Goal: Task Accomplishment & Management: Use online tool/utility

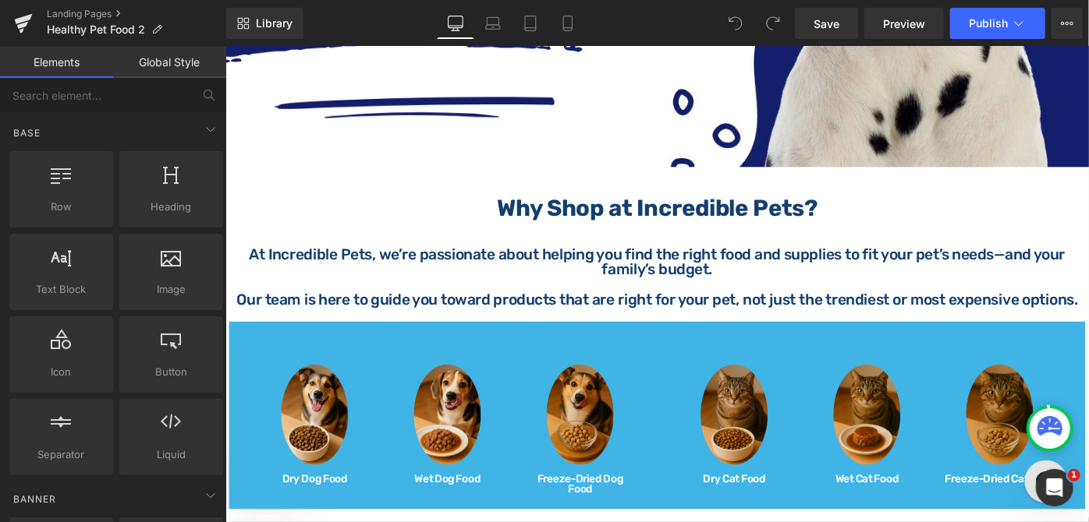
scroll to position [283, 0]
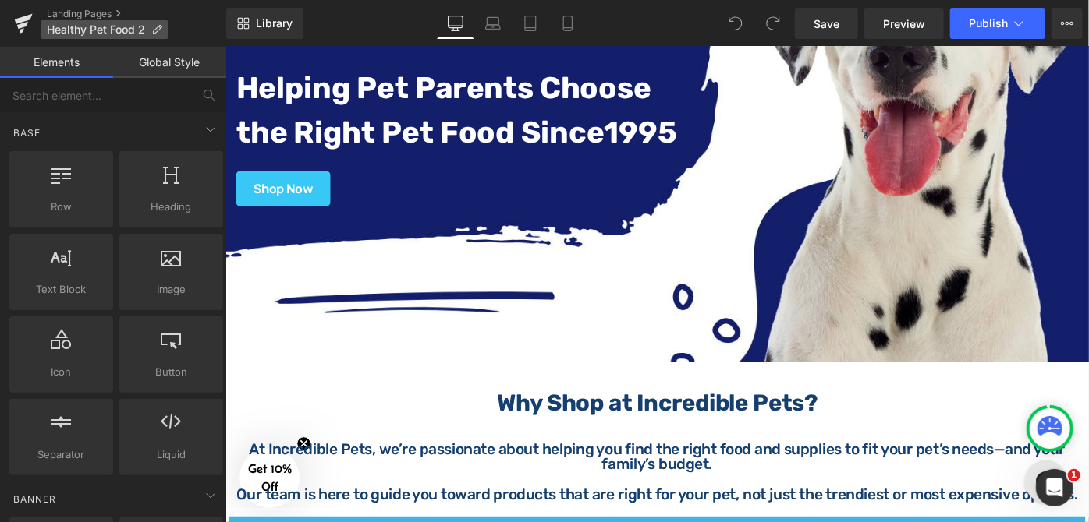
click at [104, 30] on span "Healthy Pet Food 2" at bounding box center [96, 29] width 98 height 12
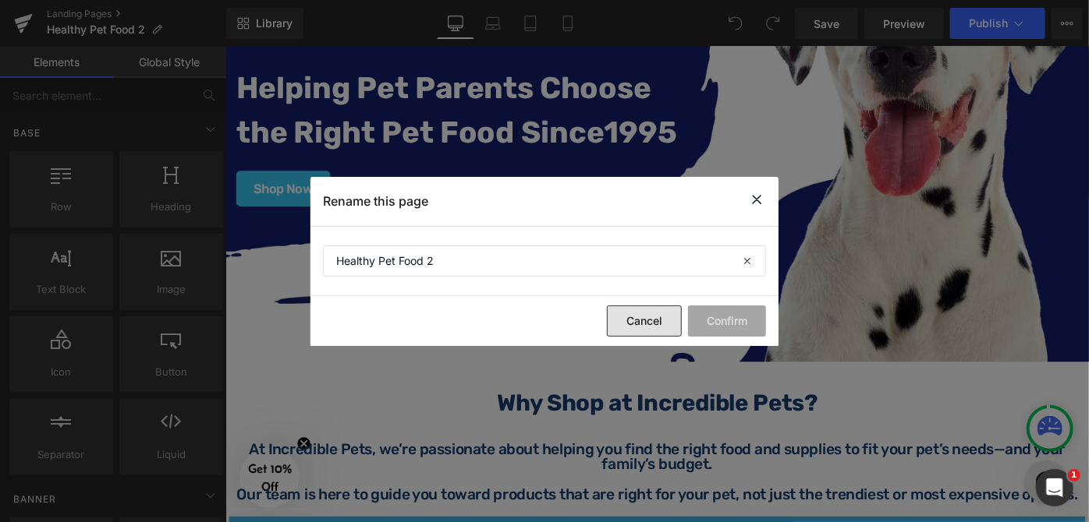
click at [668, 317] on button "Cancel" at bounding box center [644, 321] width 75 height 31
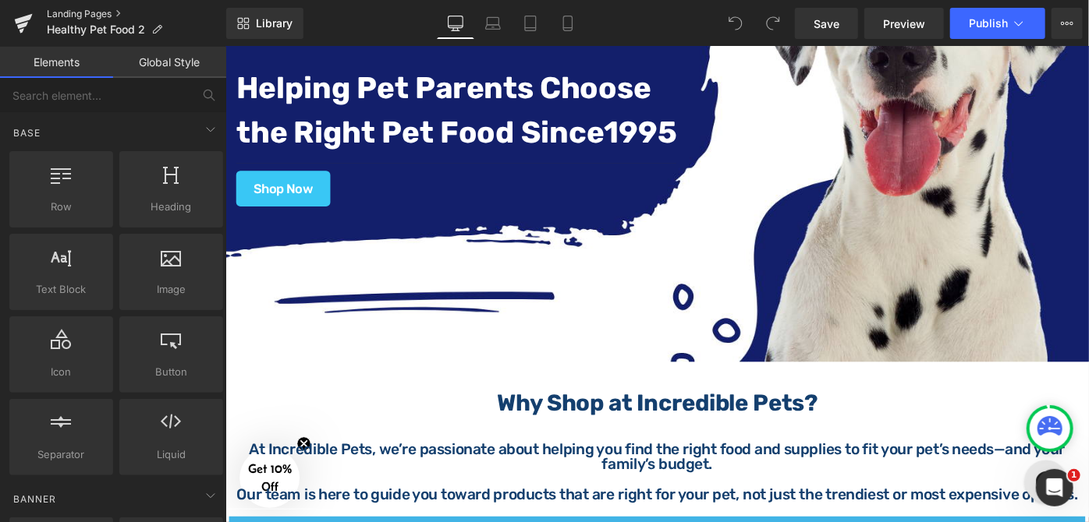
click at [97, 12] on link "Landing Pages" at bounding box center [136, 14] width 179 height 12
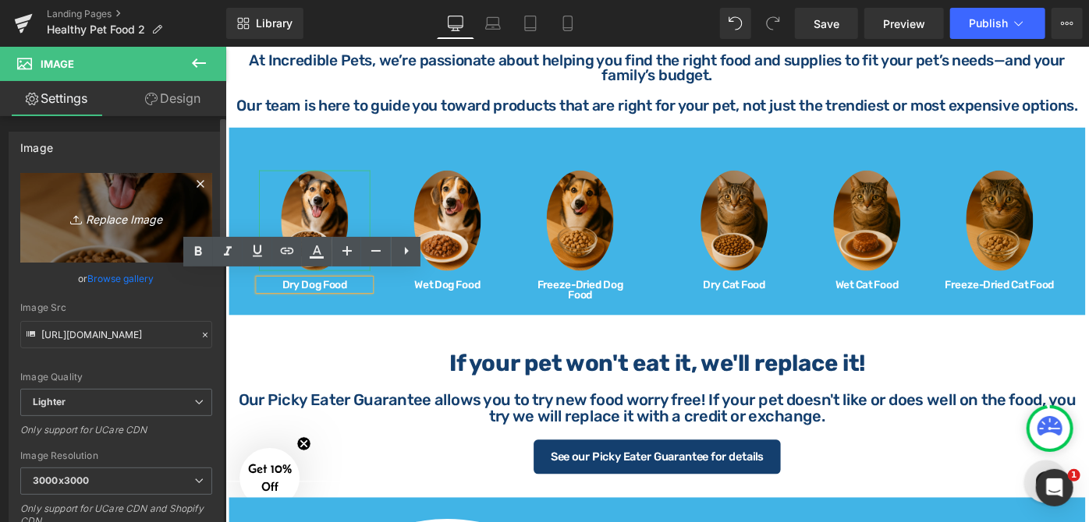
click at [126, 225] on icon "Replace Image" at bounding box center [116, 217] width 125 height 19
type input "C:\fakepath\Dry Dog Food (3).png"
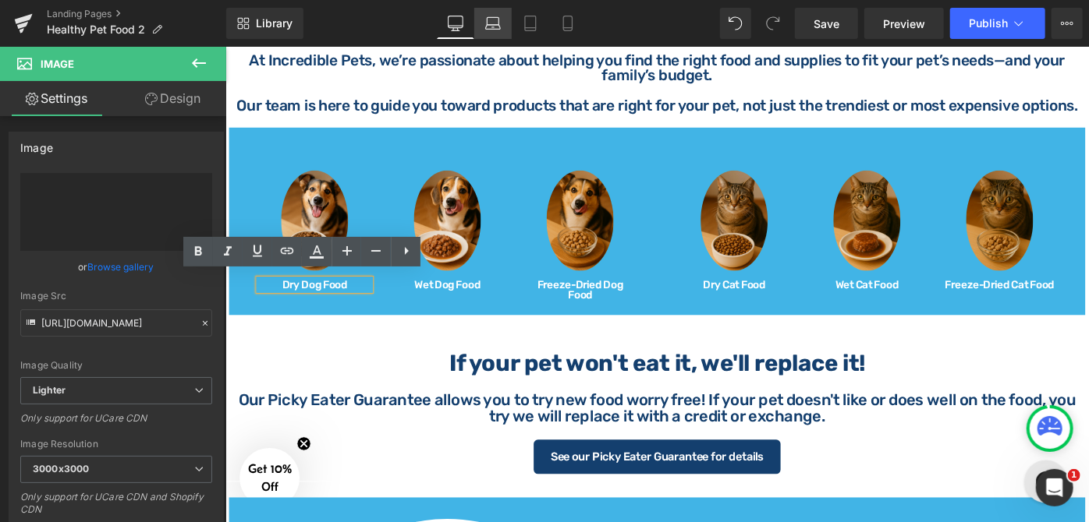
type input "[URL][DOMAIN_NAME]"
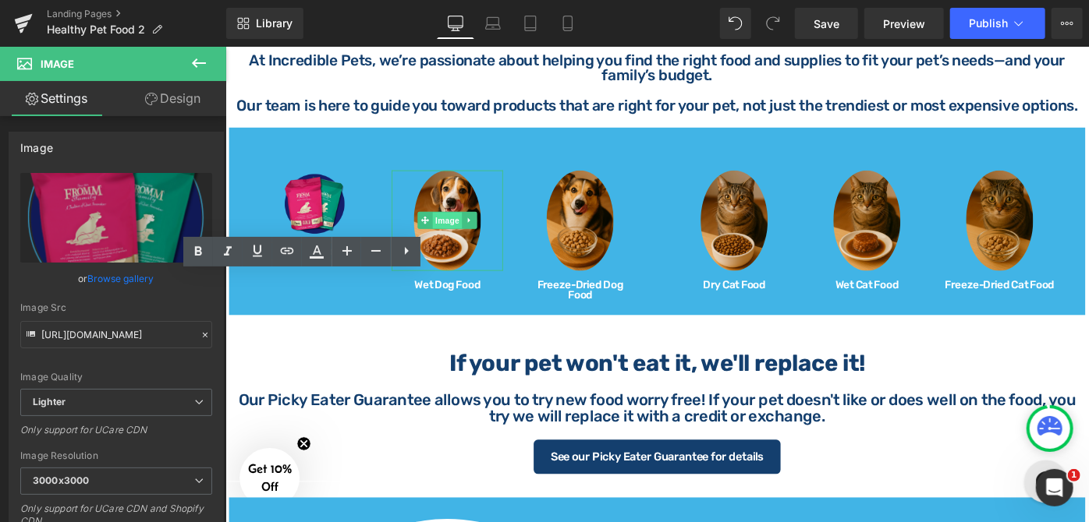
click at [462, 227] on span "Image" at bounding box center [467, 236] width 33 height 19
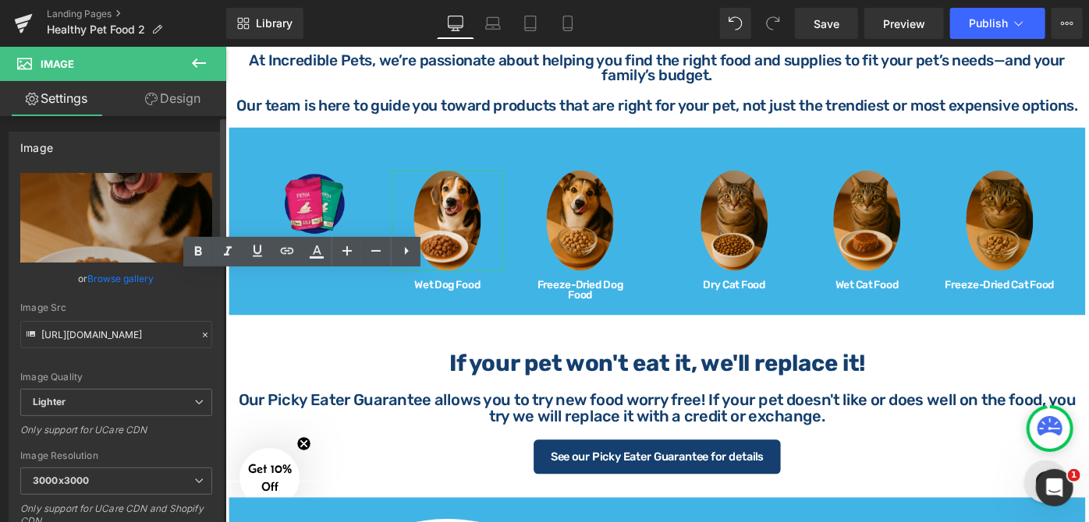
click at [129, 278] on link "Browse gallery" at bounding box center [121, 278] width 66 height 27
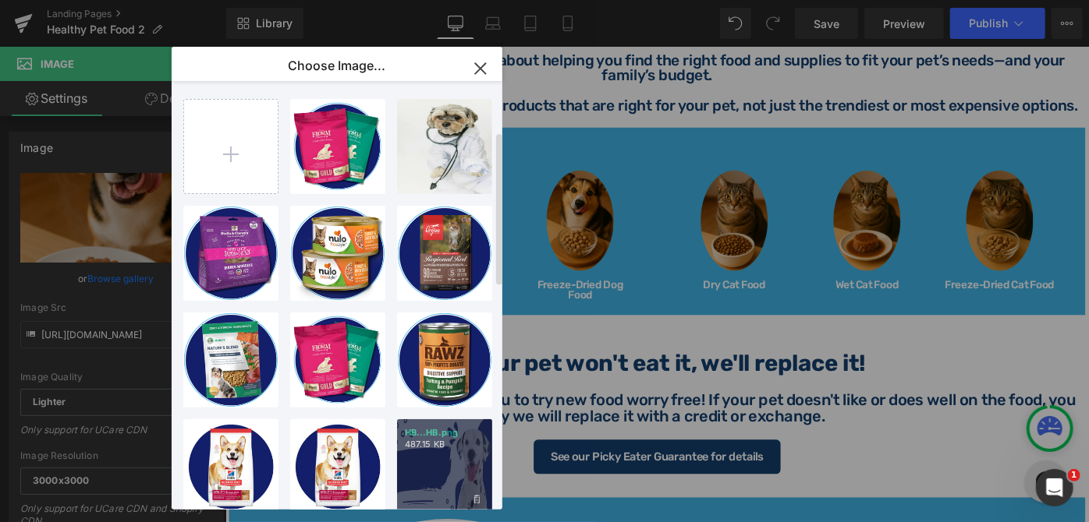
scroll to position [141, 0]
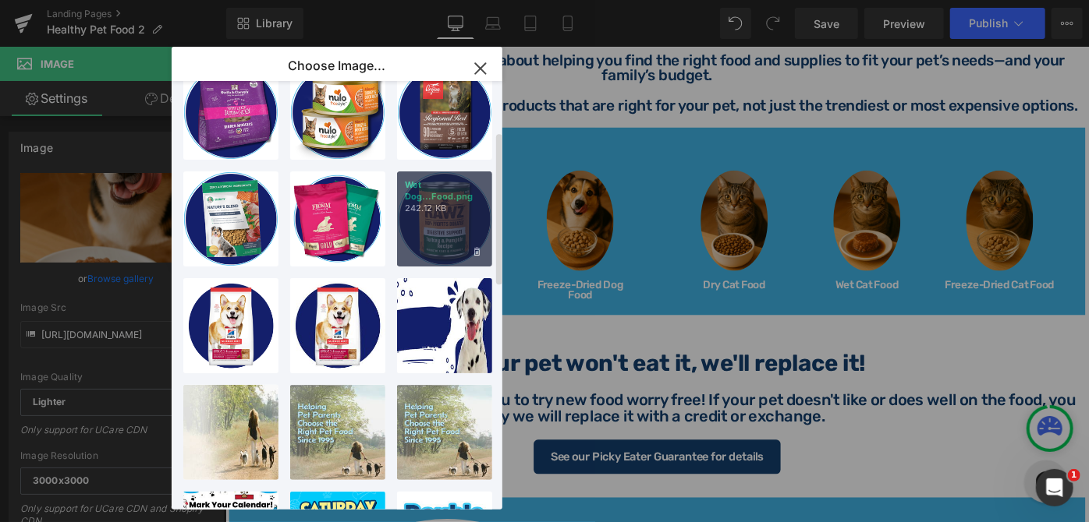
drag, startPoint x: 434, startPoint y: 210, endPoint x: 234, endPoint y: 183, distance: 201.4
click at [434, 210] on p "242.12 KB" at bounding box center [445, 209] width 80 height 12
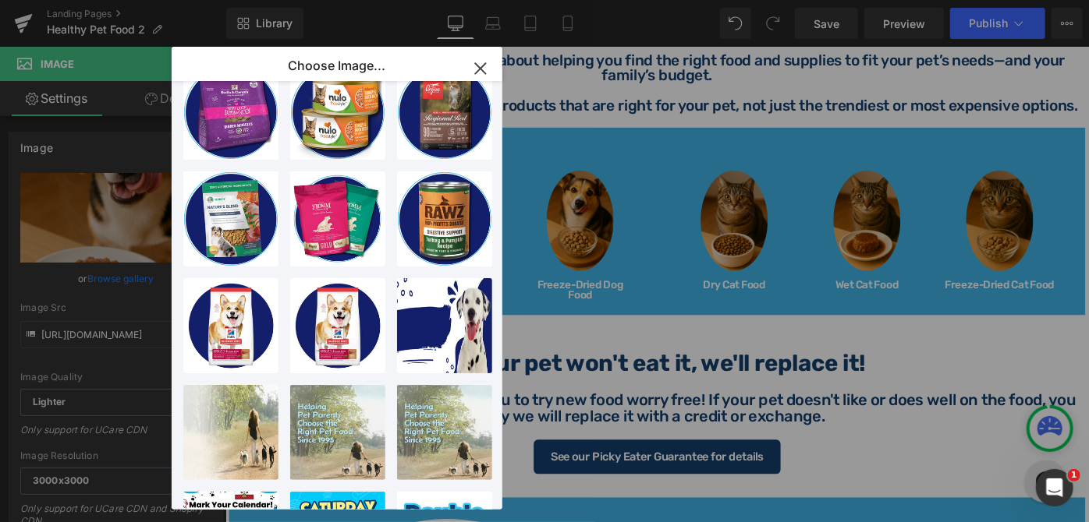
type input "[URL][DOMAIN_NAME]"
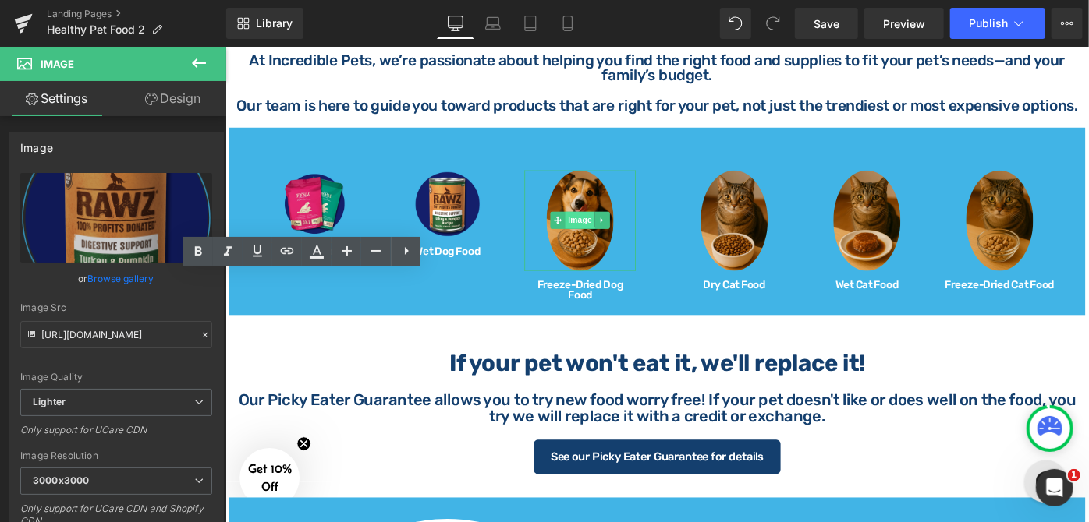
click at [605, 232] on span "Image" at bounding box center [612, 235] width 33 height 19
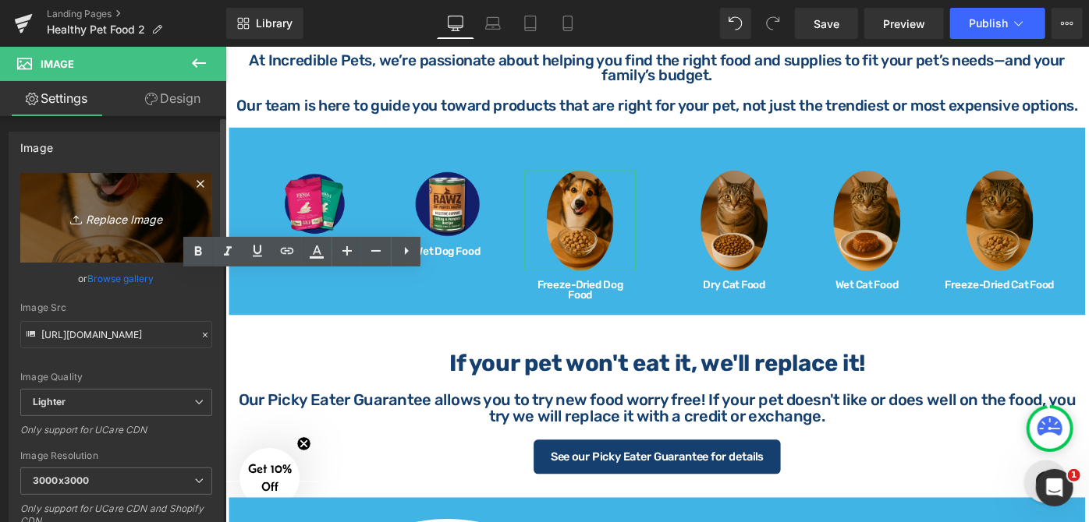
click at [142, 227] on icon "Replace Image" at bounding box center [116, 217] width 125 height 19
type input "C:\fakepath\DMP_NaturesBlendEssentialWellness_16oz-front.png"
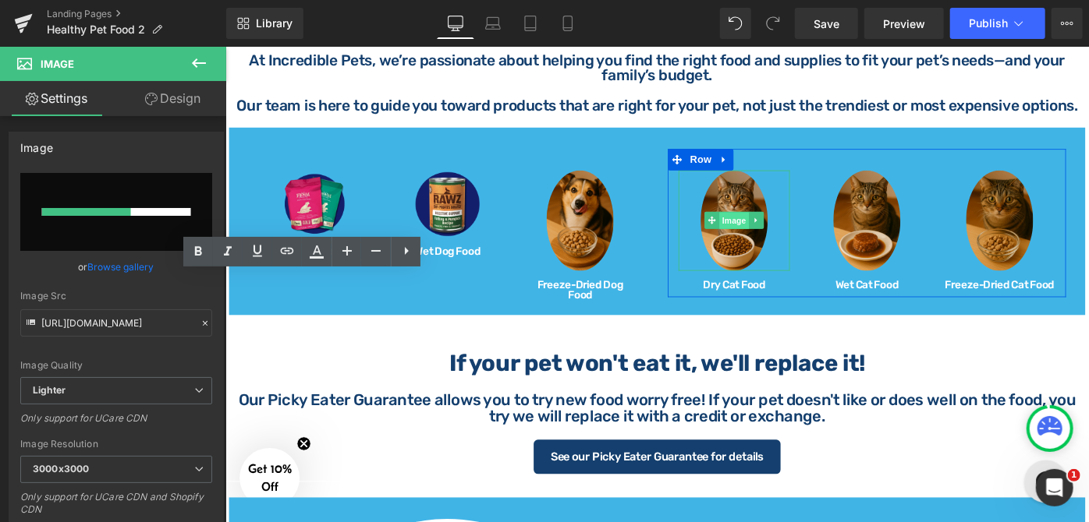
click at [777, 228] on span "Image" at bounding box center [780, 236] width 33 height 19
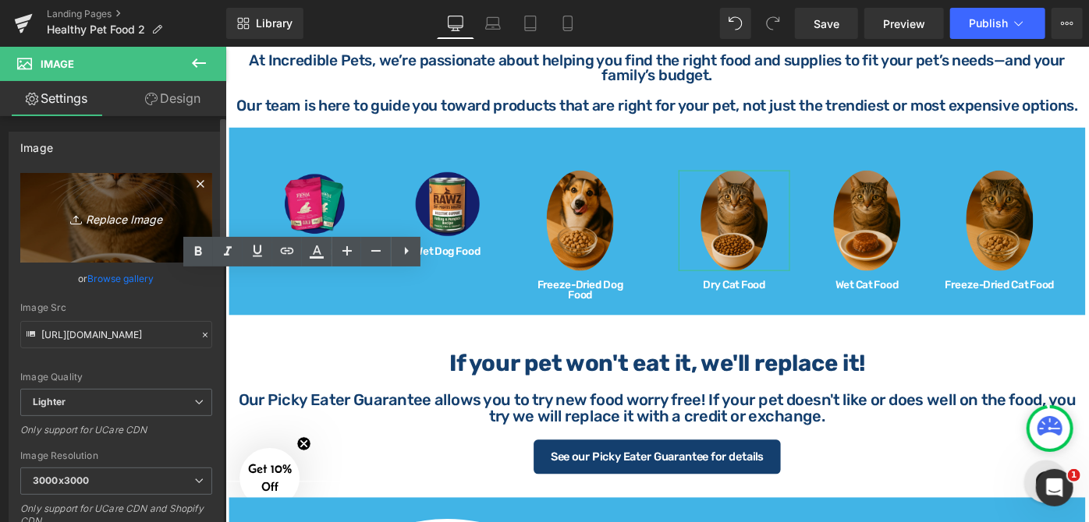
click at [110, 226] on icon "Replace Image" at bounding box center [116, 217] width 125 height 19
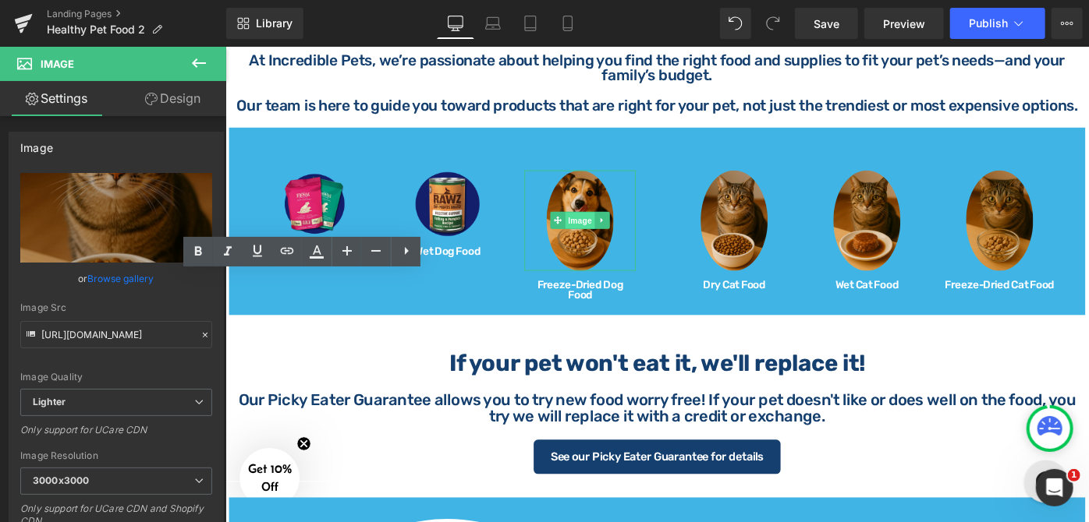
click at [608, 232] on span "Image" at bounding box center [612, 236] width 33 height 19
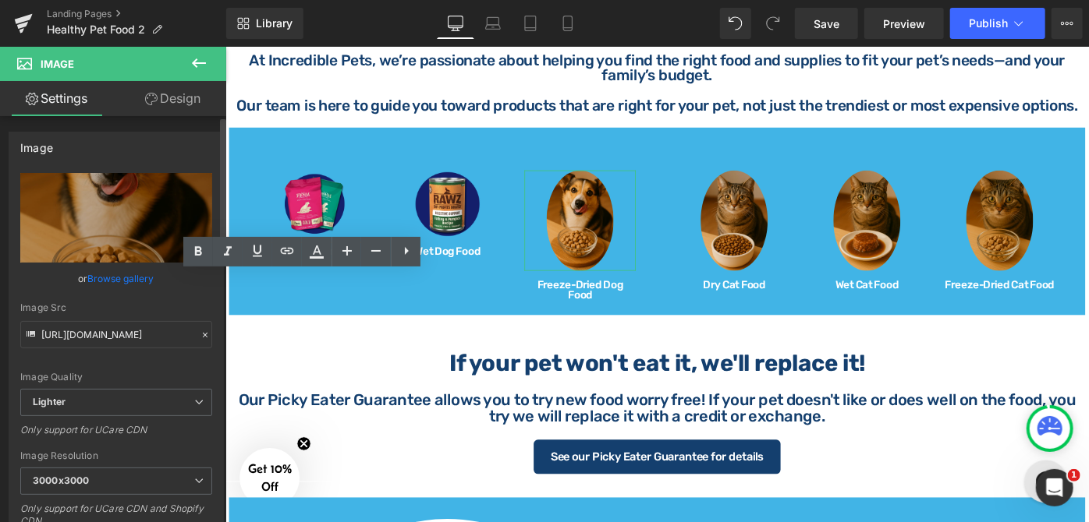
click at [108, 285] on link "Browse gallery" at bounding box center [121, 278] width 66 height 27
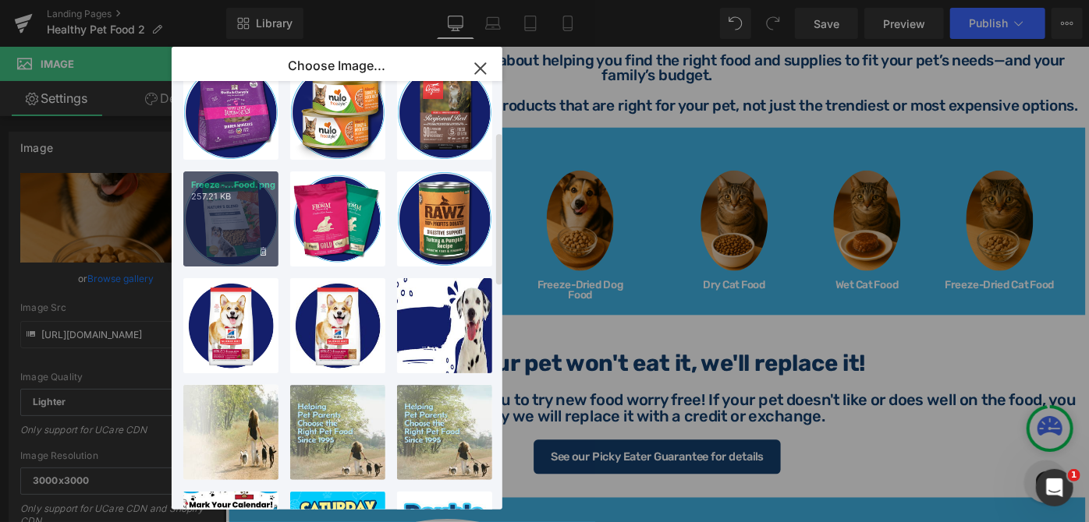
click at [239, 225] on div "Freeze-...Food.png 257.21 KB" at bounding box center [230, 219] width 95 height 95
type input "[URL][DOMAIN_NAME]"
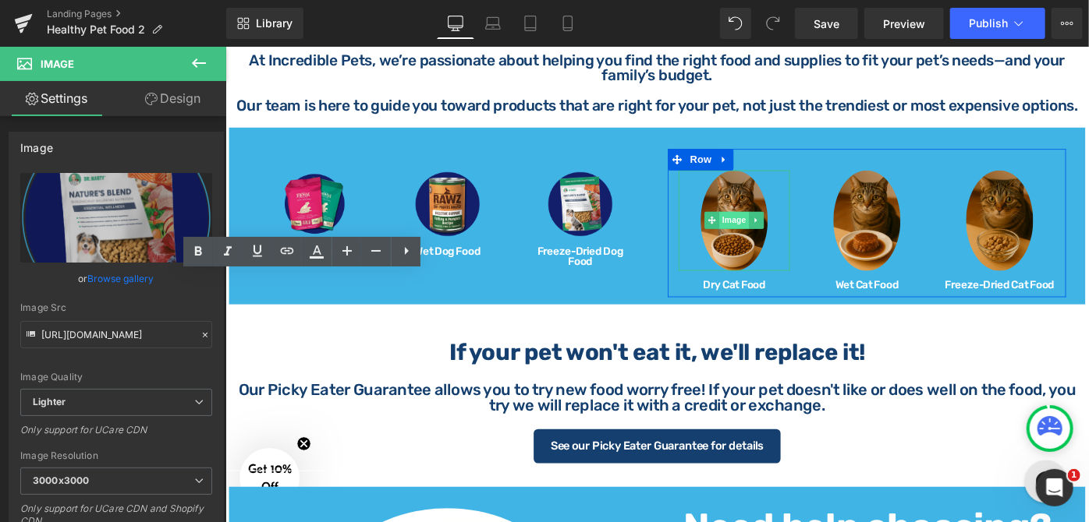
click at [781, 229] on span "Image" at bounding box center [780, 235] width 33 height 19
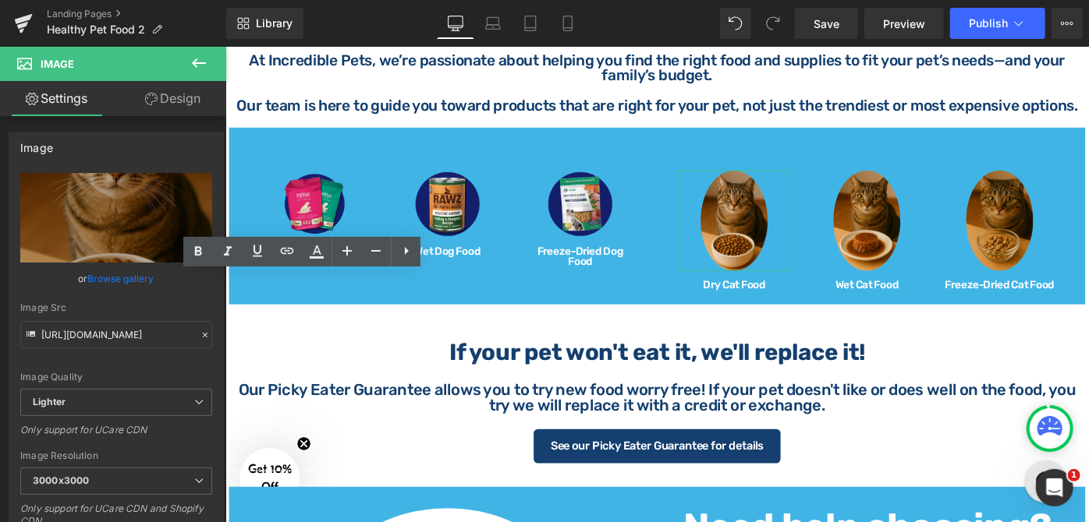
click at [108, 278] on link "Browse gallery" at bounding box center [121, 278] width 66 height 27
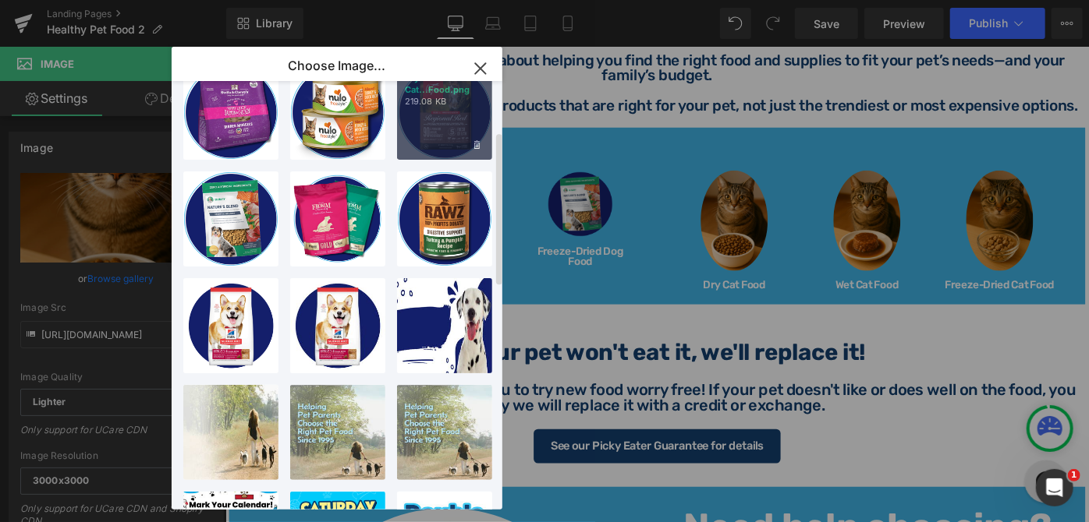
click at [445, 123] on div "Dry Cat...Food.png 219.08 KB" at bounding box center [444, 112] width 95 height 95
type input "[URL][DOMAIN_NAME]"
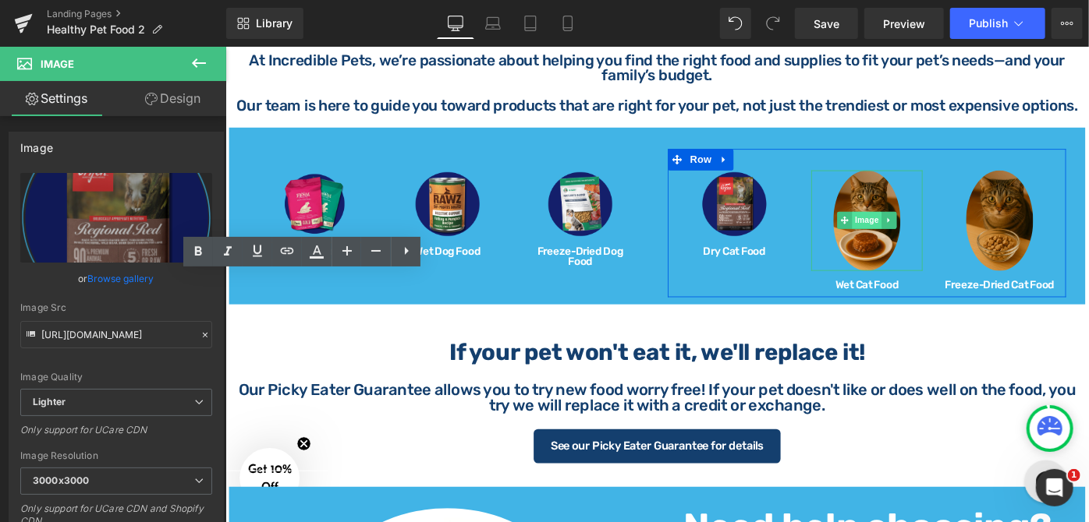
click at [912, 230] on span "Image" at bounding box center [925, 235] width 33 height 19
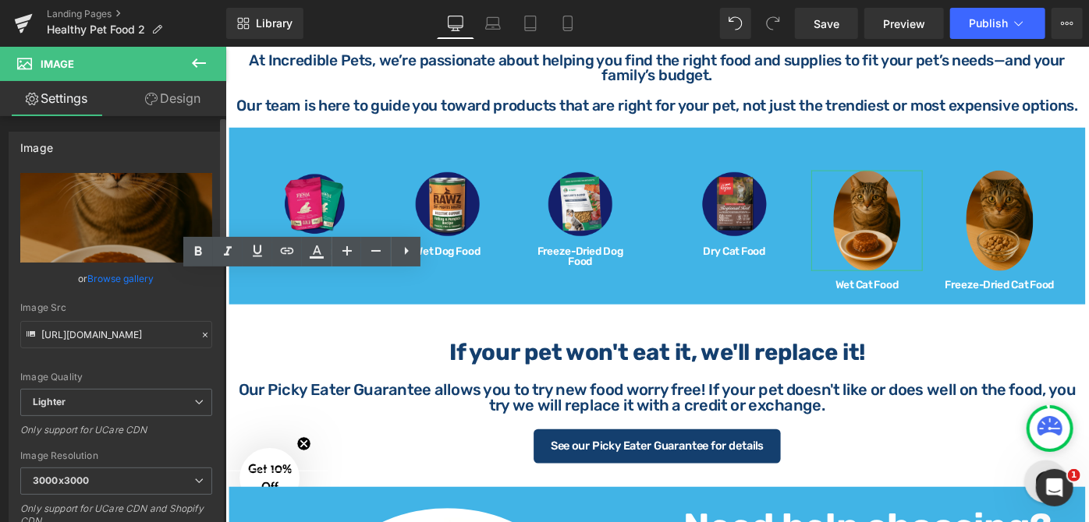
click at [97, 281] on link "Browse gallery" at bounding box center [121, 278] width 66 height 27
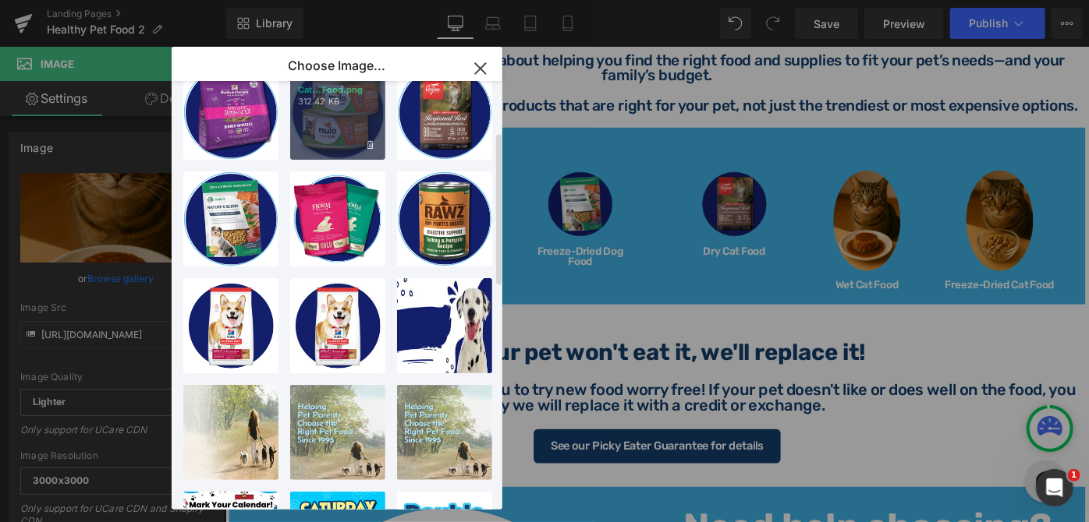
click at [317, 102] on p "312.42 KB" at bounding box center [338, 102] width 80 height 12
type input "[URL][DOMAIN_NAME]"
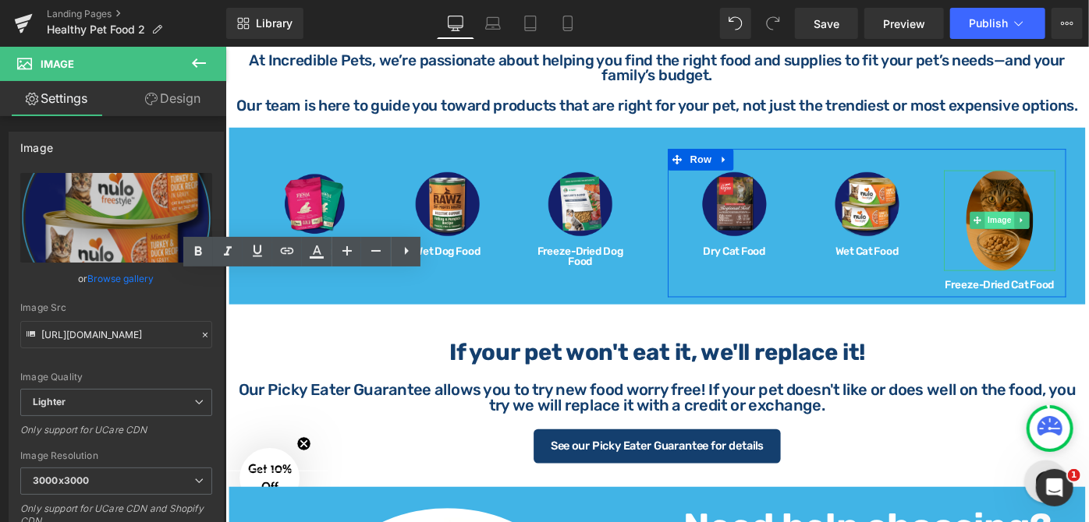
click at [1057, 226] on span "Image" at bounding box center [1070, 235] width 33 height 19
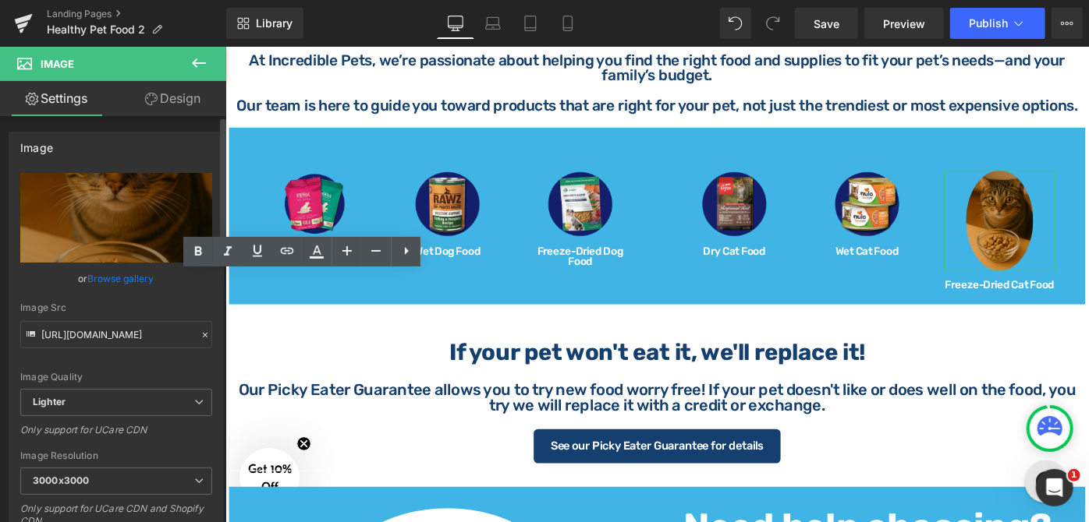
click at [100, 277] on link "Browse gallery" at bounding box center [121, 278] width 66 height 27
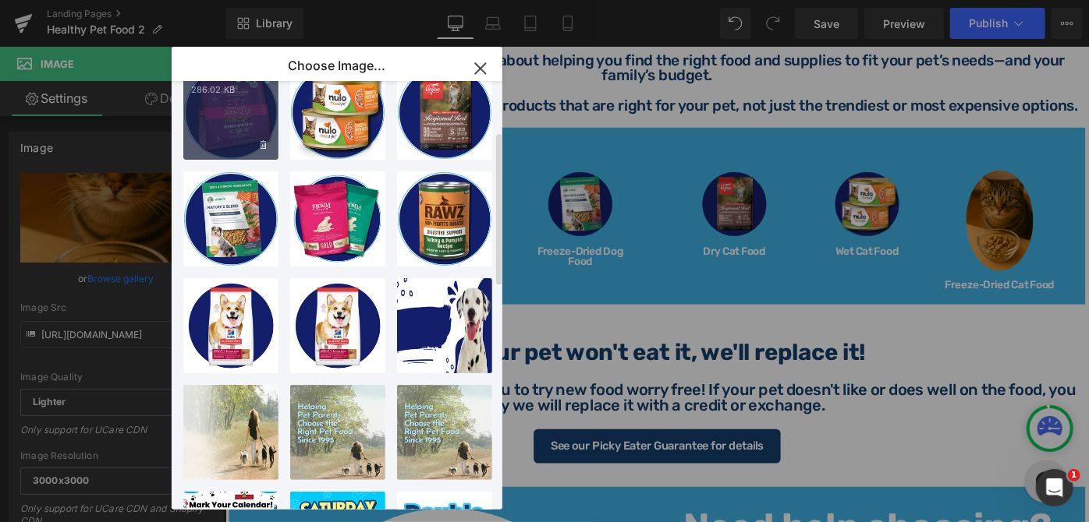
click at [225, 119] on div "Wet Cat... _2_.png 286.02 KB" at bounding box center [230, 112] width 95 height 95
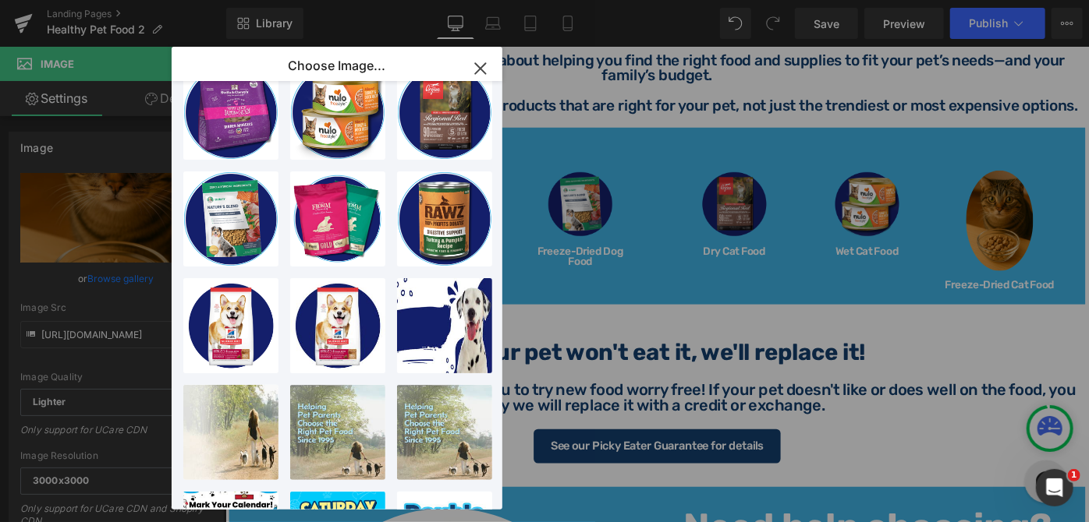
type input "[URL][DOMAIN_NAME]"
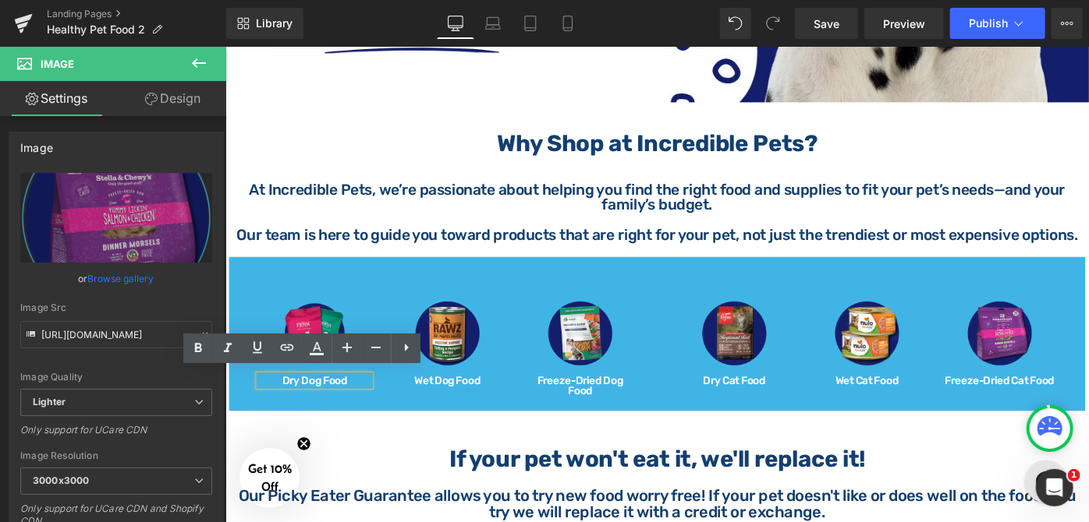
scroll to position [496, 0]
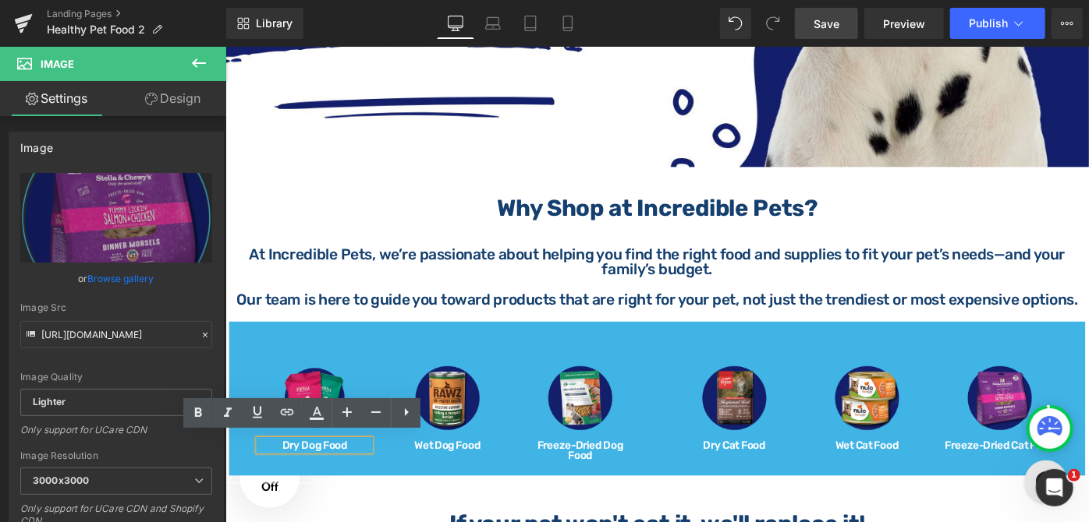
click at [836, 25] on span "Save" at bounding box center [826, 24] width 26 height 16
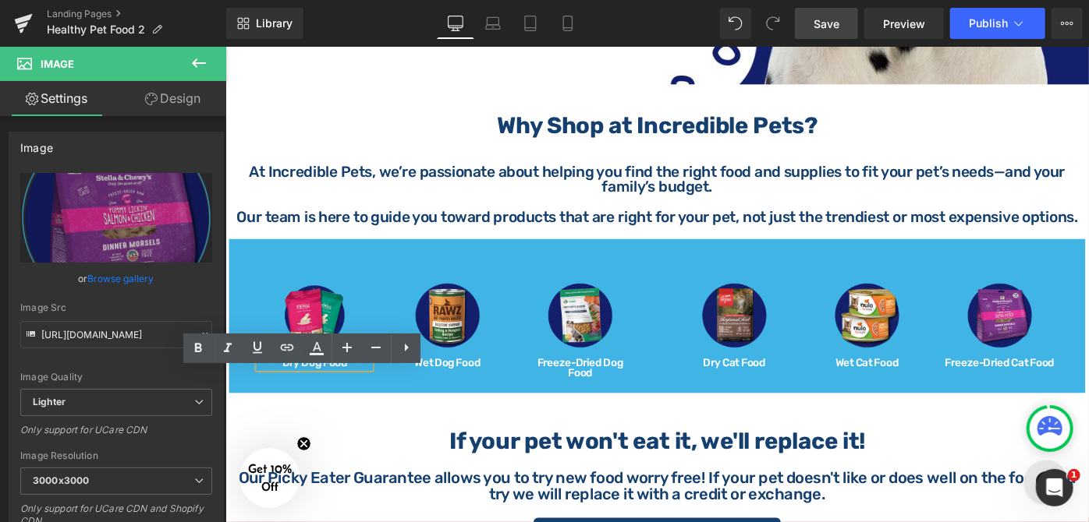
scroll to position [567, 0]
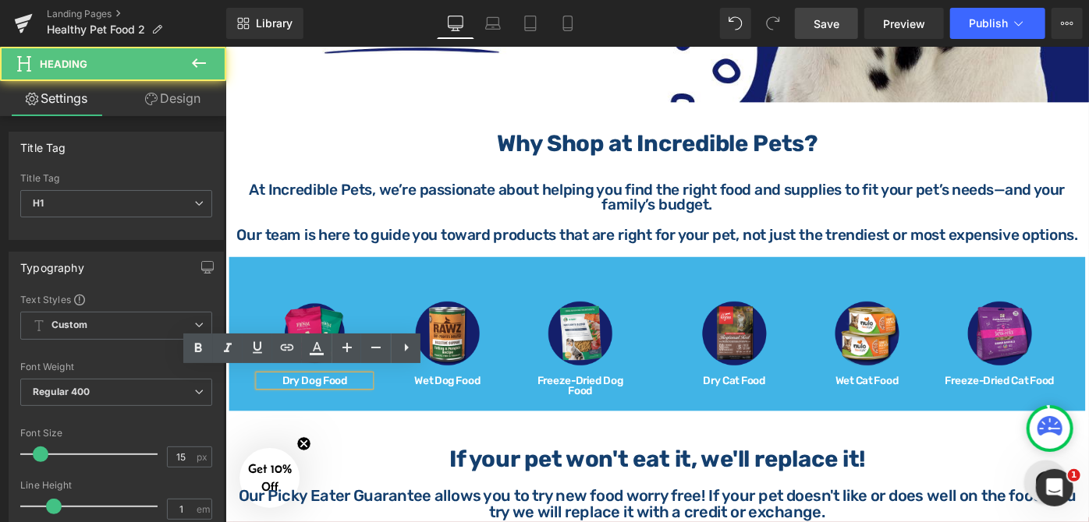
drag, startPoint x: 355, startPoint y: 410, endPoint x: 281, endPoint y: 406, distance: 74.2
click at [281, 406] on h1 "Dry Dog Food" at bounding box center [322, 411] width 122 height 12
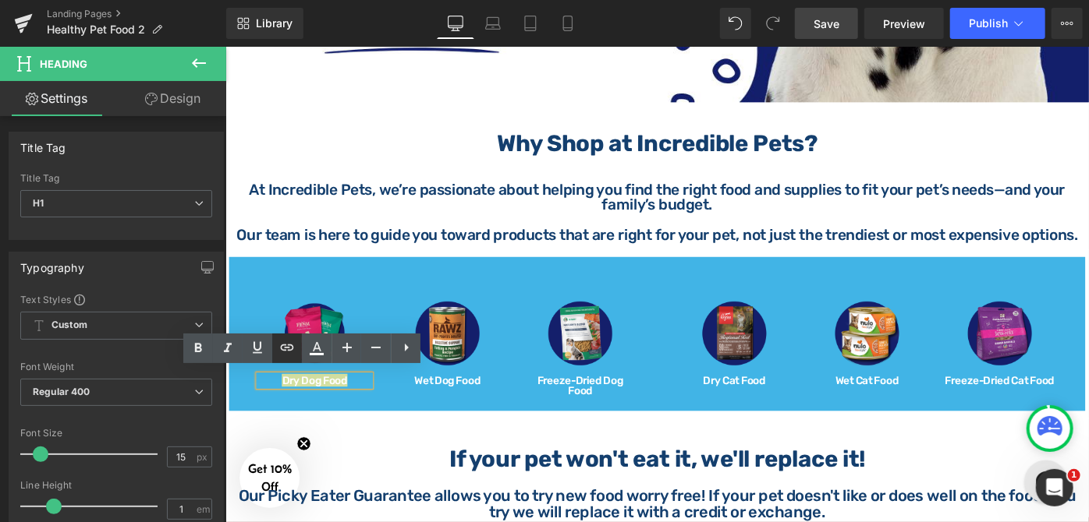
click at [286, 352] on icon at bounding box center [287, 347] width 19 height 19
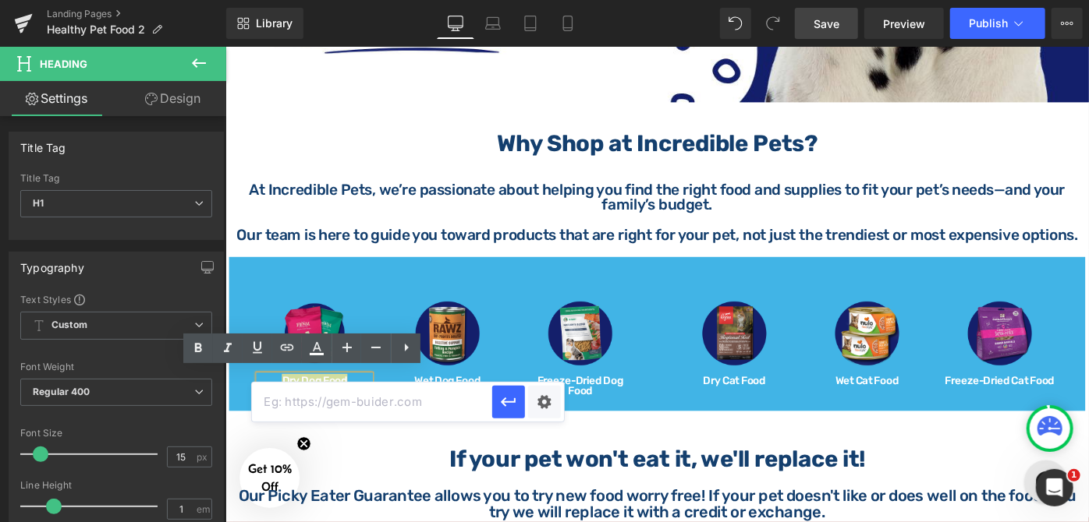
click at [344, 402] on input "text" at bounding box center [372, 402] width 240 height 39
paste input "[URL][DOMAIN_NAME]"
type input "[URL][DOMAIN_NAME]"
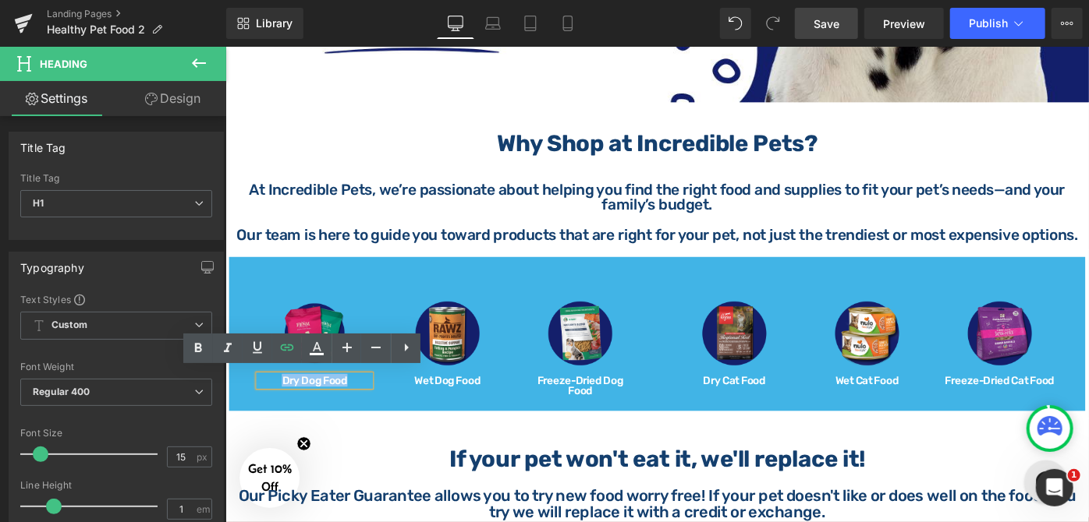
click at [549, 288] on div "Image Dry Dog Food Heading Image Wet Dog Food Heading Image Freeze-Dried Dog Fo…" at bounding box center [696, 360] width 936 height 168
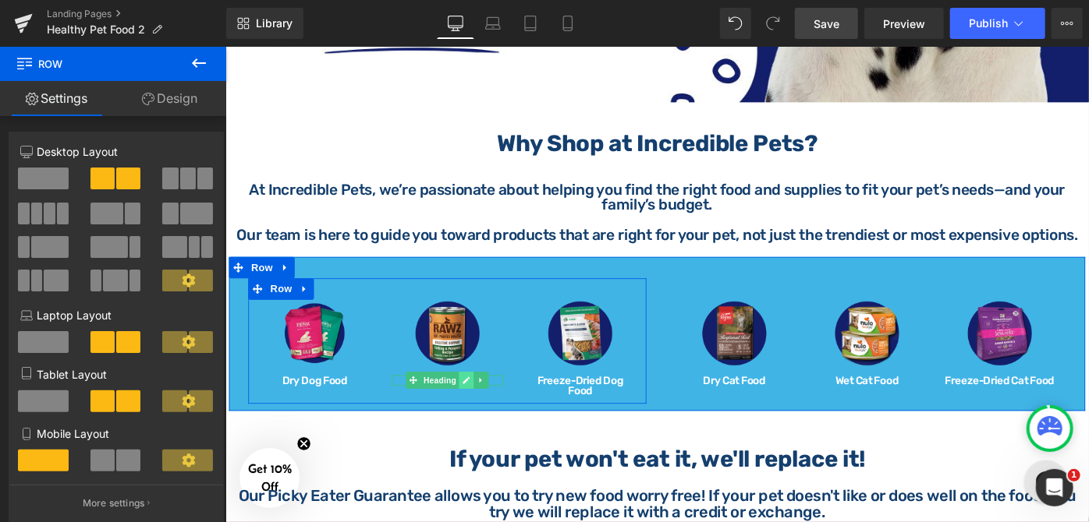
click at [487, 406] on icon at bounding box center [487, 410] width 9 height 9
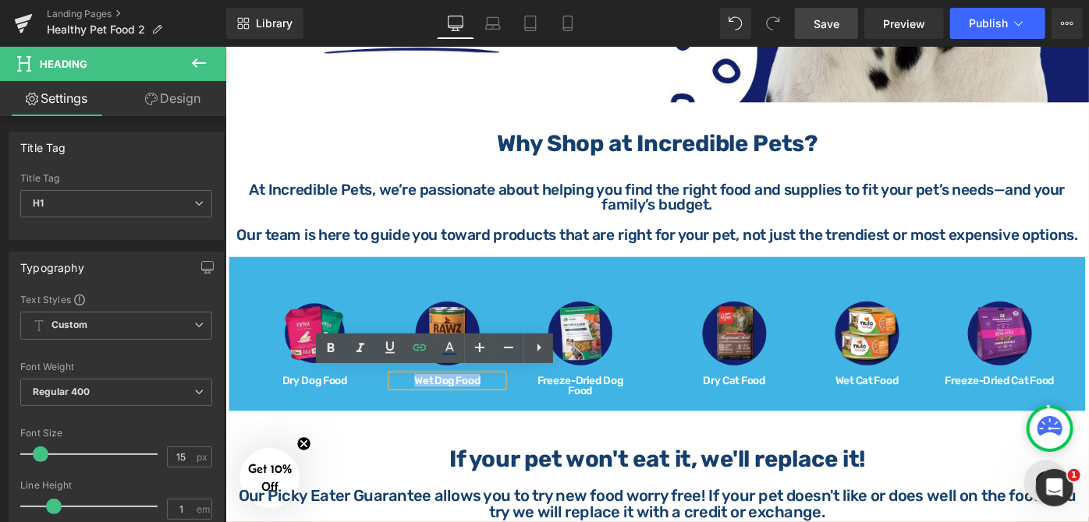
drag, startPoint x: 500, startPoint y: 408, endPoint x: 430, endPoint y: 408, distance: 69.4
click at [430, 408] on h1 "Wet Dog Food" at bounding box center [467, 411] width 122 height 12
click at [416, 349] on icon at bounding box center [419, 347] width 19 height 19
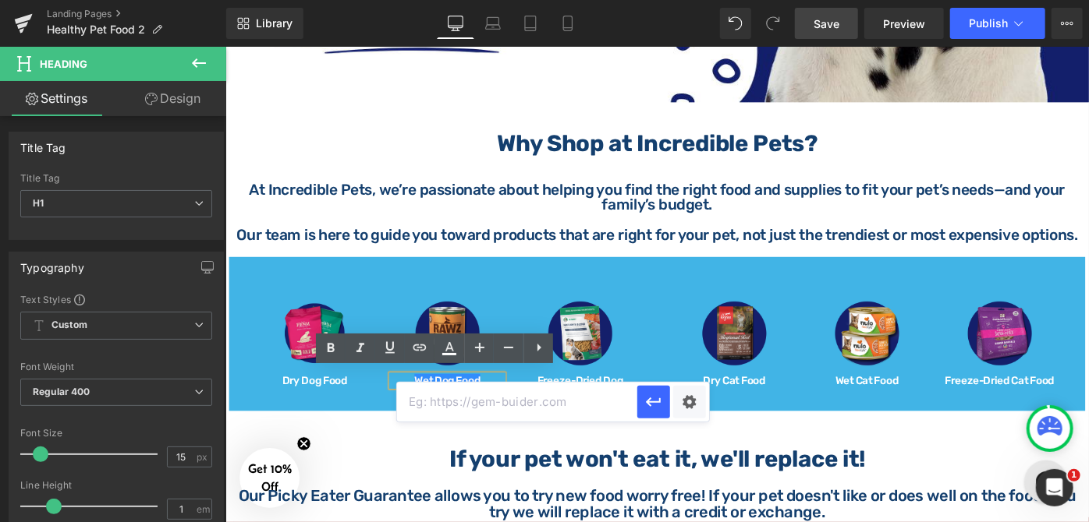
click at [451, 400] on input "text" at bounding box center [517, 402] width 240 height 39
paste input "[URL][DOMAIN_NAME]"
type input "[URL][DOMAIN_NAME]"
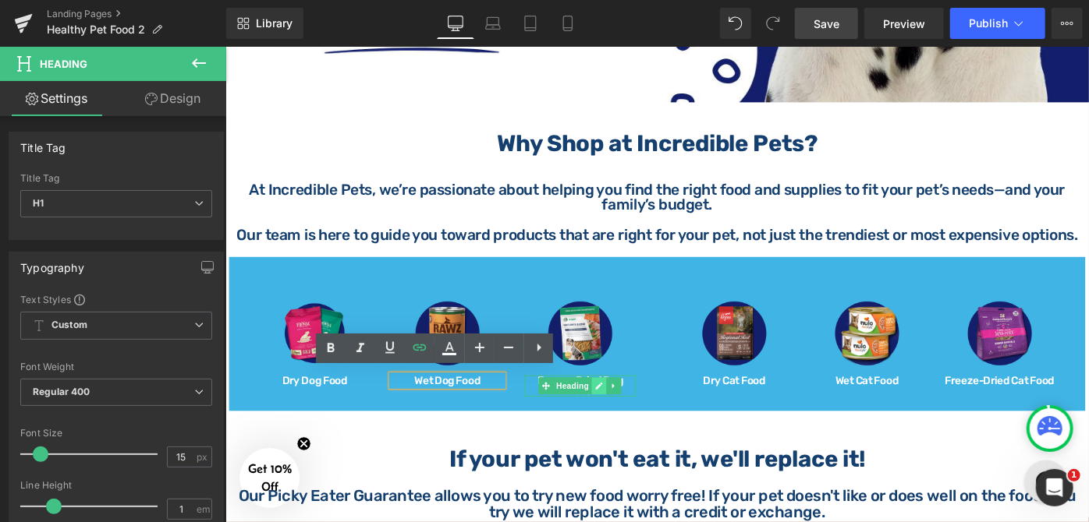
click at [629, 413] on icon at bounding box center [633, 417] width 8 height 8
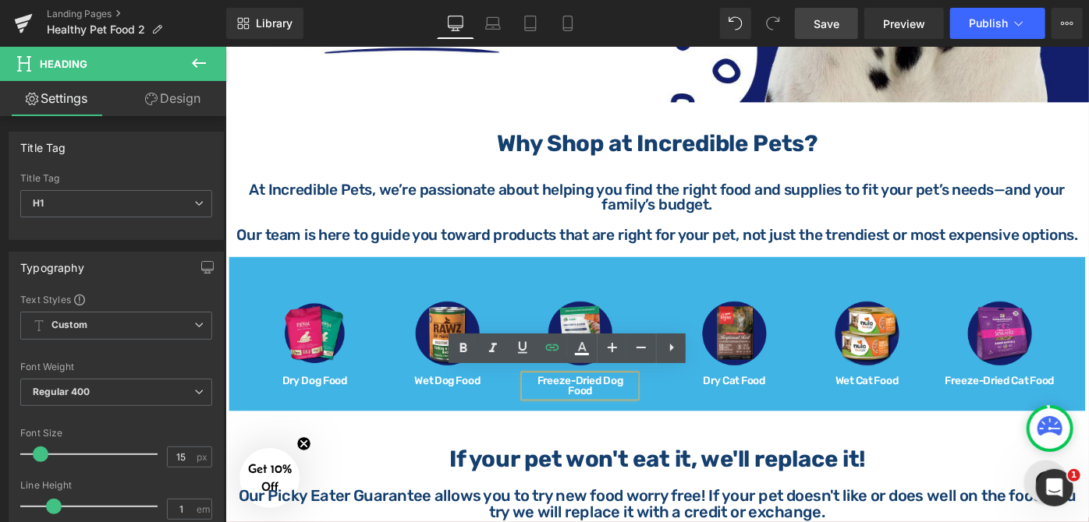
click at [629, 406] on span "Freeze-Dried Dog Food" at bounding box center [612, 417] width 94 height 26
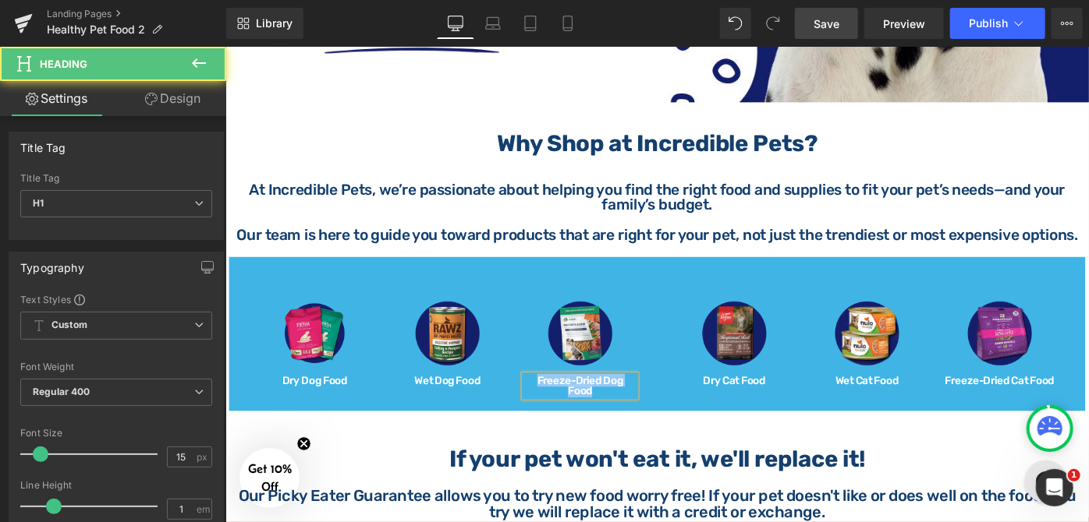
click at [632, 409] on span "Freeze-Dried Dog Food" at bounding box center [612, 417] width 94 height 26
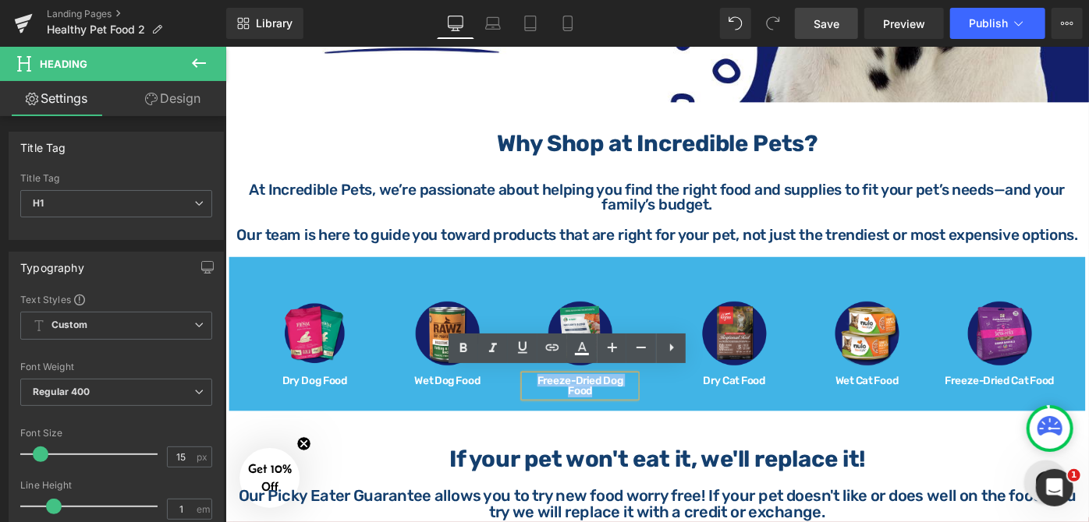
drag, startPoint x: 666, startPoint y: 402, endPoint x: 550, endPoint y: 406, distance: 116.3
click at [565, 406] on span "Freeze-Dried Dog Food" at bounding box center [612, 417] width 94 height 26
click at [552, 348] on icon at bounding box center [552, 347] width 19 height 19
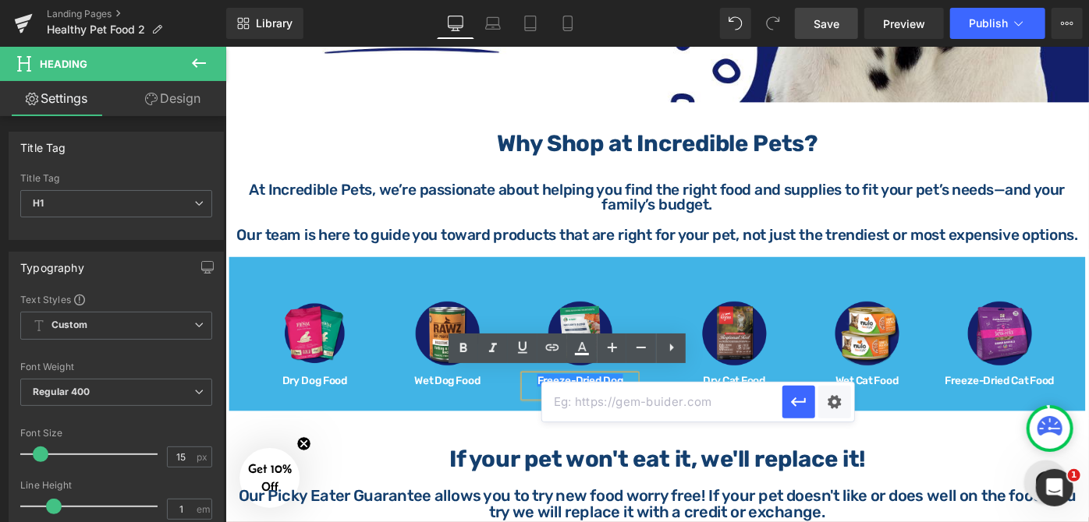
click at [584, 408] on input "text" at bounding box center [662, 402] width 240 height 39
paste input "[URL][DOMAIN_NAME]"
type input "[URL][DOMAIN_NAME]"
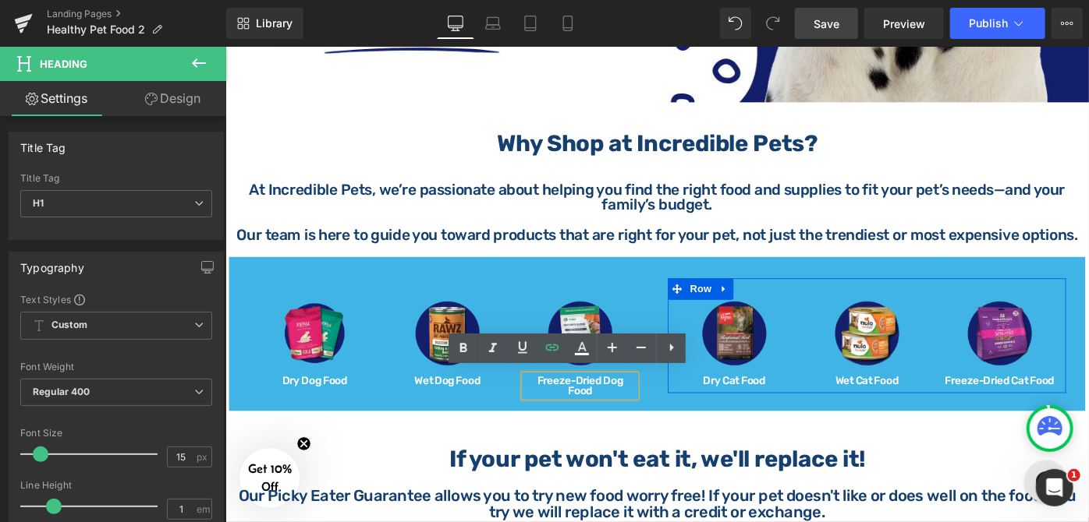
click at [844, 395] on div "Image Dry Cat Food Heading" at bounding box center [780, 370] width 145 height 94
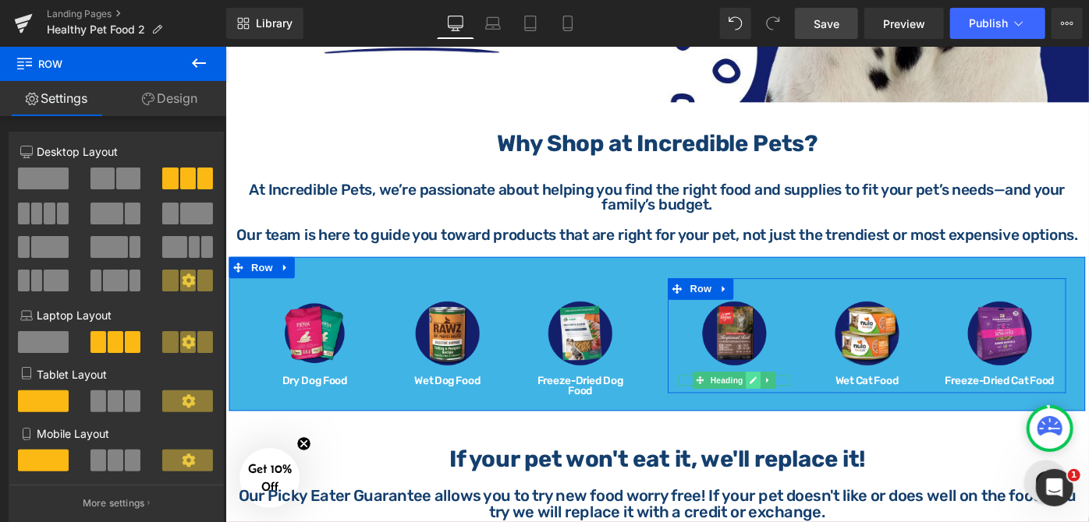
click at [802, 405] on link at bounding box center [801, 411] width 16 height 19
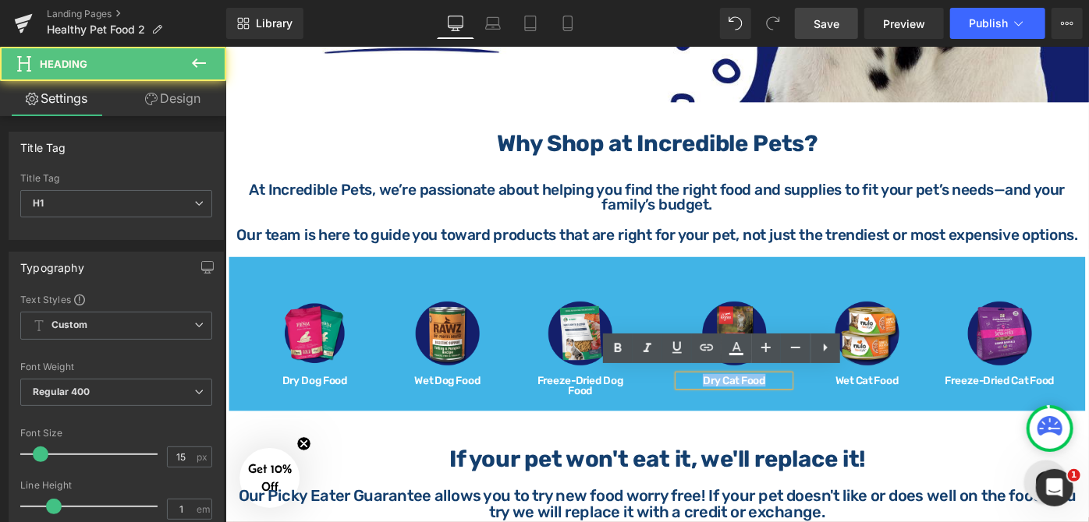
click at [739, 405] on h1 "Dry Cat Food" at bounding box center [781, 411] width 122 height 12
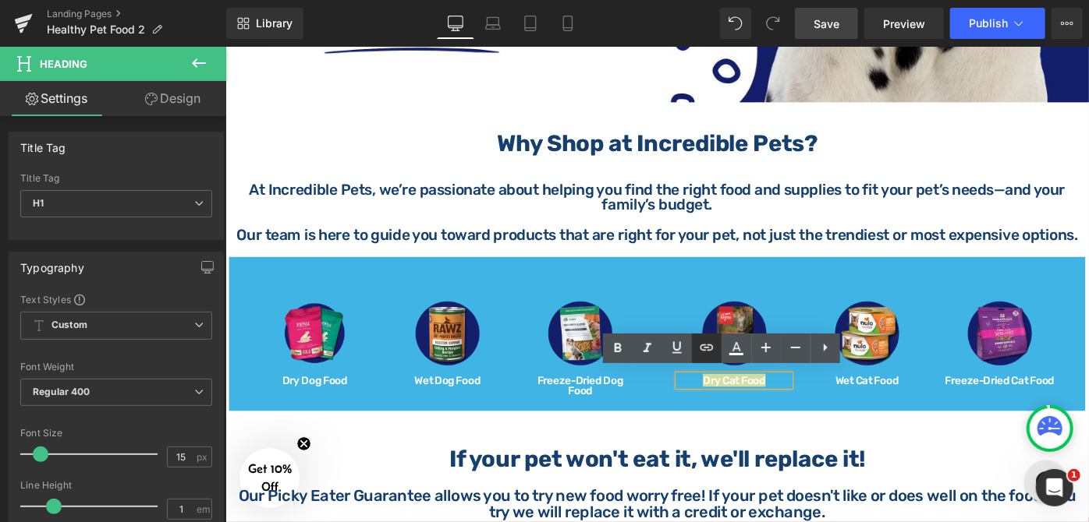
click at [710, 345] on icon at bounding box center [706, 347] width 19 height 19
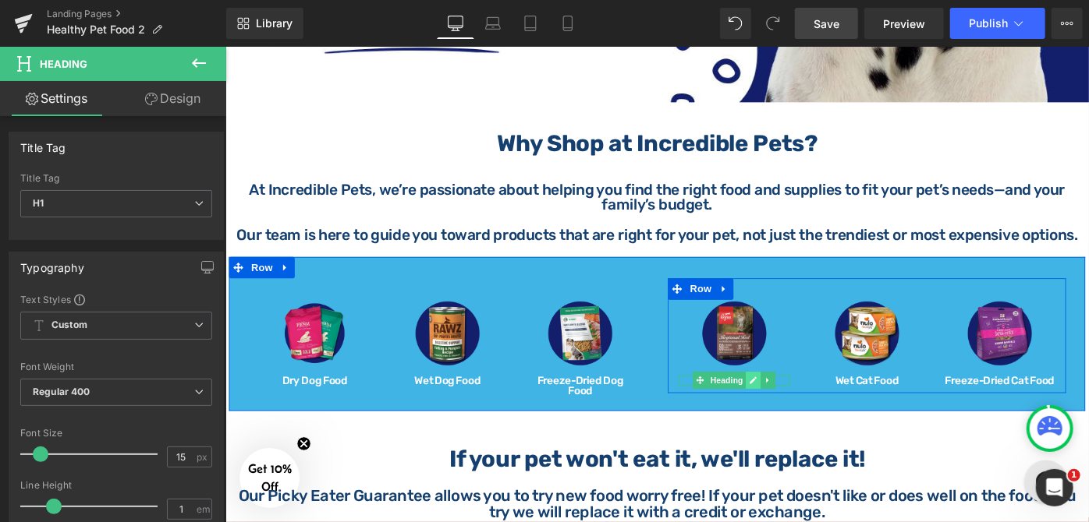
click at [799, 413] on link at bounding box center [801, 411] width 16 height 19
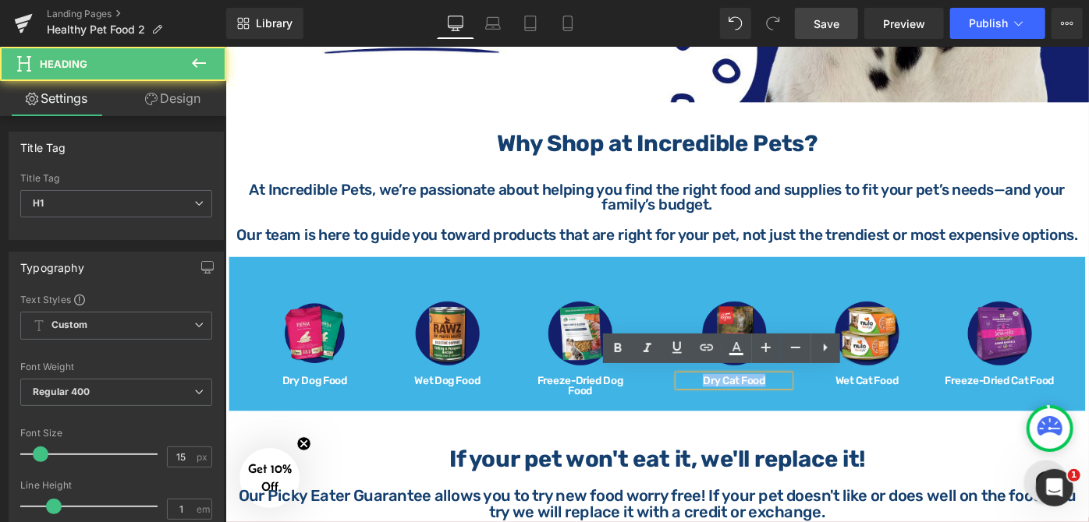
drag, startPoint x: 814, startPoint y: 405, endPoint x: 929, endPoint y: 396, distance: 115.7
click at [732, 405] on h1 "Dry Cat Food" at bounding box center [781, 411] width 122 height 12
click at [705, 346] on icon at bounding box center [706, 347] width 19 height 19
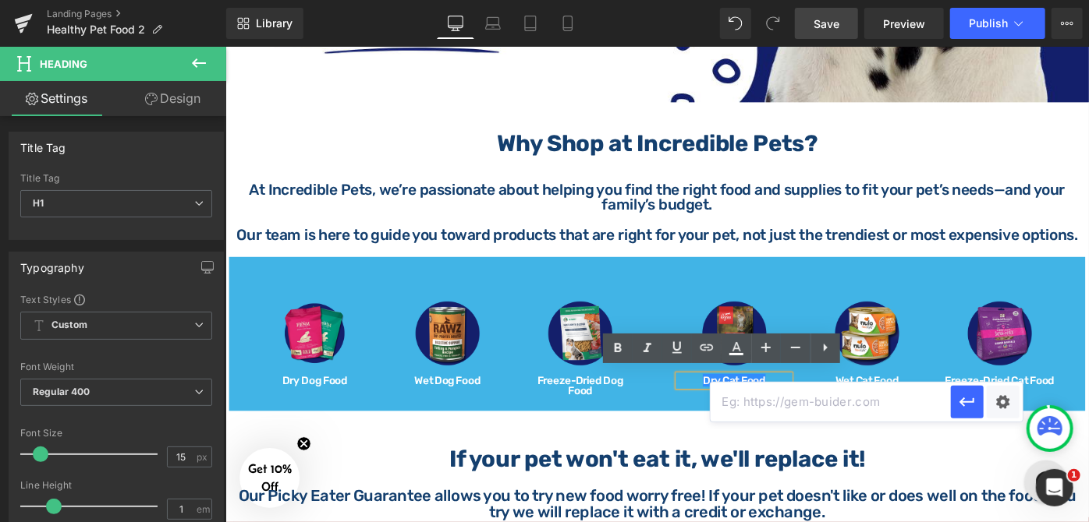
click at [778, 402] on input "text" at bounding box center [830, 402] width 240 height 39
paste input "[URL][DOMAIN_NAME]"
type input "[URL][DOMAIN_NAME]"
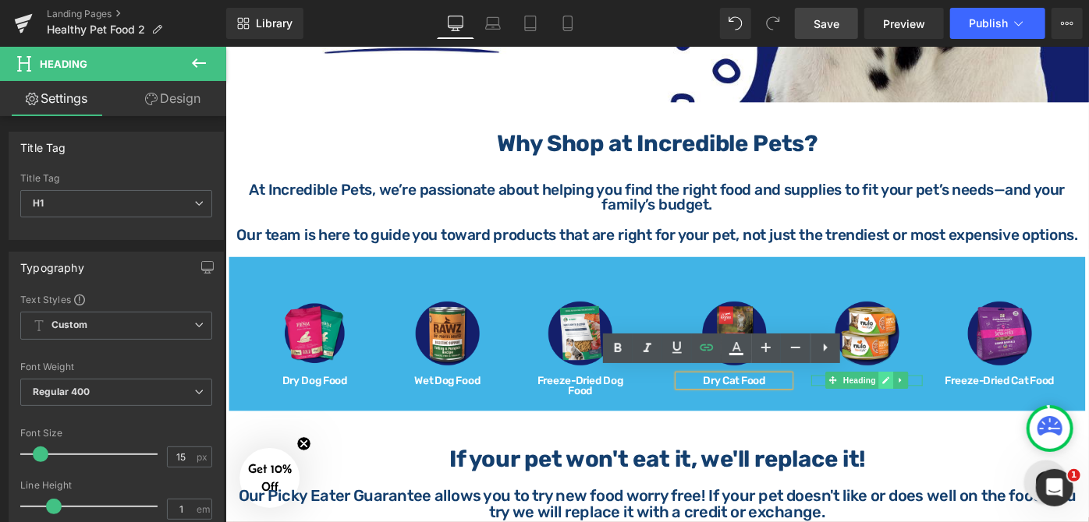
click at [938, 406] on link at bounding box center [946, 411] width 16 height 19
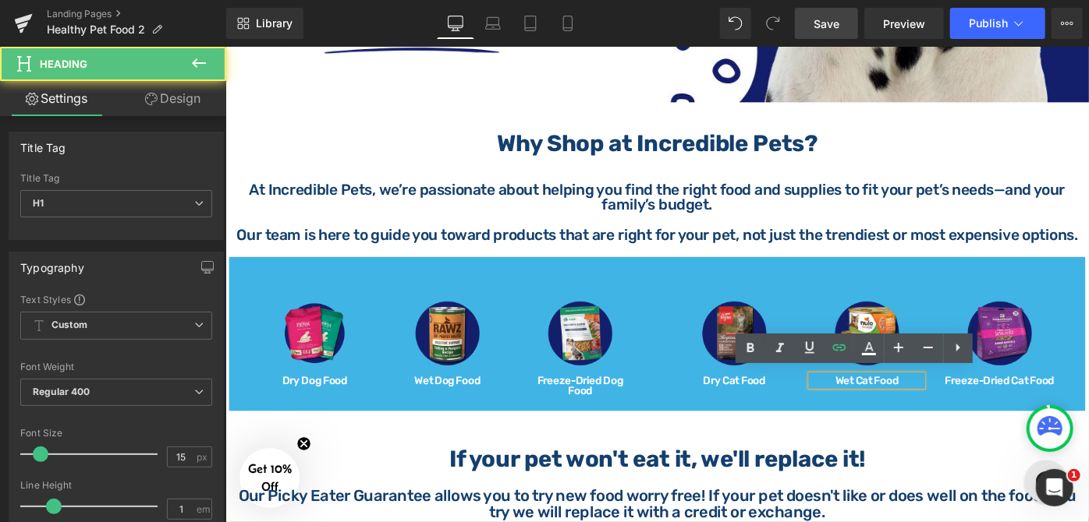
click at [882, 408] on h1 "Wet Cat Food" at bounding box center [926, 411] width 122 height 12
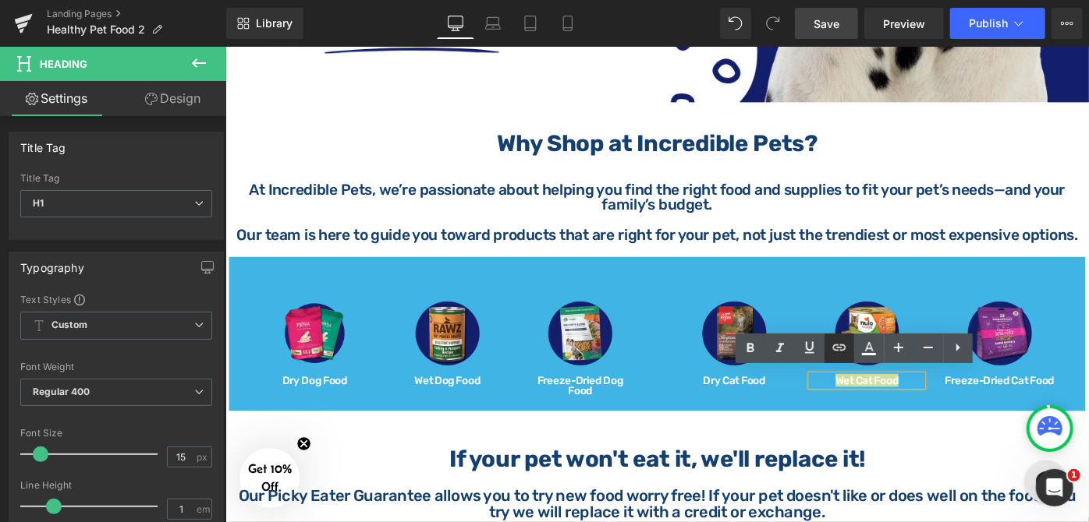
click at [837, 347] on icon at bounding box center [838, 348] width 13 height 6
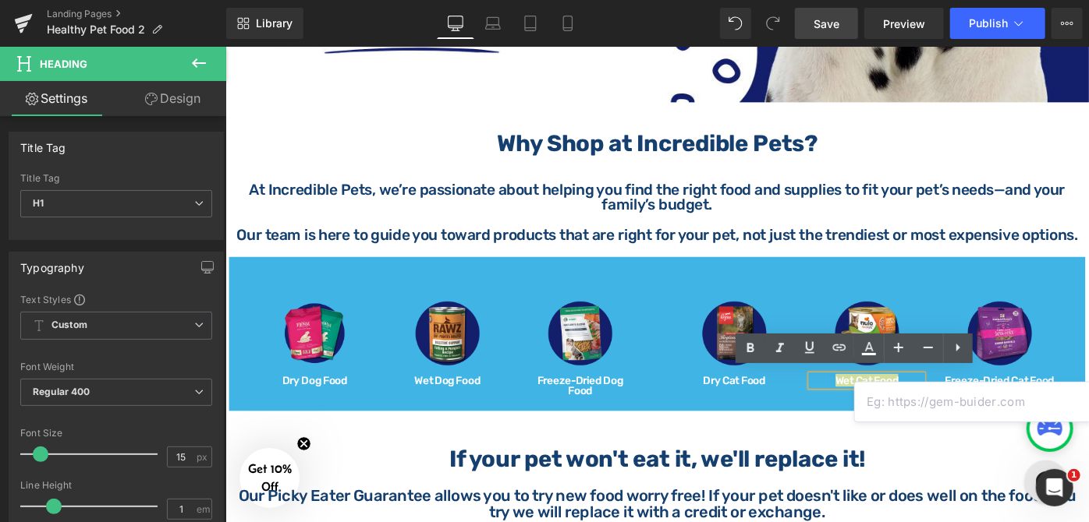
scroll to position [0, 0]
click at [913, 410] on input "text" at bounding box center [975, 402] width 240 height 39
paste input "[URL][DOMAIN_NAME]"
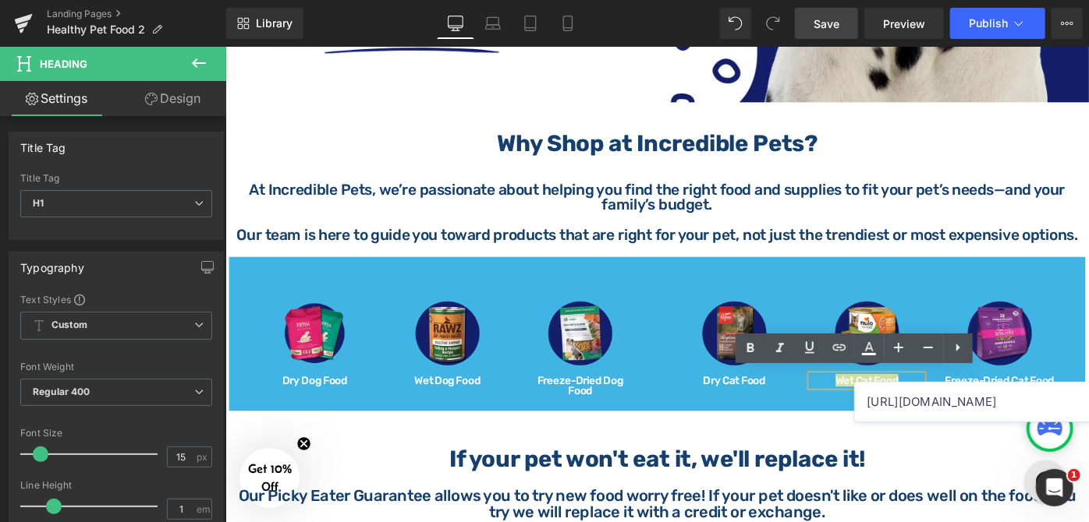
type input "[URL][DOMAIN_NAME]"
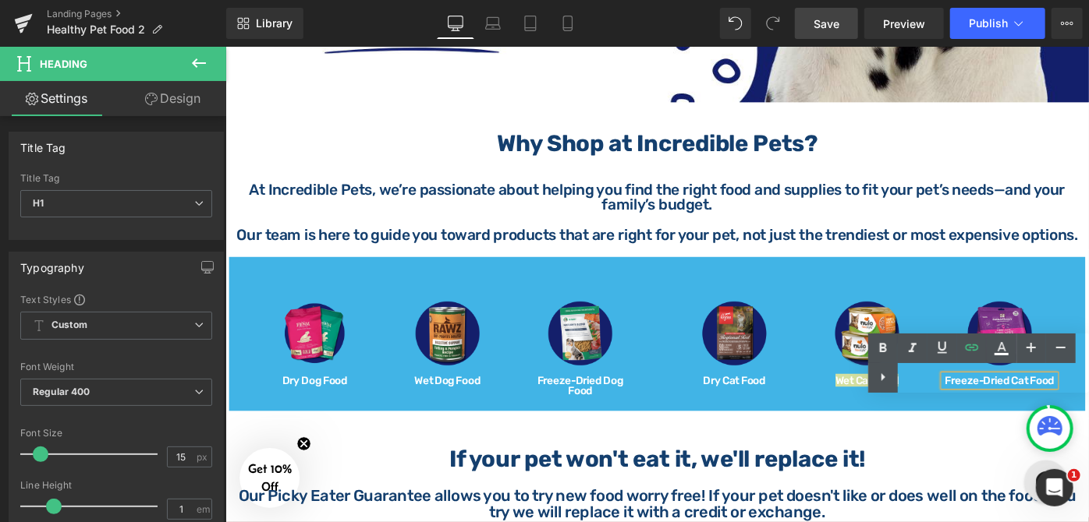
click at [1000, 374] on div "Text Color Highlight Color #333333" at bounding box center [978, 363] width 221 height 59
click at [943, 375] on div "Text Color Highlight Color #333333" at bounding box center [978, 363] width 221 height 59
click at [961, 376] on div "Text Color Highlight Color #333333" at bounding box center [978, 363] width 221 height 59
click at [953, 374] on div "Text Color Highlight Color #333333" at bounding box center [978, 363] width 221 height 59
click at [952, 374] on div "Text Color Highlight Color #333333" at bounding box center [978, 363] width 221 height 59
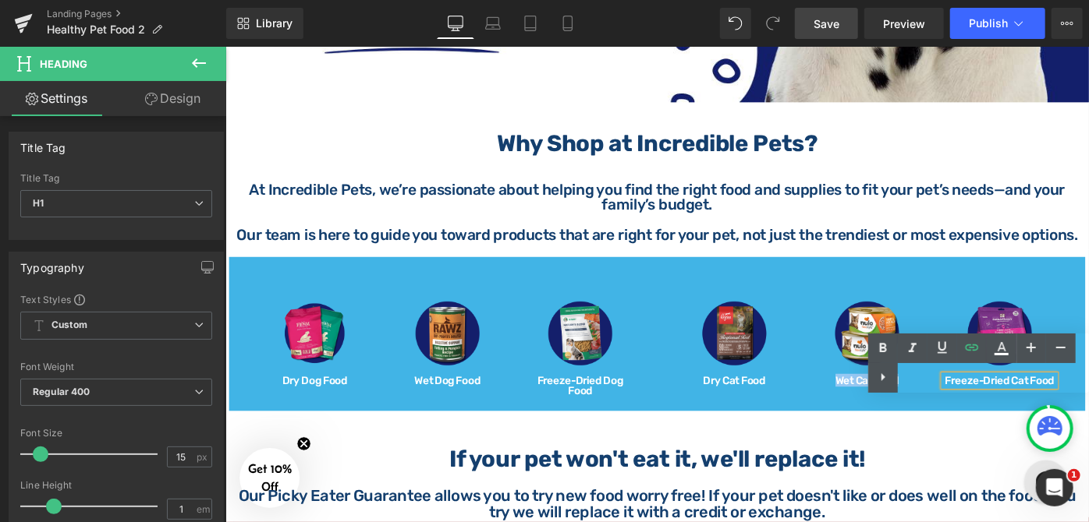
click at [987, 285] on div "Image Dry Dog Food Heading Image Wet Dog Food Heading Image Freeze-Dried Dog Fo…" at bounding box center [696, 360] width 936 height 168
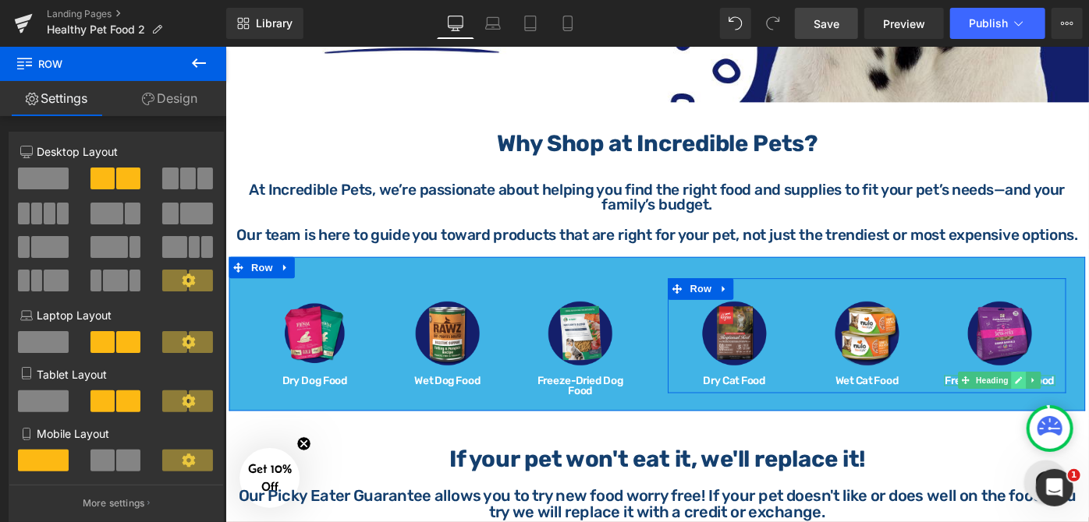
click at [1087, 406] on icon at bounding box center [1091, 410] width 9 height 9
click at [1083, 404] on span "Freeze-Dried Cat Food" at bounding box center [1070, 411] width 119 height 14
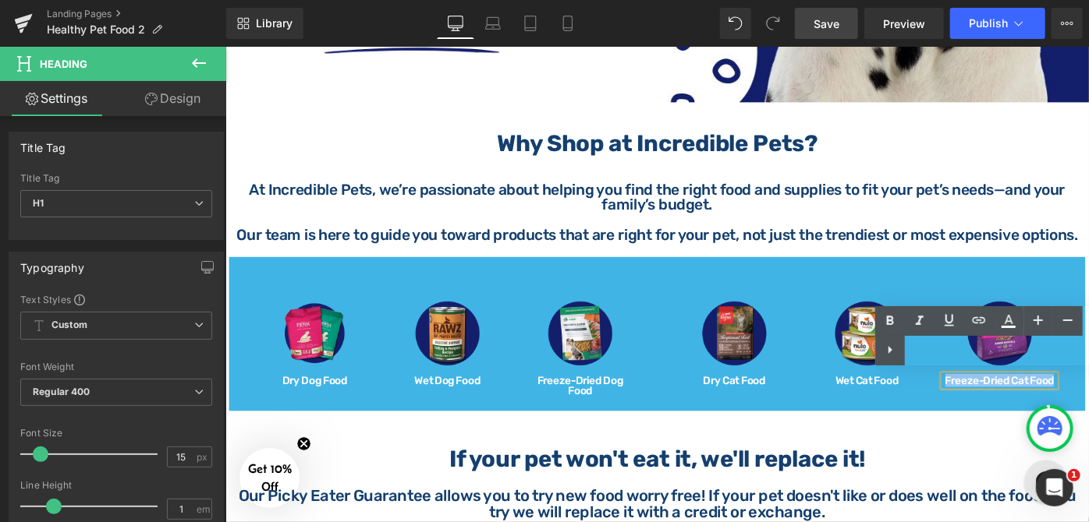
drag, startPoint x: 1007, startPoint y: 407, endPoint x: 1128, endPoint y: 409, distance: 120.1
click at [1088, 409] on div "Freeze-Dried Cat Food" at bounding box center [1071, 411] width 122 height 12
click at [973, 317] on icon at bounding box center [978, 320] width 19 height 19
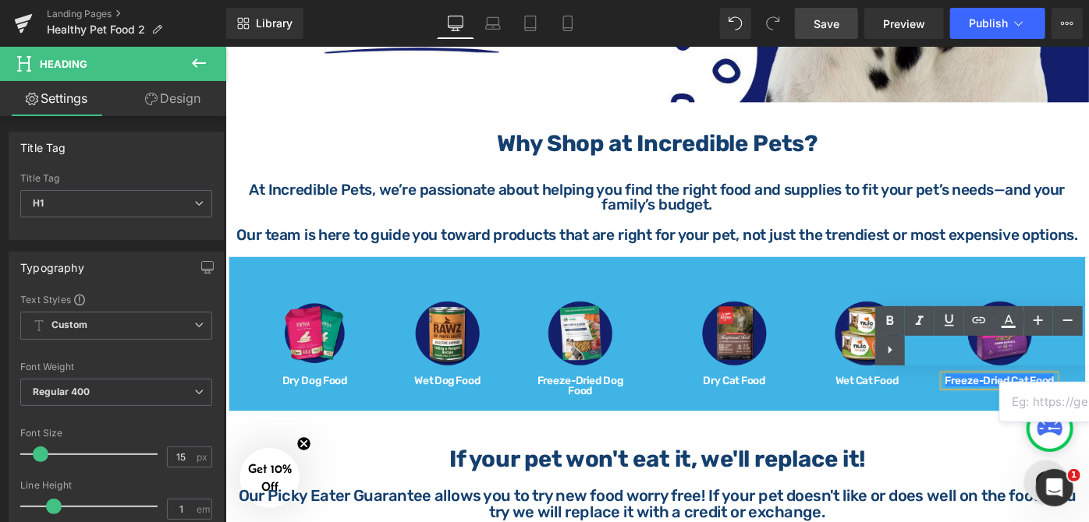
paste input "[URL][DOMAIN_NAME]"
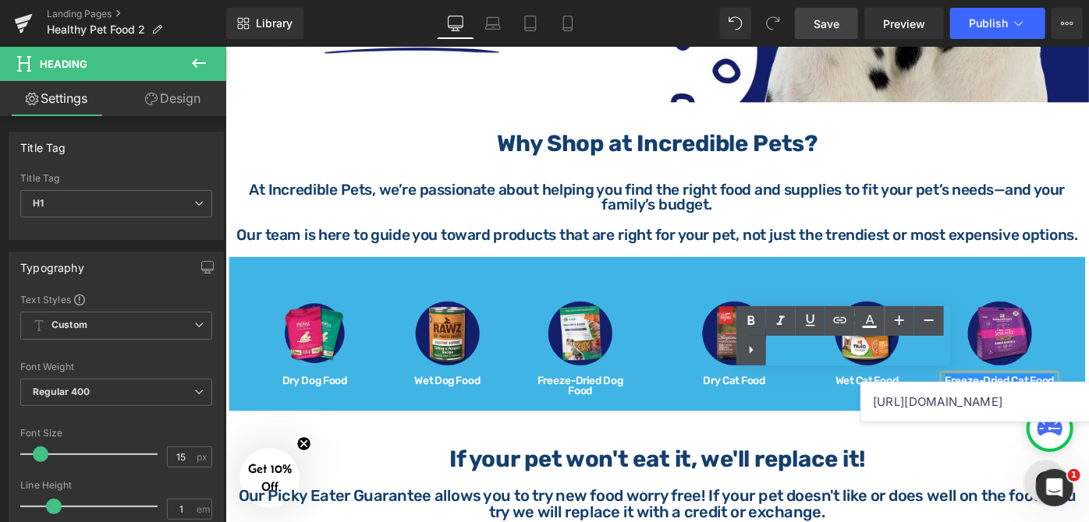
type input "[URL][DOMAIN_NAME]"
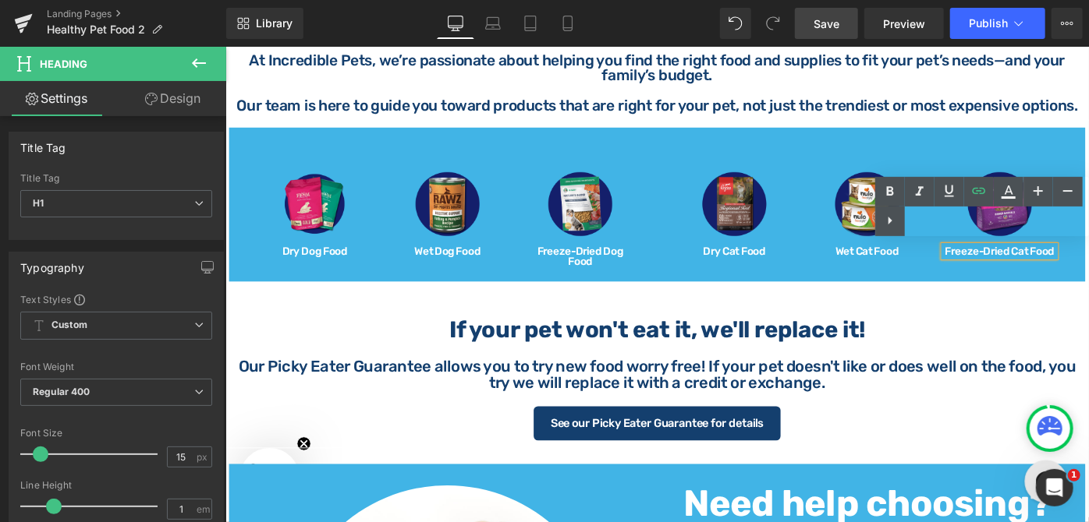
scroll to position [850, 0]
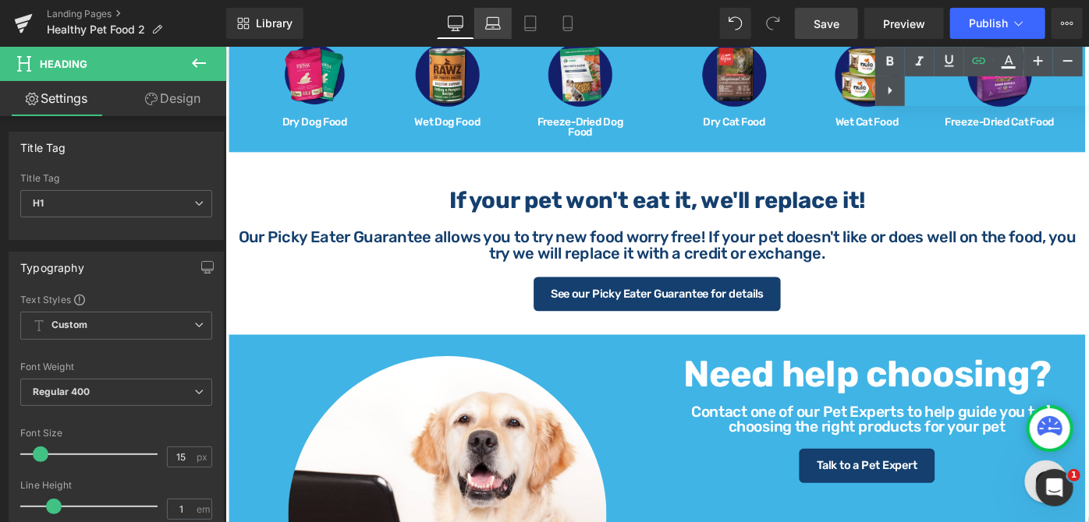
click at [487, 23] on icon at bounding box center [493, 24] width 16 height 16
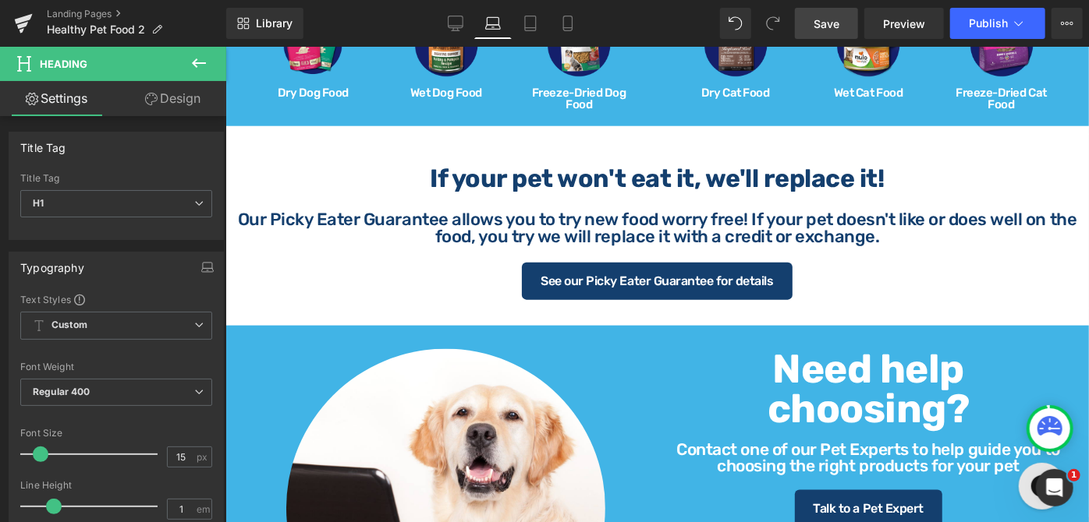
scroll to position [813, 0]
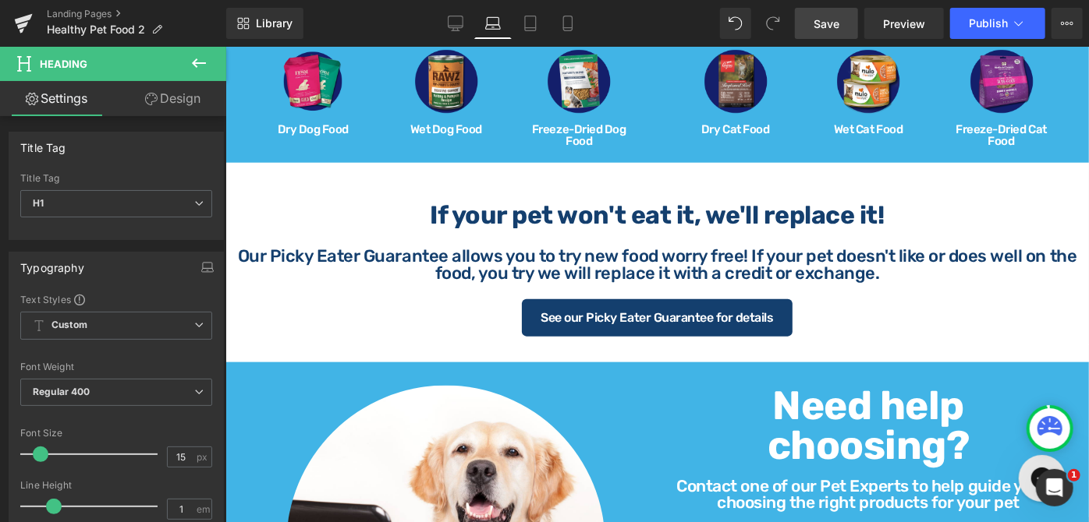
click at [830, 27] on span "Save" at bounding box center [826, 24] width 26 height 16
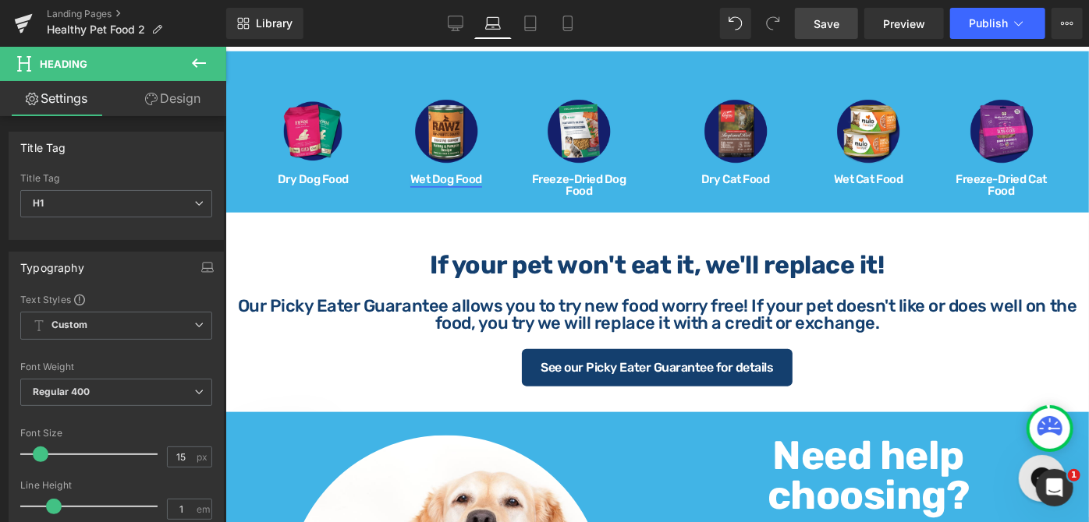
scroll to position [742, 0]
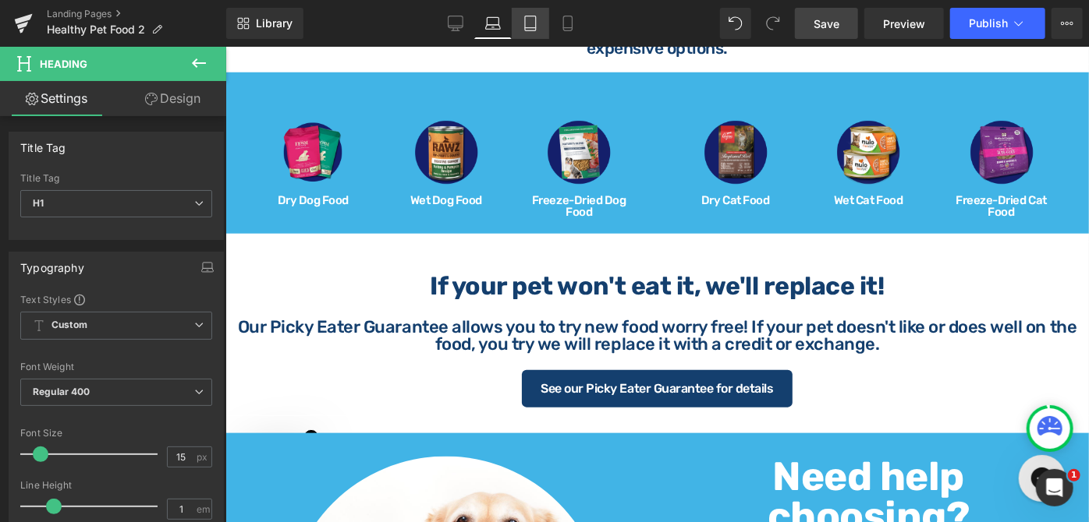
click at [531, 25] on icon at bounding box center [530, 24] width 16 height 16
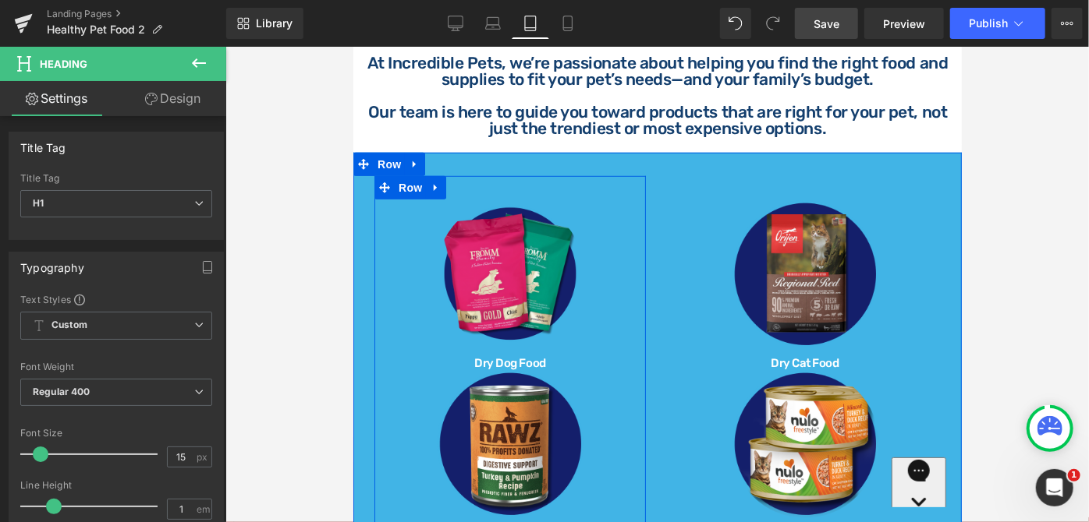
scroll to position [494, 0]
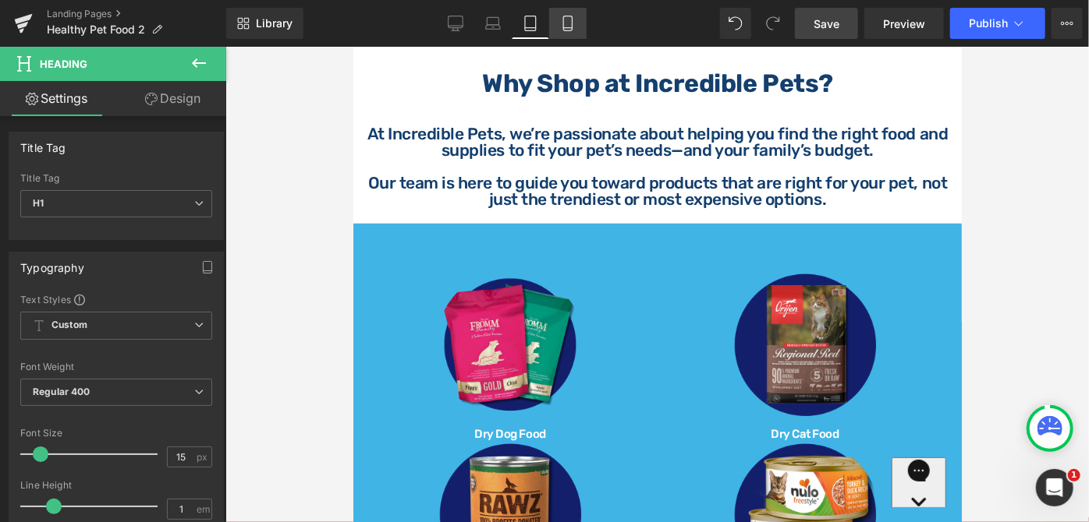
click at [564, 23] on icon at bounding box center [568, 24] width 16 height 16
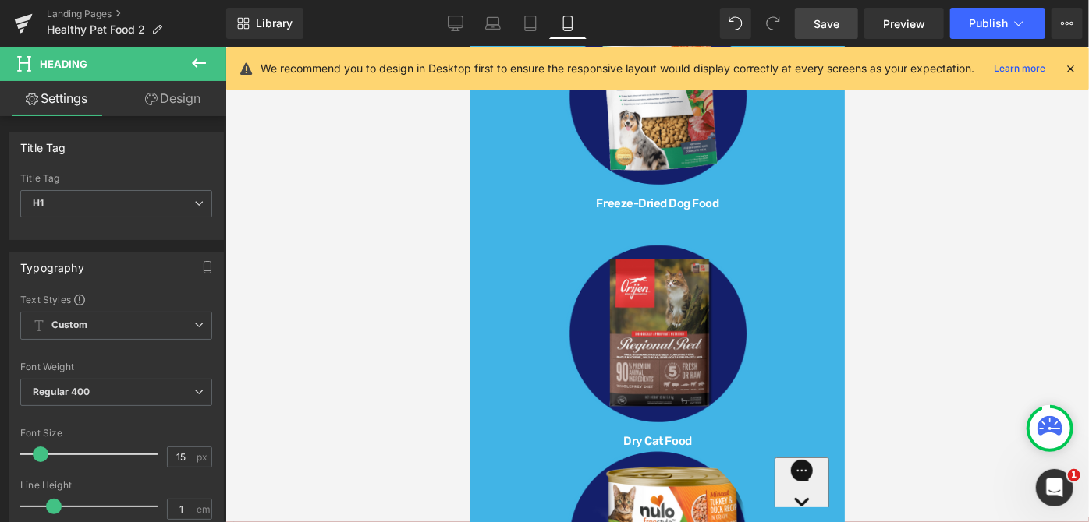
scroll to position [1102, 0]
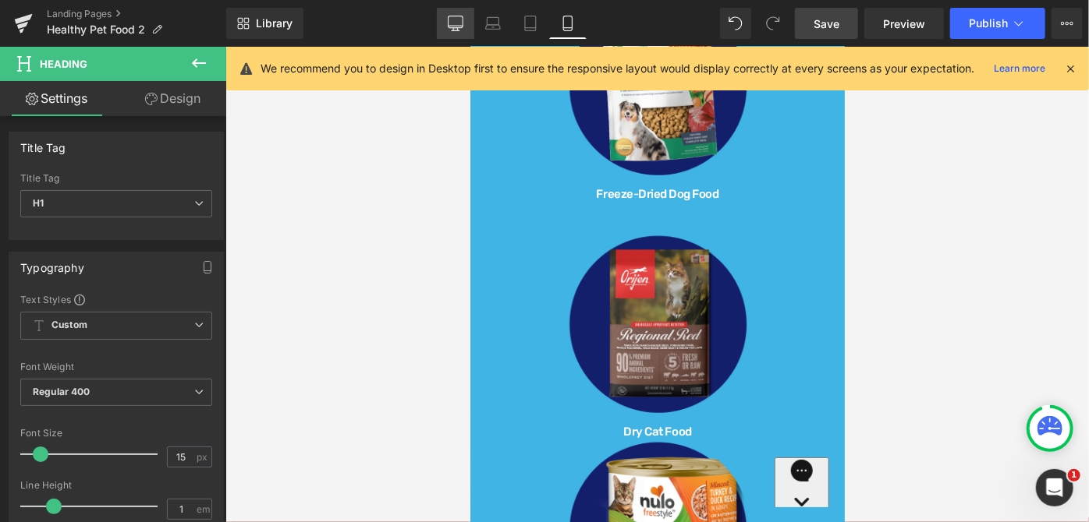
click at [461, 28] on icon at bounding box center [456, 24] width 16 height 16
type input "100"
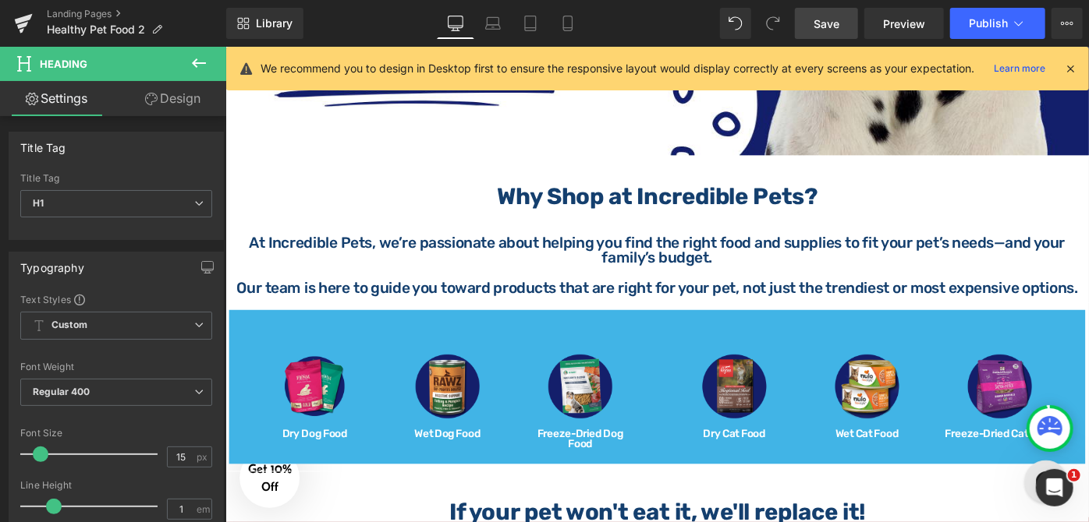
scroll to position [567, 0]
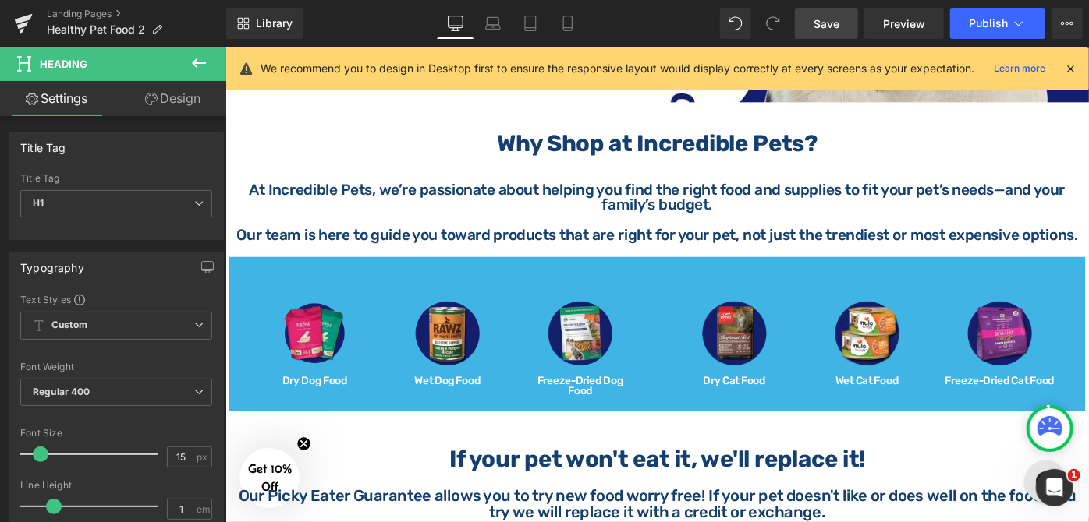
click at [192, 62] on icon at bounding box center [198, 63] width 19 height 19
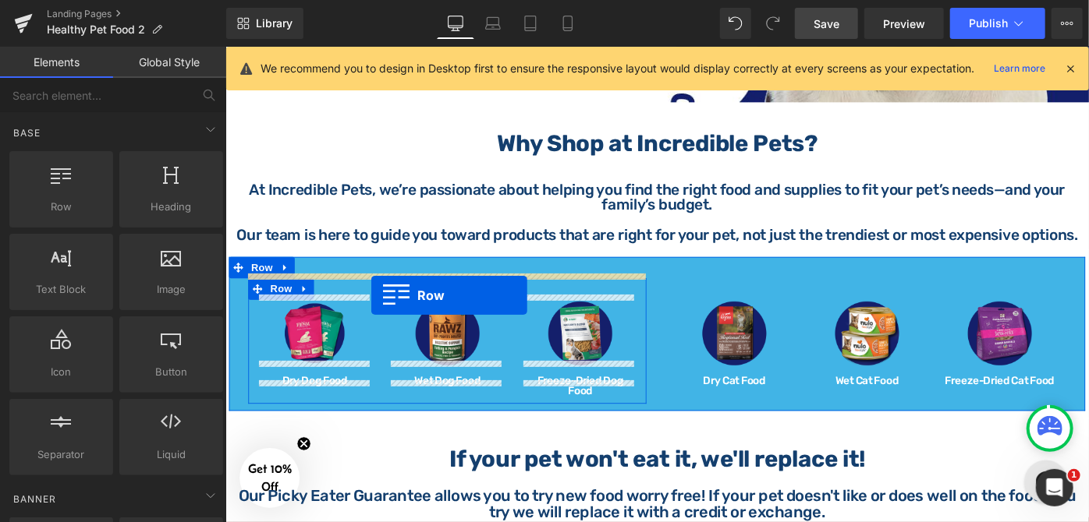
drag, startPoint x: 293, startPoint y: 250, endPoint x: 384, endPoint y: 318, distance: 113.5
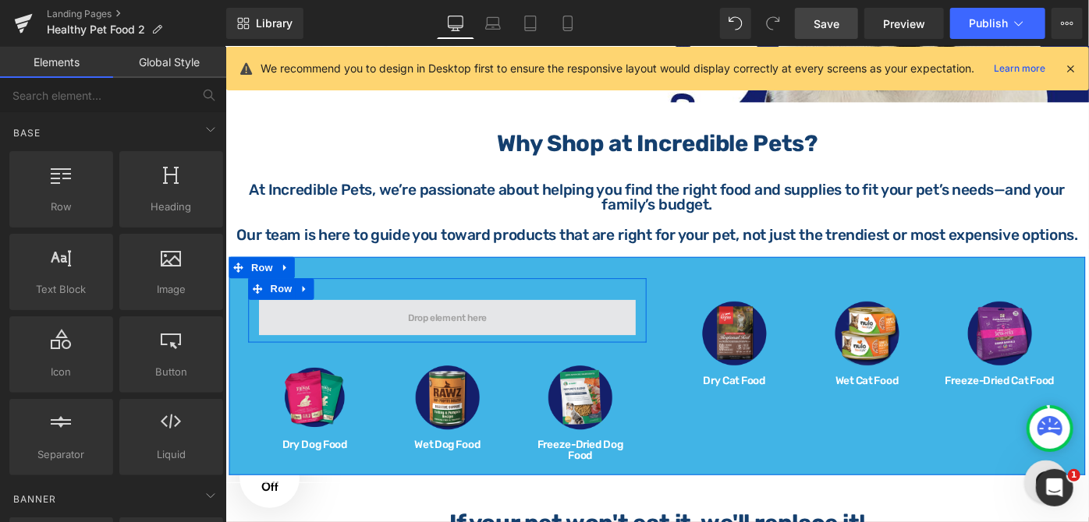
click at [419, 339] on span at bounding box center [467, 343] width 97 height 18
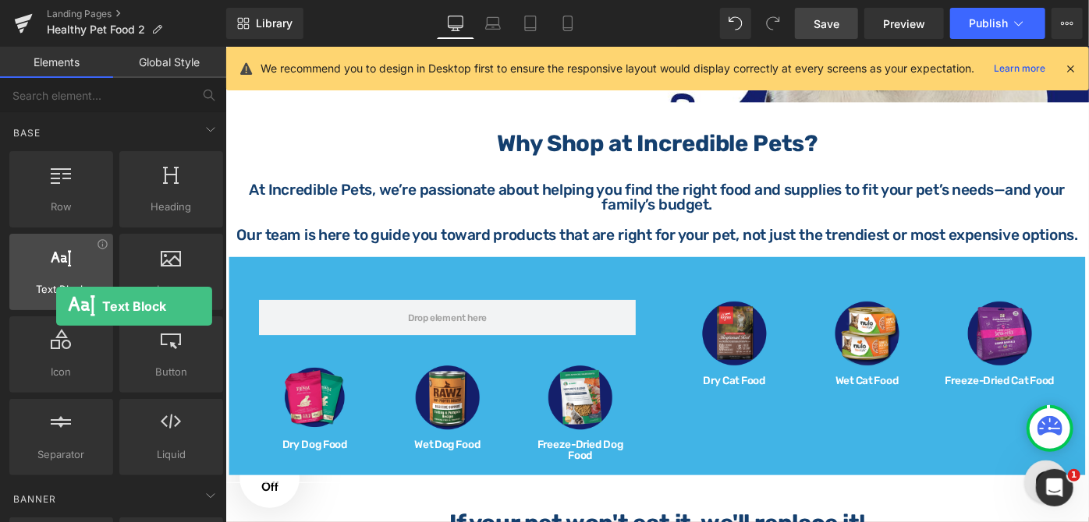
drag, startPoint x: 73, startPoint y: 274, endPoint x: 56, endPoint y: 258, distance: 23.2
click at [56, 258] on div at bounding box center [61, 263] width 94 height 35
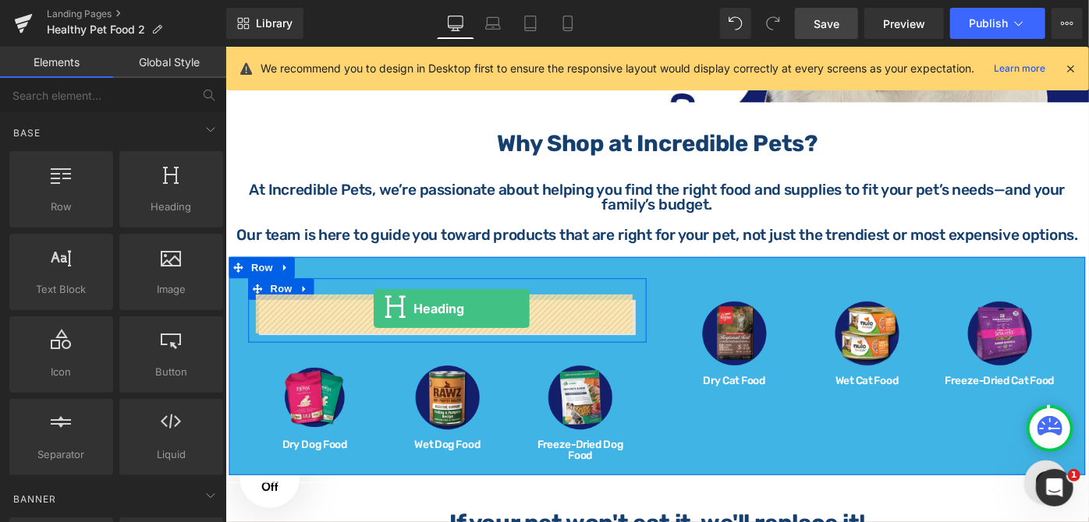
drag, startPoint x: 376, startPoint y: 232, endPoint x: 386, endPoint y: 332, distance: 101.1
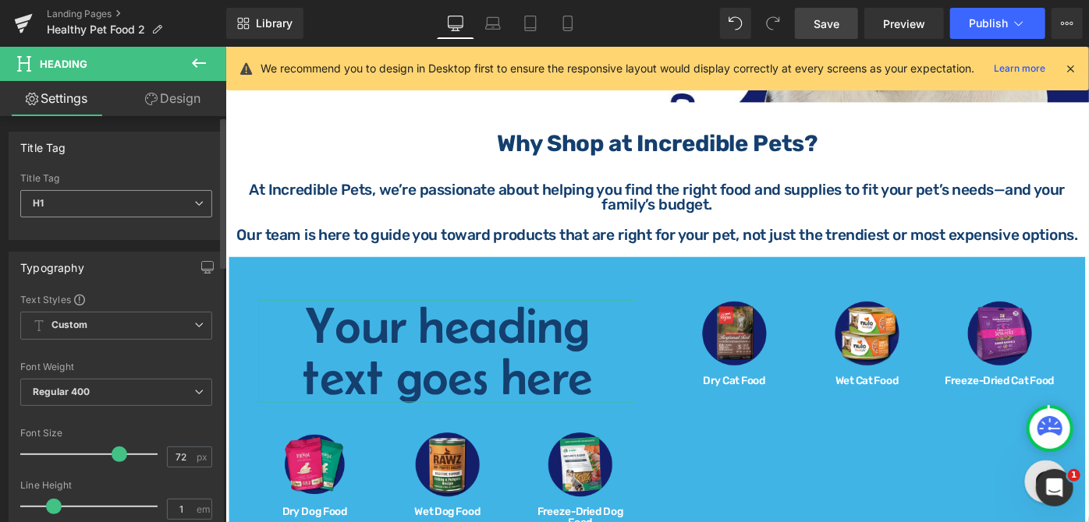
click at [140, 195] on span "H1" at bounding box center [116, 203] width 192 height 27
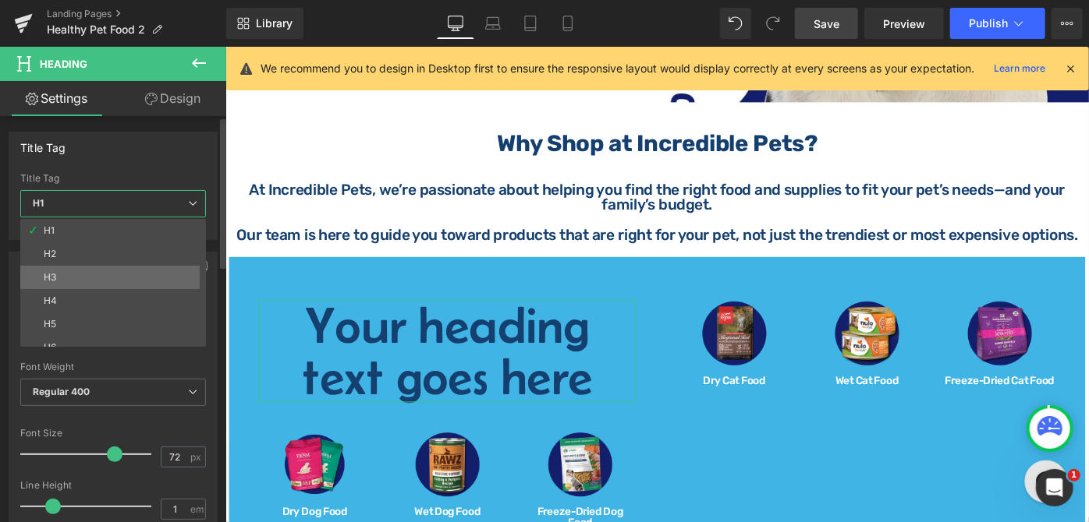
click at [116, 274] on li "H3" at bounding box center [116, 277] width 193 height 23
type input "40"
type input "100"
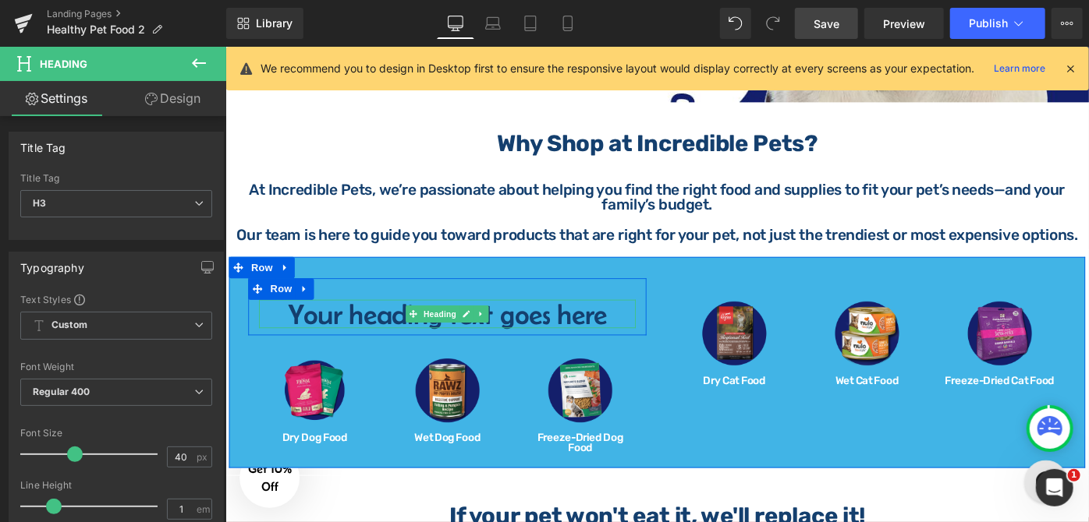
click at [556, 334] on h3 "Your heading text goes here" at bounding box center [467, 338] width 412 height 31
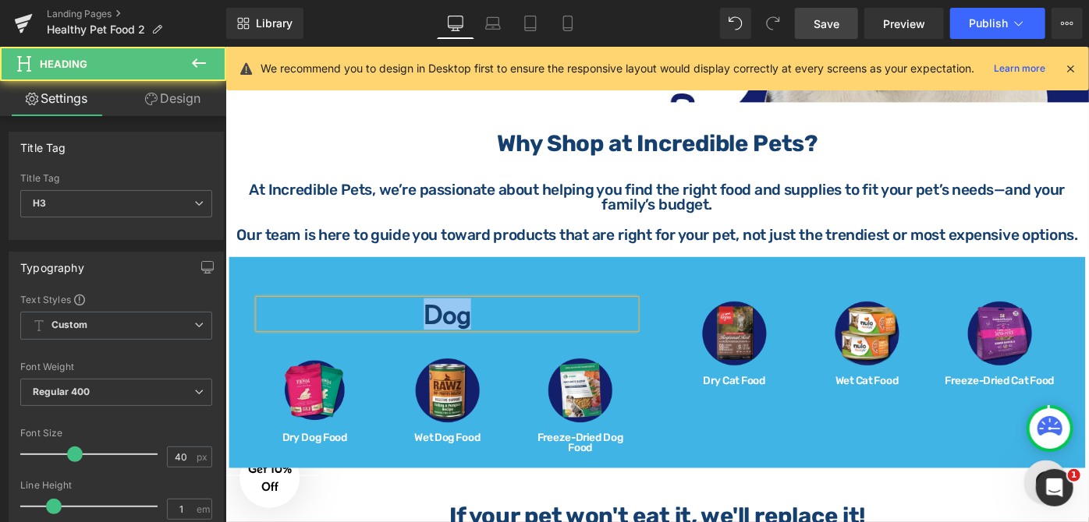
drag, startPoint x: 526, startPoint y: 340, endPoint x: 438, endPoint y: 342, distance: 87.3
click at [438, 342] on h3 "Dog" at bounding box center [467, 338] width 412 height 31
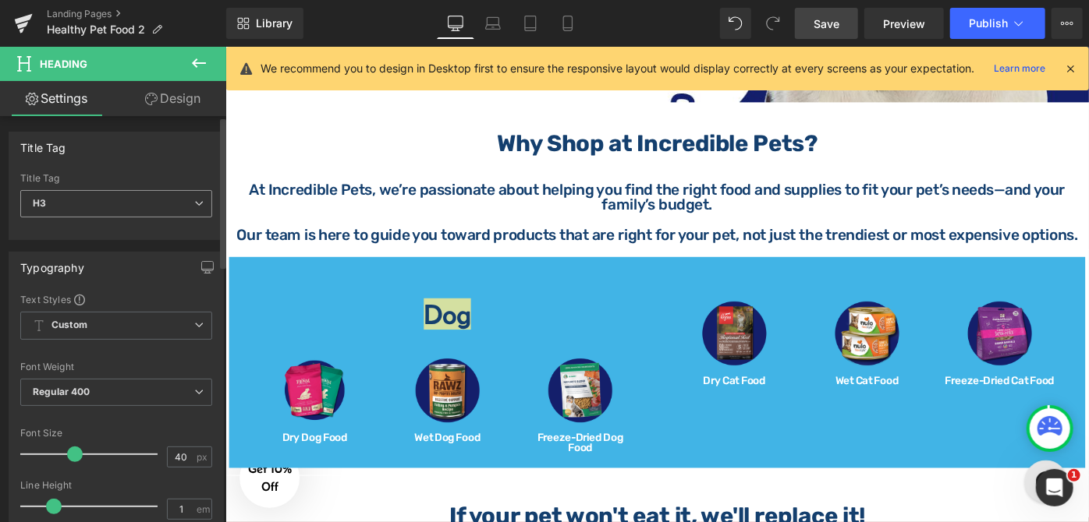
click at [174, 208] on span "H3" at bounding box center [116, 203] width 192 height 27
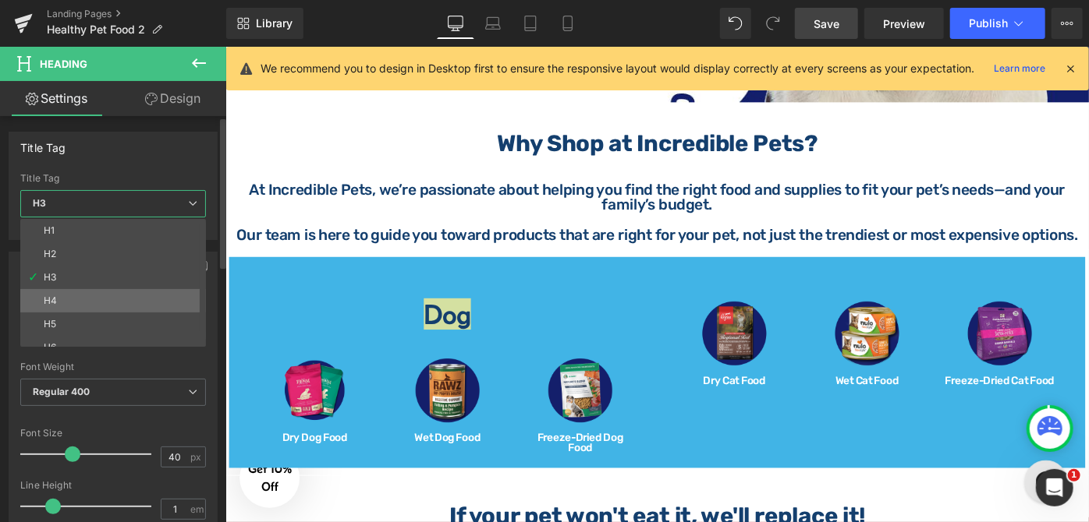
click at [116, 295] on li "H4" at bounding box center [116, 300] width 193 height 23
type input "32"
type input "100"
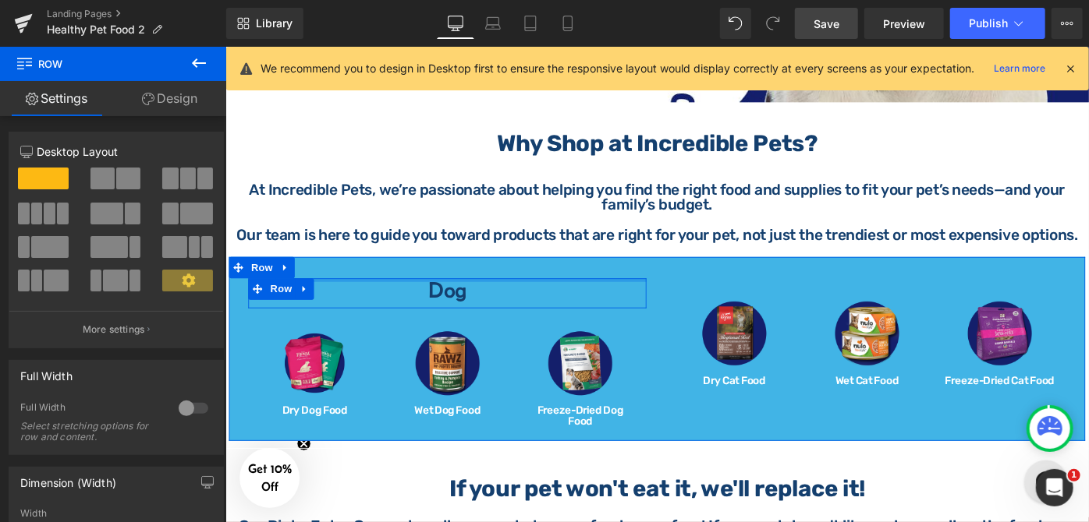
drag, startPoint x: 431, startPoint y: 317, endPoint x: 453, endPoint y: 291, distance: 33.7
click at [453, 291] on div "Dog Heading Row Image Dry Dog Food Heading Image Wet Dog Food Heading Image Fre…" at bounding box center [696, 376] width 936 height 201
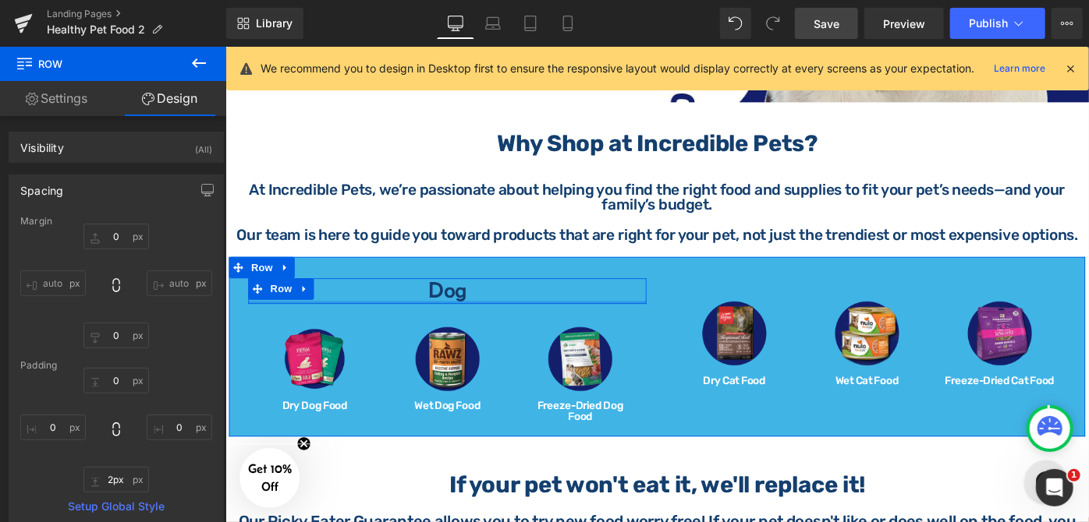
type input "0px"
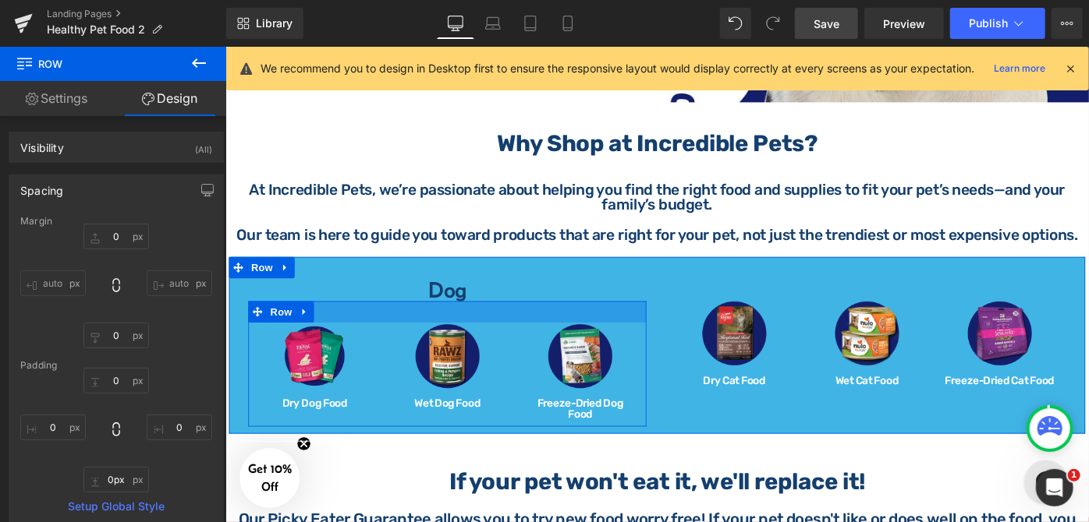
drag, startPoint x: 457, startPoint y: 320, endPoint x: 470, endPoint y: 323, distance: 13.6
click at [470, 323] on div "Dog Heading Row Image Dry Dog Food Heading Image Wet Dog Food Heading Image Fre…" at bounding box center [467, 380] width 458 height 162
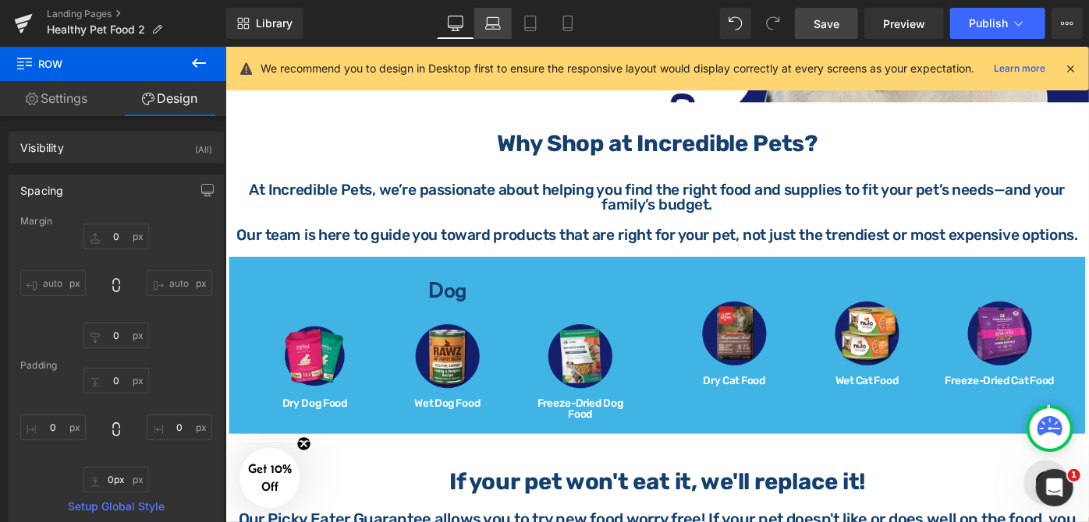
click at [490, 27] on icon at bounding box center [493, 24] width 16 height 16
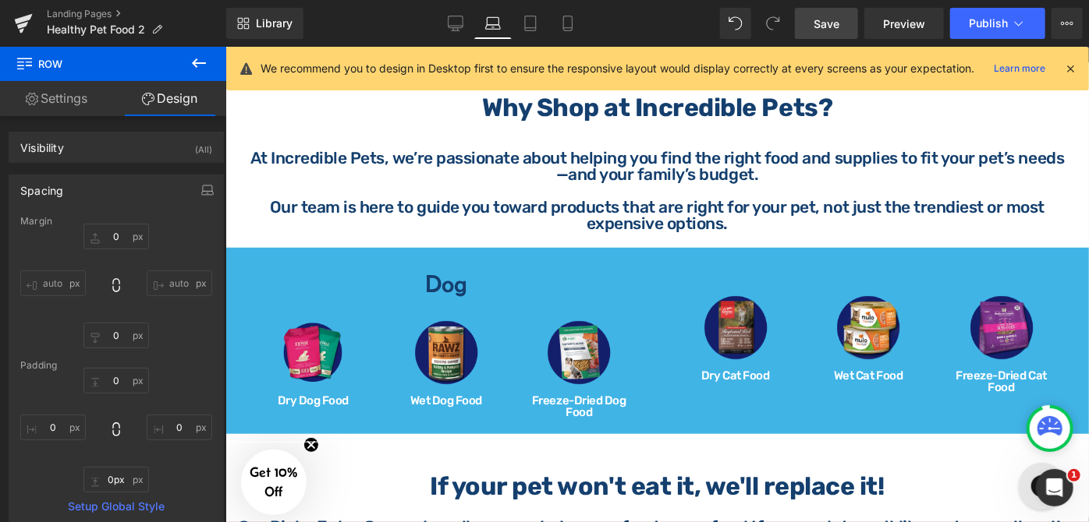
type input "0"
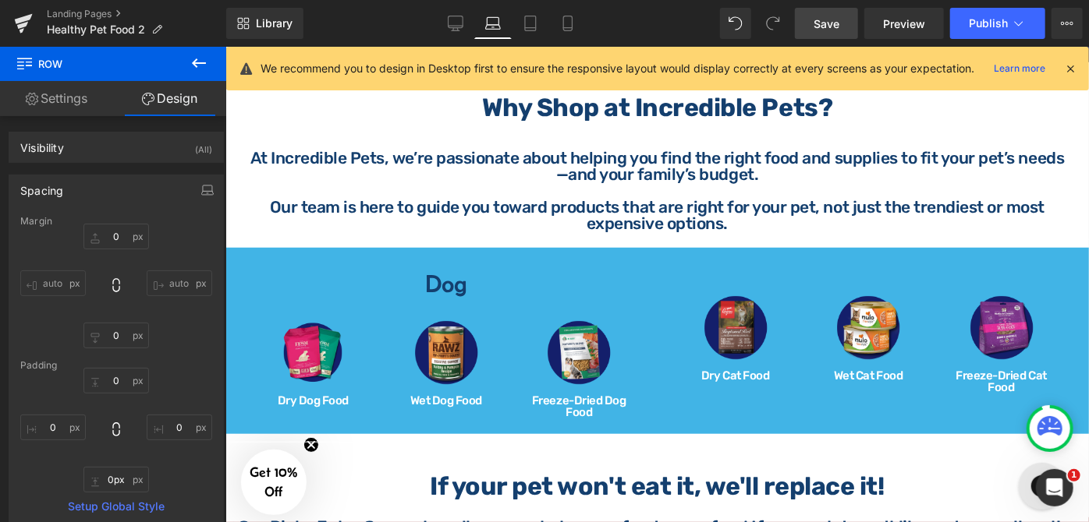
type input "0"
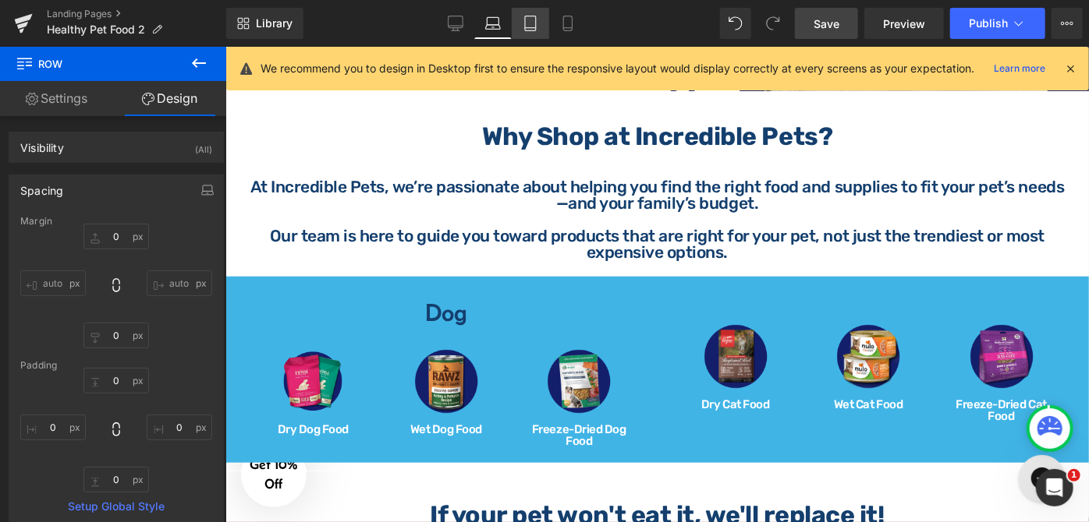
click at [543, 34] on link "Tablet" at bounding box center [530, 23] width 37 height 31
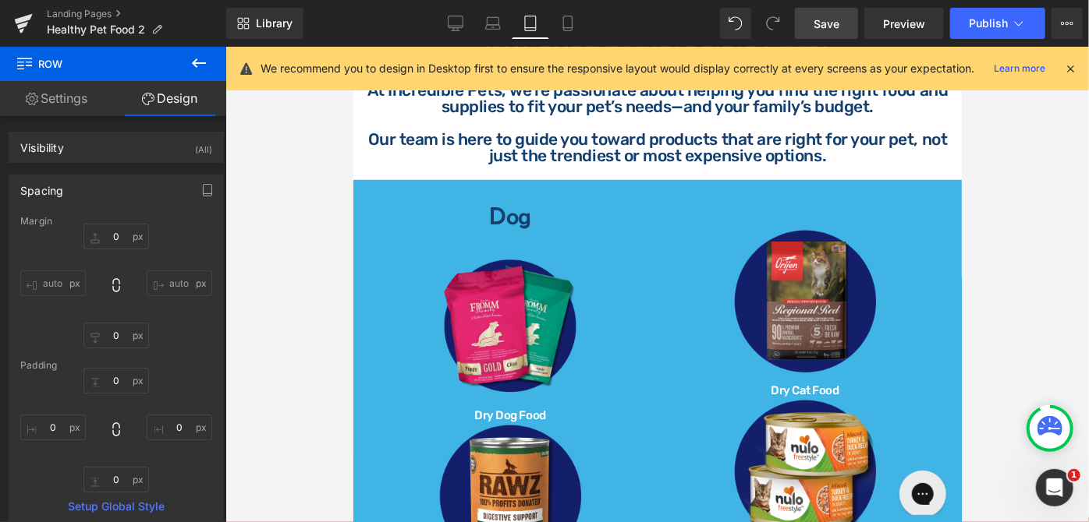
type input "0"
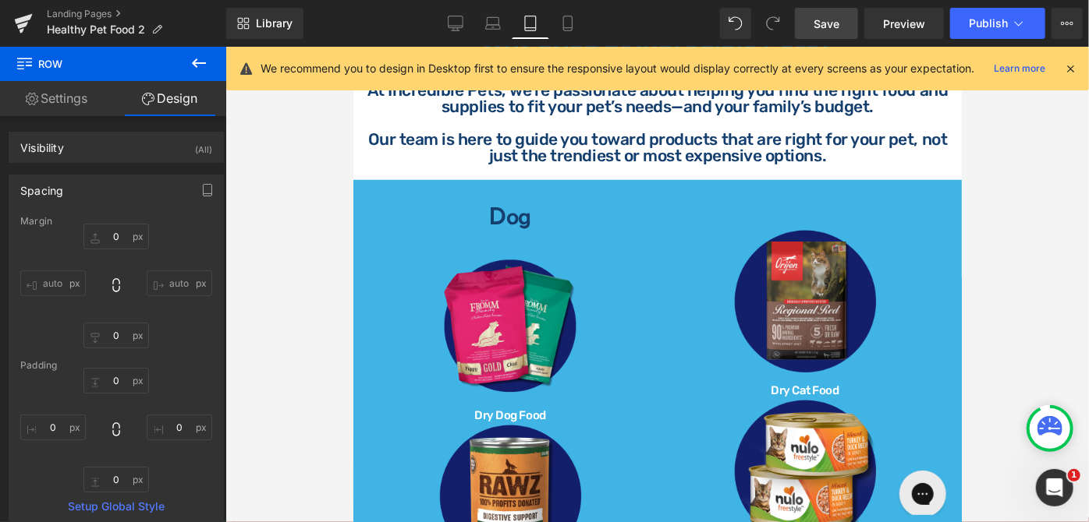
type input "0"
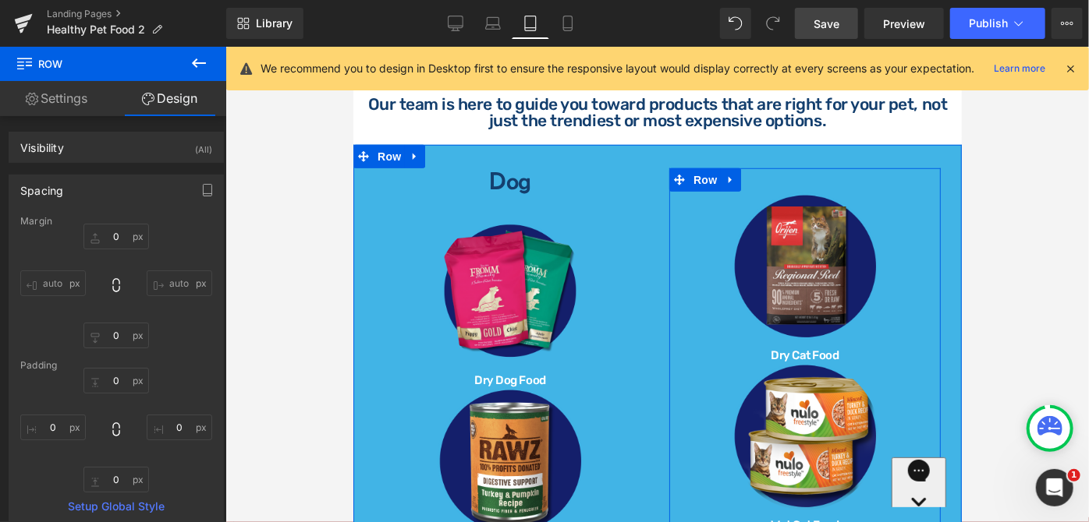
scroll to position [512, 0]
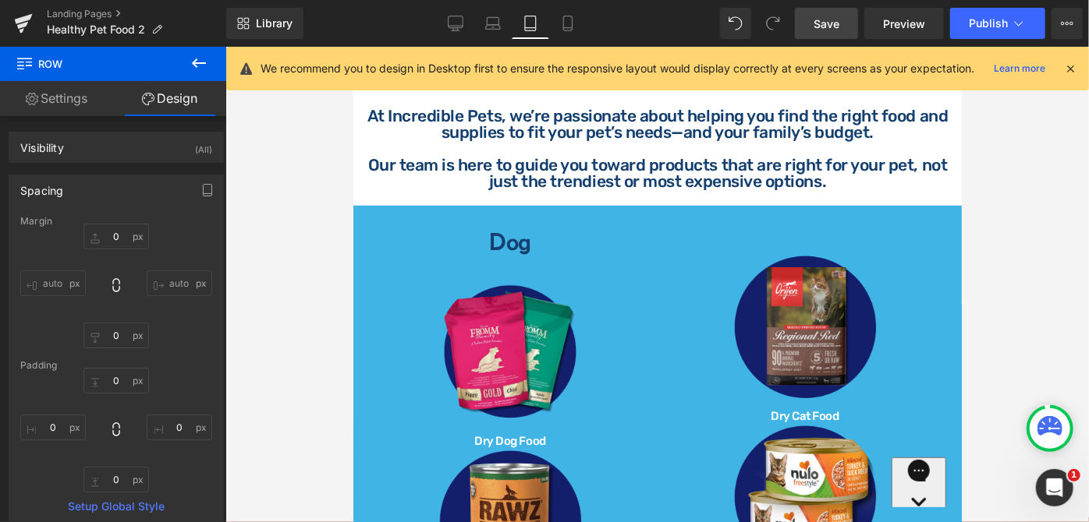
click at [574, 38] on div "Library Tablet Desktop Laptop Tablet Mobile Save Preview Publish Scheduled View…" at bounding box center [657, 23] width 862 height 47
click at [568, 29] on icon at bounding box center [568, 24] width 16 height 16
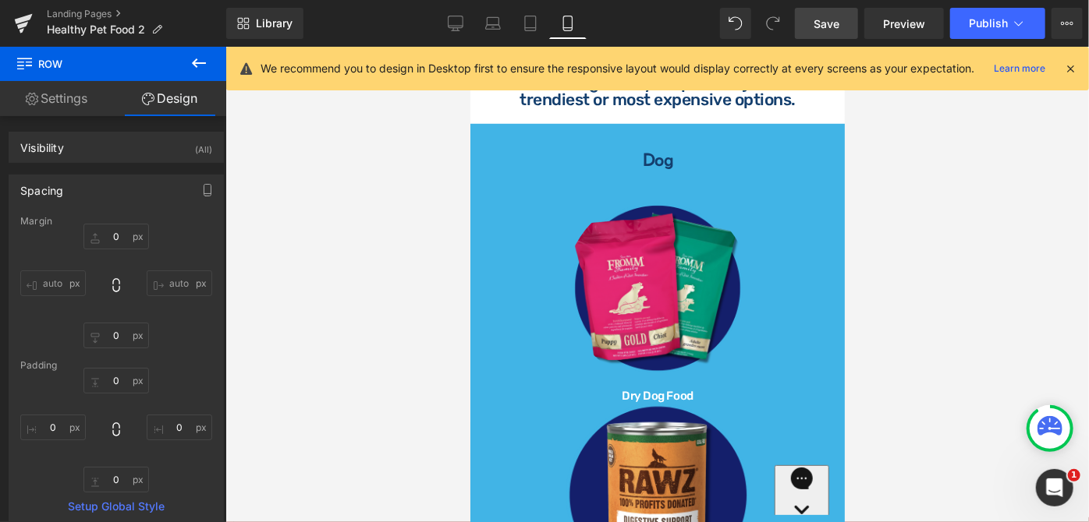
type input "0"
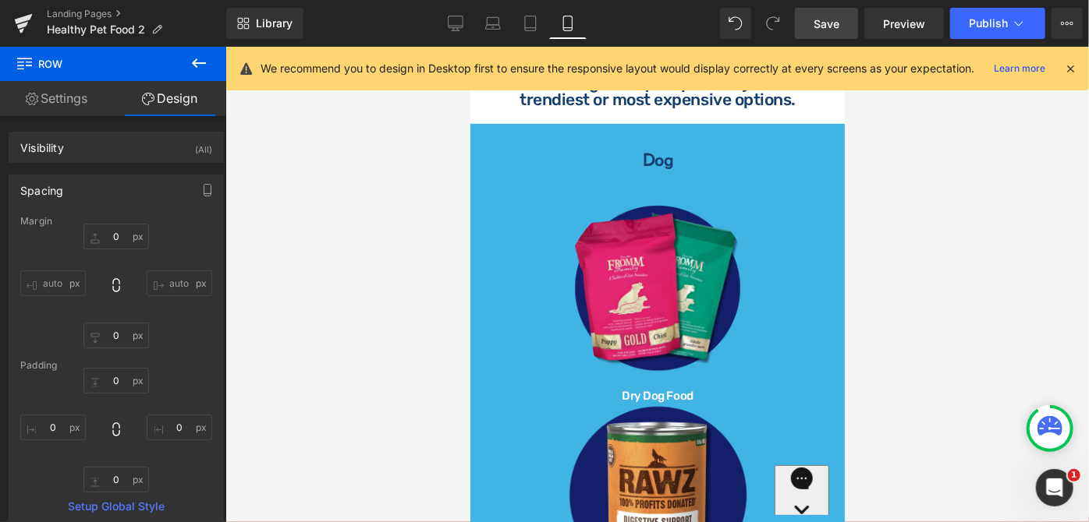
type input "0"
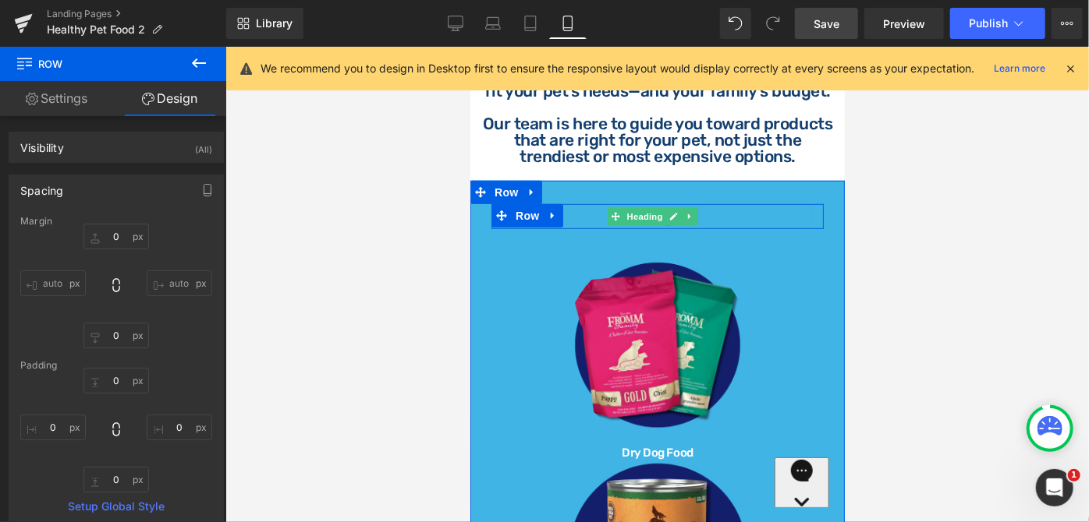
click at [717, 228] on h4 "Dog" at bounding box center [656, 216] width 309 height 25
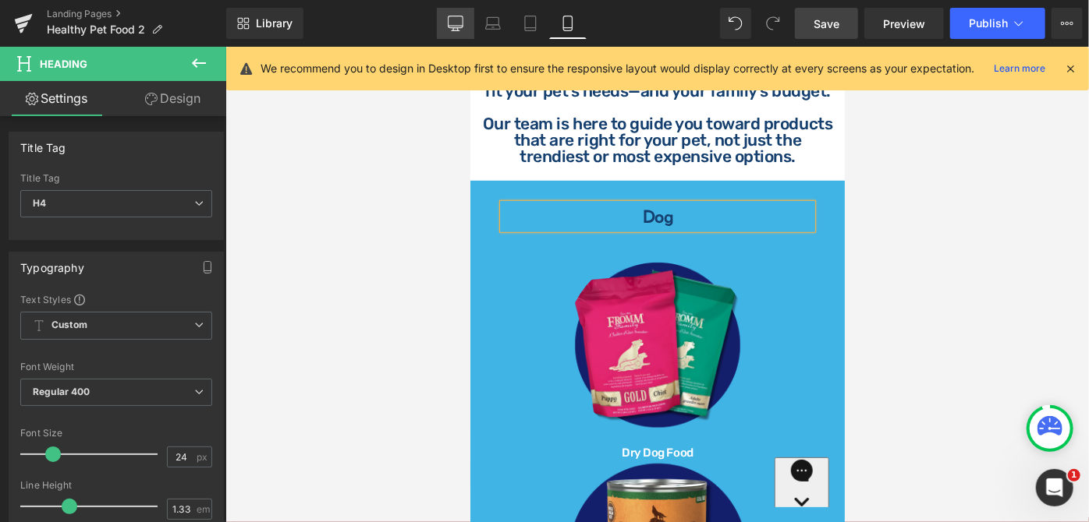
click at [457, 23] on icon at bounding box center [456, 24] width 16 height 16
type input "32"
type input "1"
type input "100"
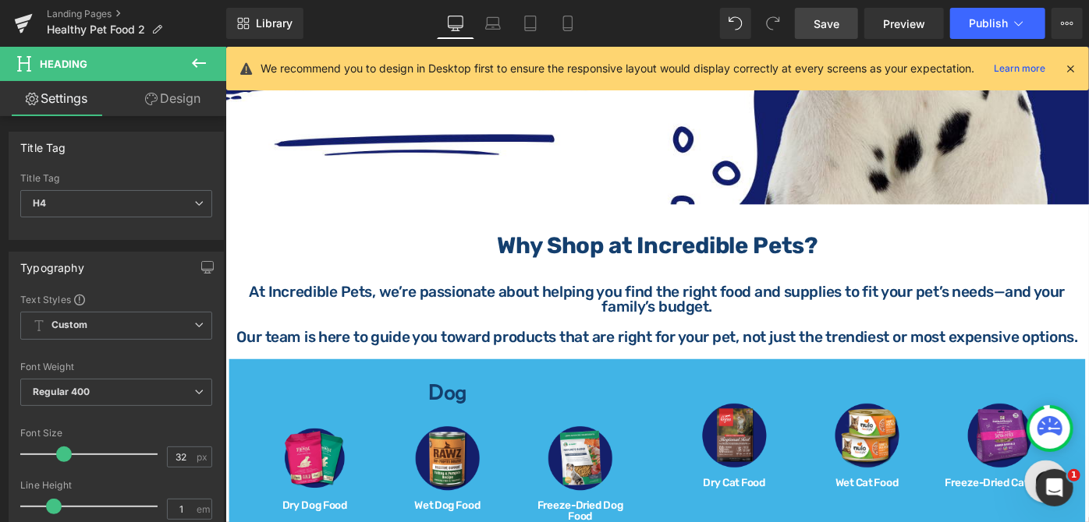
scroll to position [638, 0]
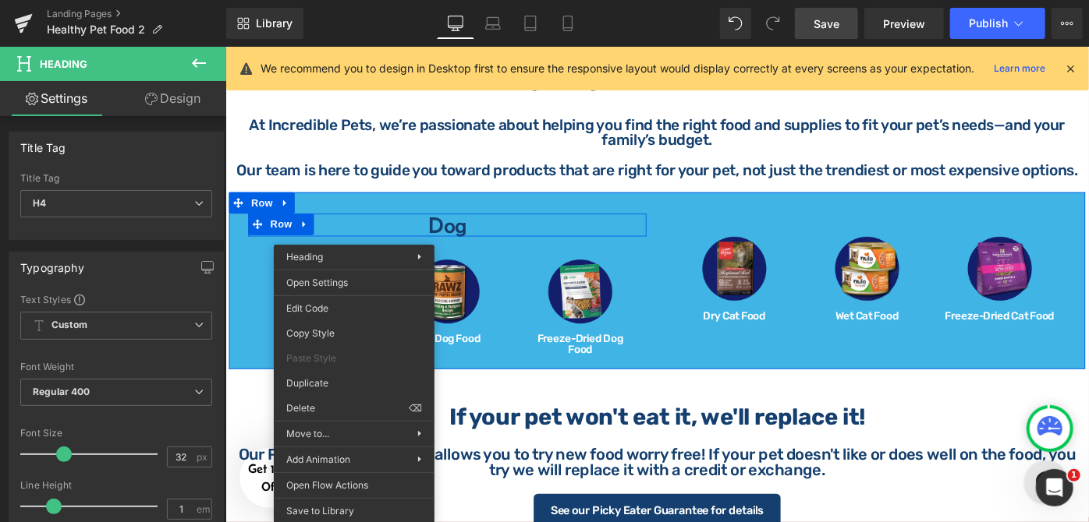
click at [359, 236] on h4 "Dog" at bounding box center [467, 240] width 412 height 25
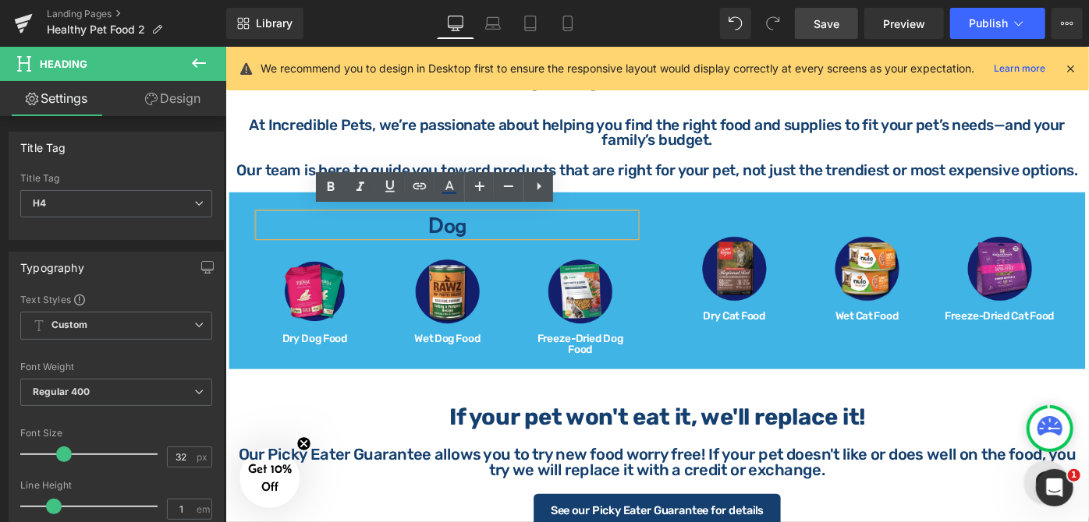
click at [629, 238] on h4 "Dog" at bounding box center [467, 240] width 412 height 25
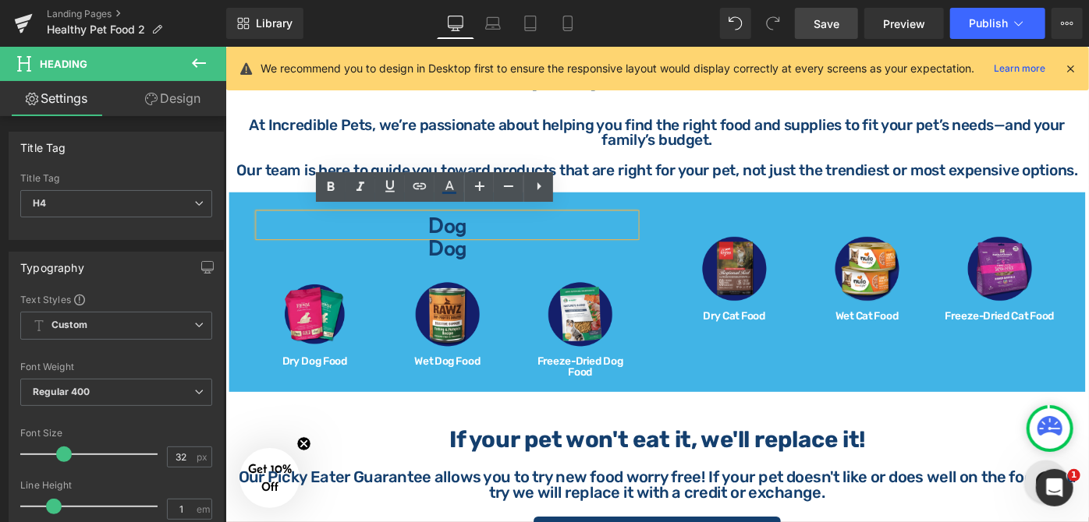
click at [737, 393] on div "Dog Heading Dog Heading Row Image Dry Dog Food Heading Image Wet Dog Food Headi…" at bounding box center [696, 314] width 936 height 218
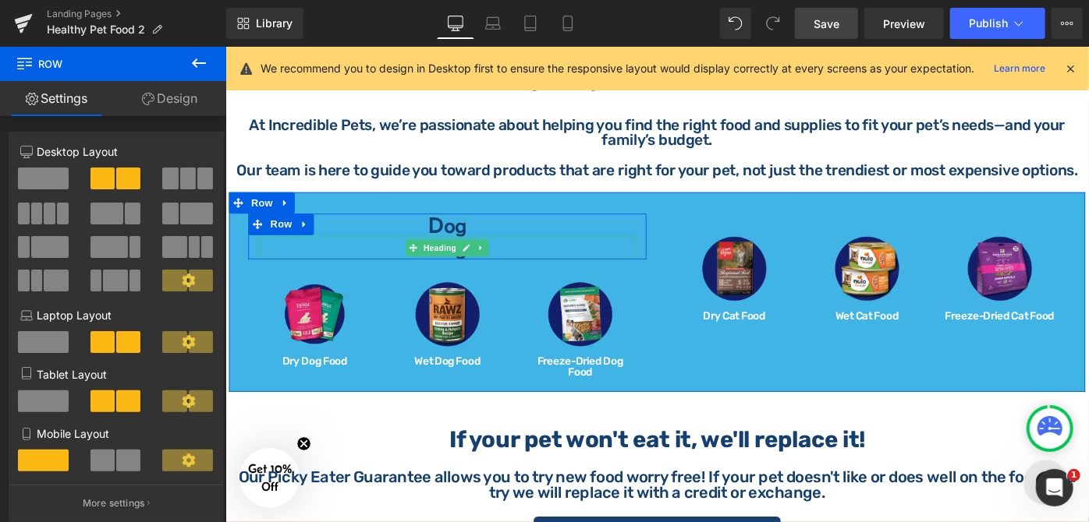
click at [521, 263] on h4 "Dog" at bounding box center [467, 265] width 412 height 25
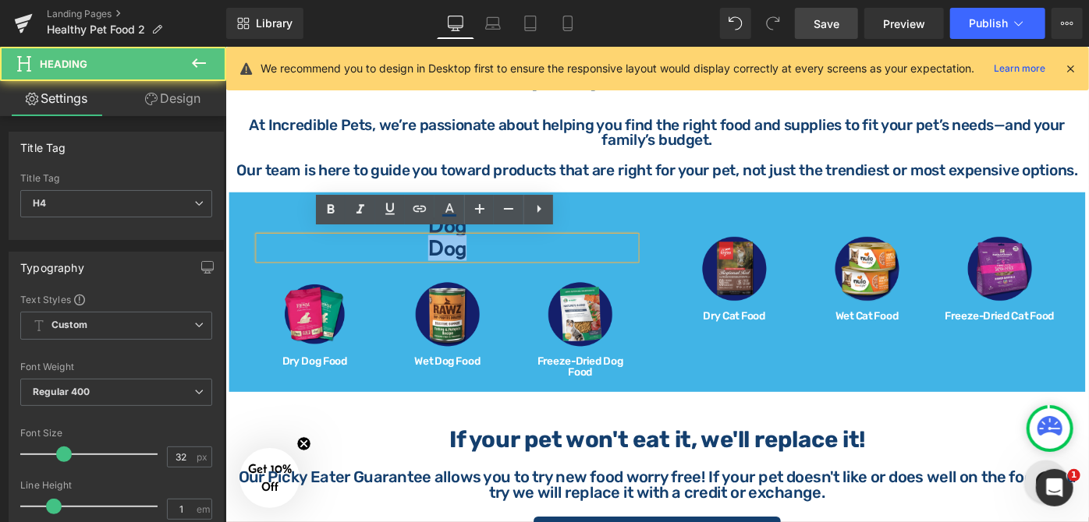
drag, startPoint x: 487, startPoint y: 263, endPoint x: 419, endPoint y: 263, distance: 68.6
click at [419, 263] on h4 "Dog" at bounding box center [467, 265] width 412 height 25
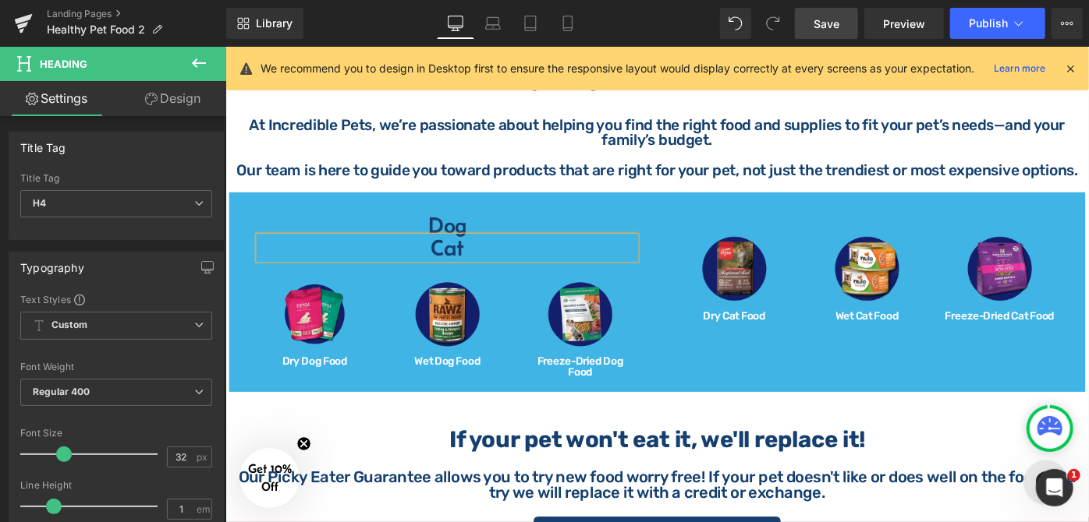
click at [719, 400] on div "Dog Heading Cat Heading Row Image Dry Dog Food Heading Image Wet Dog Food Headi…" at bounding box center [696, 314] width 936 height 218
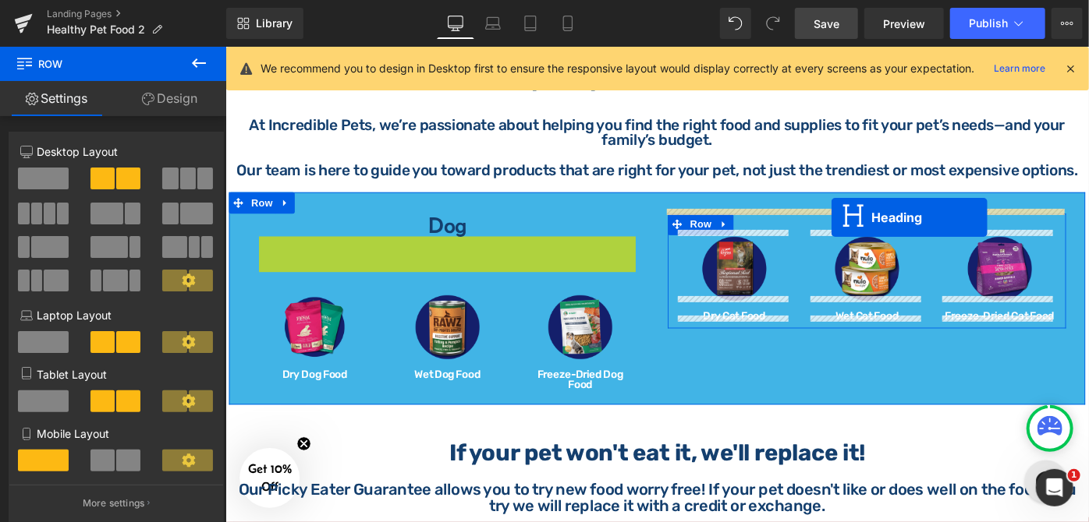
drag, startPoint x: 423, startPoint y: 263, endPoint x: 887, endPoint y: 233, distance: 464.9
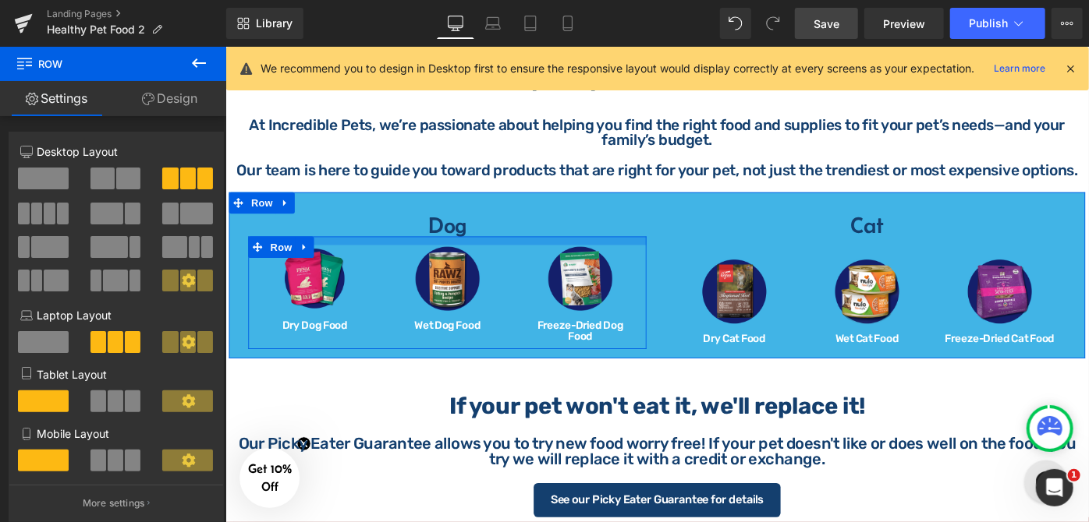
drag, startPoint x: 487, startPoint y: 271, endPoint x: 505, endPoint y: 257, distance: 22.8
click at [505, 257] on div at bounding box center [467, 257] width 435 height 9
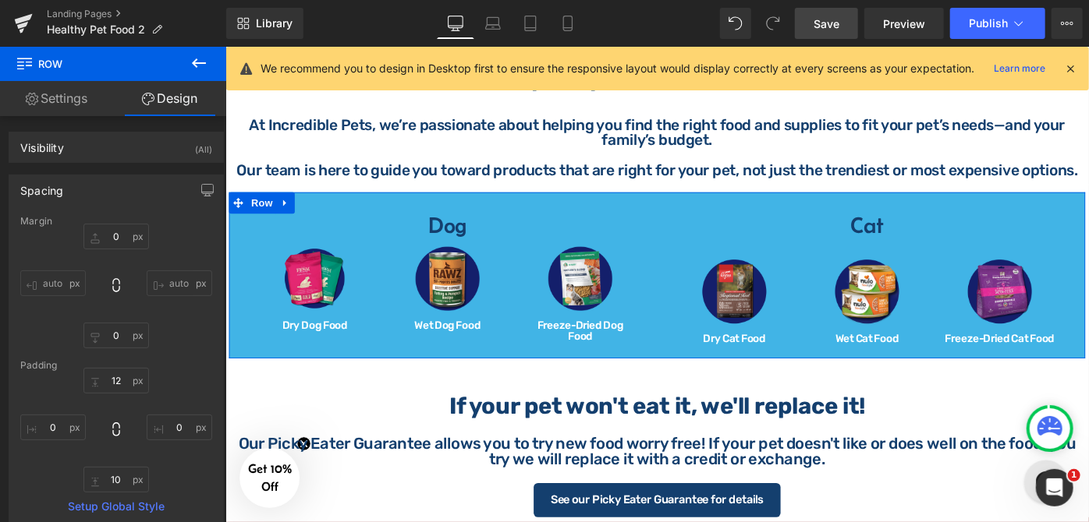
click at [867, 271] on div "Image Dry Cat Food Heading Image Wet Cat Food Heading Image Freeze-Dried Cat Fo…" at bounding box center [925, 316] width 435 height 126
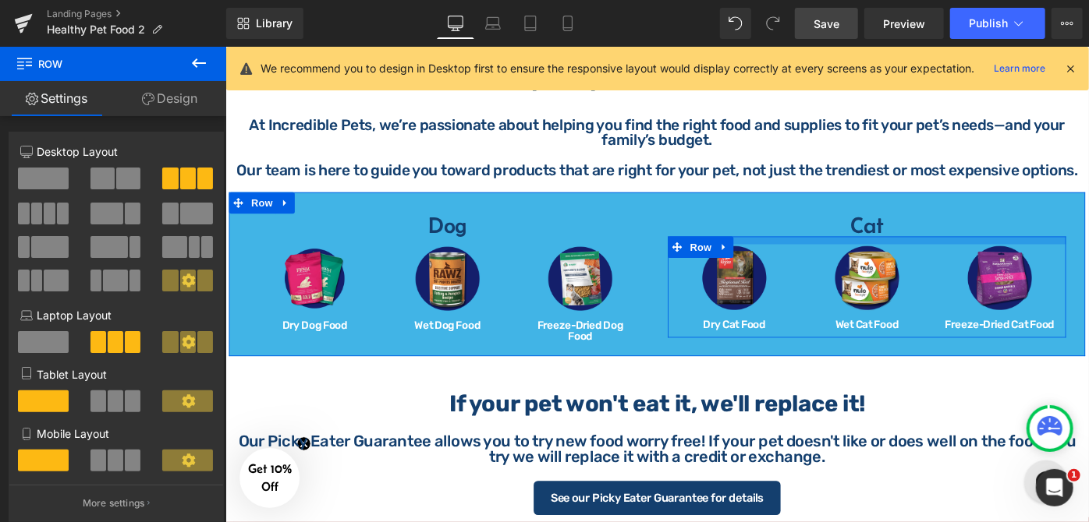
drag, startPoint x: 893, startPoint y: 271, endPoint x: 901, endPoint y: 257, distance: 16.7
click at [901, 257] on div at bounding box center [925, 257] width 435 height 9
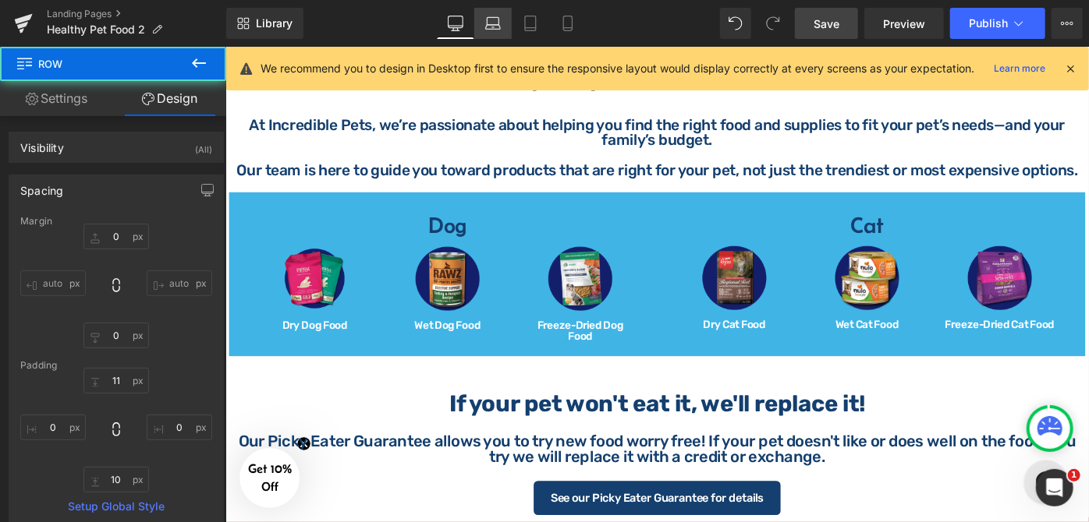
type input "0"
type input "11"
type input "0"
type input "10"
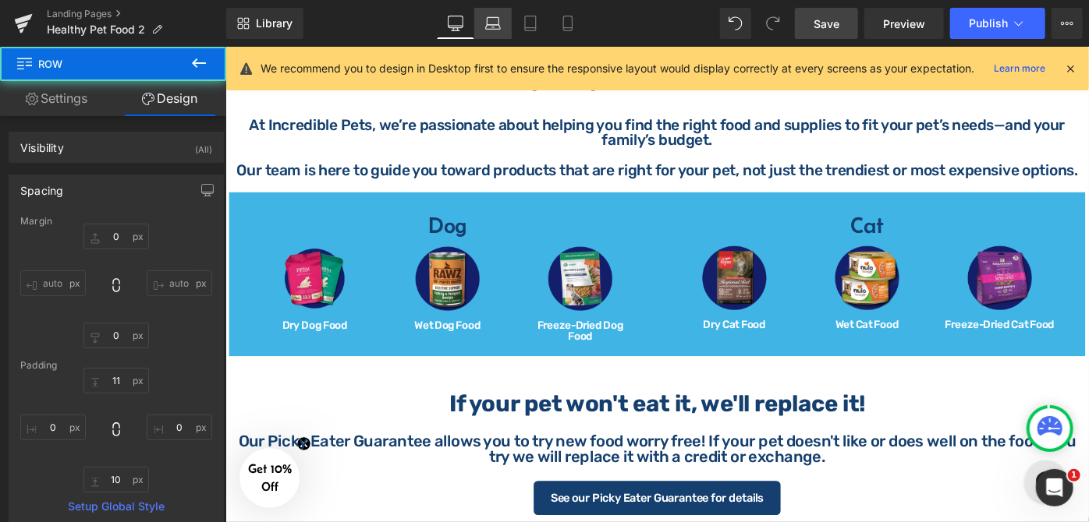
type input "0"
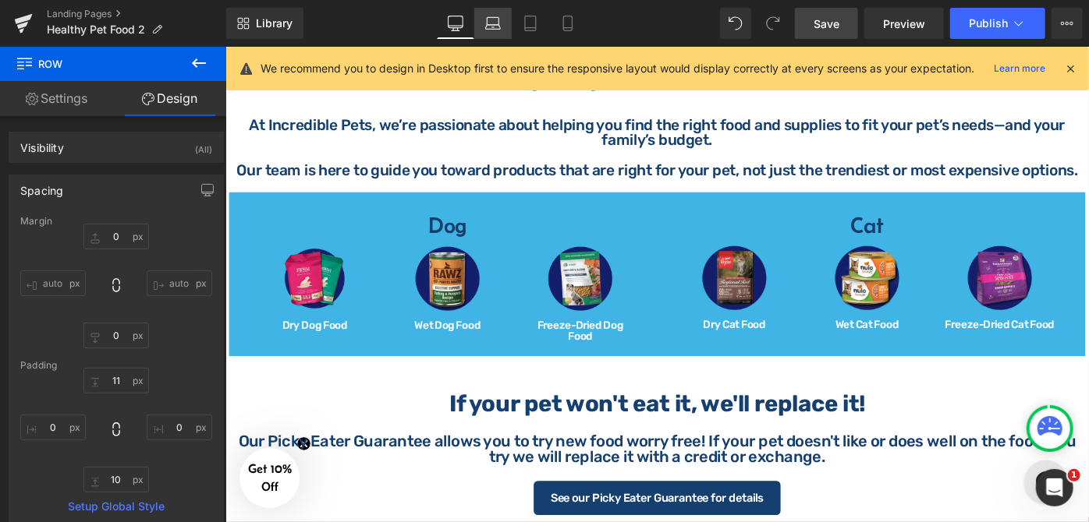
click at [496, 28] on icon at bounding box center [493, 24] width 16 height 16
type input "0"
type input "11"
type input "0"
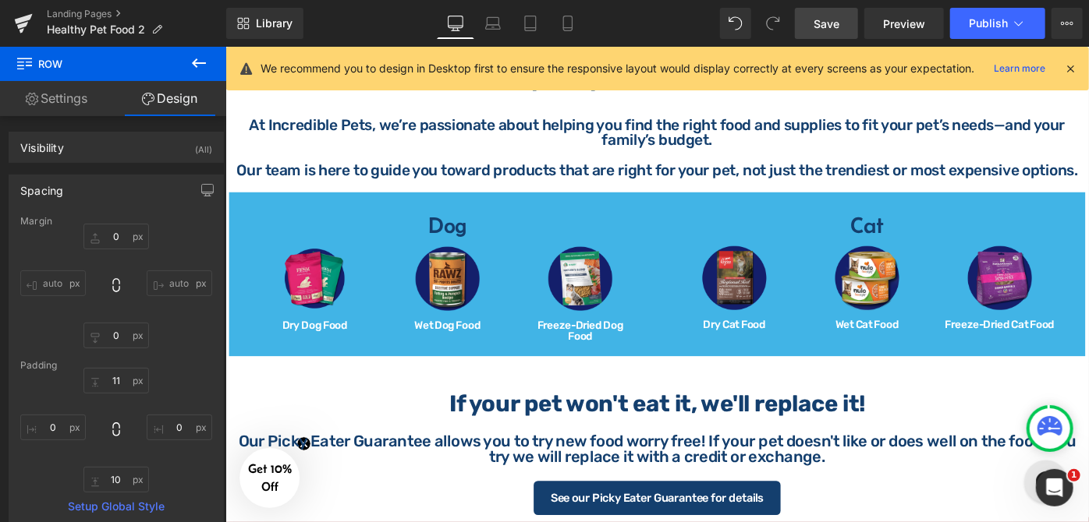
type input "10"
type input "0"
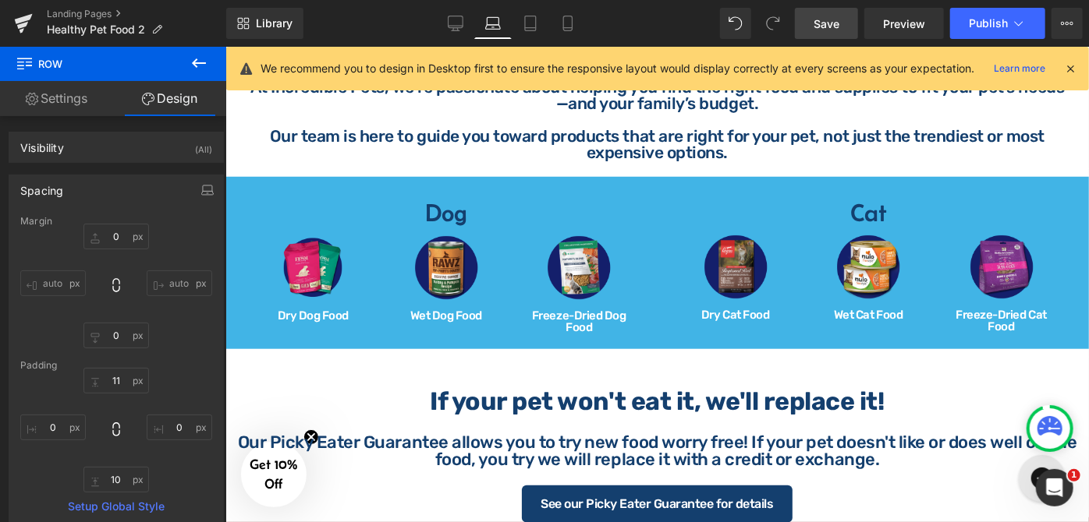
scroll to position [609, 0]
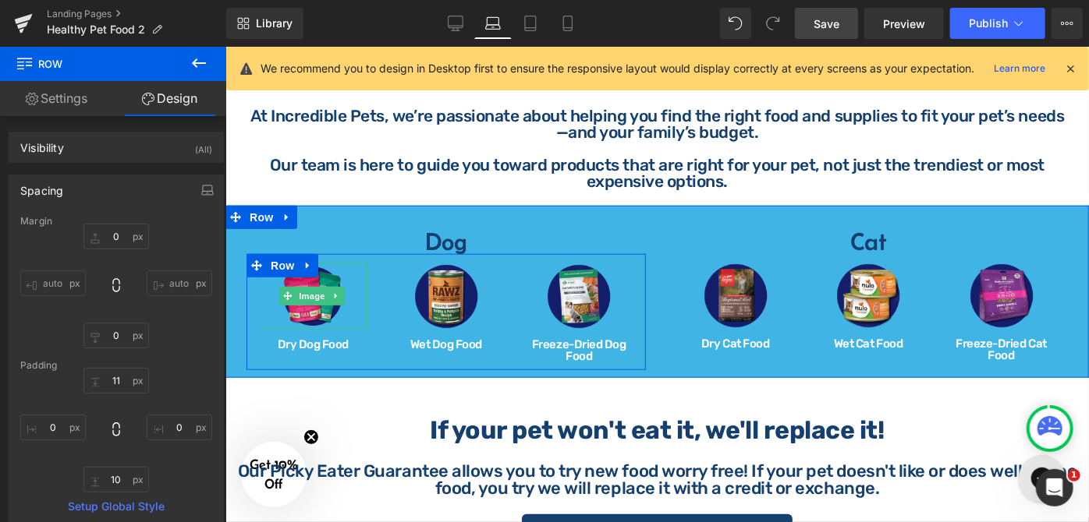
click at [352, 280] on link at bounding box center [311, 295] width 109 height 65
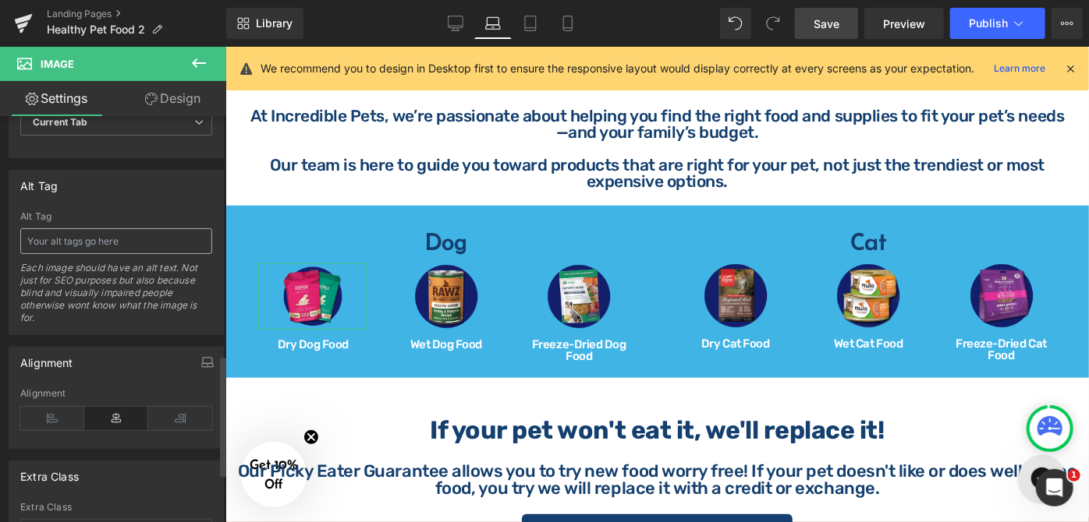
scroll to position [850, 0]
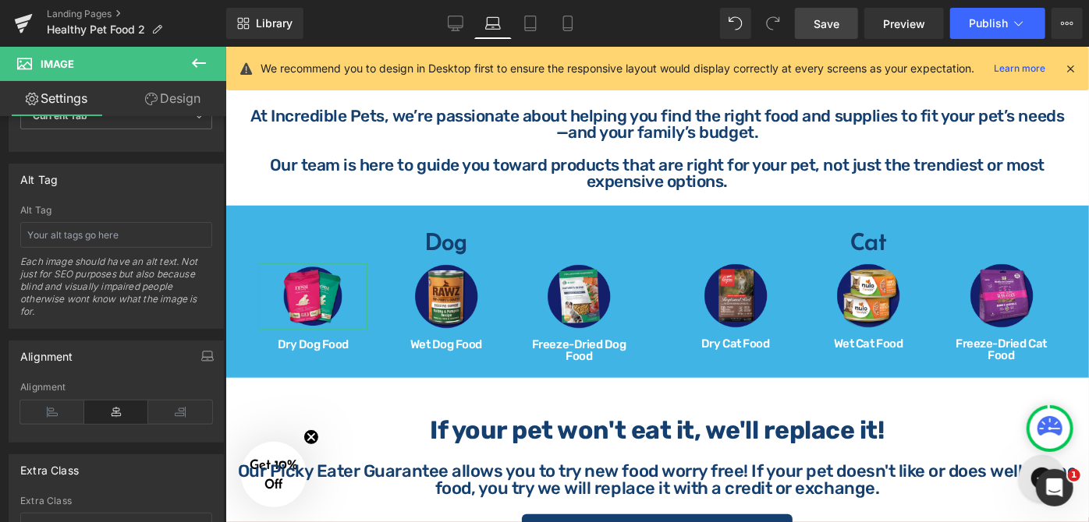
click at [161, 90] on link "Design" at bounding box center [172, 98] width 113 height 35
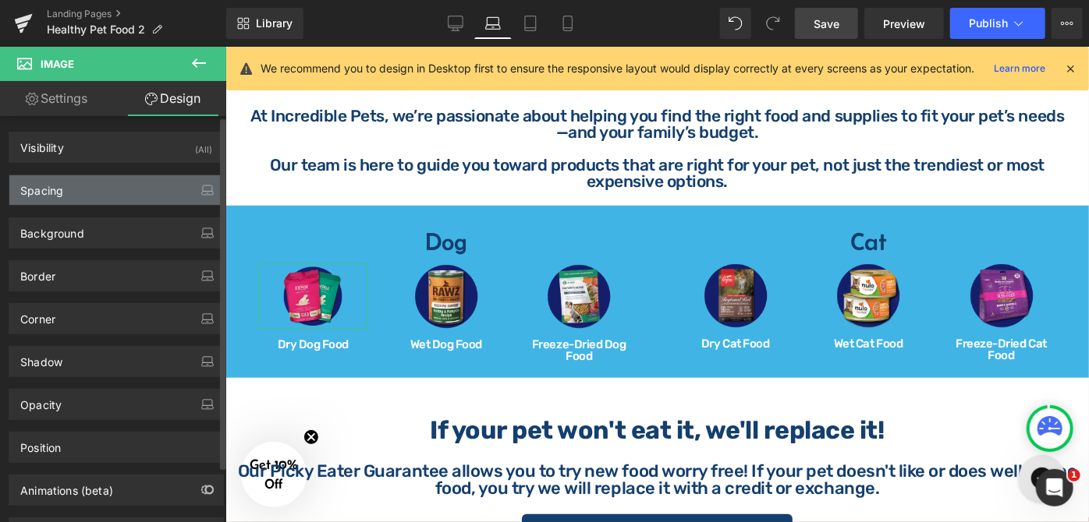
click at [128, 194] on div "Spacing" at bounding box center [116, 190] width 214 height 30
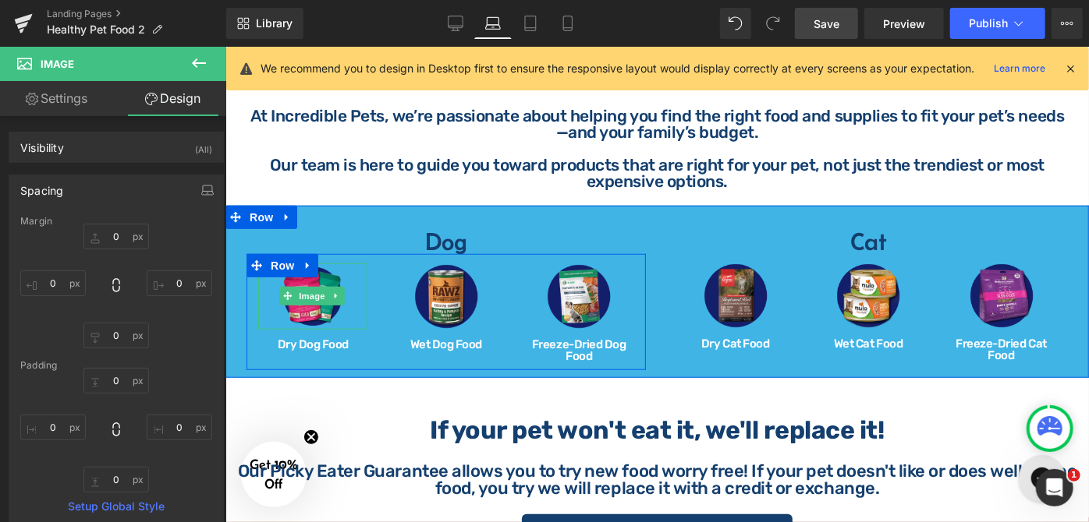
click at [360, 285] on link at bounding box center [311, 295] width 109 height 65
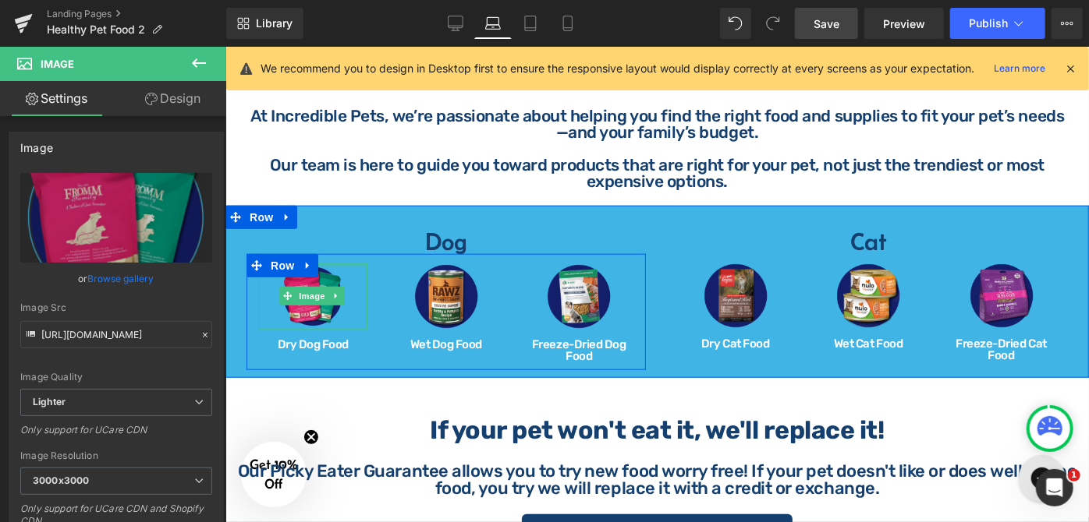
click at [356, 263] on div at bounding box center [311, 265] width 109 height 4
click at [163, 95] on link "Design" at bounding box center [172, 98] width 113 height 35
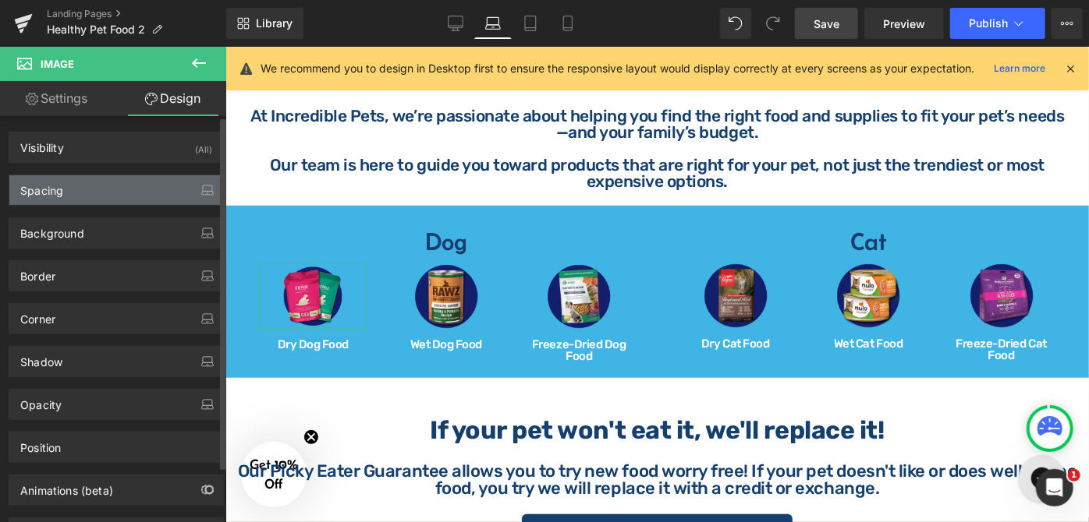
click at [116, 191] on div "Spacing" at bounding box center [116, 190] width 214 height 30
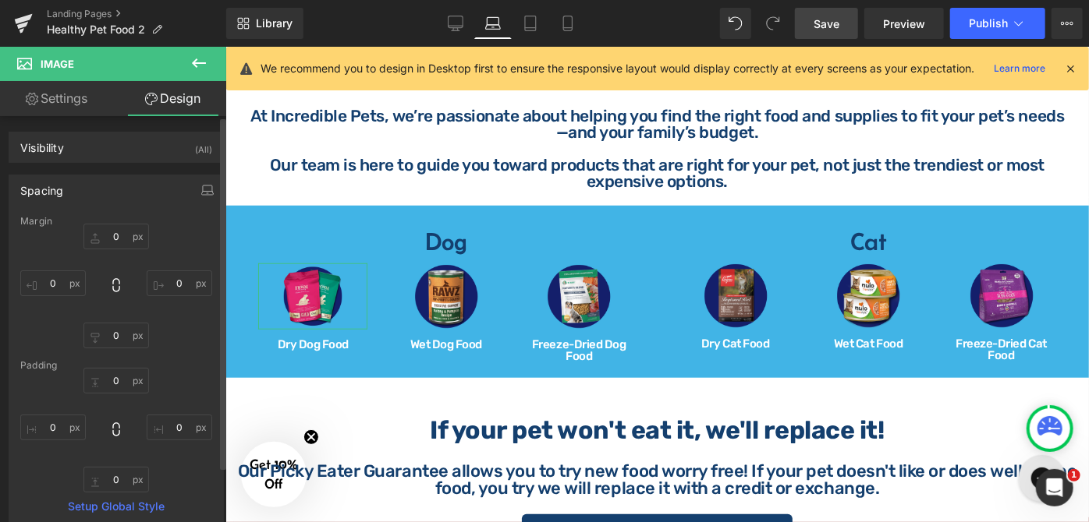
type input "0"
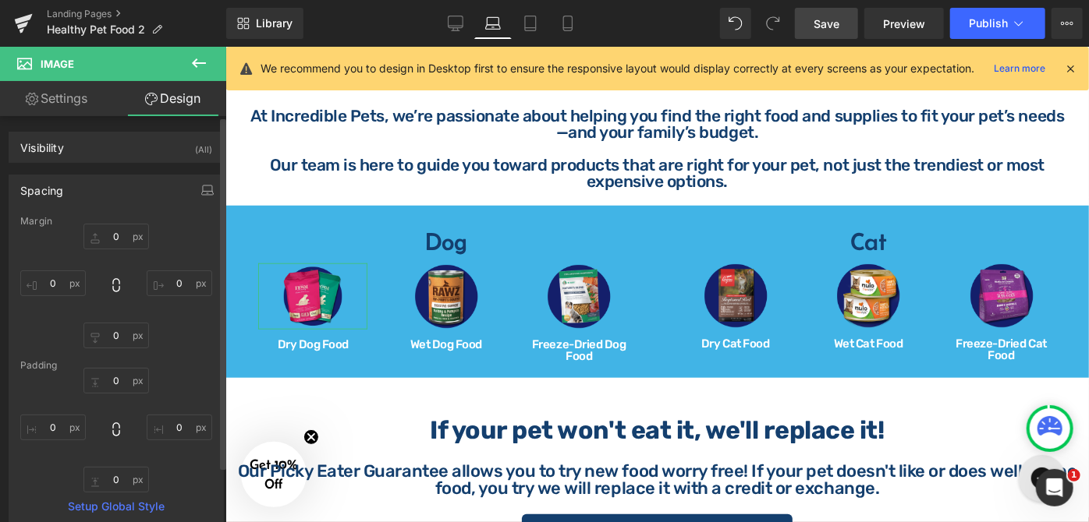
type input "0"
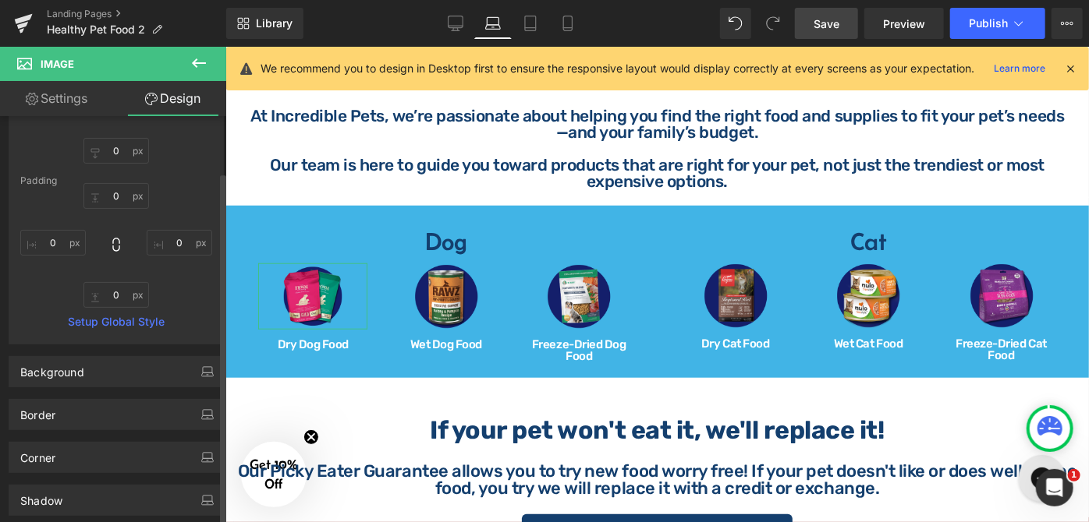
scroll to position [212, 0]
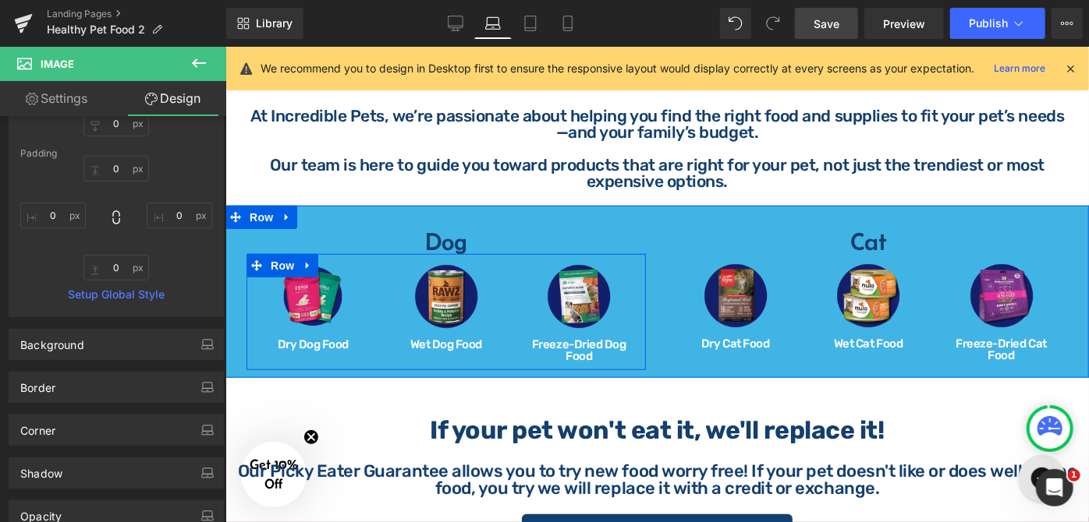
click at [384, 345] on div "Image Dry Dog Food Heading Image Wet Dog Food Heading Image Freeze-Dried Dog Fo…" at bounding box center [445, 310] width 399 height 115
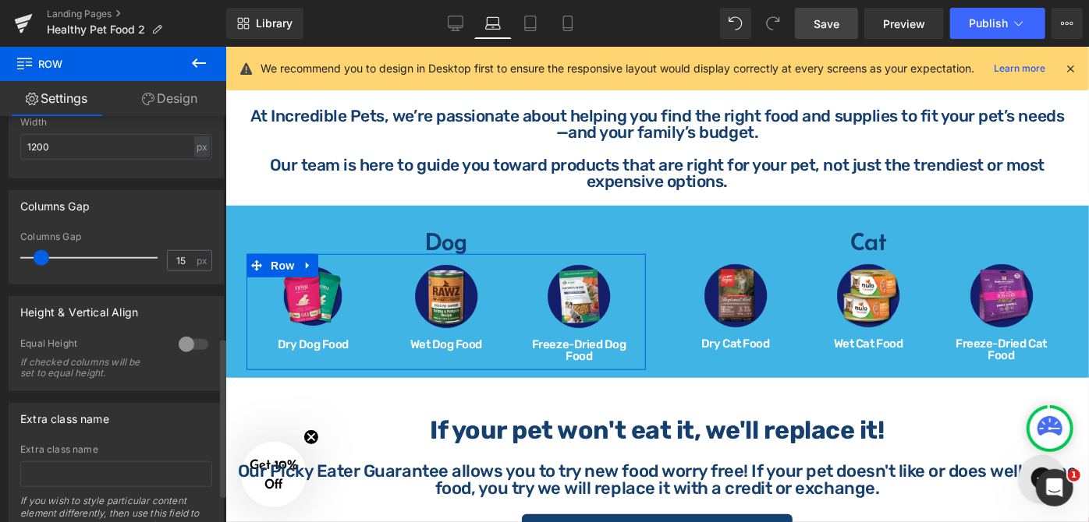
scroll to position [567, 0]
click at [182, 256] on input "15" at bounding box center [181, 259] width 27 height 19
type input "10"
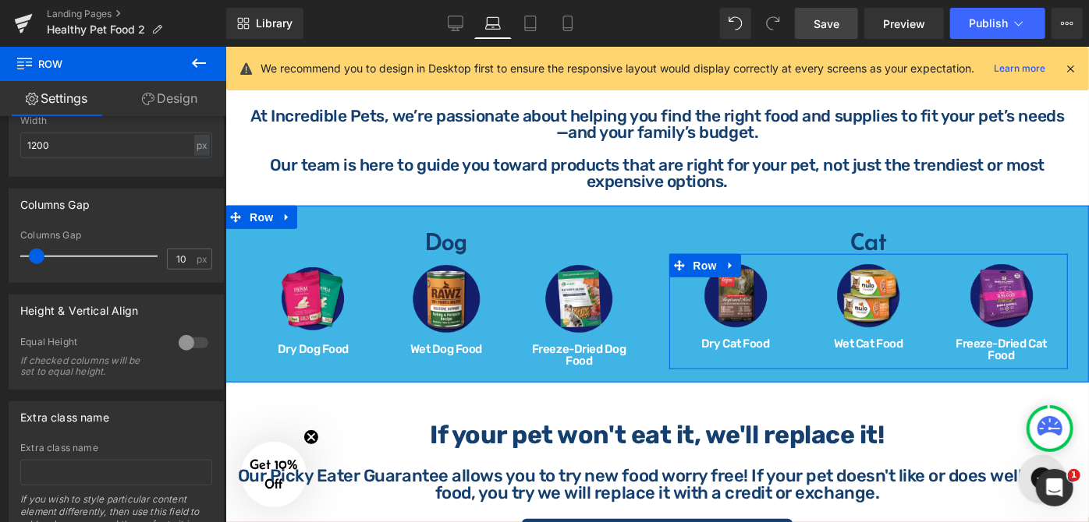
click at [786, 262] on div "Image Dry Cat Food Heading" at bounding box center [734, 305] width 133 height 87
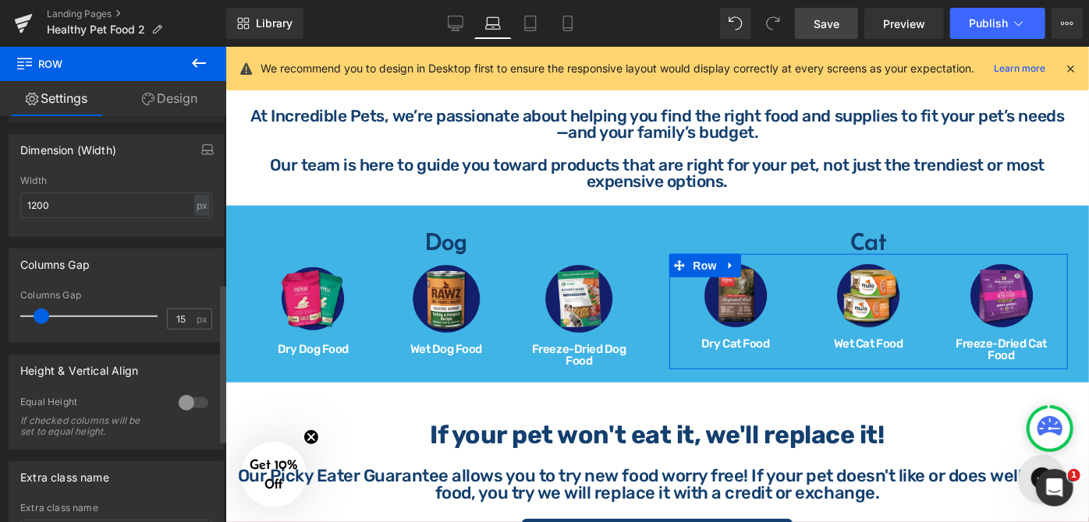
scroll to position [638, 0]
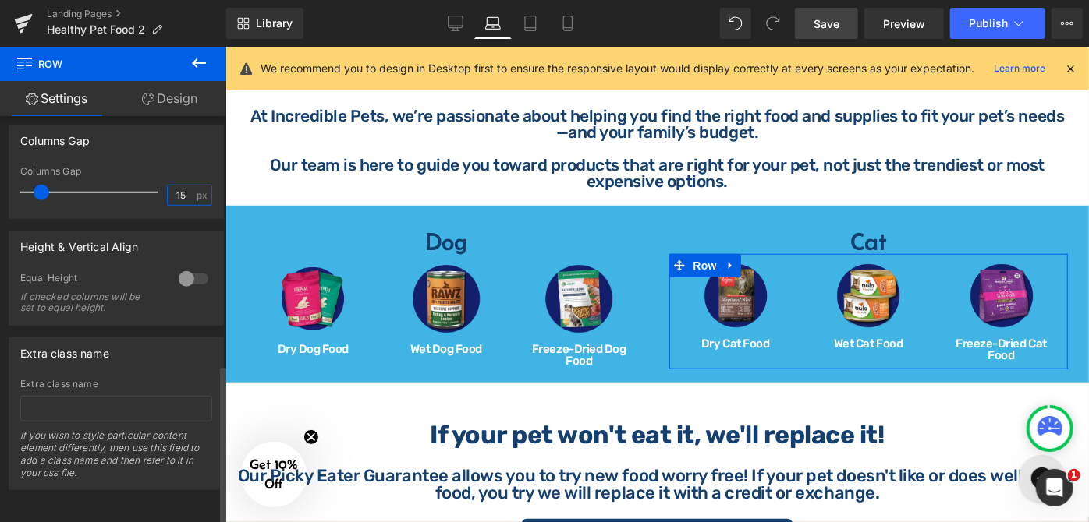
click at [185, 192] on input "15" at bounding box center [181, 195] width 27 height 19
type input "10"
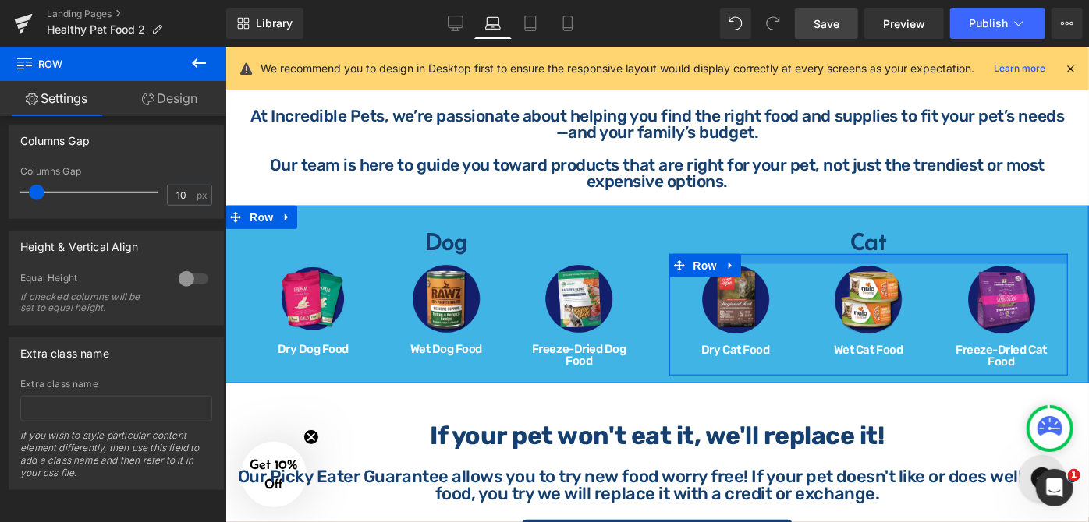
click at [831, 257] on div at bounding box center [867, 258] width 399 height 10
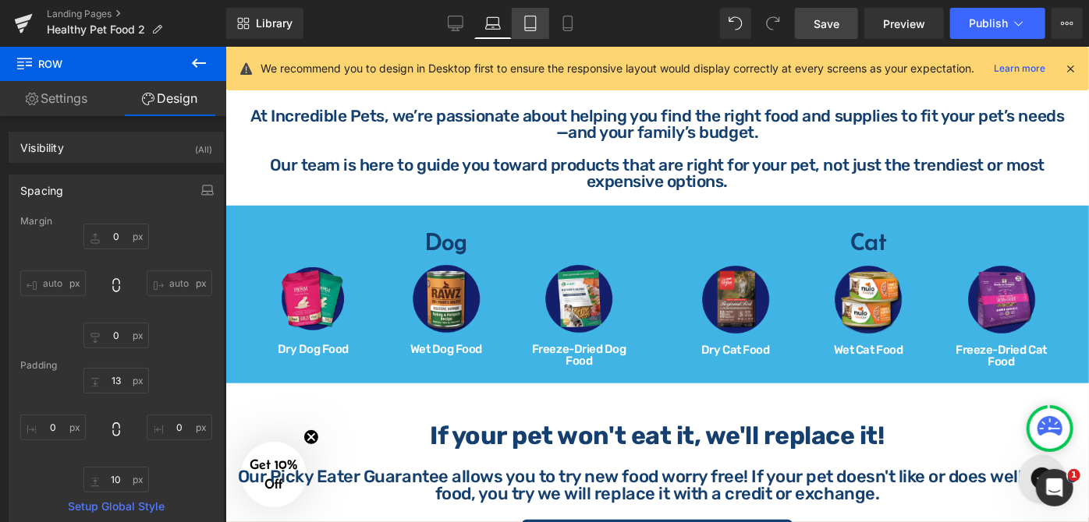
click at [535, 28] on icon at bounding box center [530, 28] width 11 height 0
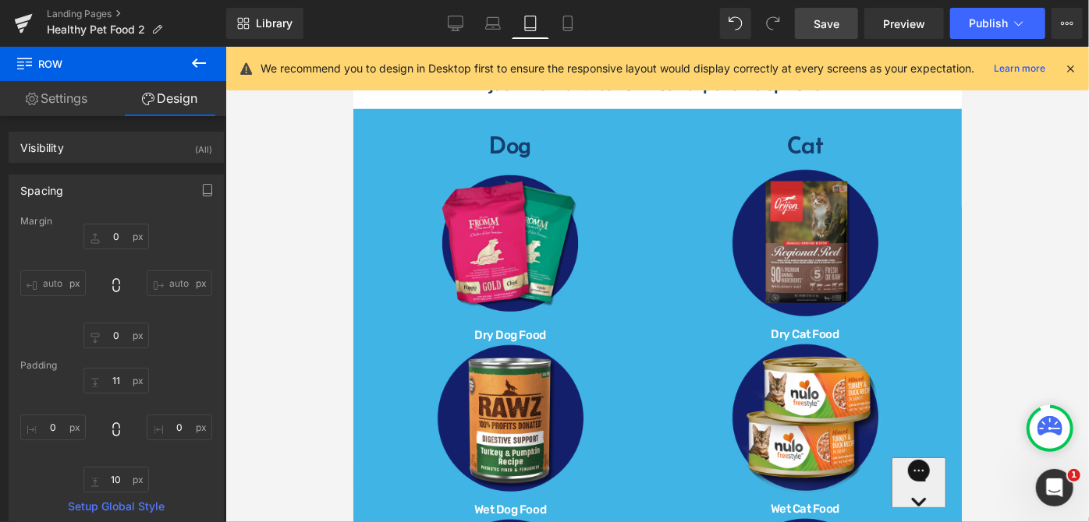
type input "0"
type input "11"
type input "0"
type input "10"
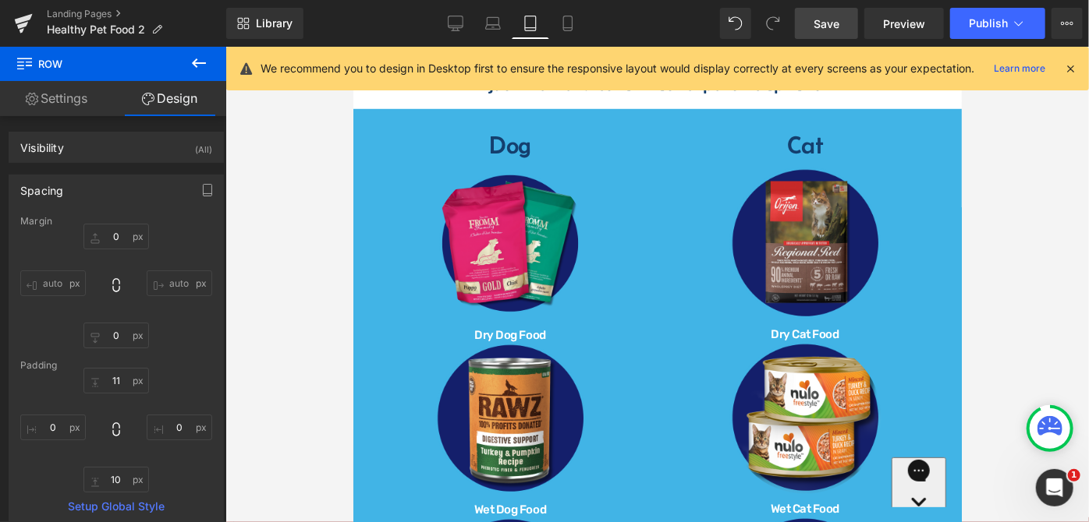
type input "0"
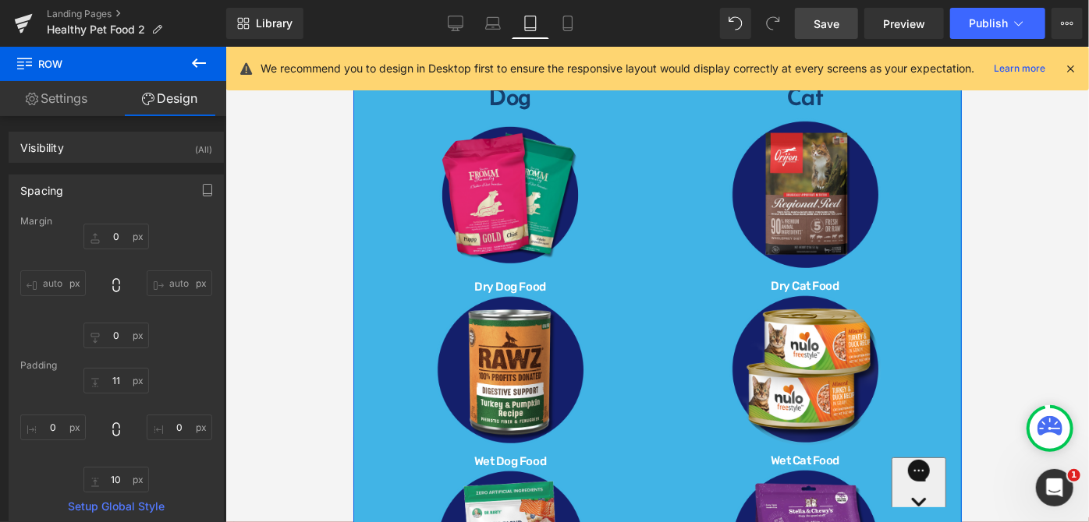
scroll to position [654, 0]
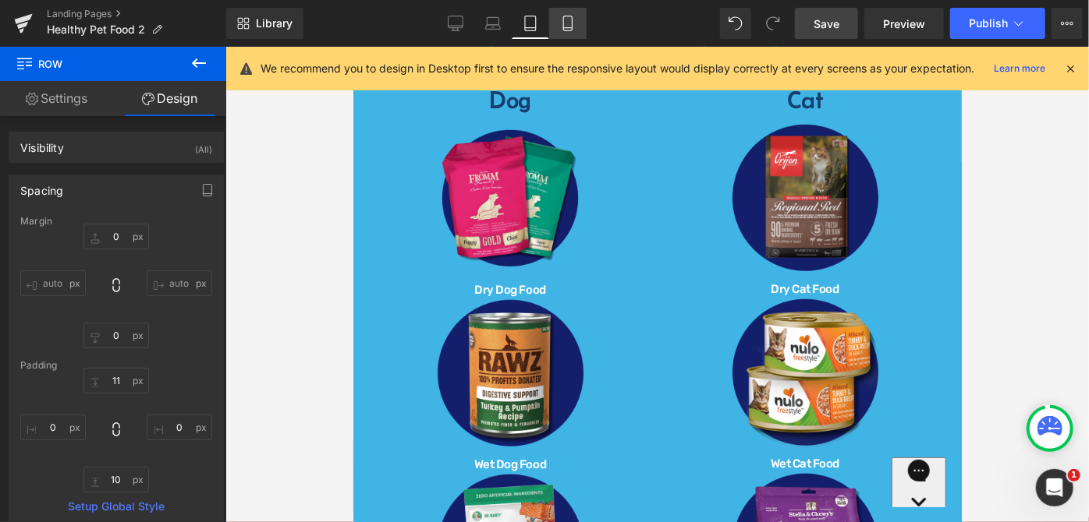
click at [573, 23] on icon at bounding box center [568, 24] width 16 height 16
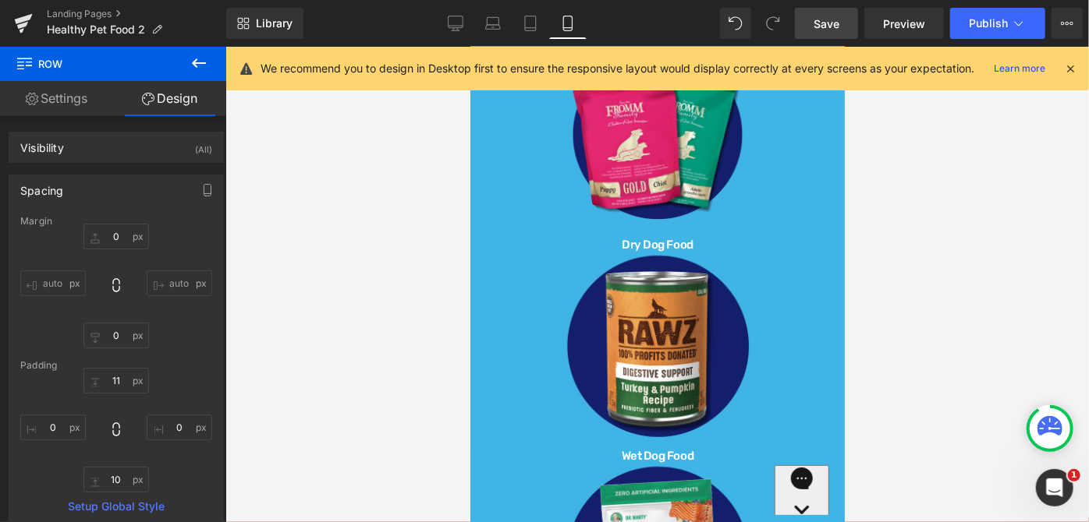
type input "0"
type input "11"
type input "0"
type input "10"
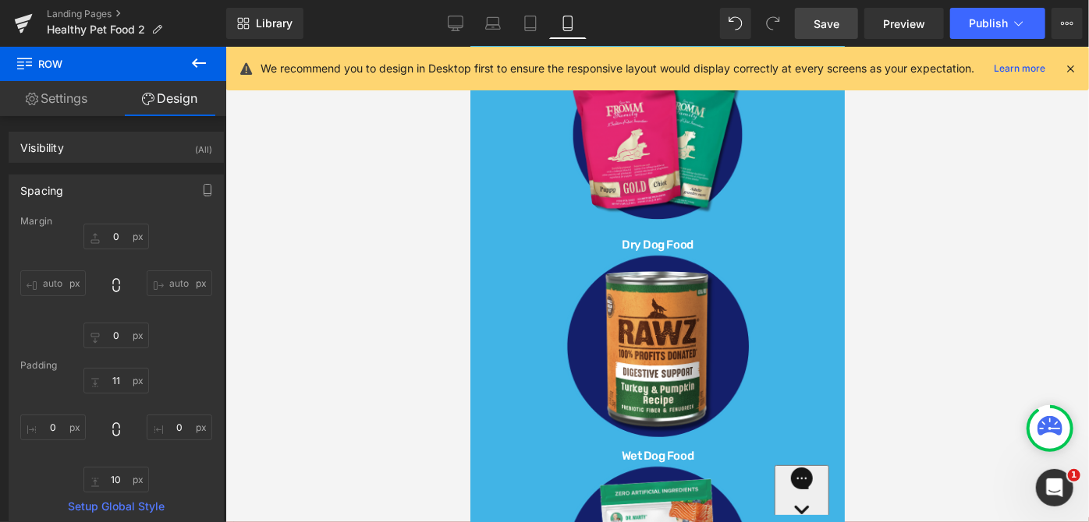
type input "0"
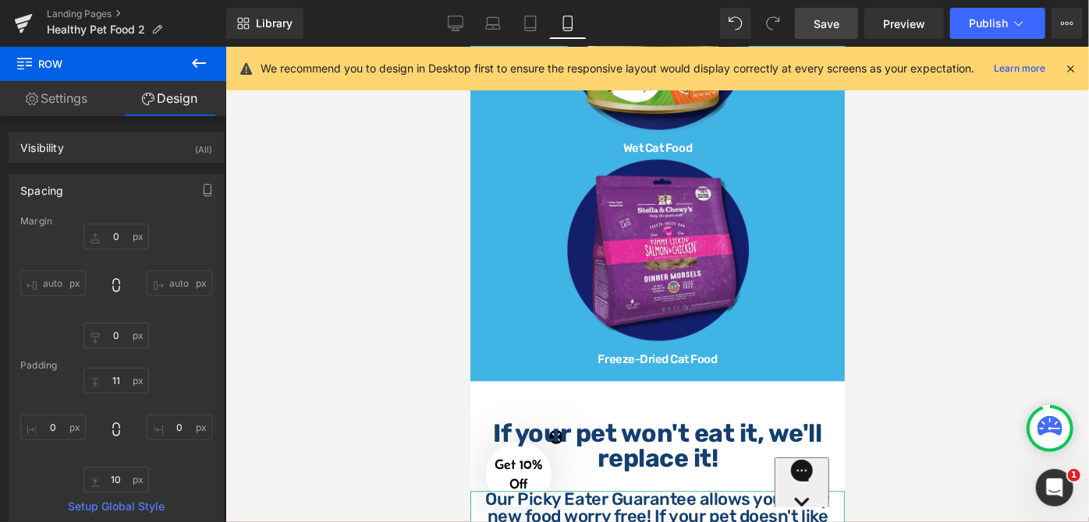
scroll to position [1610, 0]
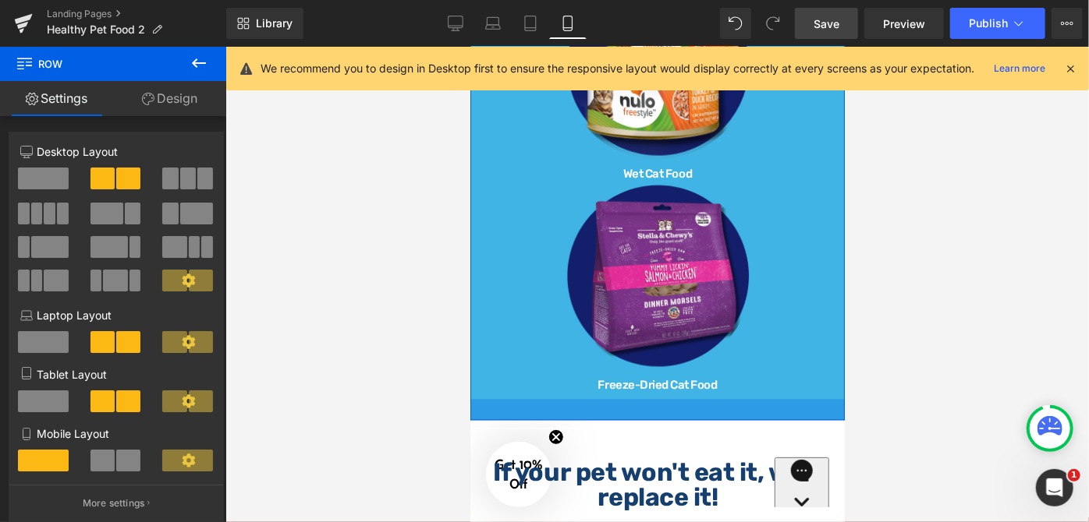
drag, startPoint x: 732, startPoint y: 388, endPoint x: 734, endPoint y: 401, distance: 12.6
click at [734, 401] on div at bounding box center [656, 408] width 374 height 21
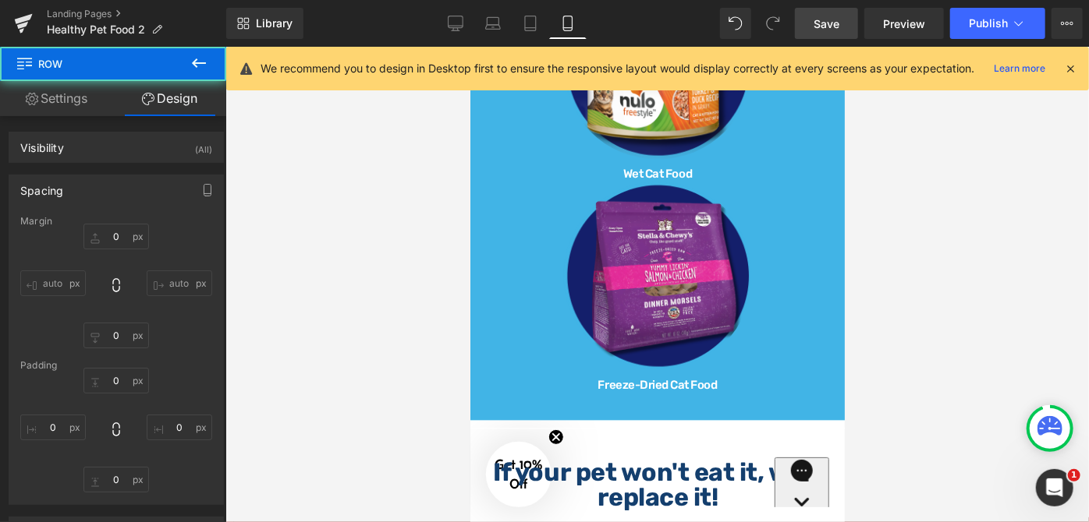
type input "0"
type input "30"
type input "12"
type input "27"
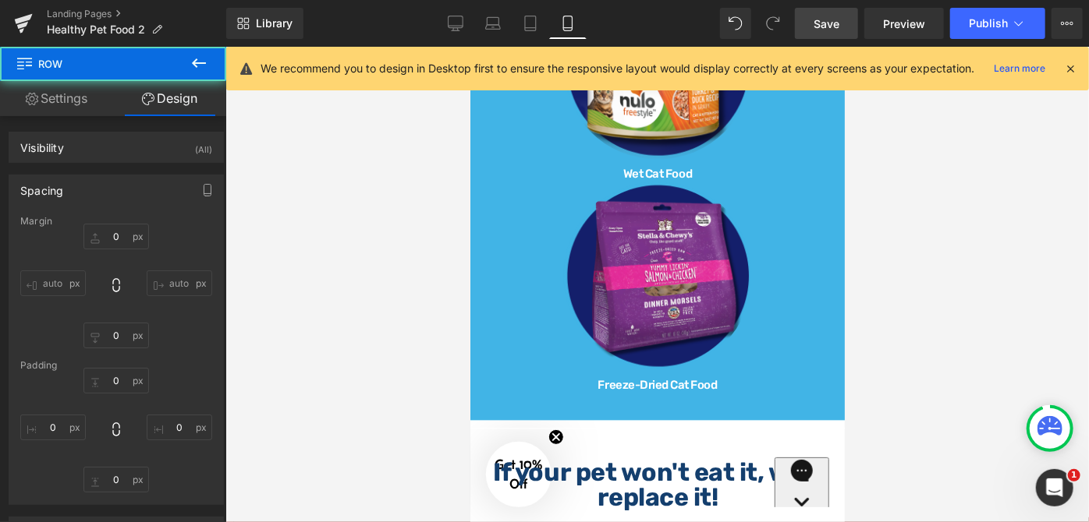
type input "12"
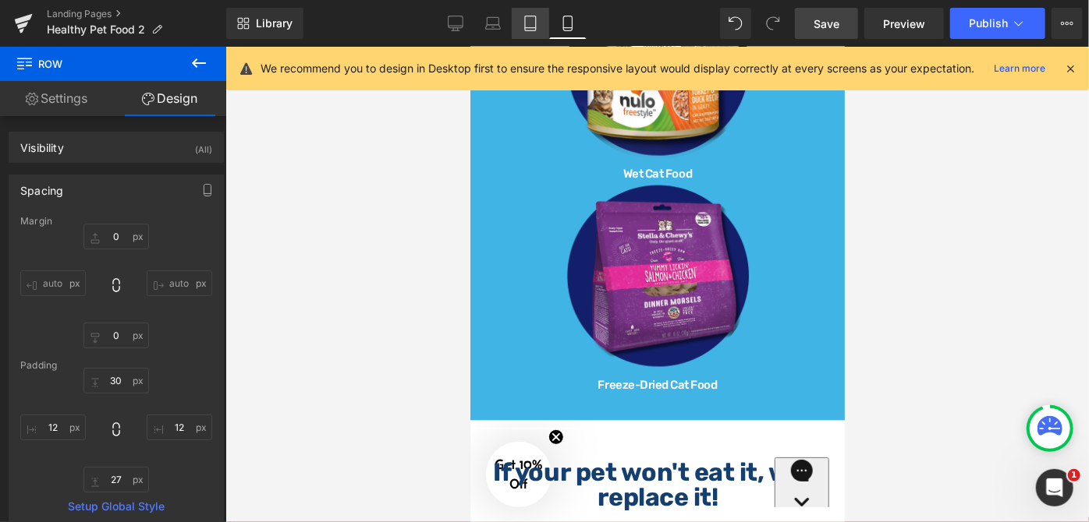
click at [524, 22] on icon at bounding box center [530, 24] width 16 height 16
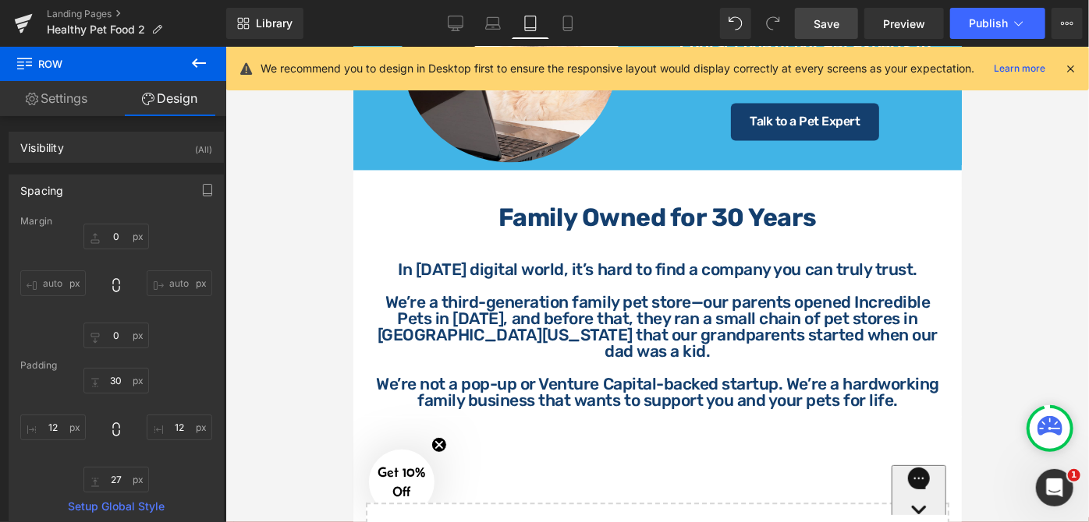
type input "0"
type input "30"
type input "12"
type input "10"
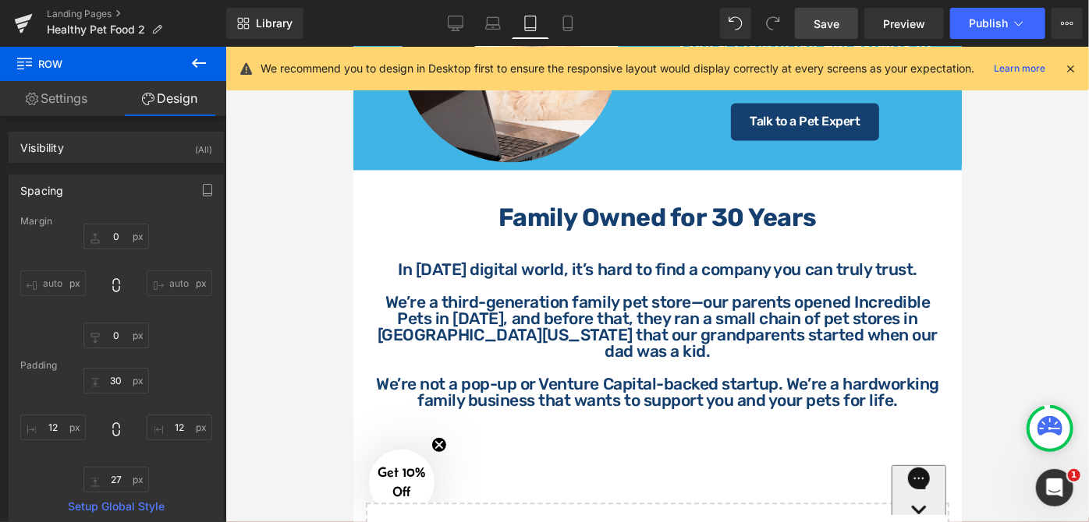
type input "12"
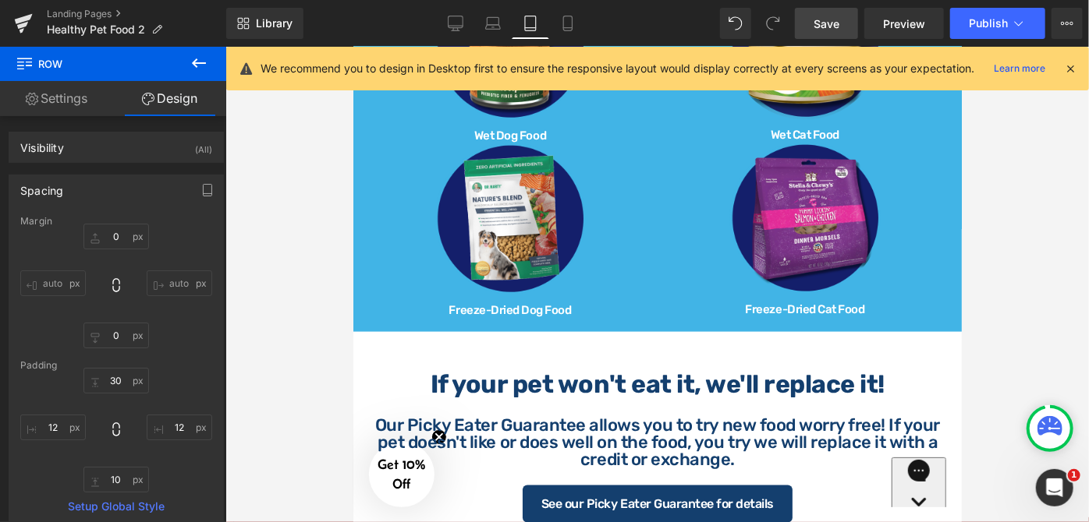
scroll to position [1001, 0]
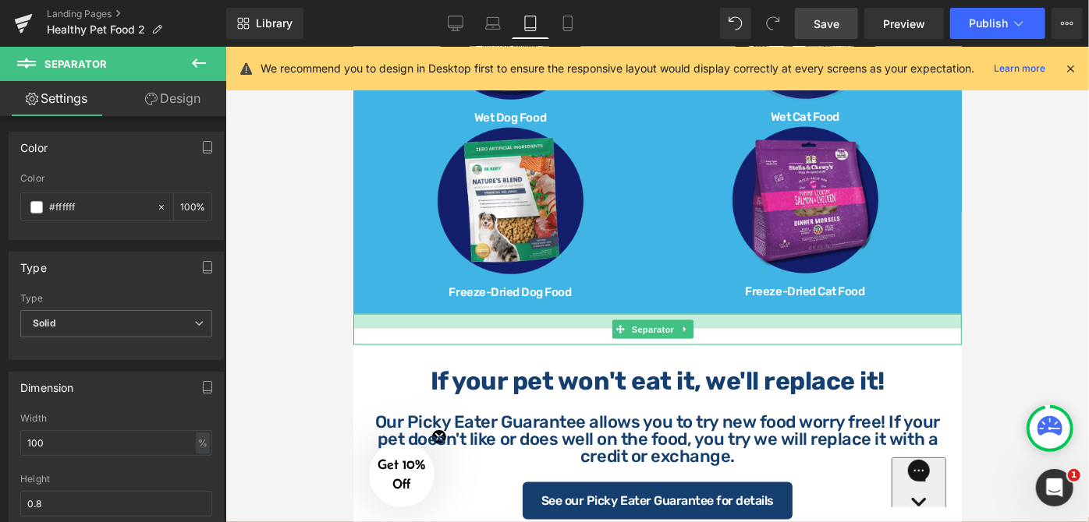
drag, startPoint x: 711, startPoint y: 302, endPoint x: 715, endPoint y: 316, distance: 14.6
click at [715, 316] on div "Separator" at bounding box center [656, 328] width 608 height 31
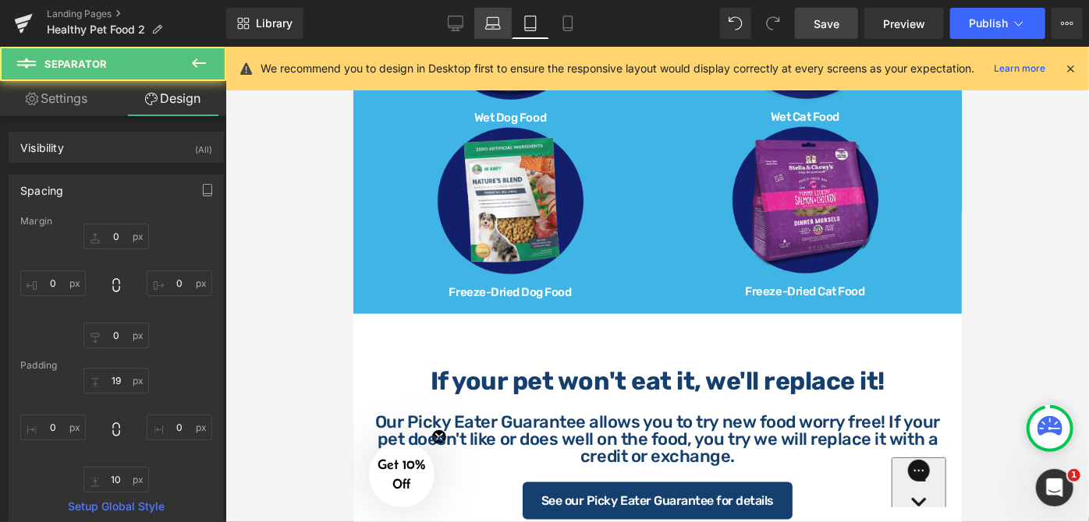
click at [497, 26] on icon at bounding box center [493, 24] width 16 height 16
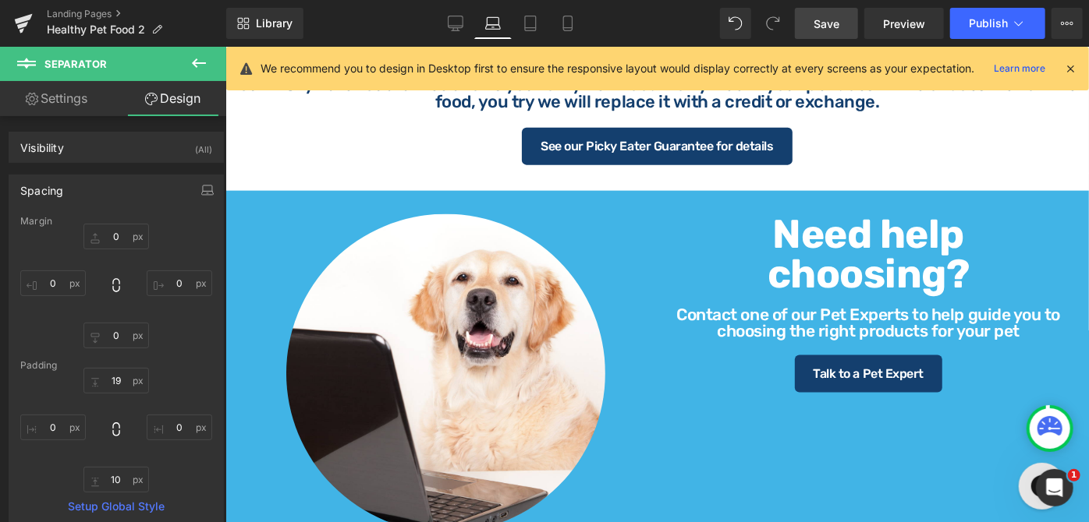
type input "0"
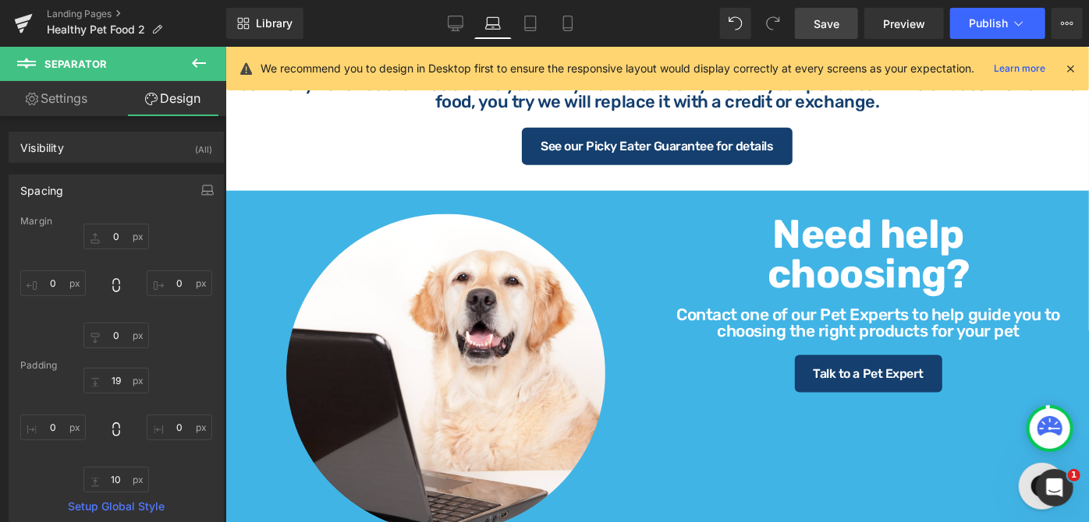
type input "0"
type input "10"
type input "0"
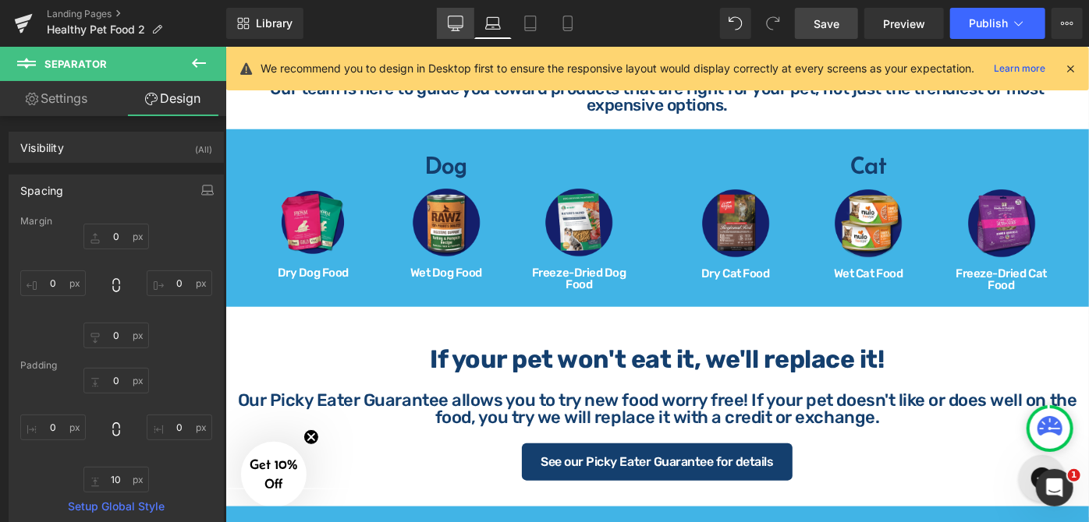
click at [466, 30] on link "Desktop" at bounding box center [455, 23] width 37 height 31
type input "0"
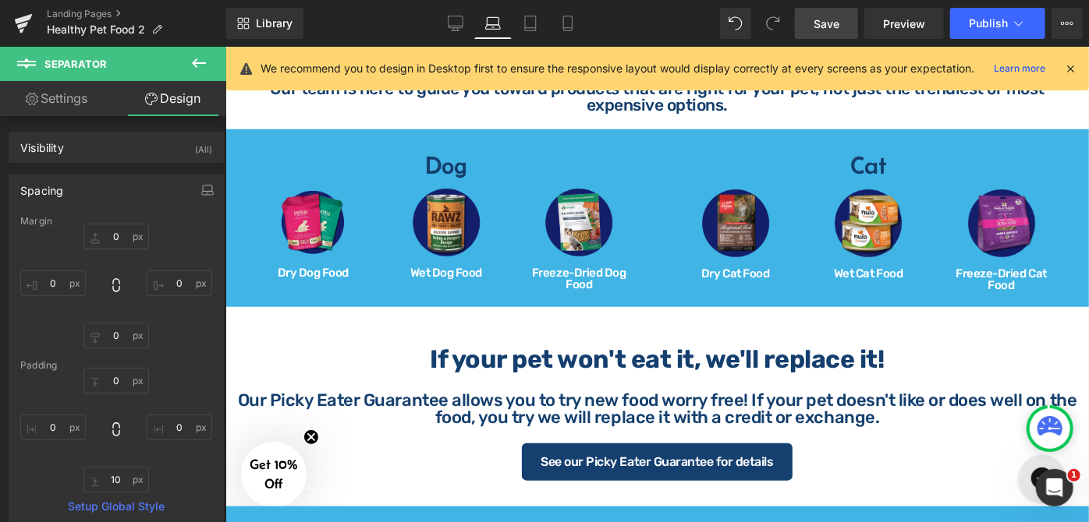
type input "0"
type input "10"
type input "0"
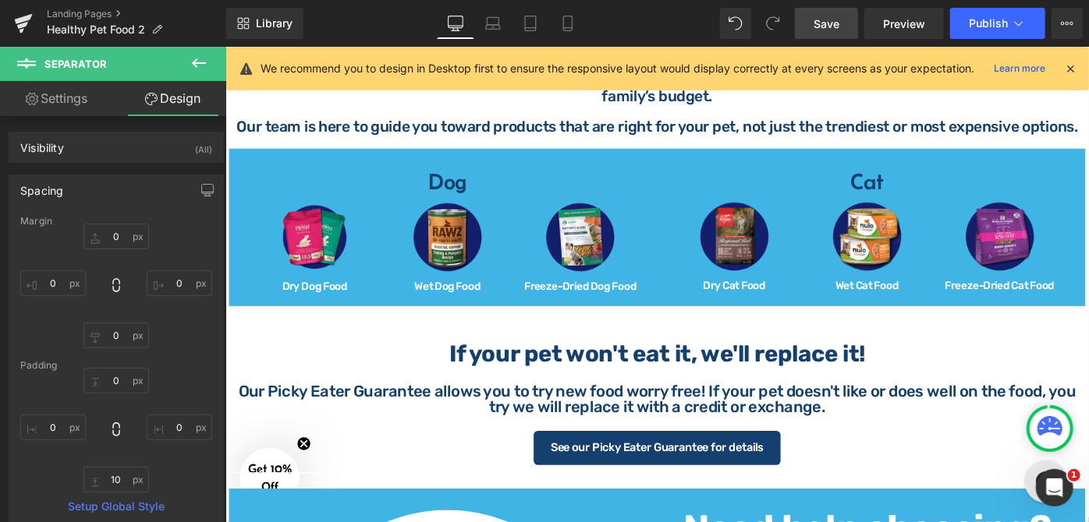
scroll to position [710, 0]
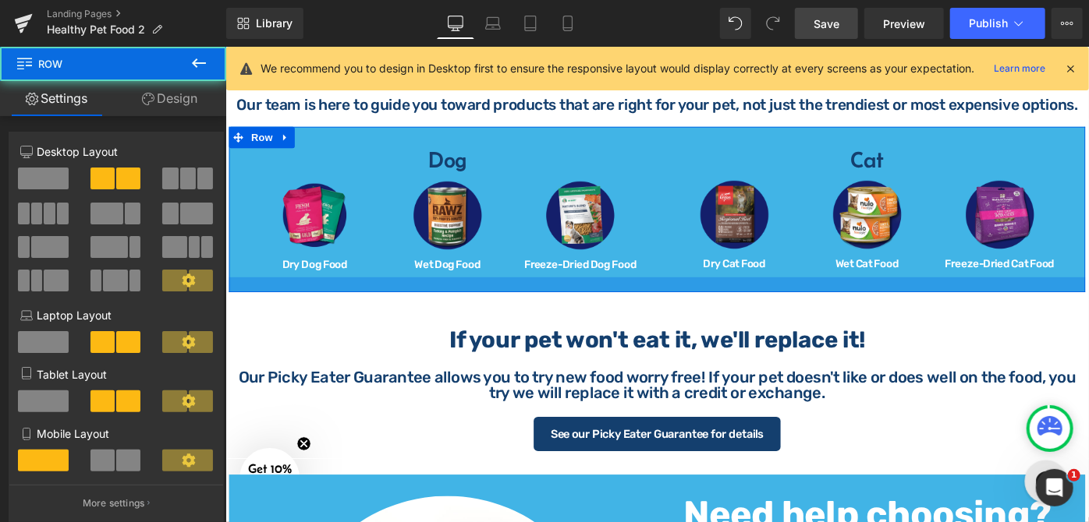
drag, startPoint x: 752, startPoint y: 297, endPoint x: 751, endPoint y: 306, distance: 8.7
click at [751, 306] on div at bounding box center [696, 306] width 936 height 16
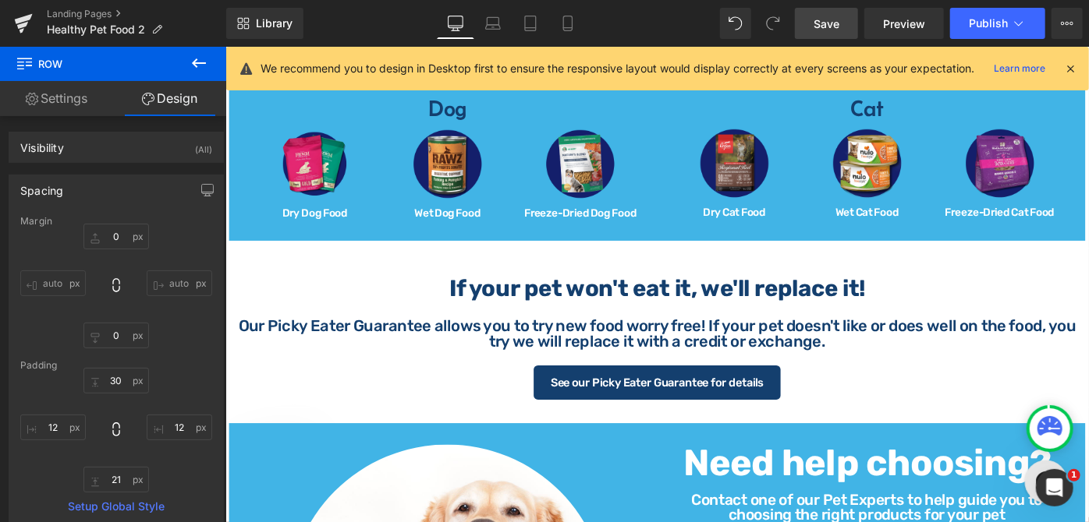
scroll to position [851, 0]
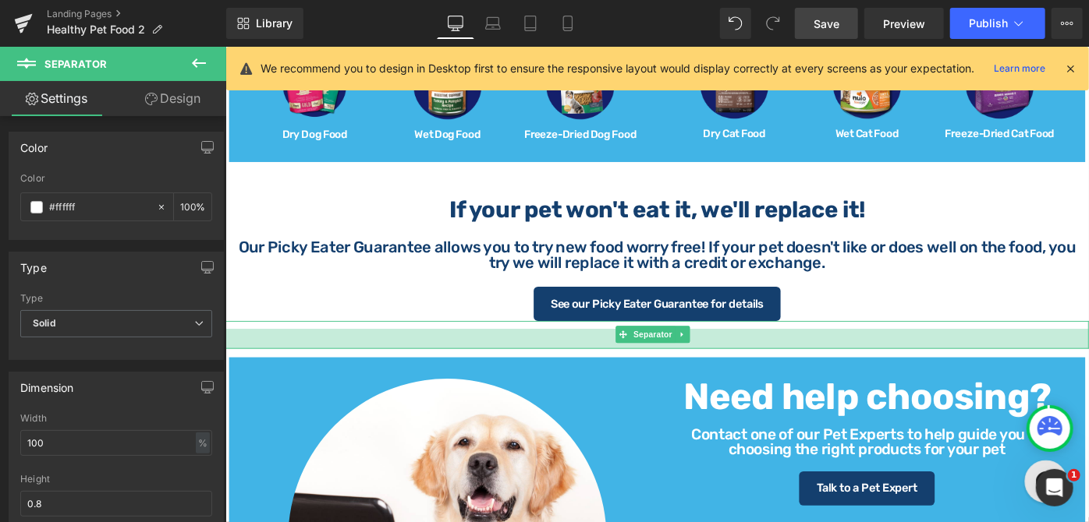
drag, startPoint x: 632, startPoint y: 355, endPoint x: 635, endPoint y: 369, distance: 14.4
click at [635, 369] on div at bounding box center [696, 366] width 943 height 22
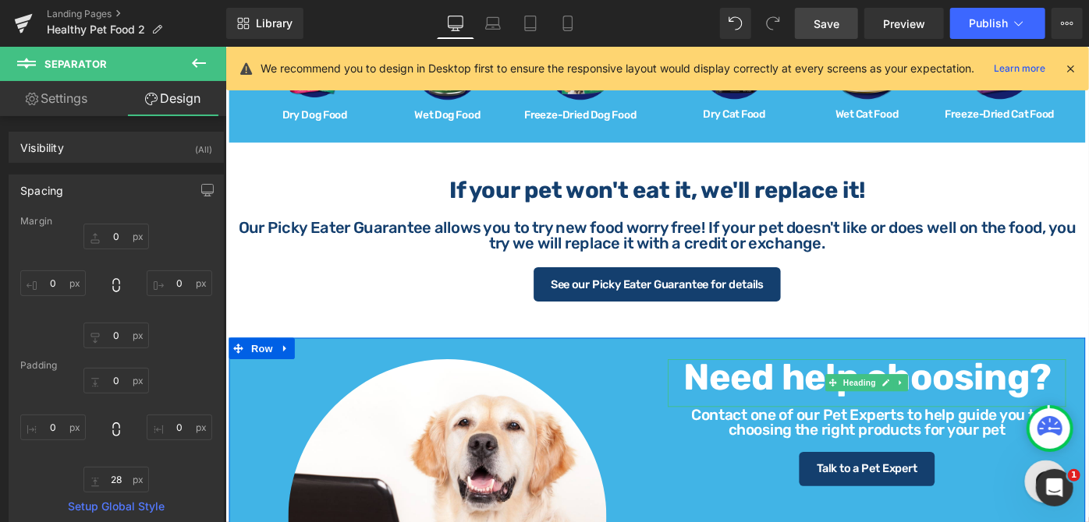
scroll to position [993, 0]
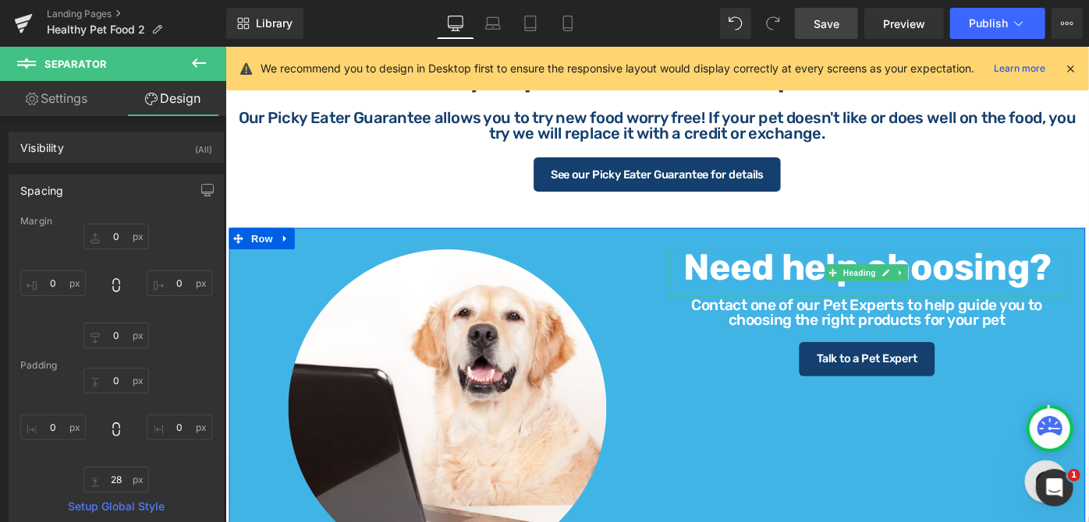
click at [725, 267] on strong "Need help choosing?" at bounding box center [926, 288] width 402 height 48
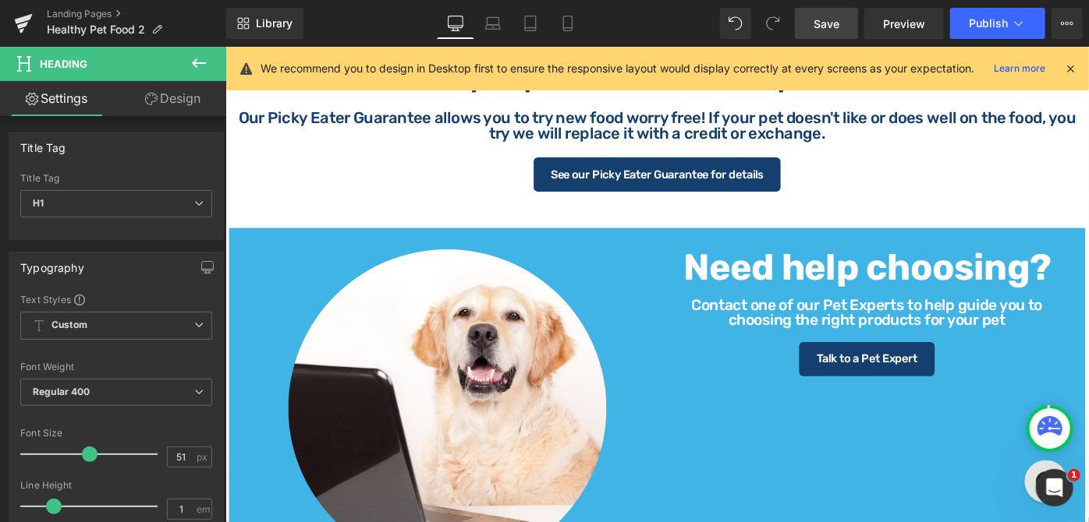
click at [198, 67] on icon at bounding box center [198, 63] width 19 height 19
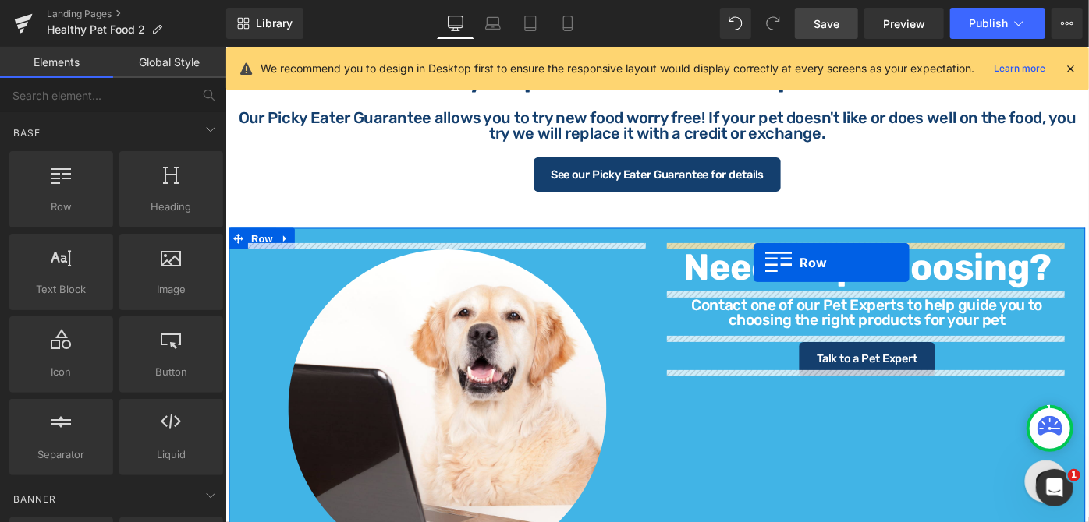
drag, startPoint x: 306, startPoint y: 247, endPoint x: 802, endPoint y: 282, distance: 497.2
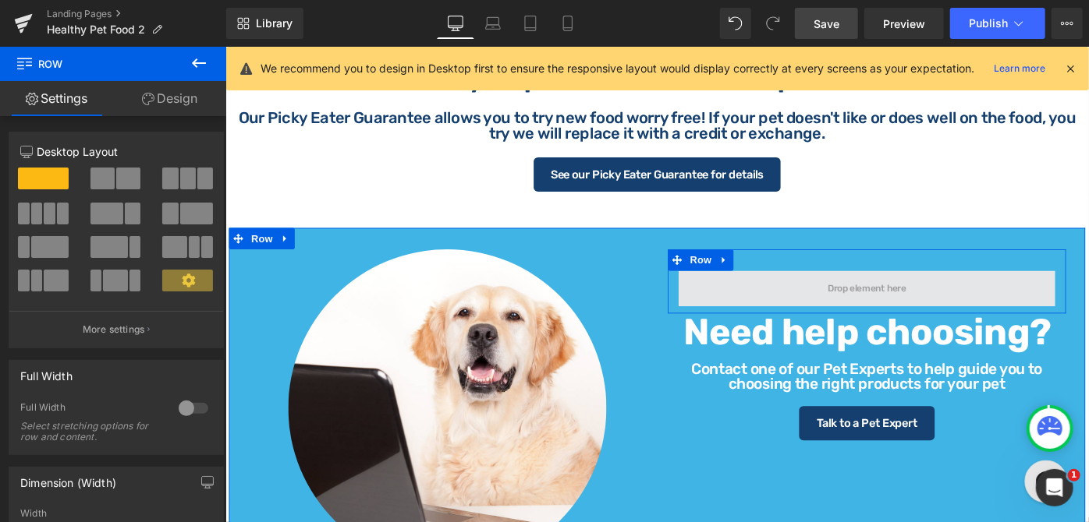
click at [860, 301] on span at bounding box center [926, 310] width 412 height 39
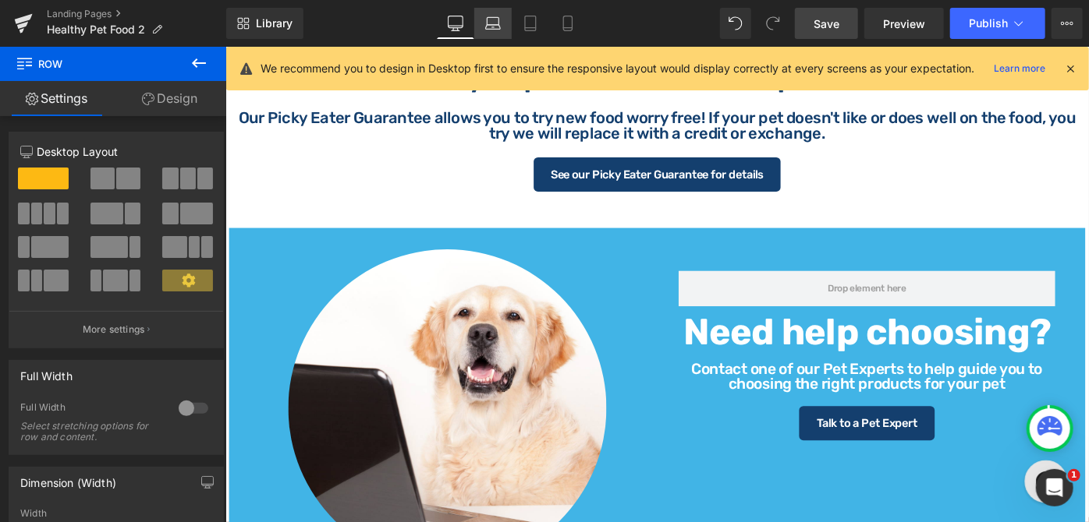
click at [497, 25] on icon at bounding box center [493, 27] width 15 height 5
type input "100"
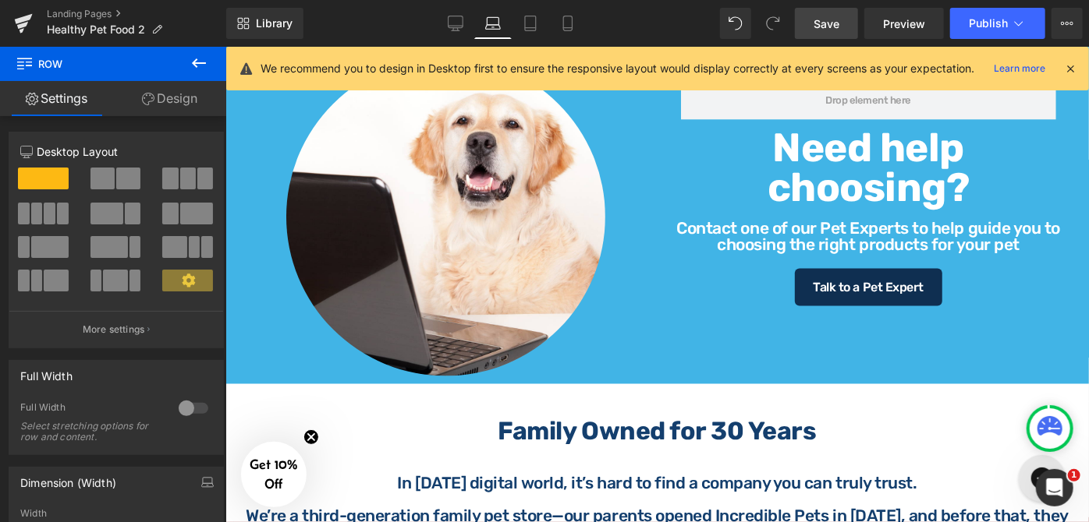
scroll to position [1173, 0]
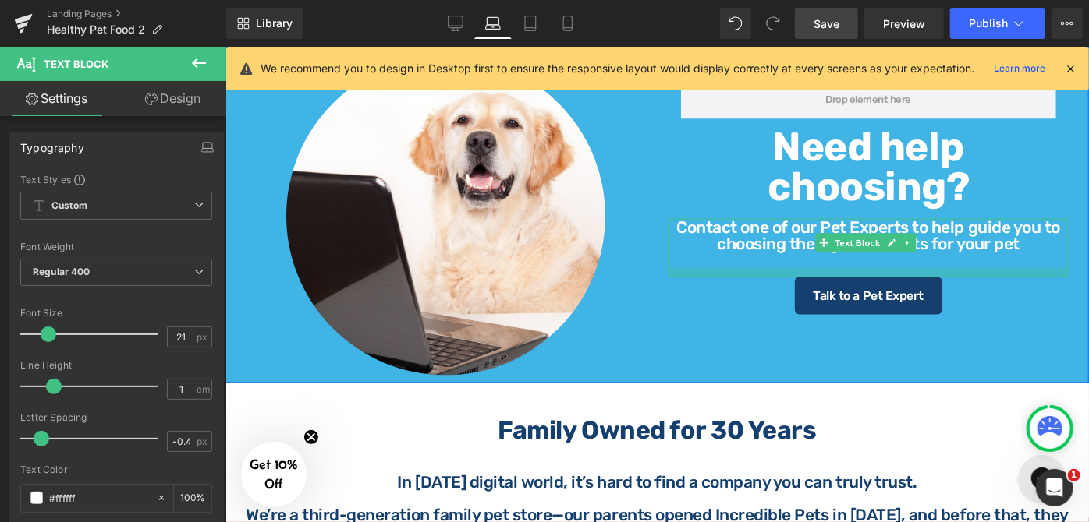
drag, startPoint x: 943, startPoint y: 257, endPoint x: 880, endPoint y: 121, distance: 150.7
click at [947, 267] on div at bounding box center [867, 271] width 399 height 9
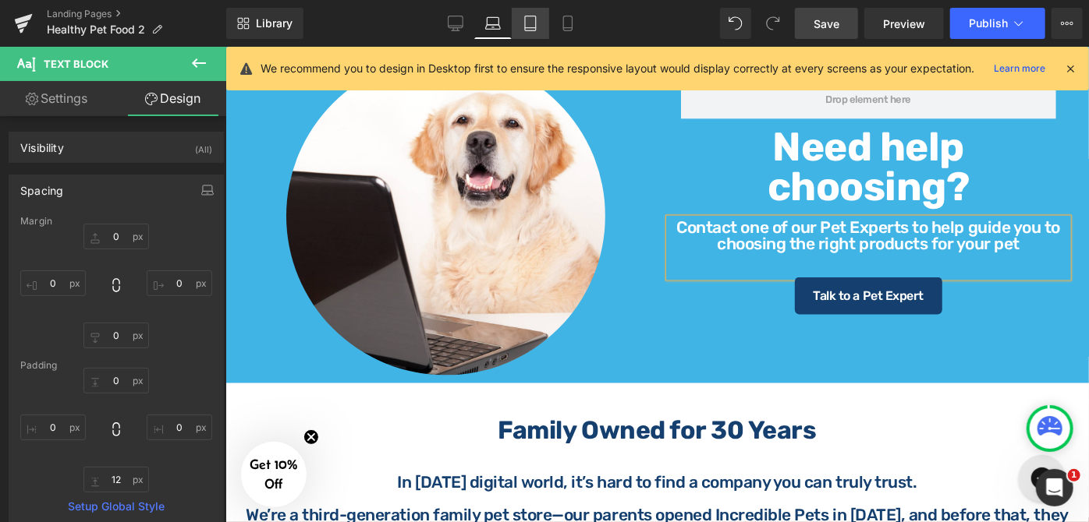
click at [532, 30] on icon at bounding box center [530, 23] width 11 height 15
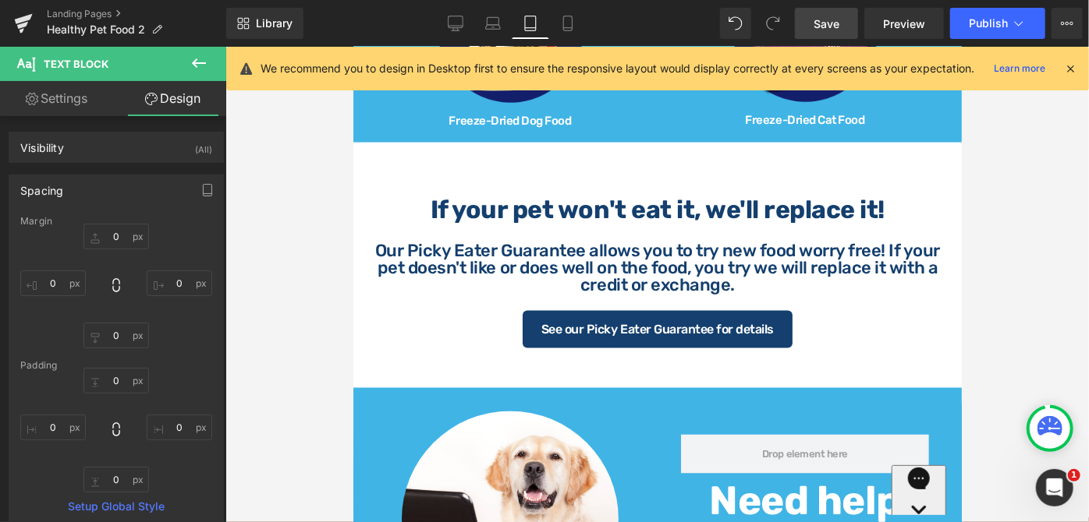
type input "0"
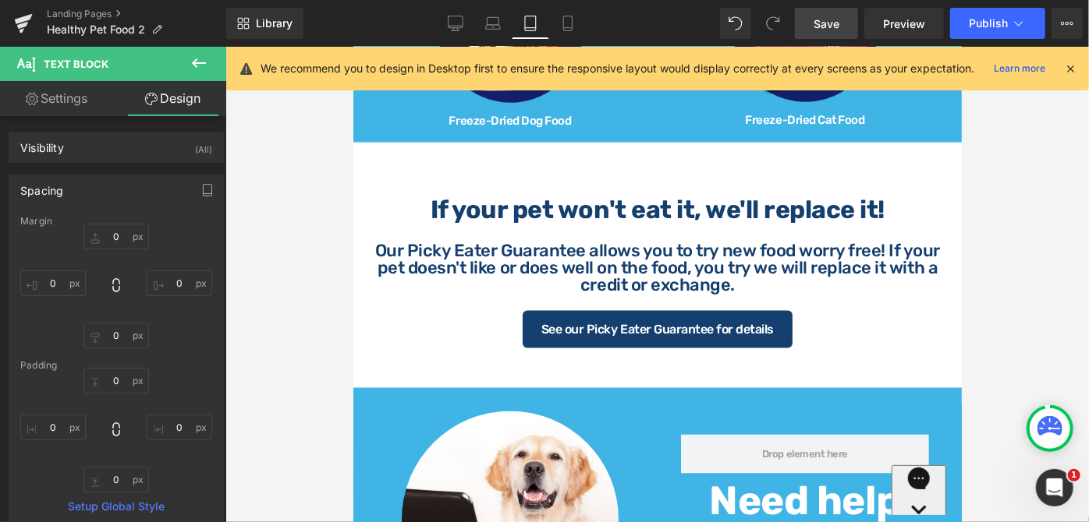
type input "0"
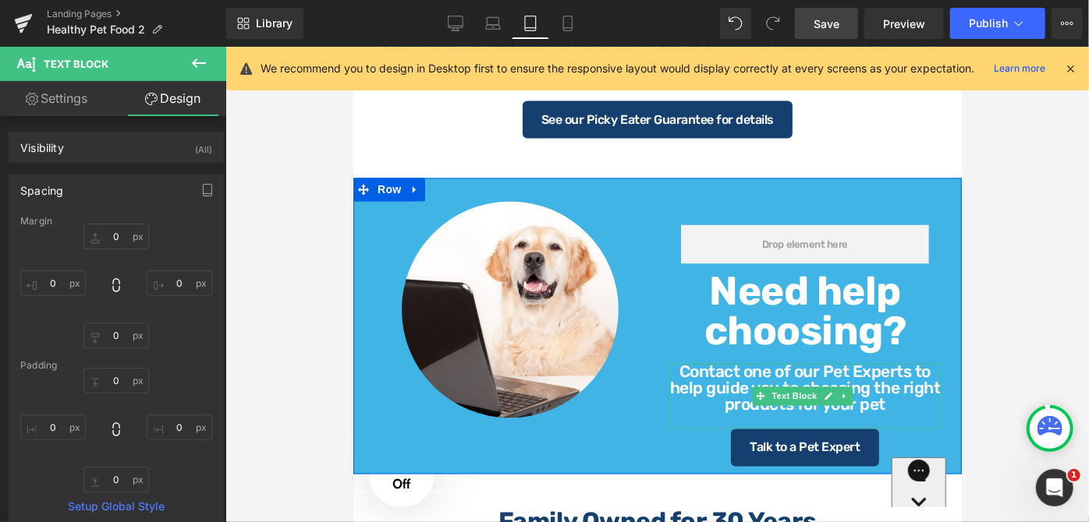
scroll to position [1379, 0]
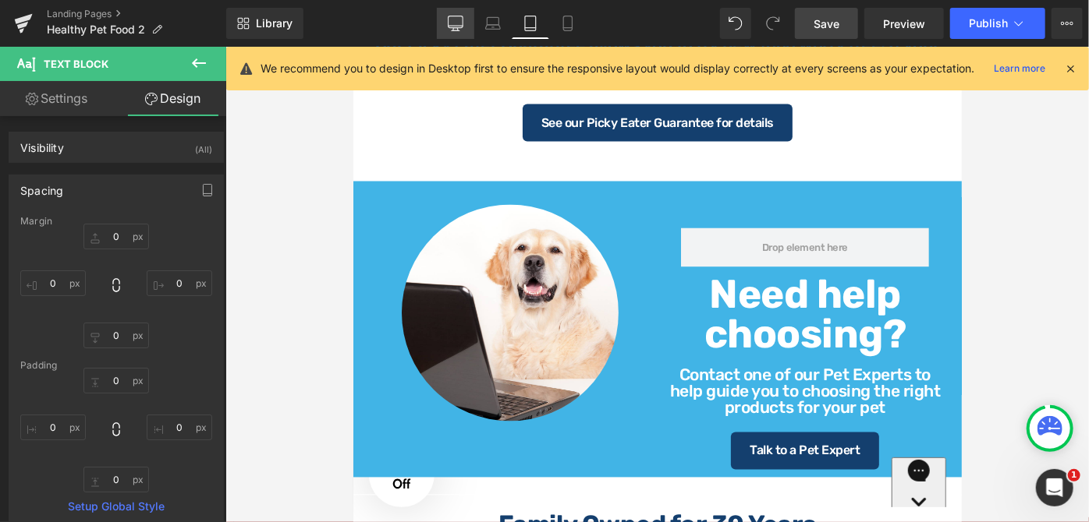
click at [462, 23] on icon at bounding box center [456, 24] width 16 height 16
type input "0"
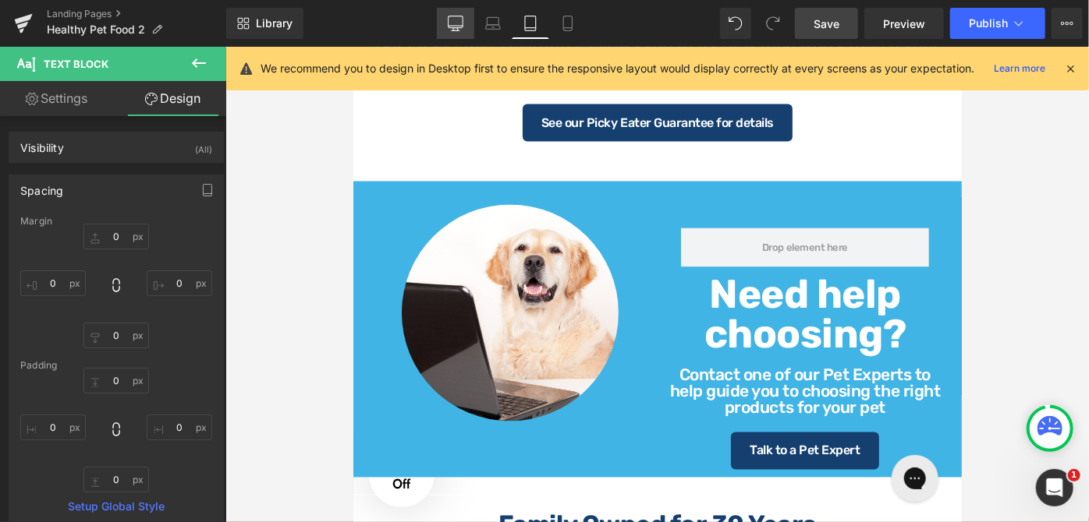
type input "0"
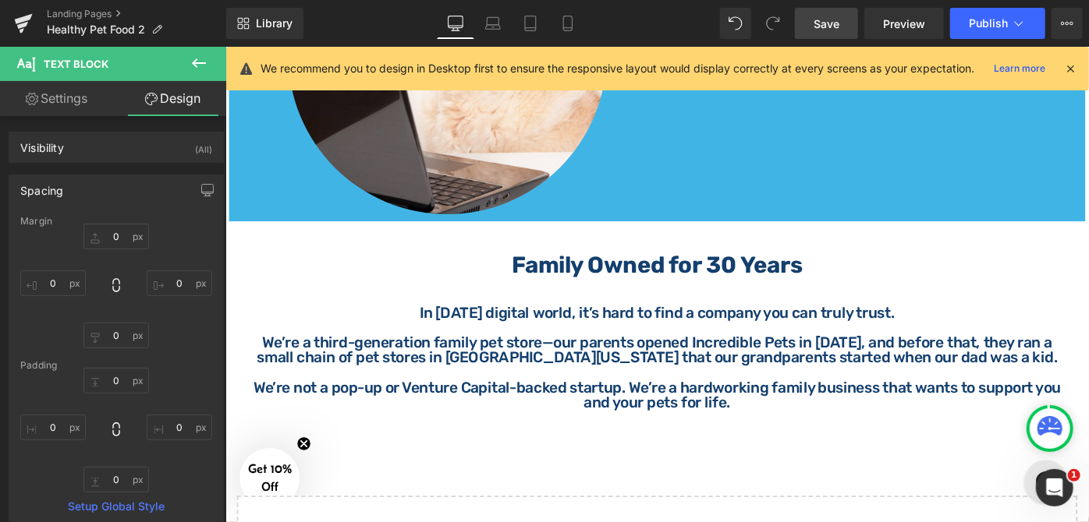
scroll to position [1025, 0]
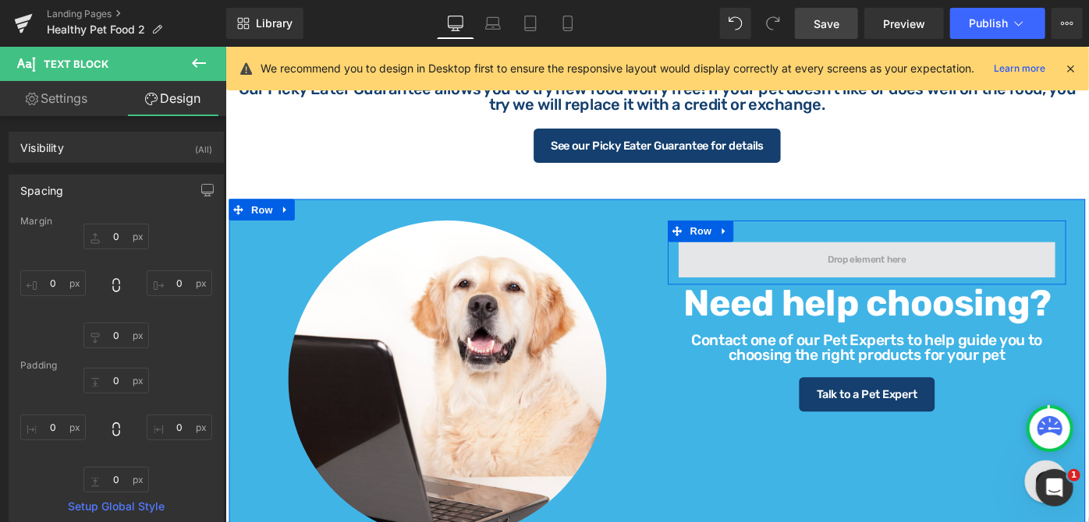
click at [876, 287] on span at bounding box center [926, 279] width 412 height 39
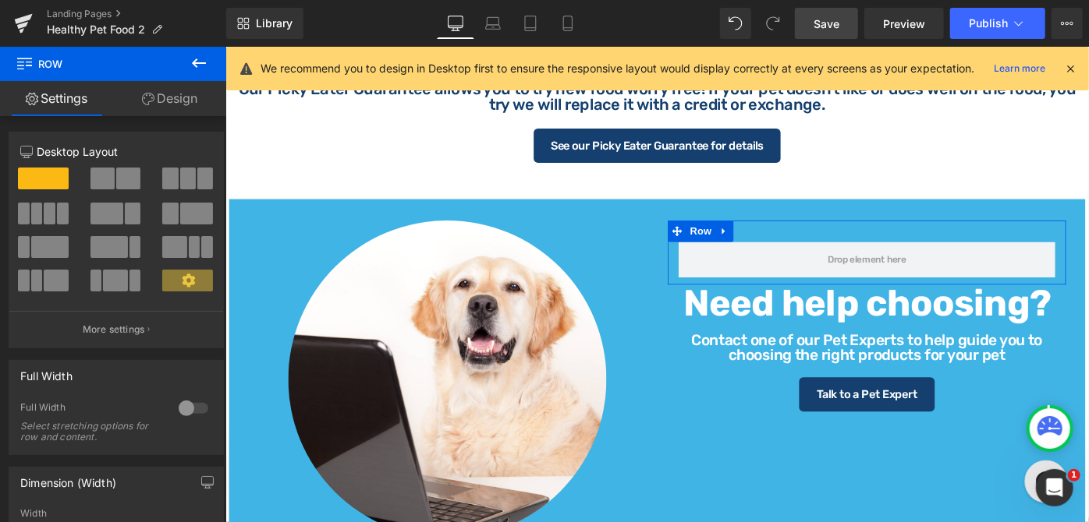
click at [186, 100] on link "Design" at bounding box center [169, 98] width 113 height 35
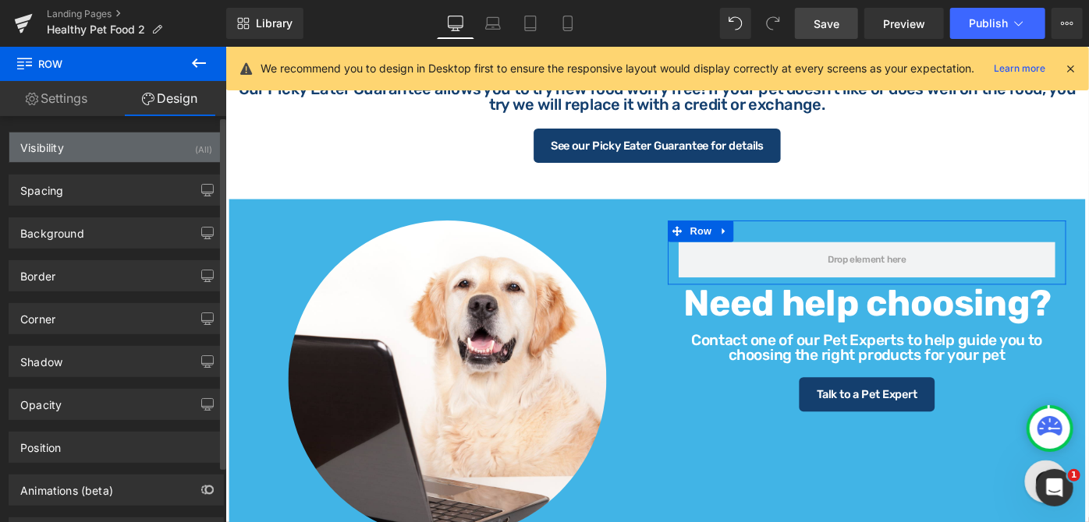
click at [98, 149] on div "Visibility (All)" at bounding box center [116, 148] width 214 height 30
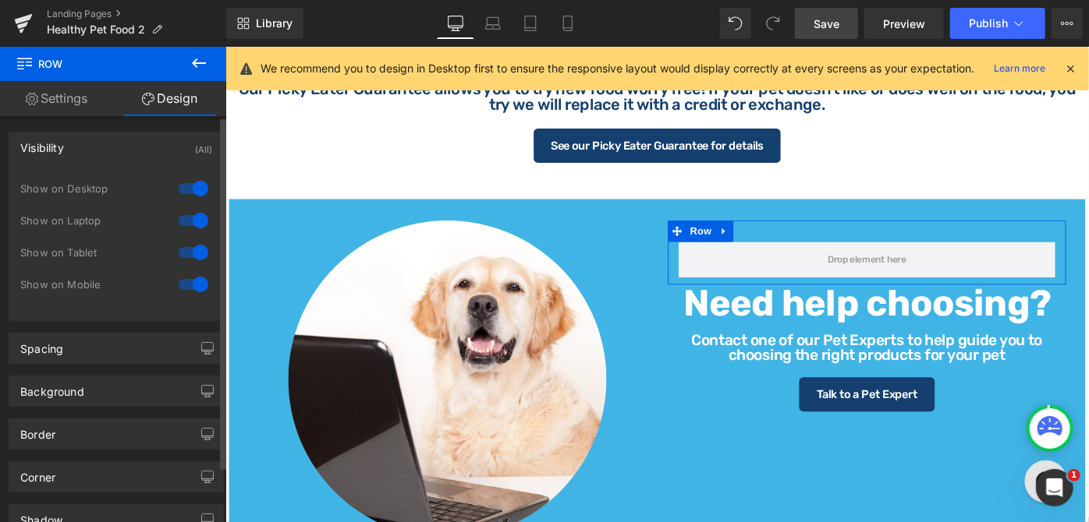
click at [179, 248] on div at bounding box center [193, 252] width 37 height 25
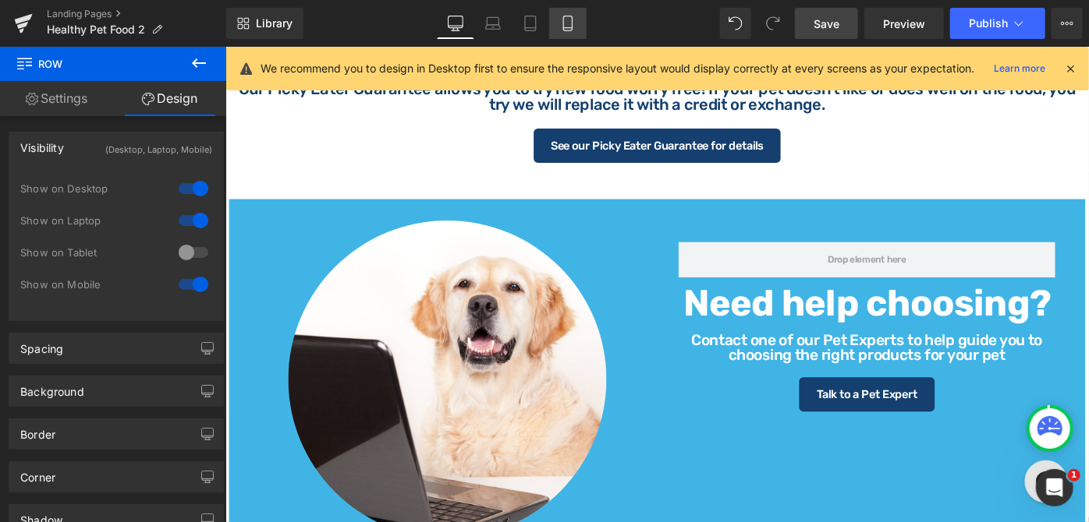
click at [568, 21] on icon at bounding box center [568, 24] width 16 height 16
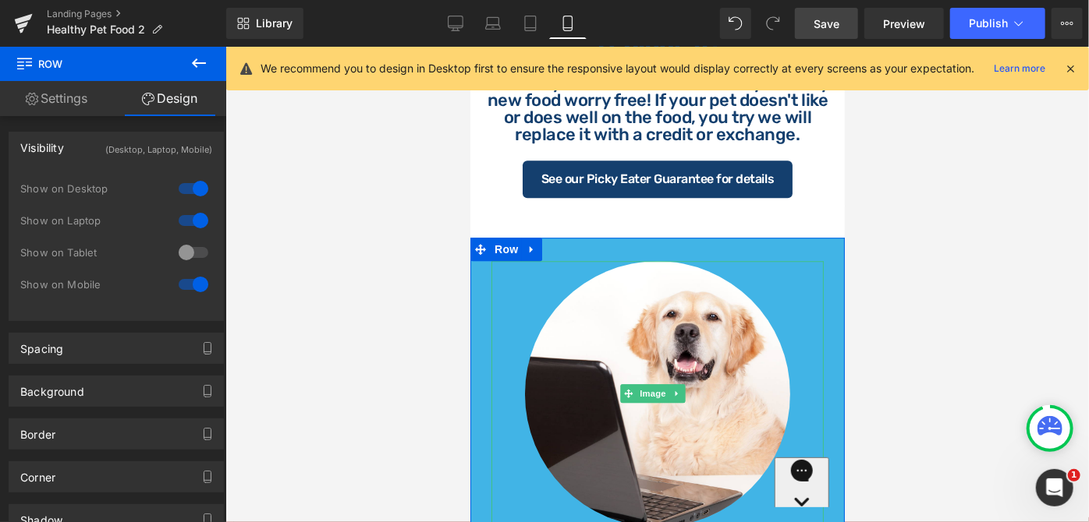
scroll to position [2056, 0]
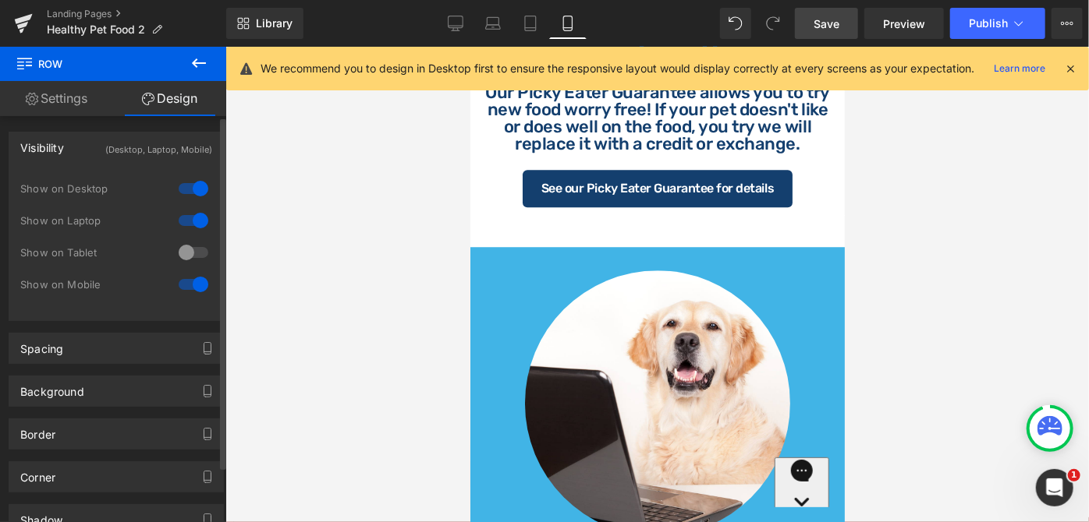
click at [176, 283] on div at bounding box center [193, 284] width 37 height 25
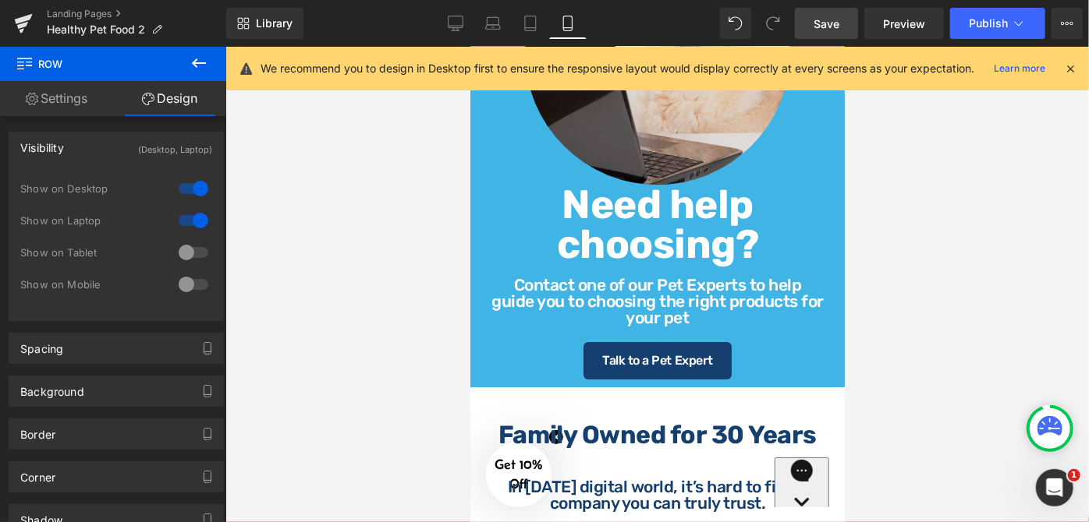
scroll to position [2411, 0]
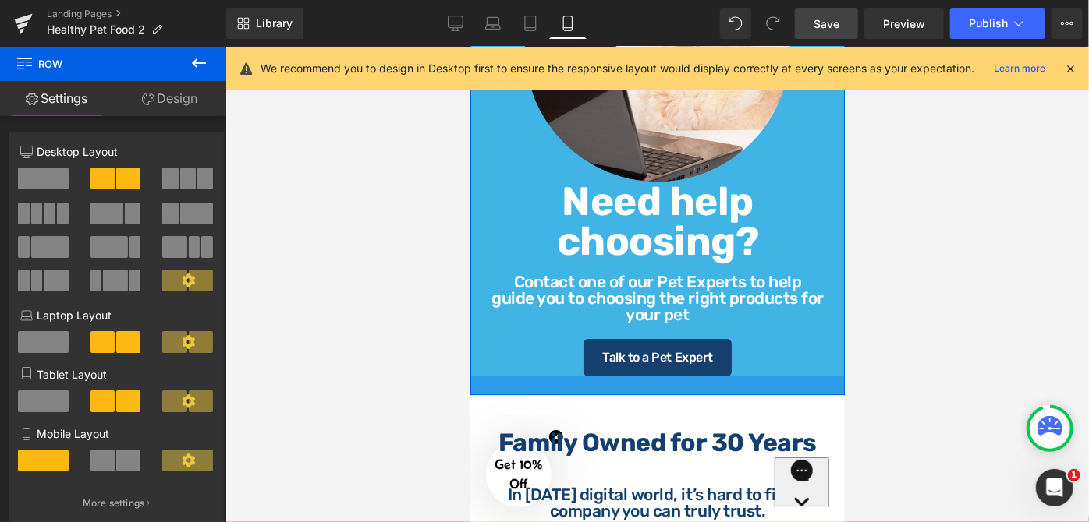
drag, startPoint x: 664, startPoint y: 361, endPoint x: 665, endPoint y: 372, distance: 10.9
click at [665, 376] on div at bounding box center [656, 385] width 374 height 19
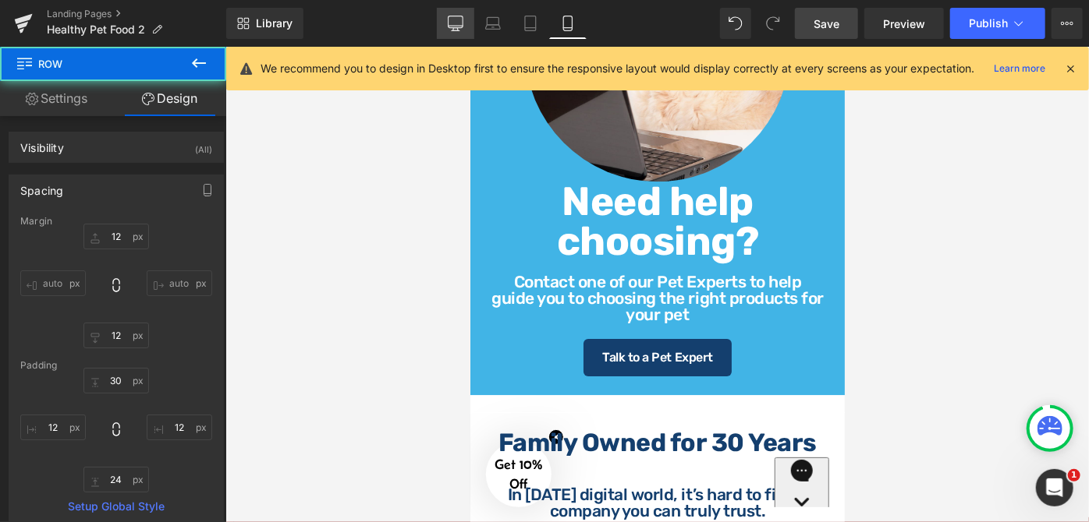
click at [448, 23] on link "Desktop" at bounding box center [455, 23] width 37 height 31
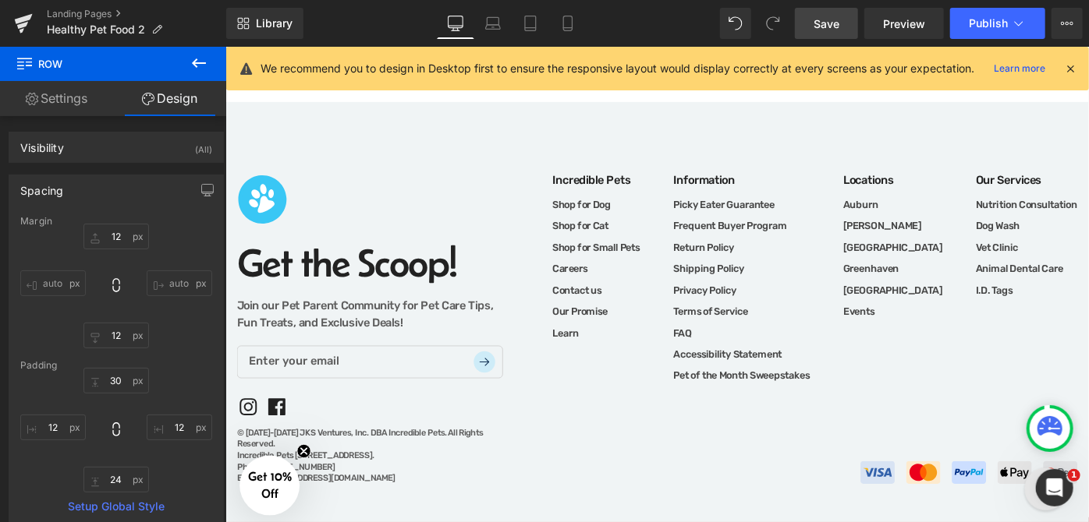
type input "12"
type input "30"
type input "12"
type input "10"
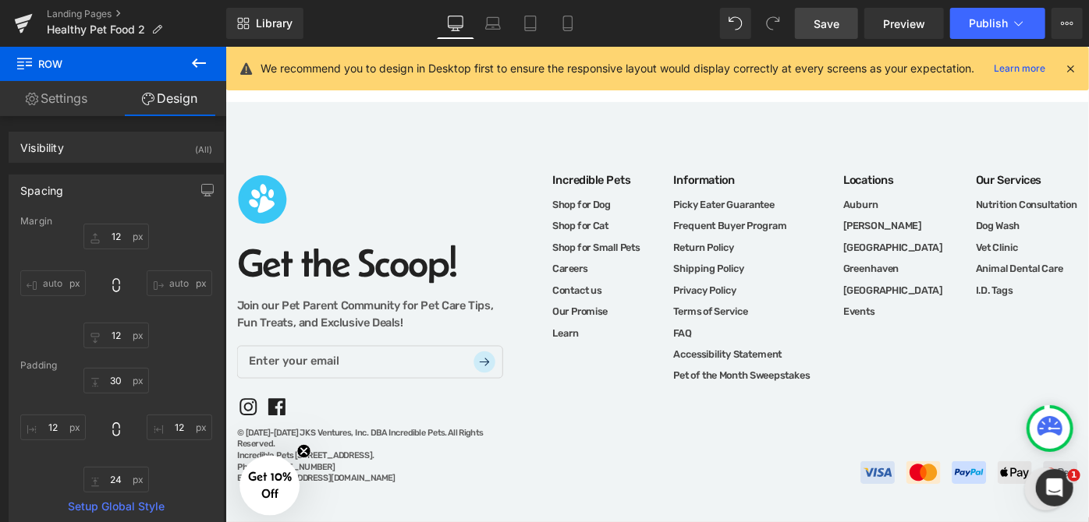
type input "12"
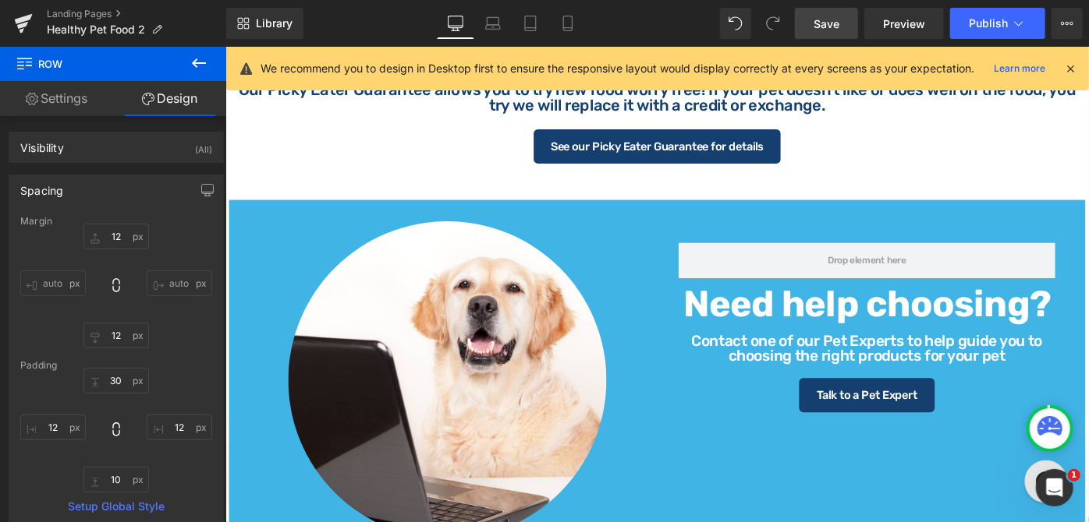
scroll to position [1166, 0]
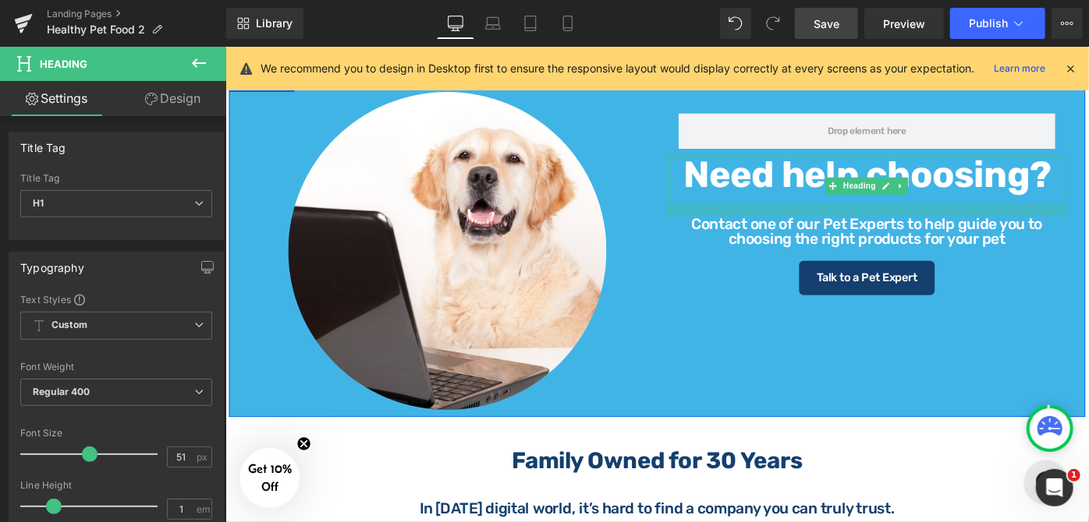
drag, startPoint x: 1026, startPoint y: 208, endPoint x: 1025, endPoint y: 222, distance: 14.1
click at [1025, 222] on div "Row Need help choosing? Heading Contact one of our Pet Experts to help guide yo…" at bounding box center [925, 206] width 458 height 222
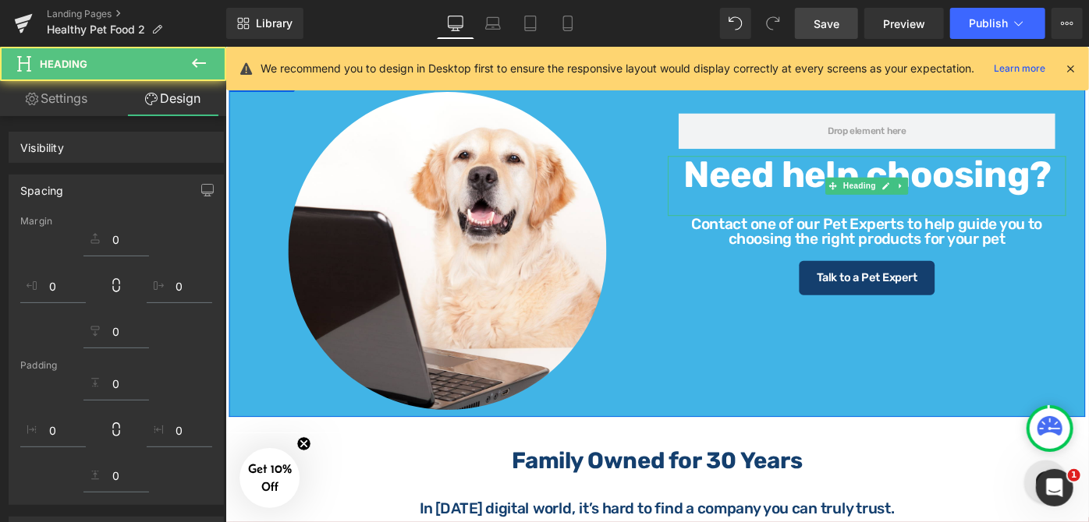
click at [1018, 255] on p "Contact one of our Pet Experts to help guide you to choosing the right products…" at bounding box center [925, 247] width 435 height 33
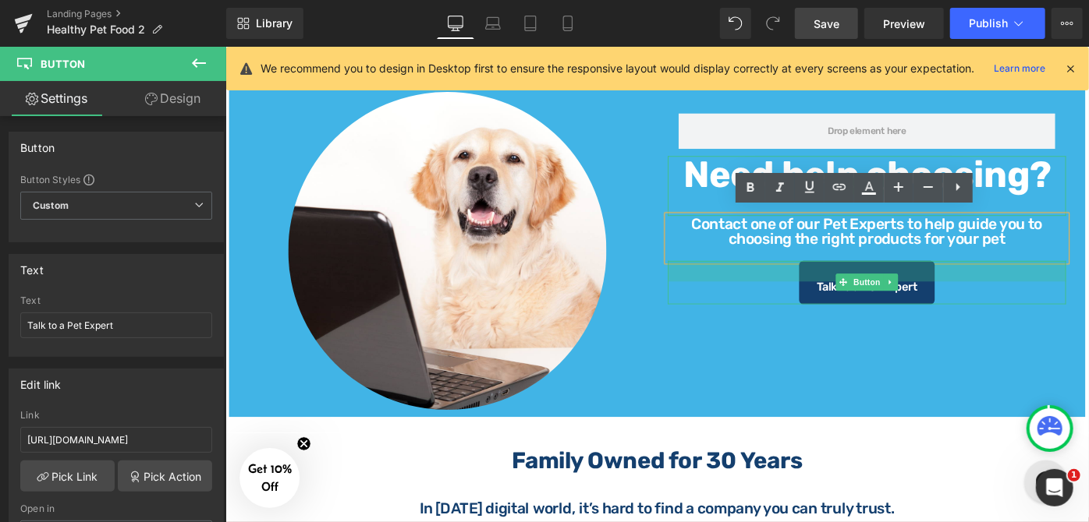
drag, startPoint x: 1017, startPoint y: 274, endPoint x: 1016, endPoint y: 284, distance: 9.4
click at [1016, 284] on div at bounding box center [925, 291] width 435 height 23
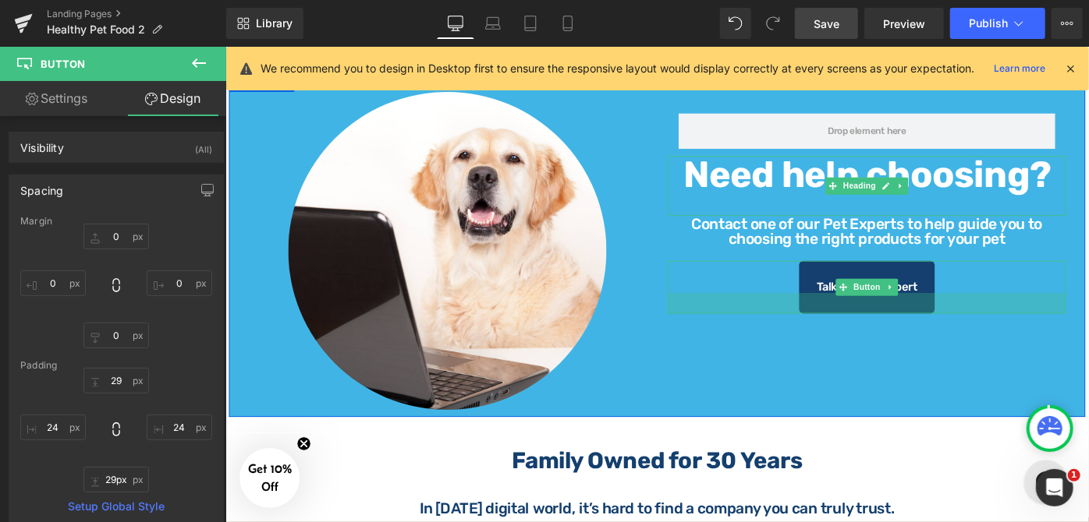
drag, startPoint x: 1001, startPoint y: 319, endPoint x: 1007, endPoint y: 330, distance: 12.2
click at [1007, 330] on div at bounding box center [925, 326] width 435 height 23
type input "30px"
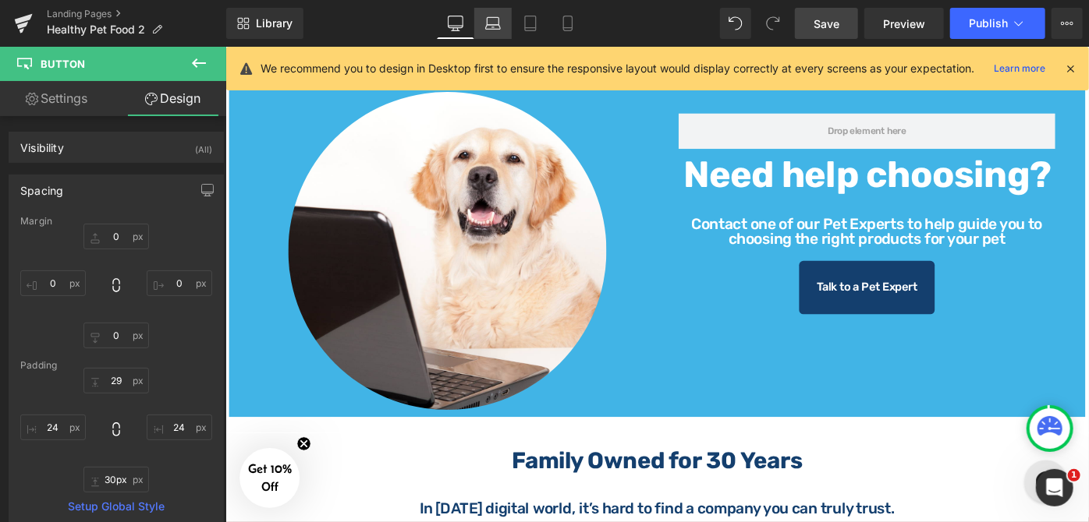
click at [501, 23] on icon at bounding box center [493, 24] width 16 height 16
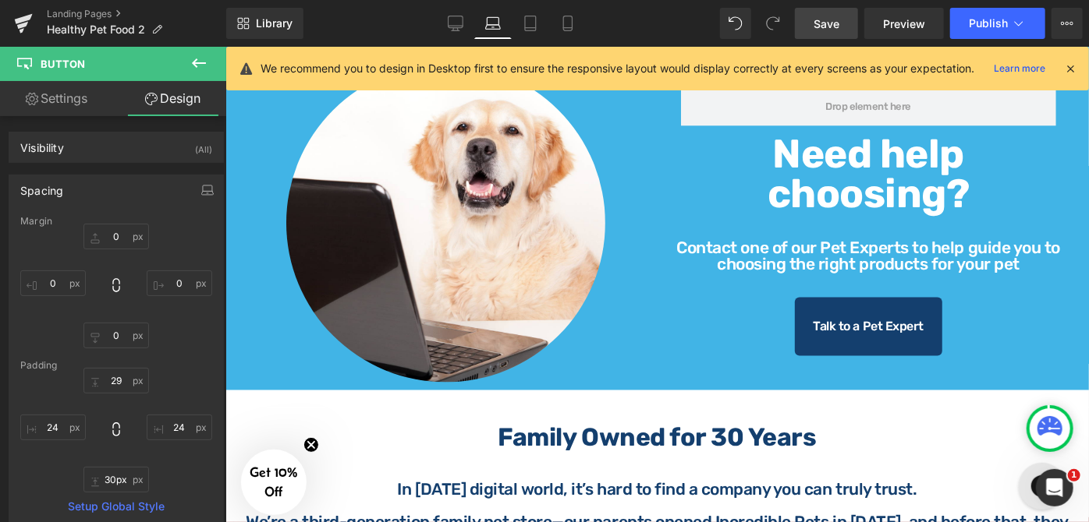
type input "0"
type input "29"
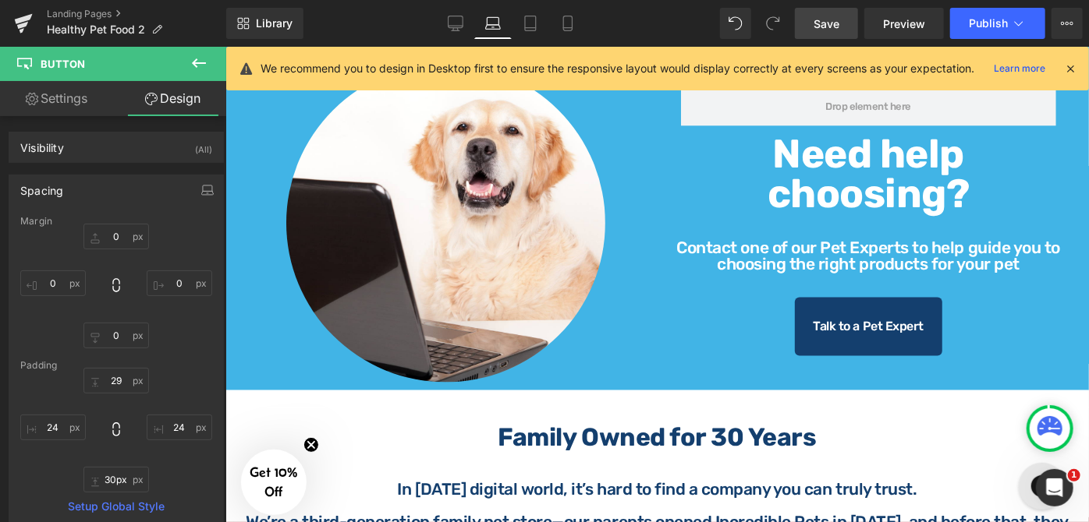
type input "24"
type input "30"
type input "24"
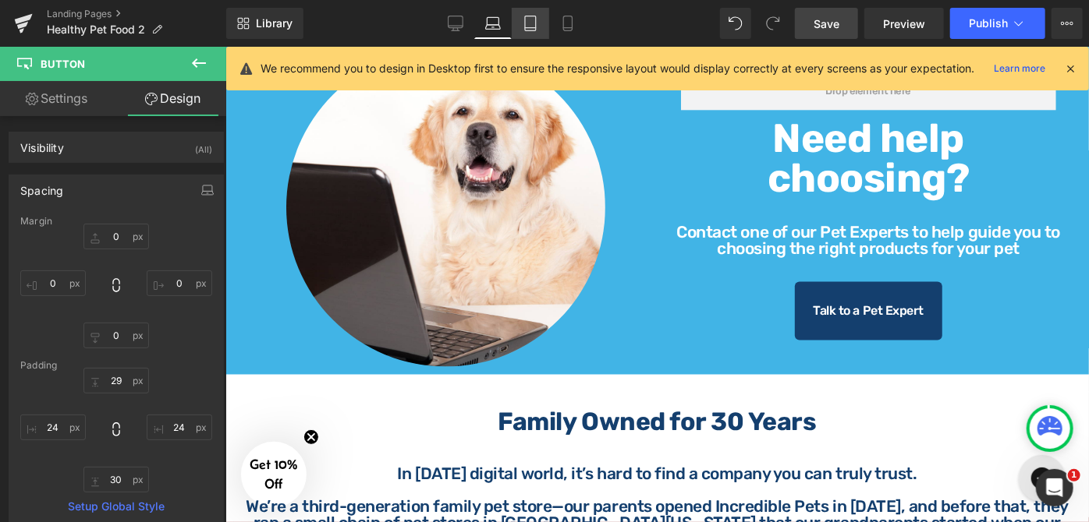
click at [540, 19] on link "Tablet" at bounding box center [530, 23] width 37 height 31
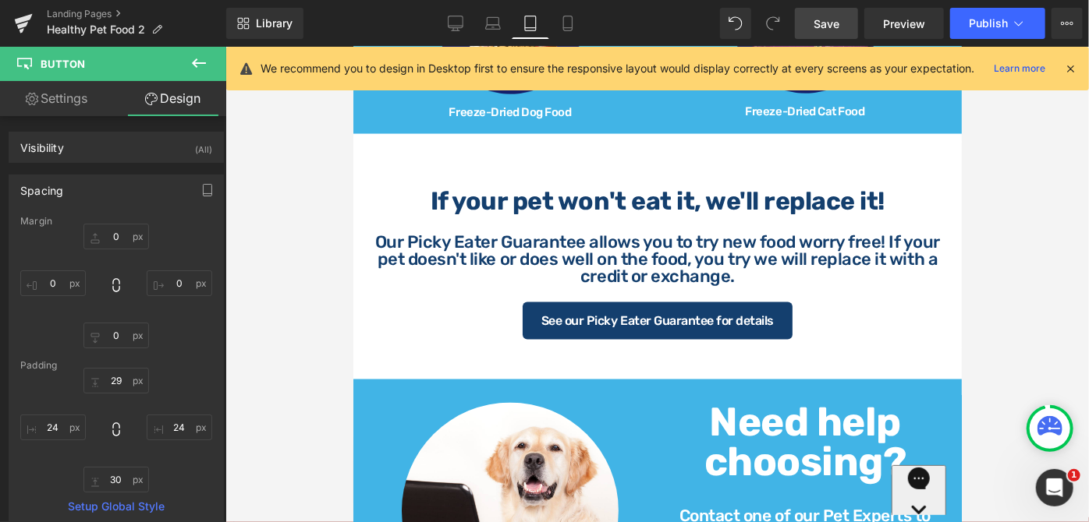
type input "0"
type input "29"
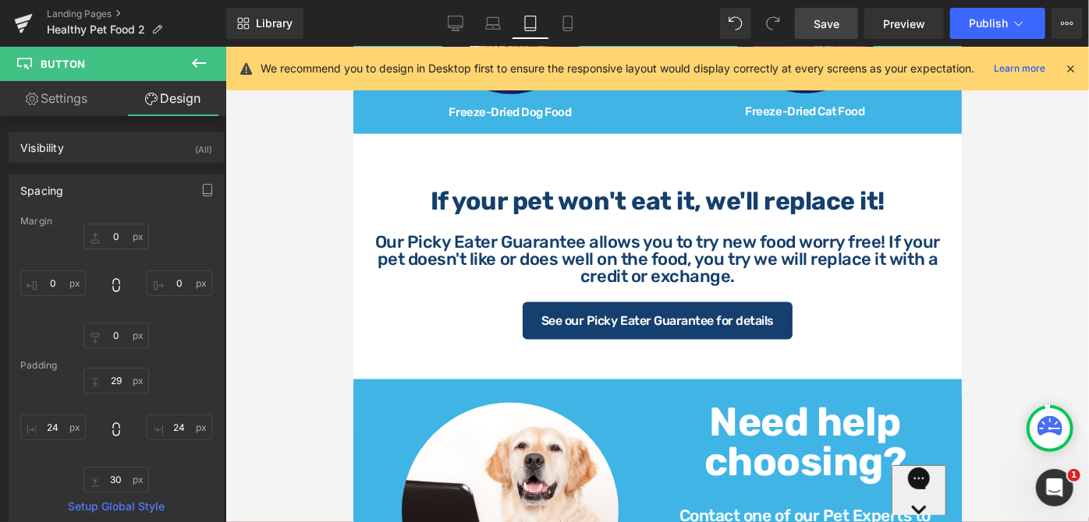
type input "24"
type input "30"
type input "24"
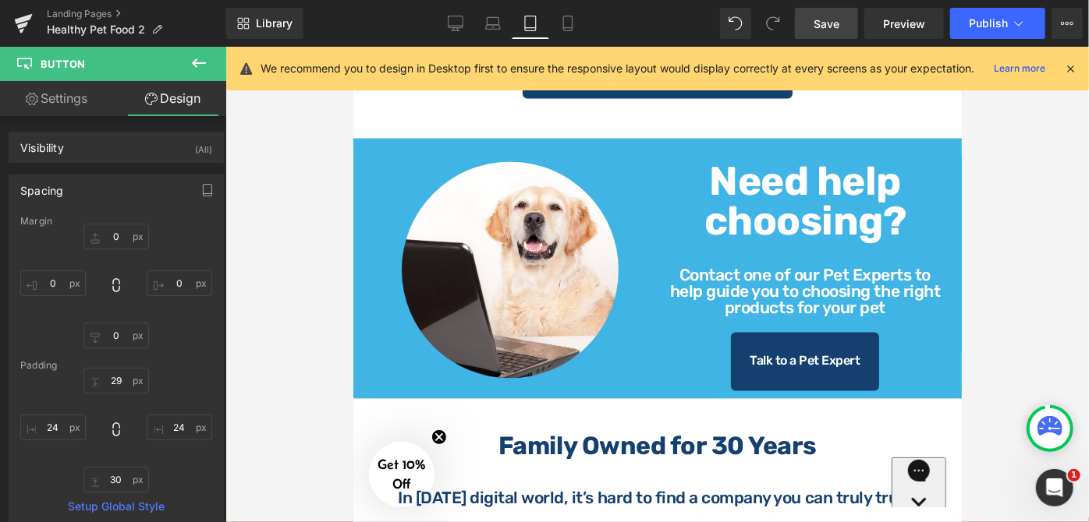
scroll to position [1466, 0]
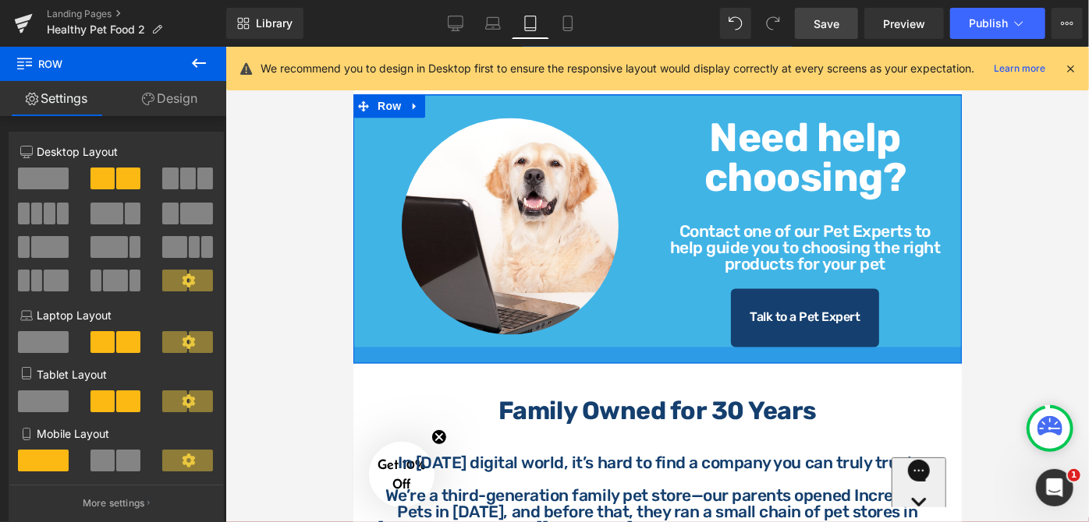
drag, startPoint x: 630, startPoint y: 338, endPoint x: 632, endPoint y: 346, distance: 8.0
click at [632, 347] on div at bounding box center [656, 355] width 608 height 16
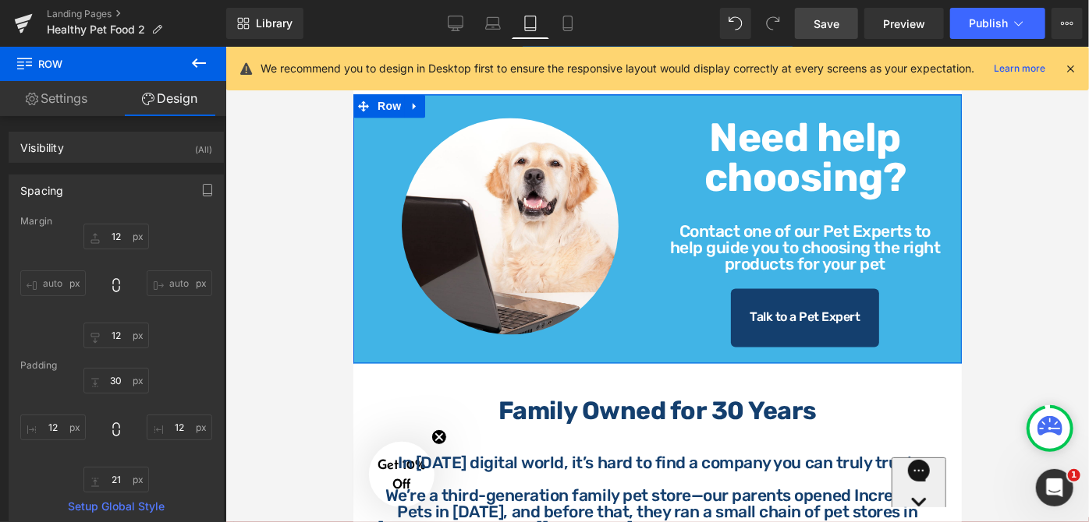
click at [795, 170] on strong "Need help choosing?" at bounding box center [804, 157] width 202 height 87
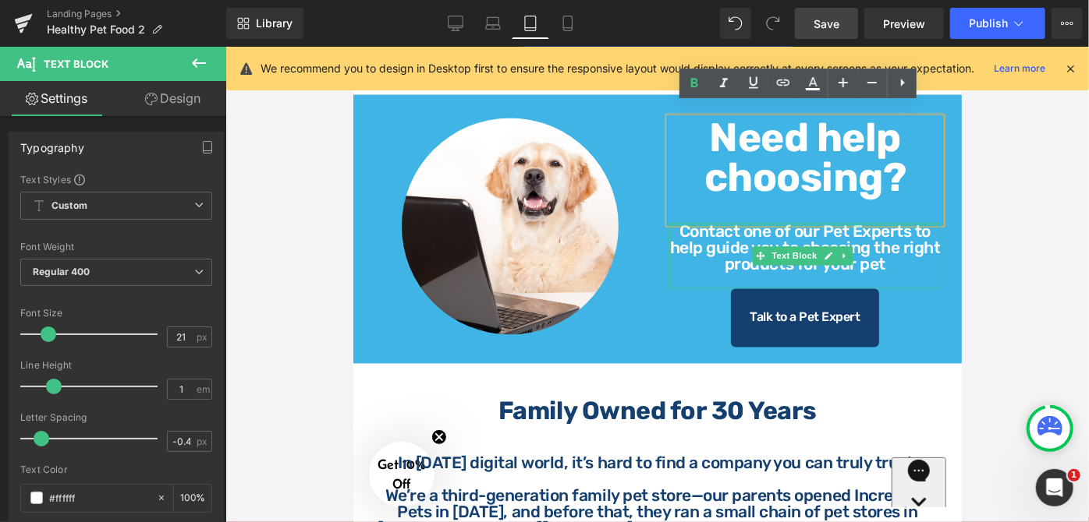
drag, startPoint x: 779, startPoint y: 211, endPoint x: 786, endPoint y: 196, distance: 15.7
click at [786, 196] on div "Row Need help choosing? Heading Contact one of our Pet Experts to help guide yo…" at bounding box center [804, 232] width 295 height 229
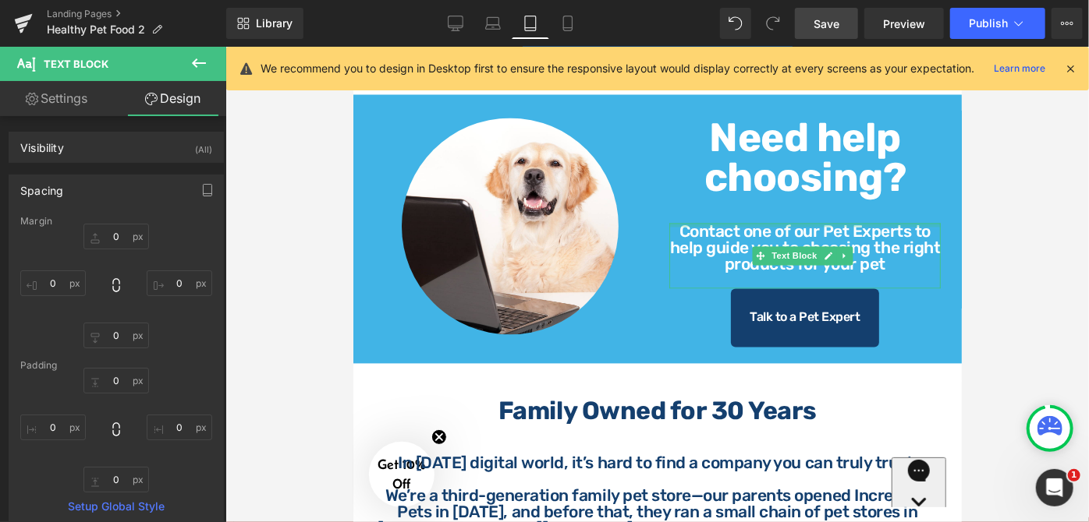
type input "0px"
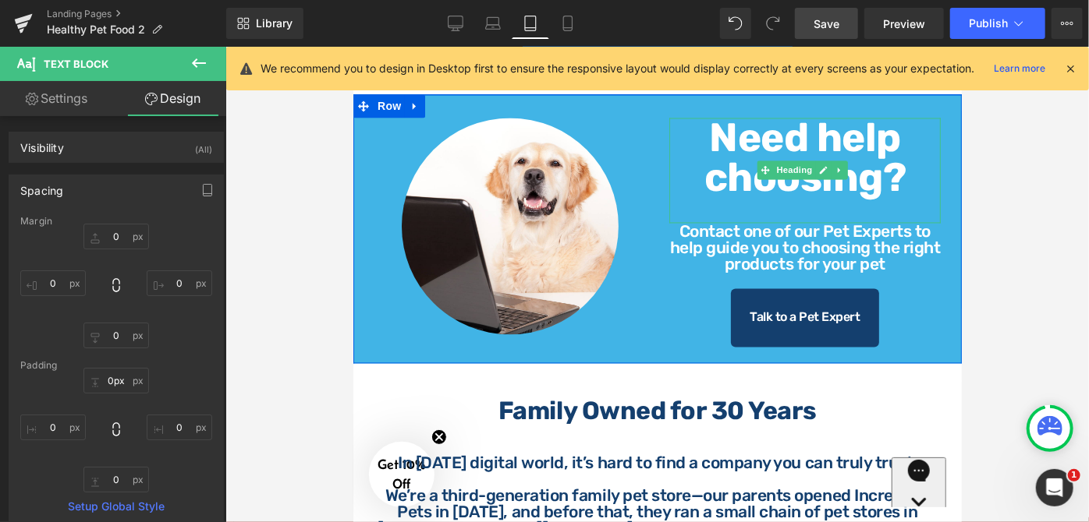
drag, startPoint x: 813, startPoint y: 211, endPoint x: 815, endPoint y: 196, distance: 15.0
click at [815, 196] on div "Row Need help choosing? Heading Contact one of our Pet Experts to help guide yo…" at bounding box center [804, 232] width 295 height 229
click at [827, 186] on strong "Need help choosing?" at bounding box center [804, 157] width 202 height 87
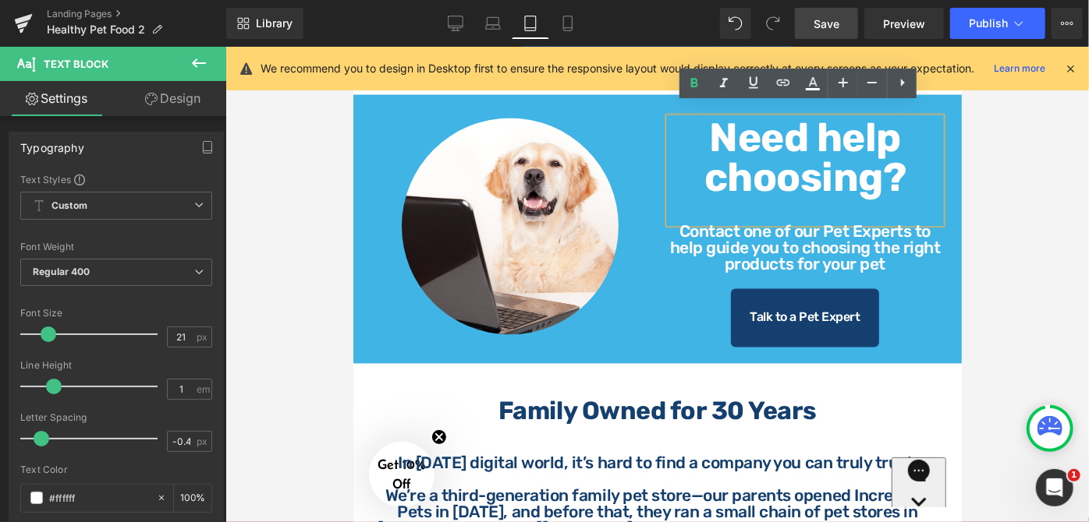
click at [825, 201] on div "Row Need help choosing? Heading Contact one of our Pet Experts to help guide yo…" at bounding box center [804, 232] width 295 height 229
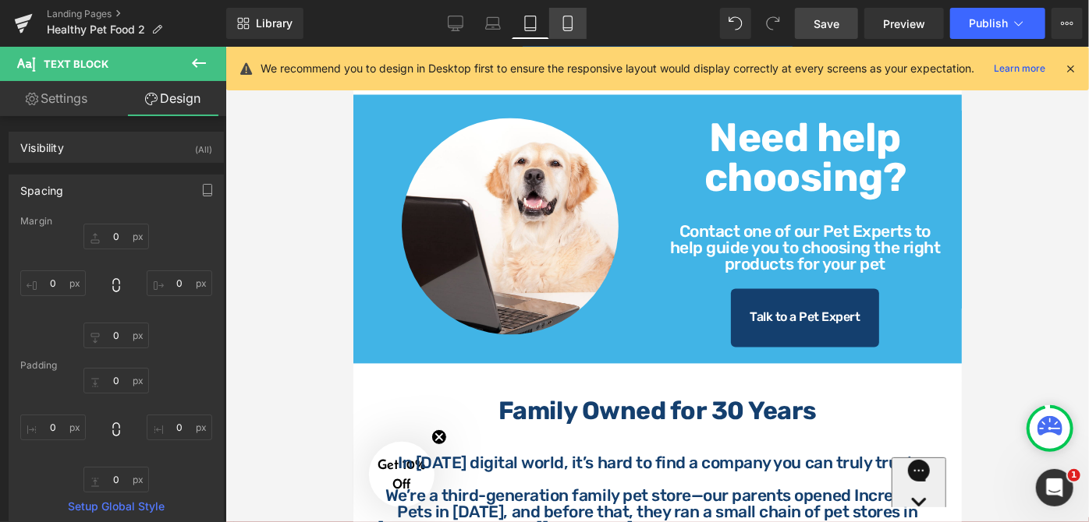
click at [569, 21] on icon at bounding box center [568, 24] width 16 height 16
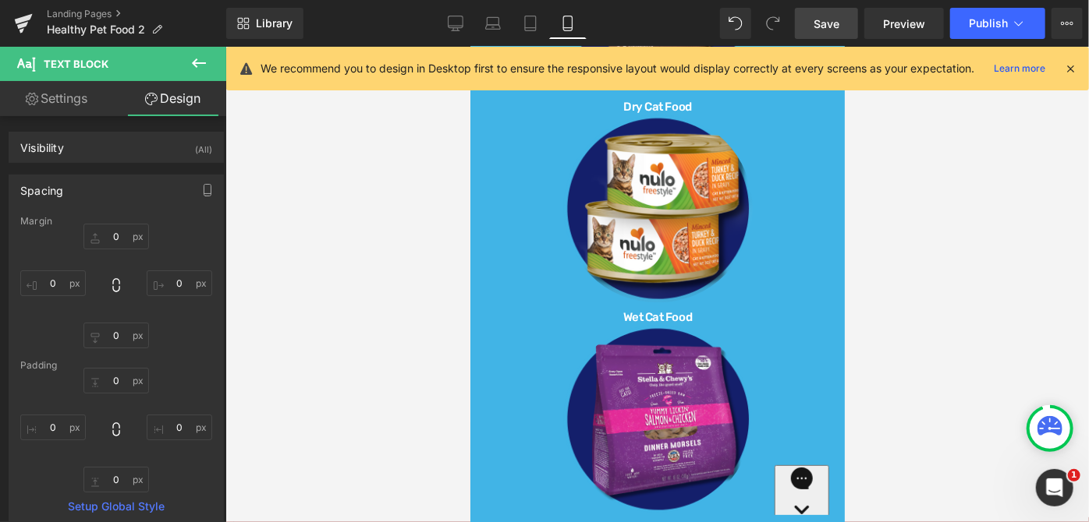
type input "0"
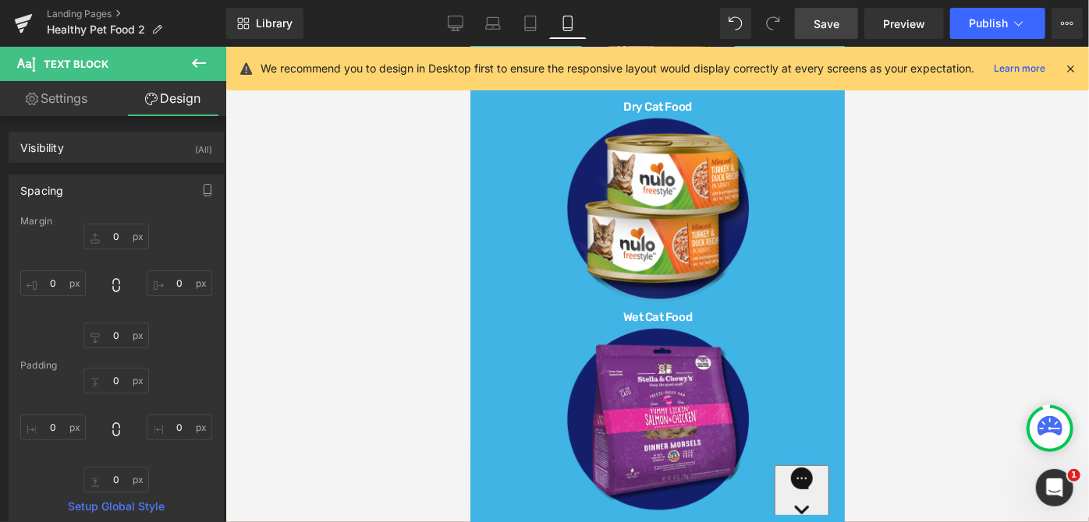
type input "0"
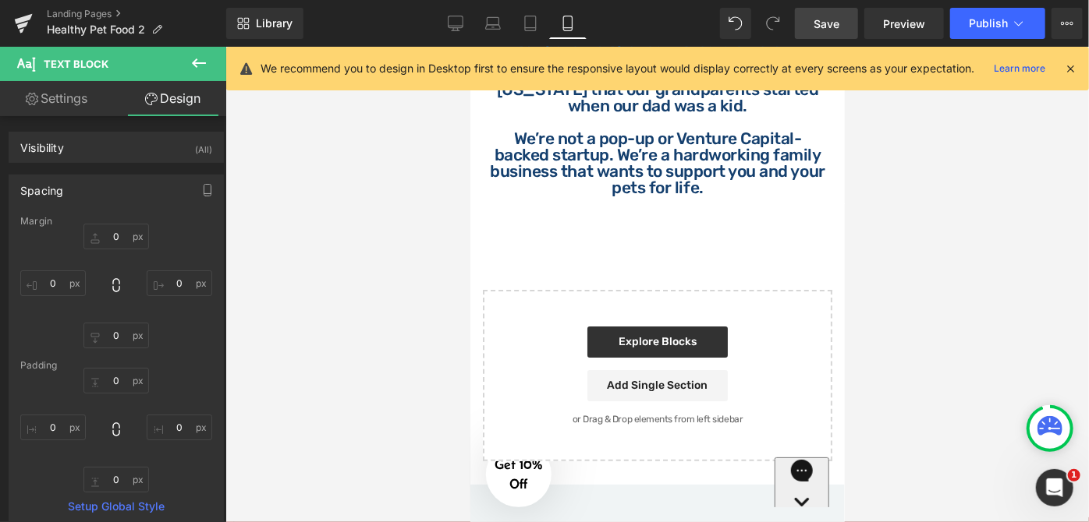
scroll to position [2892, 0]
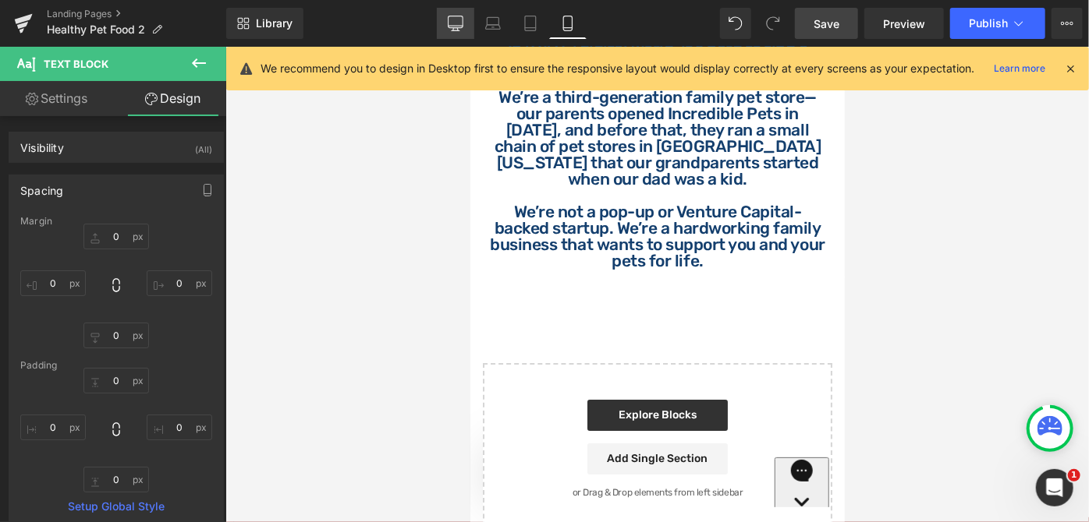
click at [458, 22] on icon at bounding box center [456, 24] width 16 height 16
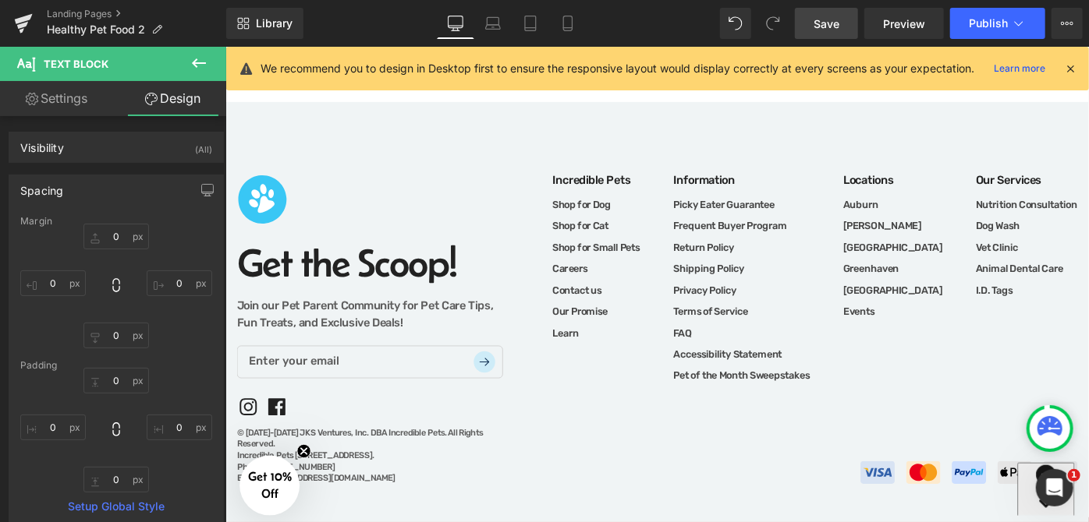
type input "0"
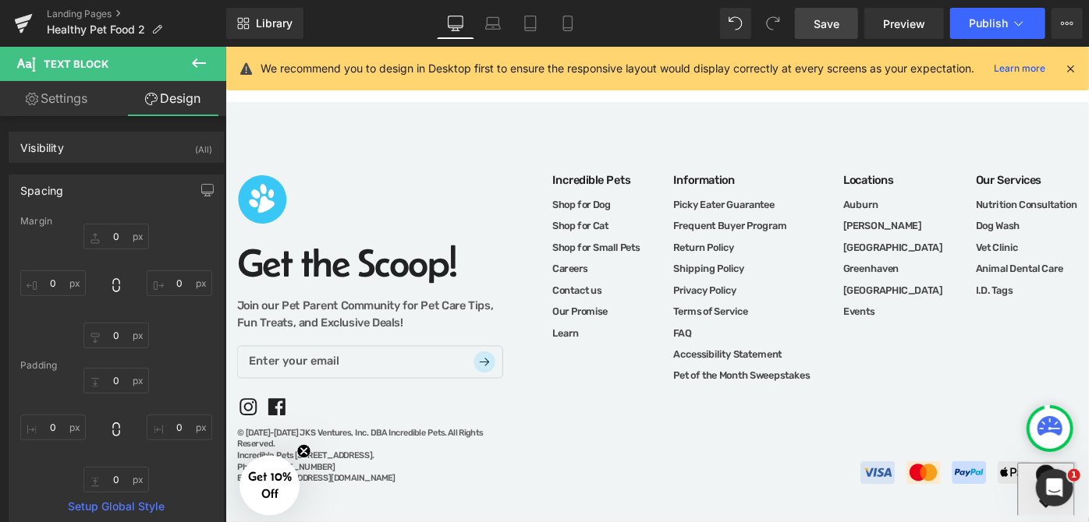
type input "0"
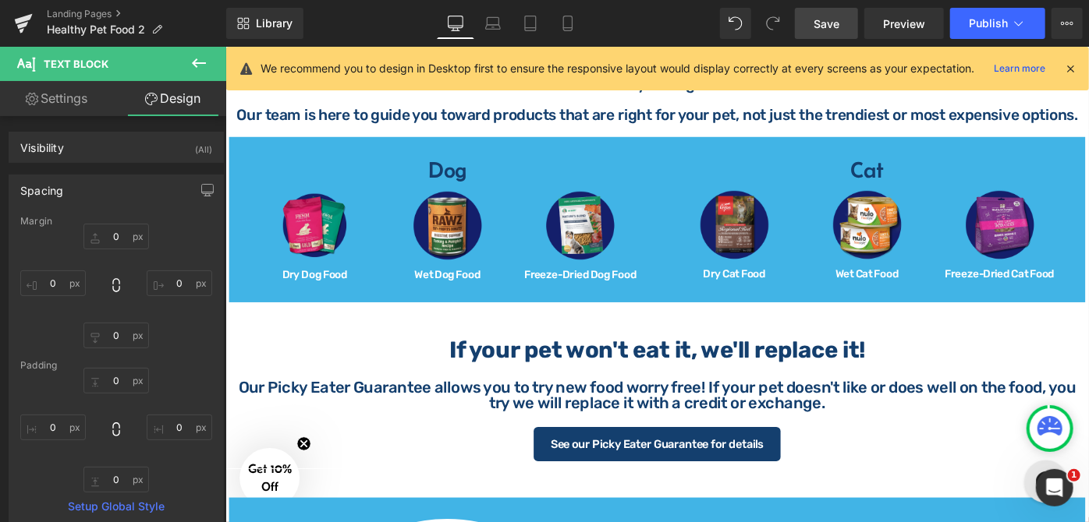
scroll to position [496, 0]
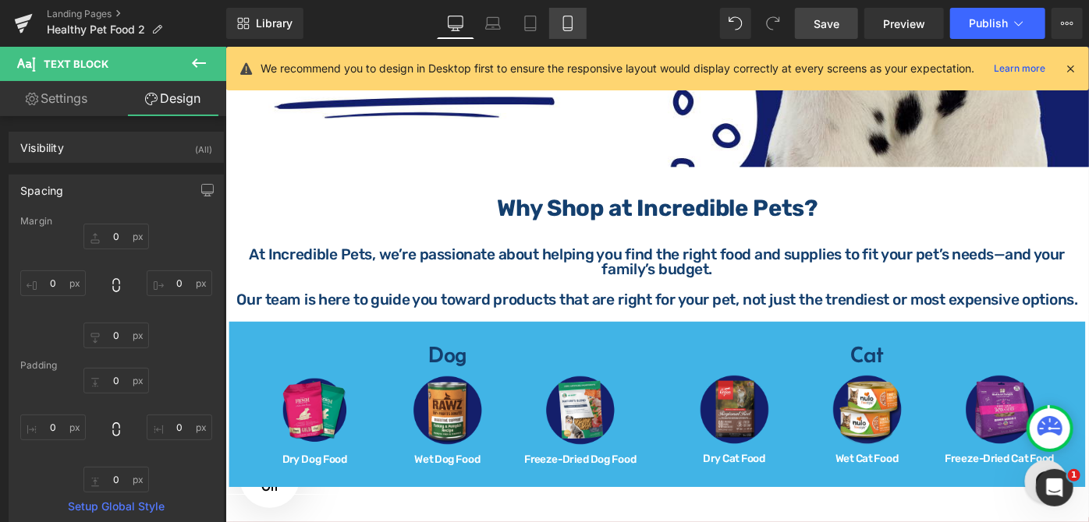
click at [565, 24] on icon at bounding box center [568, 24] width 16 height 16
type input "0"
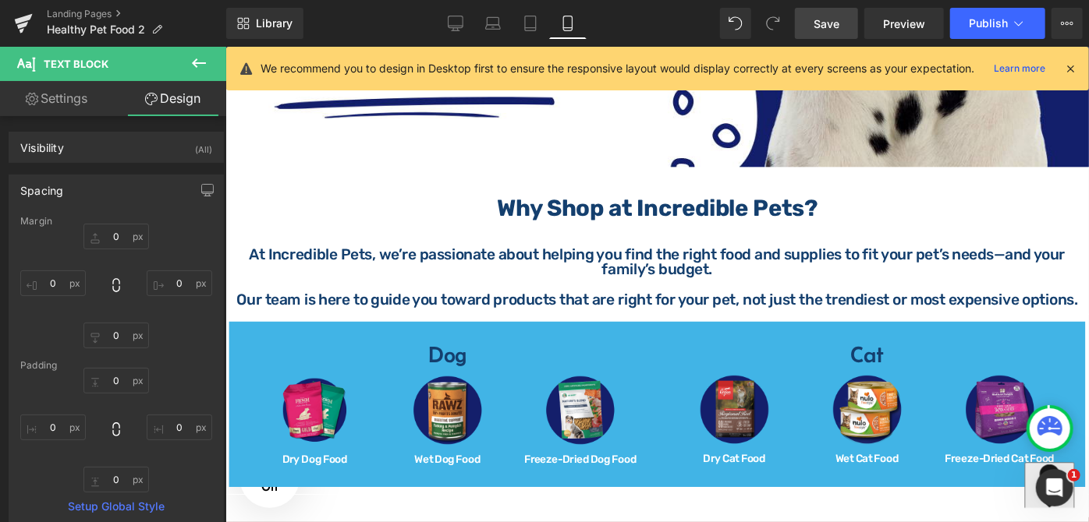
type input "0"
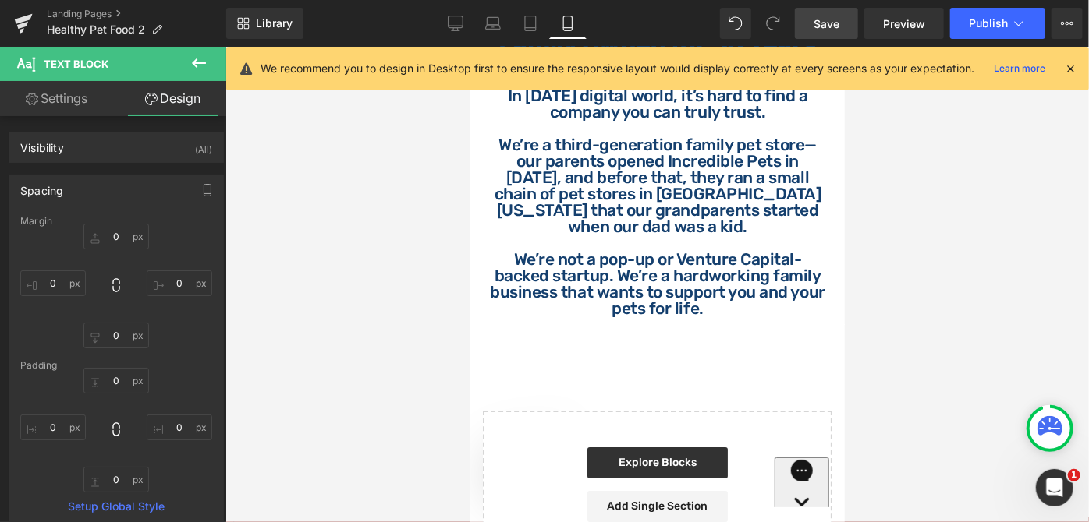
scroll to position [3128, 0]
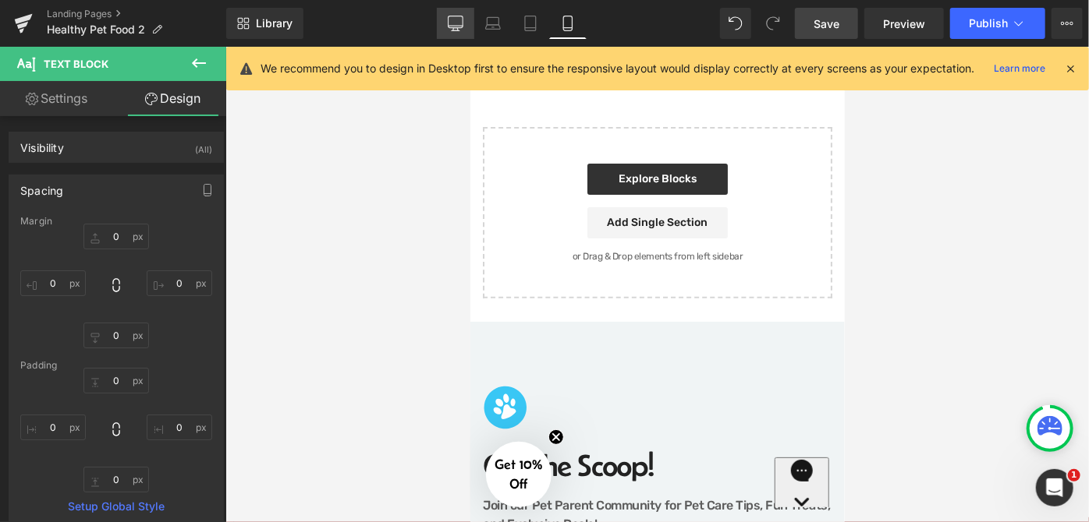
click at [463, 34] on link "Desktop" at bounding box center [455, 23] width 37 height 31
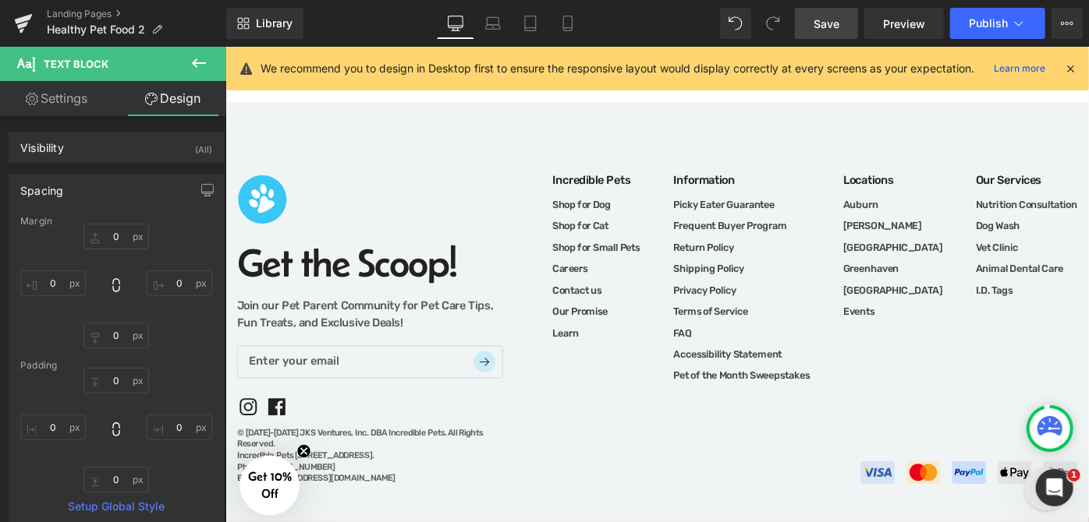
type input "0"
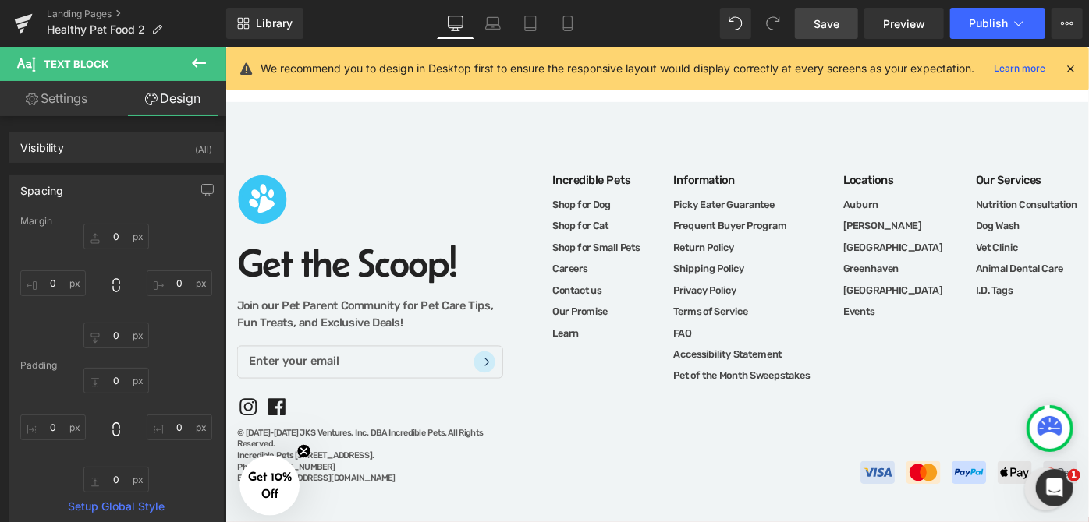
type input "0"
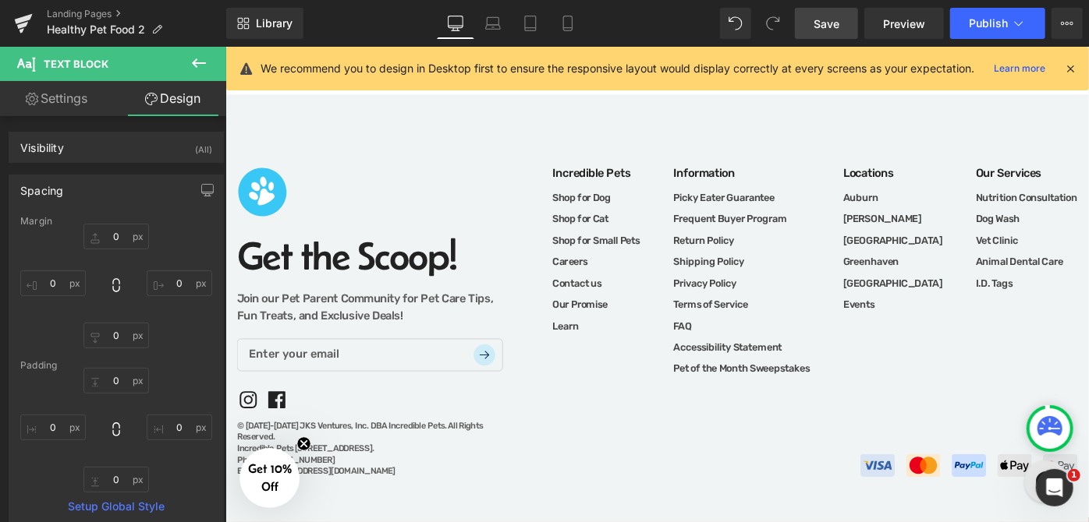
scroll to position [1183, 0]
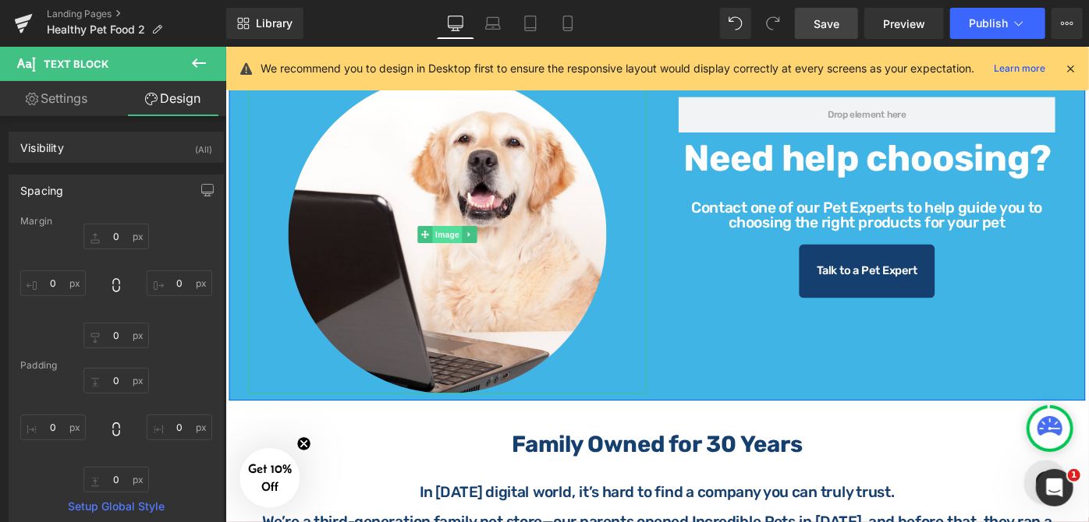
click at [466, 243] on span "Image" at bounding box center [467, 252] width 33 height 19
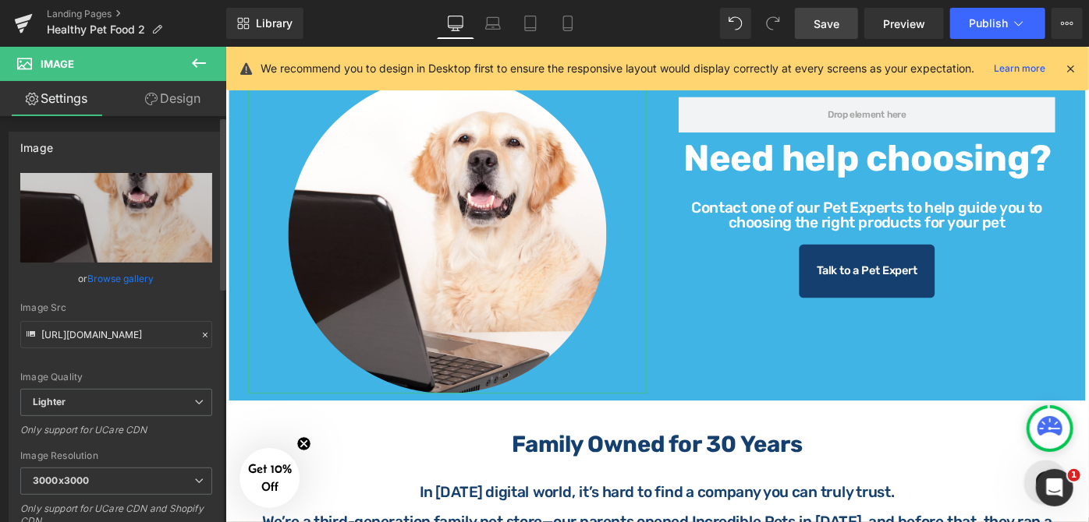
click at [125, 278] on link "Browse gallery" at bounding box center [121, 278] width 66 height 27
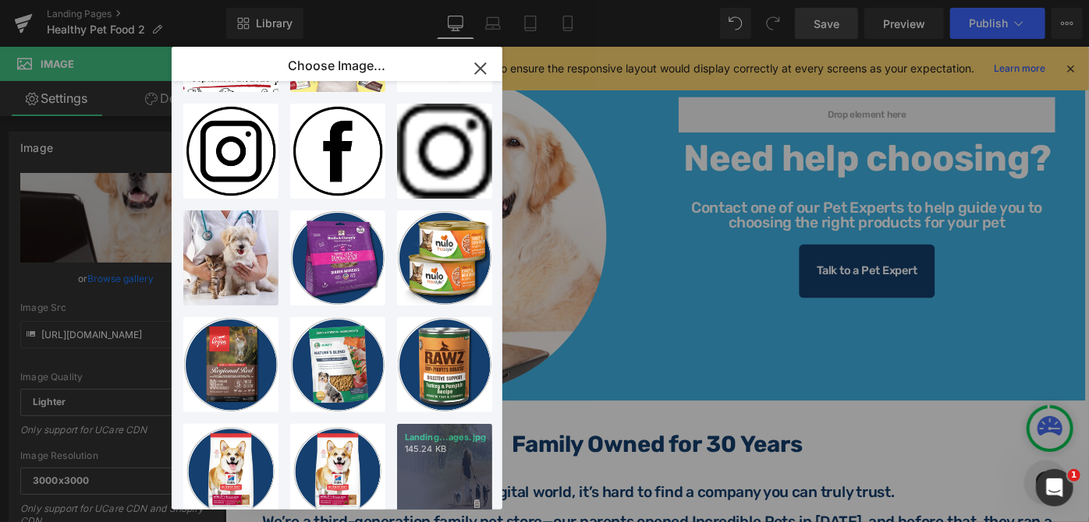
scroll to position [769, 0]
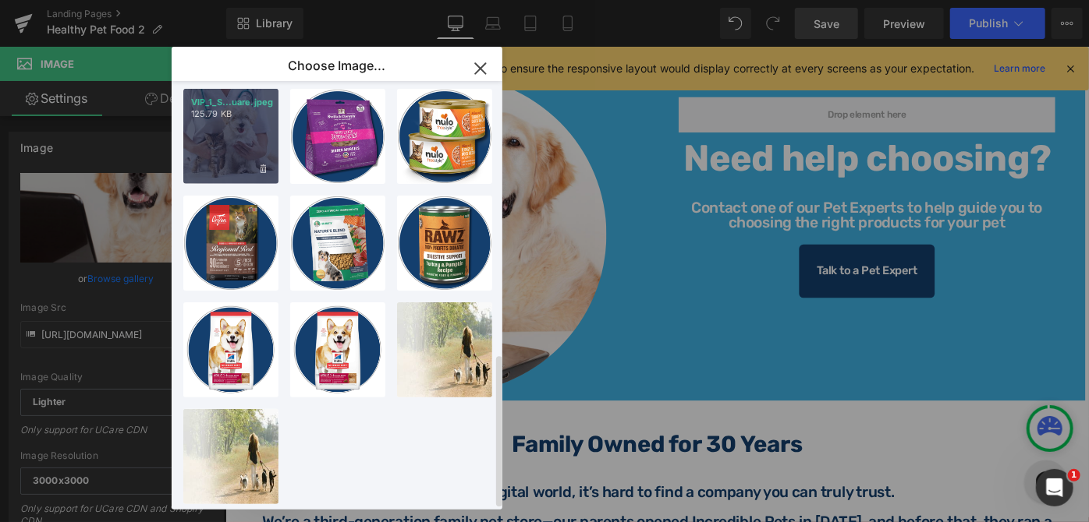
click at [222, 130] on div "VIP_1_S...uare.jpeg 125.79 KB" at bounding box center [230, 136] width 95 height 95
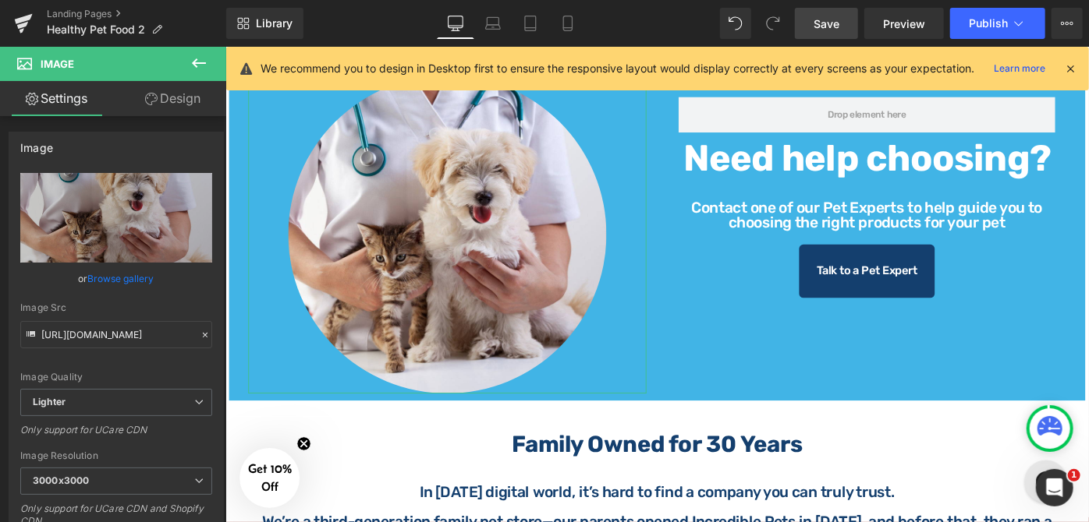
type input "[URL][DOMAIN_NAME]"
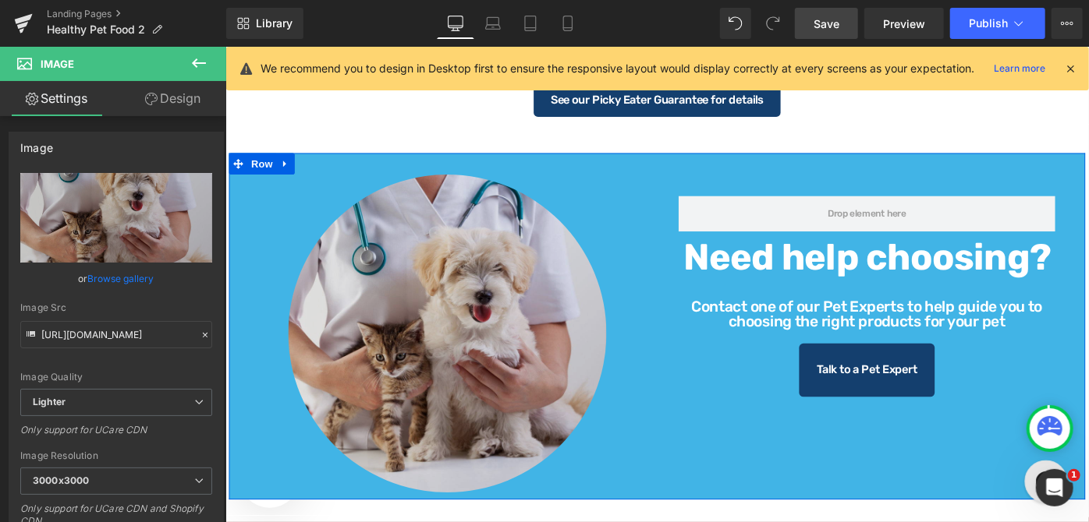
scroll to position [1183, 0]
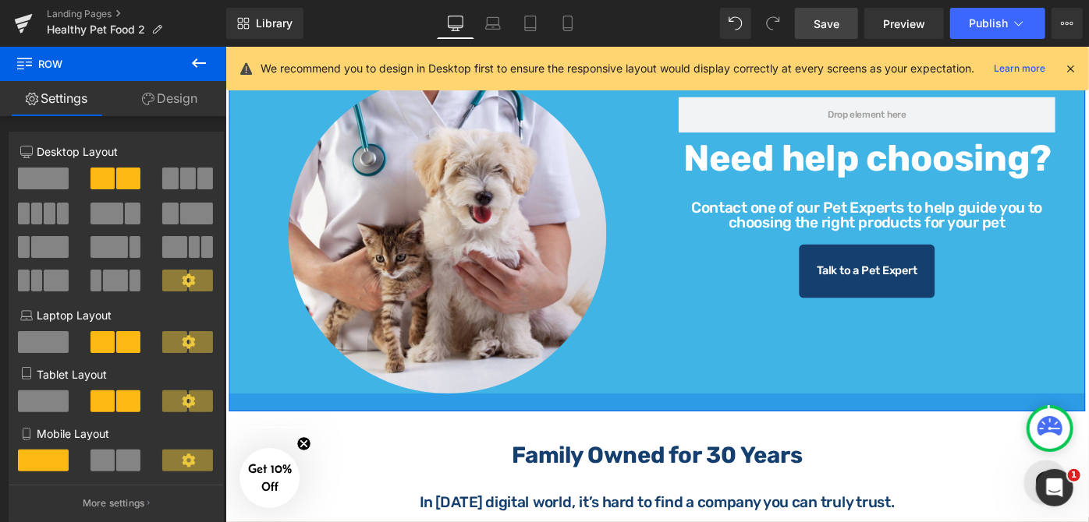
drag, startPoint x: 573, startPoint y: 424, endPoint x: 578, endPoint y: 436, distance: 12.6
click at [578, 436] on div at bounding box center [696, 435] width 936 height 19
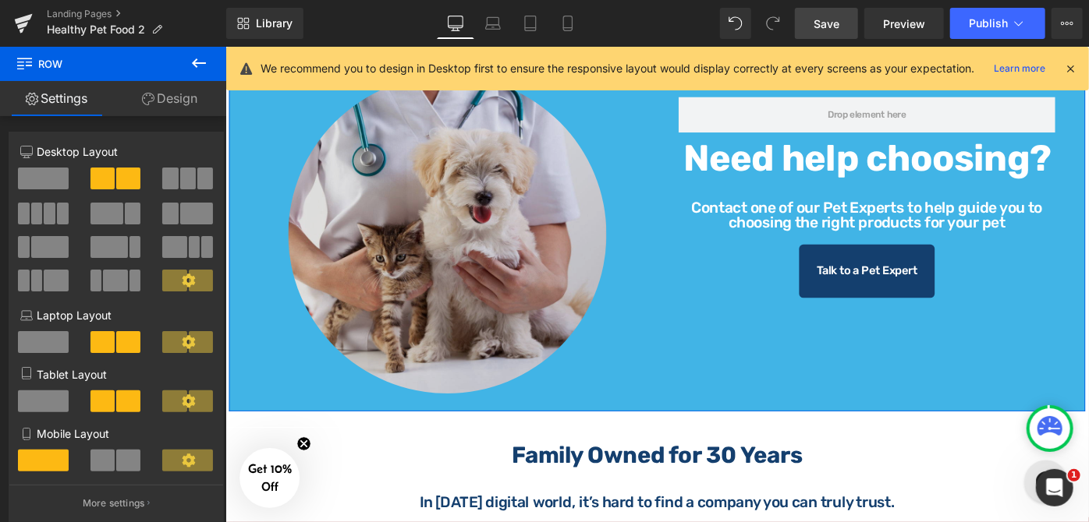
click at [489, 269] on img at bounding box center [467, 252] width 348 height 348
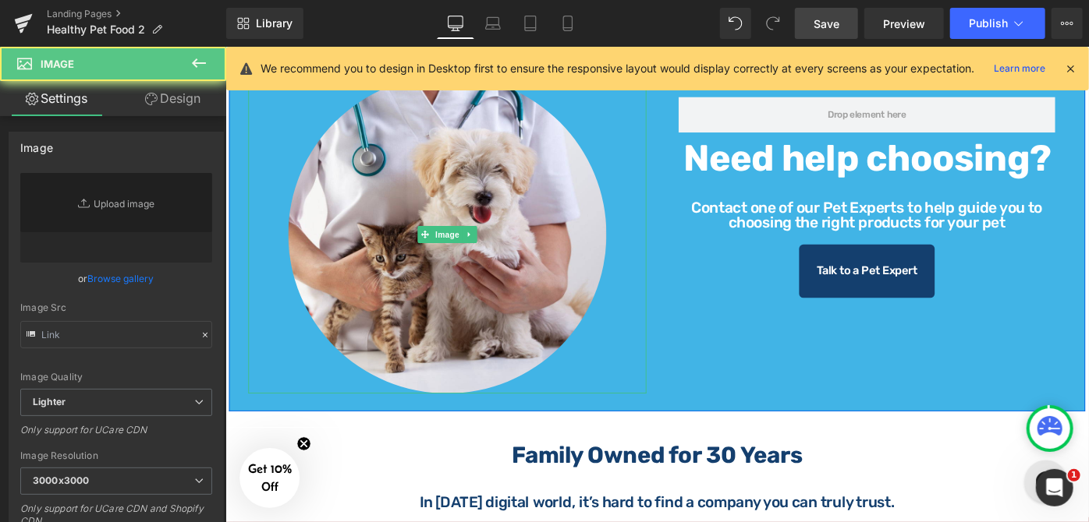
type input "[URL][DOMAIN_NAME]"
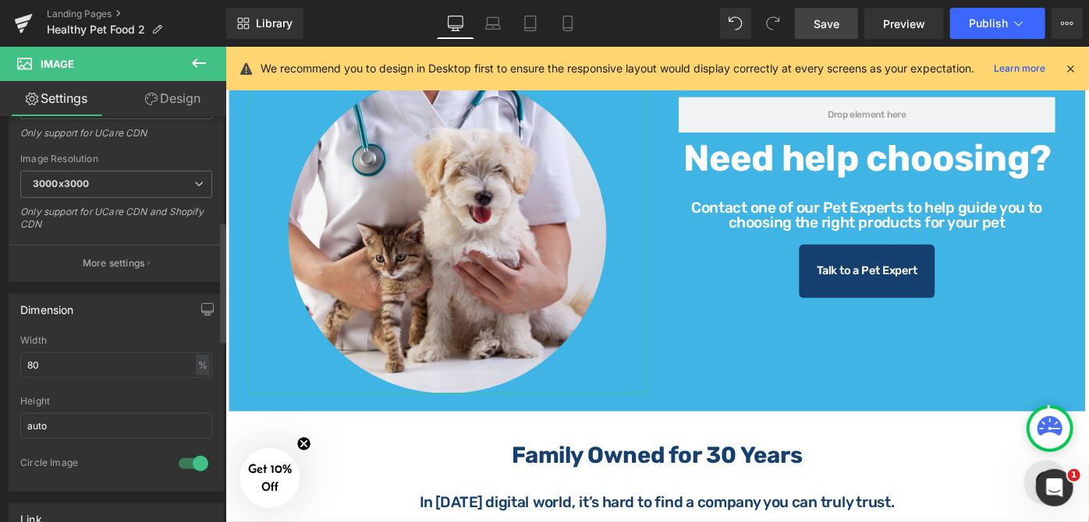
scroll to position [354, 0]
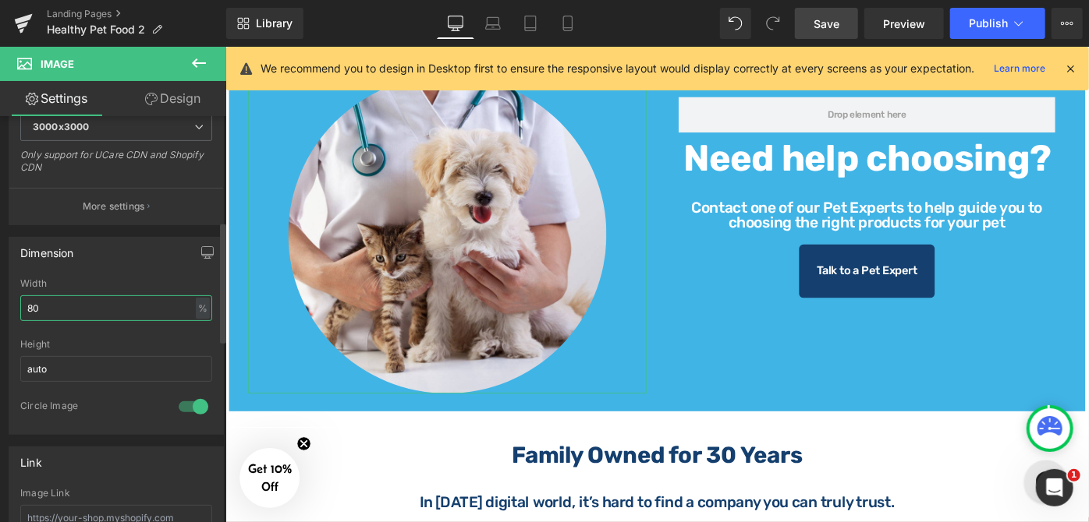
click at [87, 310] on input "80" at bounding box center [116, 309] width 192 height 26
type input "8"
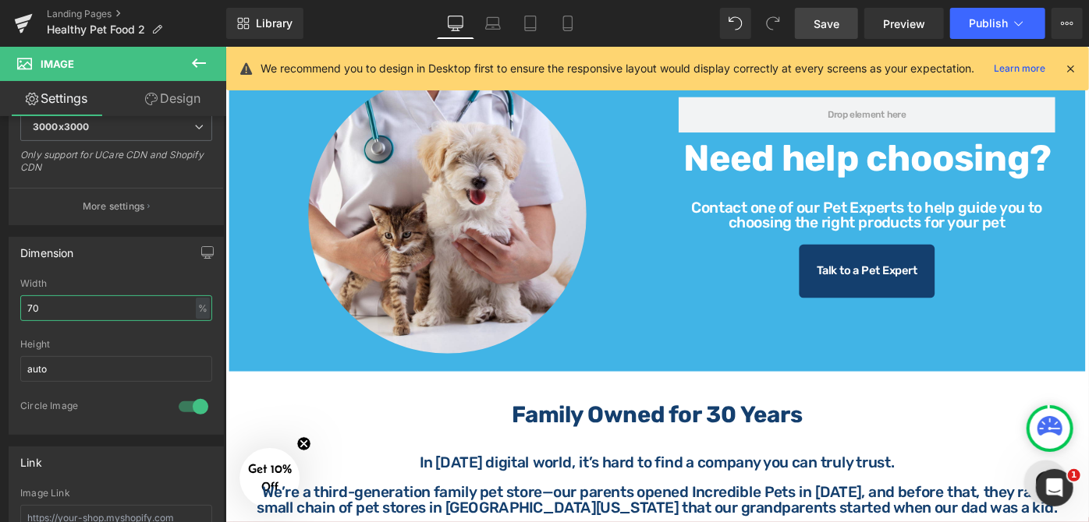
type input "70"
click at [826, 27] on span "Save" at bounding box center [826, 24] width 26 height 16
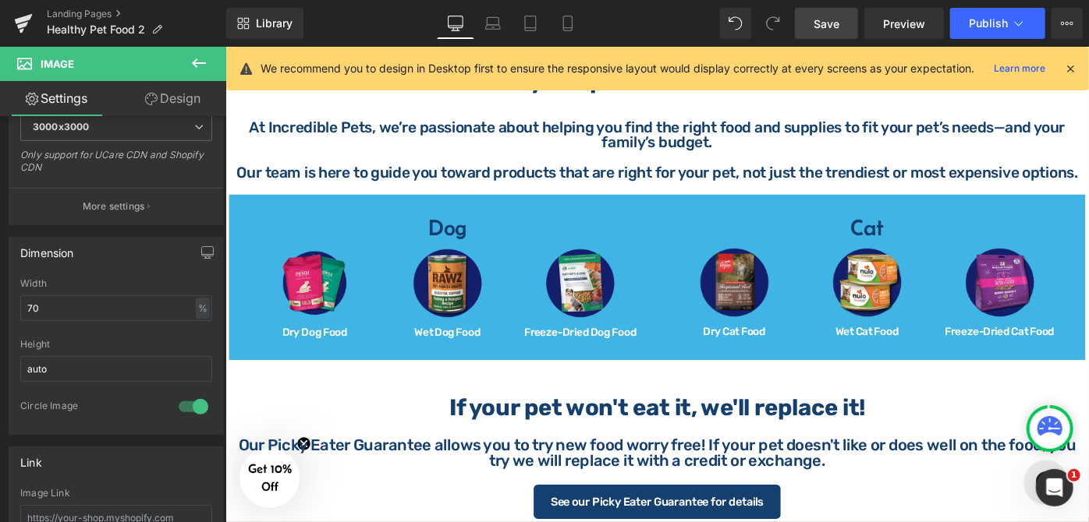
scroll to position [709, 0]
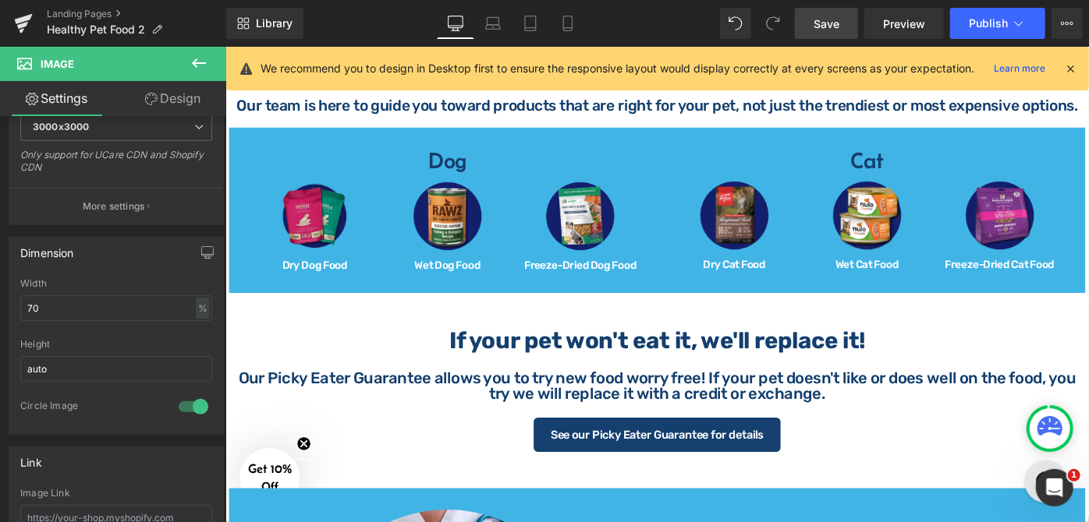
click at [331, 216] on div "Image" at bounding box center [321, 231] width 129 height 78
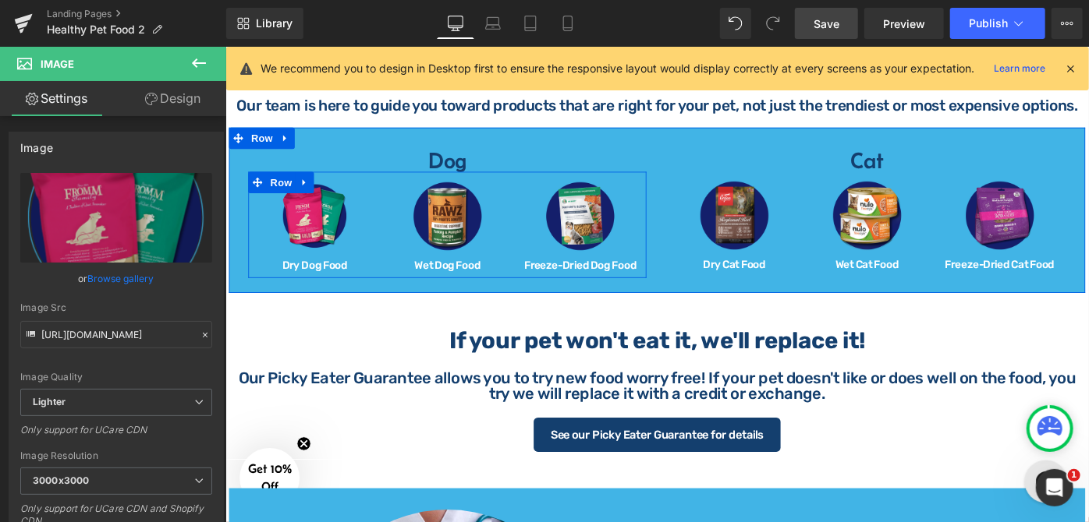
click at [397, 192] on div "Image Wet Dog Food Heading" at bounding box center [467, 241] width 145 height 99
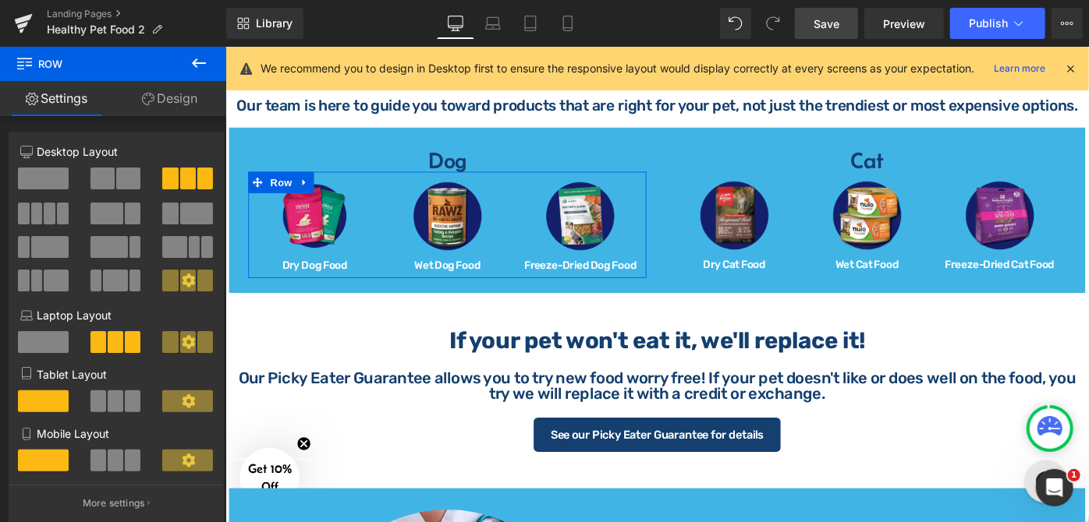
click at [181, 98] on link "Design" at bounding box center [169, 98] width 113 height 35
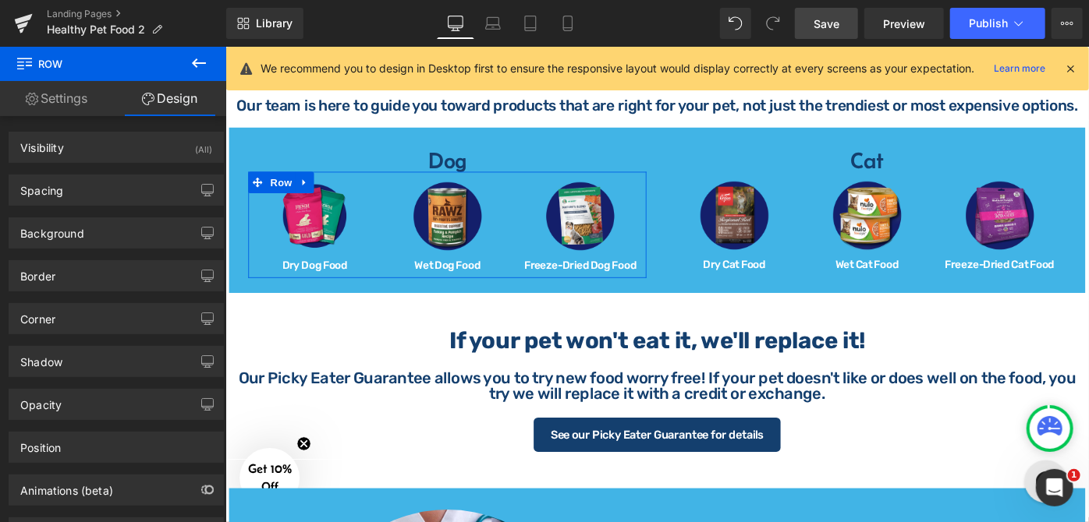
click at [94, 98] on link "Settings" at bounding box center [56, 98] width 113 height 35
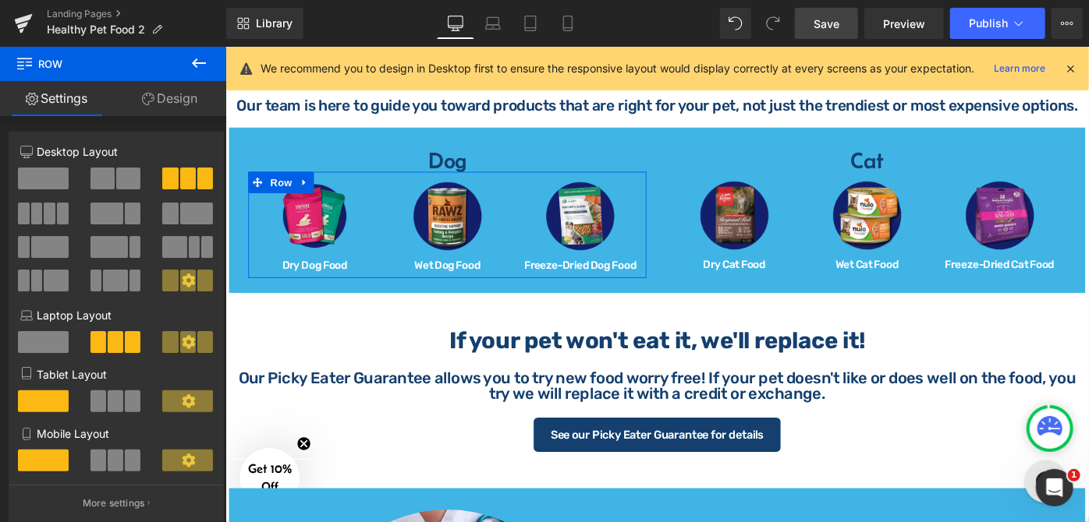
click at [164, 101] on link "Design" at bounding box center [169, 98] width 113 height 35
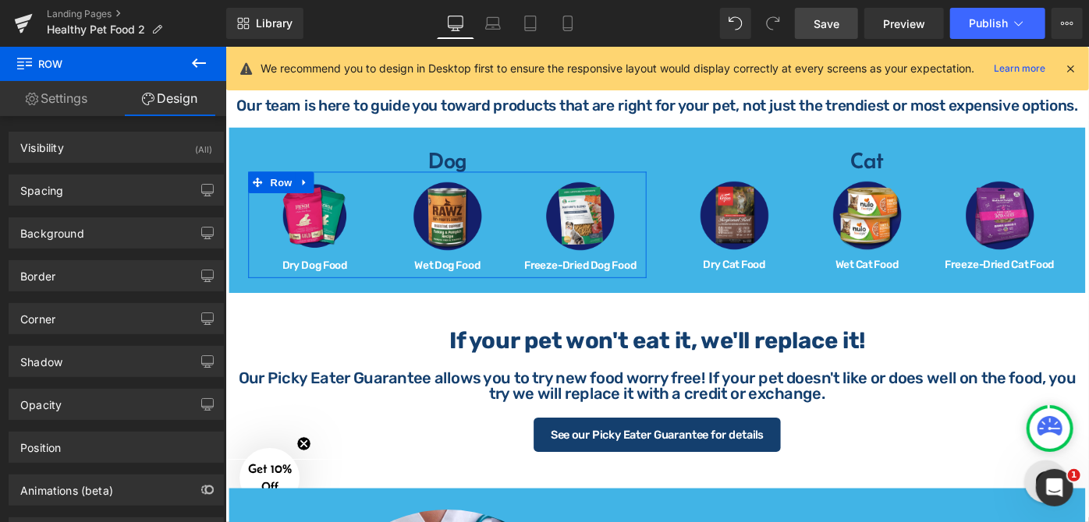
click at [87, 100] on link "Settings" at bounding box center [56, 98] width 113 height 35
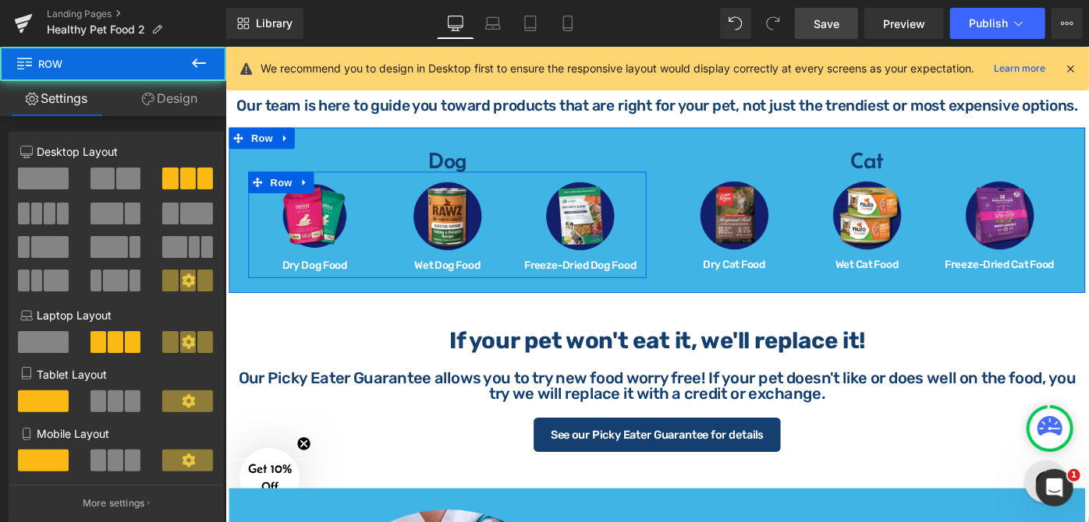
click at [384, 192] on div "Image Dry Dog Food Heading" at bounding box center [322, 241] width 145 height 99
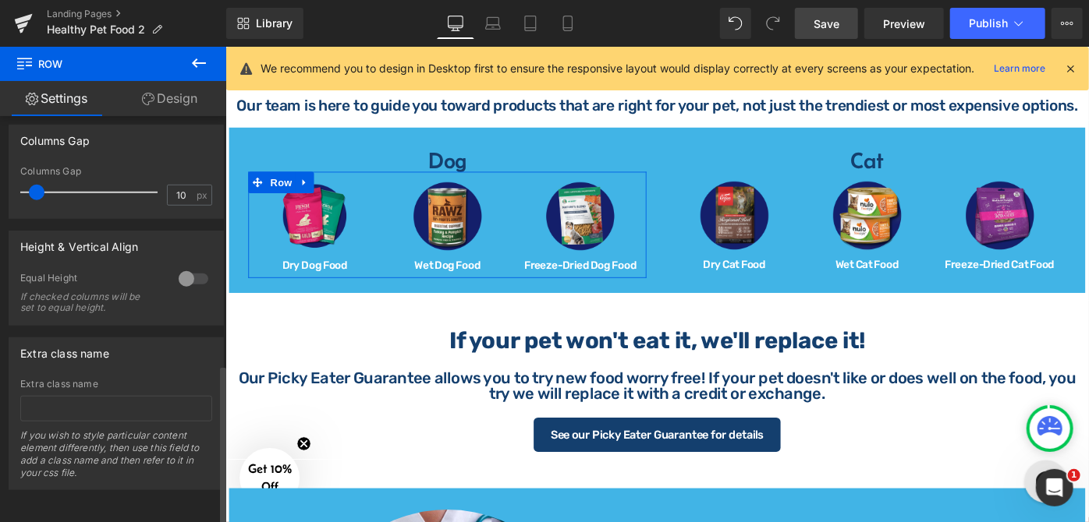
scroll to position [639, 0]
click at [181, 189] on input "10" at bounding box center [181, 195] width 27 height 19
type input "1"
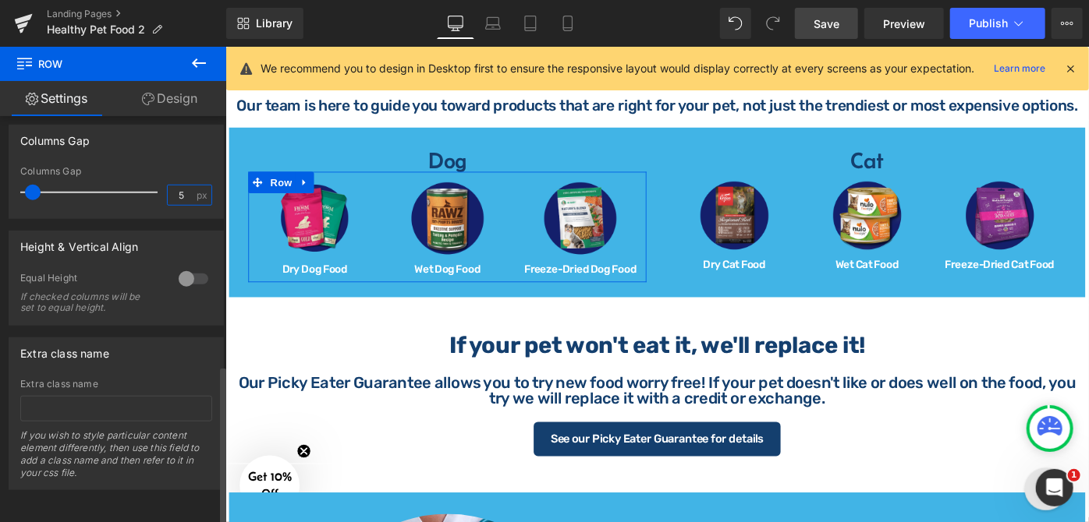
type input "5"
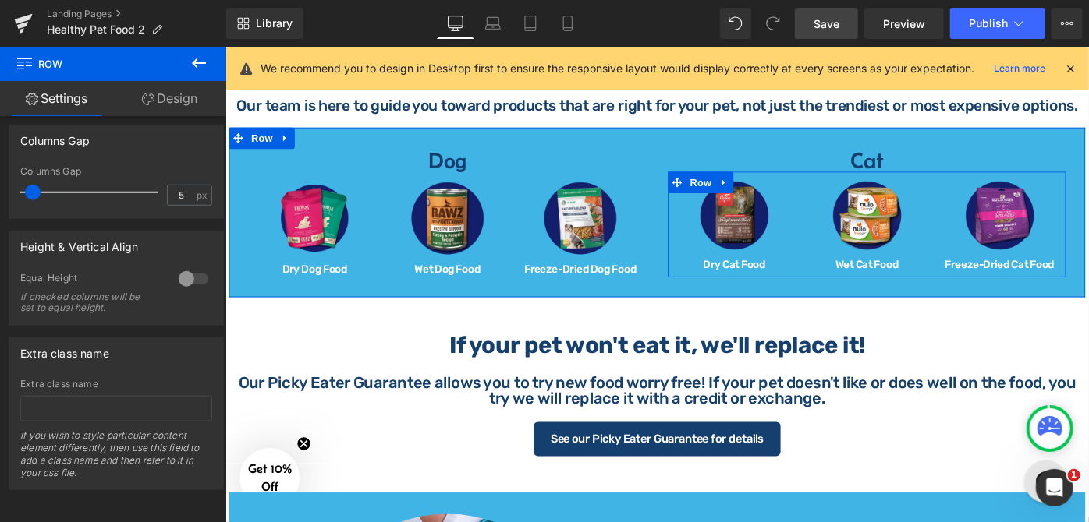
click at [853, 195] on div "Image Wet Cat Food Heading" at bounding box center [925, 240] width 145 height 99
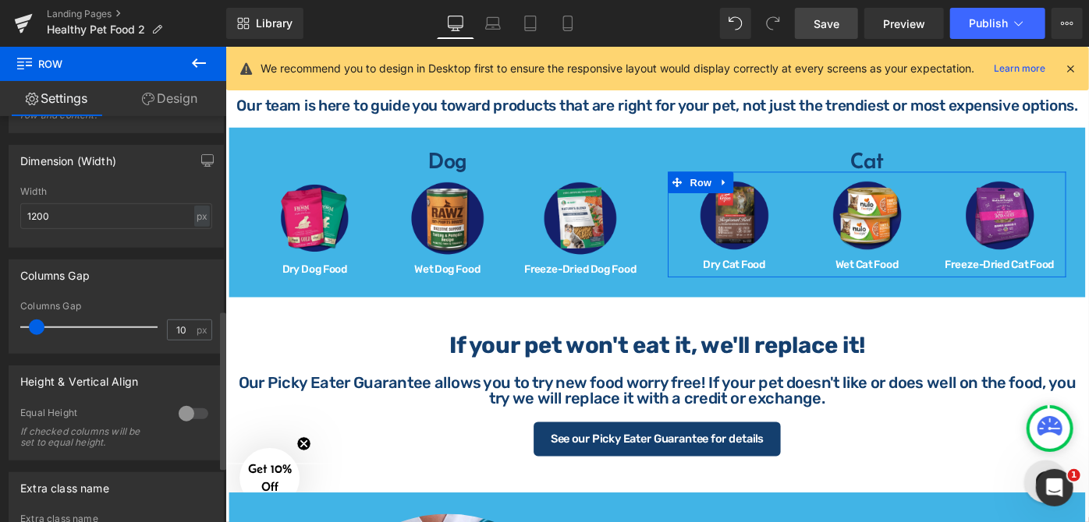
scroll to position [638, 0]
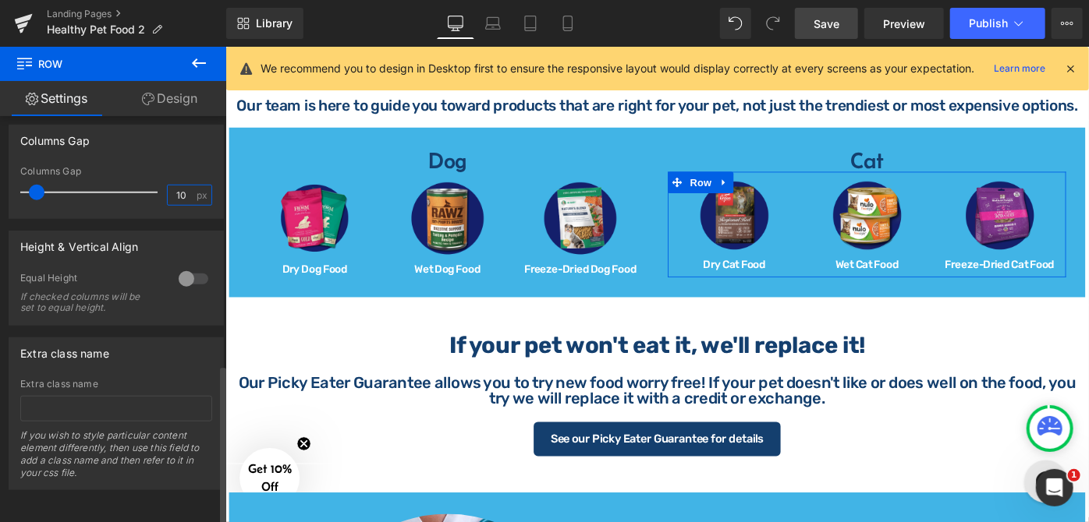
click at [184, 189] on input "10" at bounding box center [181, 195] width 27 height 19
type input "1"
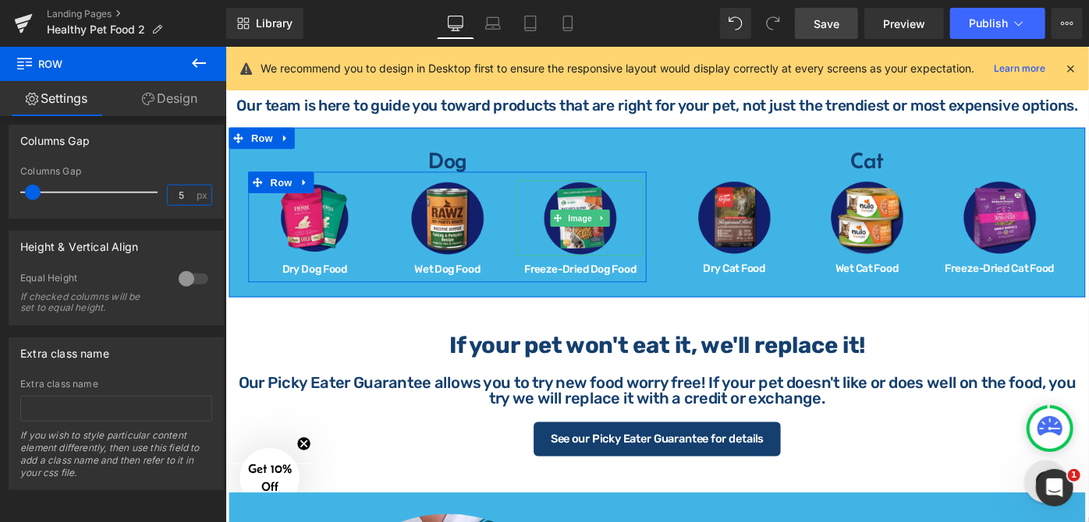
type input "5"
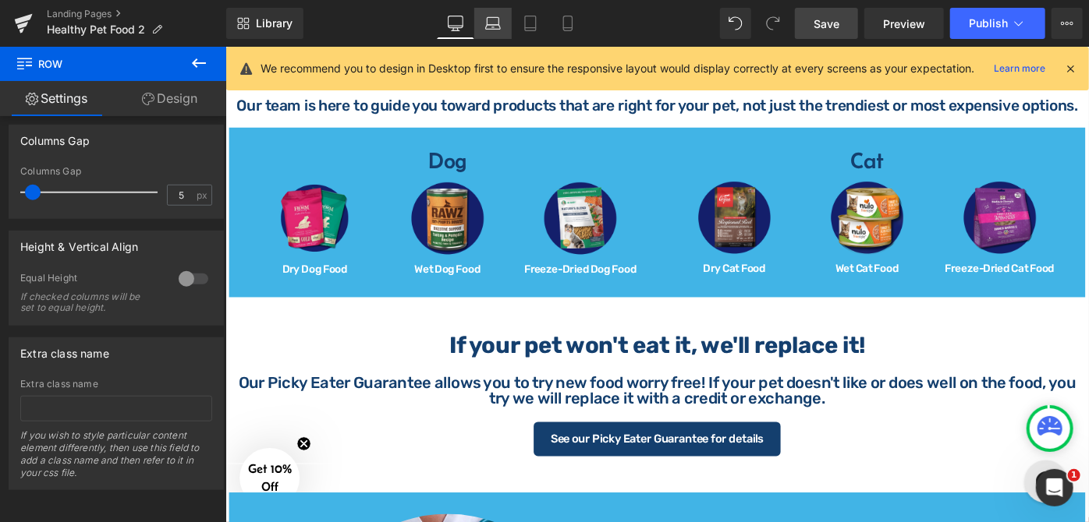
click at [495, 21] on icon at bounding box center [493, 24] width 16 height 16
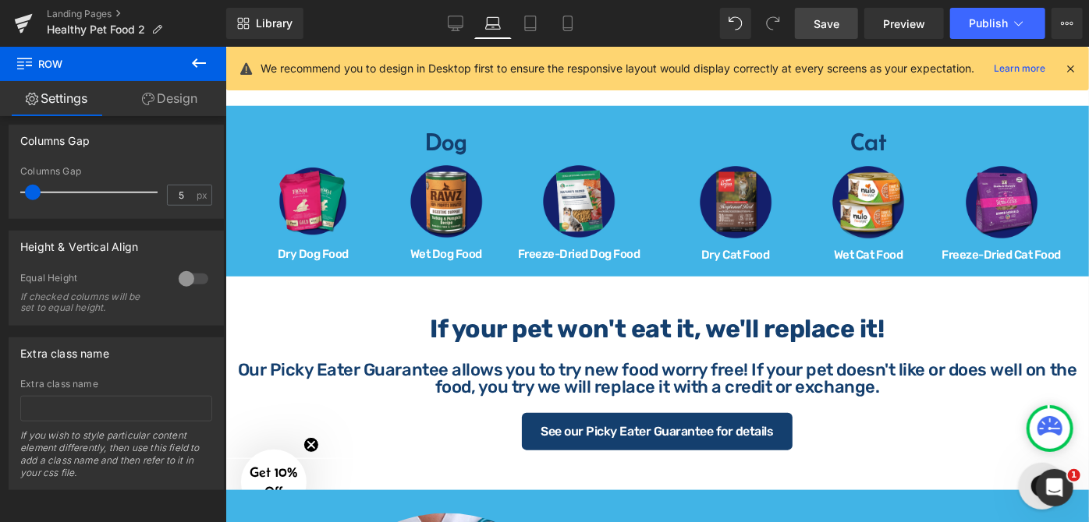
scroll to position [680, 0]
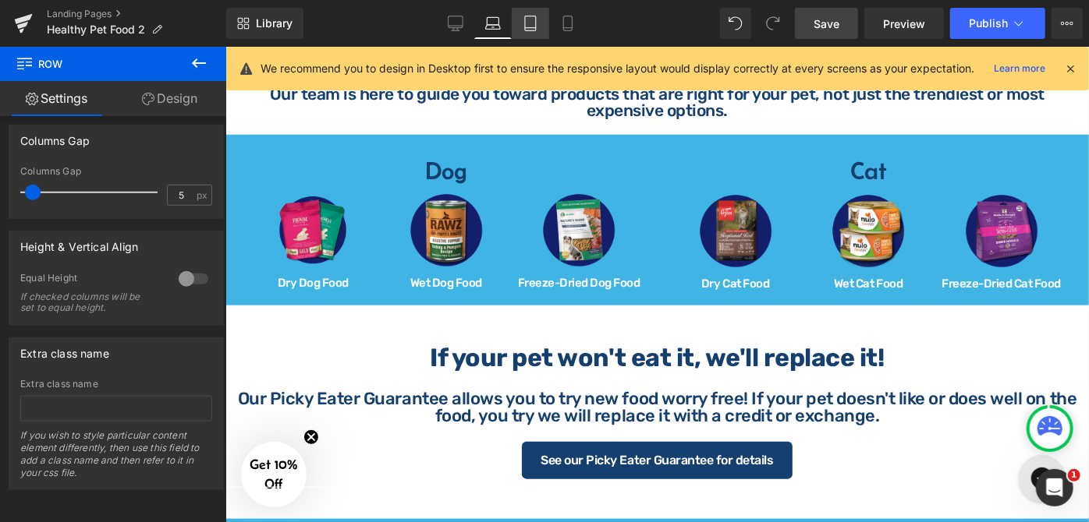
click at [533, 23] on icon at bounding box center [530, 24] width 16 height 16
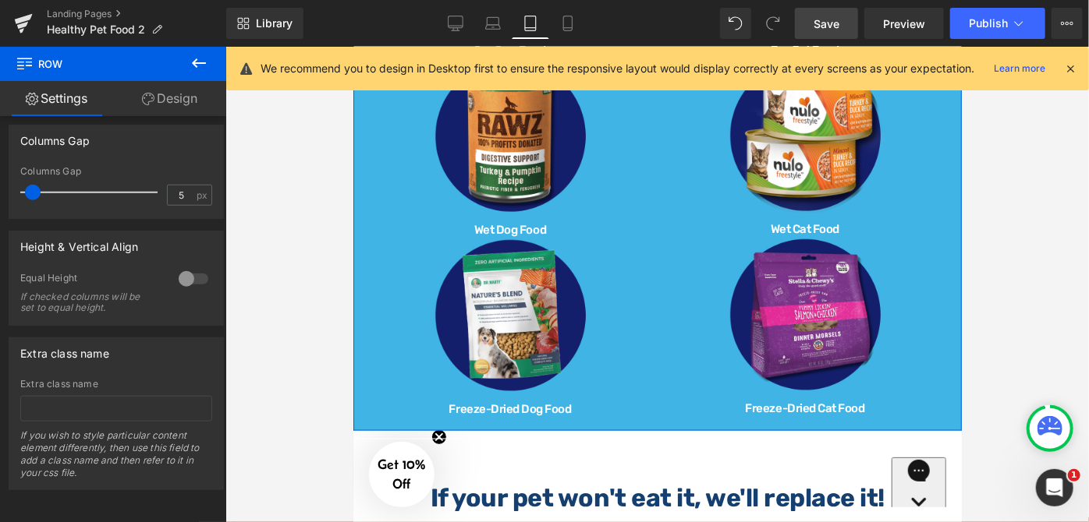
scroll to position [1008, 0]
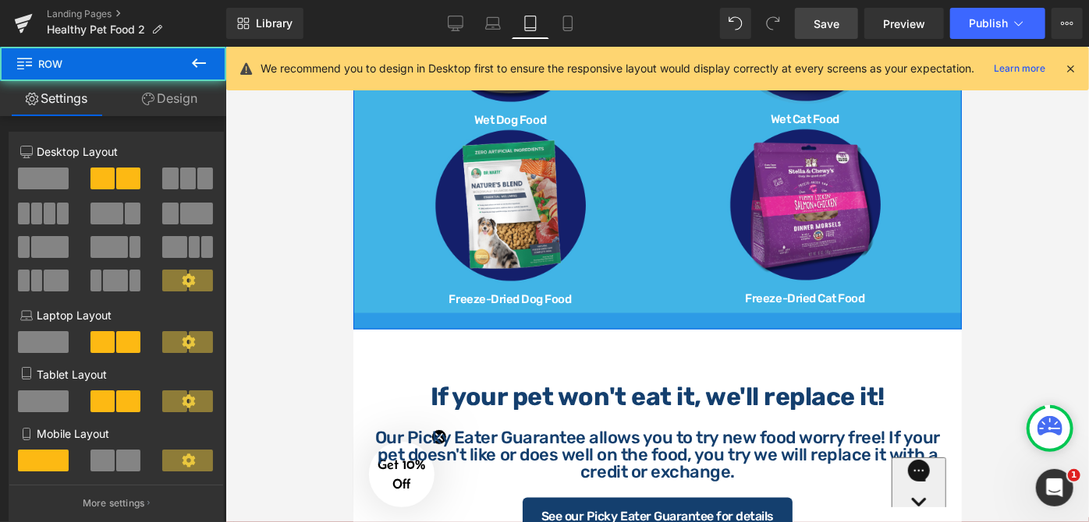
drag, startPoint x: 638, startPoint y: 304, endPoint x: 639, endPoint y: 313, distance: 9.5
click at [639, 313] on div at bounding box center [656, 321] width 608 height 16
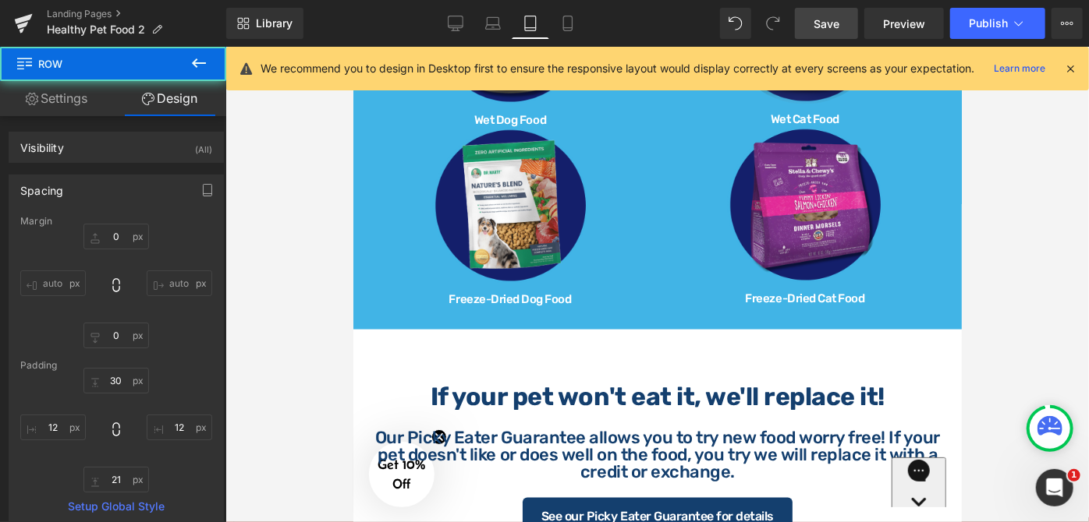
click at [656, 360] on div "If your pet won't eat it, we'll replace it! Heading Row" at bounding box center [656, 394] width 608 height 69
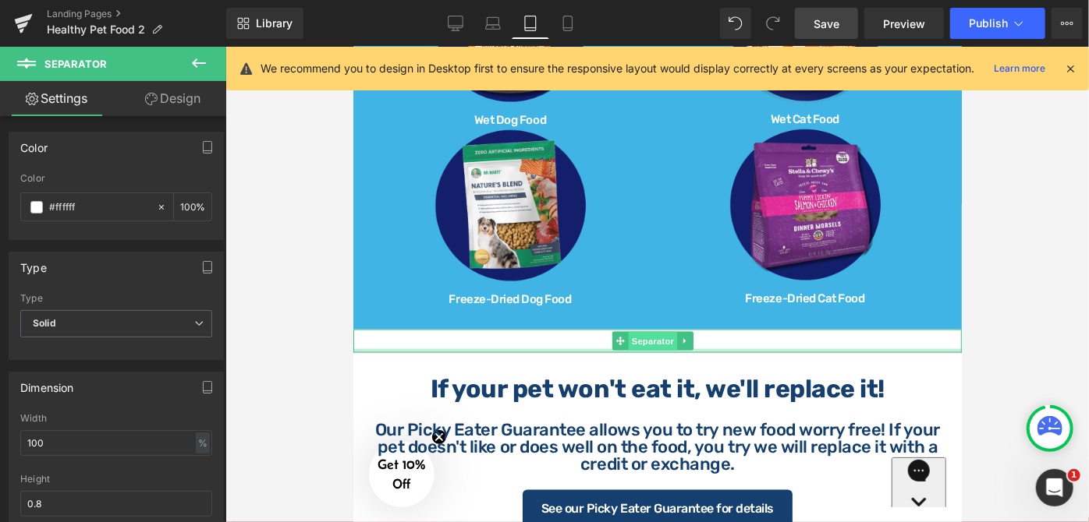
drag, startPoint x: 657, startPoint y: 343, endPoint x: 663, endPoint y: 320, distance: 24.2
click at [663, 329] on div "Separator" at bounding box center [656, 340] width 608 height 23
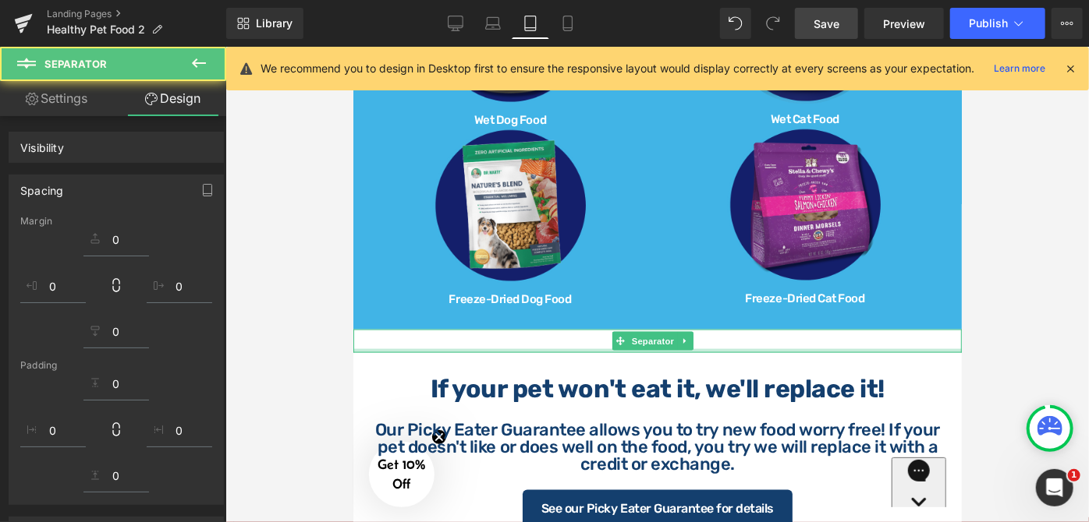
click at [560, 18] on icon at bounding box center [568, 24] width 16 height 16
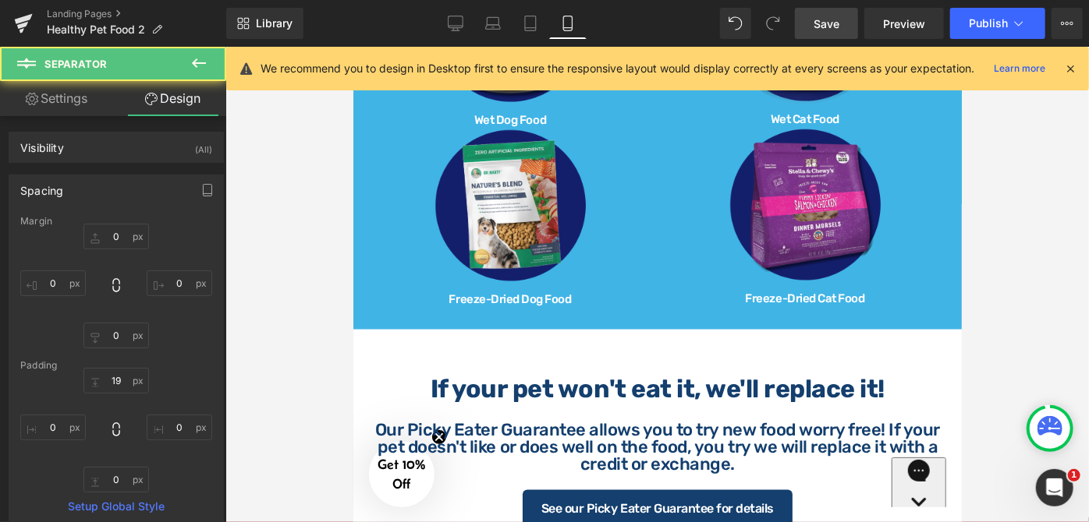
type input "0"
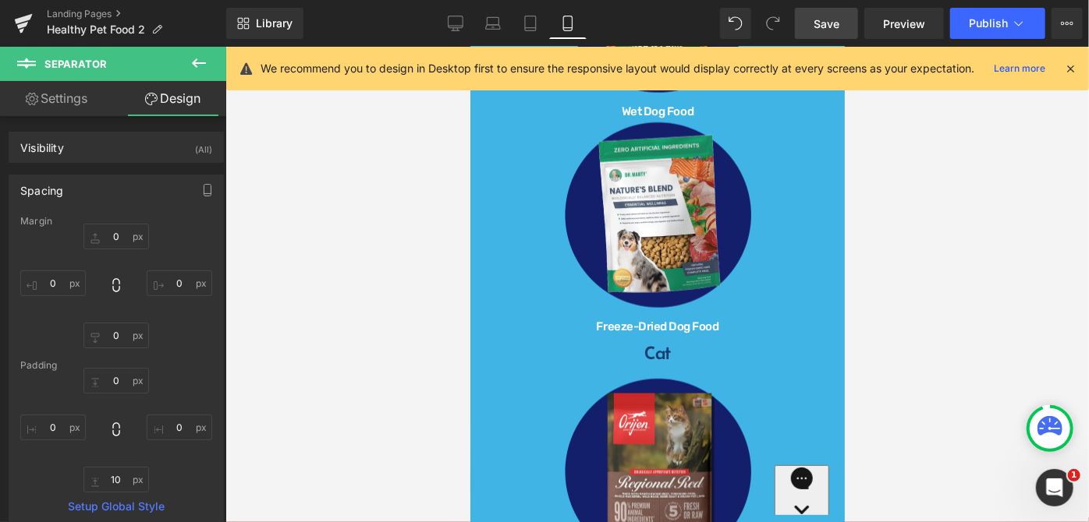
scroll to position [1729, 0]
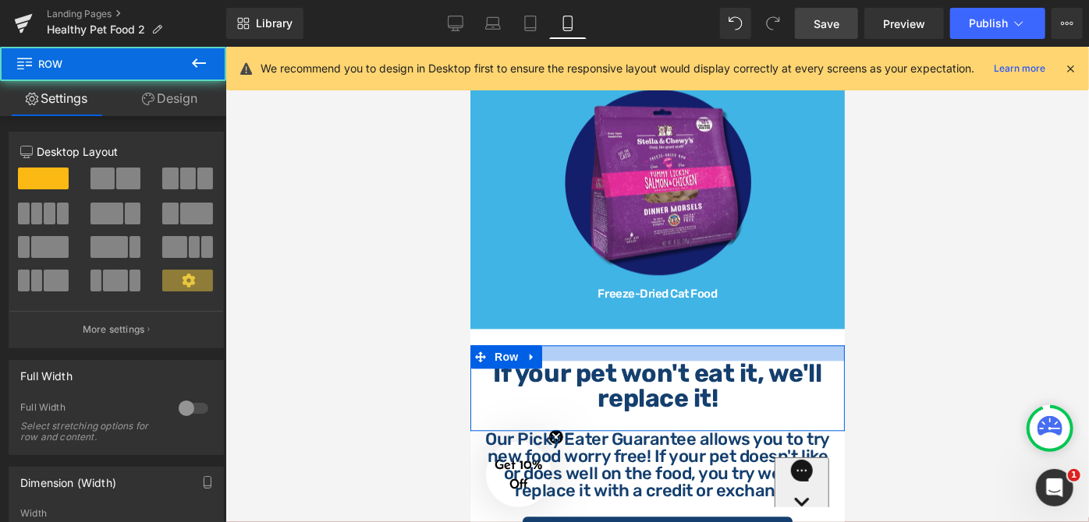
drag, startPoint x: 706, startPoint y: 332, endPoint x: 710, endPoint y: 324, distance: 9.1
click at [710, 324] on div "Helping Pet Parents Choose the Right Pet Food Since [DATE] Text Block Separator…" at bounding box center [656, 80] width 374 height 3206
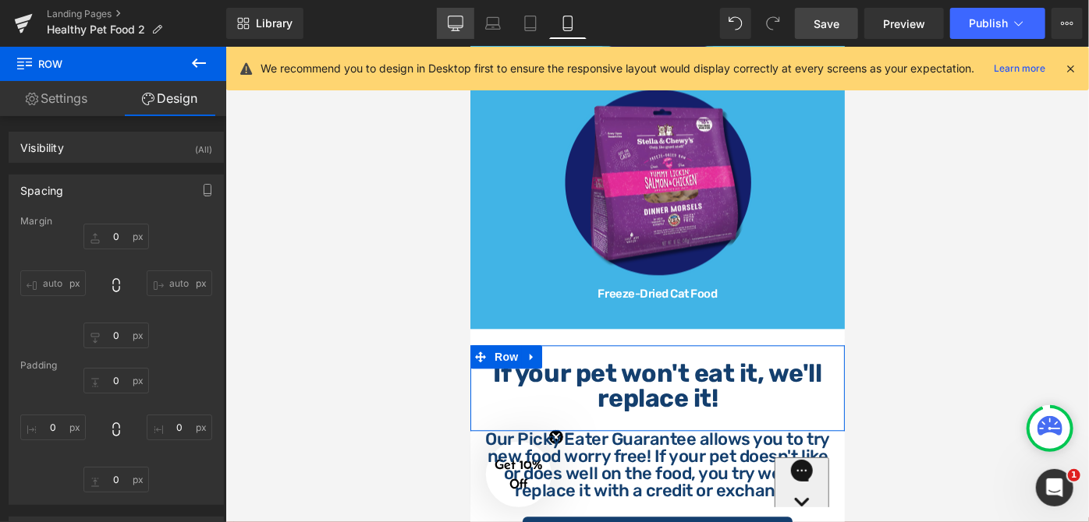
click at [460, 20] on icon at bounding box center [456, 24] width 16 height 16
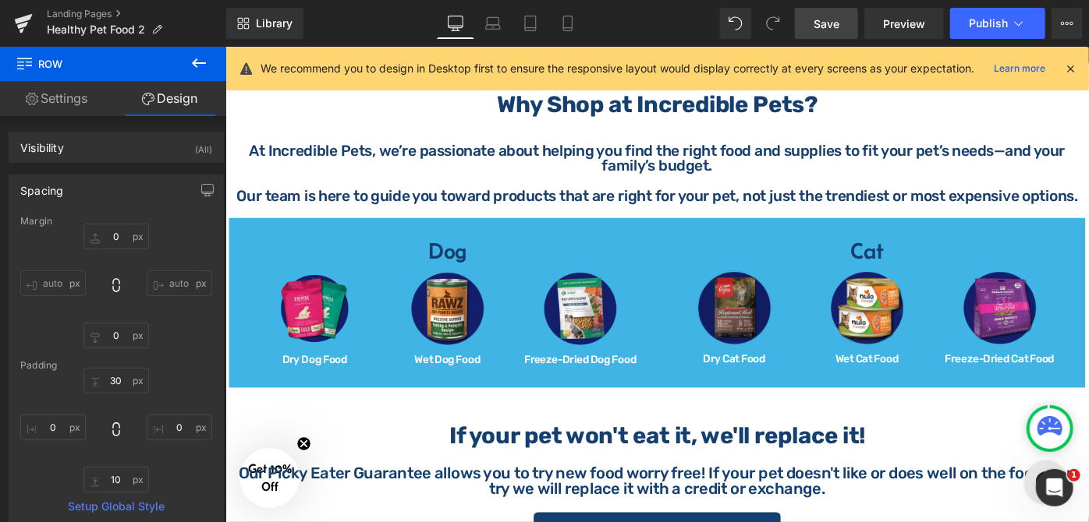
scroll to position [638, 0]
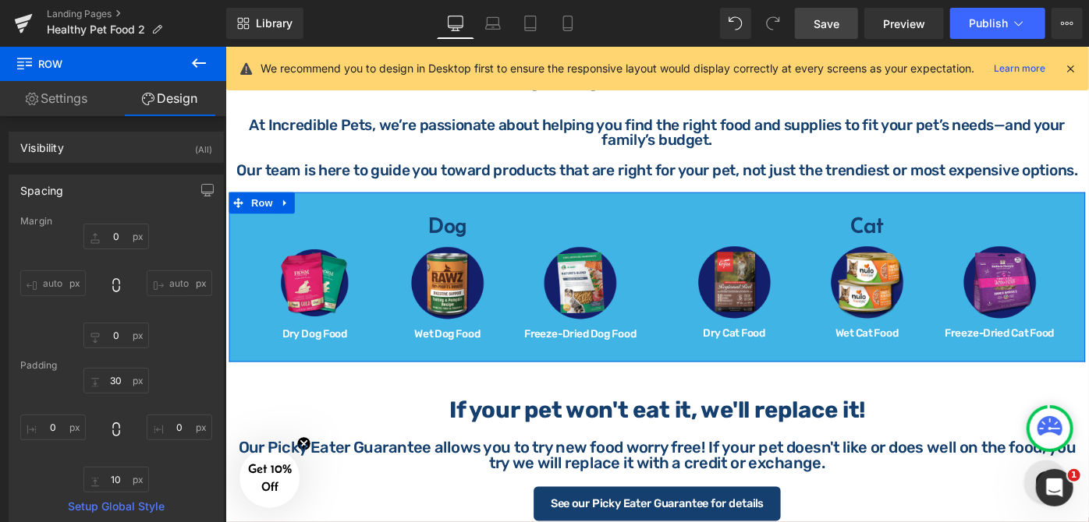
click at [1088, 235] on div "Cat Heading Image Dry Cat Food Heading Image Wet Cat Food Heading Image Freeze-…" at bounding box center [925, 300] width 458 height 145
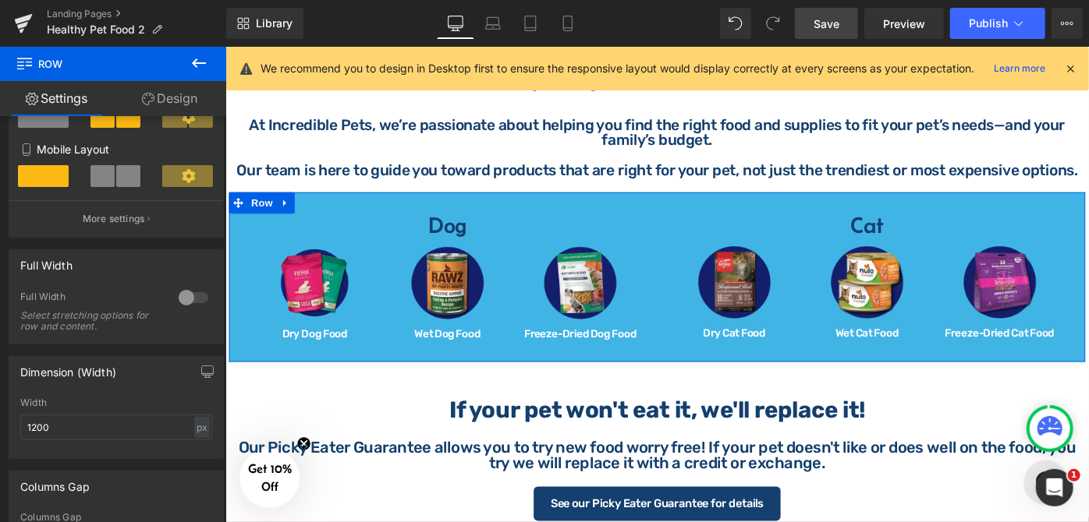
scroll to position [143, 0]
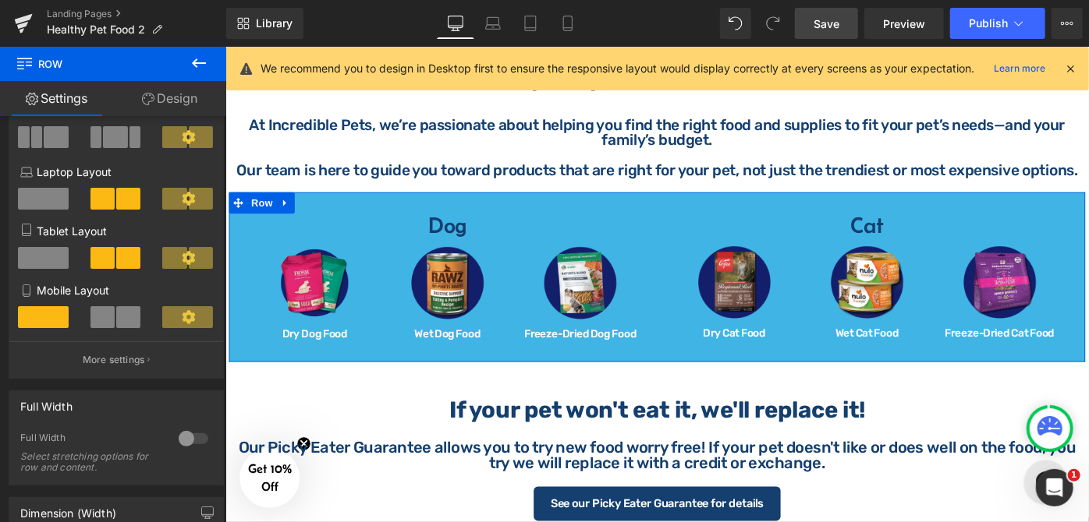
click at [158, 104] on link "Design" at bounding box center [169, 98] width 113 height 35
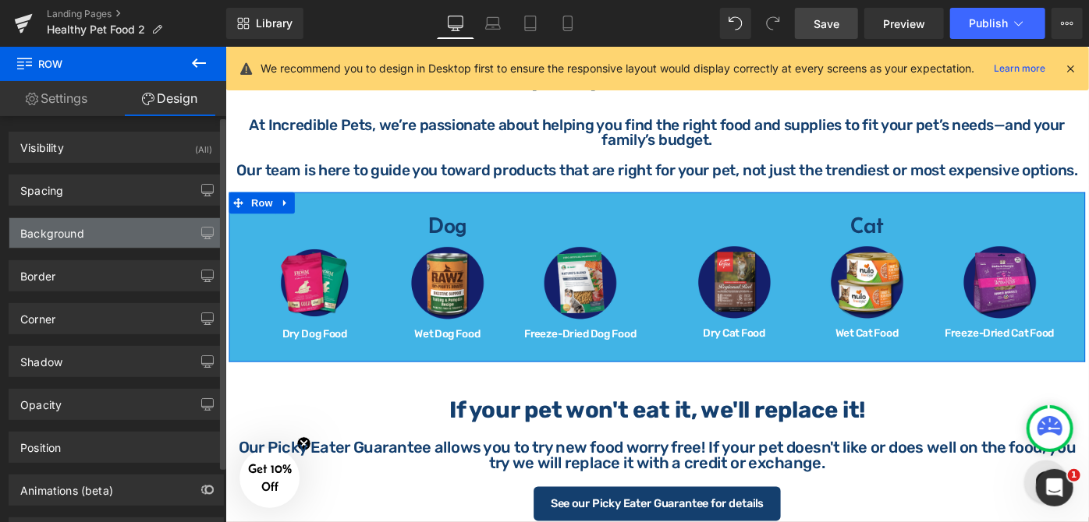
click at [103, 232] on div "Background" at bounding box center [116, 233] width 214 height 30
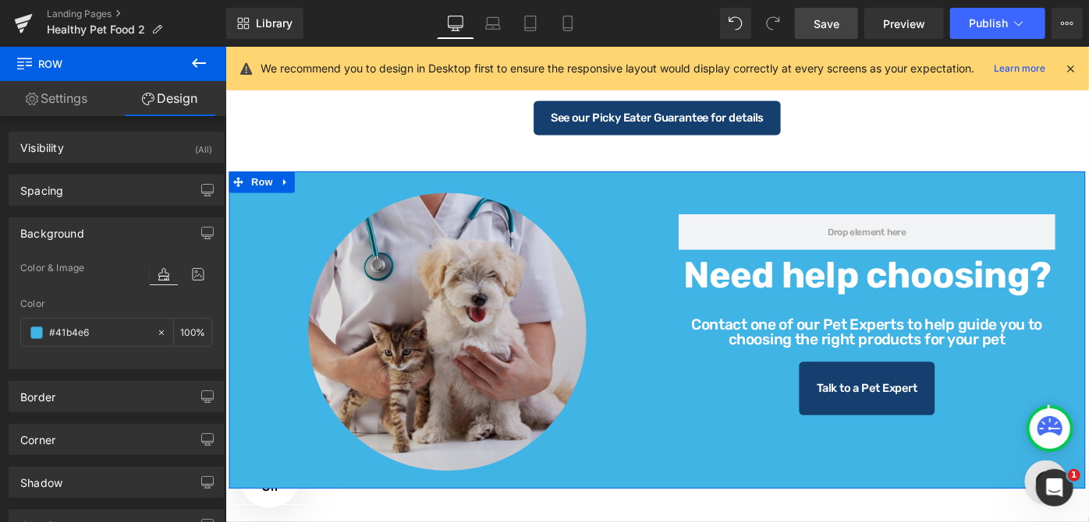
scroll to position [1063, 0]
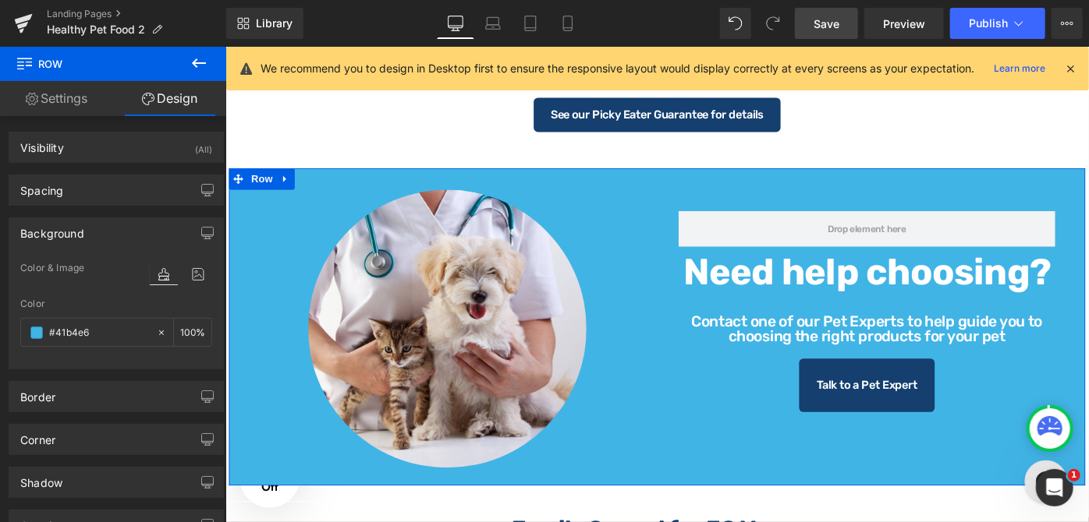
click at [1088, 202] on div "Image Row Need help choosing? Heading Contact one of our Pet Experts to help gu…" at bounding box center [696, 353] width 936 height 348
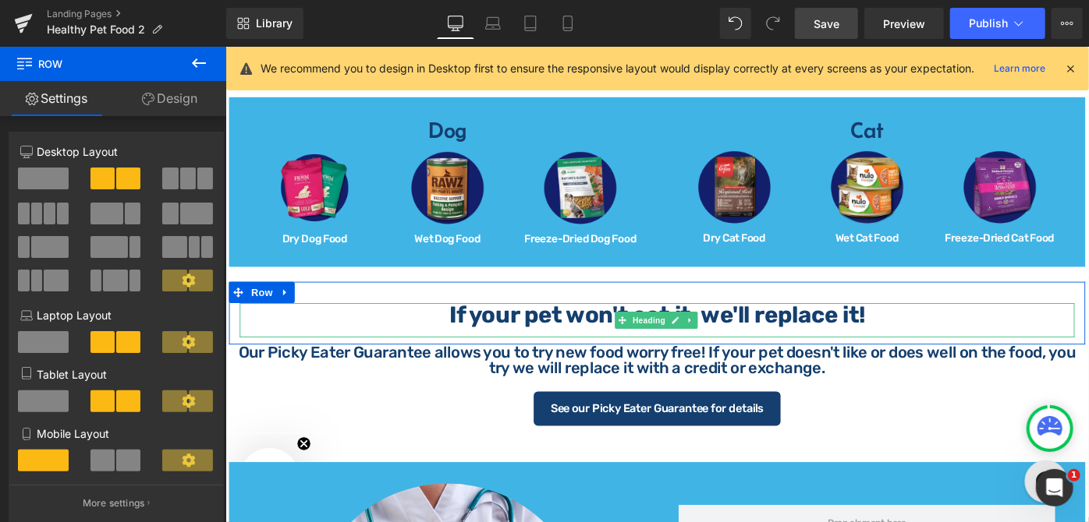
scroll to position [709, 0]
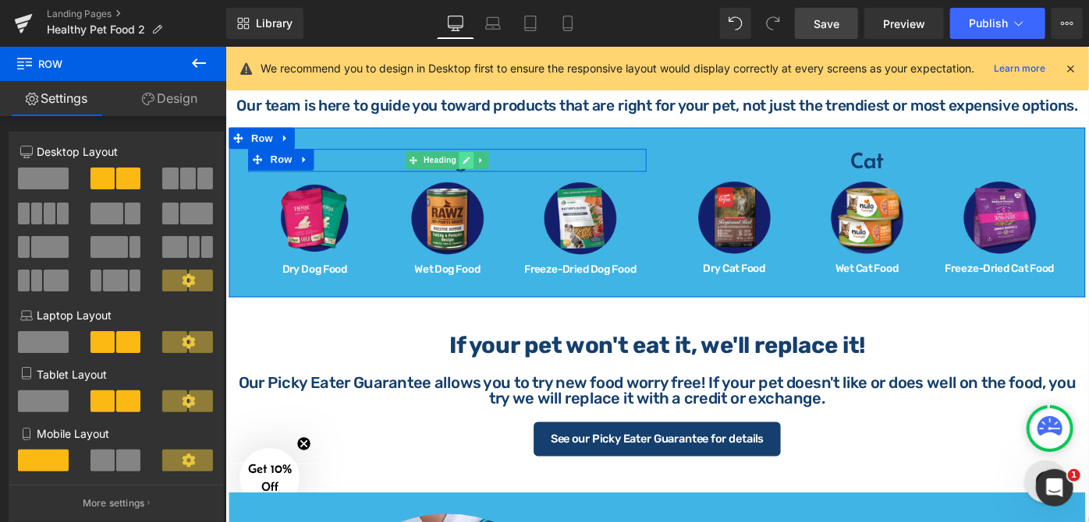
click at [487, 167] on icon at bounding box center [487, 169] width 9 height 9
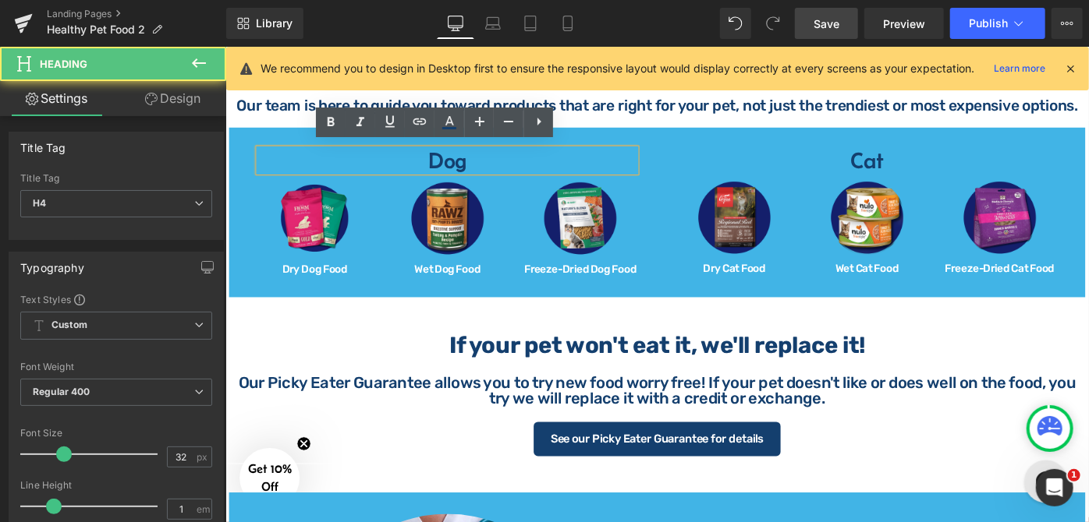
drag, startPoint x: 487, startPoint y: 166, endPoint x: 437, endPoint y: 166, distance: 50.7
click at [437, 166] on h4 "Dog" at bounding box center [467, 170] width 412 height 25
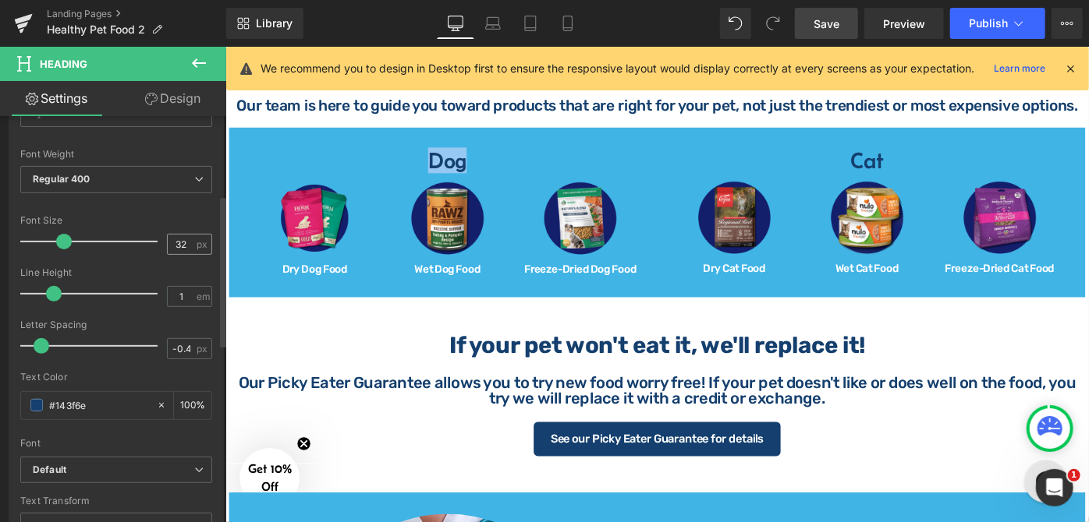
scroll to position [212, 0]
click at [197, 183] on span "Regular 400" at bounding box center [116, 180] width 192 height 27
click at [210, 150] on div "Text Styles Custom Custom Setup Global Style Custom Setup Global Style Thin 100…" at bounding box center [116, 322] width 214 height 482
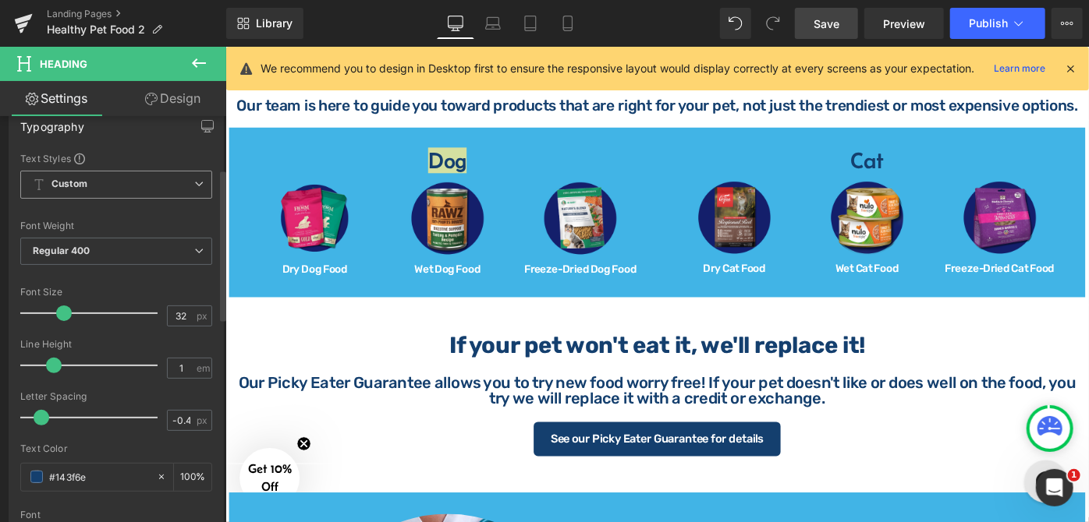
click at [182, 178] on span "Custom Setup Global Style" at bounding box center [116, 185] width 192 height 28
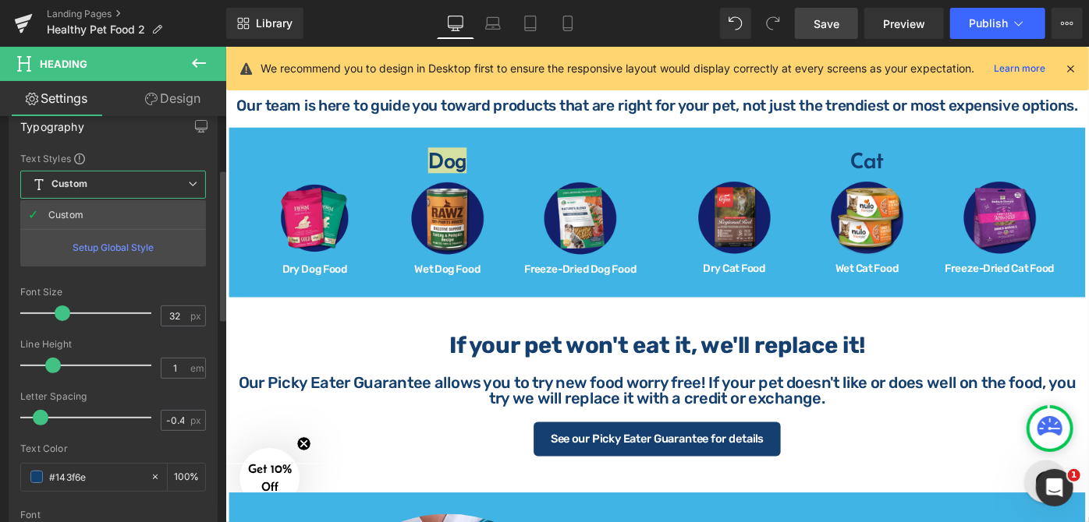
click at [201, 158] on div "Text Styles" at bounding box center [113, 158] width 186 height 12
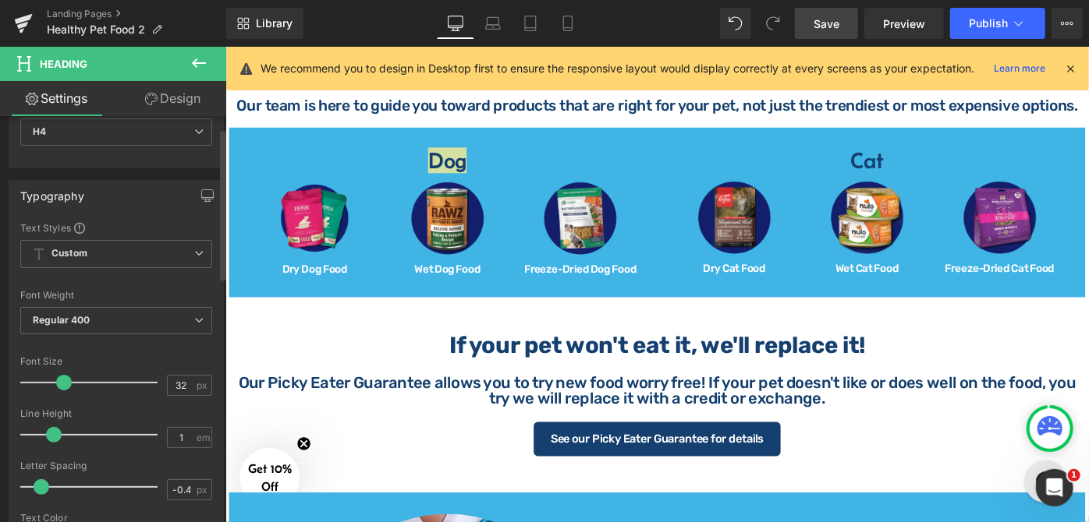
scroll to position [0, 0]
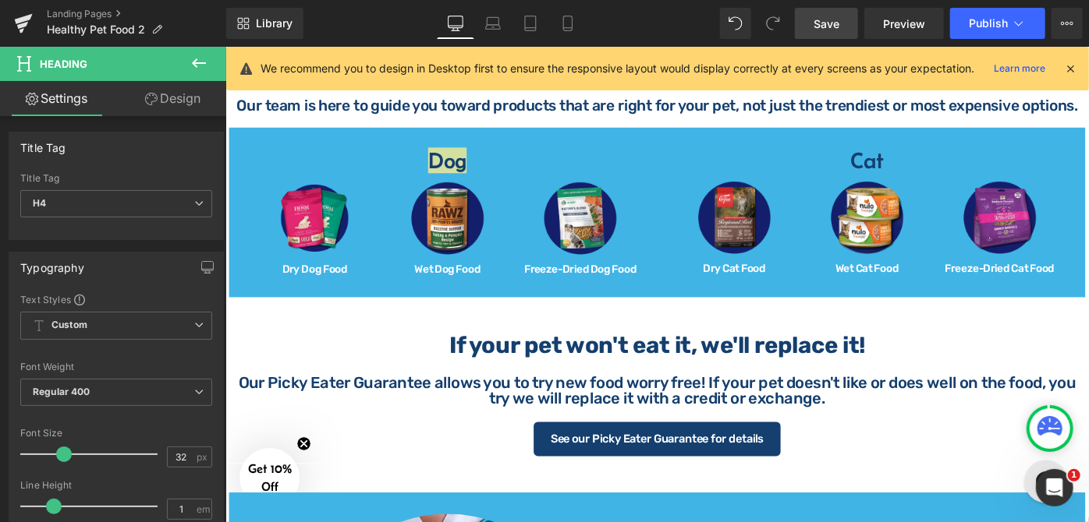
click at [172, 97] on link "Design" at bounding box center [172, 98] width 113 height 35
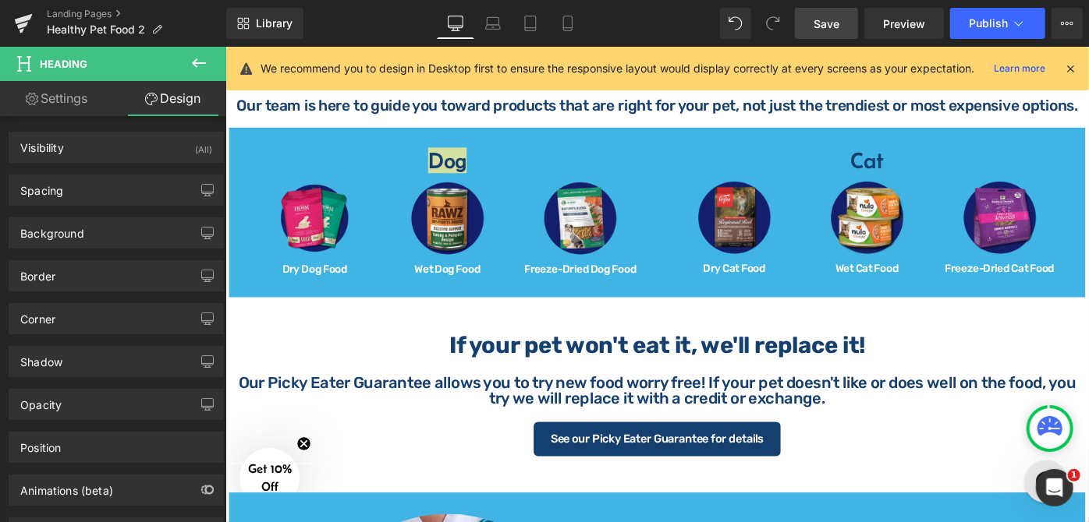
scroll to position [64, 0]
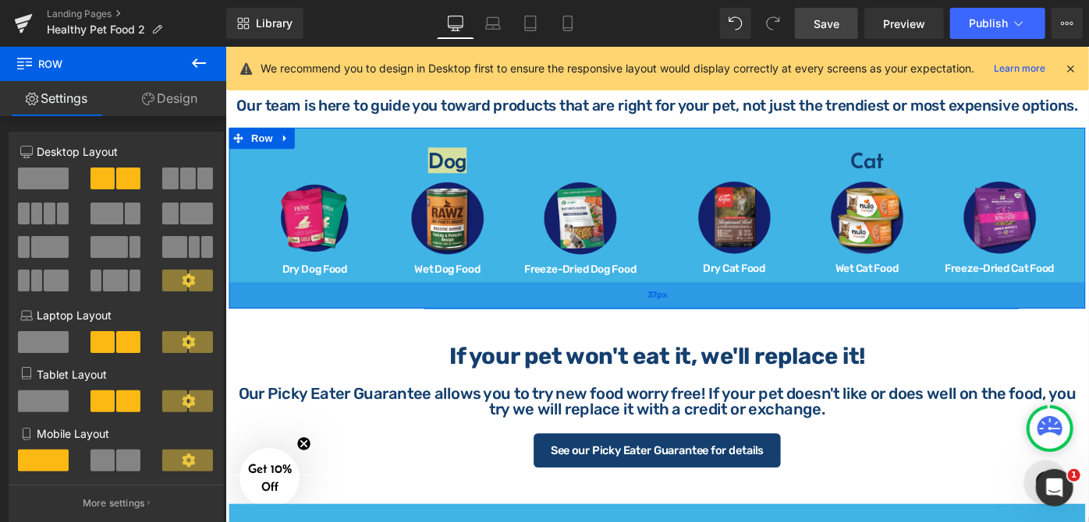
drag, startPoint x: 727, startPoint y: 312, endPoint x: 731, endPoint y: 325, distance: 13.8
click at [731, 325] on div "37px" at bounding box center [696, 317] width 936 height 29
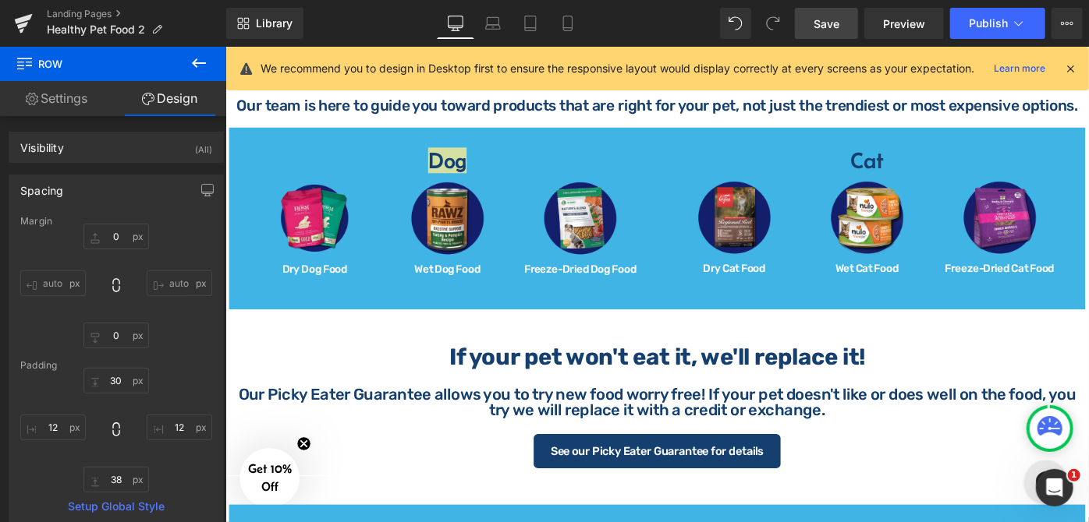
scroll to position [1134, 0]
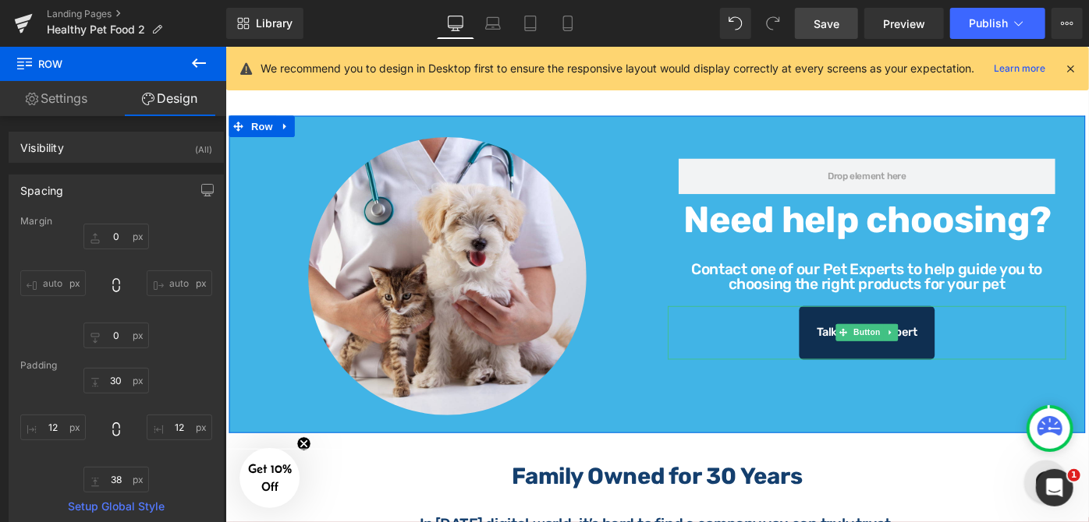
click at [979, 334] on link "Talk to a Pet Expert" at bounding box center [924, 359] width 147 height 58
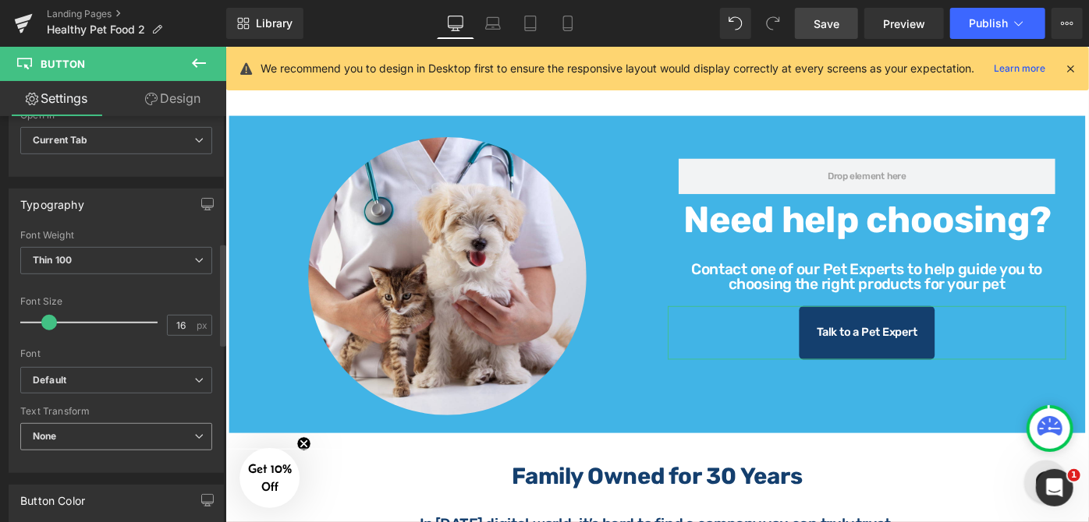
scroll to position [567, 0]
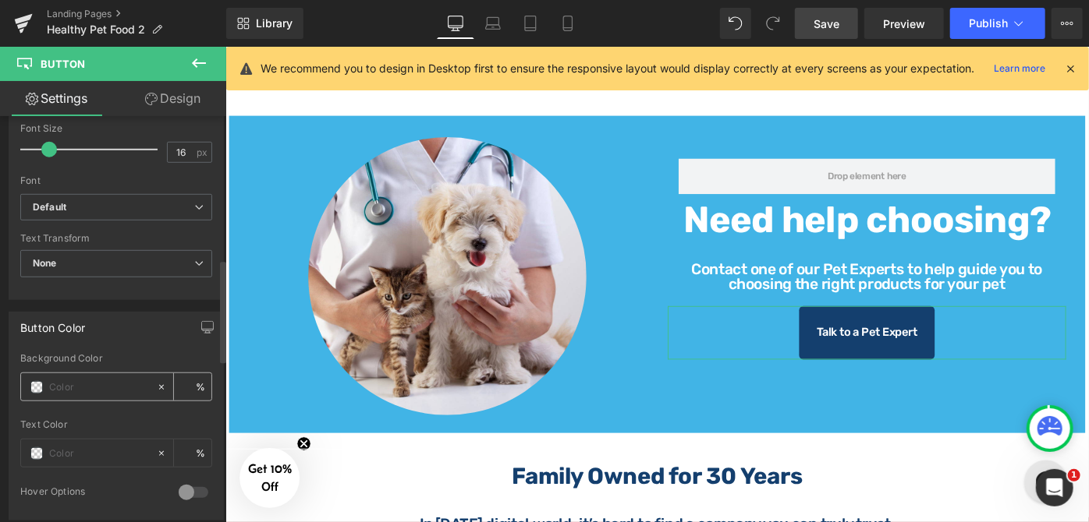
click at [97, 383] on input "text" at bounding box center [99, 387] width 100 height 17
paste input "#39c7f5"
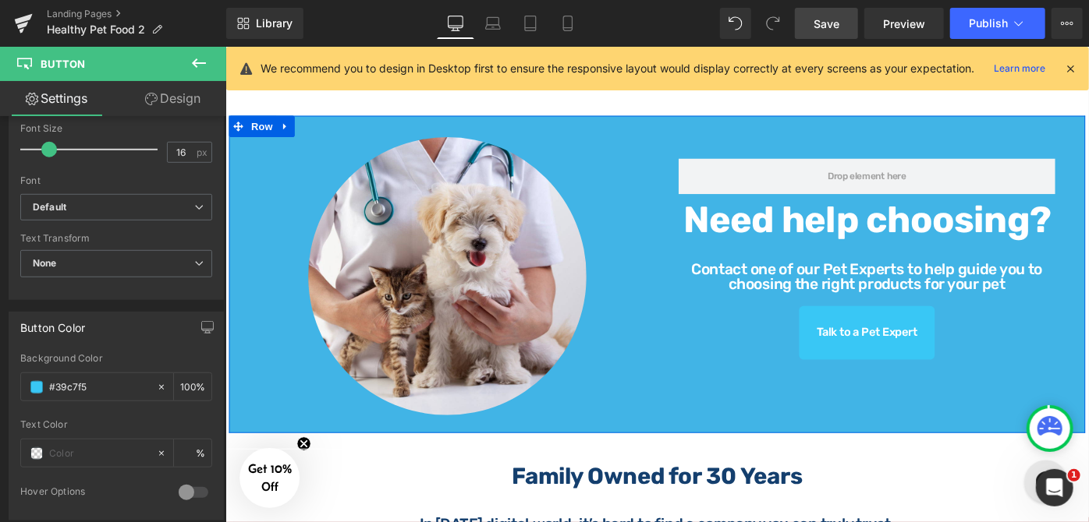
click at [1088, 149] on div "Image Row Need help choosing? Heading Contact one of our Pet Experts to help gu…" at bounding box center [696, 296] width 936 height 348
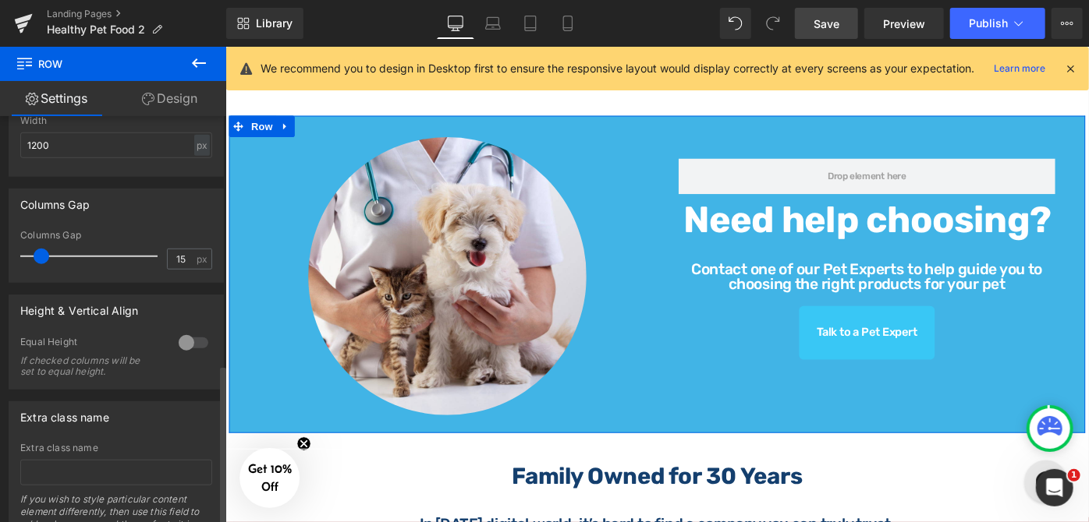
scroll to position [639, 0]
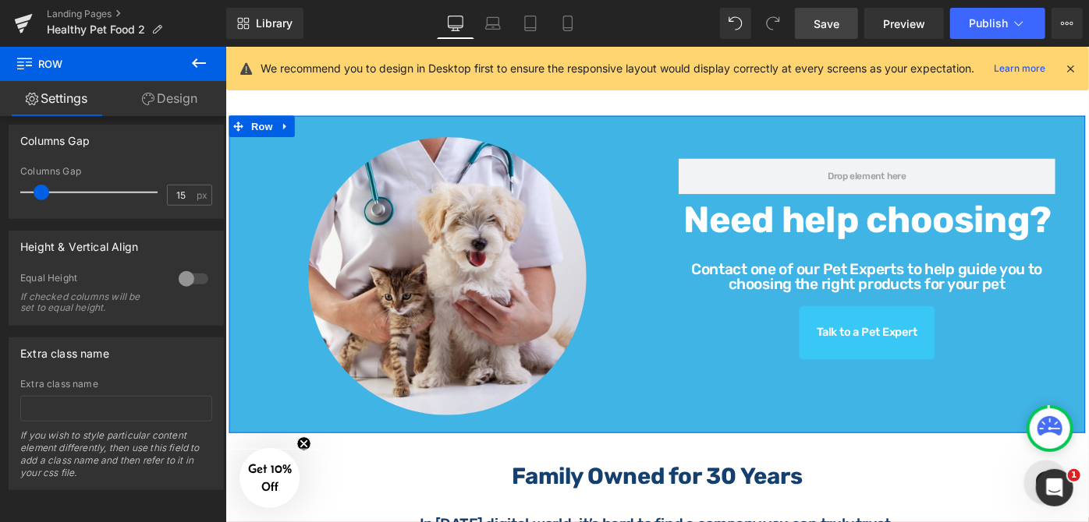
click at [151, 100] on icon at bounding box center [148, 99] width 12 height 12
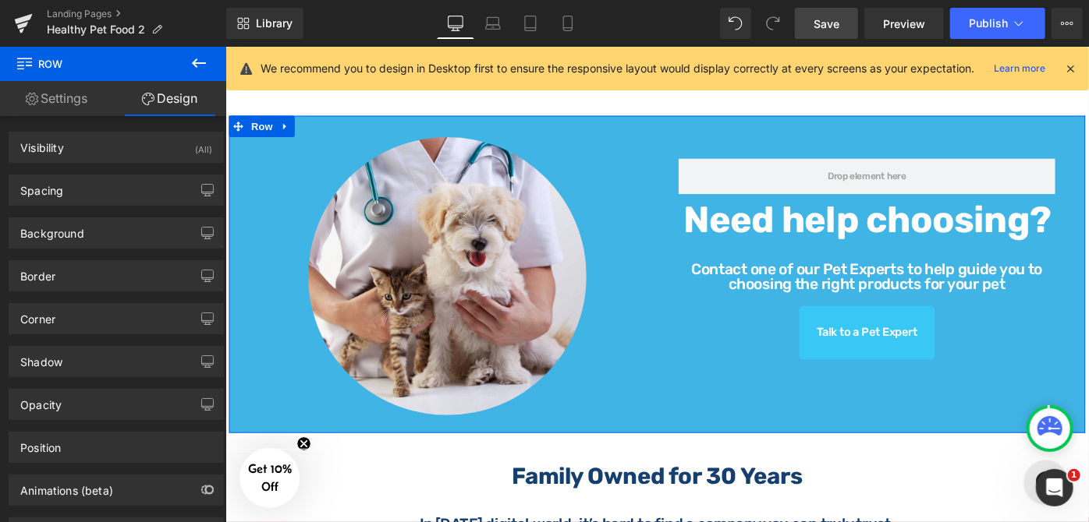
click at [73, 97] on link "Settings" at bounding box center [56, 98] width 113 height 35
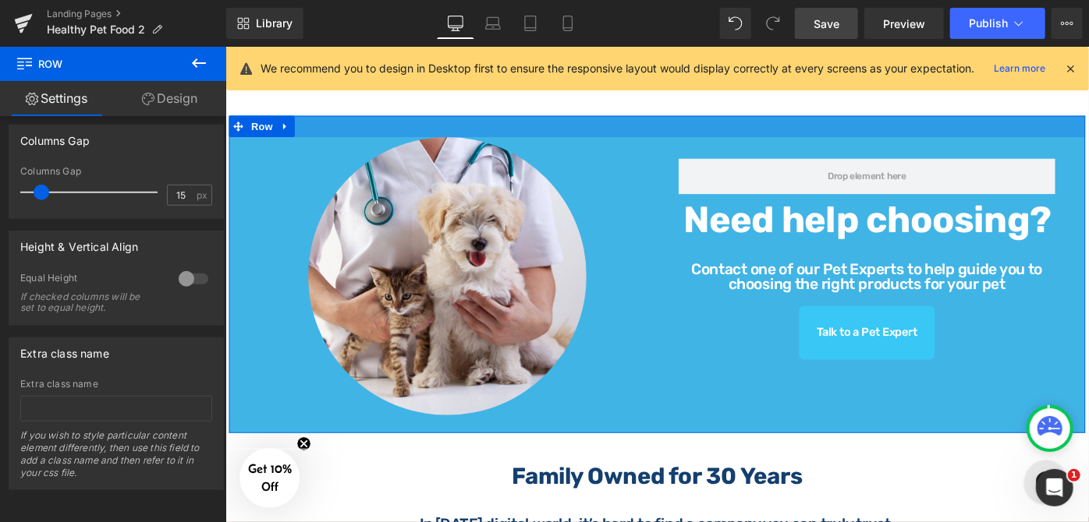
click at [1088, 129] on div at bounding box center [696, 133] width 936 height 23
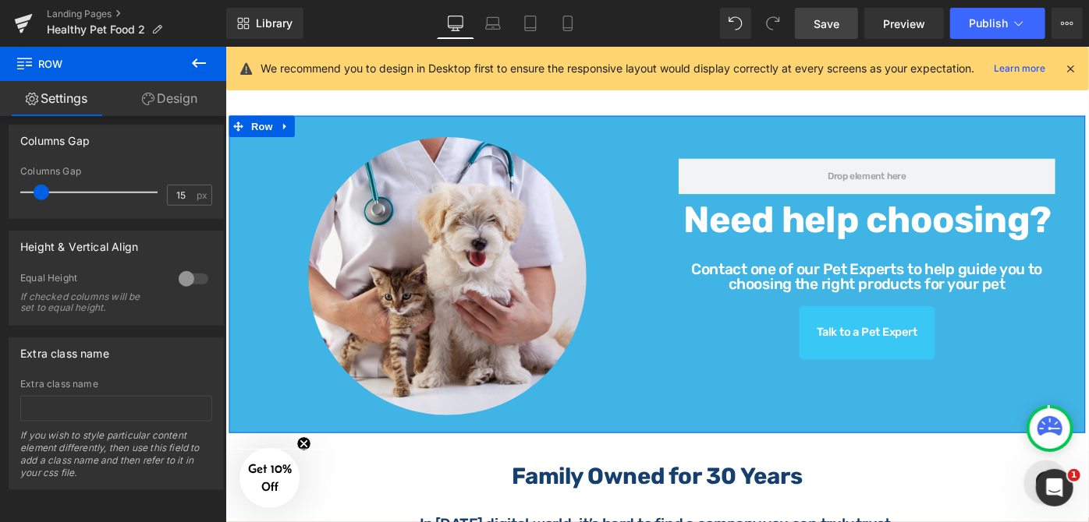
click at [1088, 145] on div "Row Need help choosing? Heading Contact one of our Pet Experts to help guide yo…" at bounding box center [925, 266] width 458 height 243
click at [170, 96] on link "Design" at bounding box center [169, 98] width 113 height 35
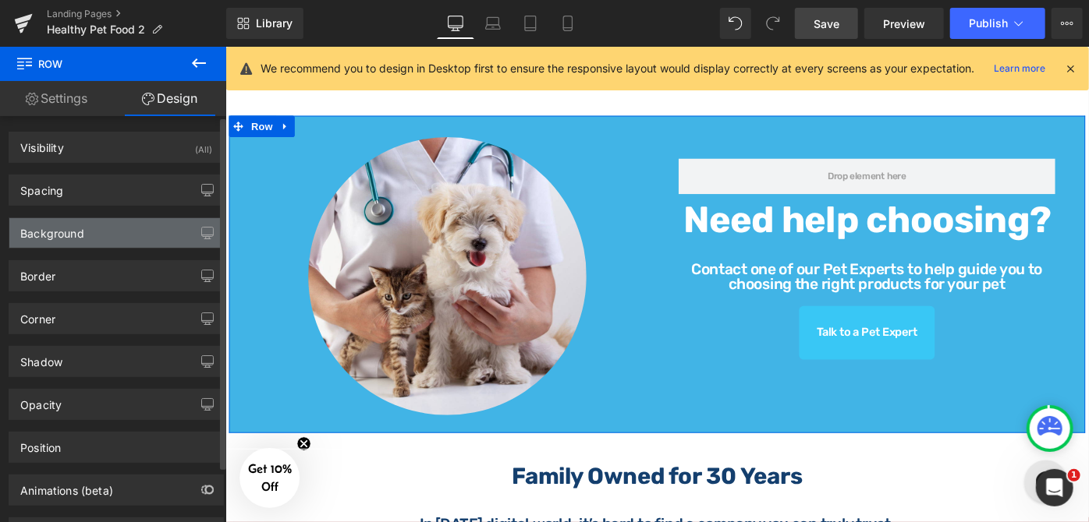
click at [87, 238] on div "Background" at bounding box center [116, 233] width 214 height 30
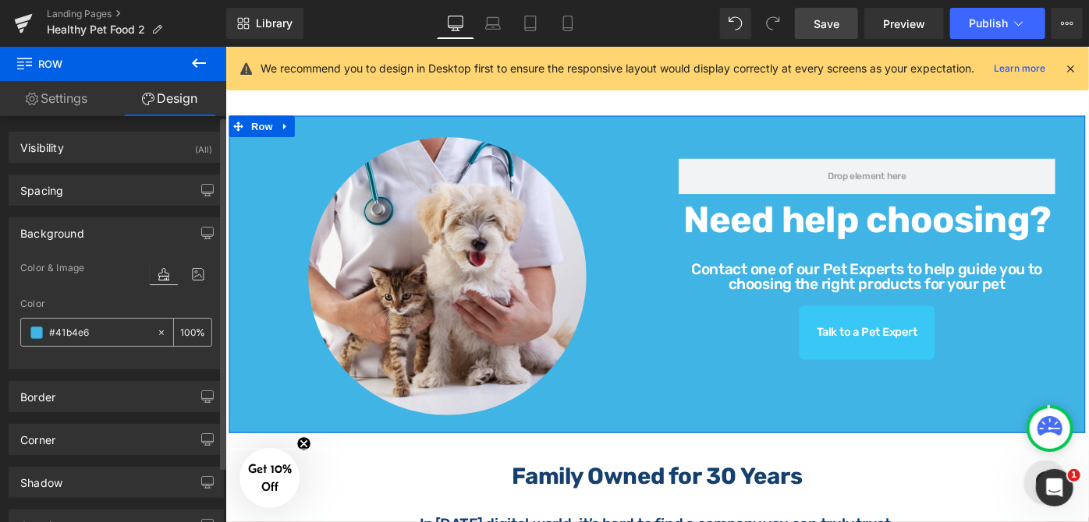
paste input "143f6e"
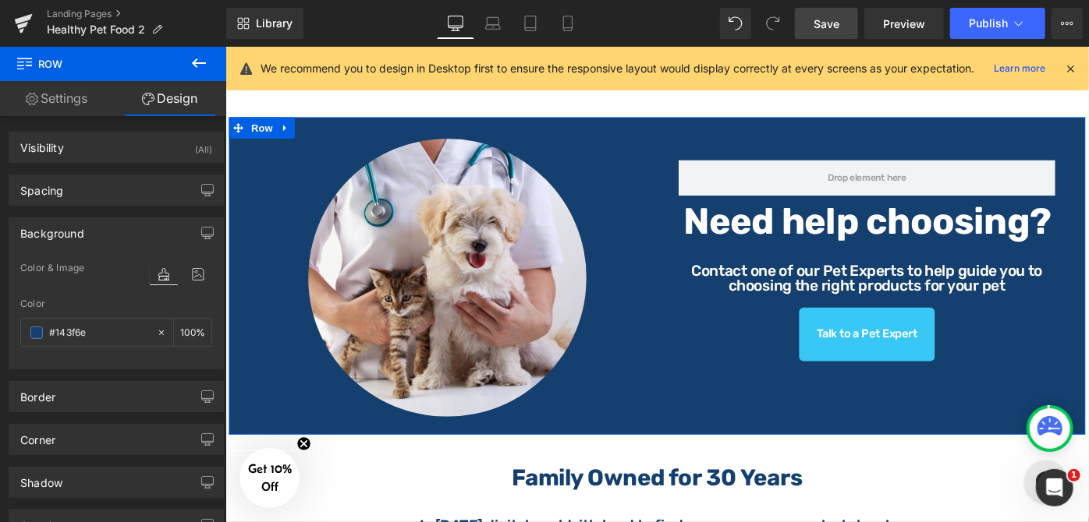
scroll to position [1063, 0]
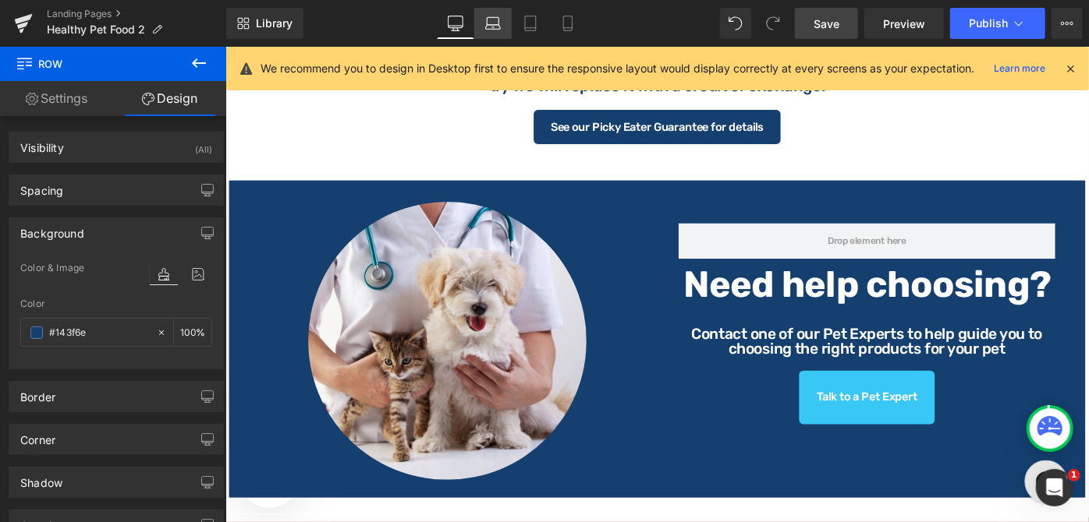
click at [501, 34] on link "Laptop" at bounding box center [492, 23] width 37 height 31
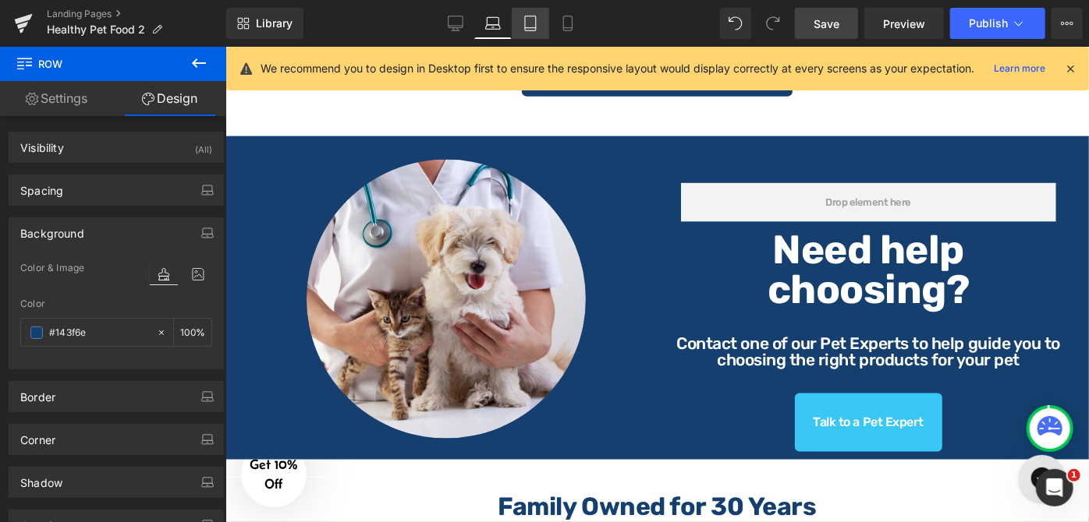
scroll to position [1005, 0]
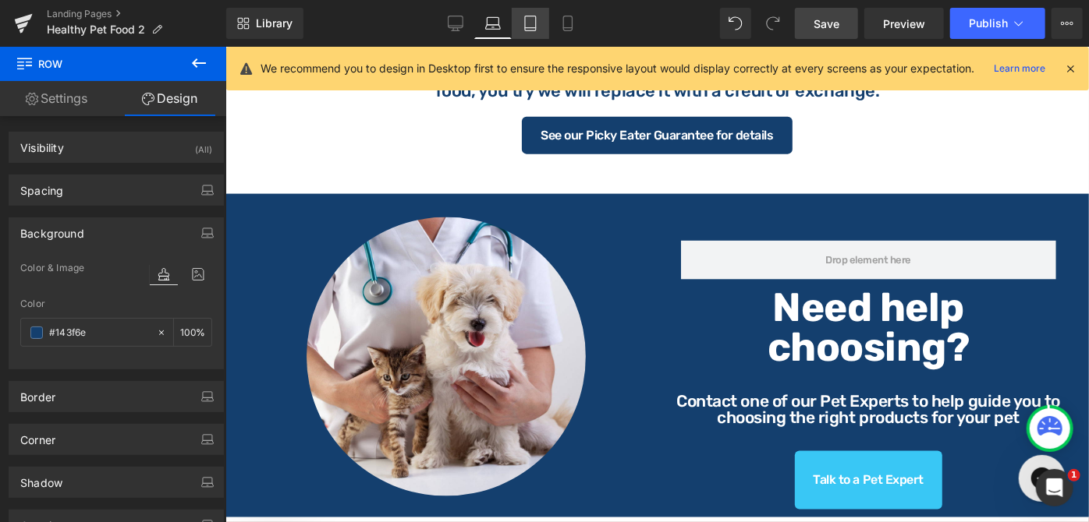
click at [526, 28] on icon at bounding box center [530, 23] width 11 height 15
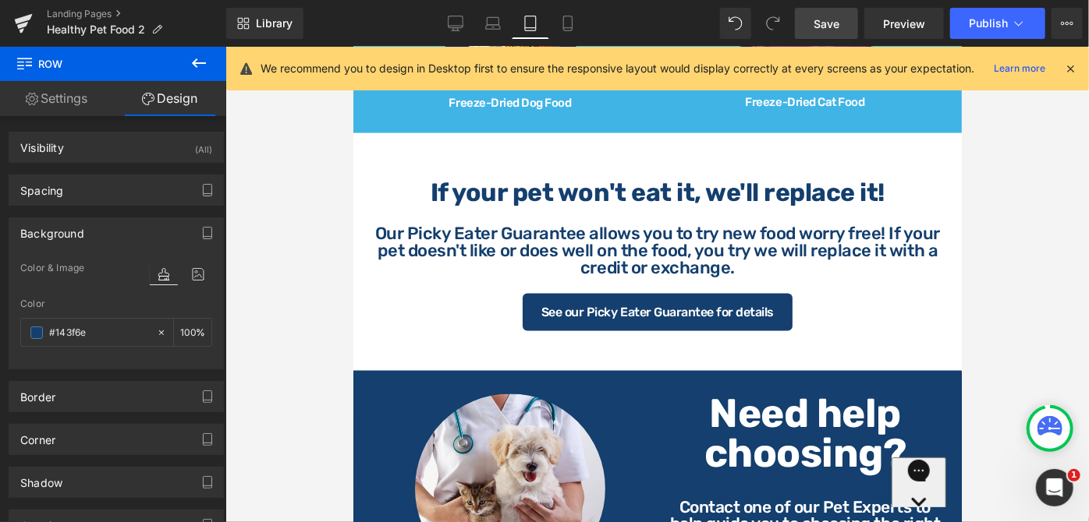
scroll to position [1276, 0]
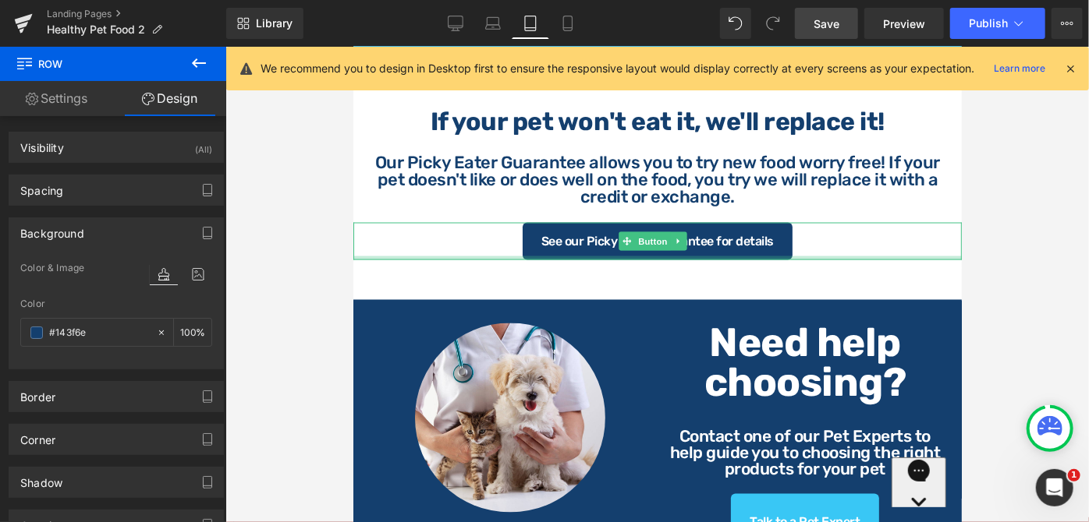
click at [814, 256] on div at bounding box center [656, 258] width 608 height 4
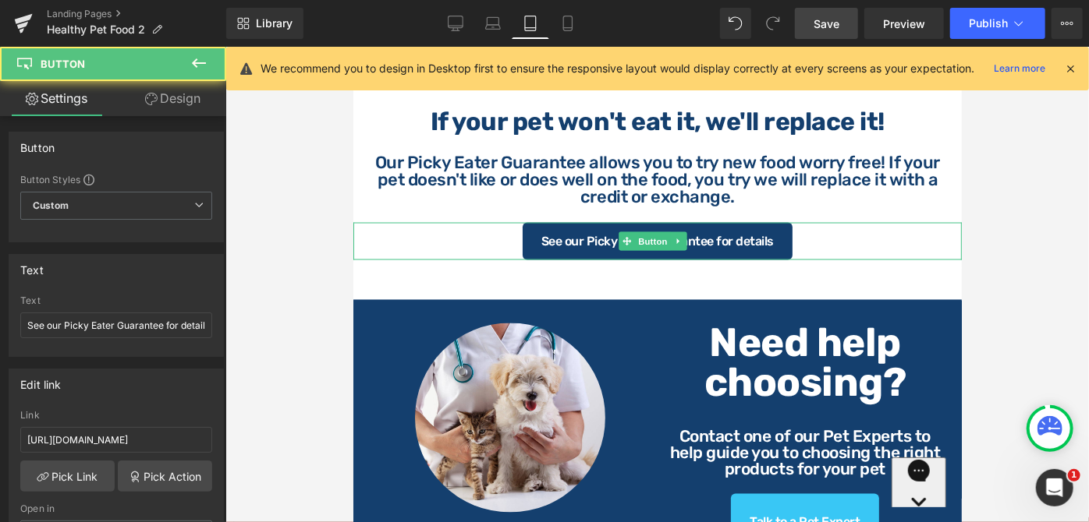
click at [792, 228] on div "See our Picky Eater Guarantee for details" at bounding box center [656, 240] width 608 height 37
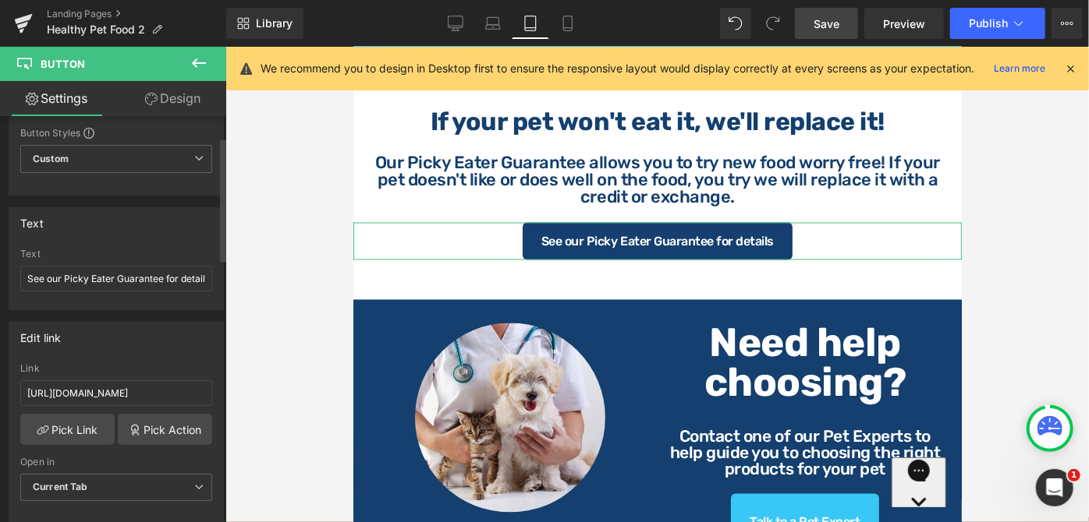
scroll to position [70, 0]
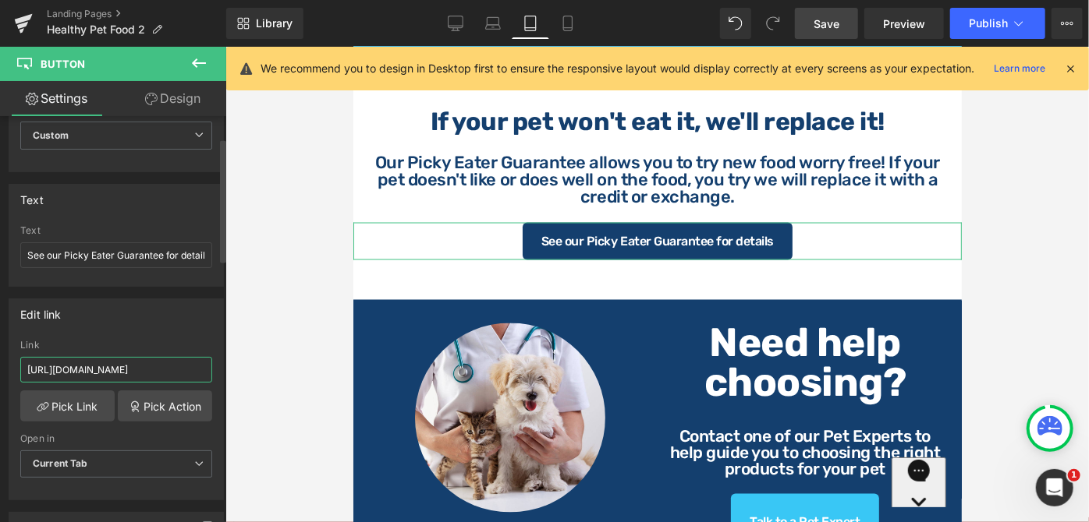
click at [173, 366] on input "[URL][DOMAIN_NAME]" at bounding box center [116, 370] width 192 height 26
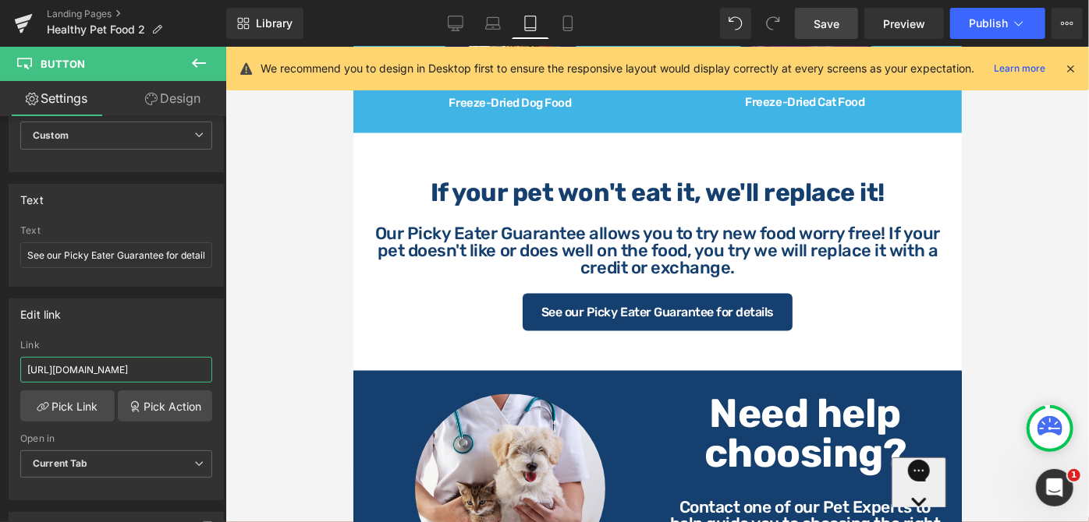
scroll to position [992, 0]
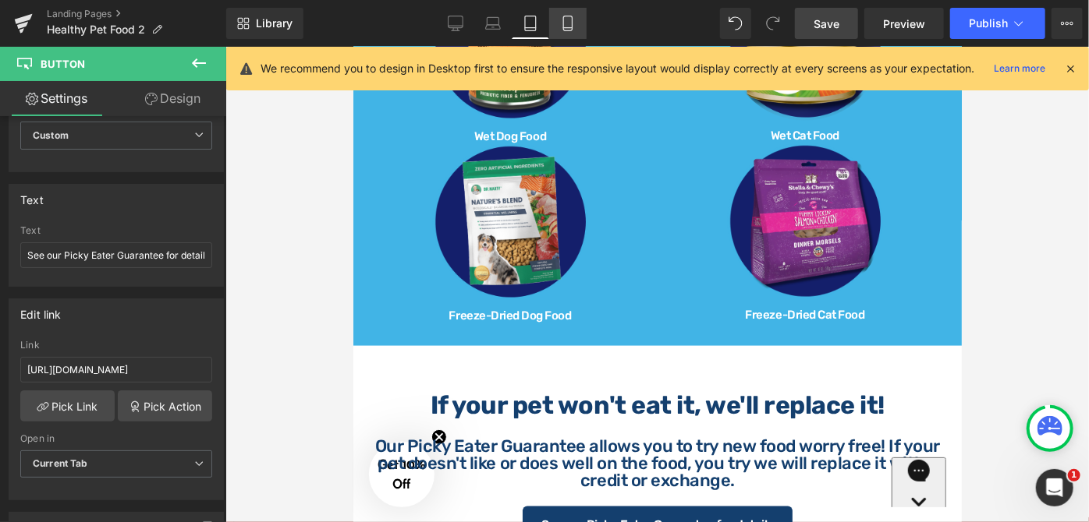
click at [575, 23] on icon at bounding box center [568, 24] width 16 height 16
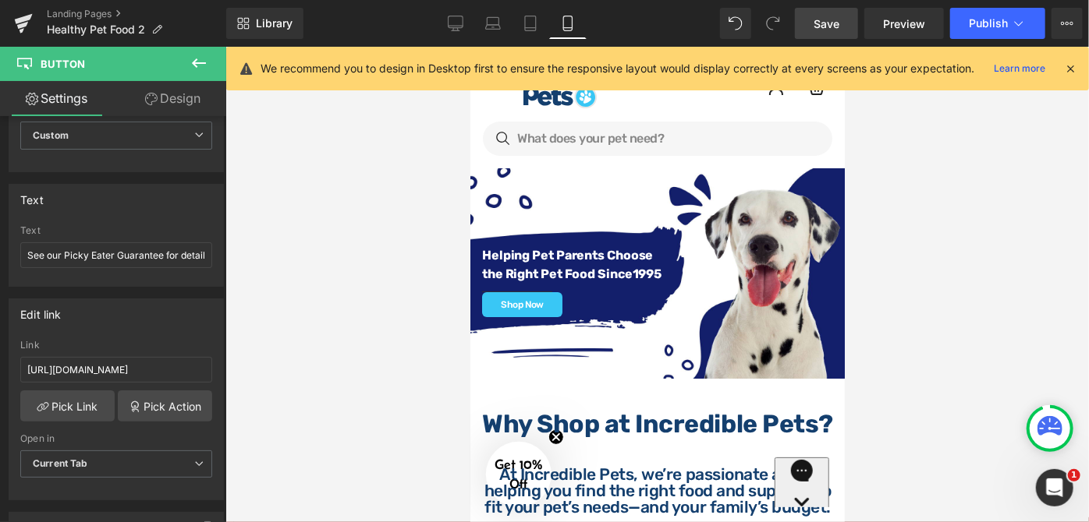
scroll to position [0, 0]
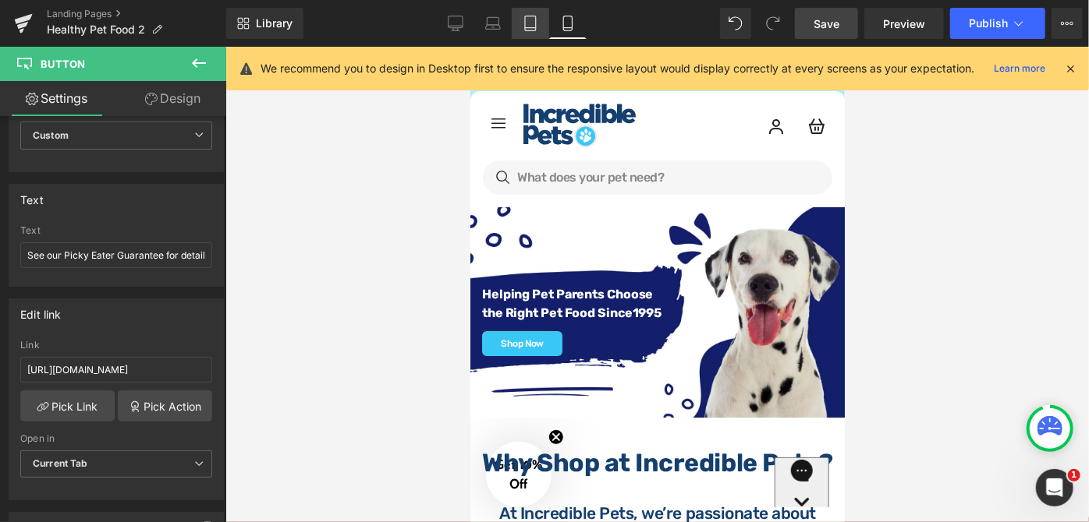
click at [522, 17] on link "Tablet" at bounding box center [530, 23] width 37 height 31
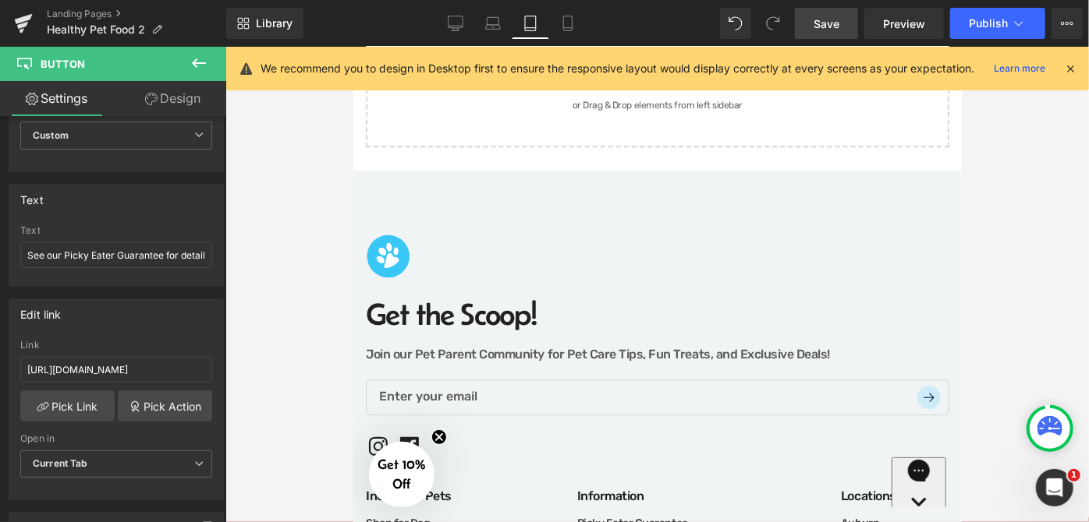
scroll to position [2197, 0]
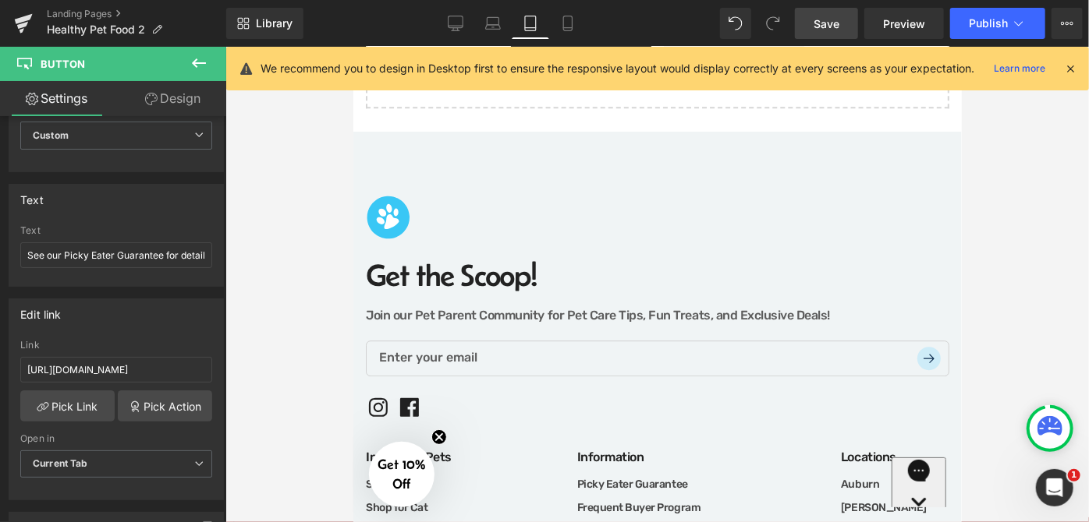
click at [512, 259] on h2 "Get the Scoop!" at bounding box center [656, 282] width 583 height 47
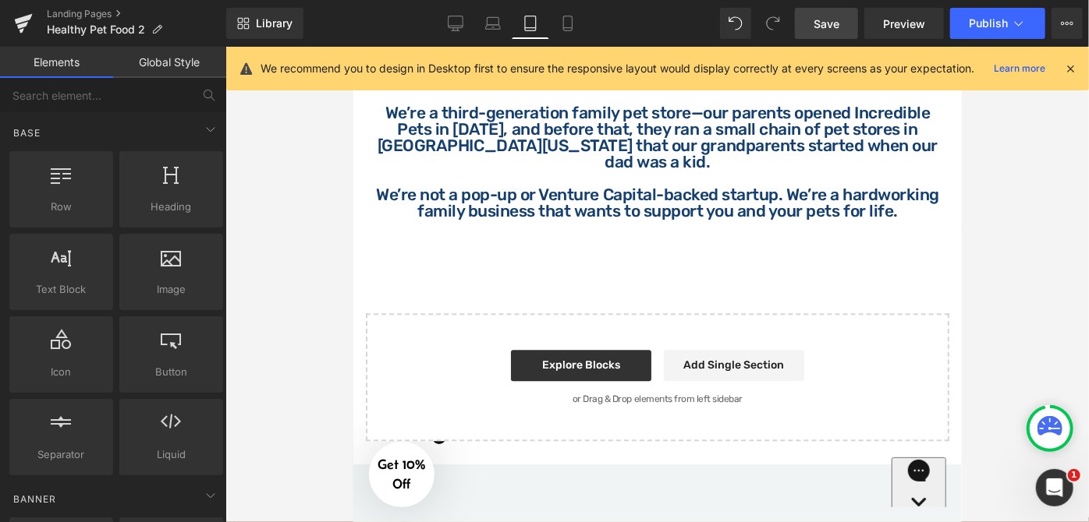
scroll to position [1843, 0]
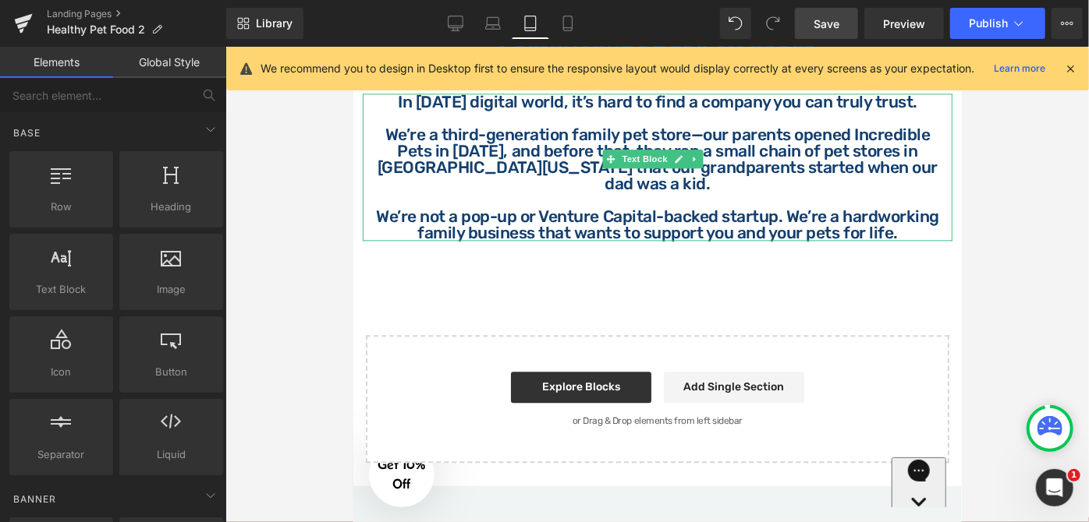
click at [517, 207] on p "We’re not a pop-up or Venture Capital-backed startup. We’re a hardworking famil…" at bounding box center [656, 223] width 571 height 33
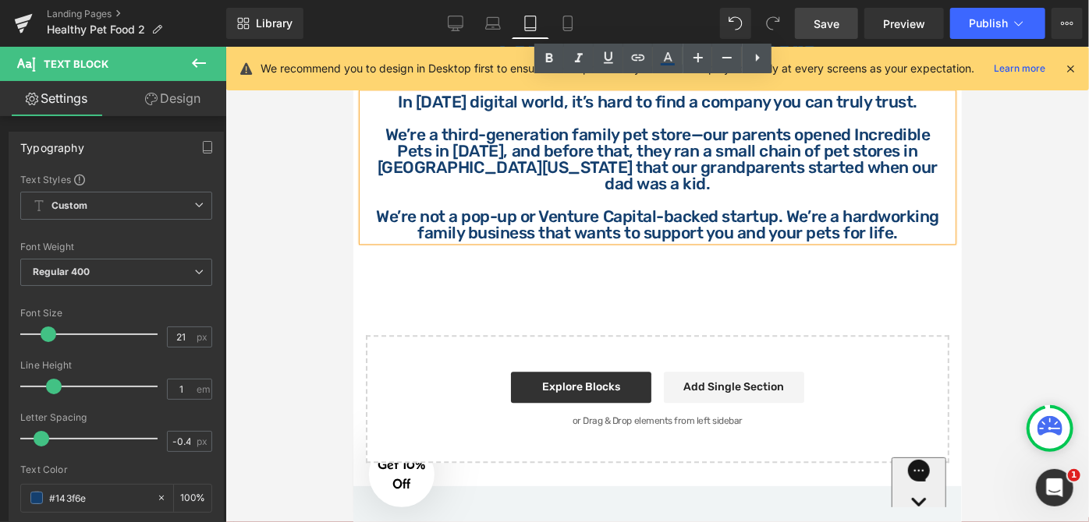
click at [540, 207] on p "We’re not a pop-up or Venture Capital-backed startup. We’re a hardworking famil…" at bounding box center [656, 223] width 571 height 33
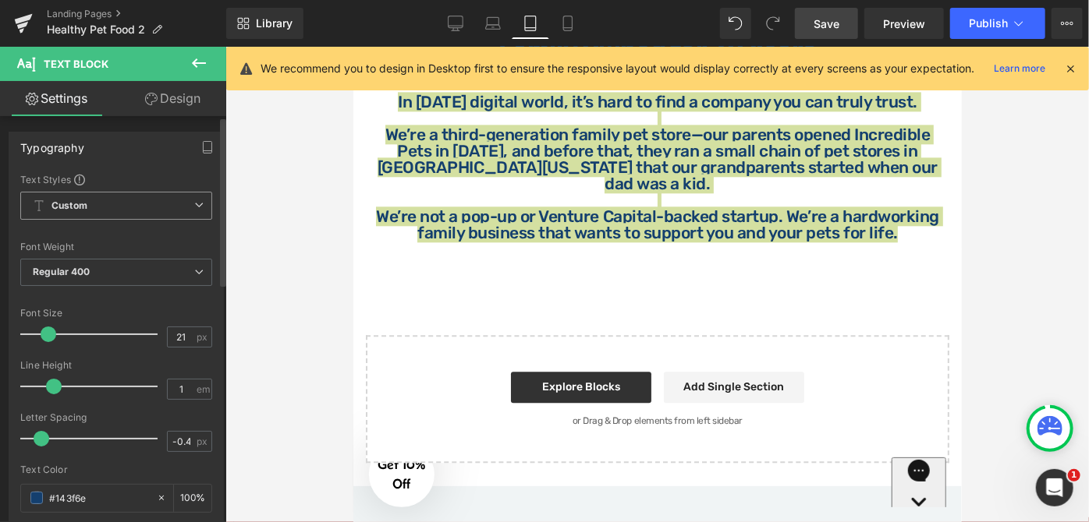
click at [122, 208] on span "Custom Setup Global Style" at bounding box center [116, 206] width 192 height 28
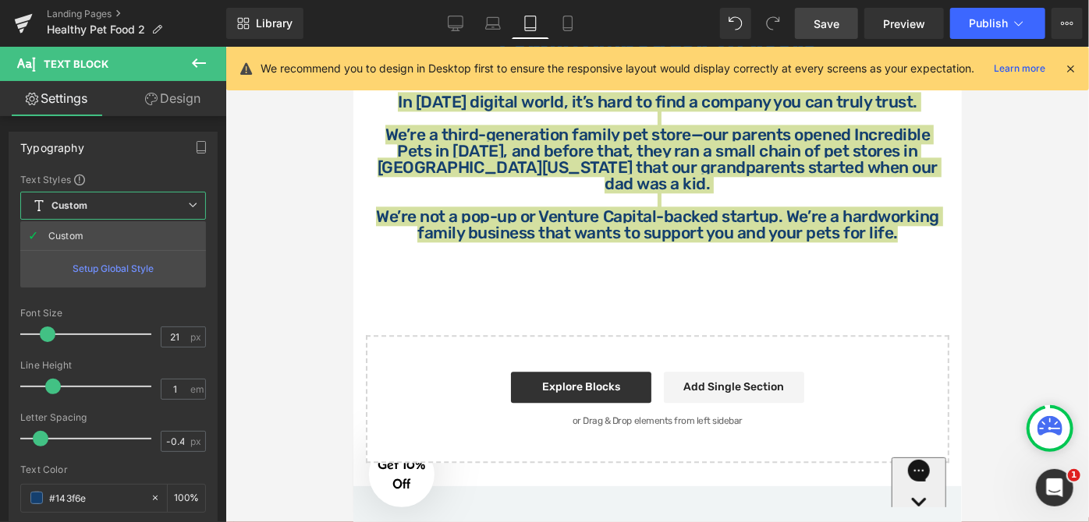
click at [263, 217] on div at bounding box center [656, 285] width 863 height 476
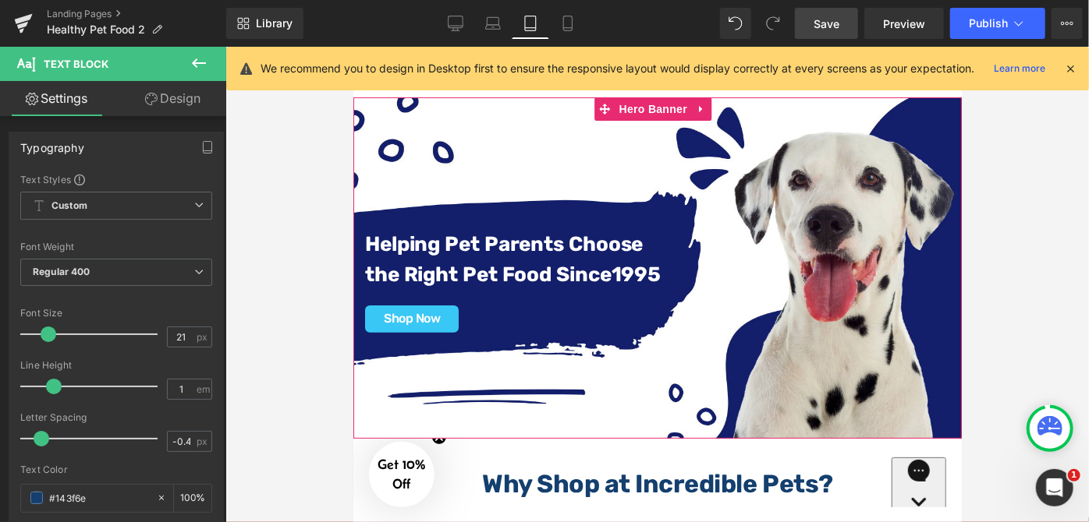
scroll to position [0, 0]
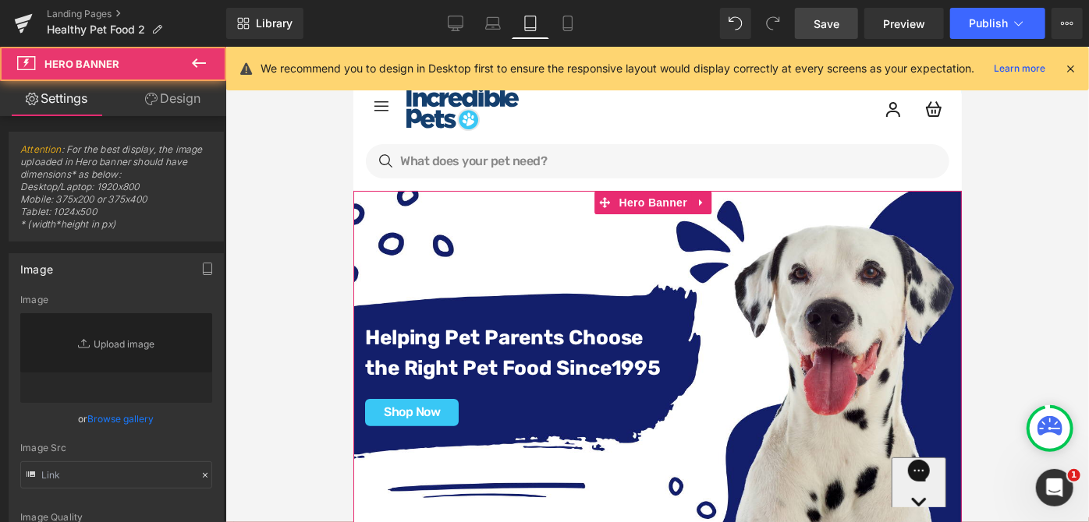
click at [783, 208] on div "Helping Pet Parents Choose the Right Pet Food Since [DATE] Text Block Separator…" at bounding box center [656, 361] width 608 height 342
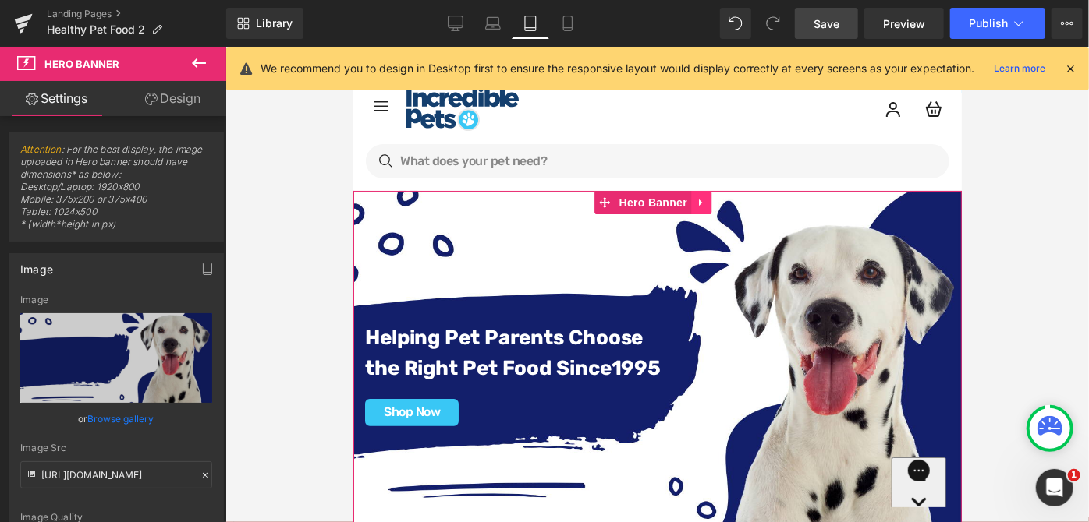
click at [700, 206] on icon at bounding box center [700, 202] width 11 height 12
click at [521, 249] on div "Helping Pet Parents Choose the Right Pet Food Since [DATE] Text Block Separator…" at bounding box center [656, 361] width 608 height 342
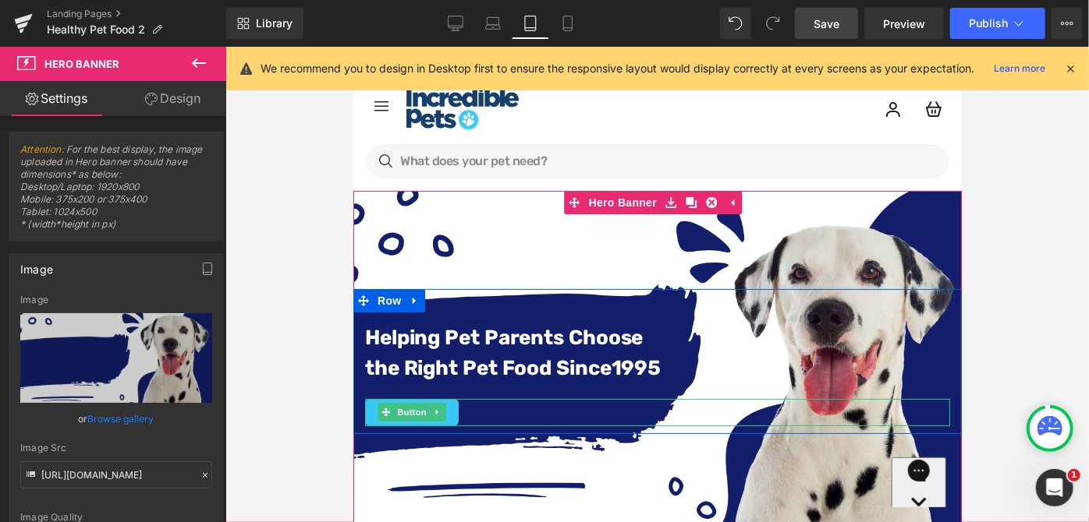
click at [461, 413] on div "Shop Now" at bounding box center [656, 411] width 585 height 27
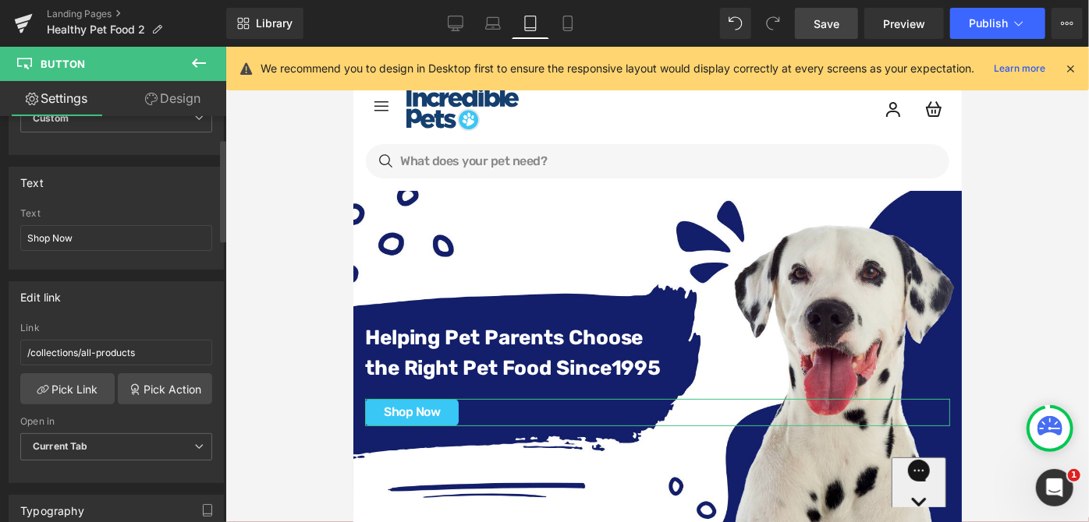
scroll to position [141, 0]
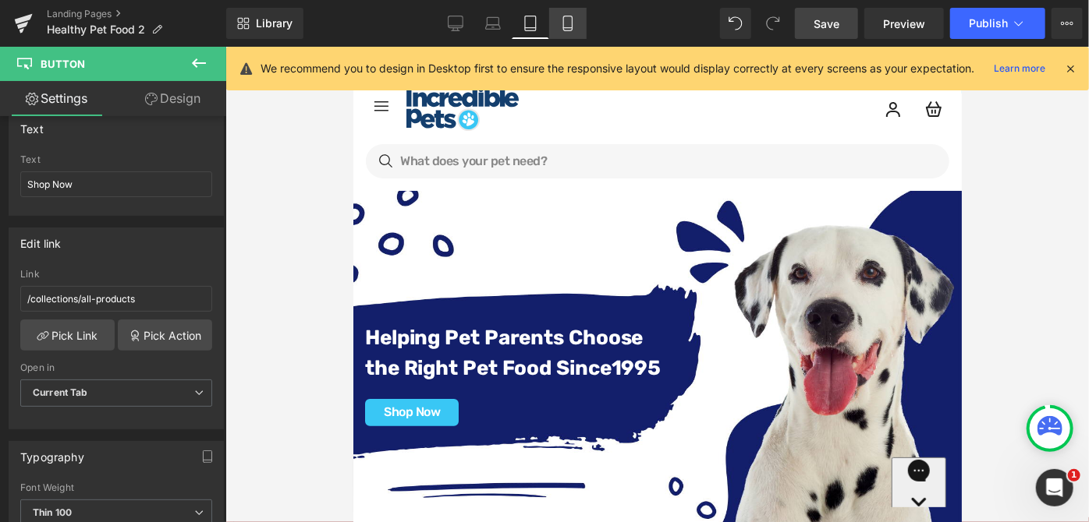
click at [563, 29] on icon at bounding box center [568, 24] width 16 height 16
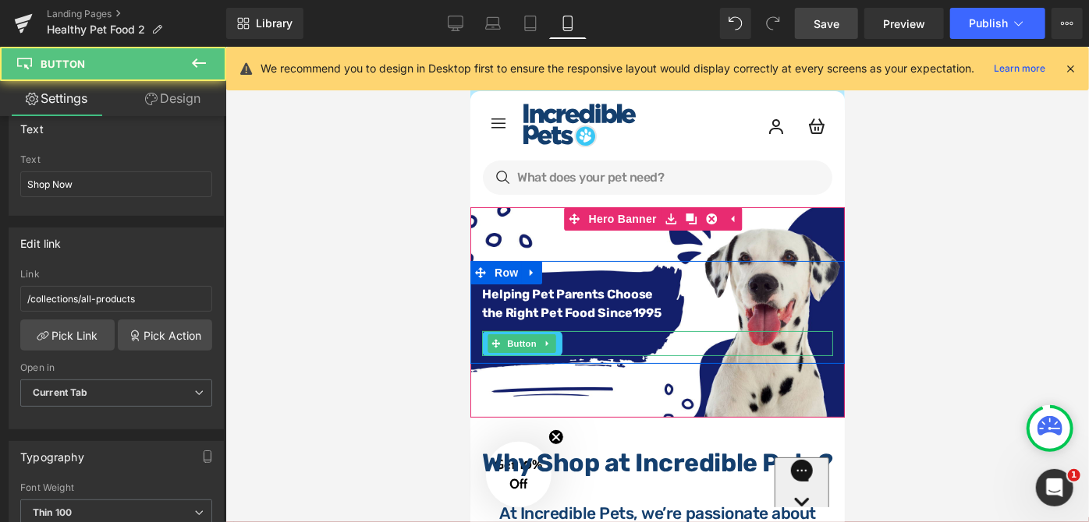
click at [569, 341] on div "Shop Now" at bounding box center [656, 343] width 351 height 25
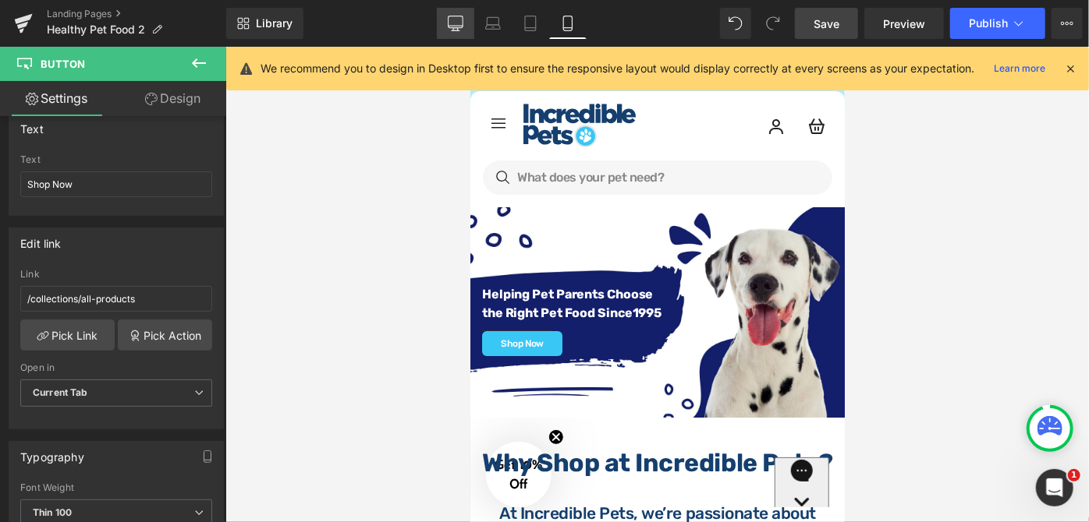
click at [469, 27] on link "Desktop" at bounding box center [455, 23] width 37 height 31
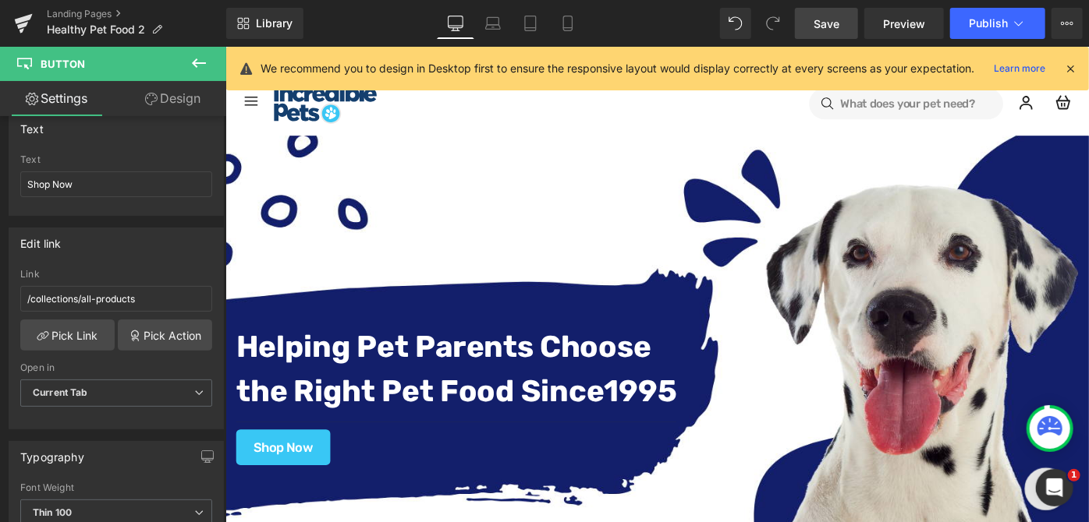
scroll to position [133, 0]
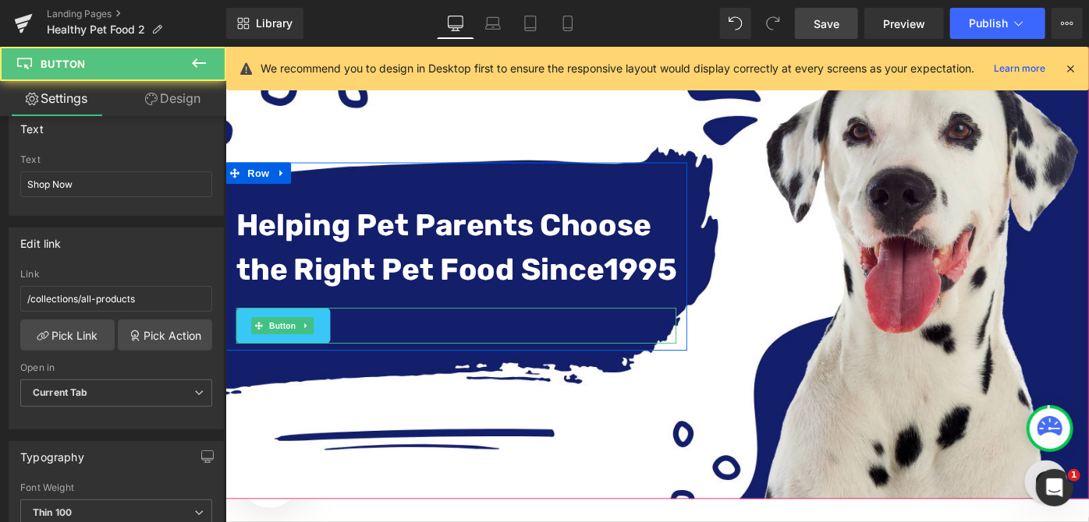
click at [399, 346] on div "Shop Now" at bounding box center [476, 350] width 481 height 39
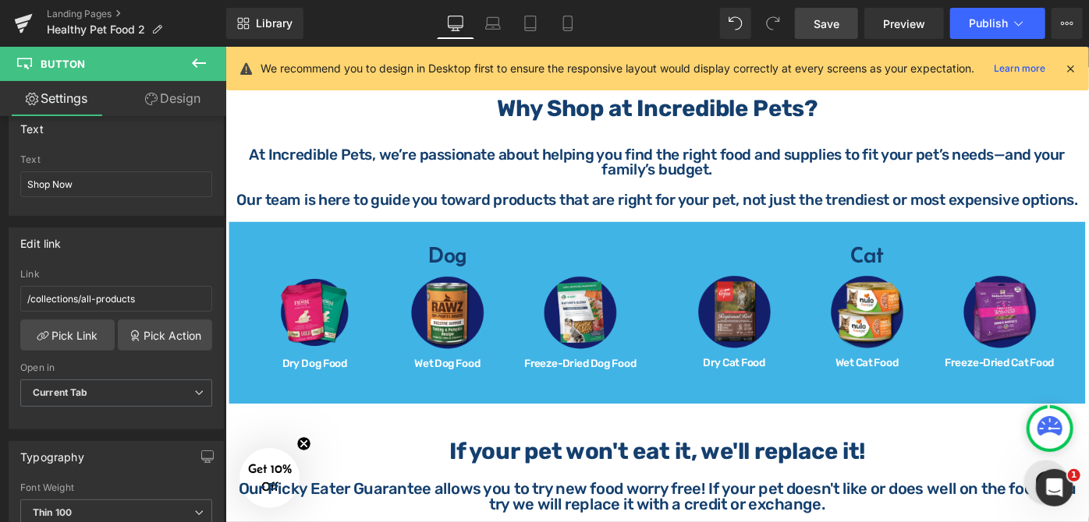
scroll to position [630, 0]
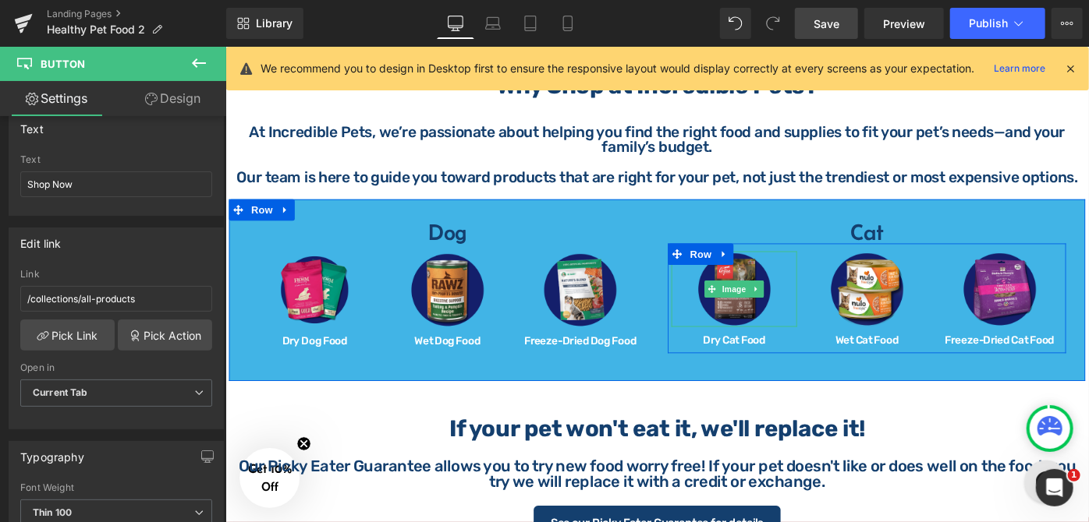
click at [713, 327] on link at bounding box center [780, 311] width 137 height 83
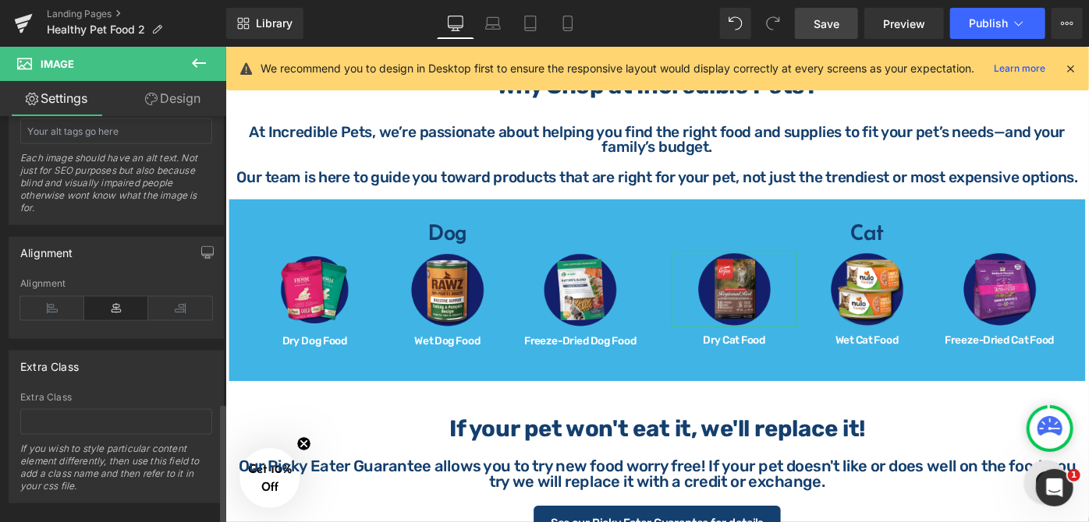
scroll to position [968, 0]
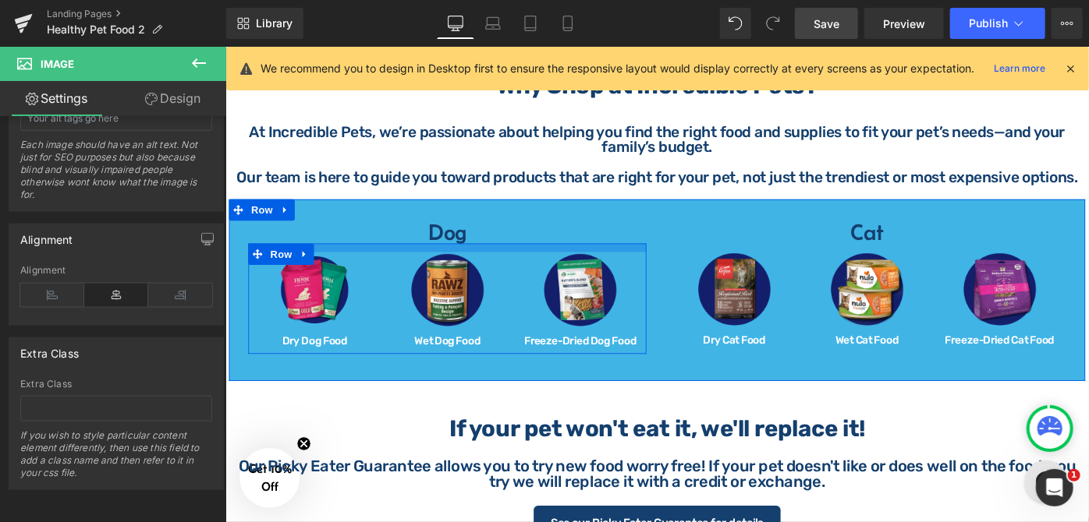
click at [540, 261] on div at bounding box center [467, 265] width 435 height 9
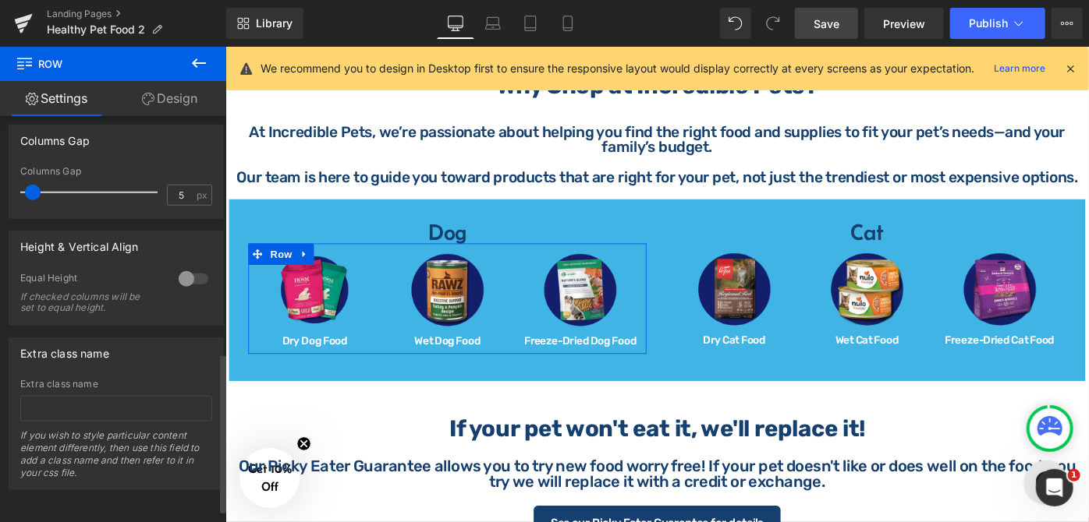
scroll to position [639, 0]
click at [181, 92] on link "Design" at bounding box center [169, 98] width 113 height 35
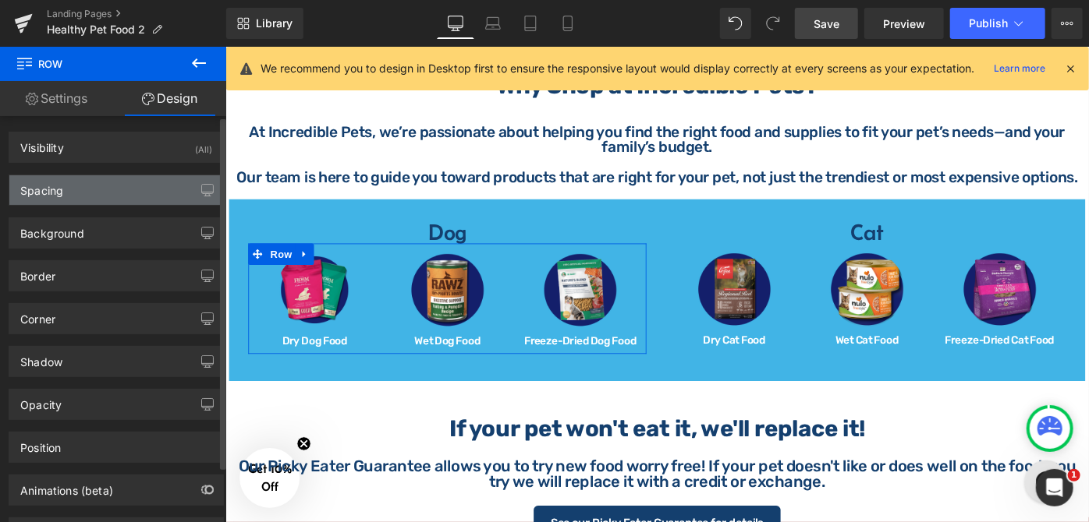
click at [131, 190] on div "Spacing" at bounding box center [116, 190] width 214 height 30
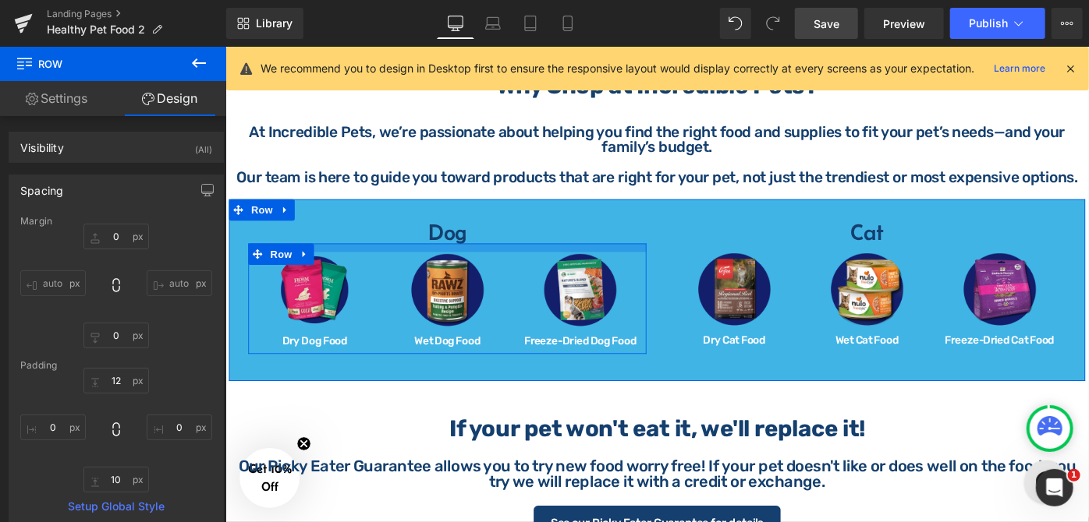
click at [546, 263] on div at bounding box center [467, 265] width 435 height 9
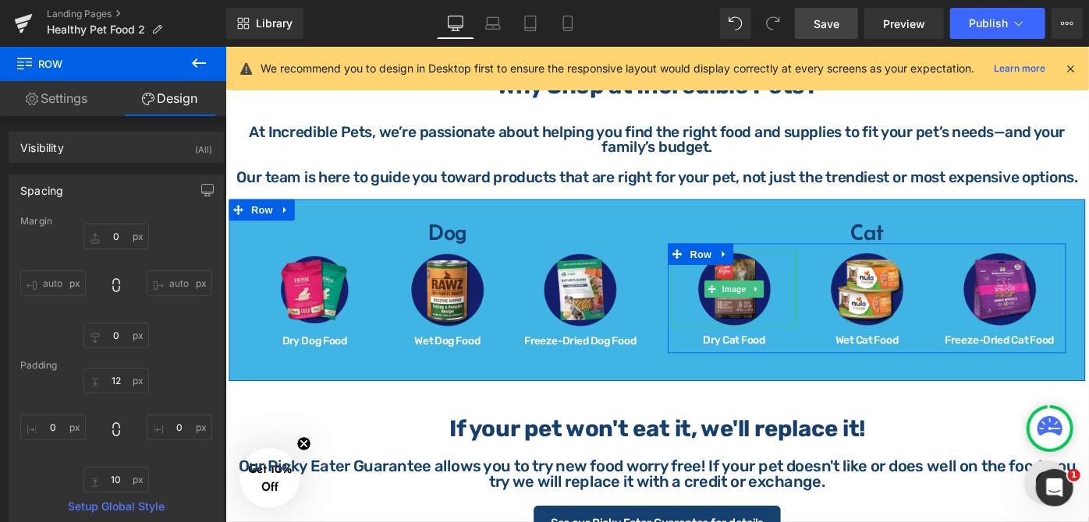
click at [842, 328] on div "Image" at bounding box center [780, 311] width 137 height 83
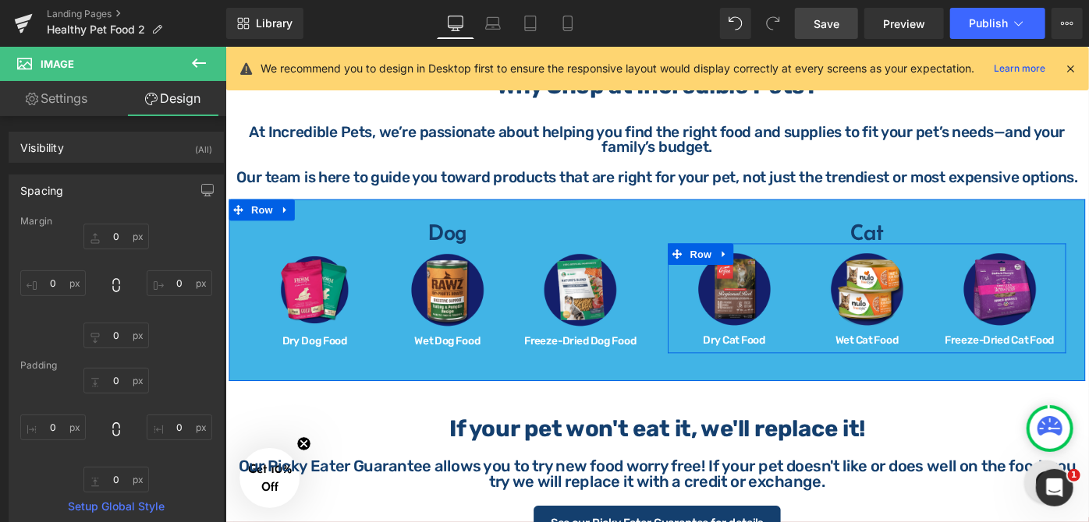
click at [853, 327] on div "Image Wet Cat Food Heading" at bounding box center [925, 322] width 145 height 104
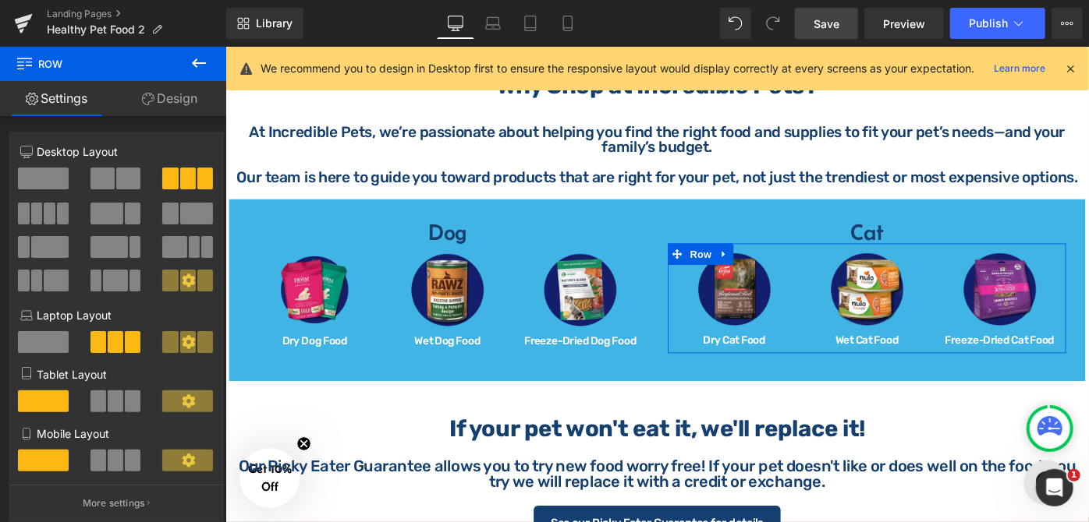
click at [164, 96] on link "Design" at bounding box center [169, 98] width 113 height 35
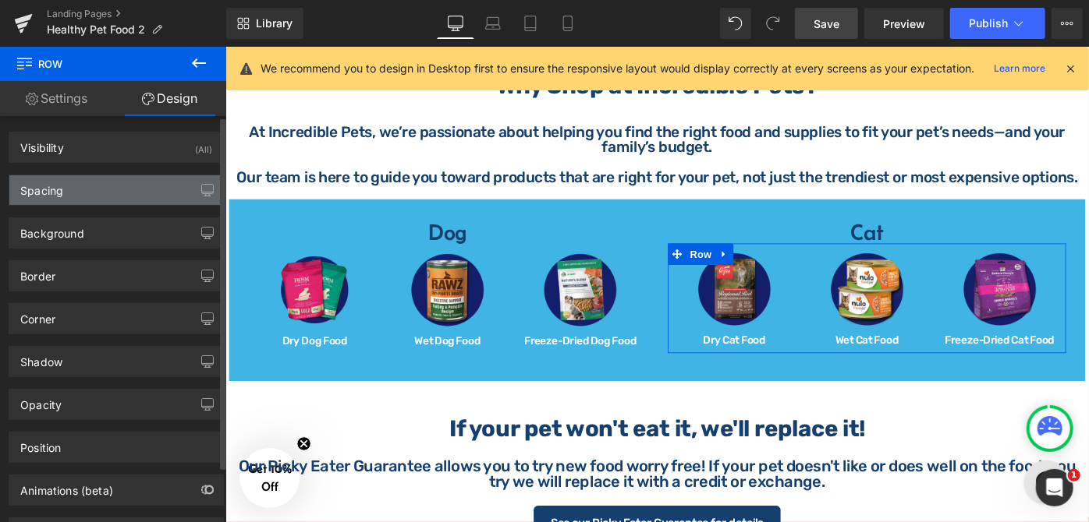
click at [91, 183] on div "Spacing" at bounding box center [116, 190] width 214 height 30
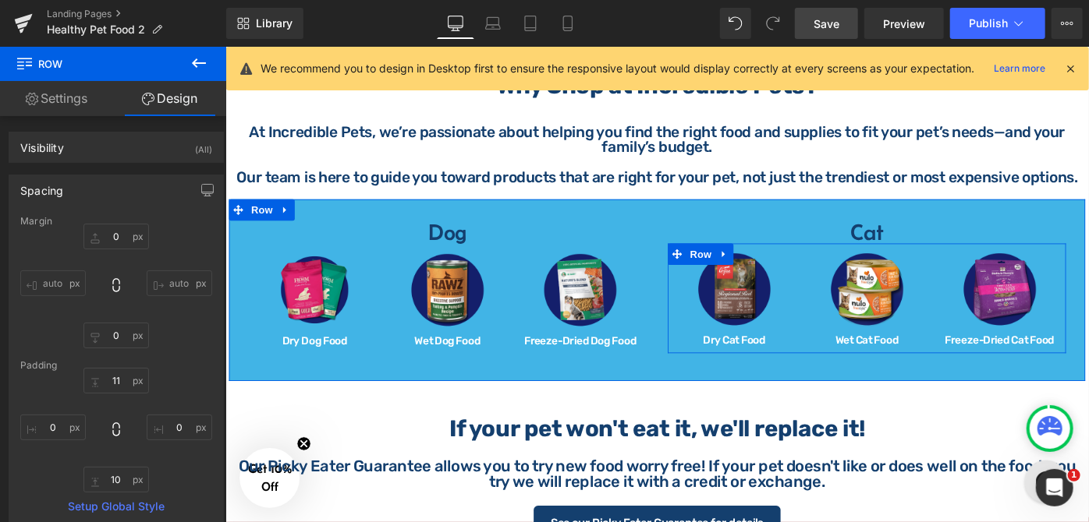
click at [845, 344] on div "Image Dry Cat Food Heading" at bounding box center [780, 322] width 145 height 104
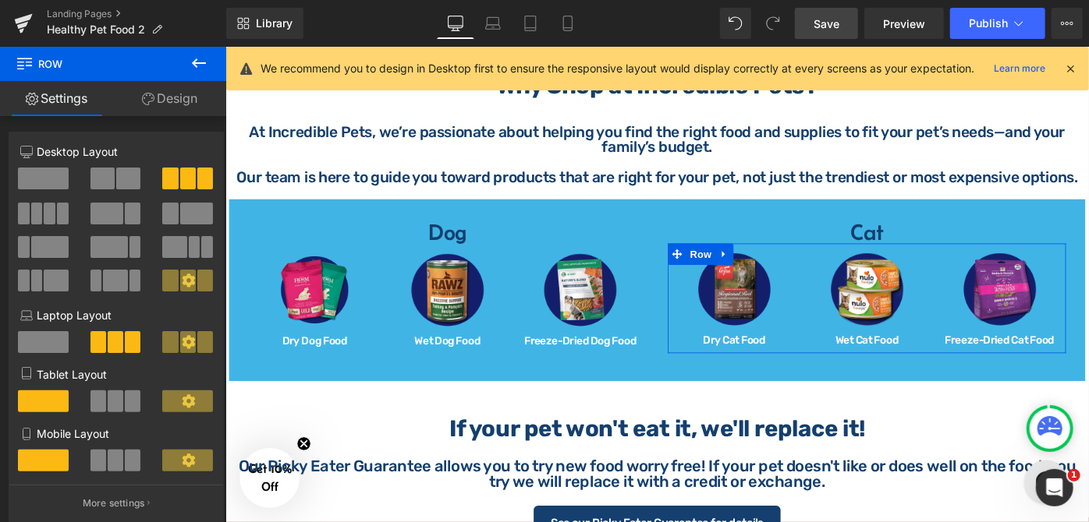
click at [161, 98] on link "Design" at bounding box center [169, 98] width 113 height 35
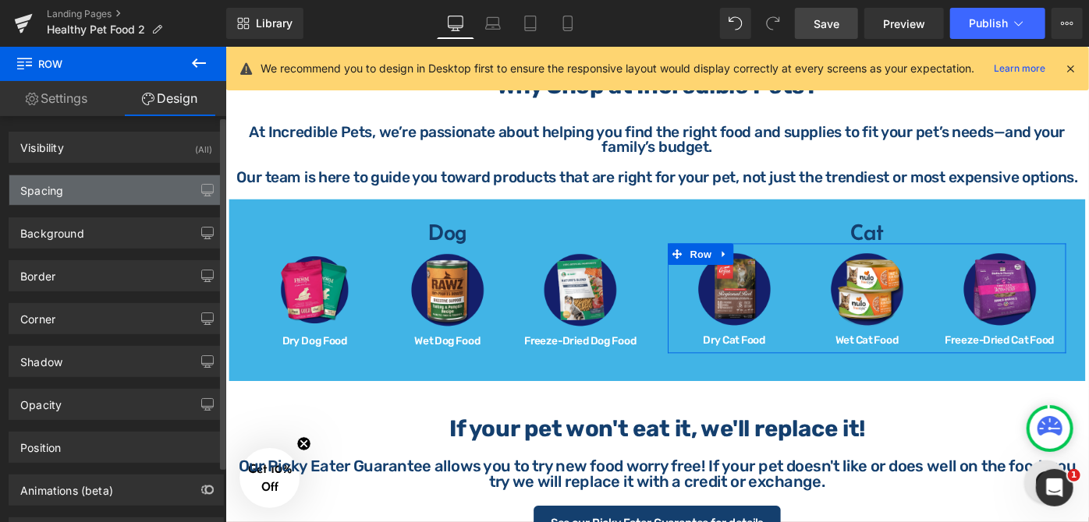
click at [142, 188] on div "Spacing" at bounding box center [116, 190] width 214 height 30
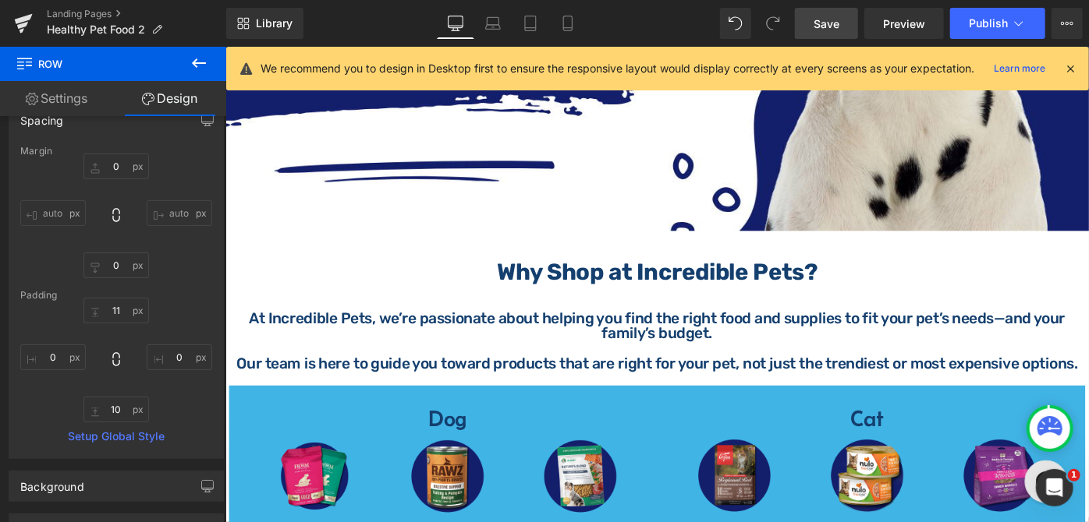
scroll to position [417, 0]
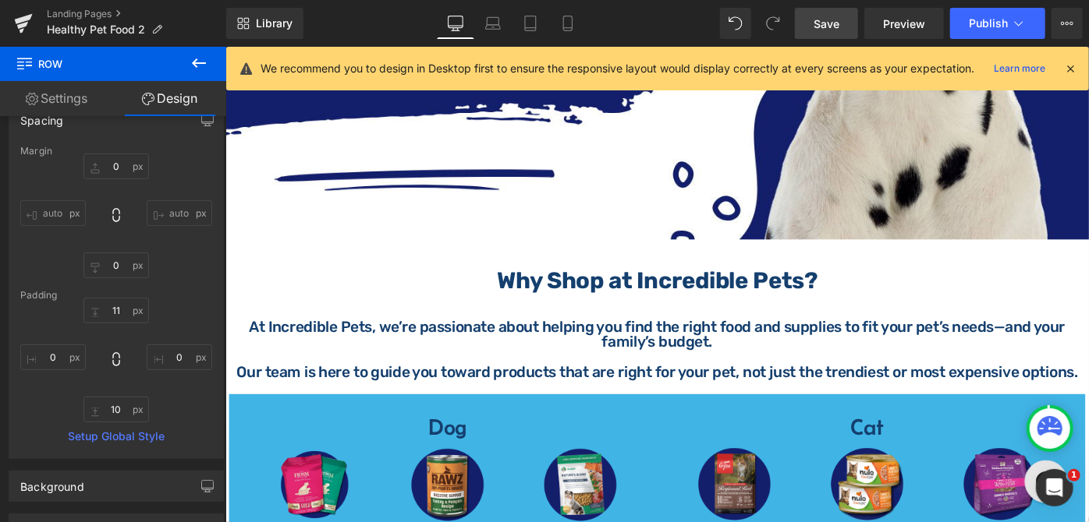
click at [832, 19] on span "Save" at bounding box center [826, 24] width 26 height 16
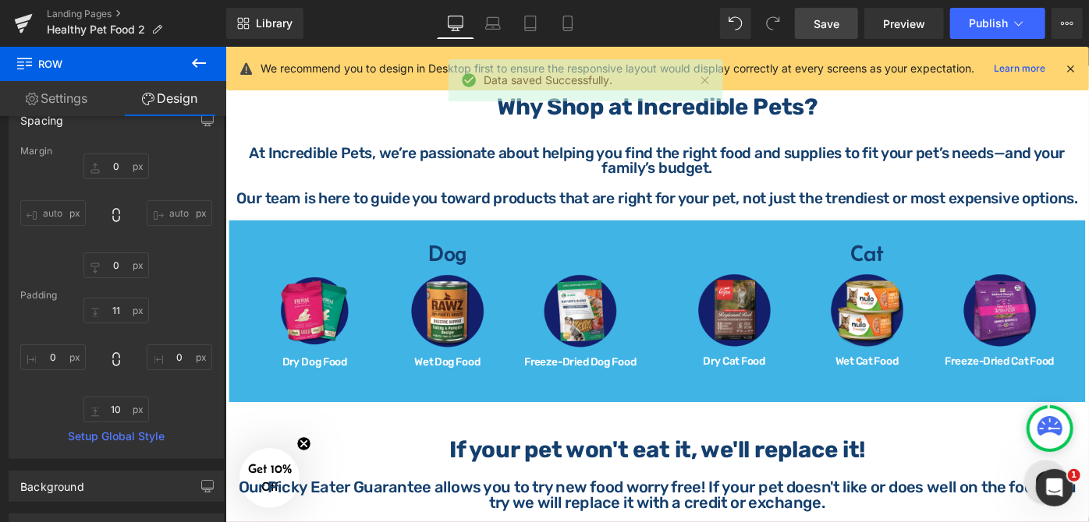
scroll to position [709, 0]
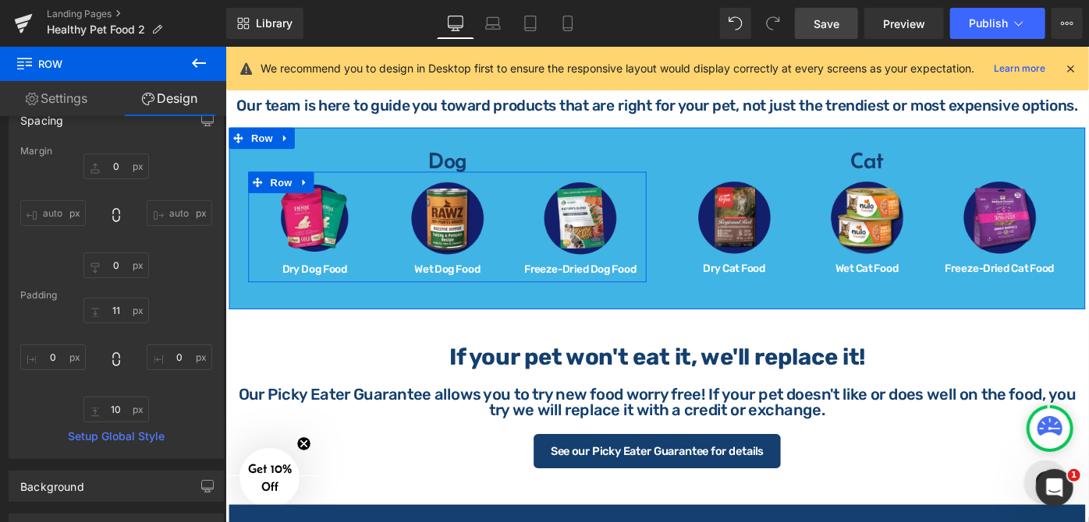
click at [533, 239] on div "Image Wet Dog Food Heading" at bounding box center [467, 244] width 145 height 104
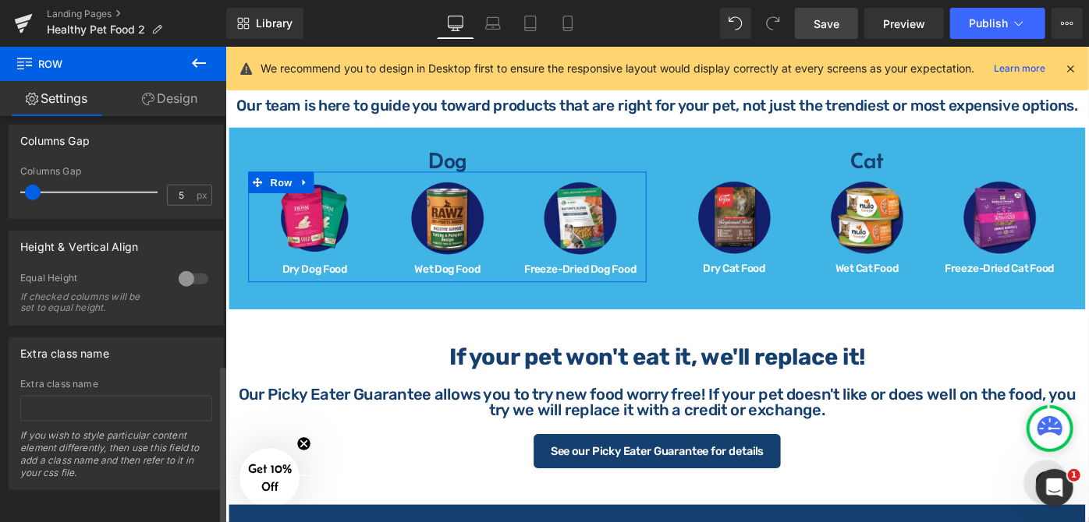
scroll to position [639, 0]
click at [179, 187] on input "5" at bounding box center [181, 195] width 27 height 19
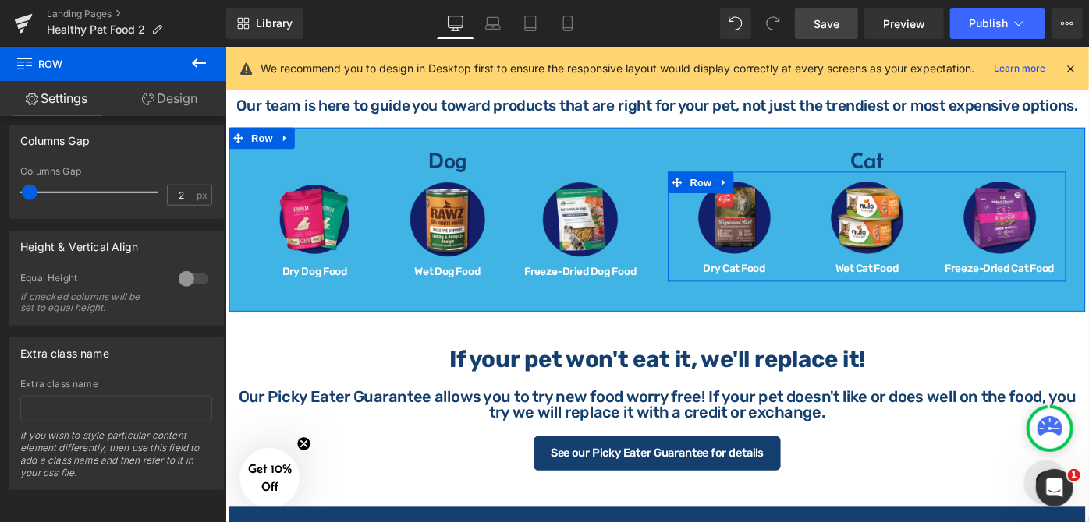
click at [853, 271] on div "Image Wet Cat Food Heading" at bounding box center [925, 243] width 145 height 104
click at [181, 186] on input "5" at bounding box center [181, 195] width 27 height 19
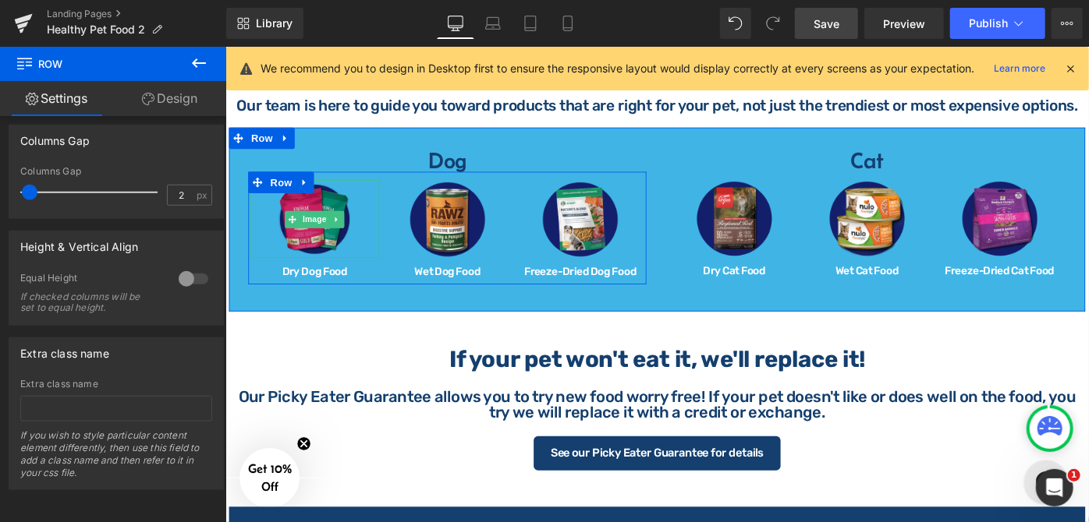
click at [325, 250] on img at bounding box center [321, 234] width 85 height 85
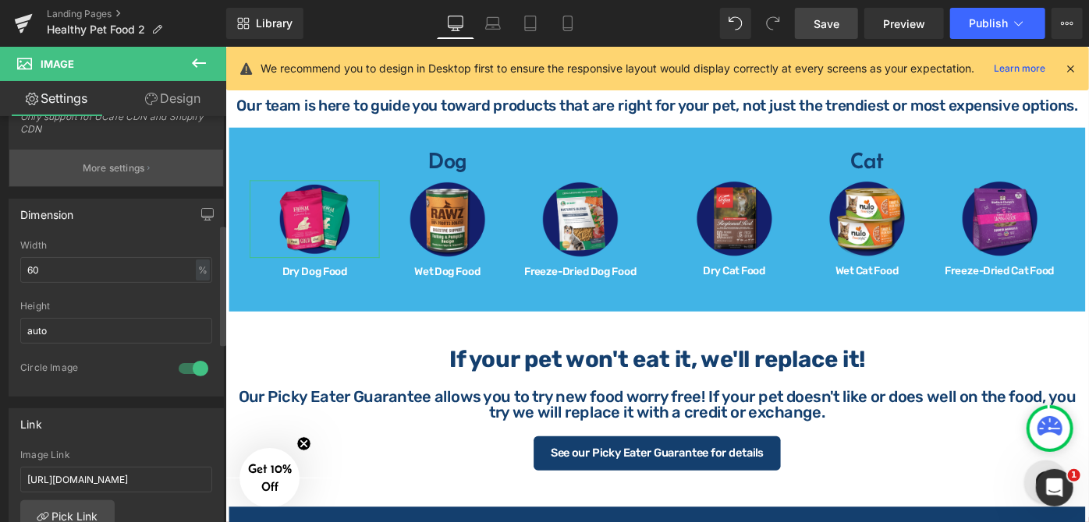
scroll to position [354, 0]
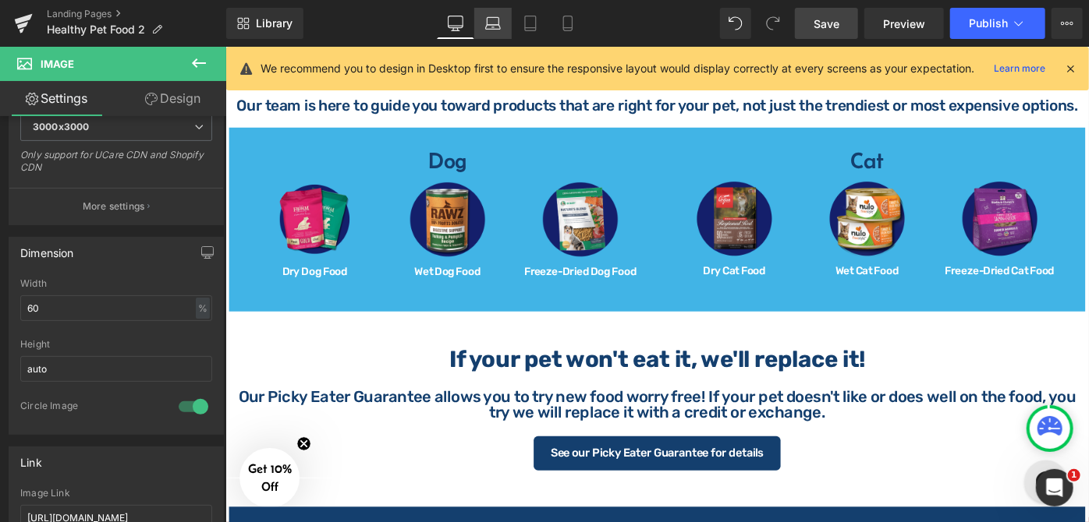
click at [501, 30] on icon at bounding box center [493, 24] width 16 height 16
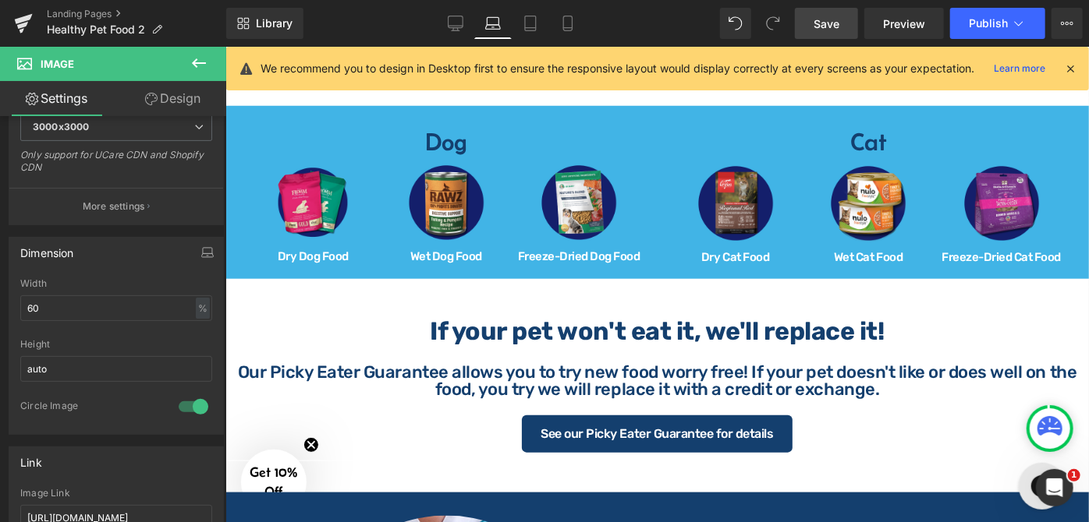
scroll to position [680, 0]
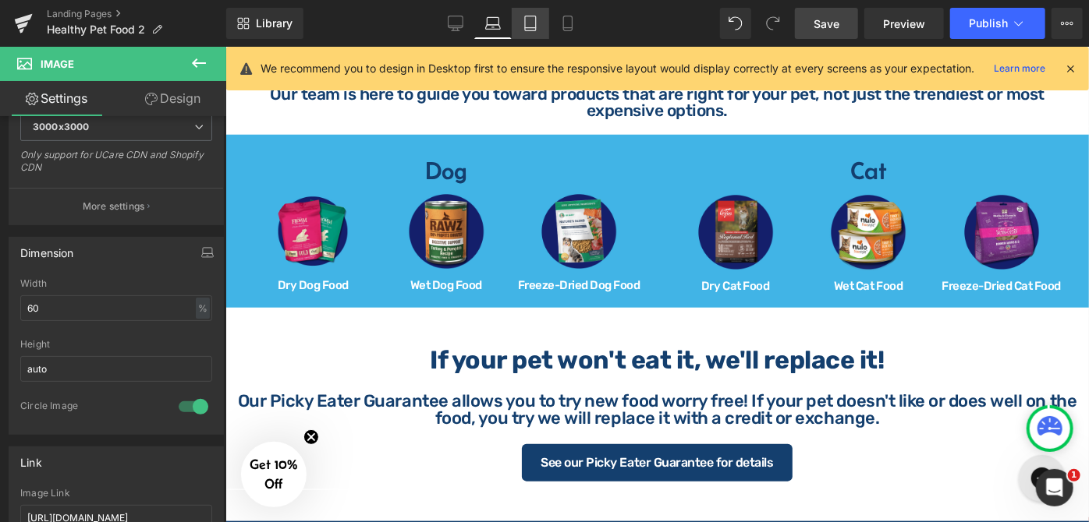
click at [527, 30] on icon at bounding box center [530, 24] width 16 height 16
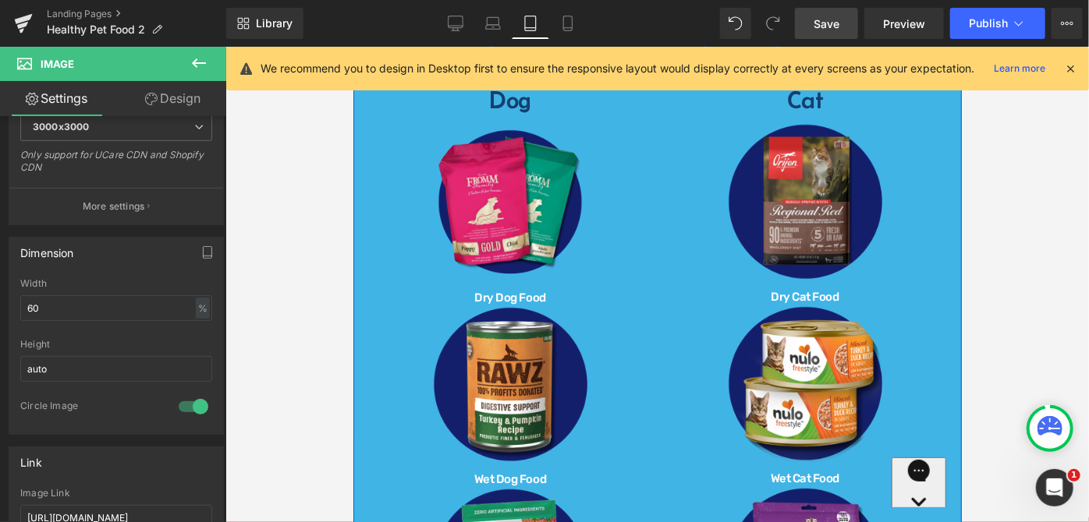
scroll to position [512, 0]
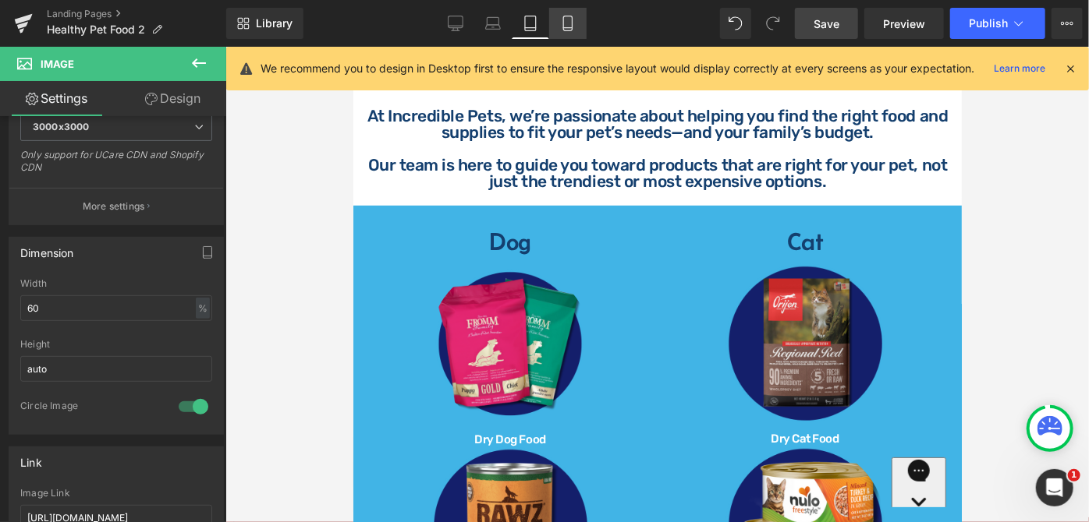
click at [573, 30] on icon at bounding box center [568, 24] width 16 height 16
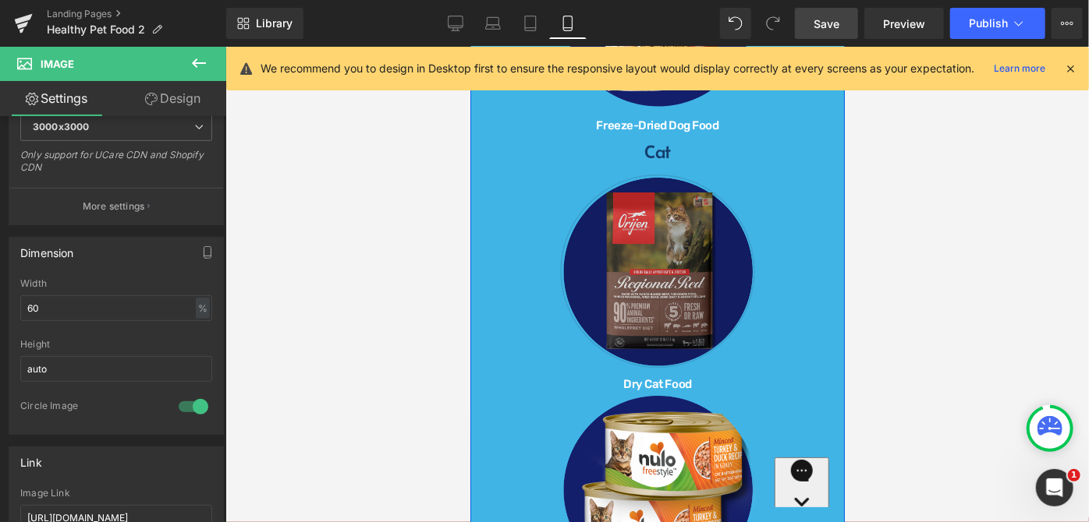
scroll to position [1235, 0]
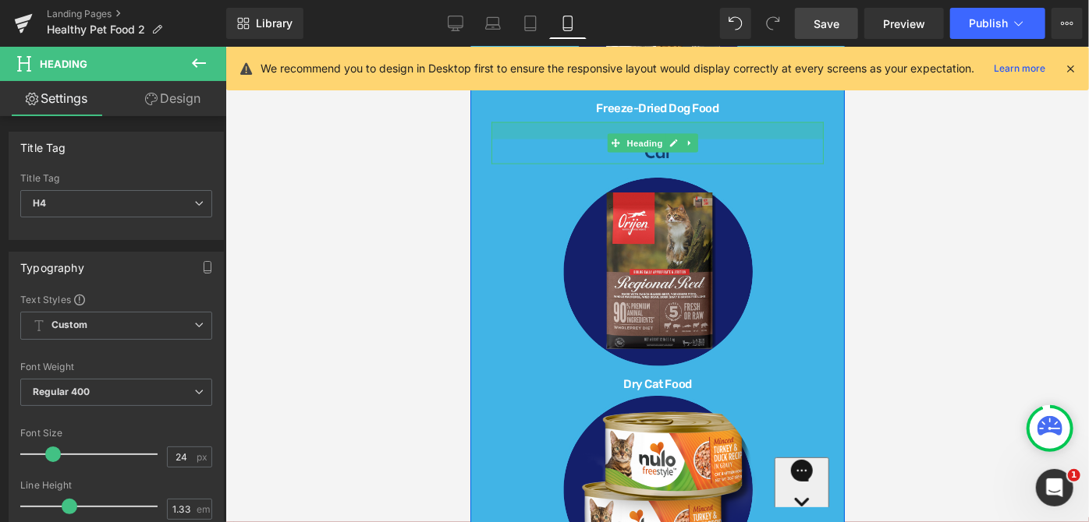
drag, startPoint x: 707, startPoint y: 128, endPoint x: 713, endPoint y: 145, distance: 18.0
click at [713, 145] on div "Cat Heading" at bounding box center [656, 143] width 332 height 42
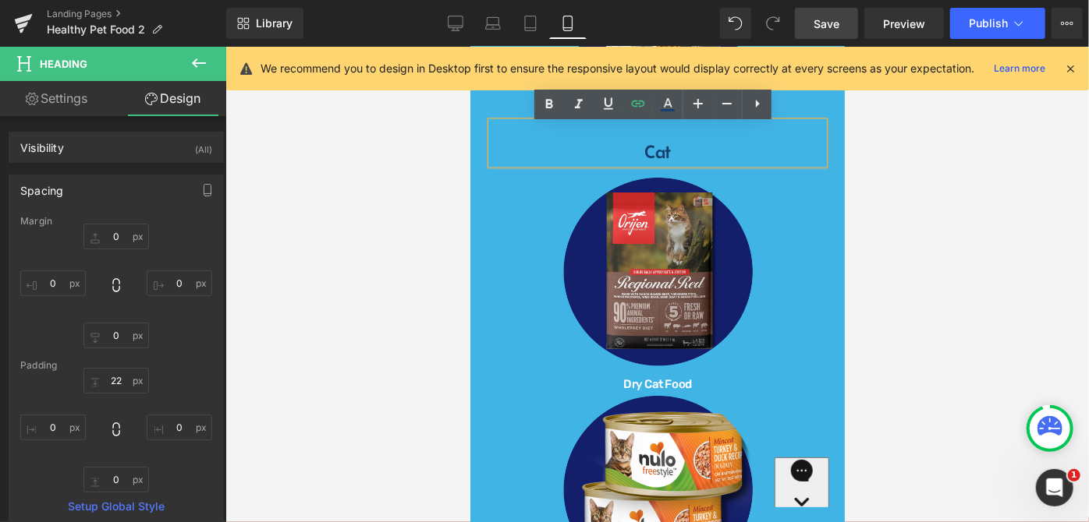
click at [914, 194] on div at bounding box center [656, 285] width 863 height 476
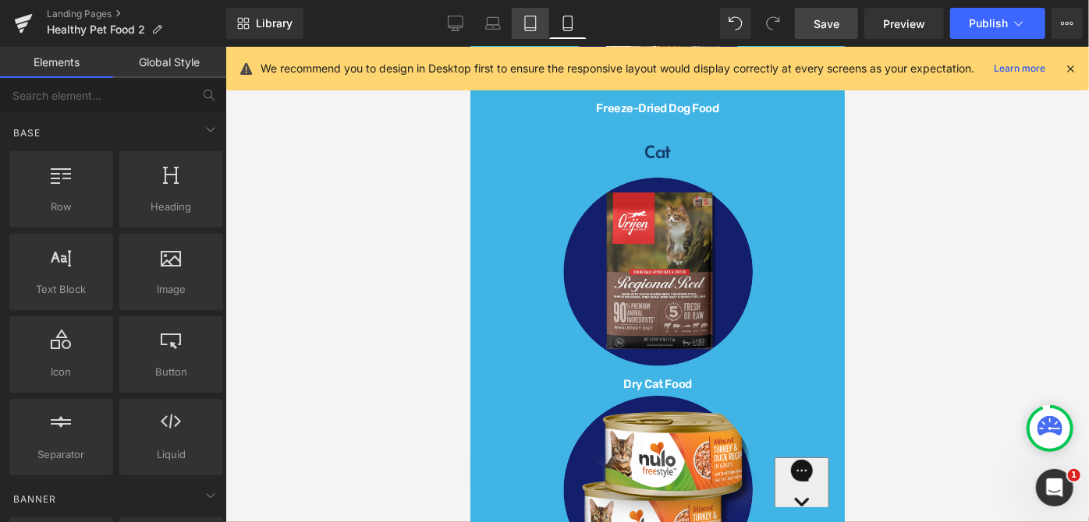
click at [533, 28] on icon at bounding box center [530, 24] width 16 height 16
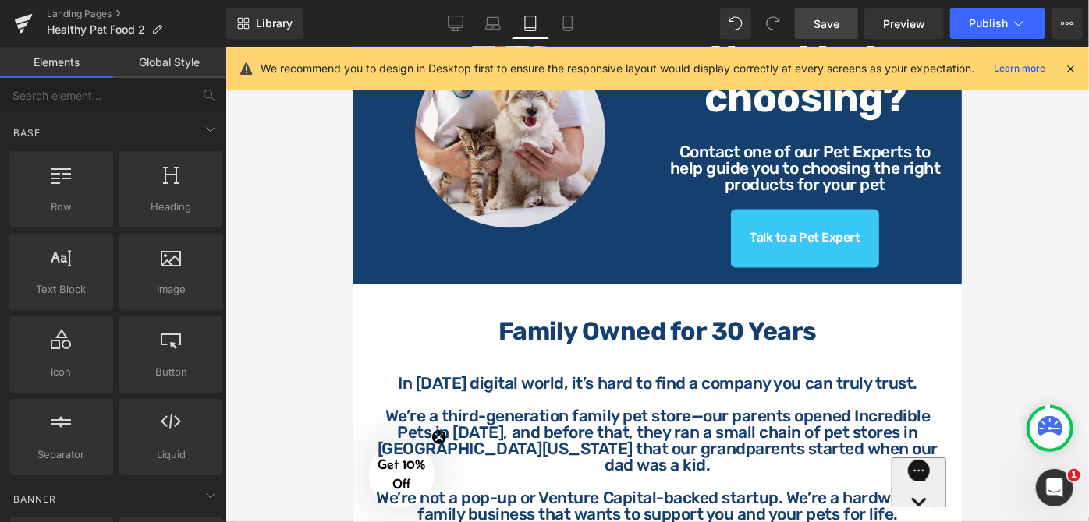
scroll to position [1428, 0]
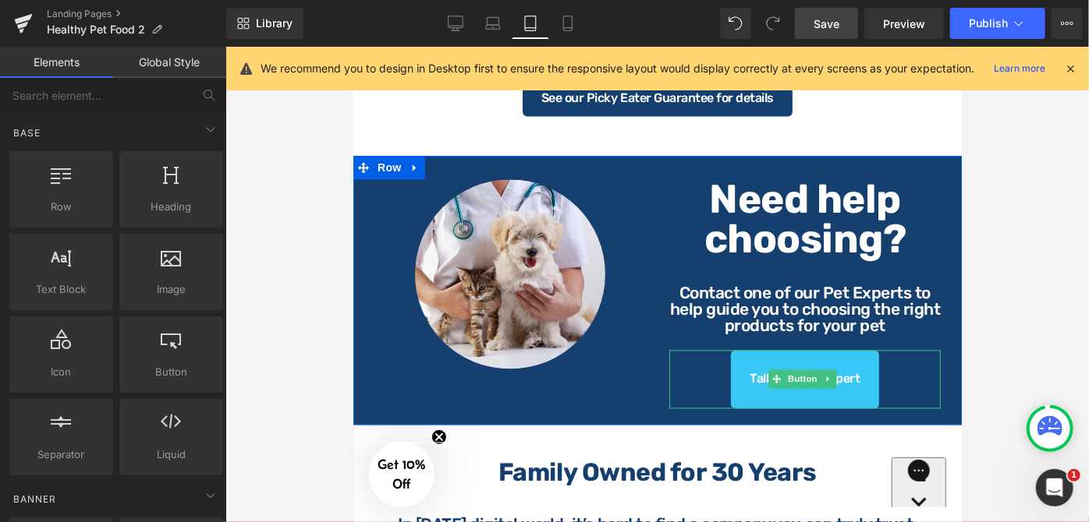
click at [876, 378] on div "Talk to a Pet Expert" at bounding box center [803, 379] width 271 height 58
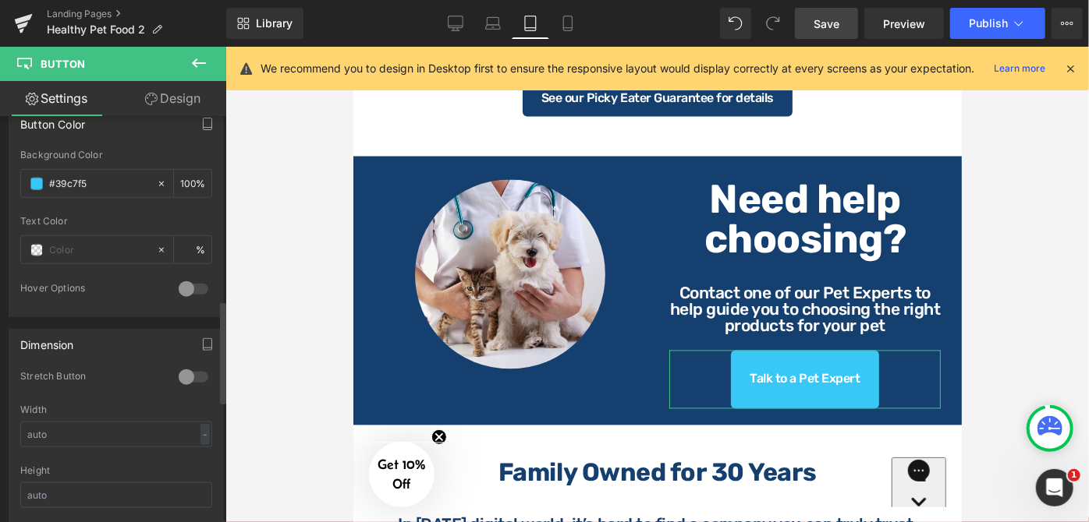
scroll to position [780, 0]
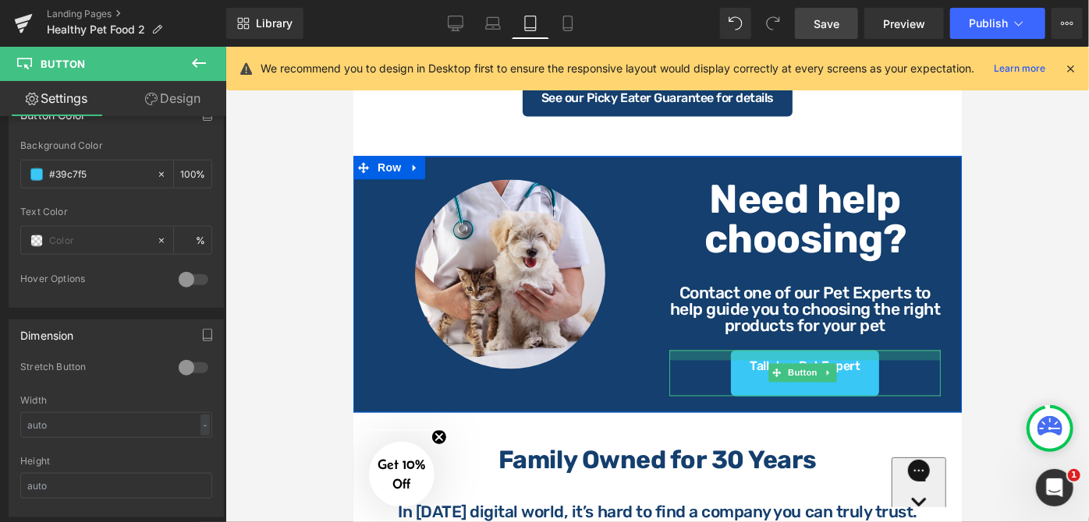
drag, startPoint x: 876, startPoint y: 338, endPoint x: 885, endPoint y: 326, distance: 15.6
click at [885, 326] on div "Row Need help choosing? Heading Contact one of our Pet Experts to help guide yo…" at bounding box center [804, 287] width 295 height 217
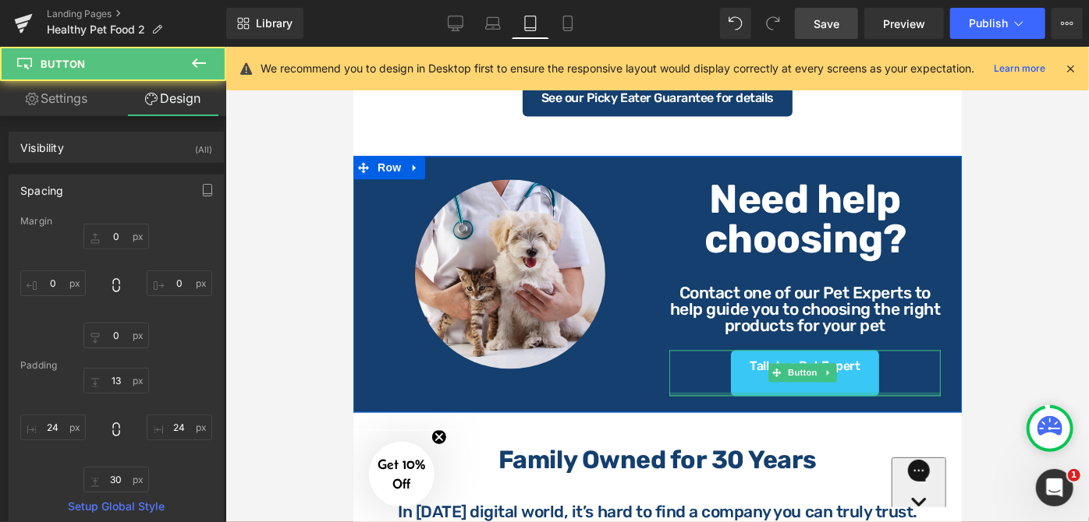
click at [873, 392] on div at bounding box center [803, 394] width 271 height 4
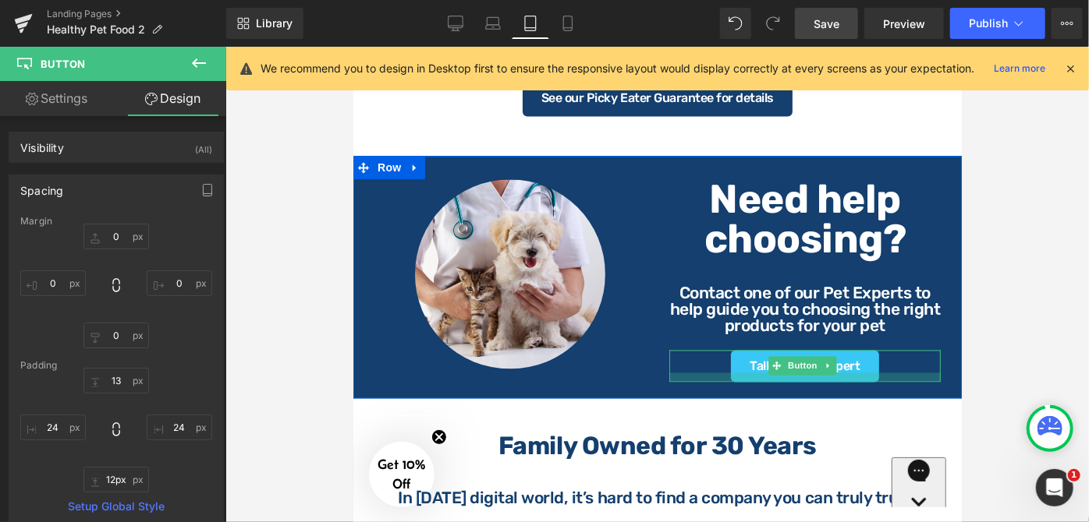
drag, startPoint x: 873, startPoint y: 378, endPoint x: 873, endPoint y: 365, distance: 13.3
click at [873, 373] on div at bounding box center [803, 377] width 271 height 9
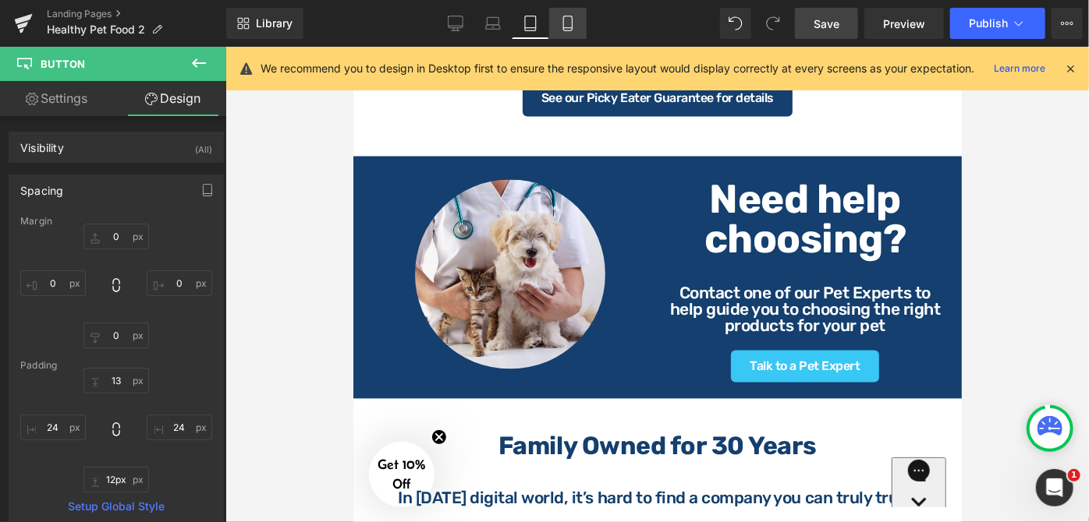
click at [563, 26] on icon at bounding box center [568, 24] width 16 height 16
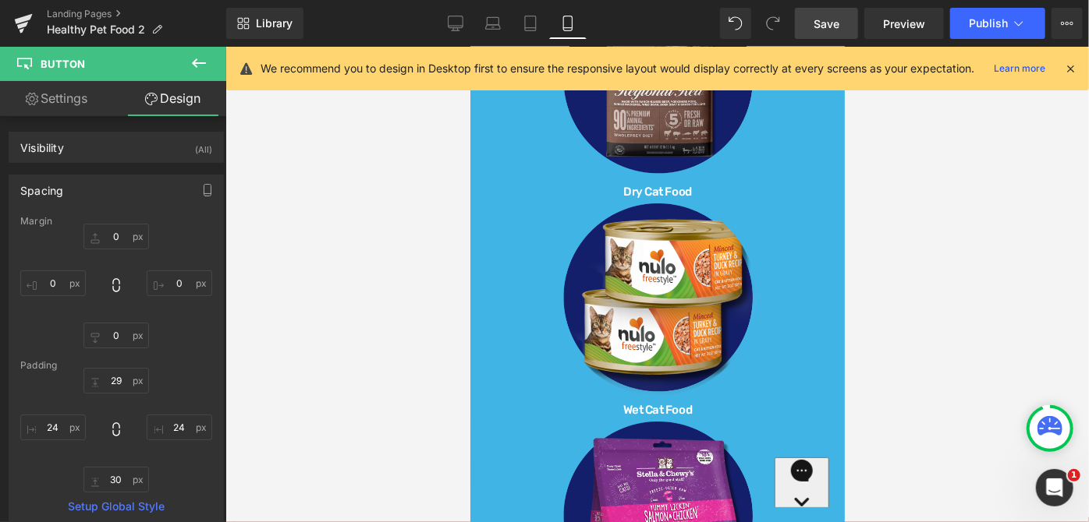
scroll to position [2427, 0]
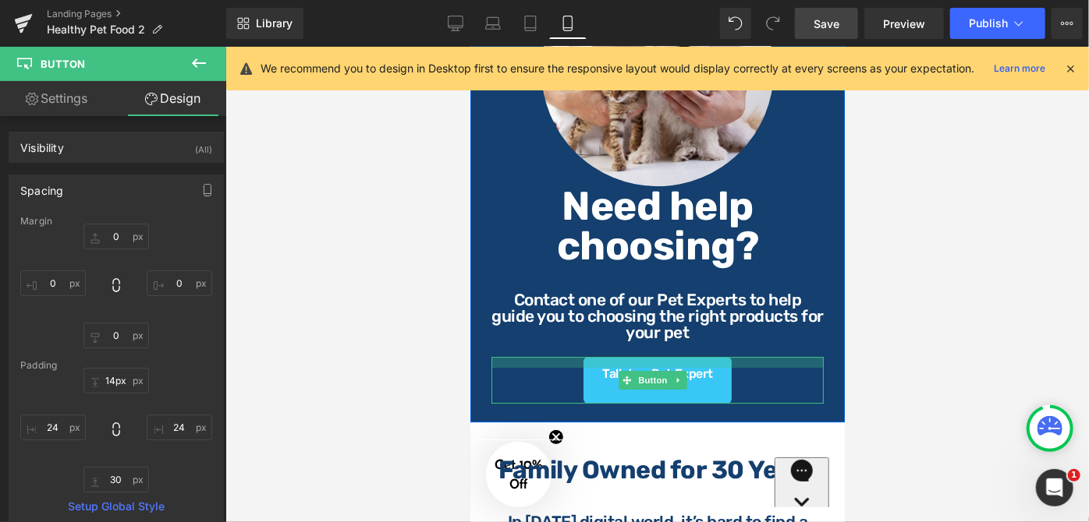
drag, startPoint x: 741, startPoint y: 338, endPoint x: 749, endPoint y: 326, distance: 14.5
click at [749, 326] on div "Row Need help choosing? Heading Contact one of our Pet Experts to help guide yo…" at bounding box center [657, 295] width 356 height 218
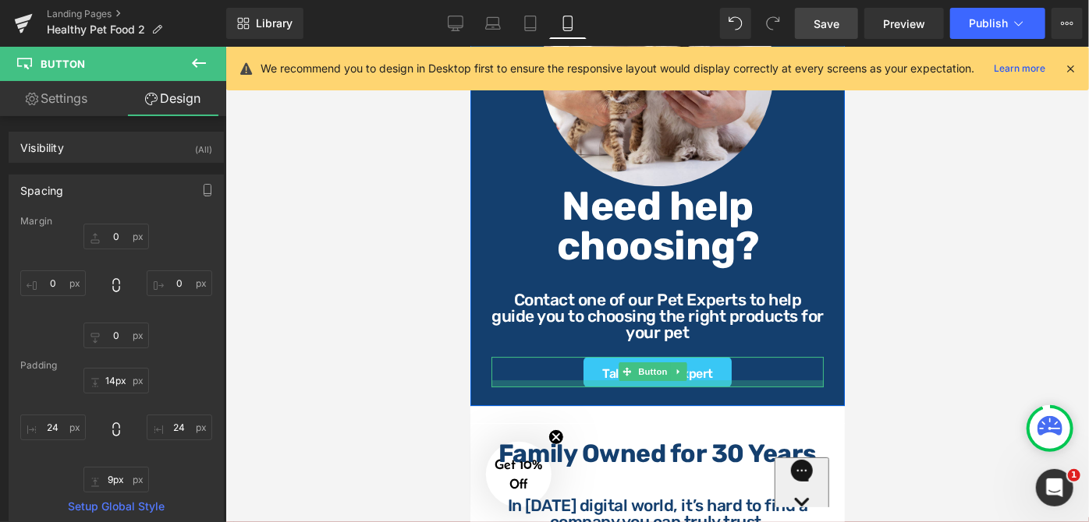
drag, startPoint x: 735, startPoint y: 380, endPoint x: 742, endPoint y: 363, distance: 17.8
click at [742, 380] on div at bounding box center [656, 383] width 332 height 7
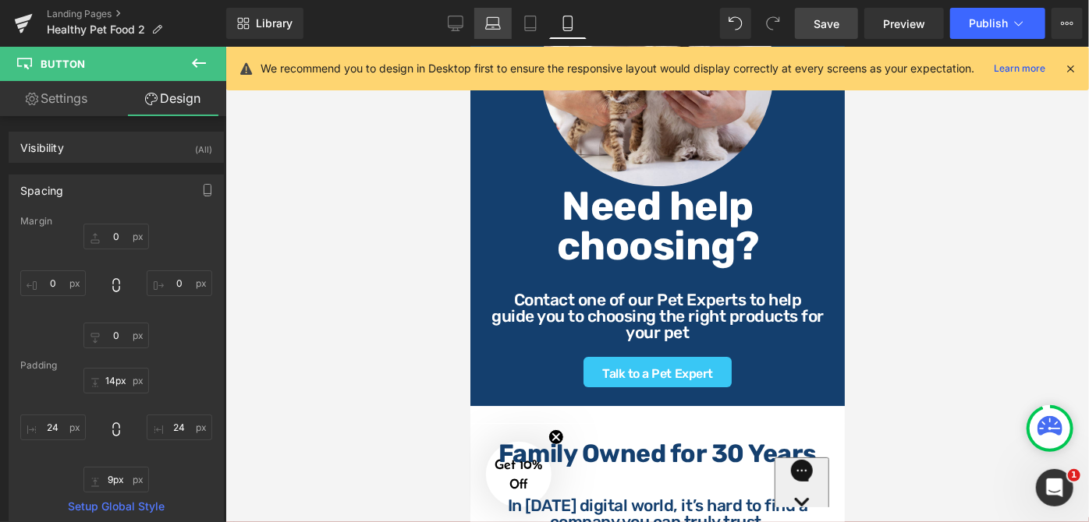
click at [496, 25] on icon at bounding box center [493, 27] width 15 height 5
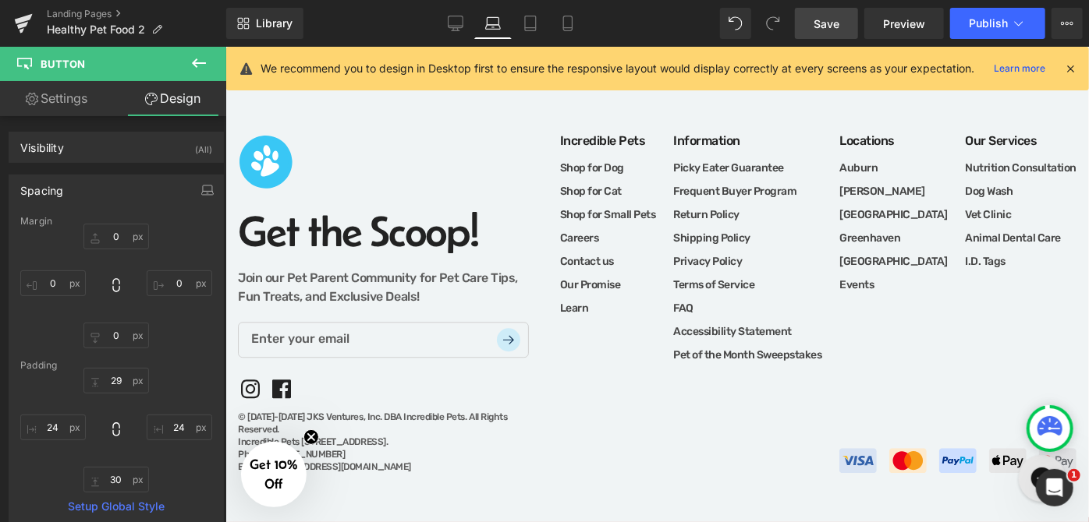
scroll to position [1116, 0]
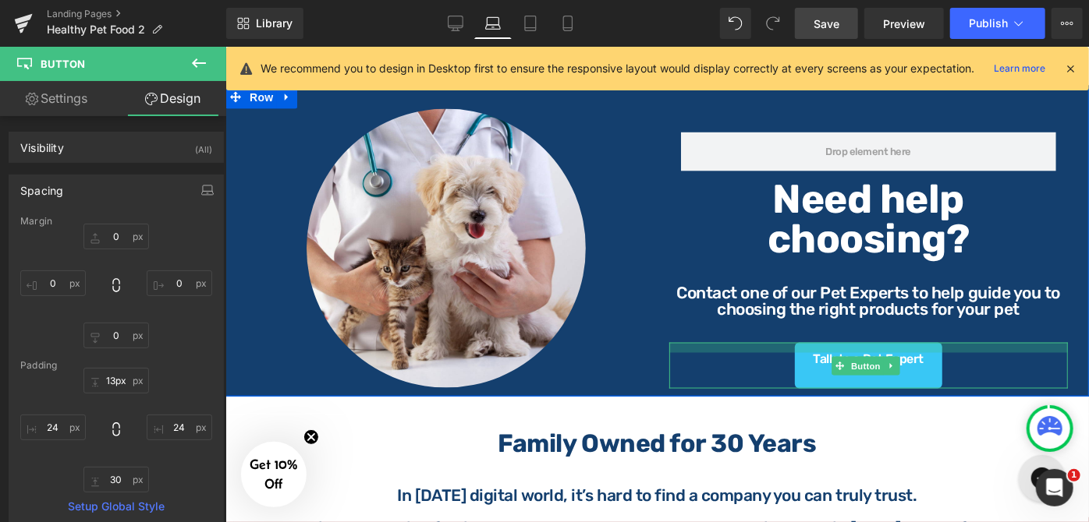
drag, startPoint x: 893, startPoint y: 338, endPoint x: 902, endPoint y: 325, distance: 15.6
click at [902, 325] on div "Row Need help choosing? Heading Contact one of our Pet Experts to help guide yo…" at bounding box center [868, 248] width 423 height 280
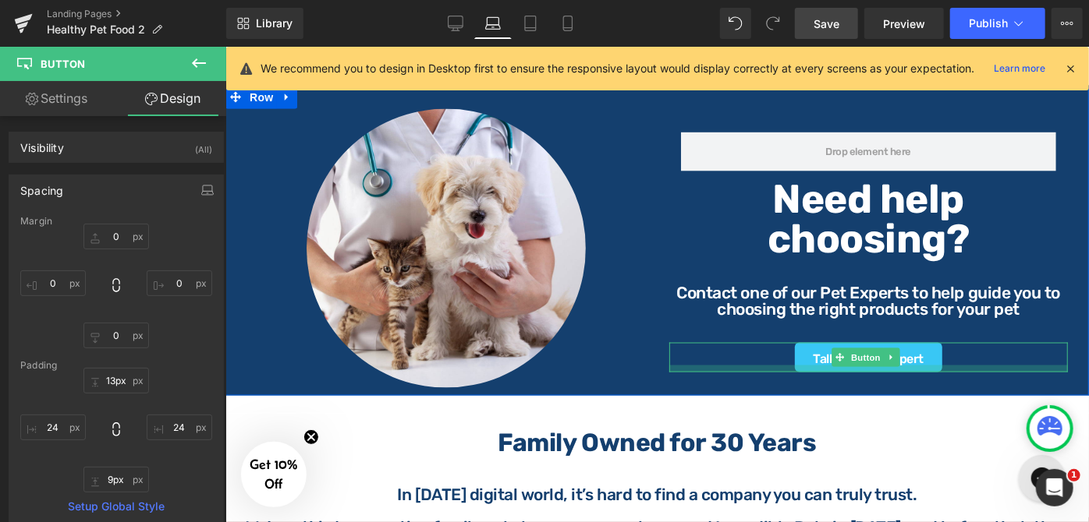
drag, startPoint x: 925, startPoint y: 380, endPoint x: 929, endPoint y: 364, distance: 16.3
click at [929, 365] on div at bounding box center [867, 368] width 399 height 7
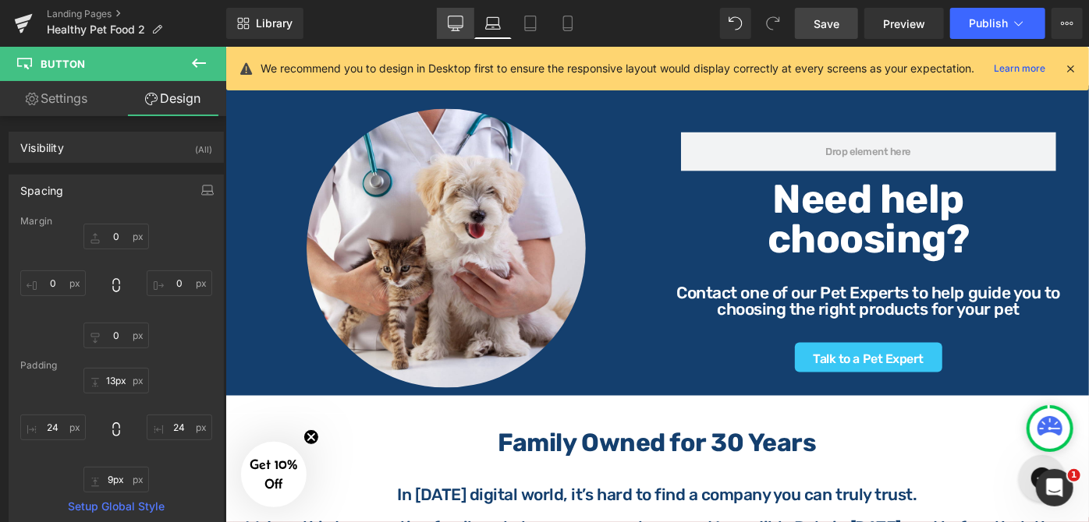
click at [462, 30] on icon at bounding box center [456, 24] width 16 height 16
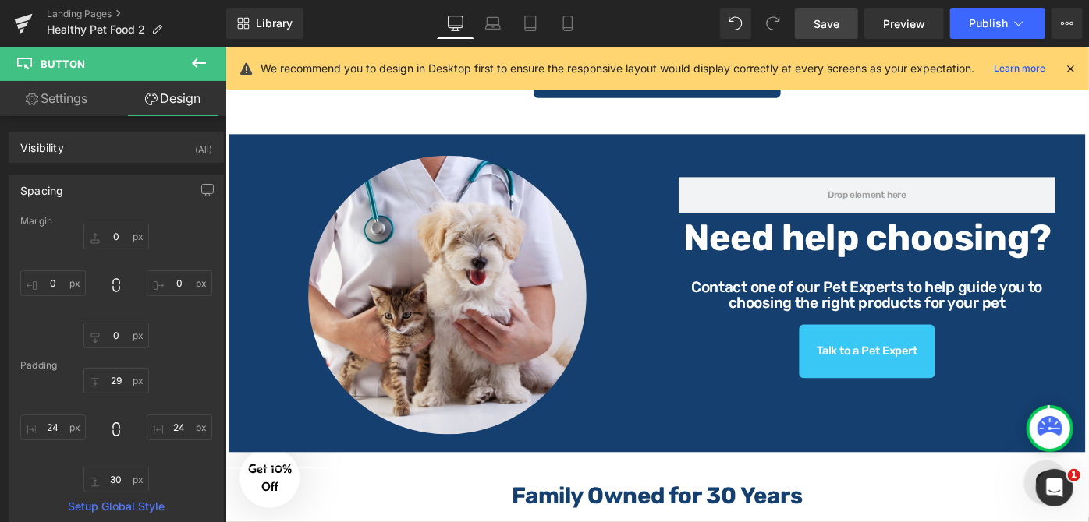
scroll to position [1124, 0]
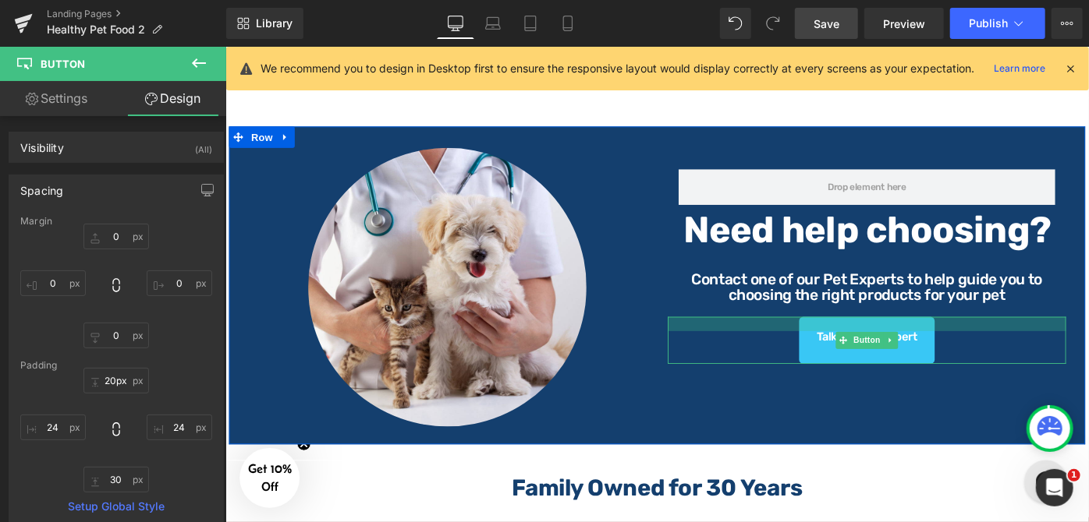
drag, startPoint x: 980, startPoint y: 338, endPoint x: 989, endPoint y: 331, distance: 11.1
click at [989, 331] on div "Row Need help choosing? Heading Contact one of our Pet Experts to help guide yo…" at bounding box center [925, 275] width 458 height 236
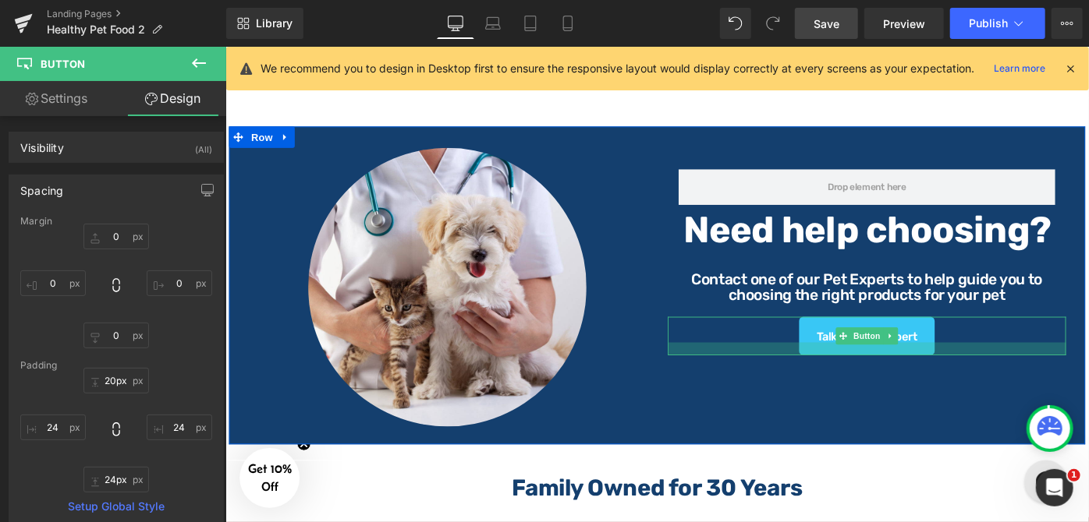
drag, startPoint x: 993, startPoint y: 384, endPoint x: 993, endPoint y: 374, distance: 9.4
click at [993, 374] on div at bounding box center [925, 377] width 435 height 14
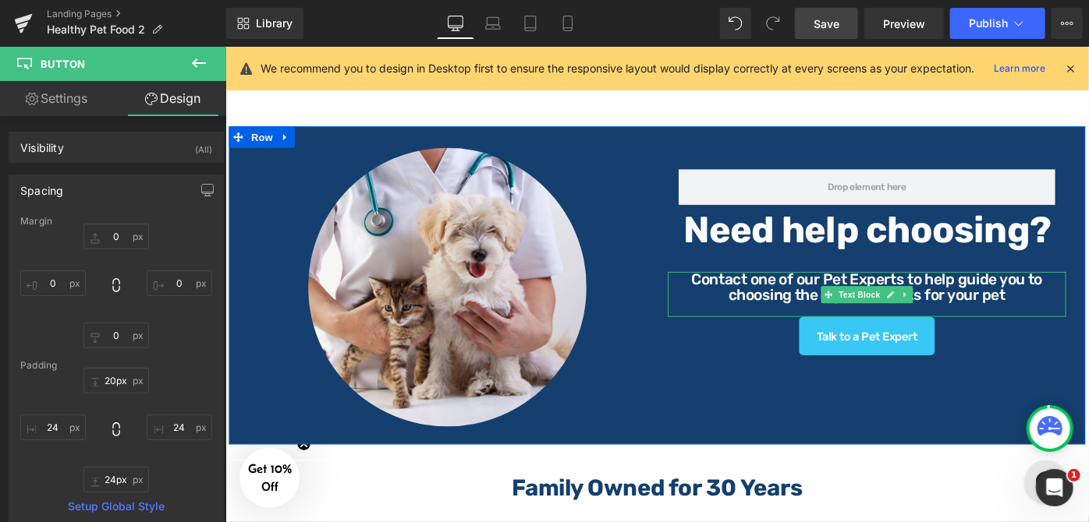
click at [1085, 313] on p "Contact one of our Pet Experts to help guide you to choosing the right products…" at bounding box center [925, 308] width 435 height 33
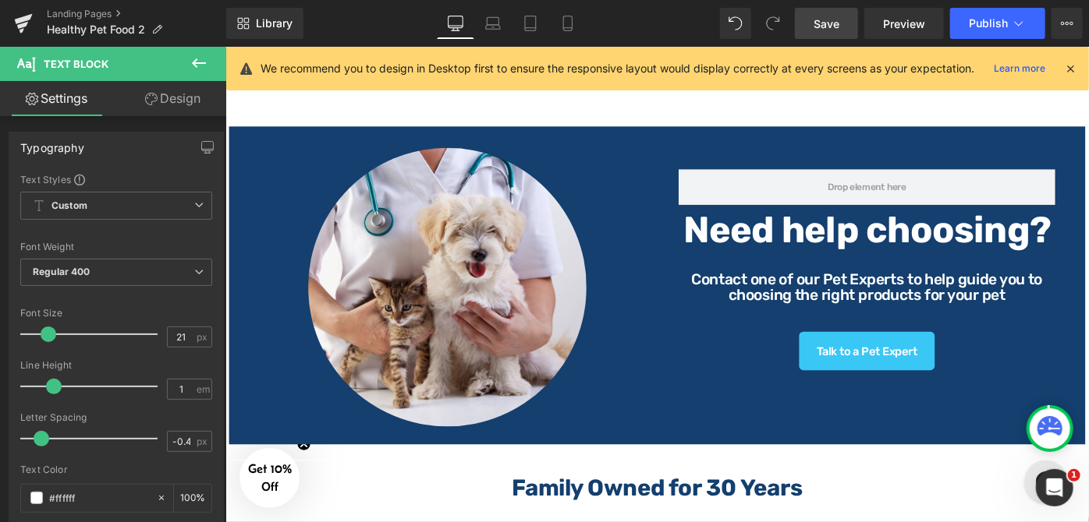
click at [841, 26] on link "Save" at bounding box center [826, 23] width 63 height 31
click at [816, 23] on span "Save" at bounding box center [826, 24] width 26 height 16
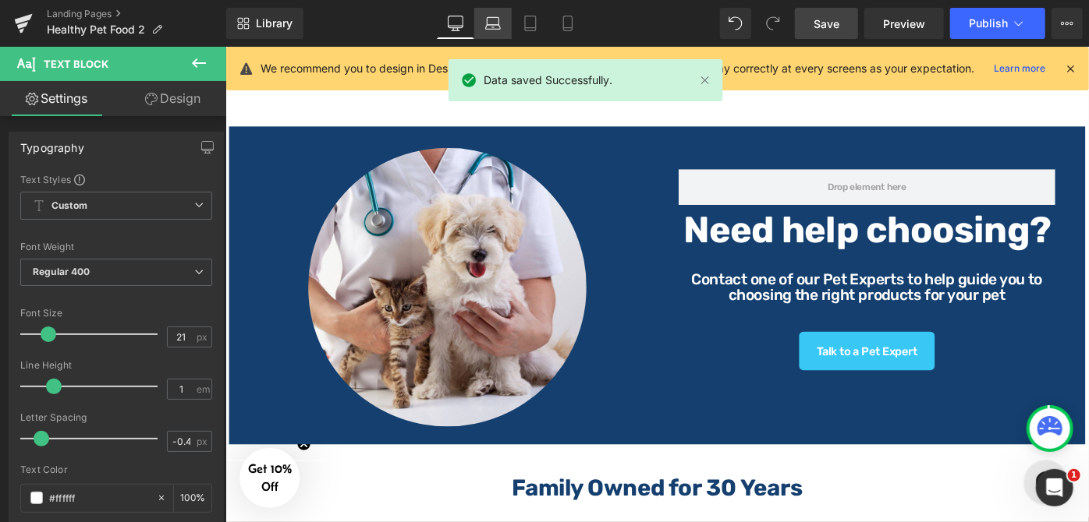
click at [504, 31] on link "Laptop" at bounding box center [492, 23] width 37 height 31
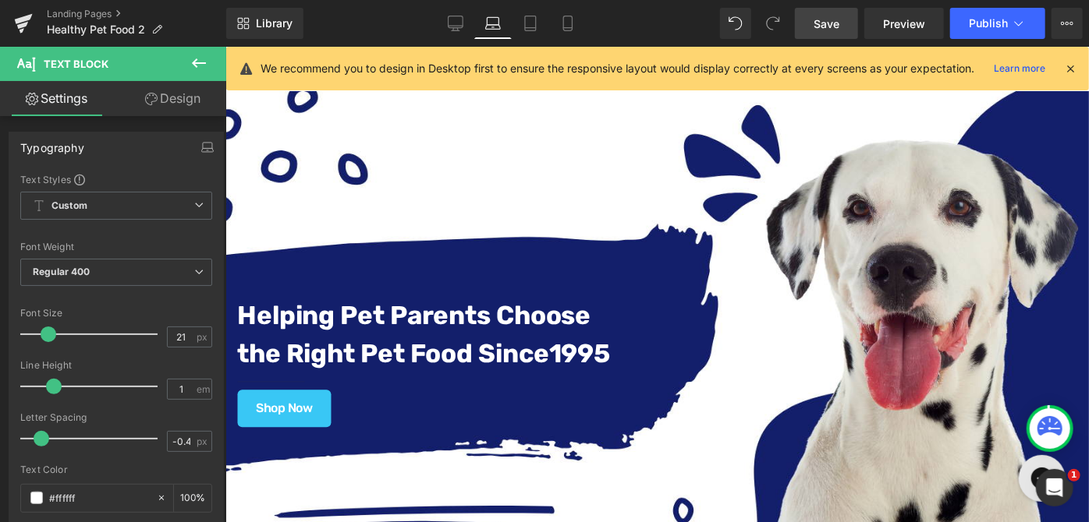
scroll to position [0, 0]
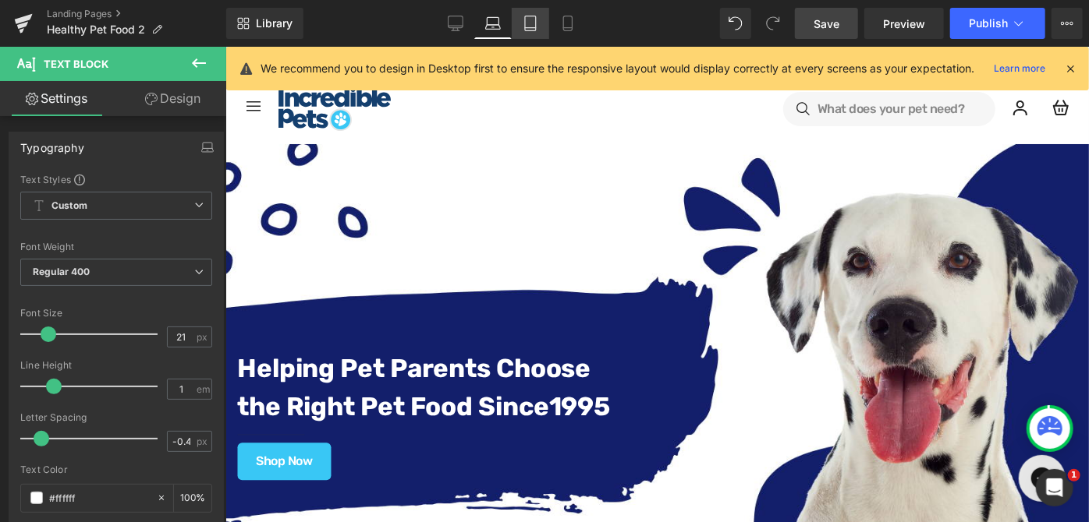
click at [530, 27] on icon at bounding box center [530, 24] width 16 height 16
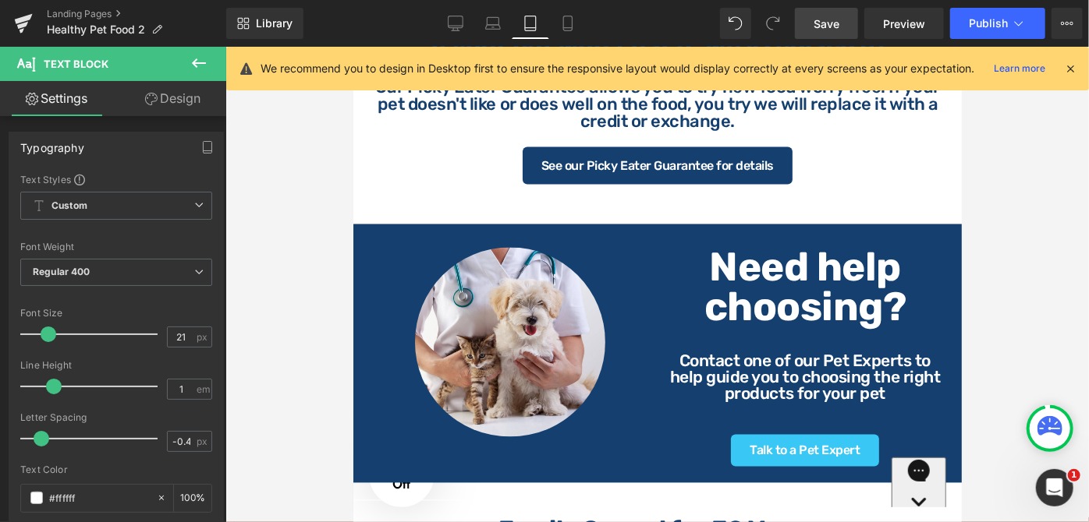
scroll to position [1347, 0]
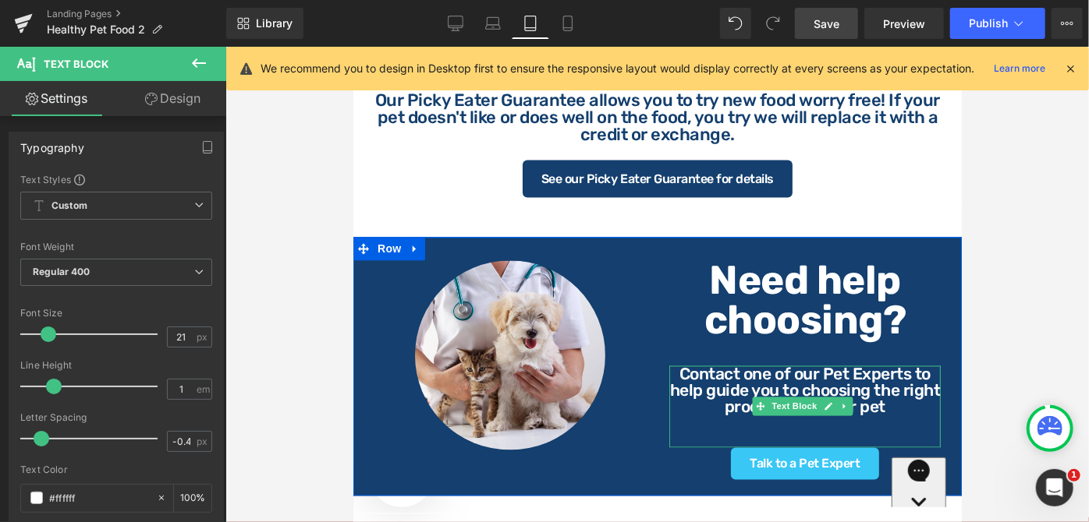
click at [823, 431] on p at bounding box center [803, 439] width 271 height 16
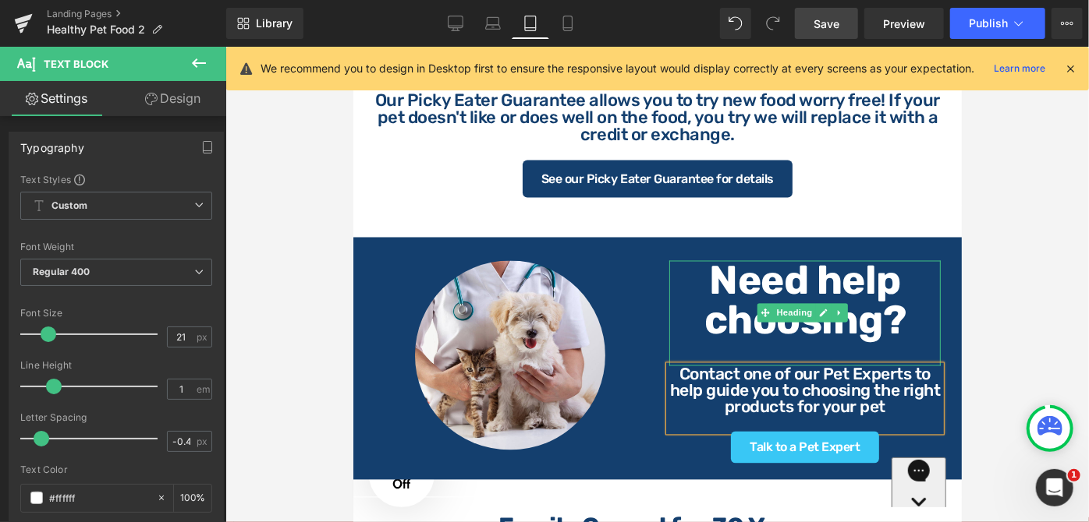
click at [899, 320] on h1 "Need help choosing?" at bounding box center [803, 300] width 271 height 80
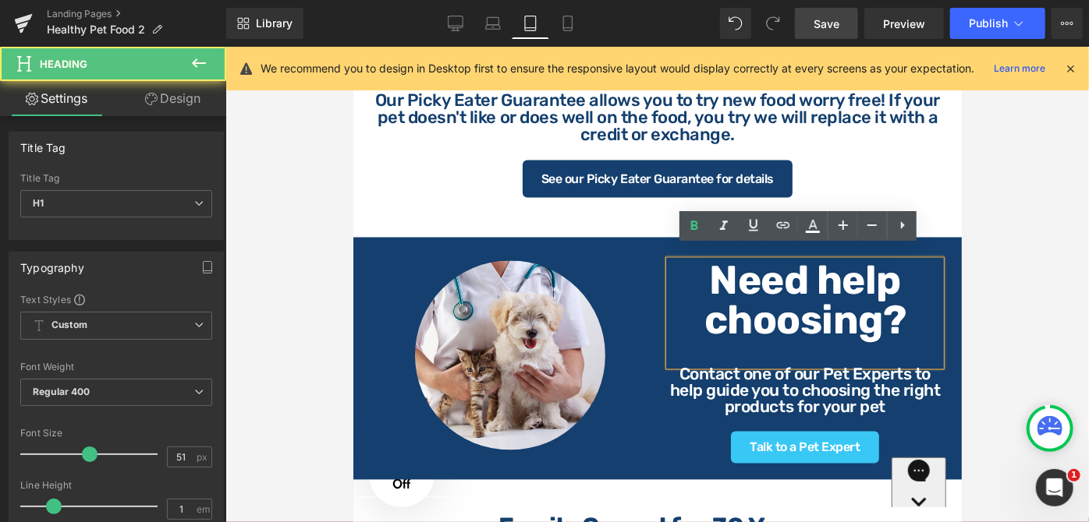
click at [829, 345] on div "Need help choosing?" at bounding box center [803, 312] width 271 height 105
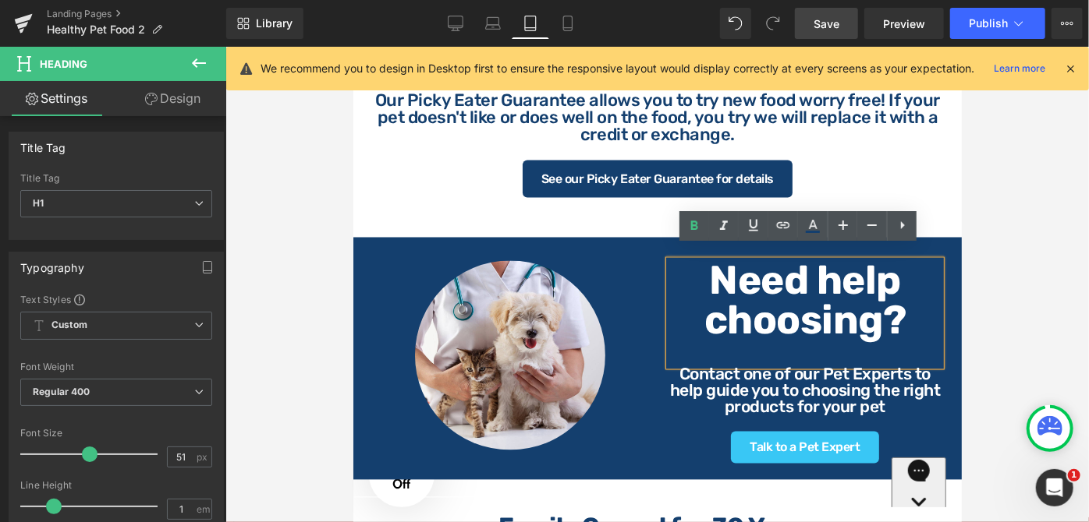
click at [771, 340] on div at bounding box center [803, 346] width 271 height 12
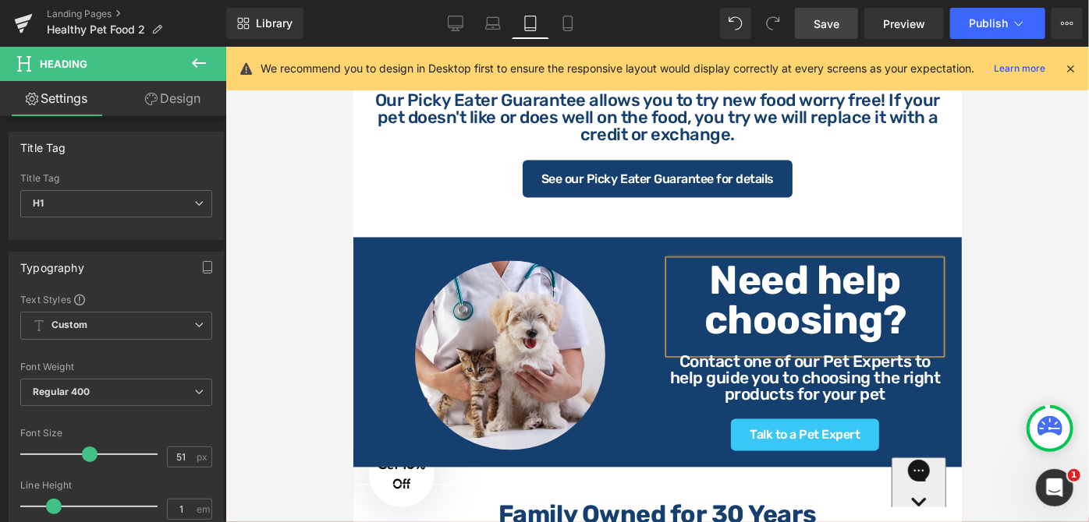
click at [825, 25] on span "Save" at bounding box center [826, 24] width 26 height 16
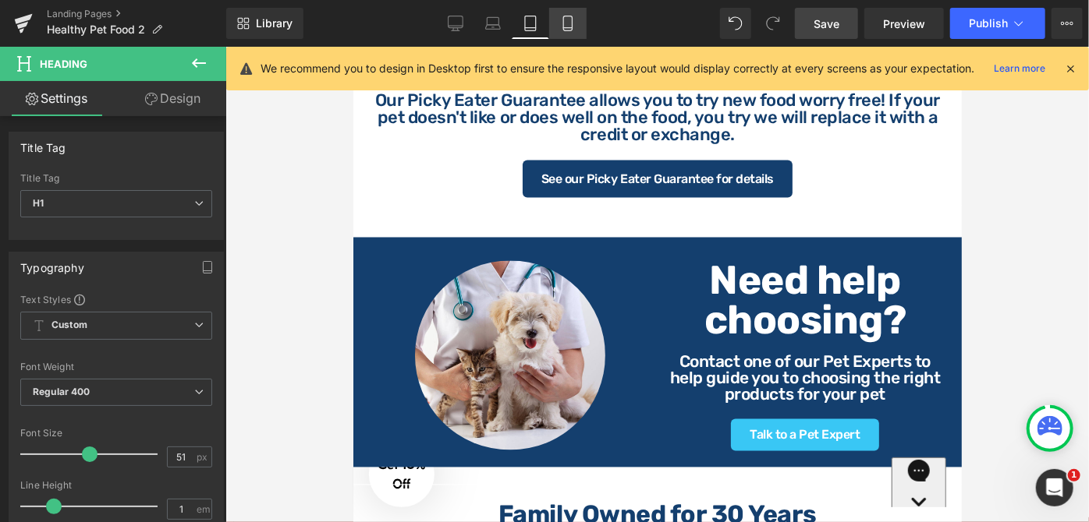
click at [570, 25] on icon at bounding box center [568, 24] width 16 height 16
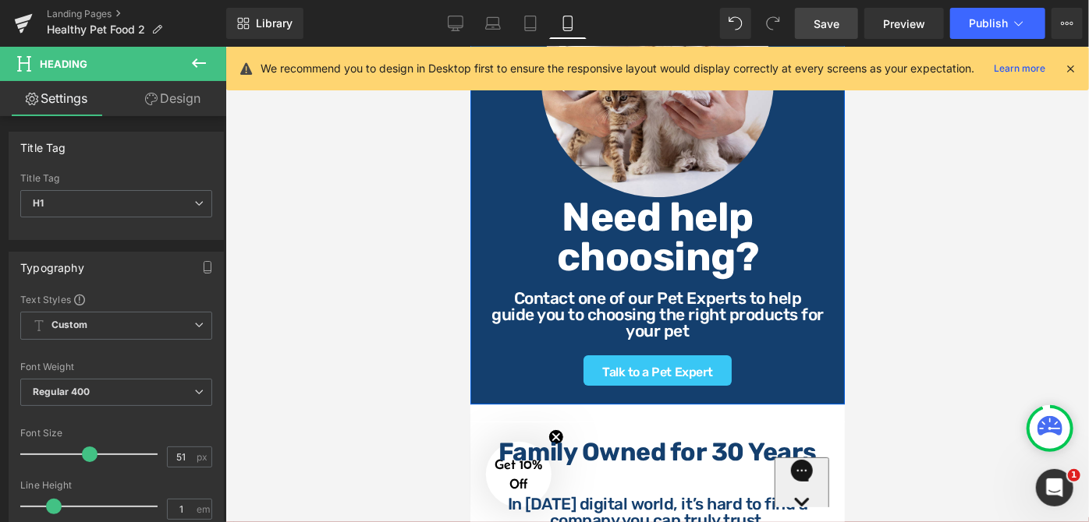
scroll to position [2417, 0]
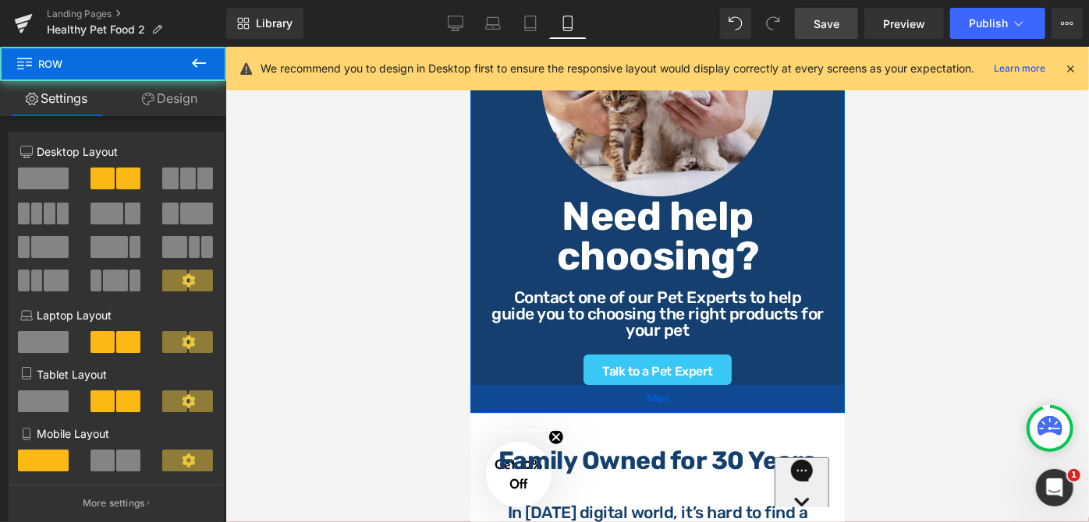
drag, startPoint x: 731, startPoint y: 380, endPoint x: 730, endPoint y: 390, distance: 10.3
click at [730, 390] on div "36px" at bounding box center [656, 398] width 374 height 28
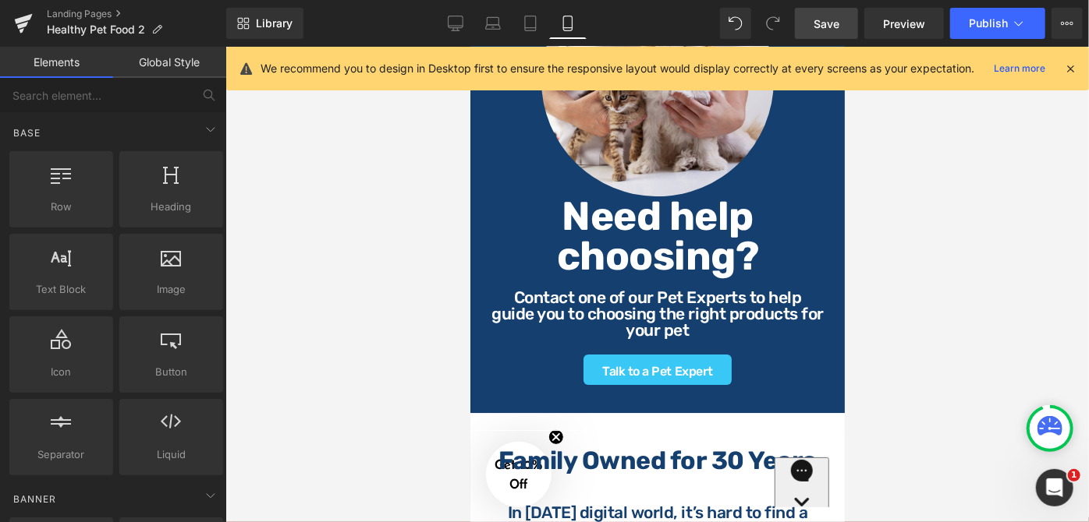
click at [704, 445] on b "Family Owned for 30 Years" at bounding box center [656, 460] width 318 height 30
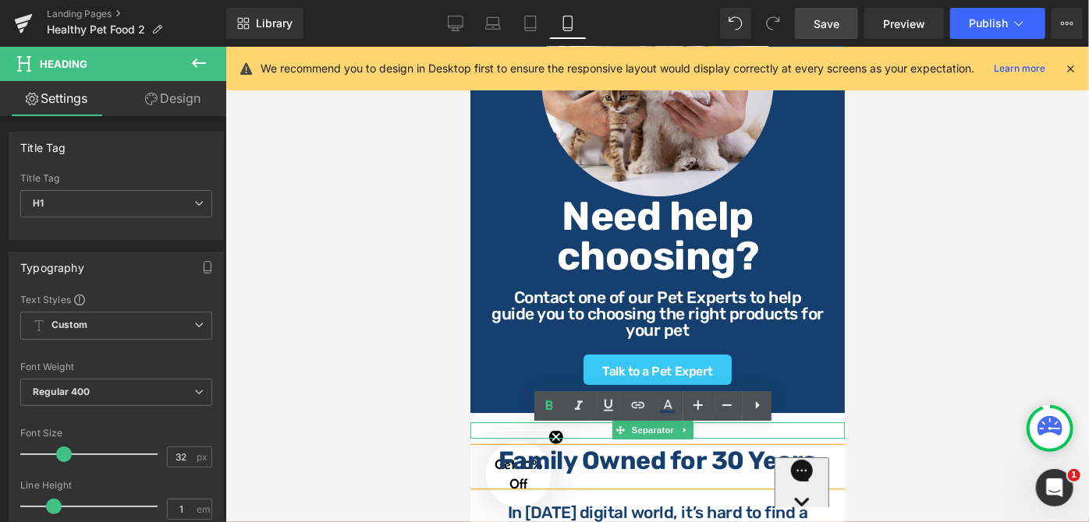
click at [800, 422] on div at bounding box center [656, 430] width 374 height 16
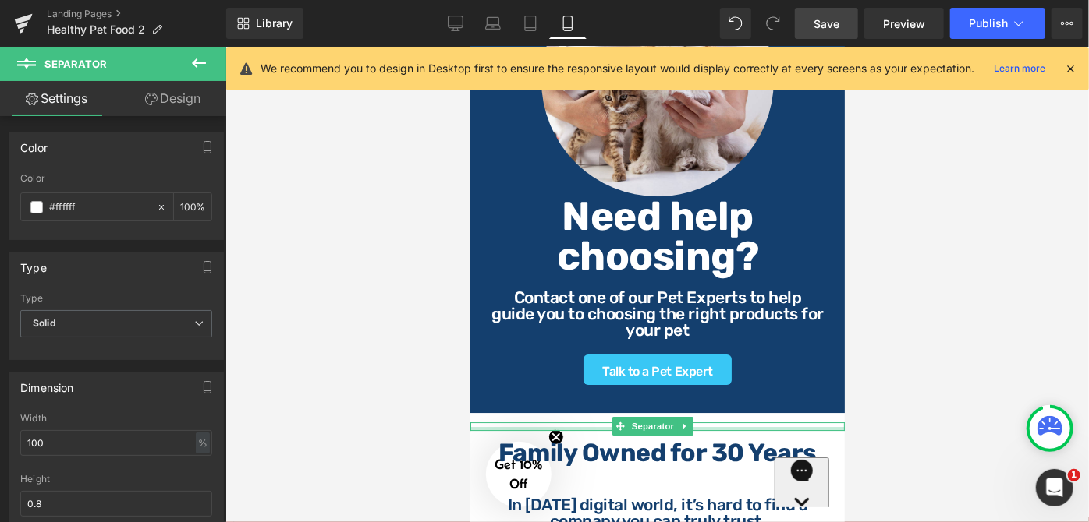
drag, startPoint x: 794, startPoint y: 416, endPoint x: 794, endPoint y: 407, distance: 9.4
click at [794, 427] on div at bounding box center [656, 429] width 374 height 4
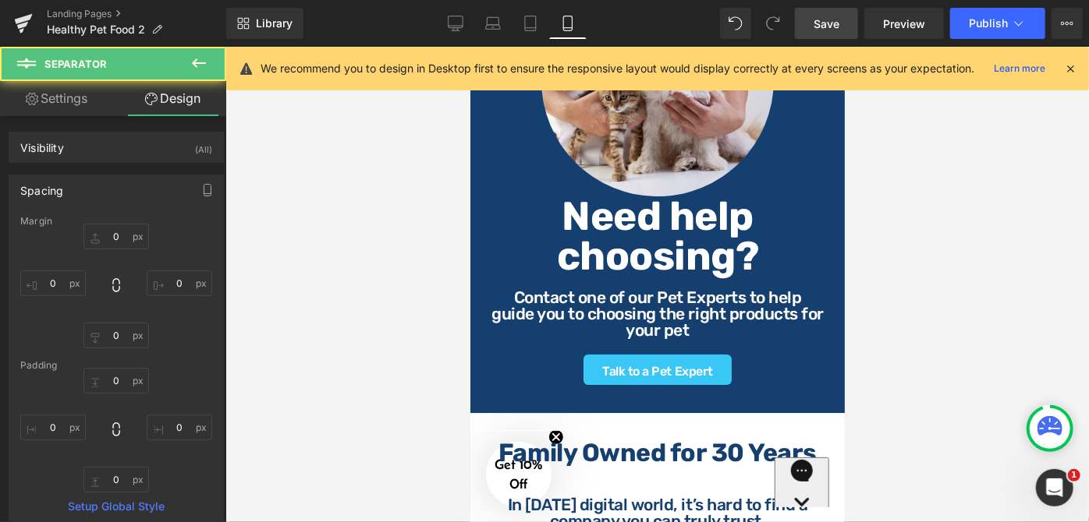
click at [905, 391] on div at bounding box center [656, 285] width 863 height 476
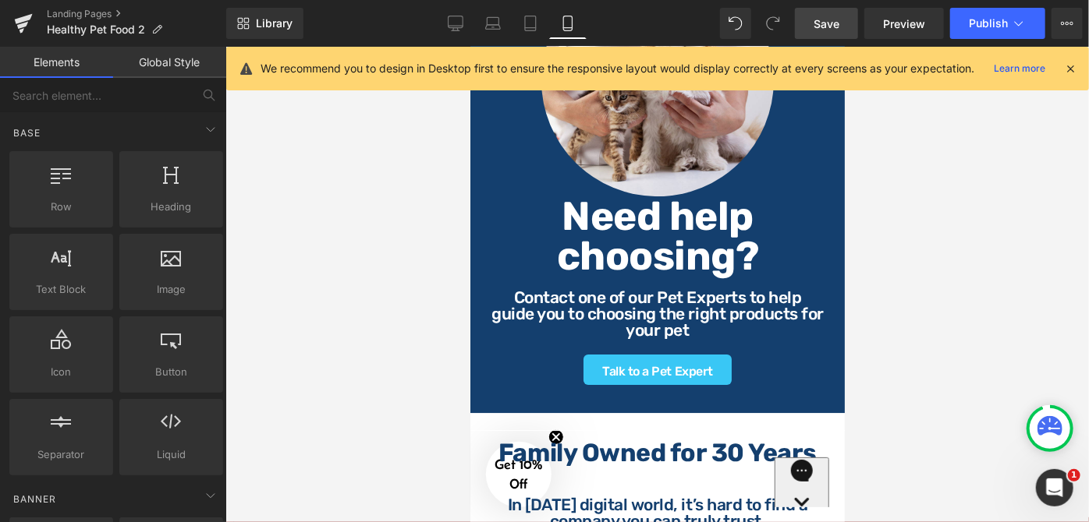
click at [820, 24] on span "Save" at bounding box center [826, 24] width 26 height 16
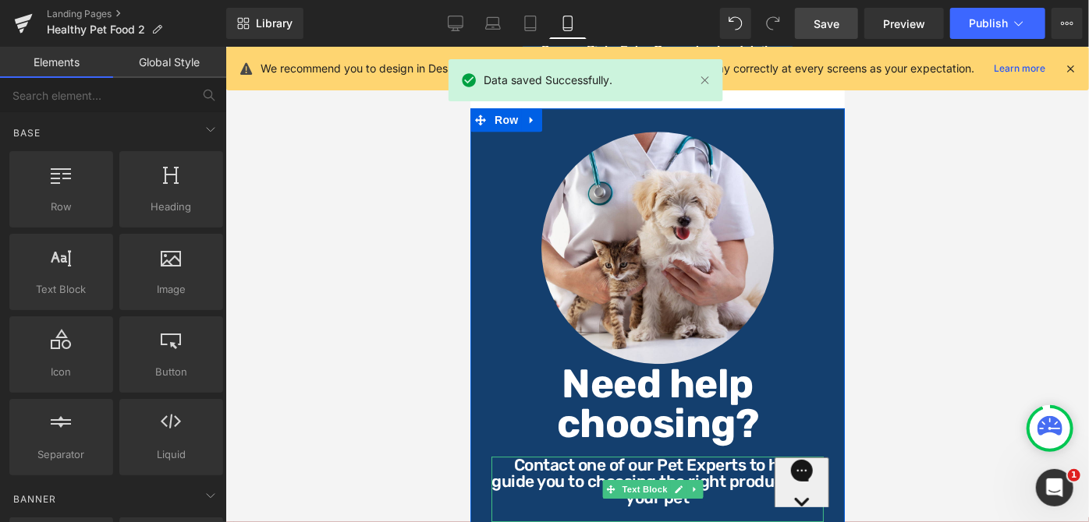
scroll to position [2133, 0]
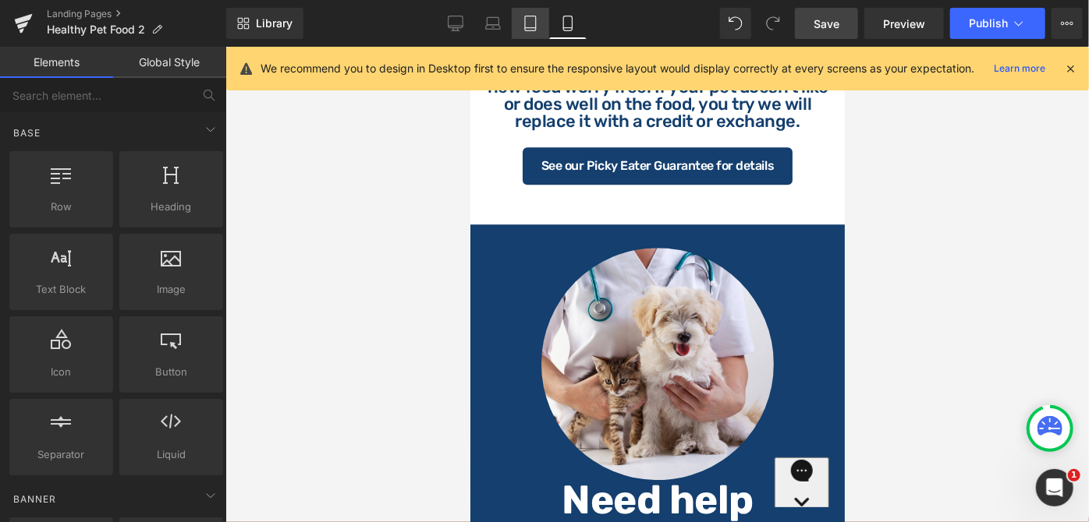
click at [536, 24] on icon at bounding box center [530, 24] width 16 height 16
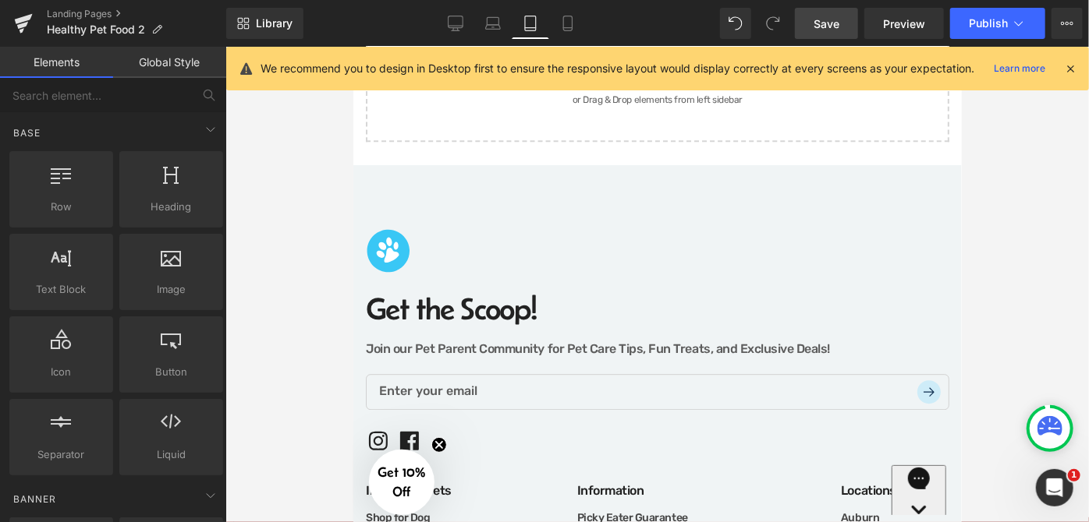
scroll to position [1378, 0]
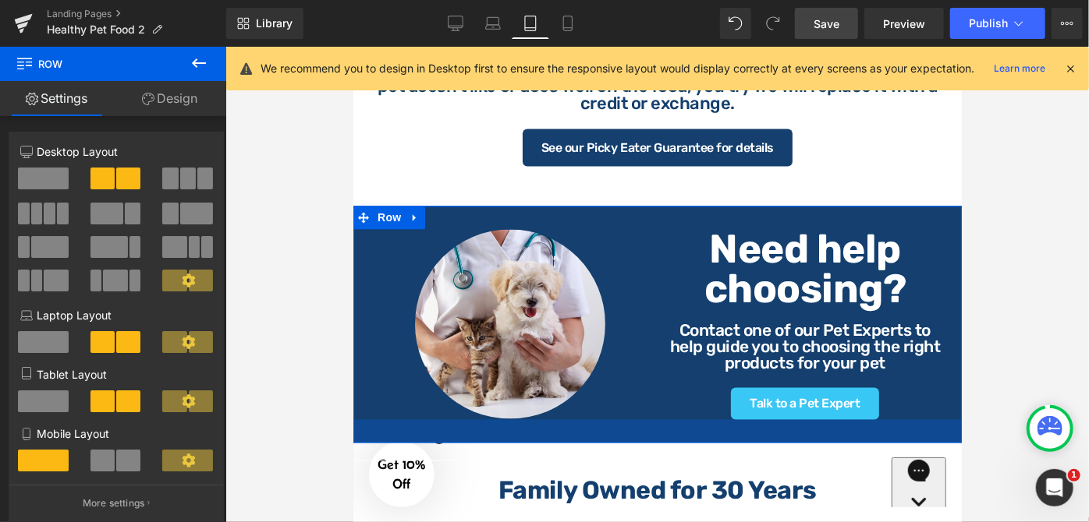
click at [703, 427] on div at bounding box center [656, 431] width 608 height 23
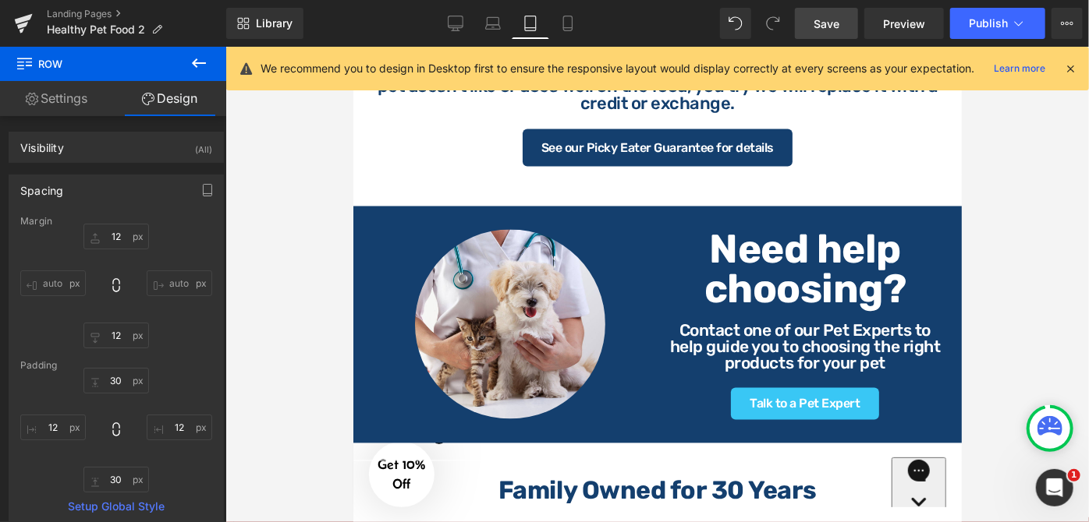
click at [827, 25] on span "Save" at bounding box center [826, 24] width 26 height 16
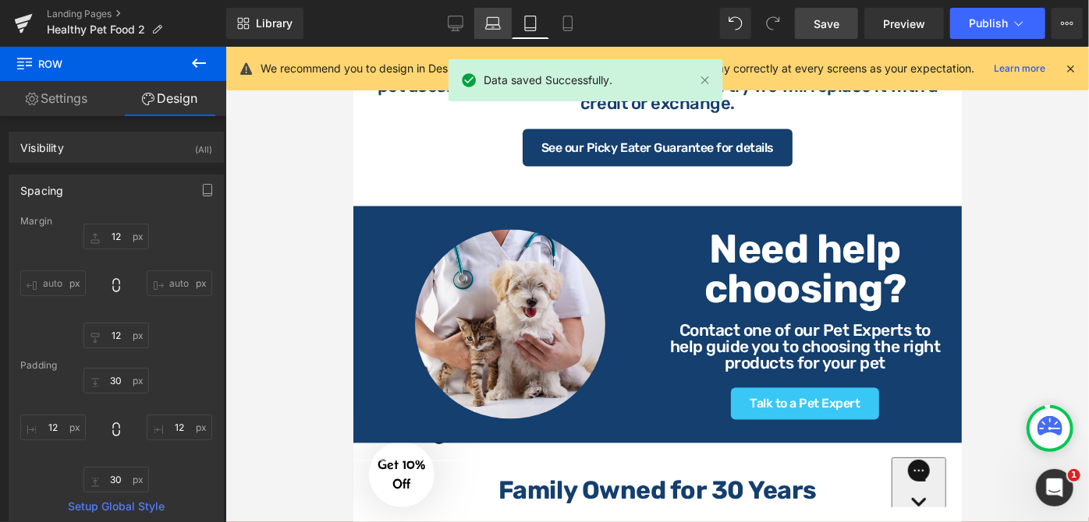
click at [488, 29] on icon at bounding box center [493, 27] width 15 height 5
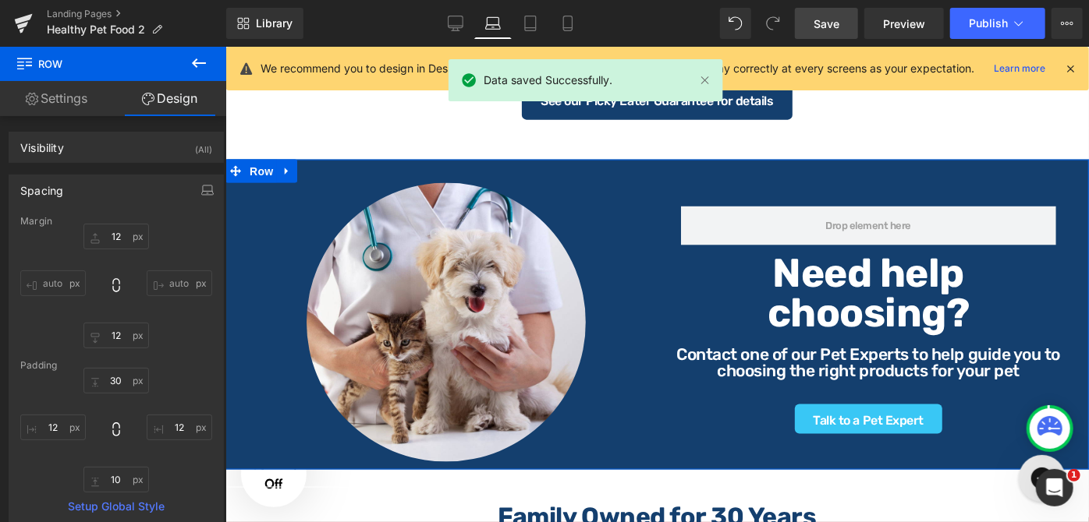
scroll to position [1073, 0]
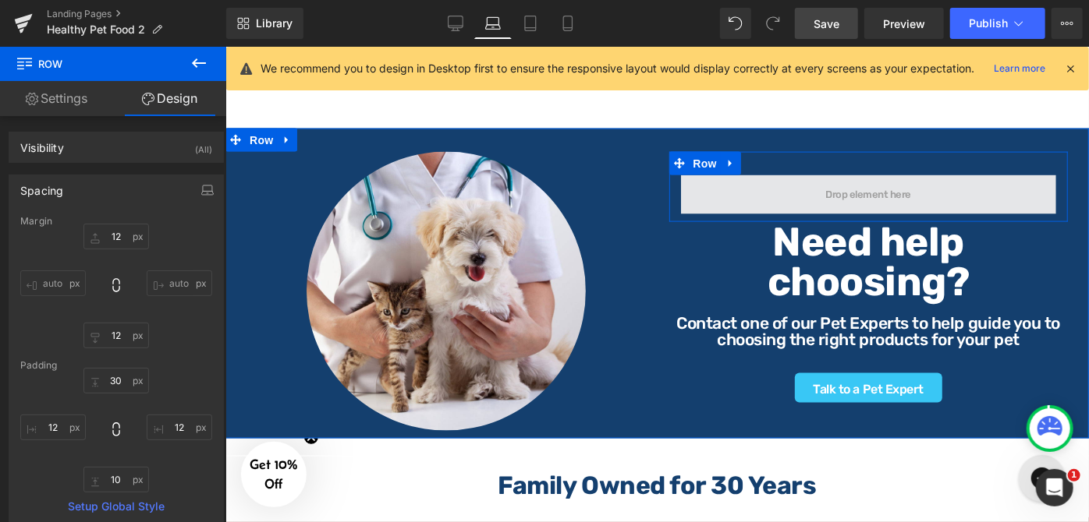
click at [835, 186] on span at bounding box center [867, 195] width 97 height 18
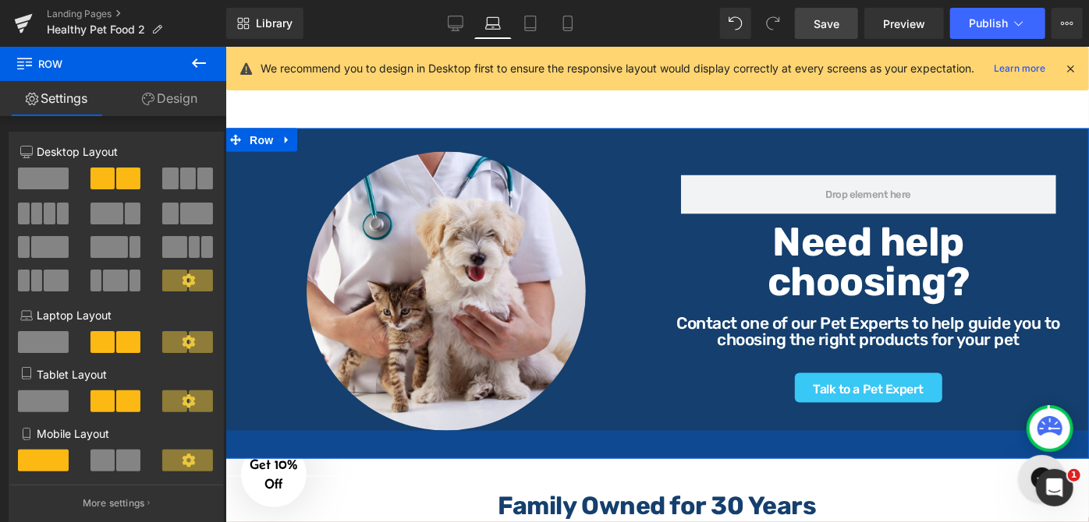
drag, startPoint x: 678, startPoint y: 425, endPoint x: 684, endPoint y: 445, distance: 21.2
click at [684, 445] on div "36px" at bounding box center [656, 444] width 863 height 28
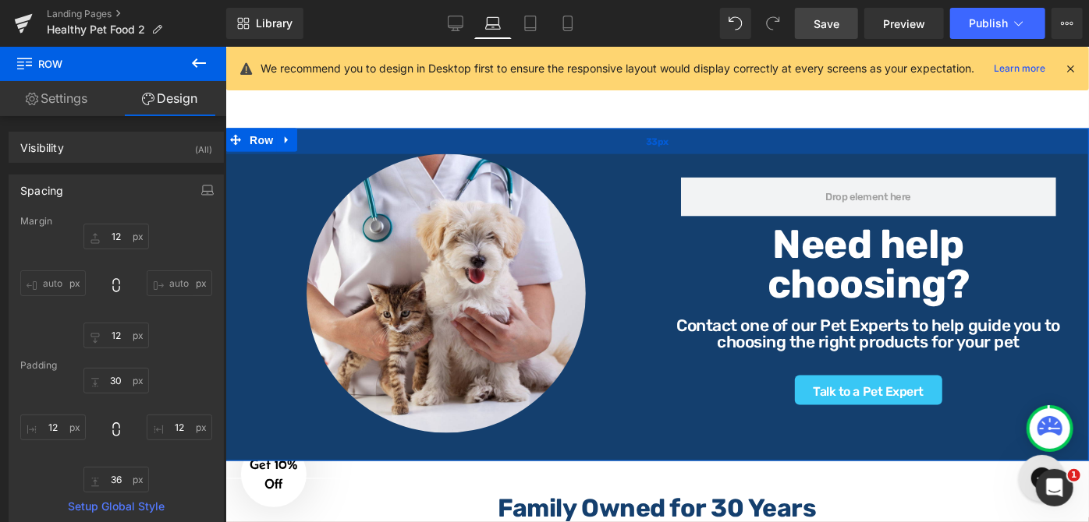
drag, startPoint x: 720, startPoint y: 136, endPoint x: 728, endPoint y: 139, distance: 8.4
click at [728, 139] on div "33px" at bounding box center [656, 141] width 863 height 26
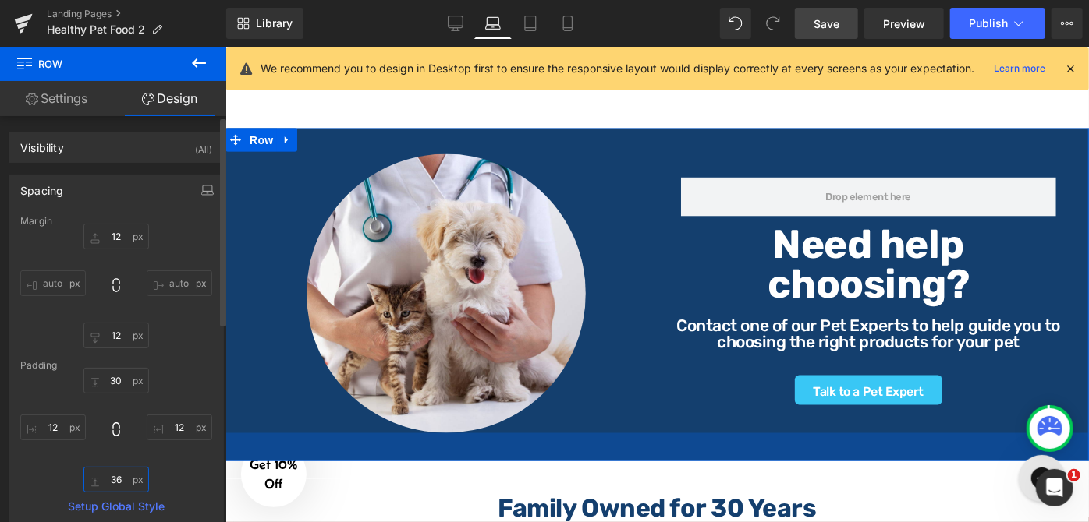
click at [122, 483] on input "36" at bounding box center [115, 480] width 65 height 26
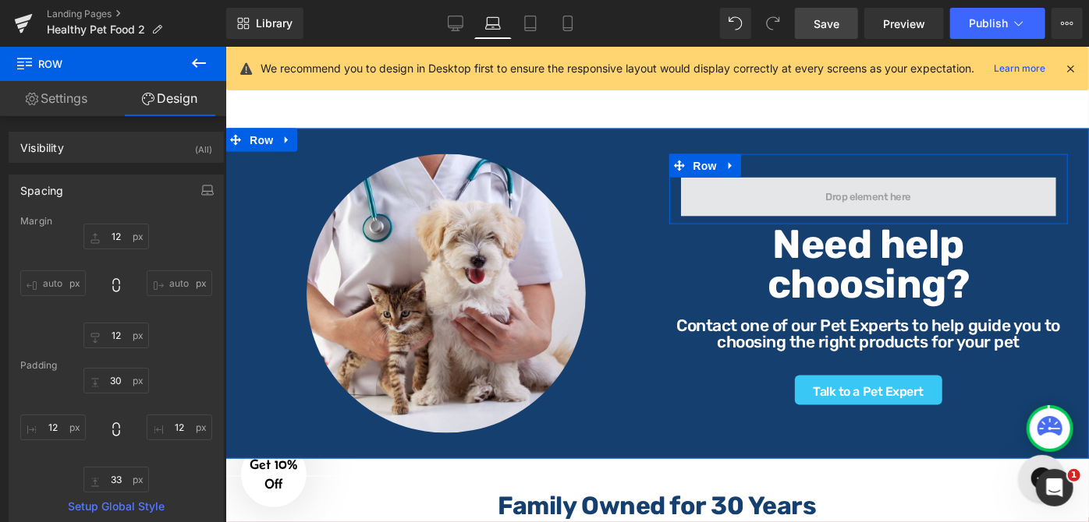
click at [933, 193] on span at bounding box center [868, 196] width 376 height 39
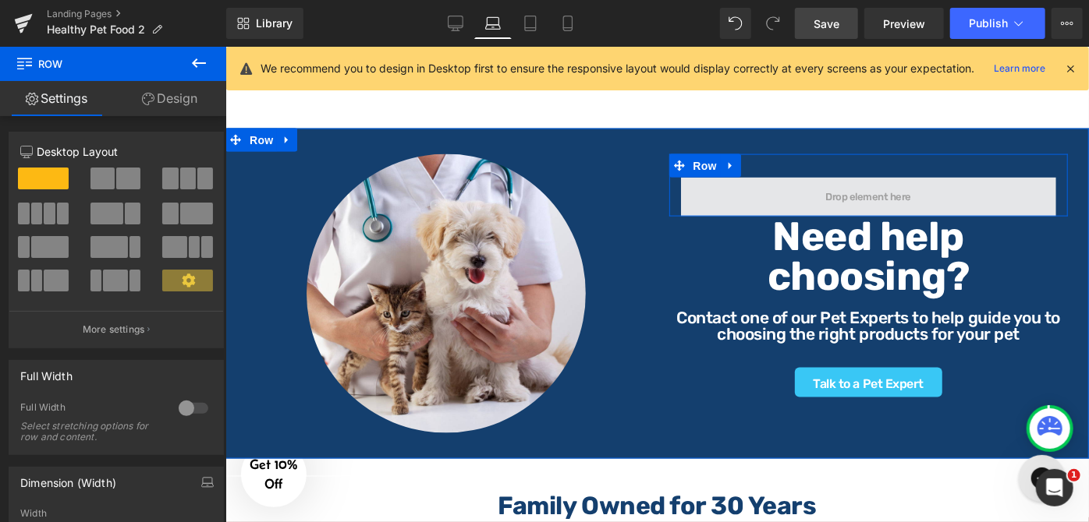
drag, startPoint x: 994, startPoint y: 215, endPoint x: 990, endPoint y: 194, distance: 21.4
click at [990, 194] on div "Row" at bounding box center [867, 185] width 399 height 62
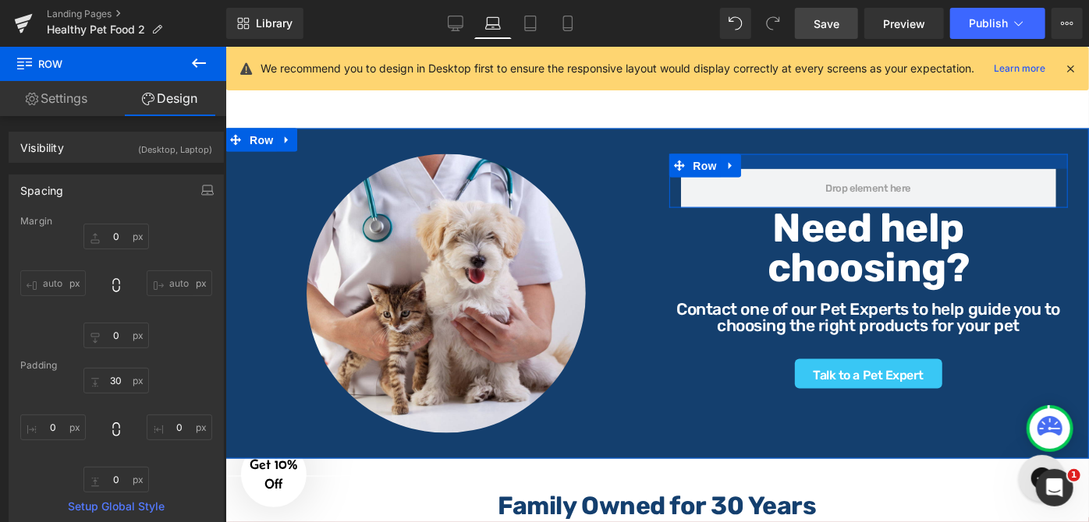
drag, startPoint x: 825, startPoint y: 168, endPoint x: 830, endPoint y: 160, distance: 9.8
click at [830, 160] on div at bounding box center [867, 161] width 399 height 15
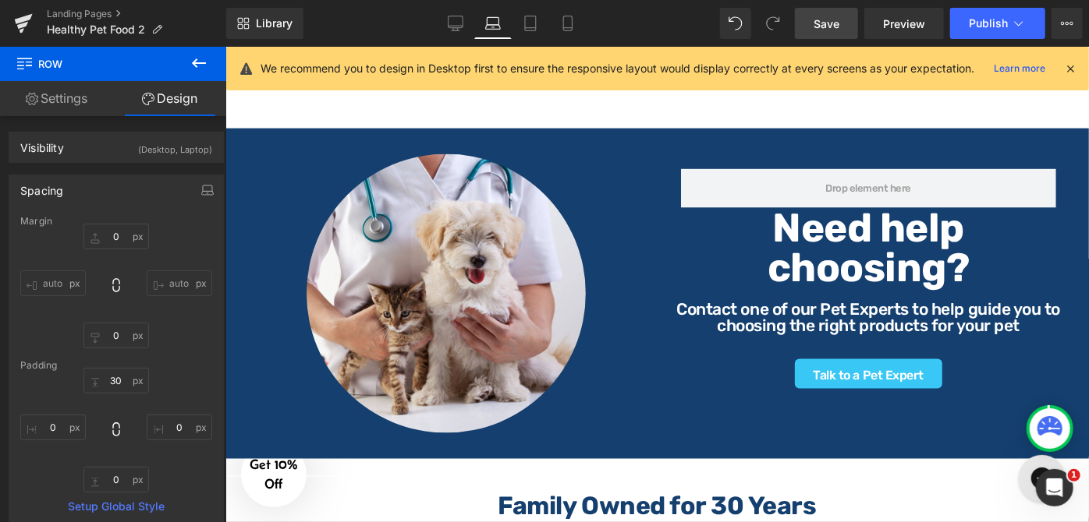
click at [835, 16] on span "Save" at bounding box center [826, 24] width 26 height 16
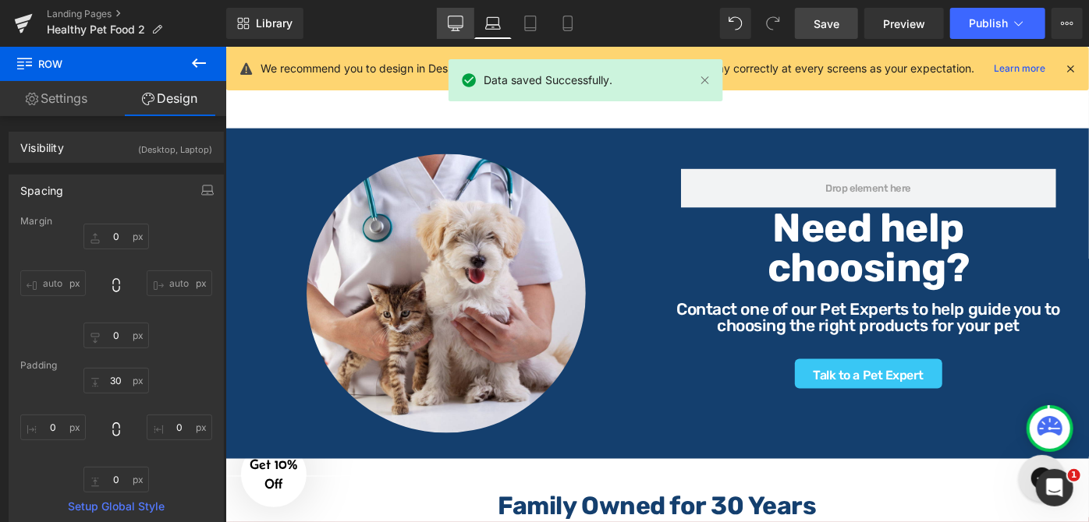
click at [438, 30] on link "Desktop" at bounding box center [455, 23] width 37 height 31
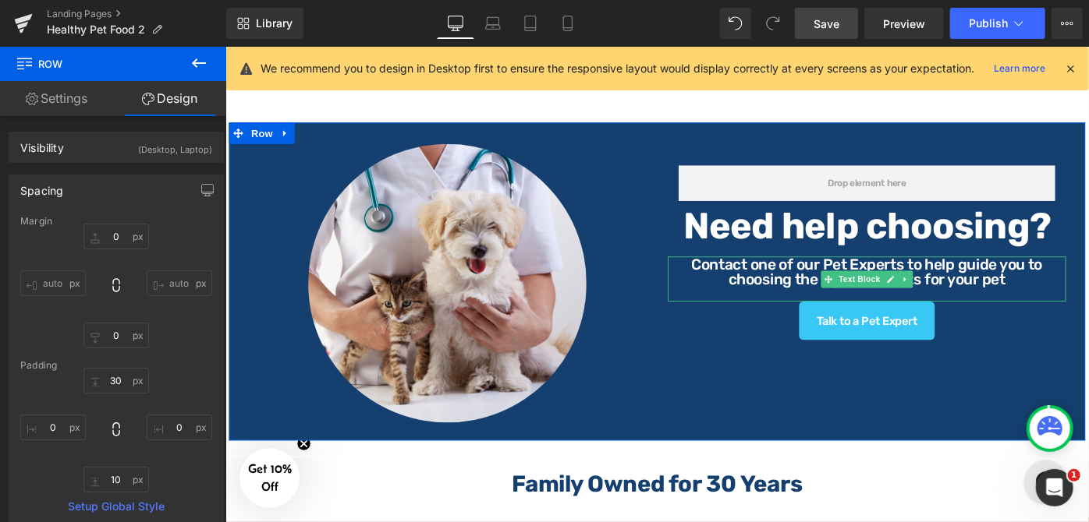
click at [1080, 292] on p "Contact one of our Pet Experts to help guide you to choosing the right products…" at bounding box center [925, 291] width 435 height 33
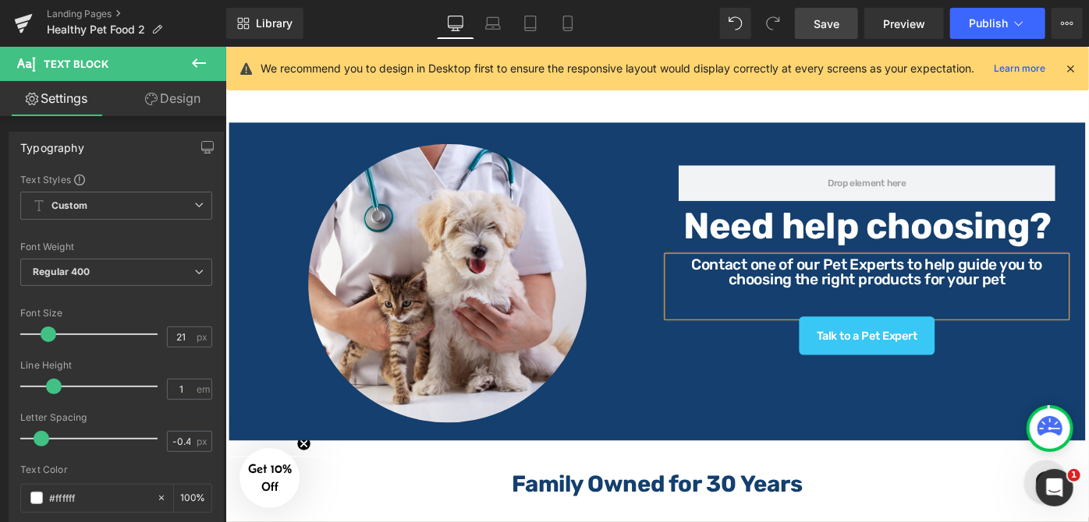
drag, startPoint x: 501, startPoint y: 25, endPoint x: 536, endPoint y: 40, distance: 38.1
click at [501, 25] on icon at bounding box center [493, 24] width 16 height 16
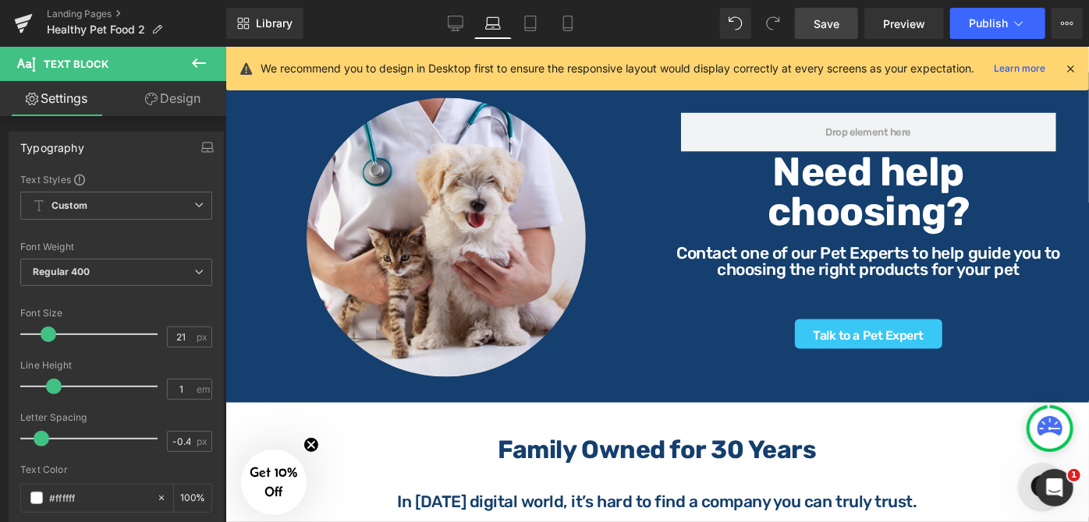
scroll to position [1096, 0]
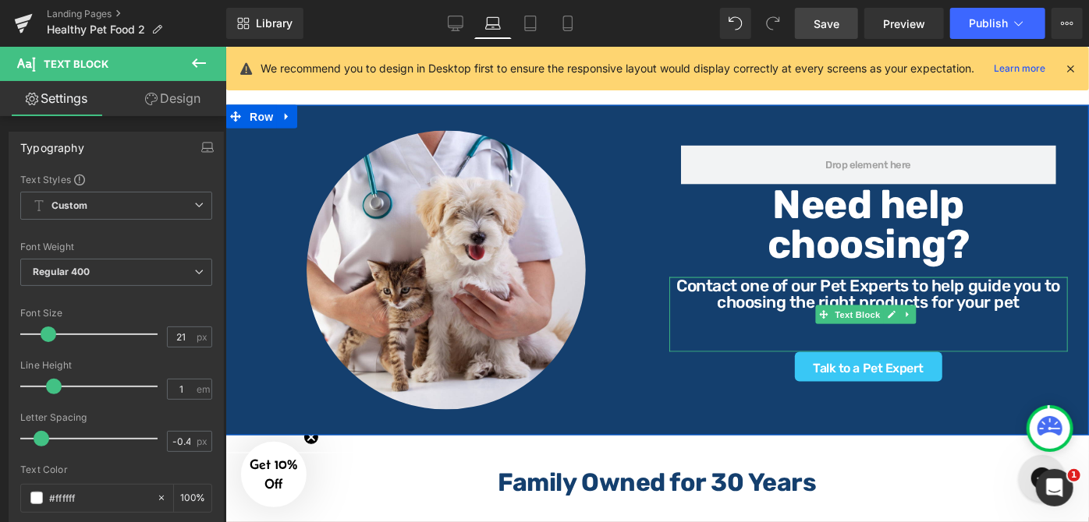
click at [931, 328] on p at bounding box center [867, 334] width 399 height 16
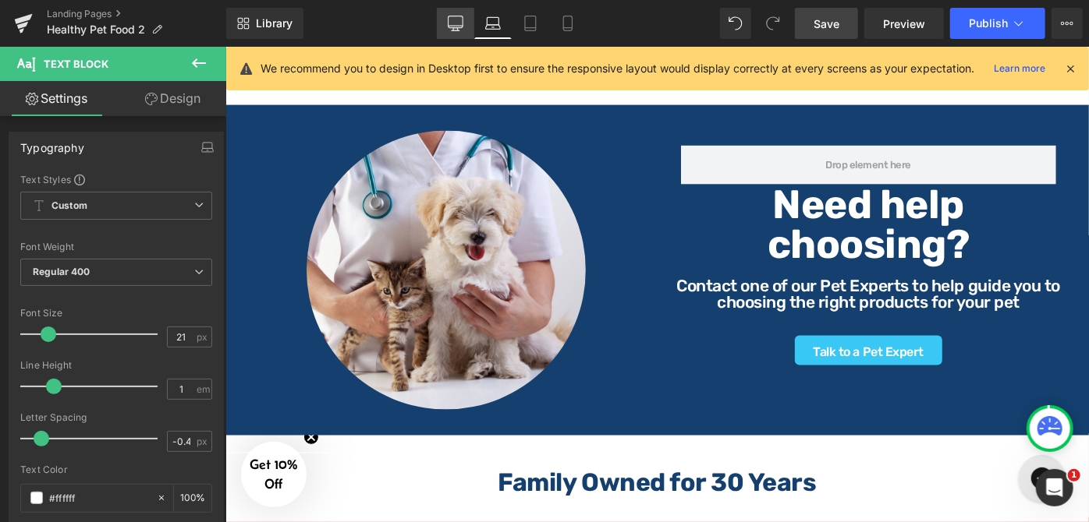
click at [457, 21] on icon at bounding box center [456, 24] width 16 height 16
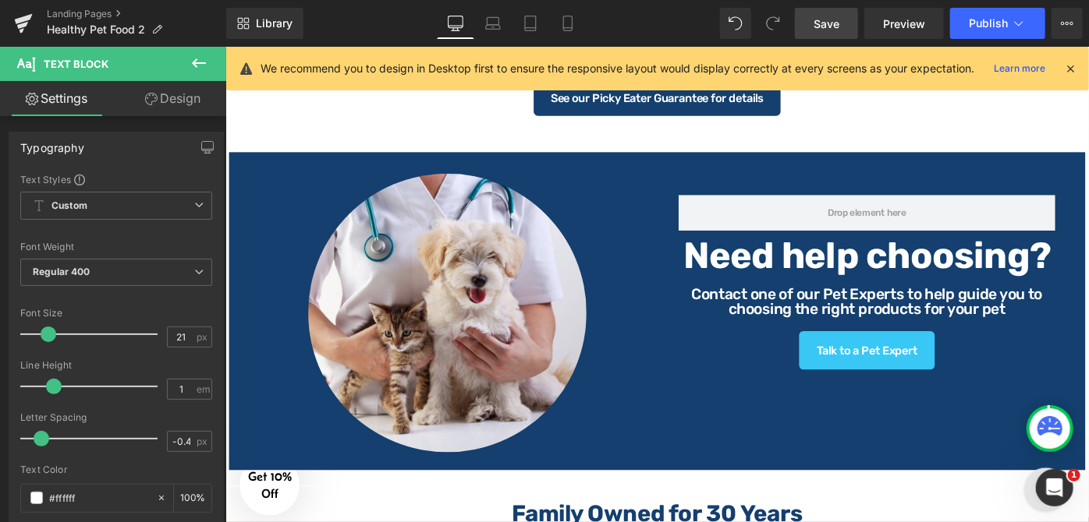
scroll to position [1129, 0]
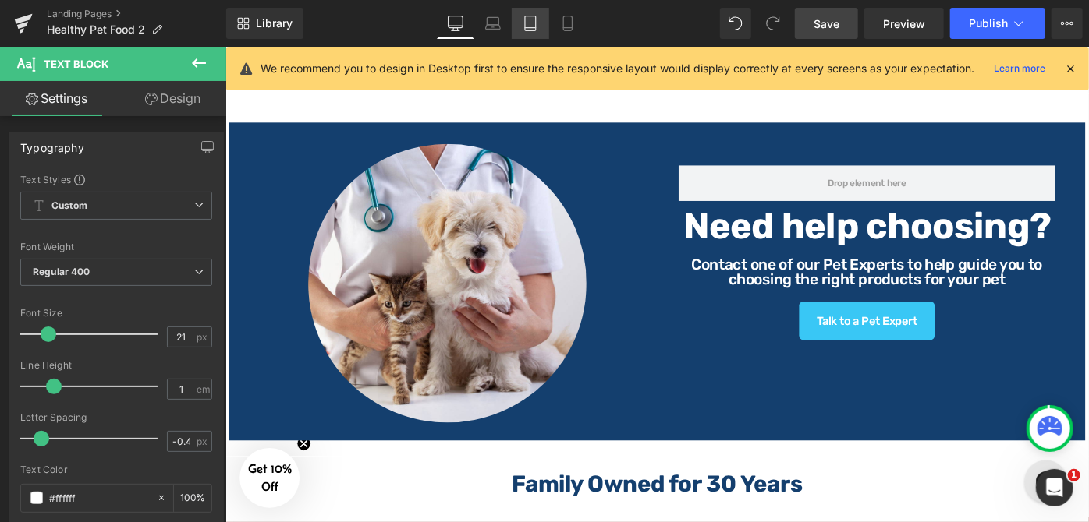
click at [532, 23] on icon at bounding box center [530, 24] width 16 height 16
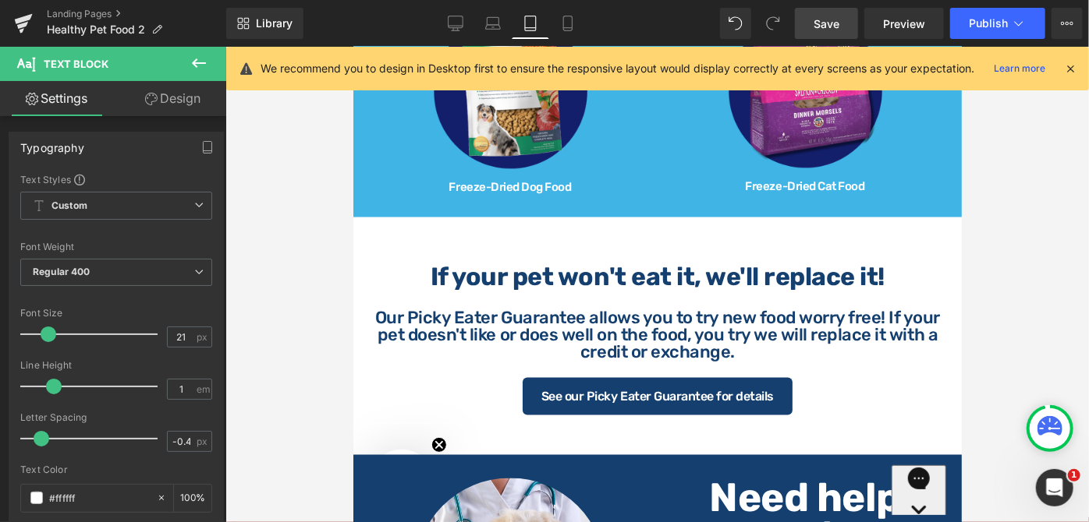
scroll to position [1416, 0]
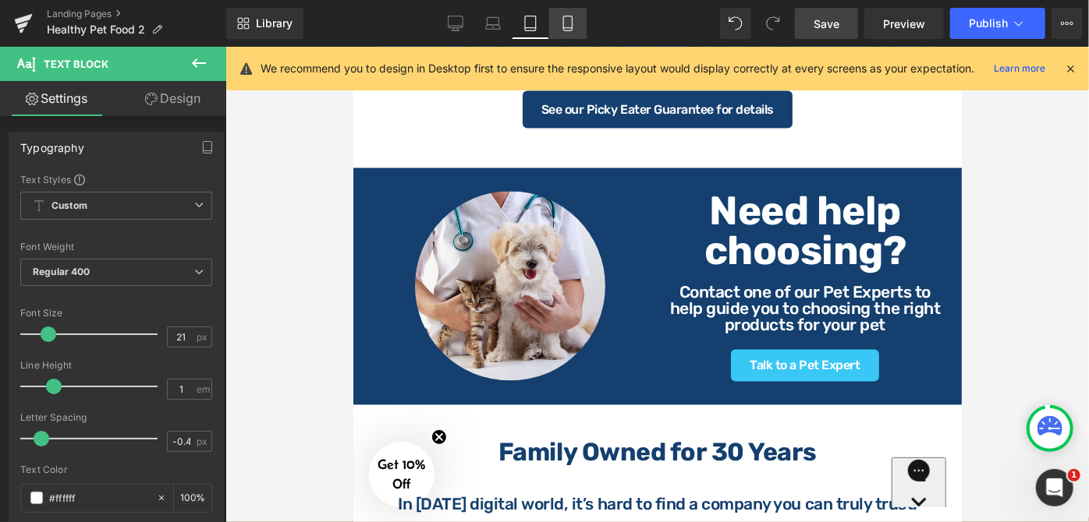
click at [577, 32] on link "Mobile" at bounding box center [567, 23] width 37 height 31
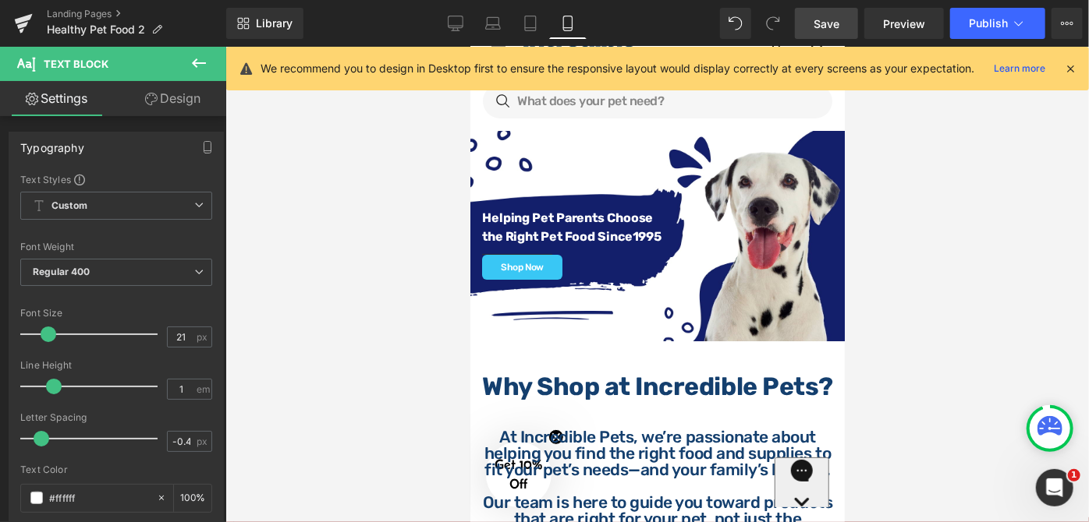
scroll to position [0, 0]
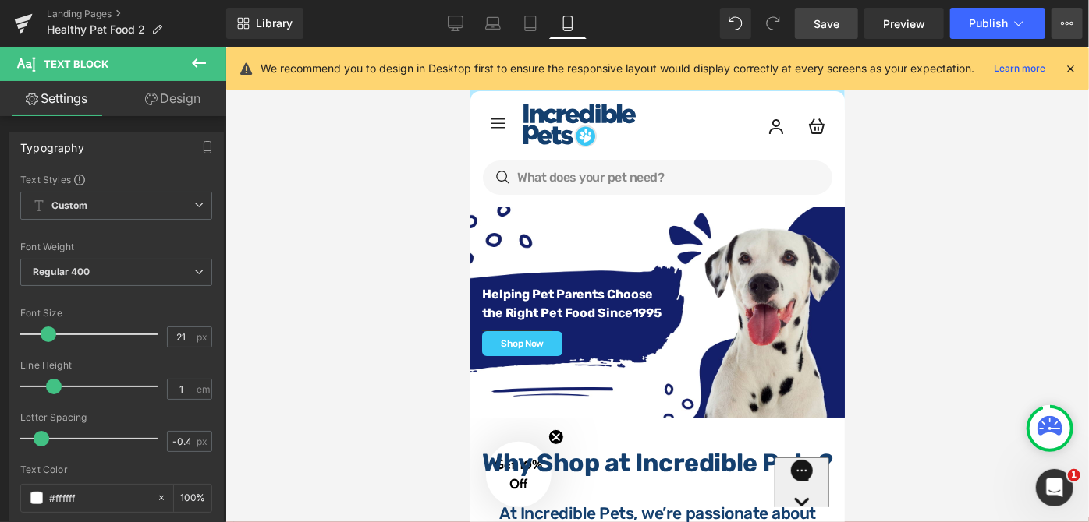
click at [1060, 34] on button "View Live Page View with current Template Save Template to Library Schedule Pub…" at bounding box center [1066, 23] width 31 height 31
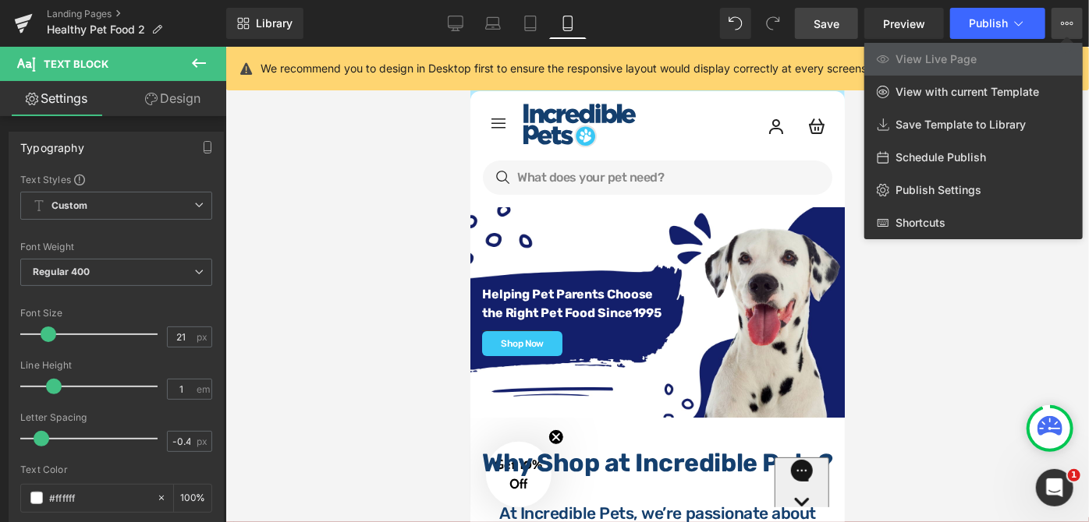
click at [906, 406] on div at bounding box center [656, 285] width 863 height 476
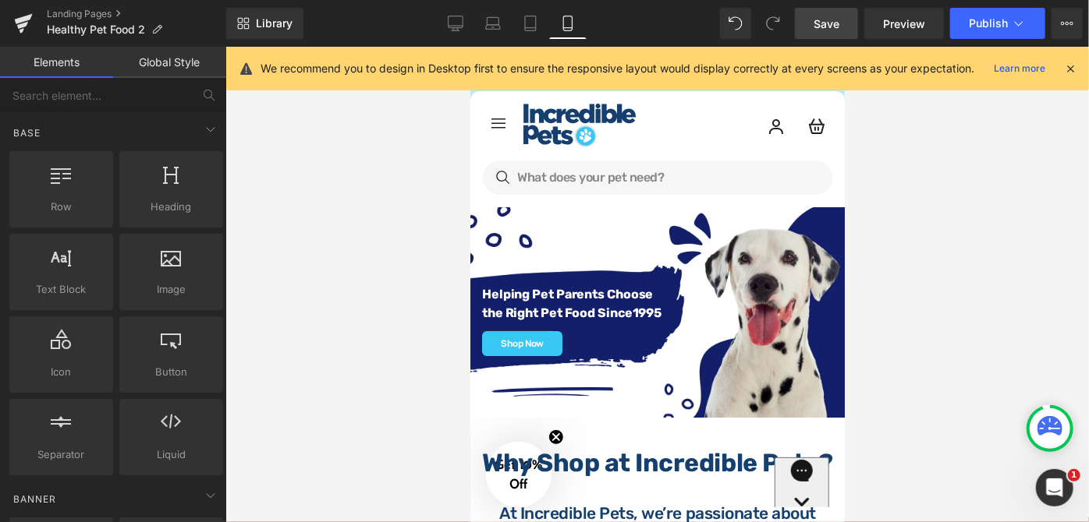
click at [910, 370] on div at bounding box center [656, 285] width 863 height 476
click at [917, 293] on div at bounding box center [656, 285] width 863 height 476
click at [940, 250] on div at bounding box center [656, 285] width 863 height 476
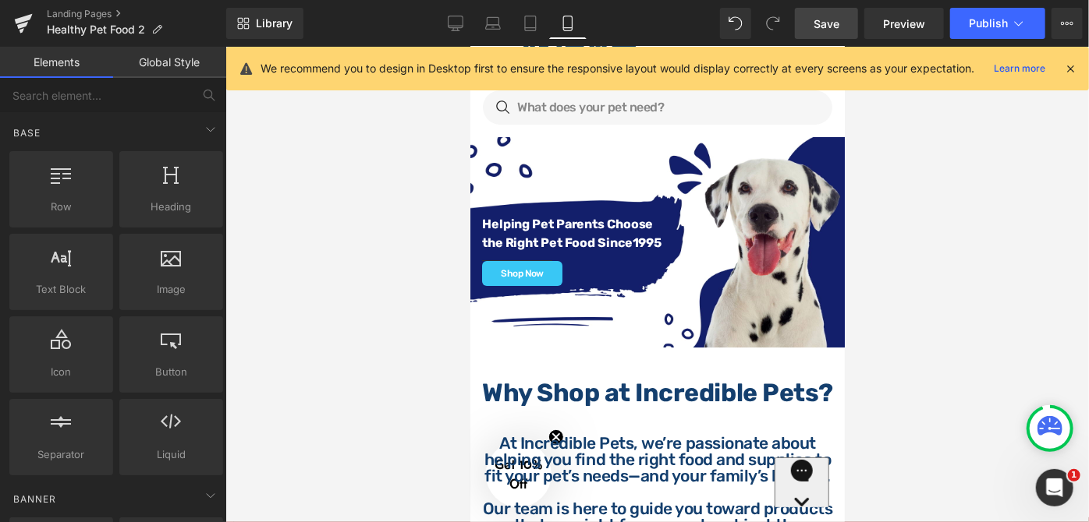
click at [1051, 418] on icon at bounding box center [1049, 425] width 25 height 19
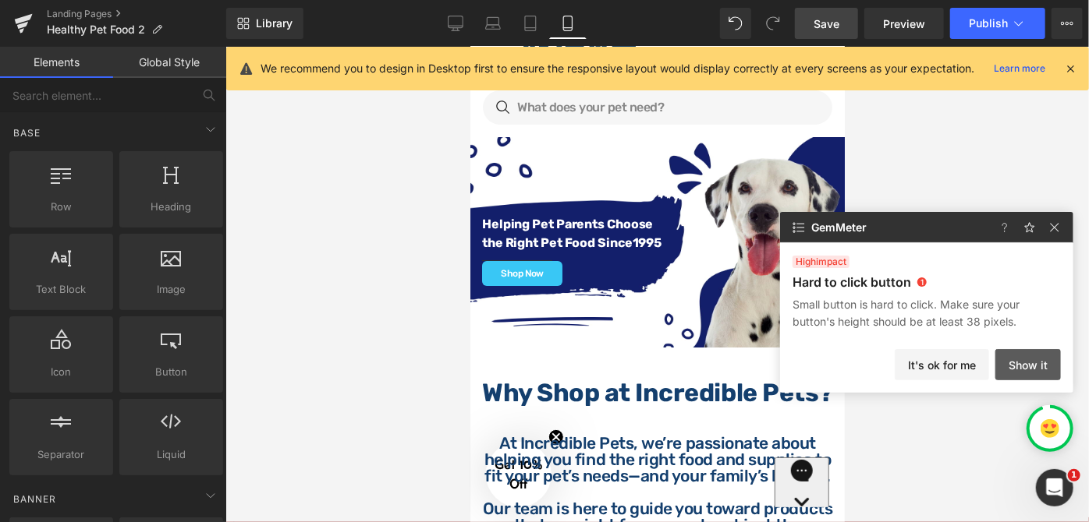
click at [1016, 364] on button "Show it" at bounding box center [1027, 364] width 65 height 31
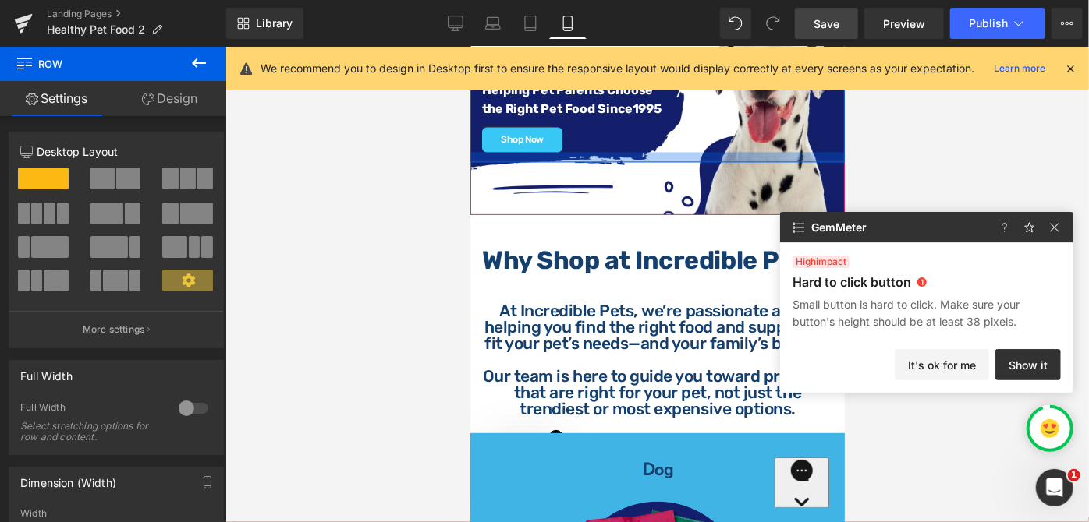
scroll to position [202, 0]
click at [532, 154] on div at bounding box center [656, 158] width 374 height 12
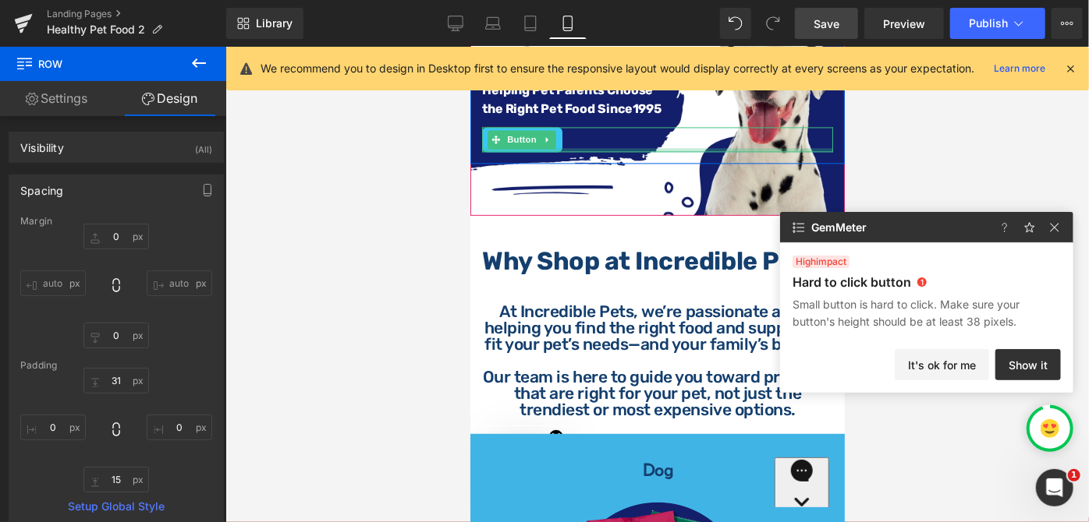
click at [589, 141] on div "Shop Now" at bounding box center [656, 139] width 351 height 25
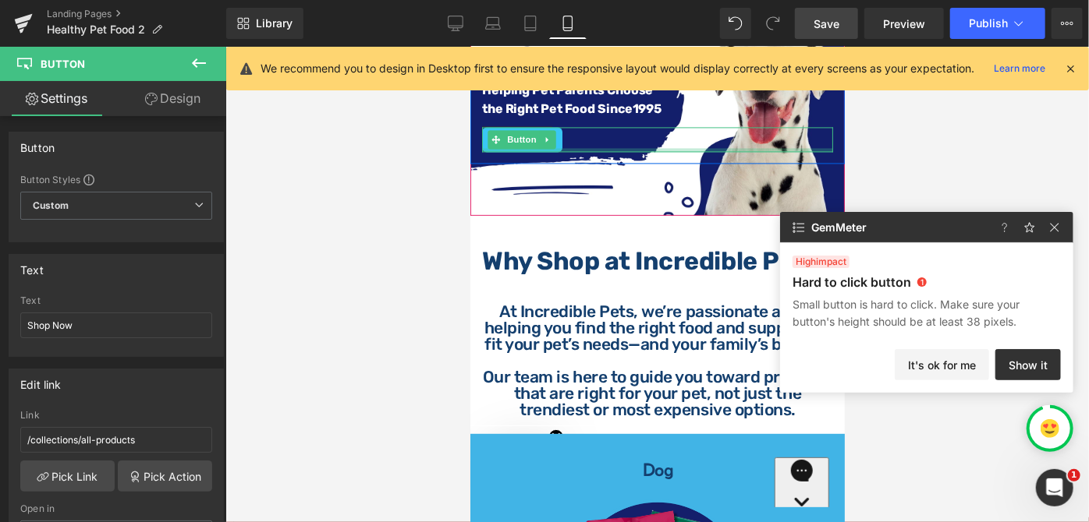
scroll to position [200, 0]
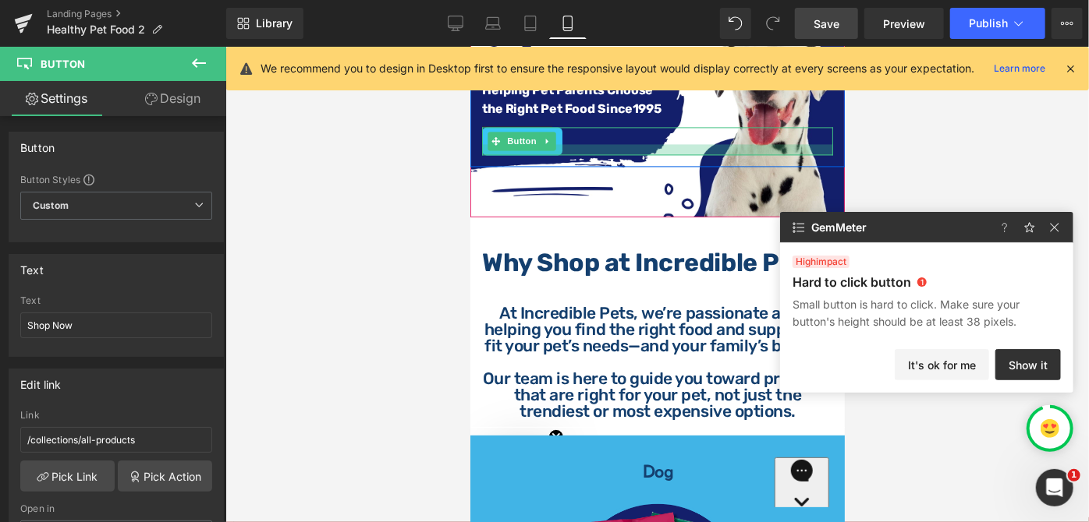
click at [565, 151] on div "Helping Pet Parents Choose the Right Pet Food Since [DATE] Text Block Separator…" at bounding box center [656, 112] width 374 height 110
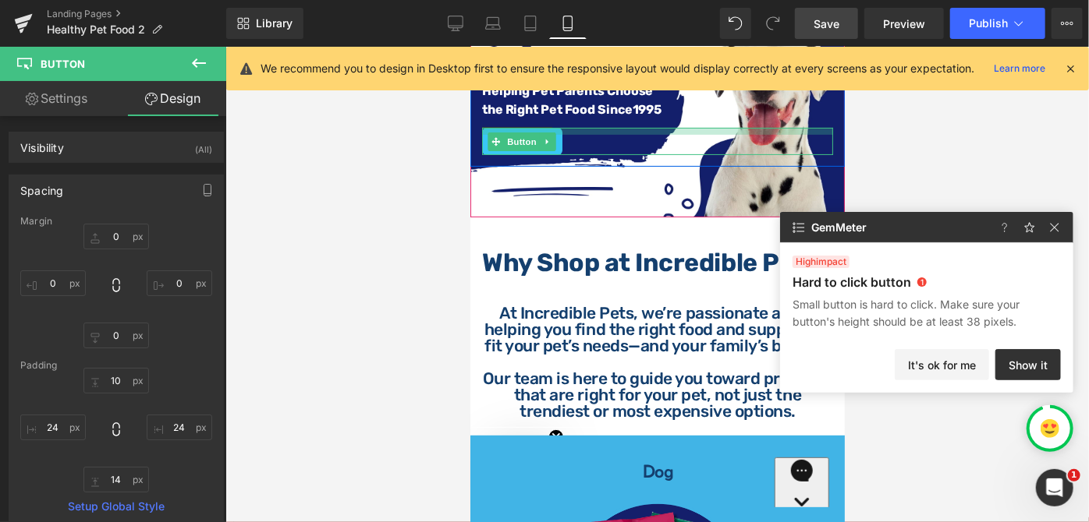
scroll to position [200, 0]
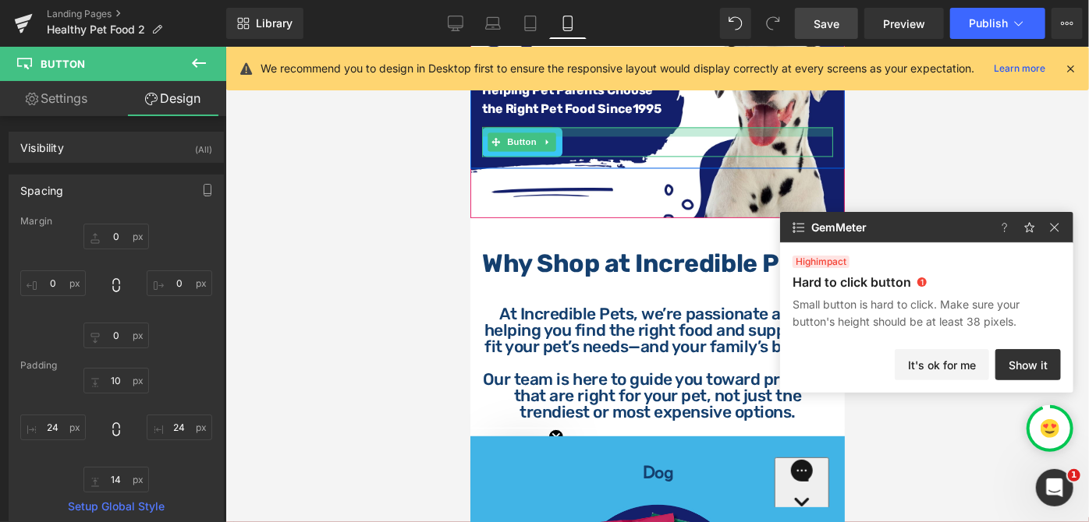
click at [572, 128] on div at bounding box center [656, 131] width 351 height 9
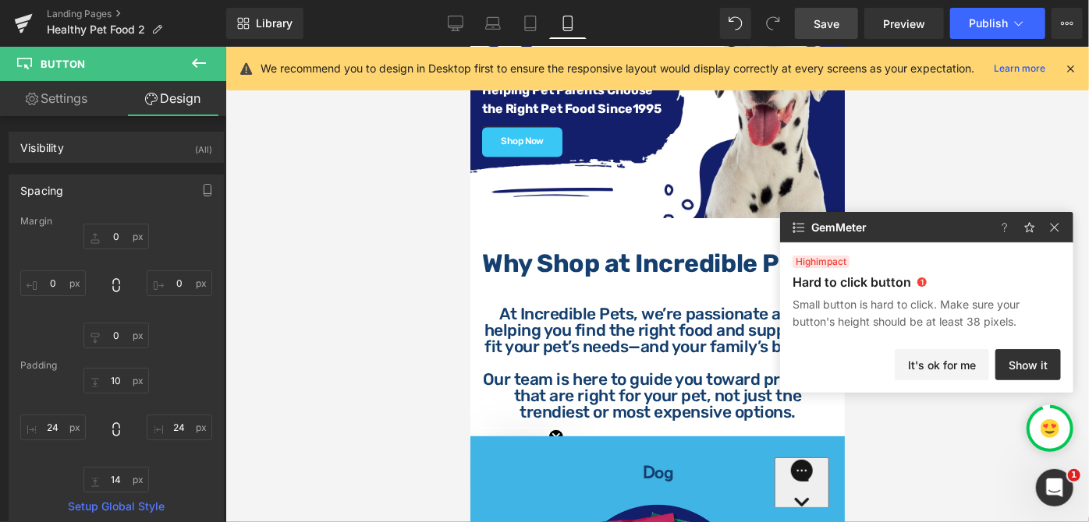
click at [1055, 225] on img at bounding box center [1054, 227] width 19 height 19
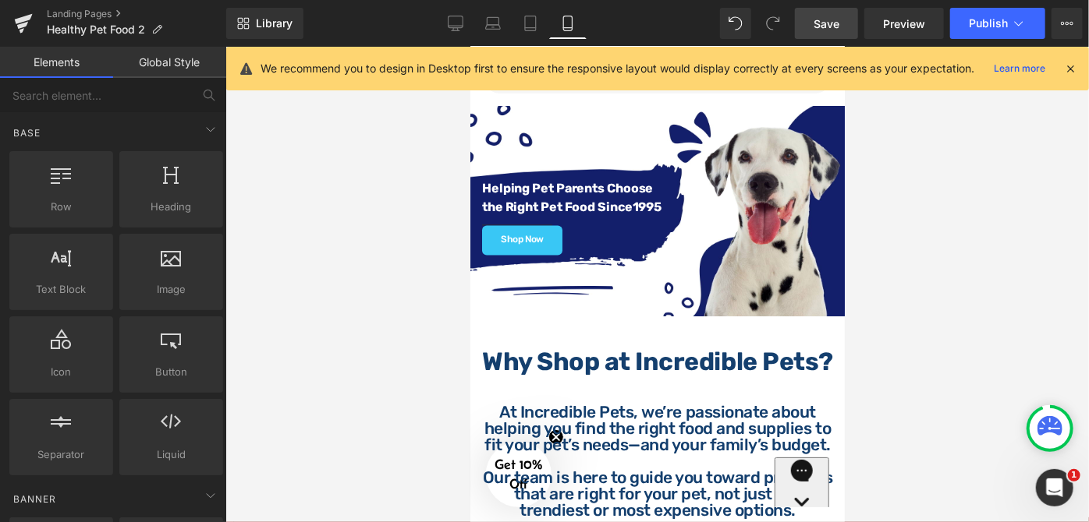
scroll to position [58, 0]
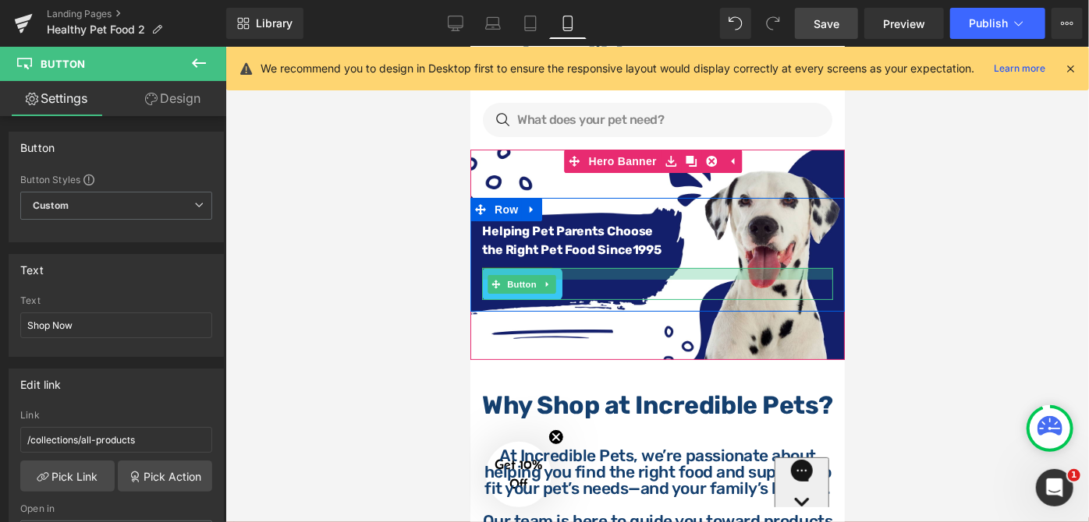
click at [597, 276] on div at bounding box center [656, 273] width 351 height 12
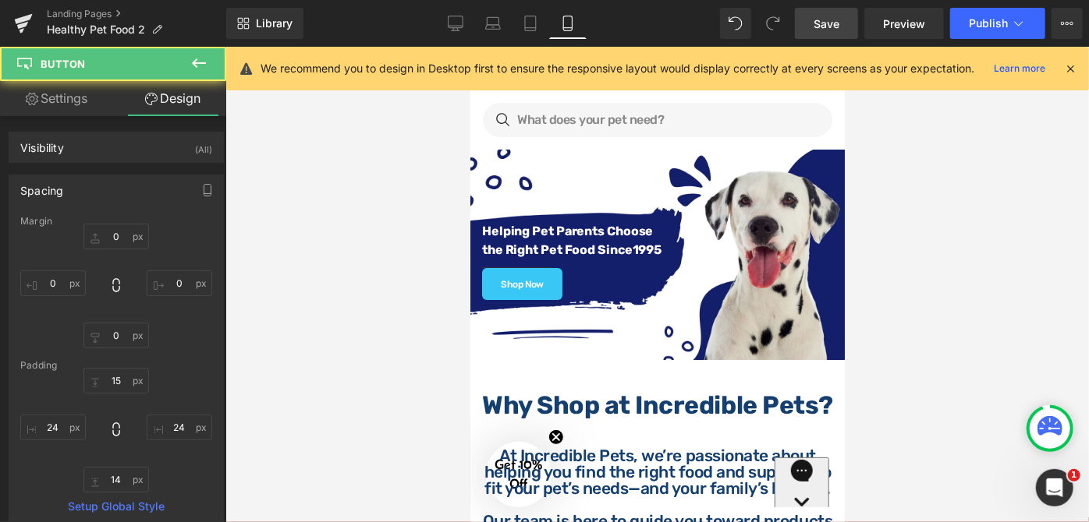
click at [885, 243] on div at bounding box center [656, 285] width 863 height 476
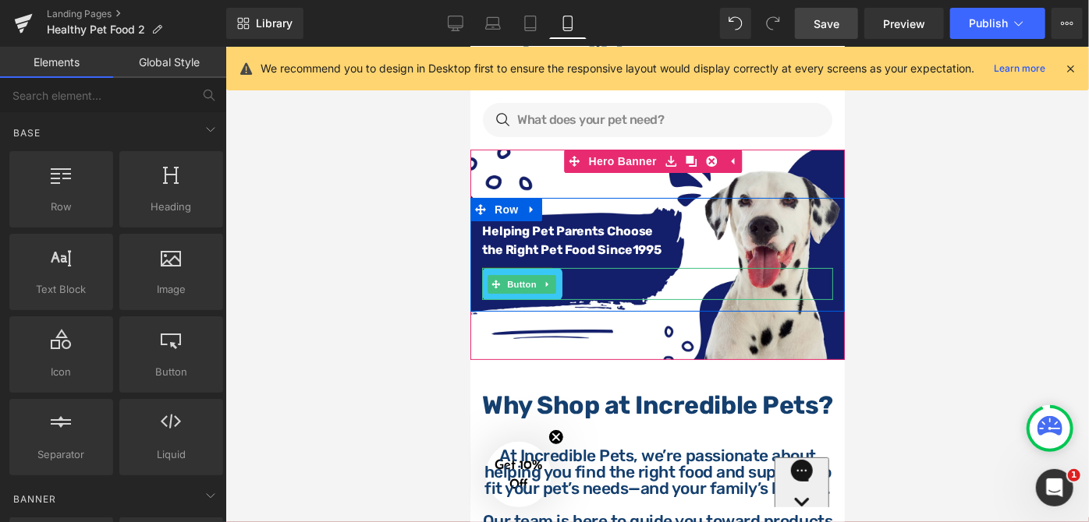
click at [585, 282] on div "Shop Now" at bounding box center [656, 283] width 351 height 32
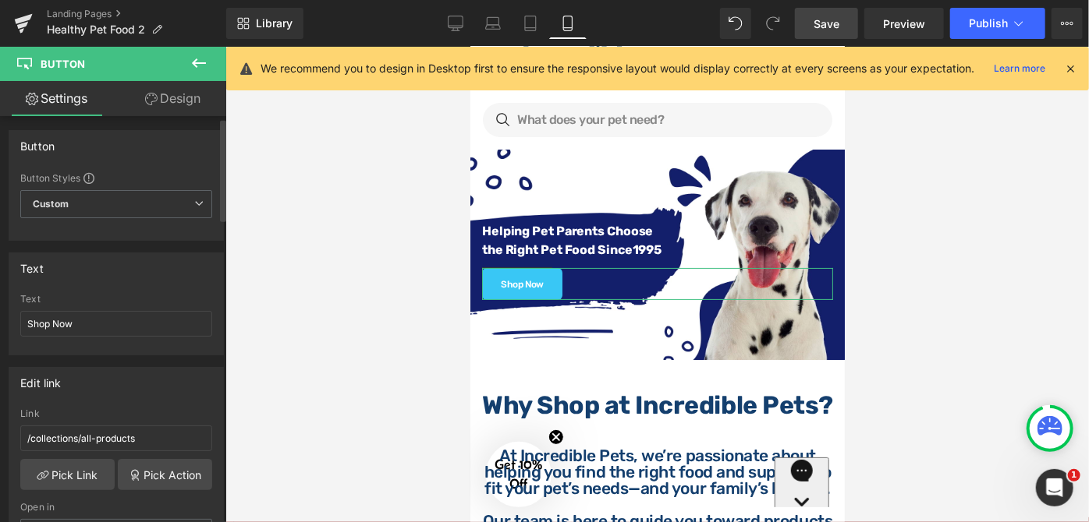
scroll to position [0, 0]
drag, startPoint x: 79, startPoint y: 328, endPoint x: 0, endPoint y: 313, distance: 80.3
click at [0, 313] on div "Text Shop Now Text Shop Now" at bounding box center [116, 300] width 233 height 115
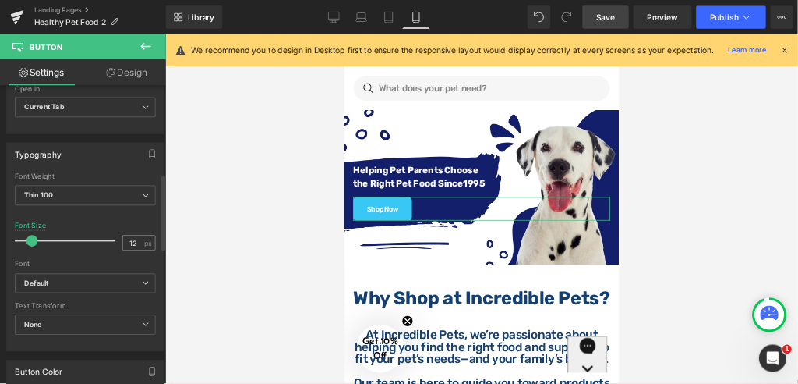
scroll to position [496, 0]
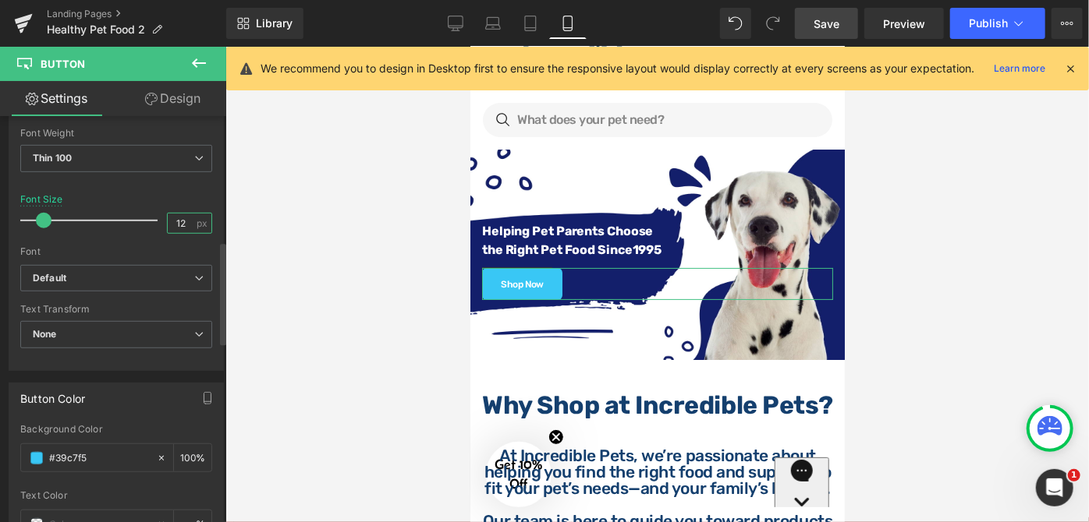
click at [178, 217] on input "12" at bounding box center [181, 223] width 27 height 19
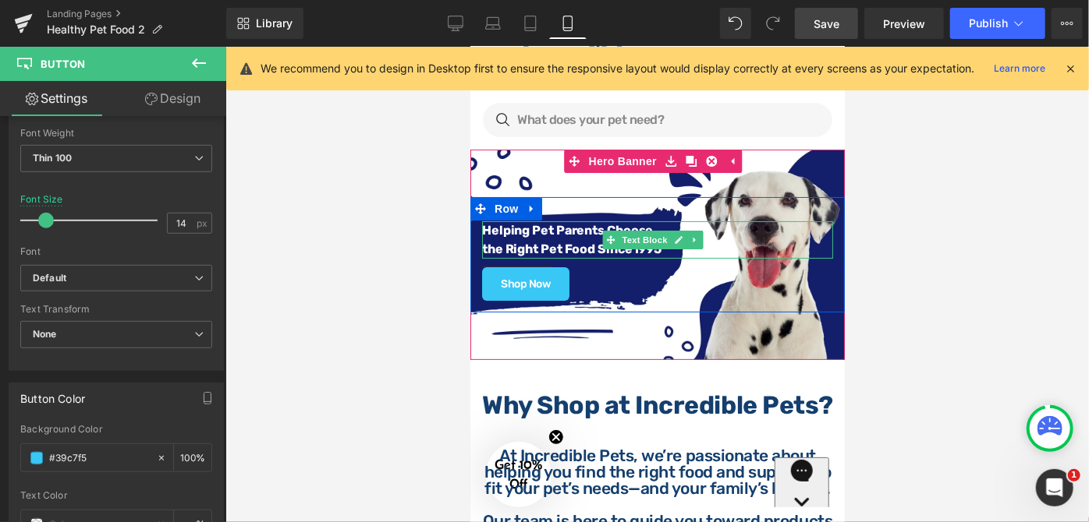
click at [538, 241] on strong "the Right Pet Food Since" at bounding box center [556, 248] width 150 height 15
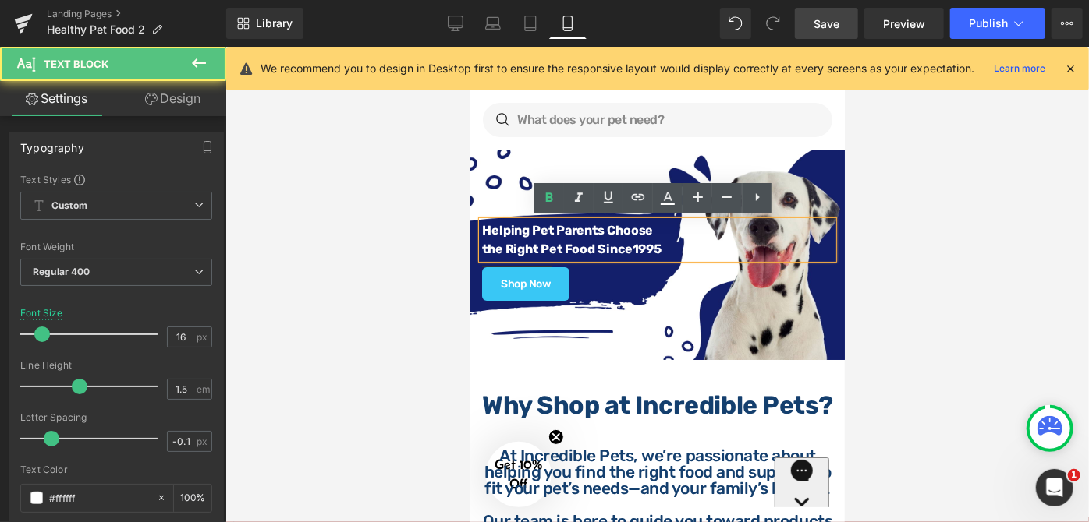
click at [538, 241] on strong "the Right Pet Food Since" at bounding box center [556, 248] width 150 height 15
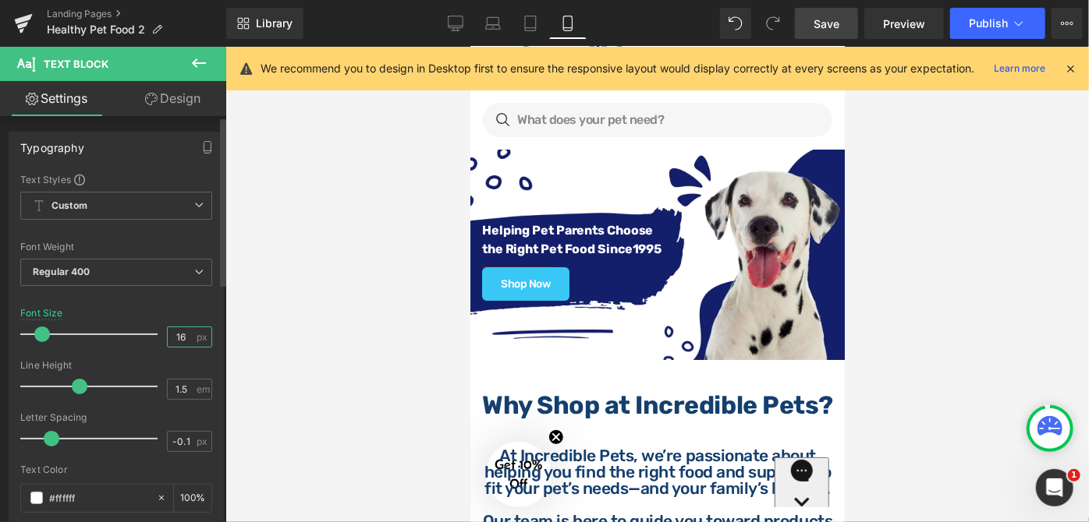
click at [179, 334] on input "16" at bounding box center [181, 336] width 27 height 19
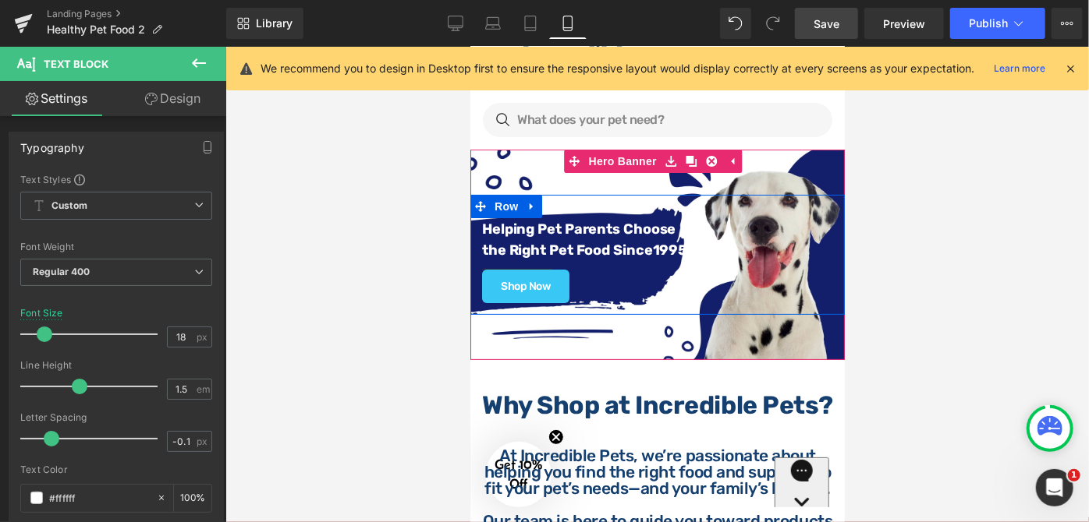
click at [827, 274] on div "Helping Pet Parents Choose the Right Pet Food Since [DATE] Text Block Separator…" at bounding box center [656, 260] width 374 height 84
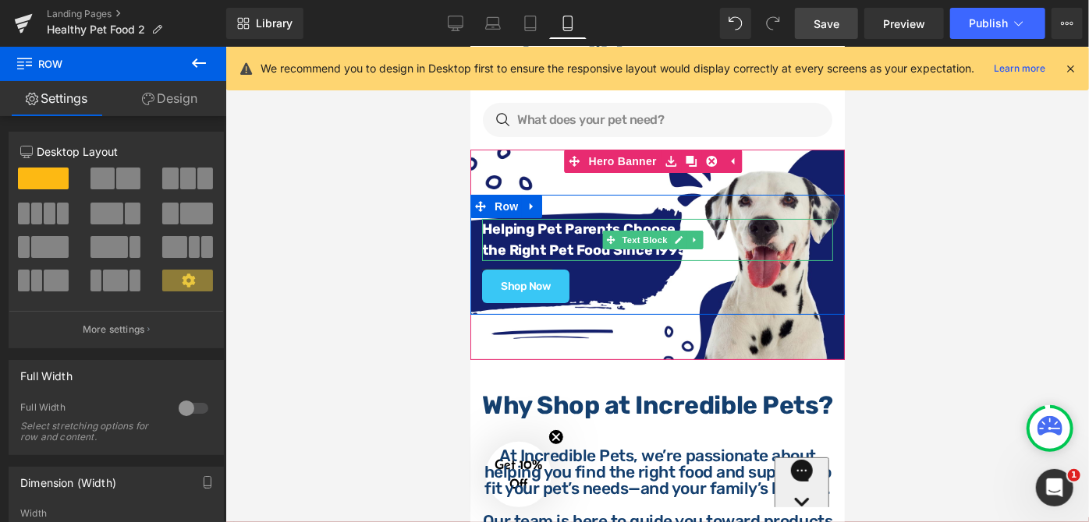
click at [567, 241] on strong "the Right Pet Food Since" at bounding box center [566, 249] width 171 height 17
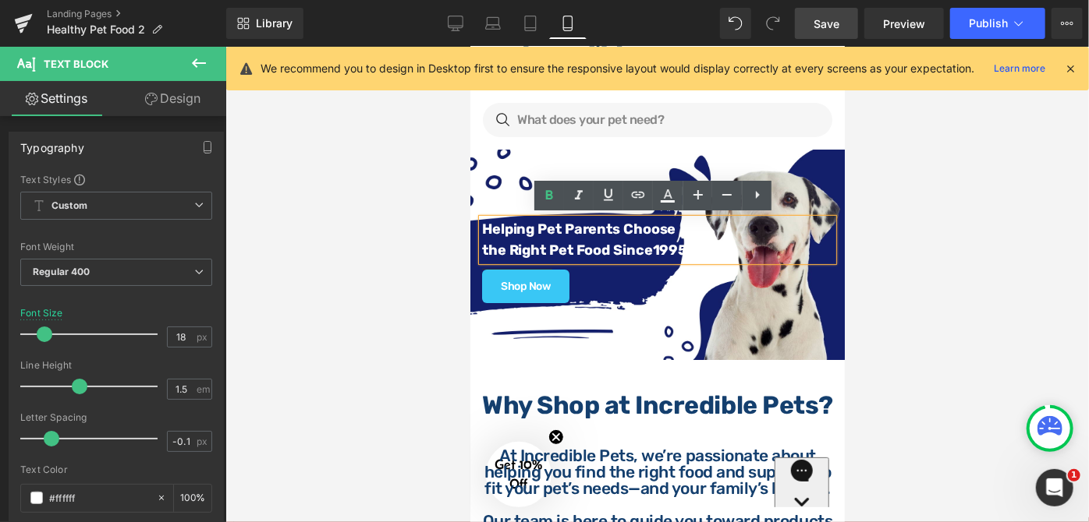
drag, startPoint x: 692, startPoint y: 248, endPoint x: 483, endPoint y: 222, distance: 209.8
click at [483, 222] on div "Helping Pet Parents Choose the Right Pet Food Since [DATE]" at bounding box center [656, 239] width 351 height 42
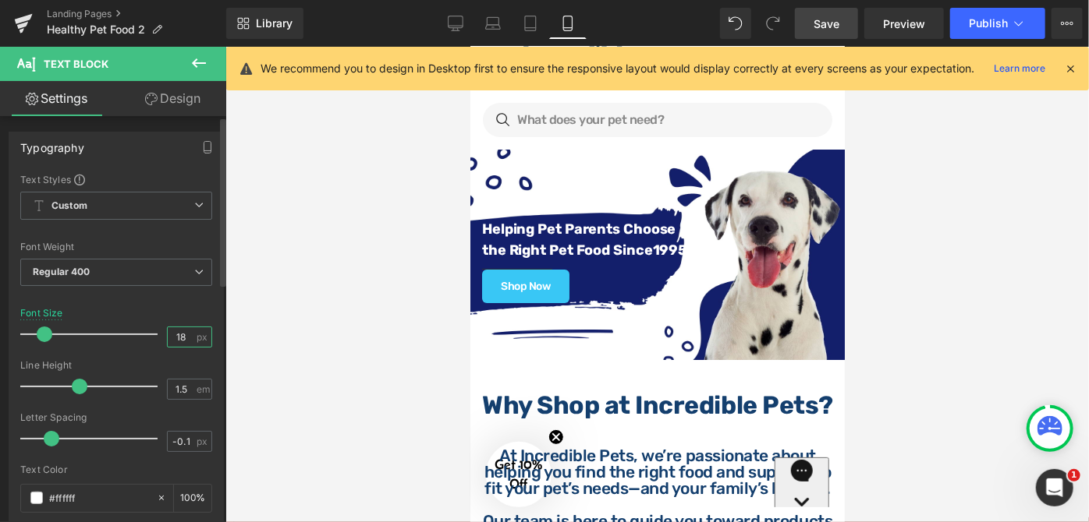
click at [182, 337] on input "18" at bounding box center [181, 336] width 27 height 19
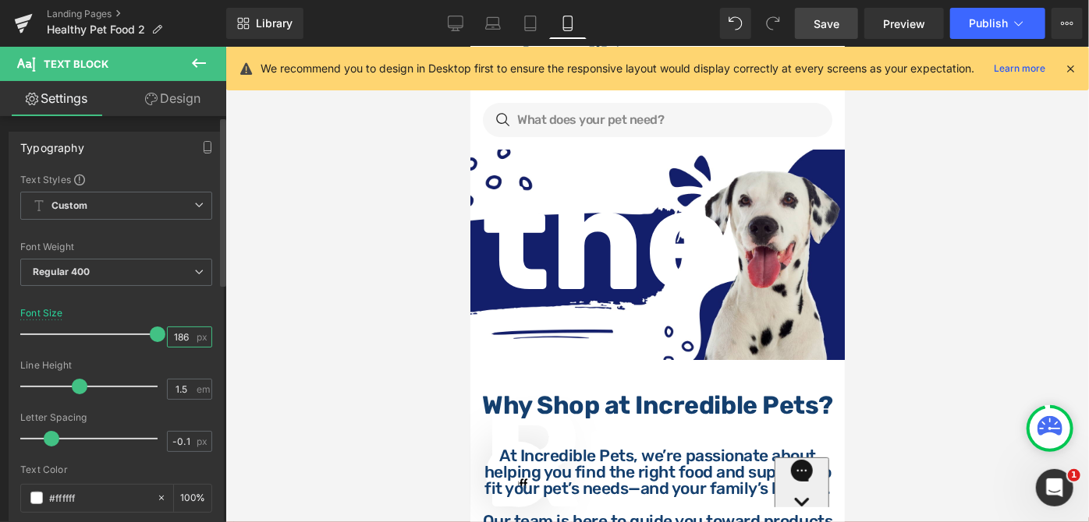
click at [182, 337] on input "186" at bounding box center [181, 336] width 27 height 19
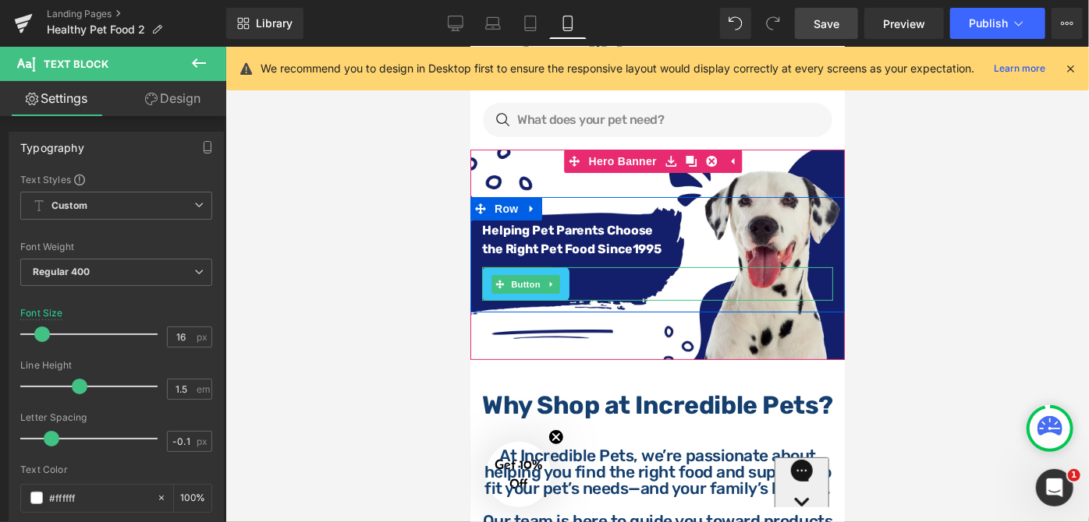
click at [579, 281] on div "Shop Now" at bounding box center [656, 284] width 351 height 34
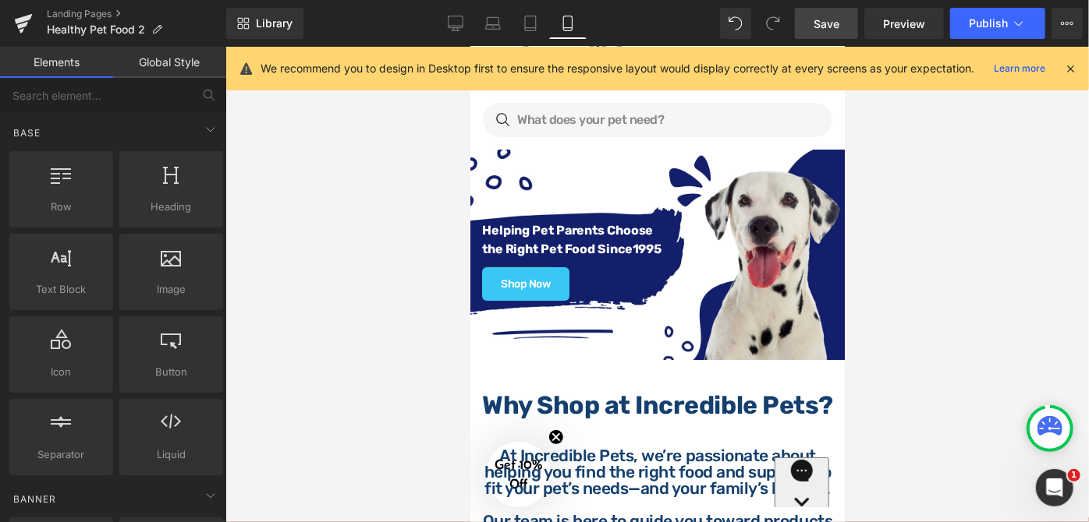
click at [893, 250] on div at bounding box center [656, 285] width 863 height 476
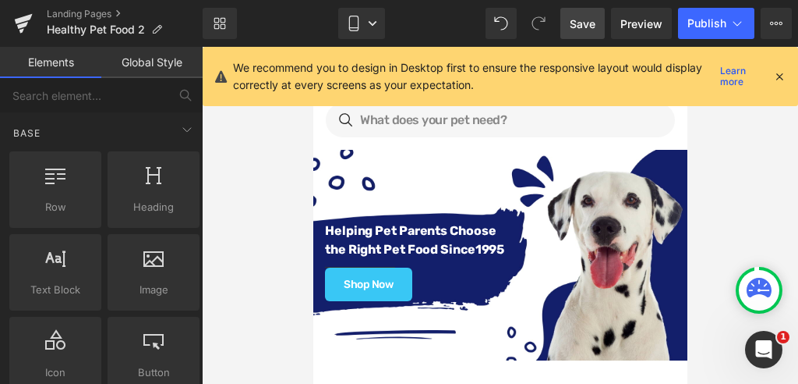
scroll to position [58, 0]
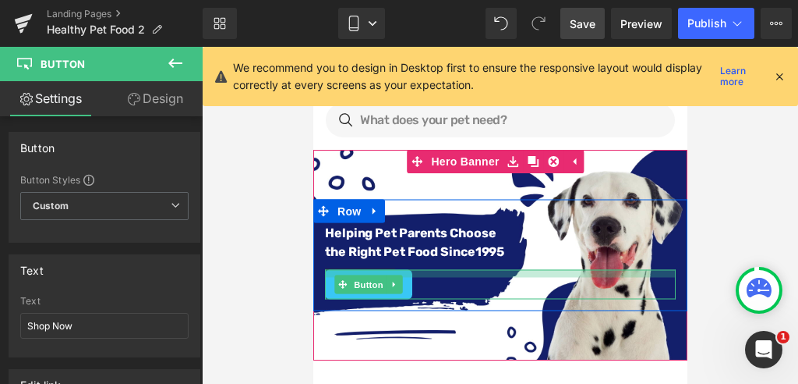
click at [419, 271] on div at bounding box center [499, 274] width 351 height 8
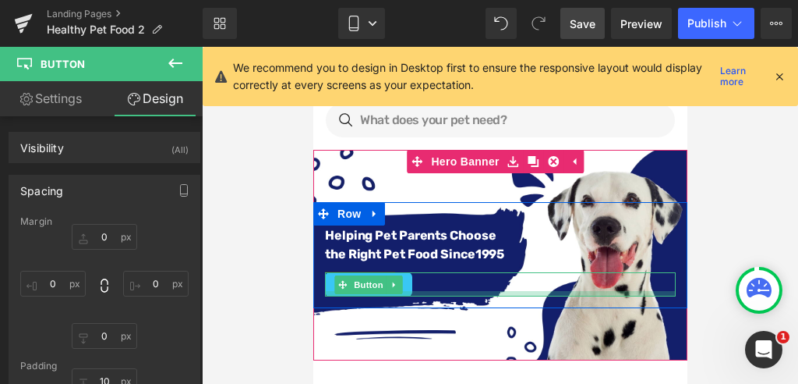
click at [423, 291] on div at bounding box center [499, 293] width 351 height 5
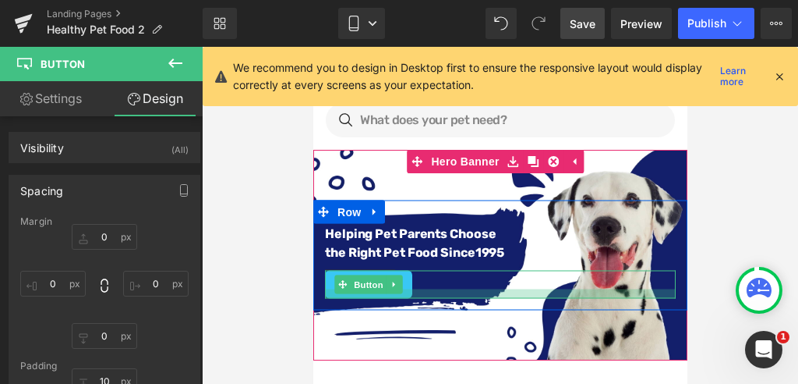
click at [430, 296] on div "Helping Pet Parents Choose the Right Pet Food Since [DATE] Text Block Separator…" at bounding box center [500, 255] width 374 height 110
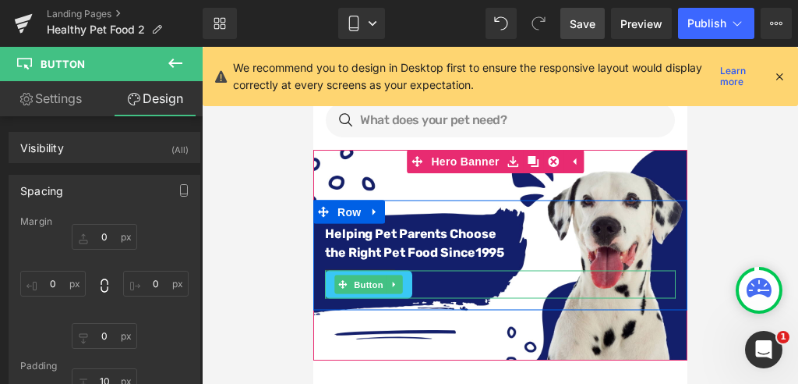
click at [416, 280] on div "Shop Now" at bounding box center [499, 285] width 351 height 28
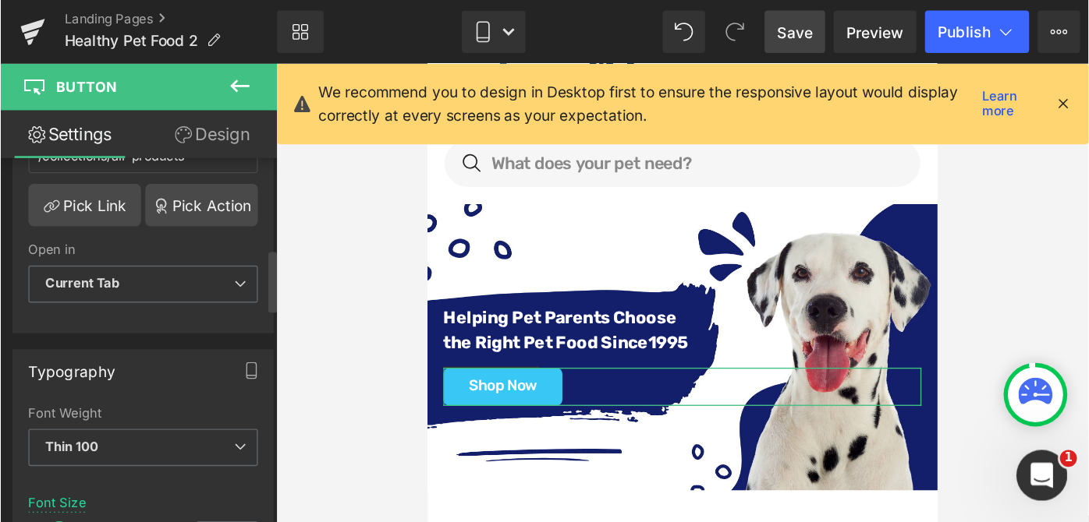
scroll to position [416, 0]
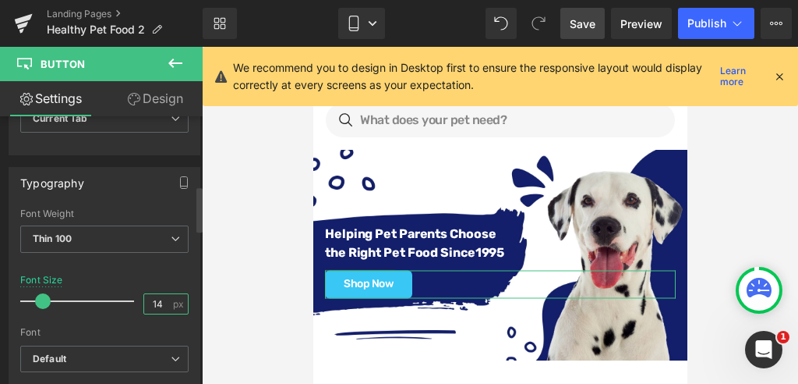
click at [160, 299] on input "14" at bounding box center [157, 303] width 27 height 19
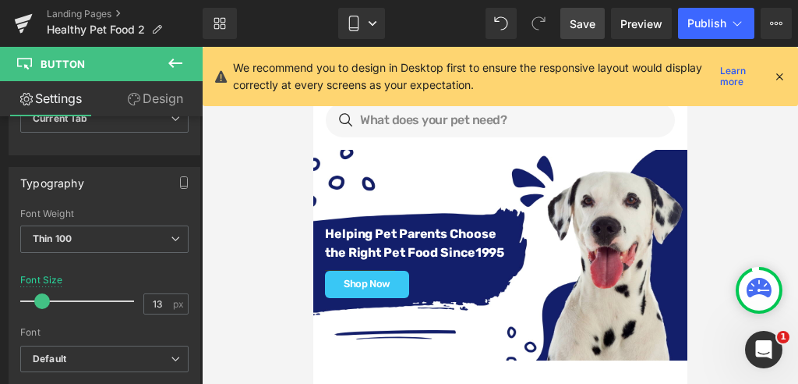
click at [582, 26] on span "Save" at bounding box center [583, 24] width 26 height 16
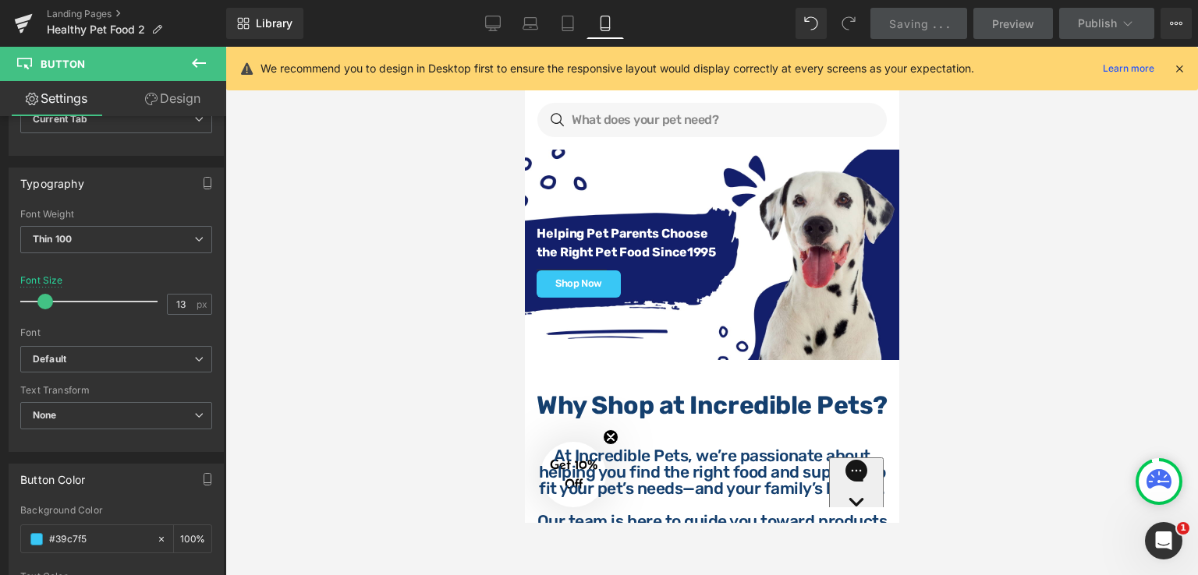
scroll to position [58, 0]
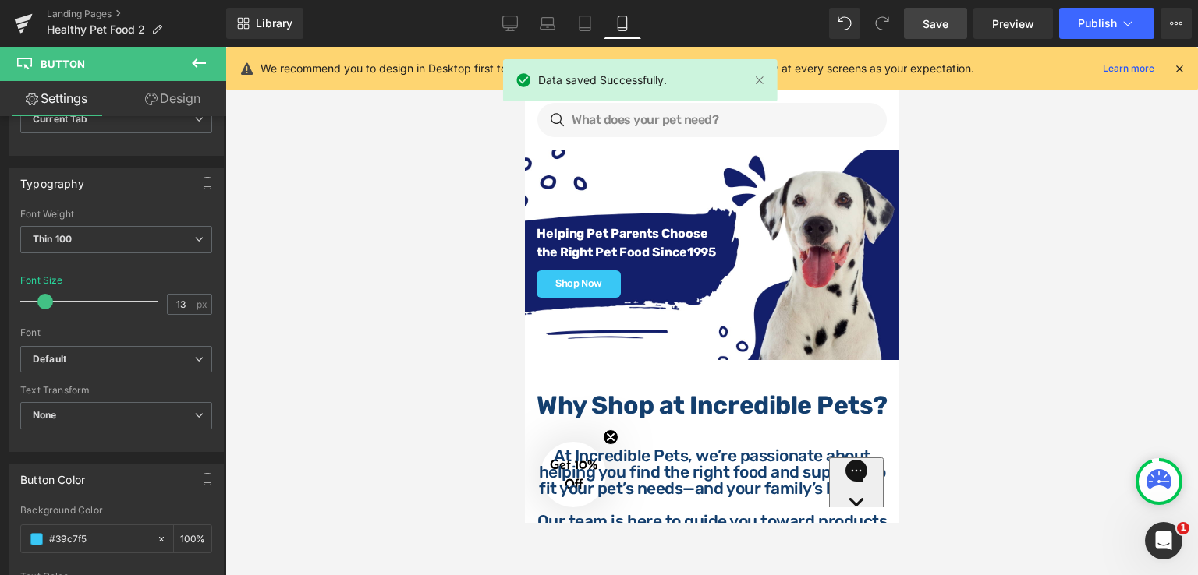
click at [1088, 473] on icon at bounding box center [1158, 478] width 25 height 19
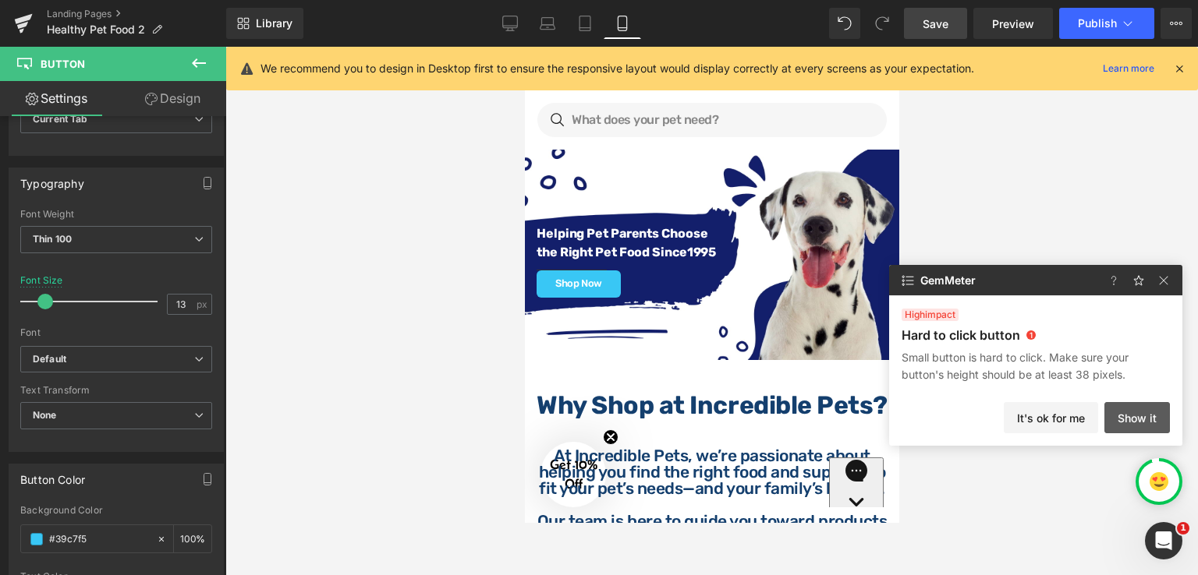
click at [1088, 423] on button "Show it" at bounding box center [1136, 417] width 65 height 31
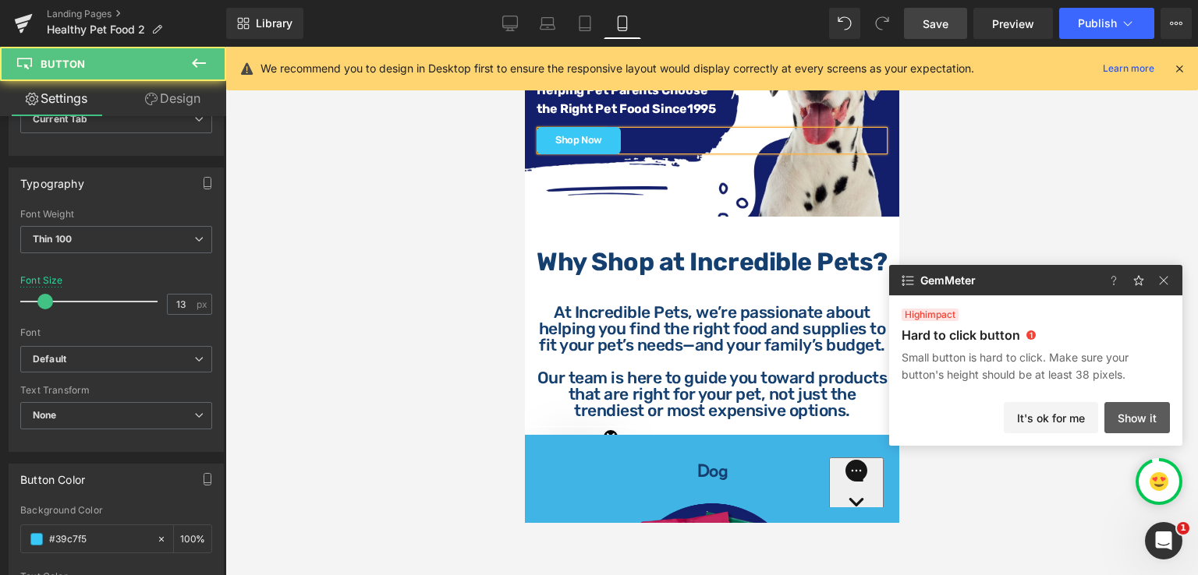
scroll to position [1076, 0]
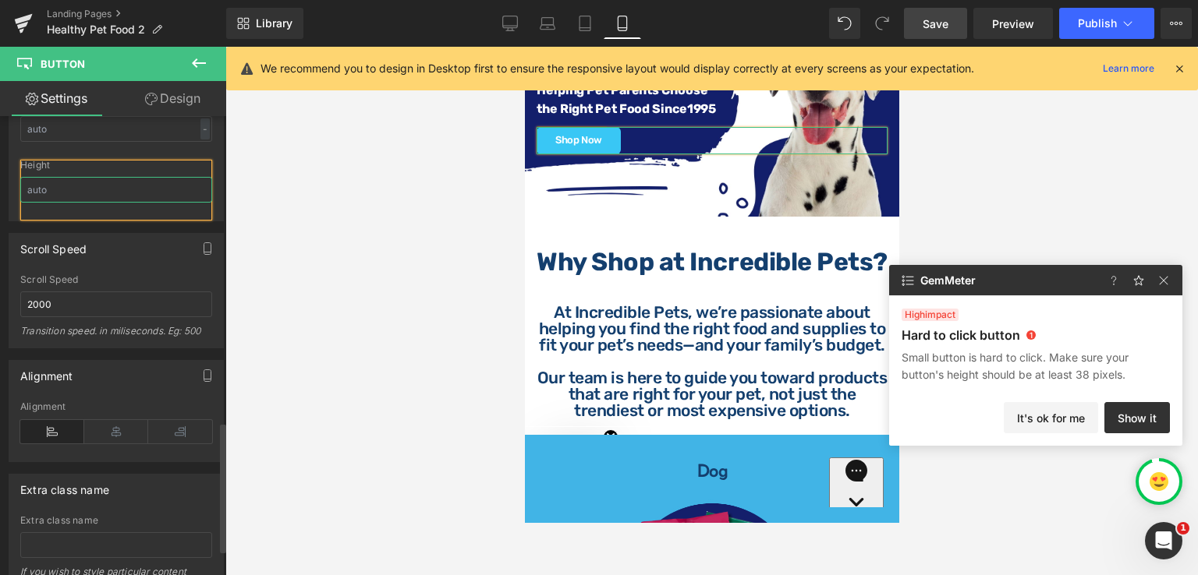
click at [115, 190] on input "text" at bounding box center [116, 190] width 192 height 26
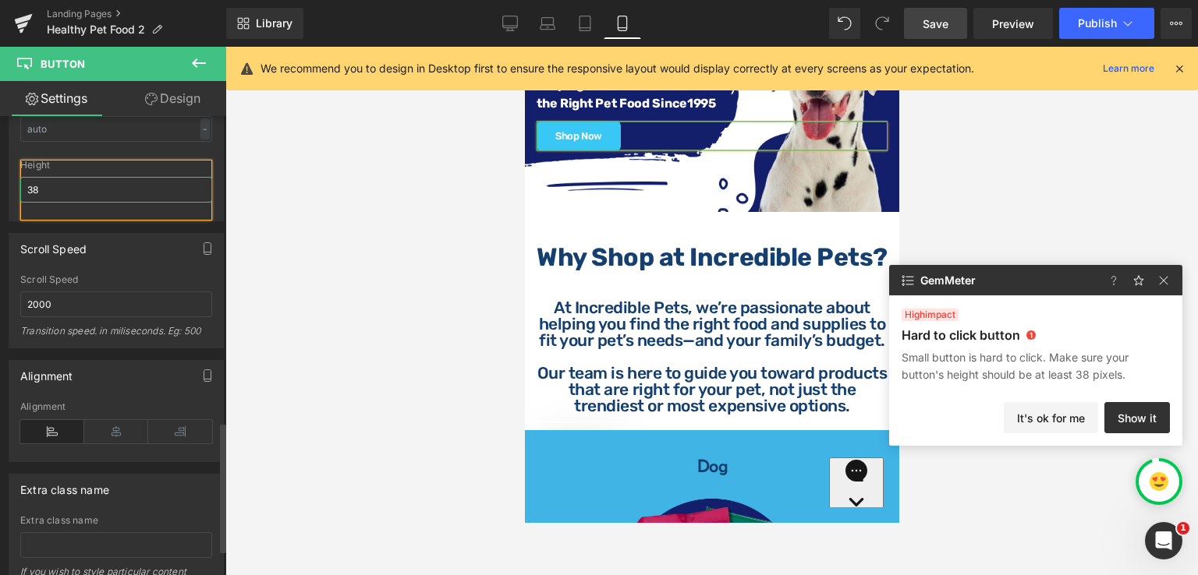
scroll to position [200, 0]
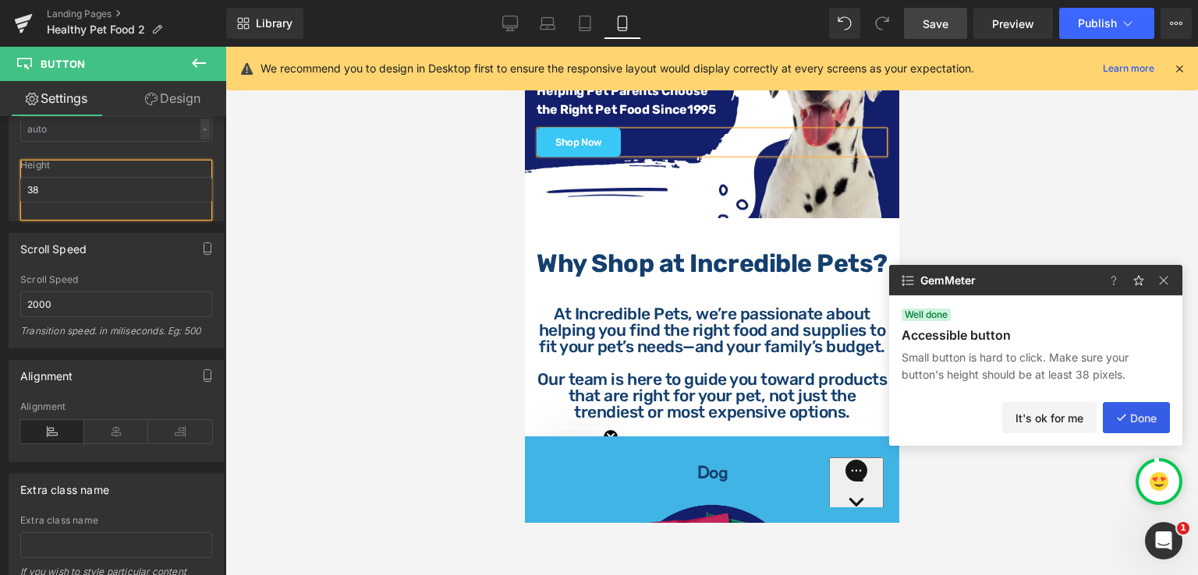
click at [1088, 421] on button "Done" at bounding box center [1136, 417] width 67 height 31
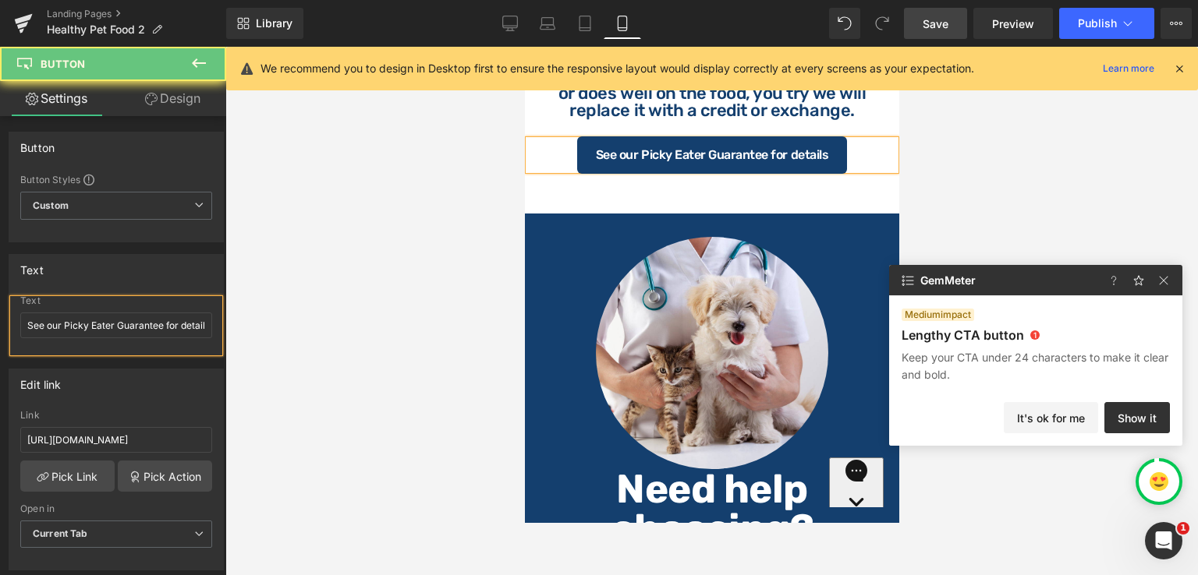
scroll to position [140, 0]
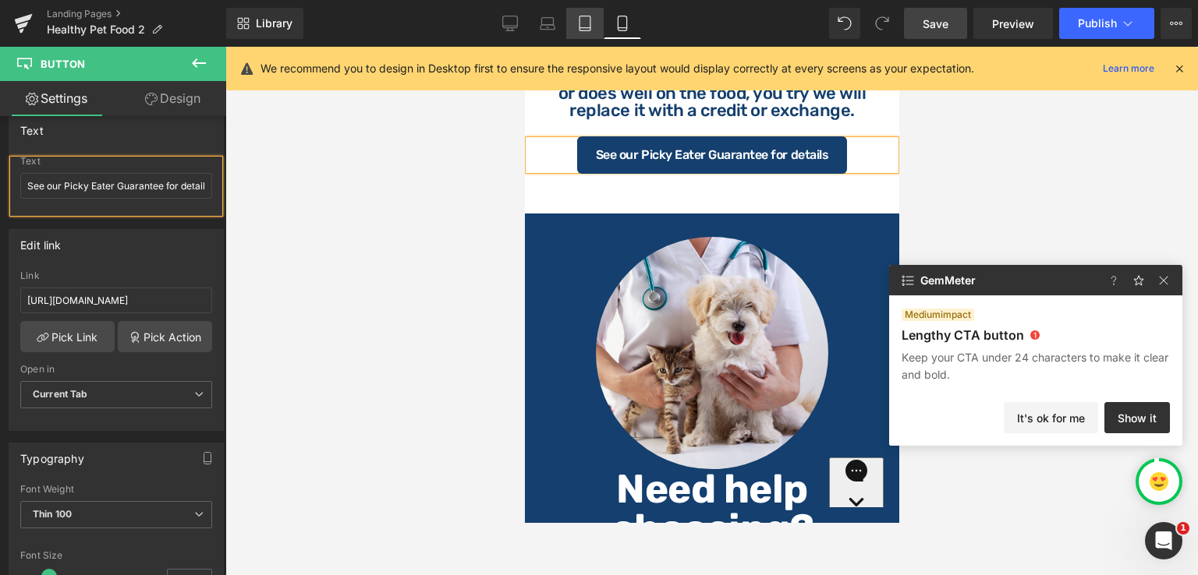
click at [580, 27] on icon at bounding box center [585, 24] width 16 height 16
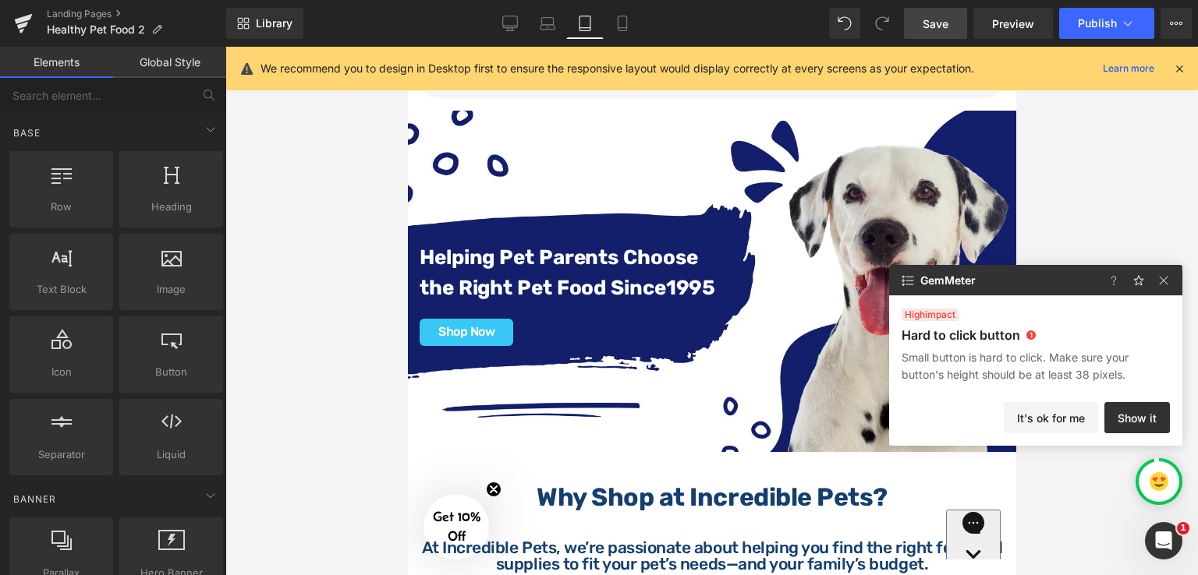
scroll to position [0, 0]
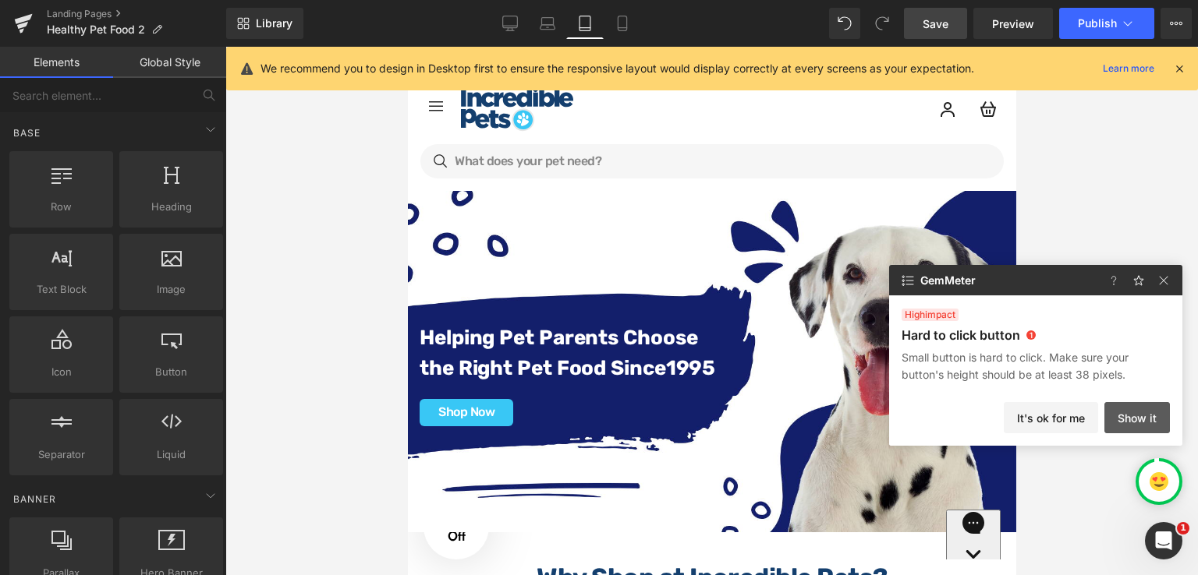
click at [1088, 421] on button "Show it" at bounding box center [1136, 417] width 65 height 31
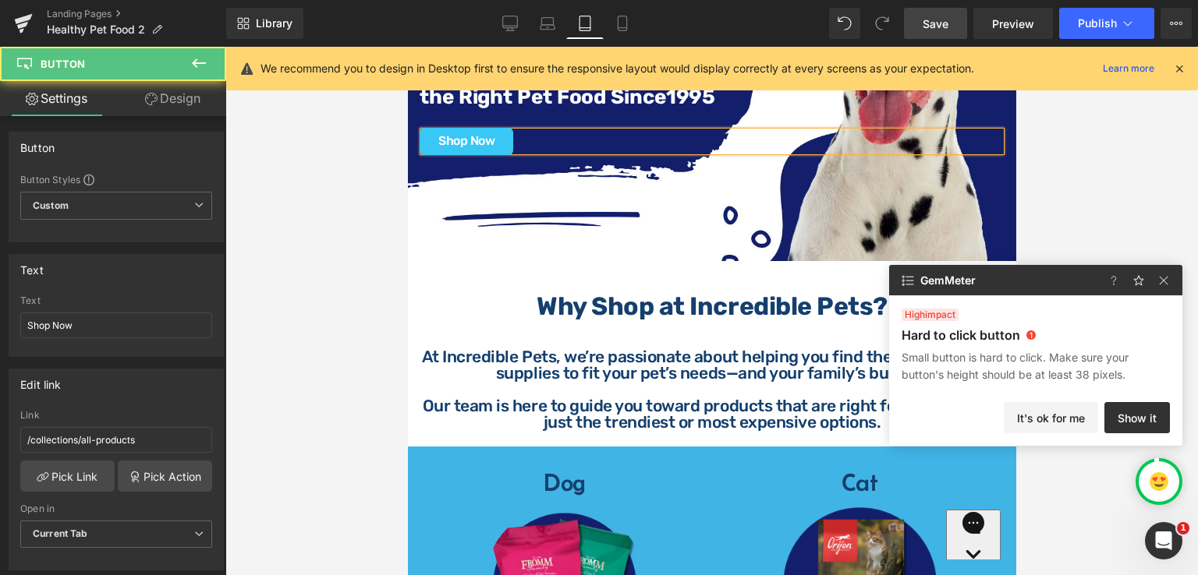
scroll to position [1076, 0]
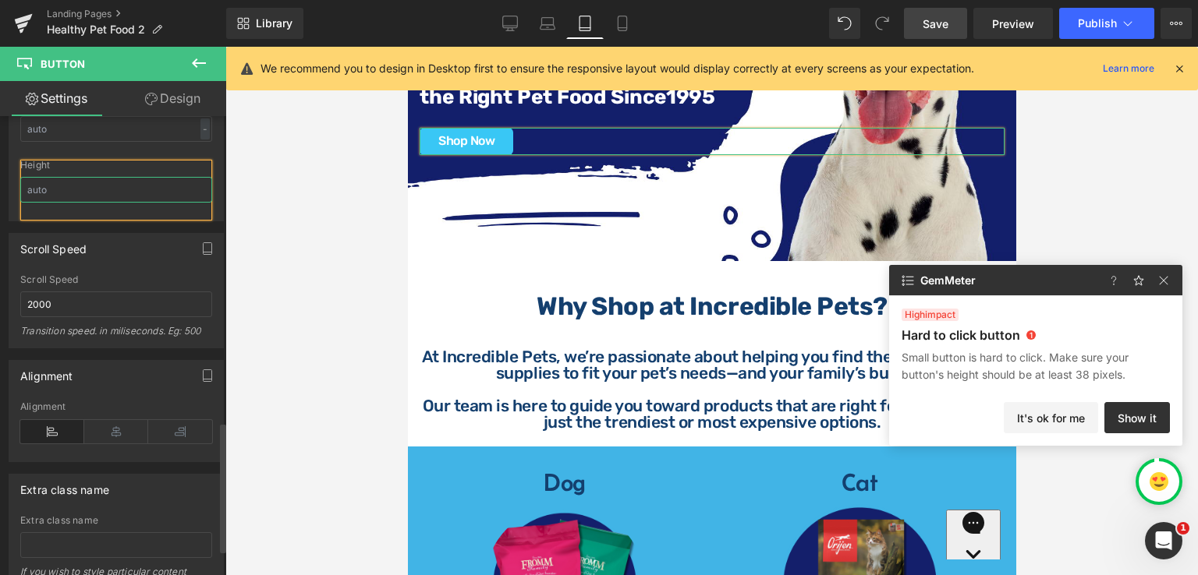
click at [109, 189] on input "text" at bounding box center [116, 190] width 192 height 26
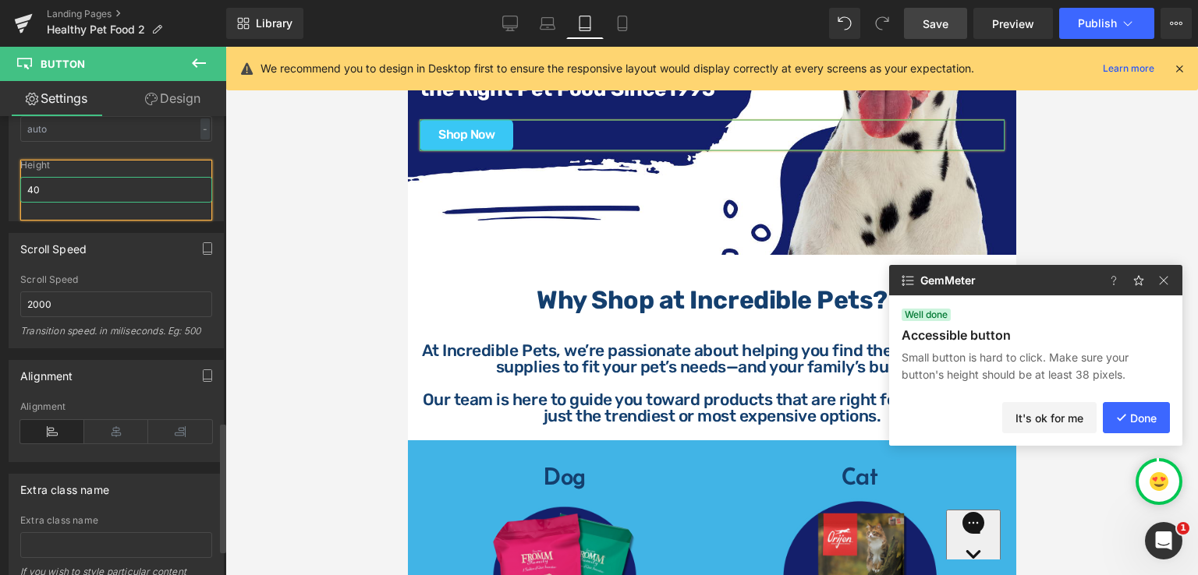
scroll to position [270, 0]
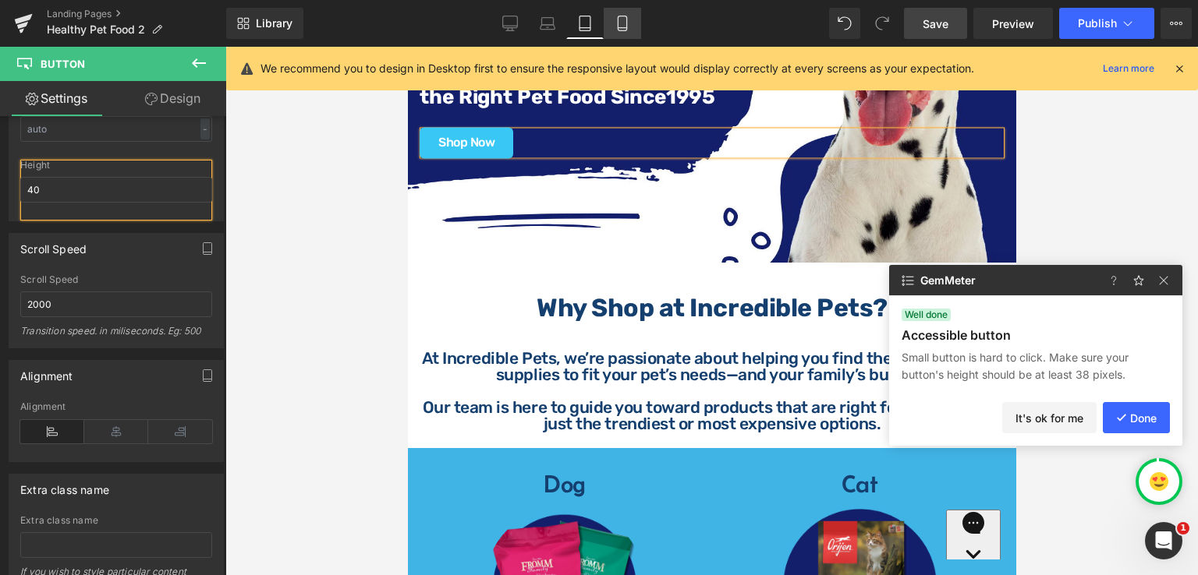
click at [624, 23] on icon at bounding box center [622, 24] width 16 height 16
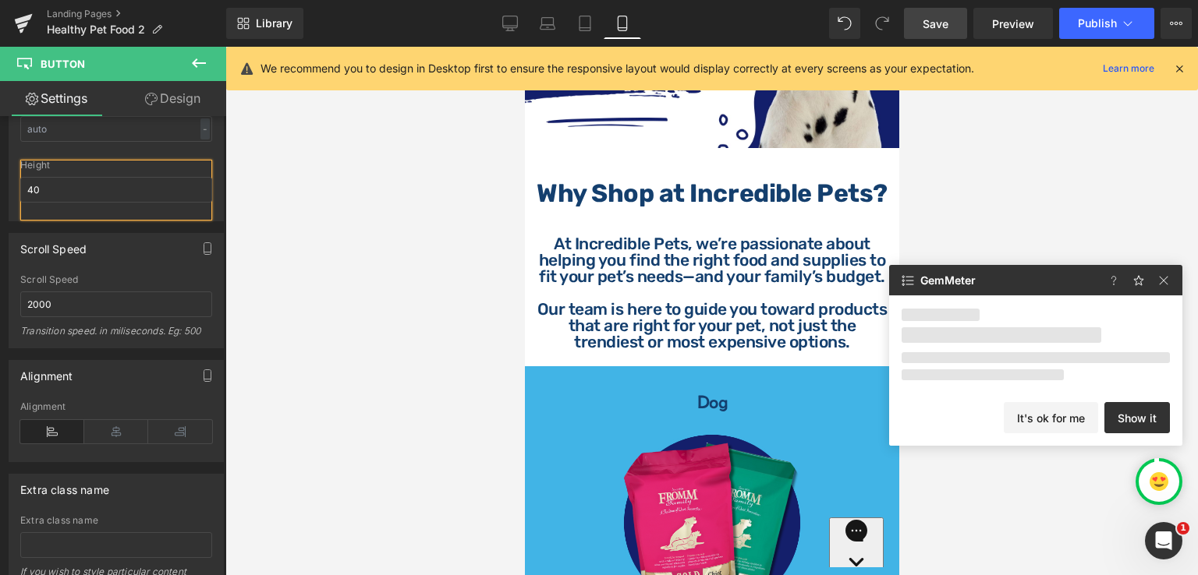
scroll to position [200, 0]
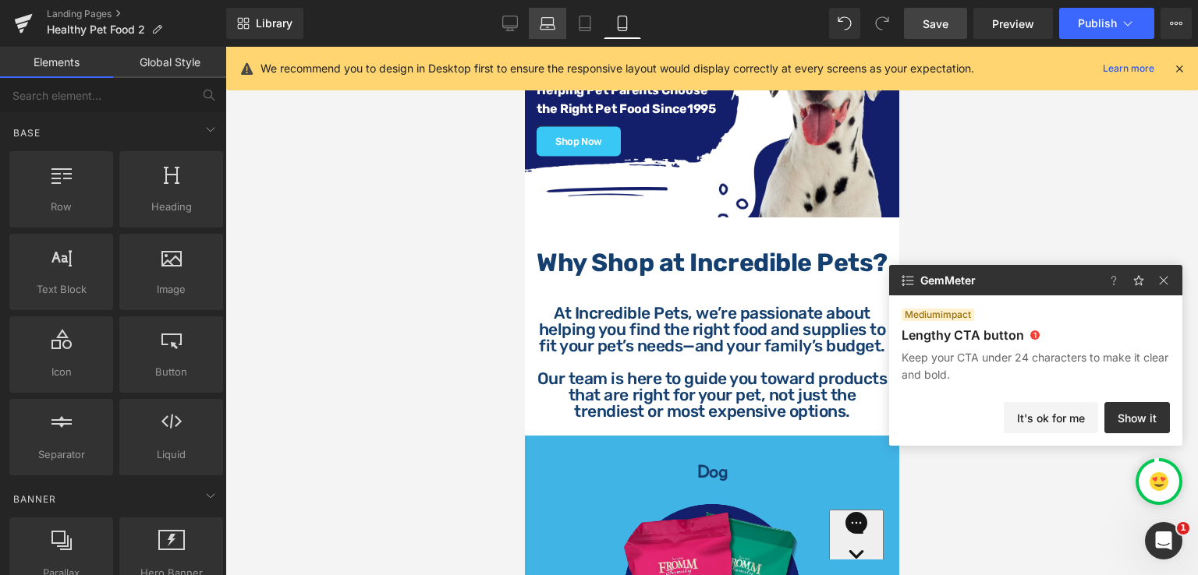
click at [543, 29] on icon at bounding box center [547, 27] width 15 height 5
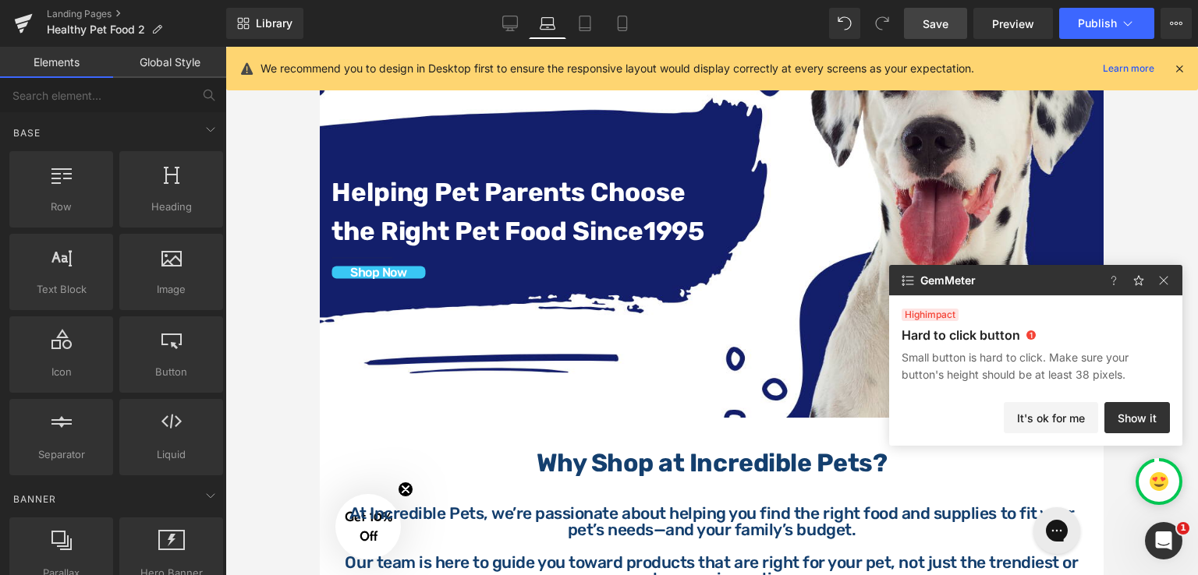
scroll to position [112, 0]
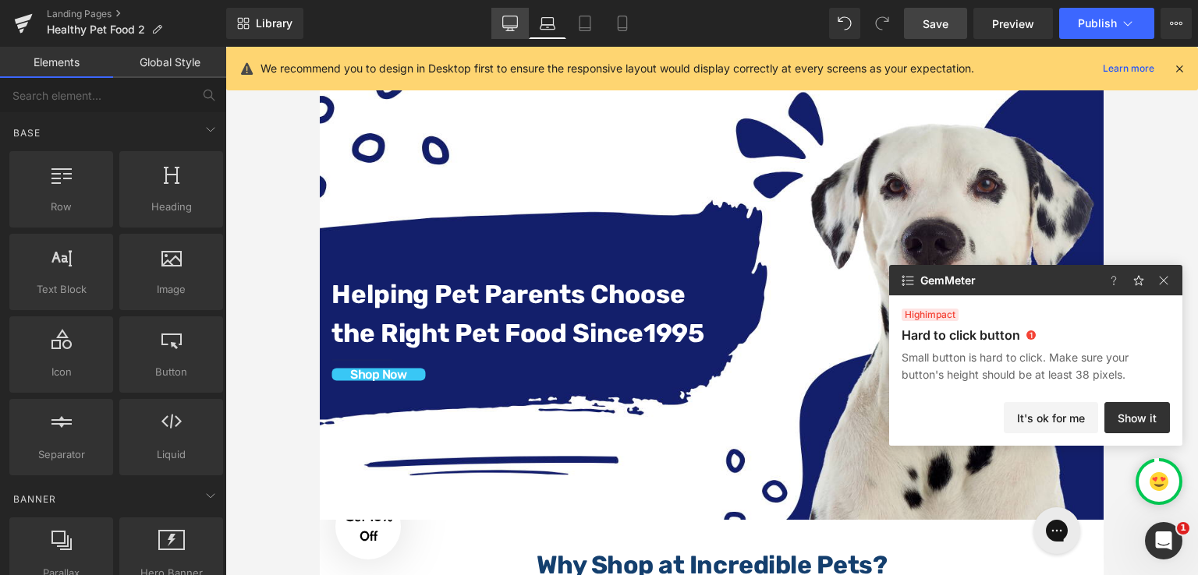
click at [511, 19] on icon at bounding box center [510, 24] width 16 height 16
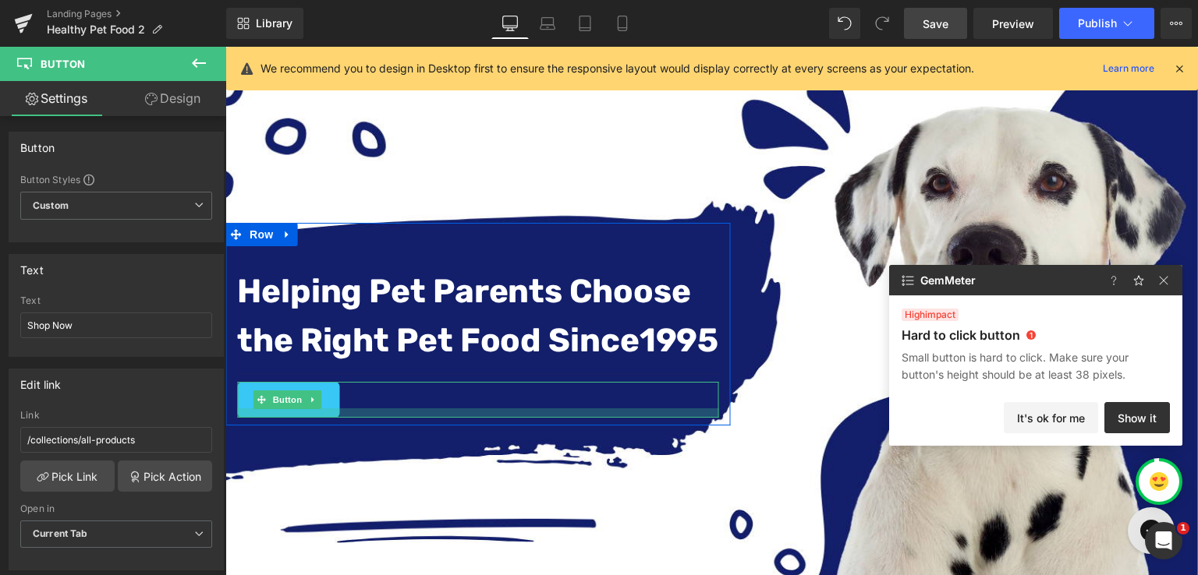
scroll to position [91, 0]
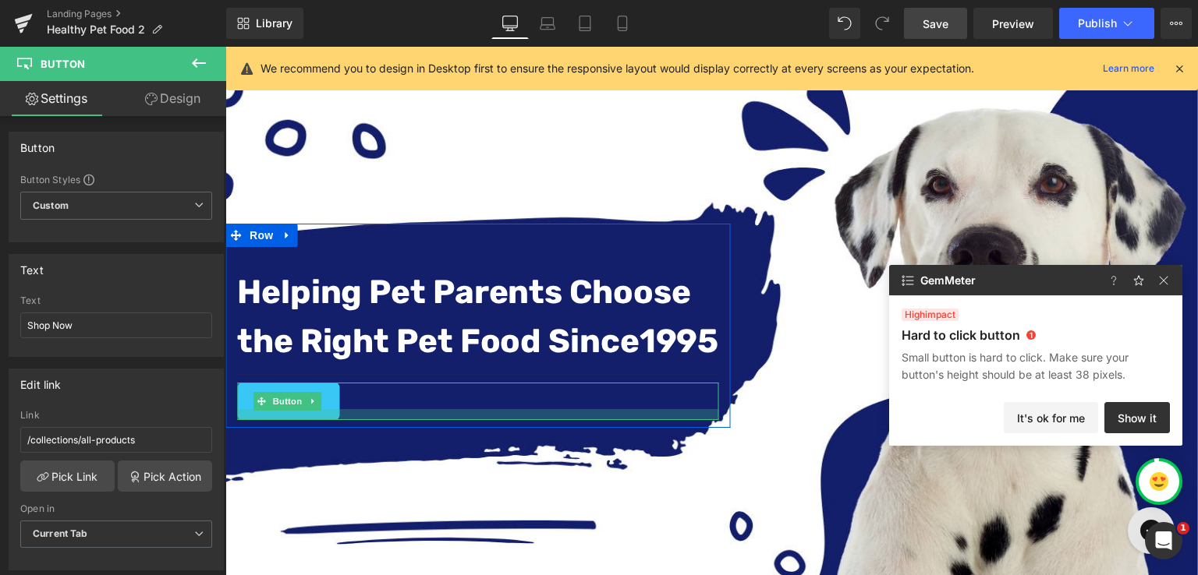
drag, startPoint x: 338, startPoint y: 403, endPoint x: 338, endPoint y: 418, distance: 14.8
click at [338, 418] on div "Helping Pet Parents Choose the Right Pet Food Since [DATE] Text Block Separator…" at bounding box center [477, 326] width 504 height 204
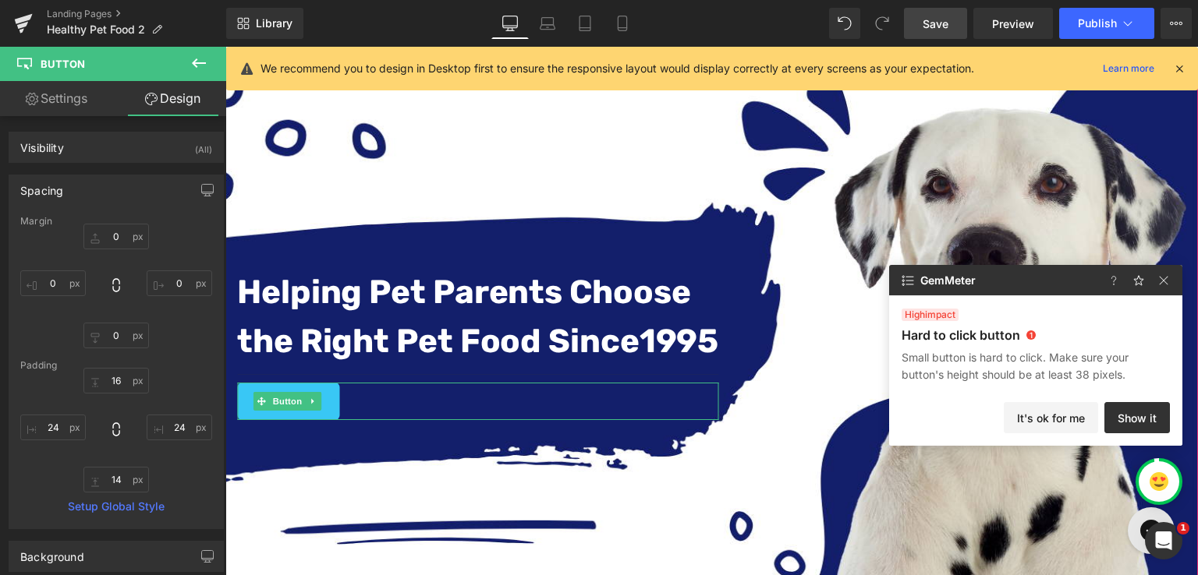
click at [685, 147] on div "Helping Pet Parents Choose the Right Pet Food Since [DATE] Text Block Separator…" at bounding box center [711, 326] width 972 height 547
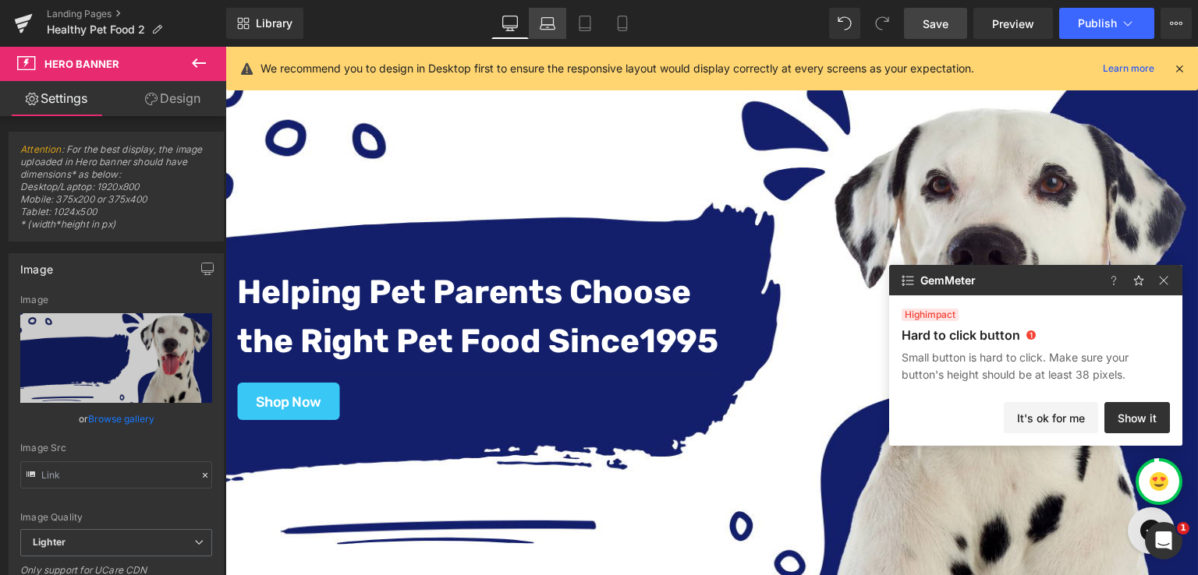
click at [544, 32] on link "Laptop" at bounding box center [547, 23] width 37 height 31
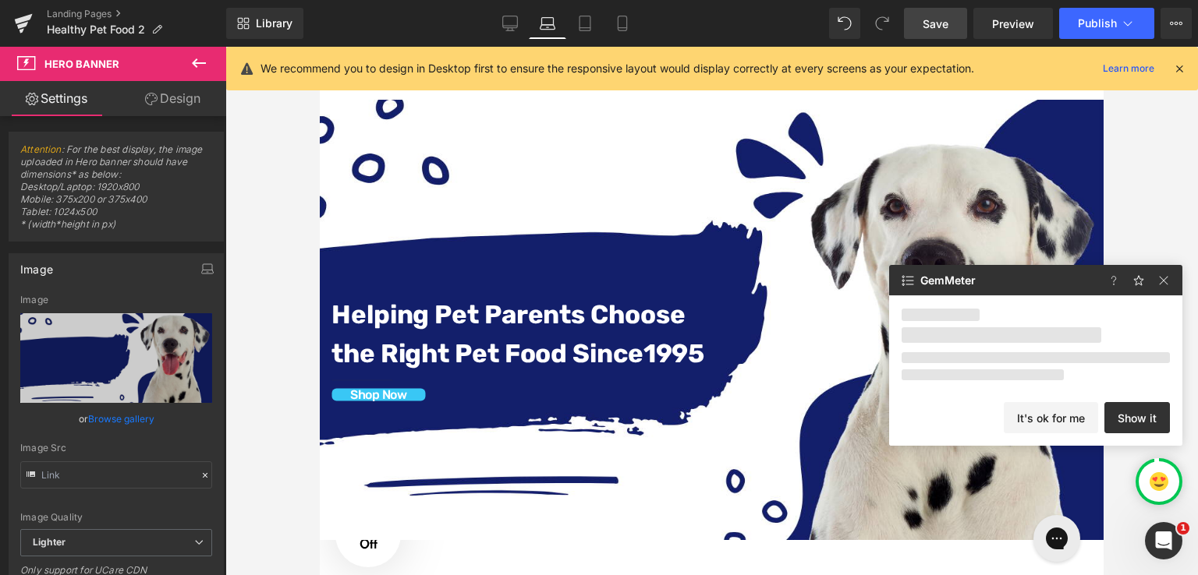
scroll to position [138, 0]
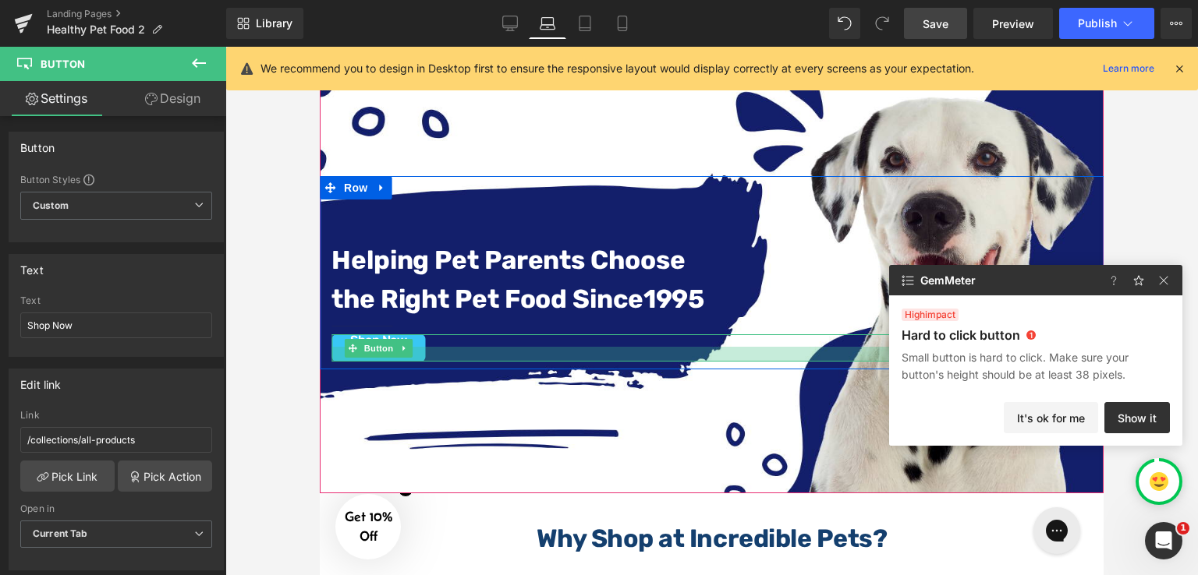
drag, startPoint x: 436, startPoint y: 347, endPoint x: 437, endPoint y: 362, distance: 14.8
click at [437, 362] on div "Helping Pet Parents Choose the Right Pet Food Since [DATE] Text Block Separator…" at bounding box center [712, 272] width 784 height 193
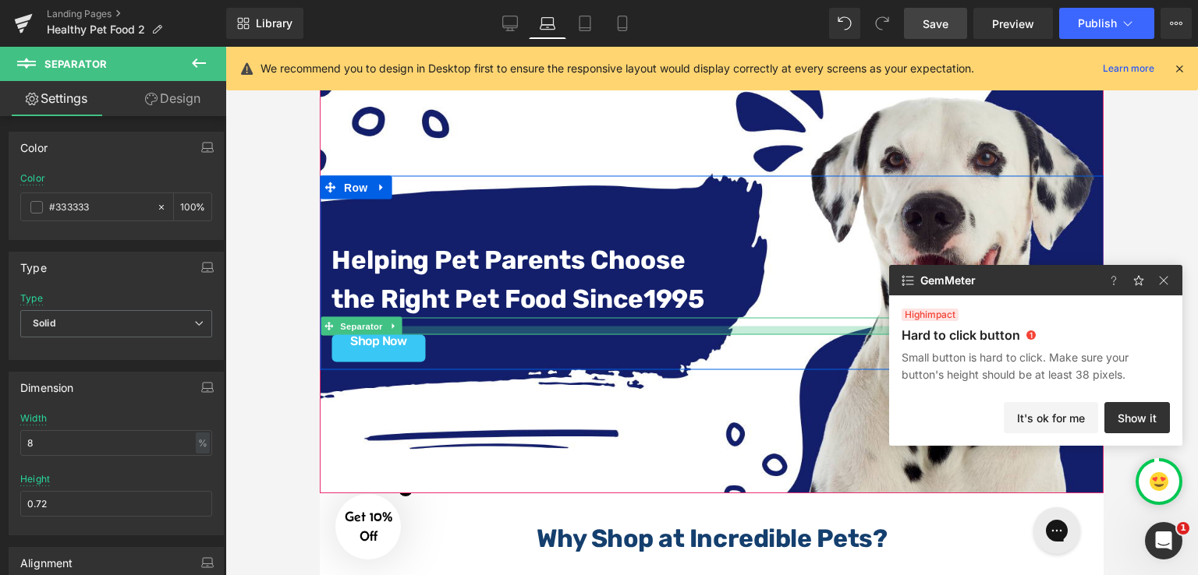
click at [444, 331] on div "Helping Pet Parents Choose the Right Pet Food Since [DATE] Text Block Separator…" at bounding box center [712, 301] width 784 height 122
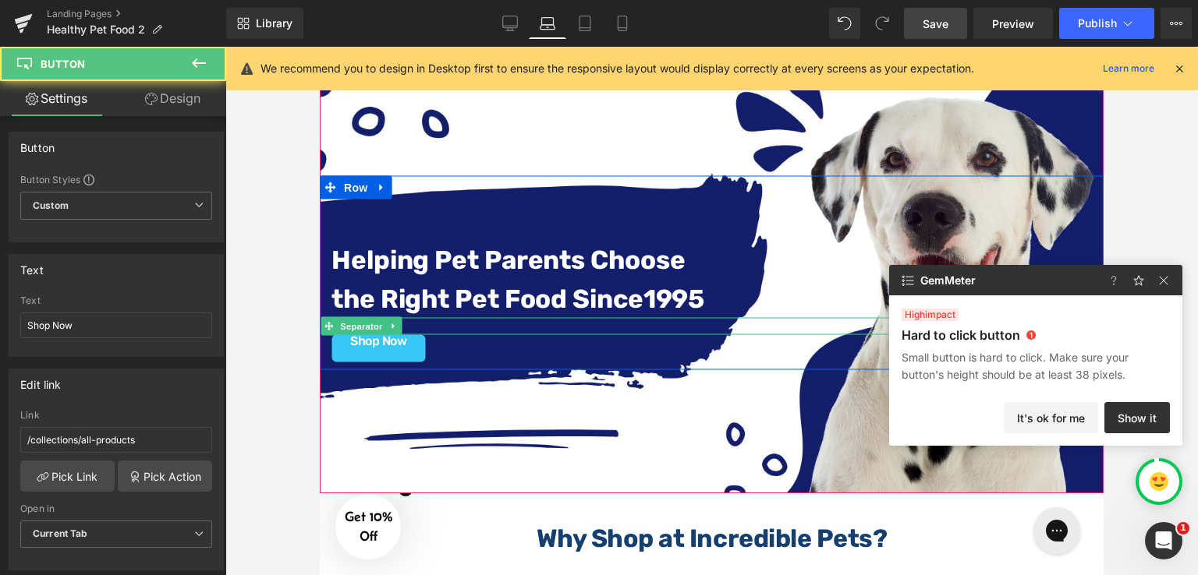
click at [435, 345] on div "Shop Now Button" at bounding box center [711, 348] width 760 height 27
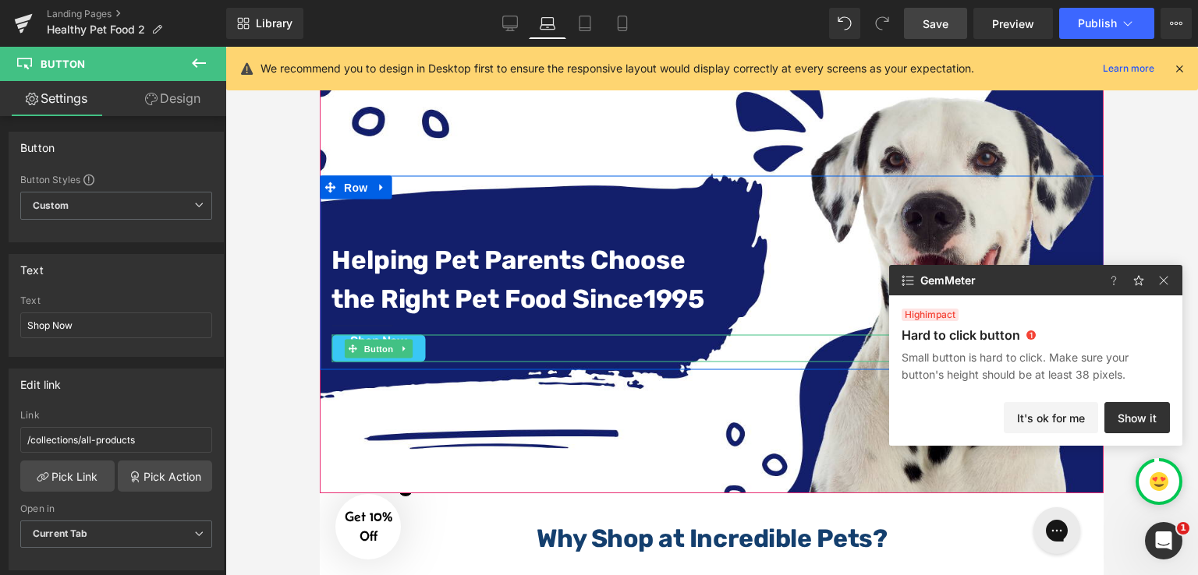
click at [443, 339] on div "Shop Now Button" at bounding box center [711, 348] width 760 height 27
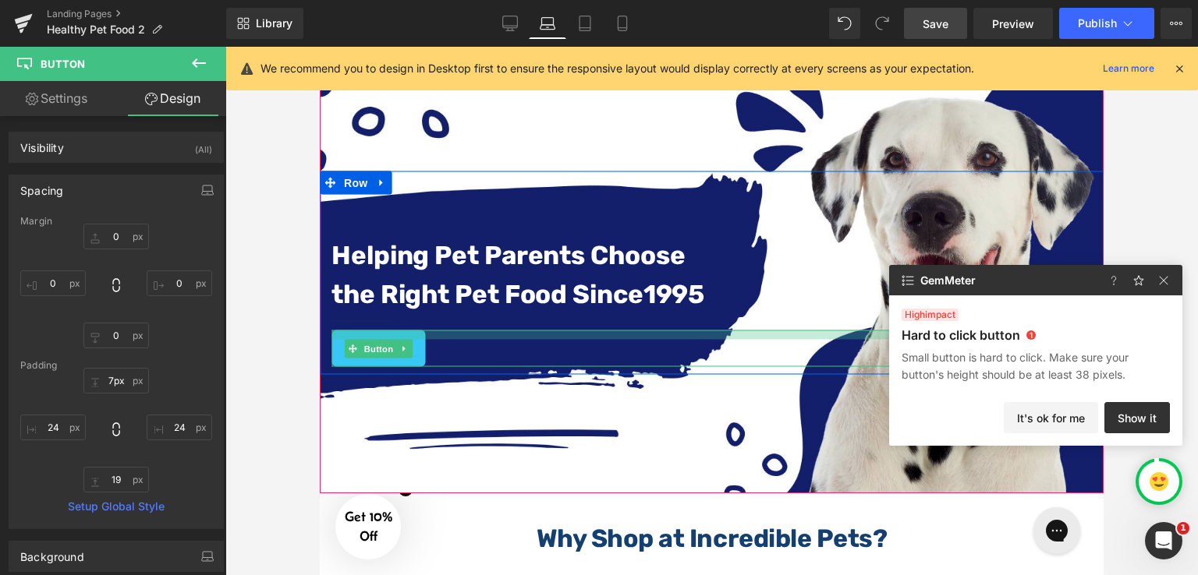
click at [447, 342] on div "Shop Now Button" at bounding box center [711, 349] width 760 height 37
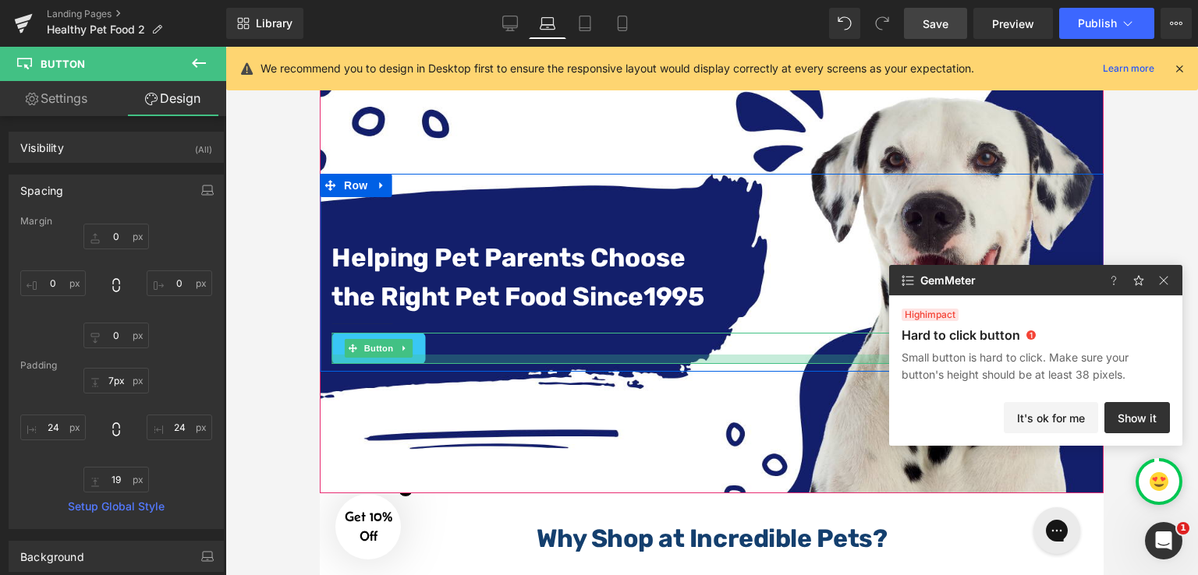
click at [434, 355] on div at bounding box center [711, 359] width 760 height 9
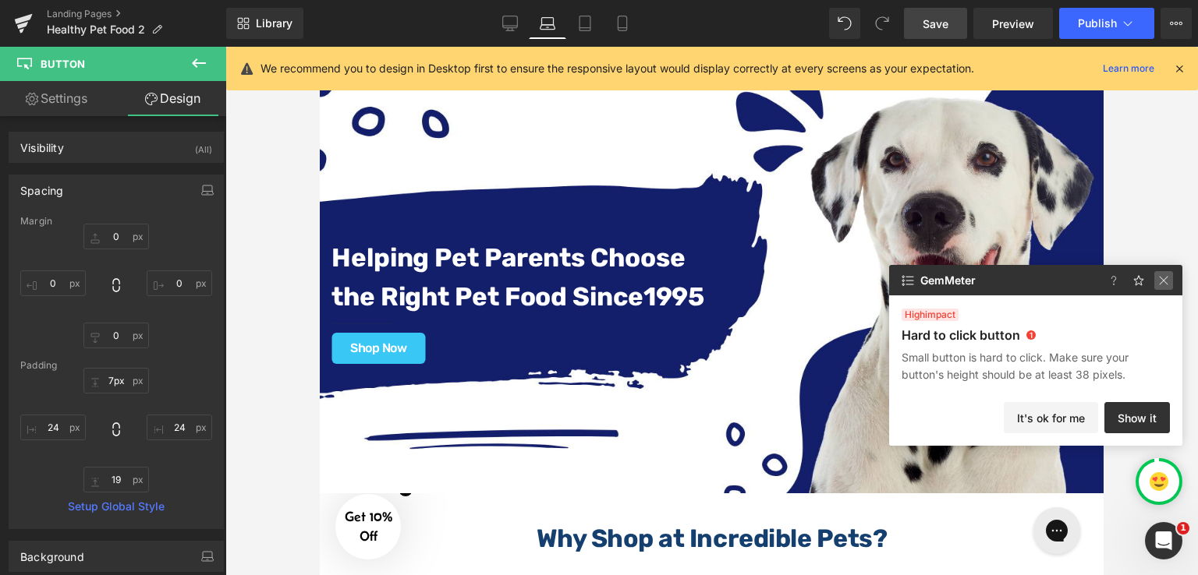
click at [1088, 281] on img at bounding box center [1163, 280] width 19 height 19
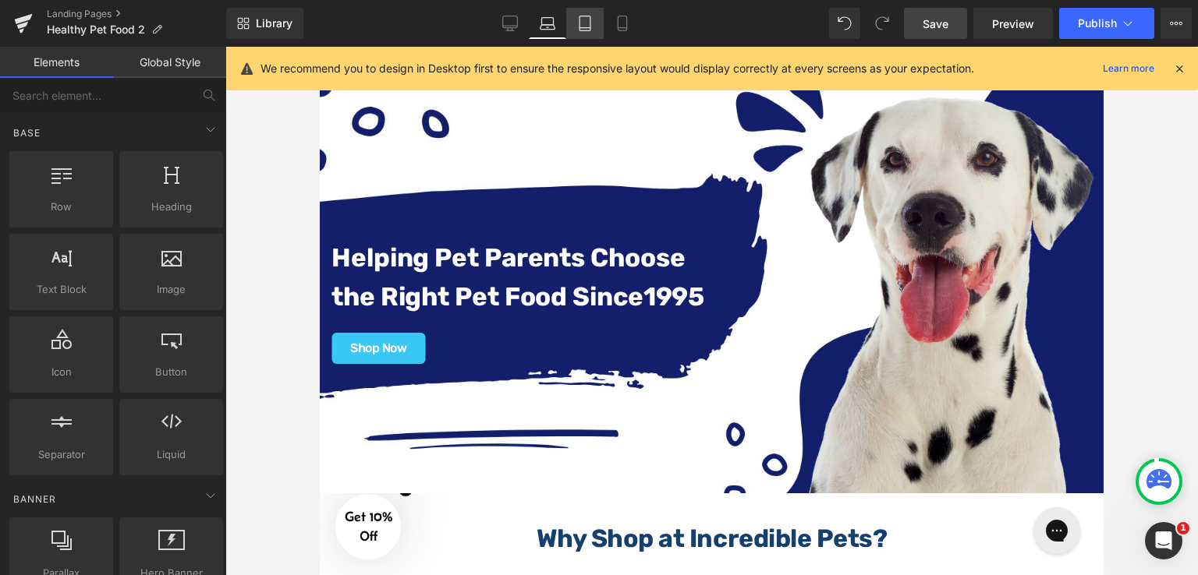
click at [592, 19] on icon at bounding box center [585, 24] width 16 height 16
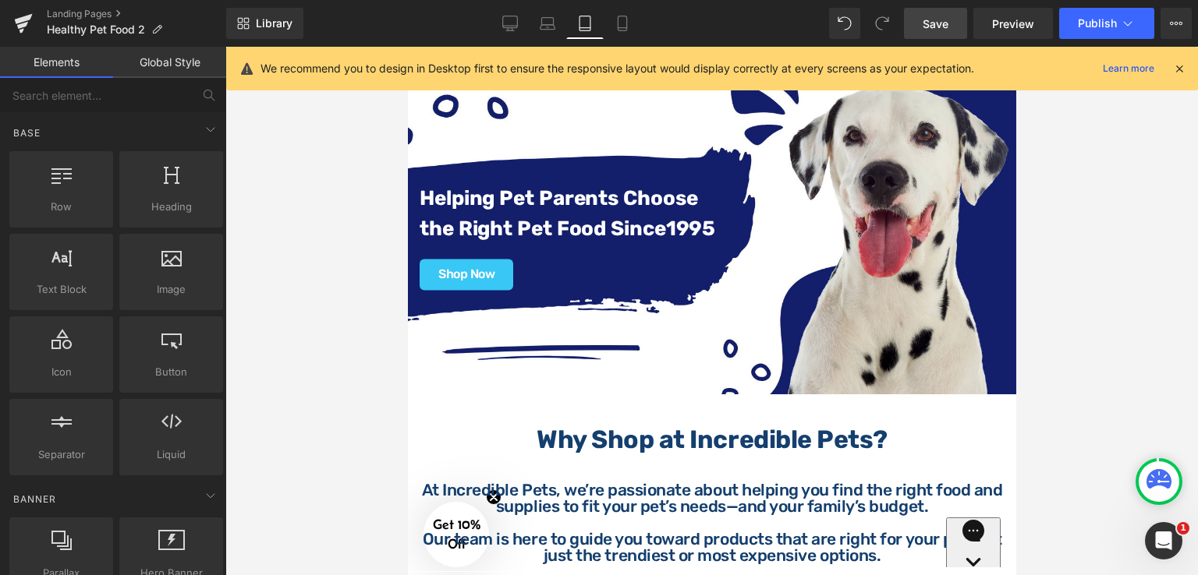
scroll to position [143, 0]
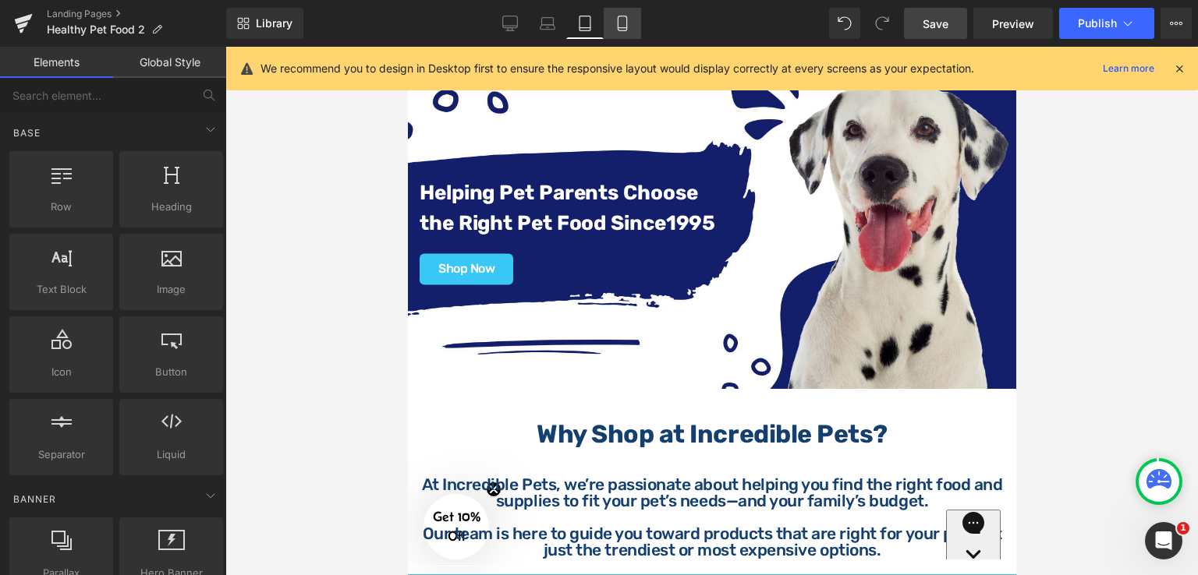
click at [631, 23] on link "Mobile" at bounding box center [622, 23] width 37 height 31
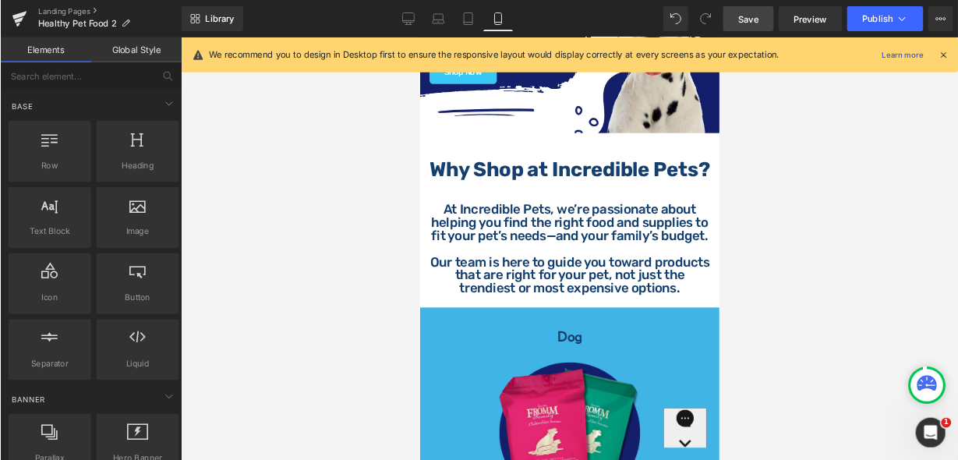
scroll to position [0, 0]
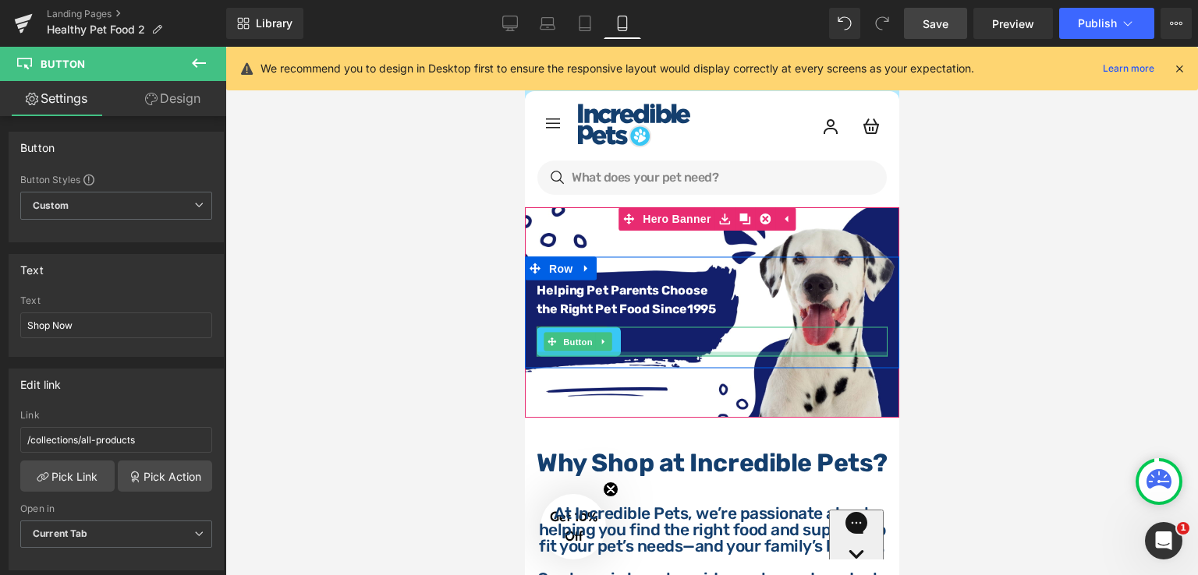
click at [633, 349] on div "Shop Now Button" at bounding box center [711, 342] width 351 height 30
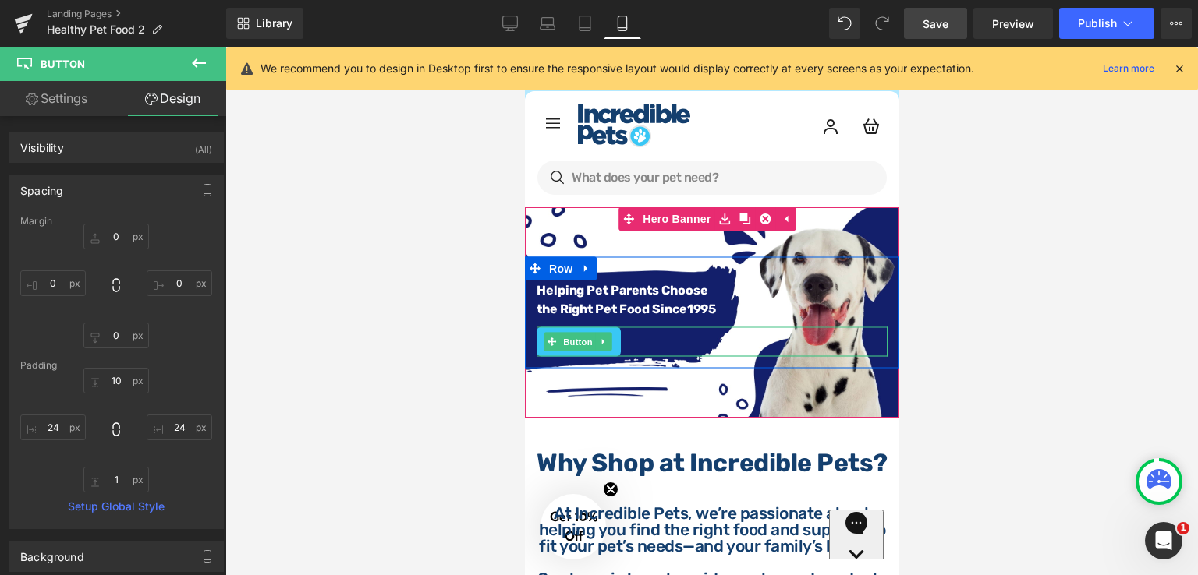
click at [632, 347] on div "Shop Now Button" at bounding box center [711, 342] width 351 height 30
click at [622, 340] on div "Shop Now" at bounding box center [711, 342] width 351 height 30
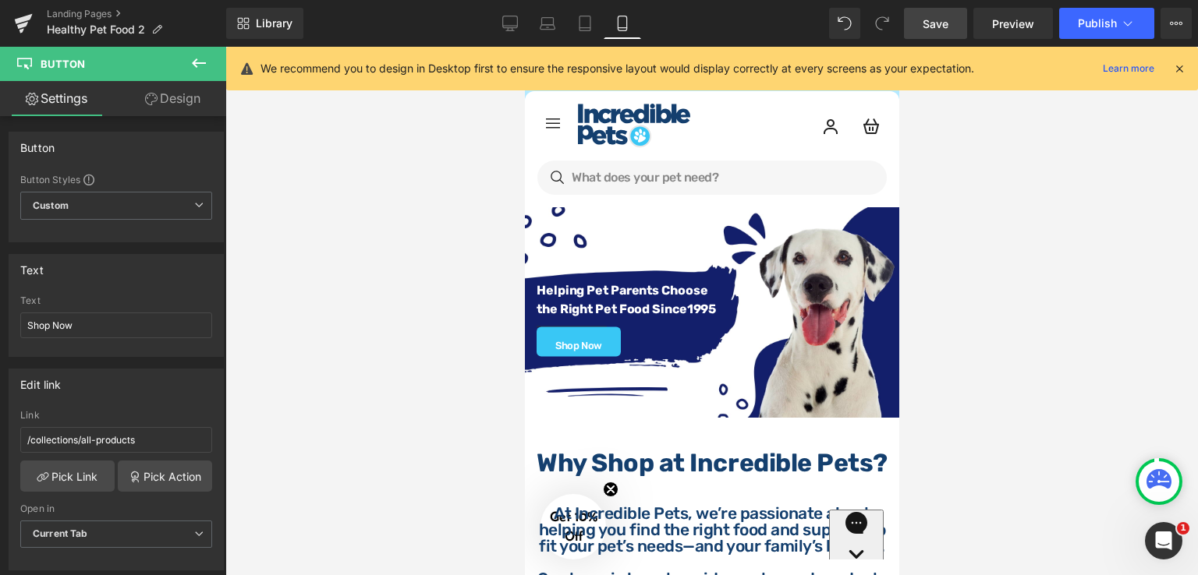
click at [978, 269] on div at bounding box center [711, 311] width 972 height 529
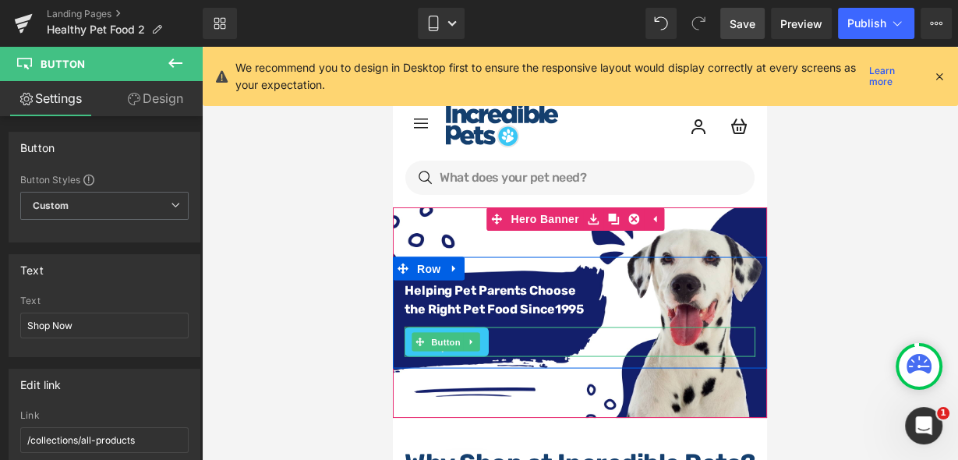
drag, startPoint x: 493, startPoint y: 353, endPoint x: 495, endPoint y: 344, distance: 9.6
click at [495, 344] on div "Shop Now Button" at bounding box center [580, 342] width 351 height 30
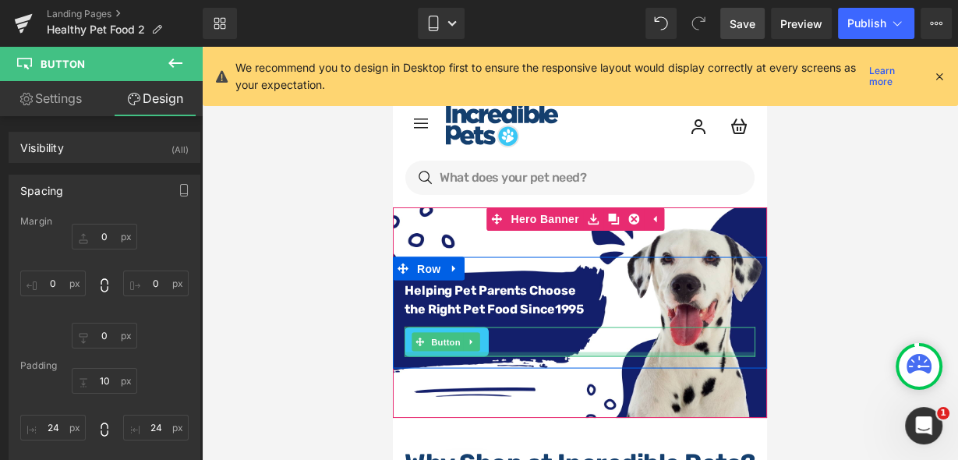
click at [500, 359] on div "Helping Pet Parents Choose the Right Pet Food Since [DATE] Text Block Separator…" at bounding box center [580, 313] width 374 height 112
click at [494, 336] on div "Shop Now" at bounding box center [580, 342] width 351 height 30
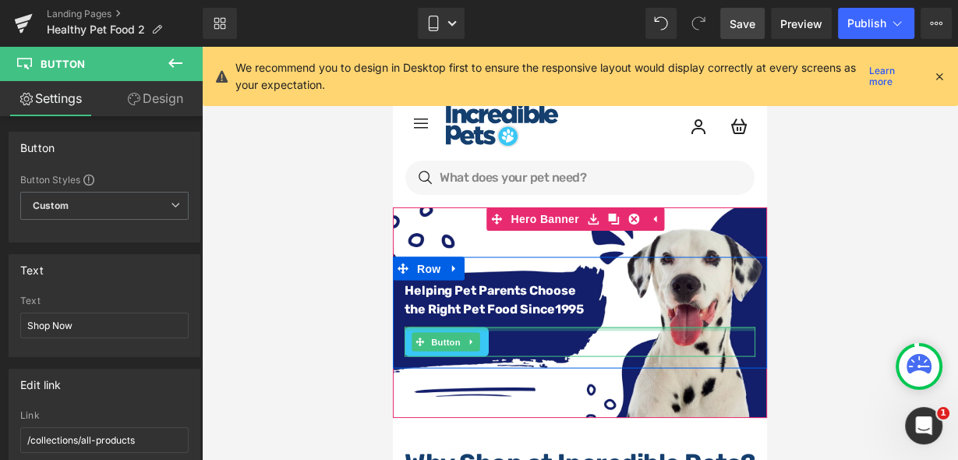
drag, startPoint x: 508, startPoint y: 327, endPoint x: 510, endPoint y: 319, distance: 8.9
click at [510, 319] on div "Helping Pet Parents Choose the Right Pet Food Since [DATE] Text Block Separator…" at bounding box center [580, 319] width 374 height 76
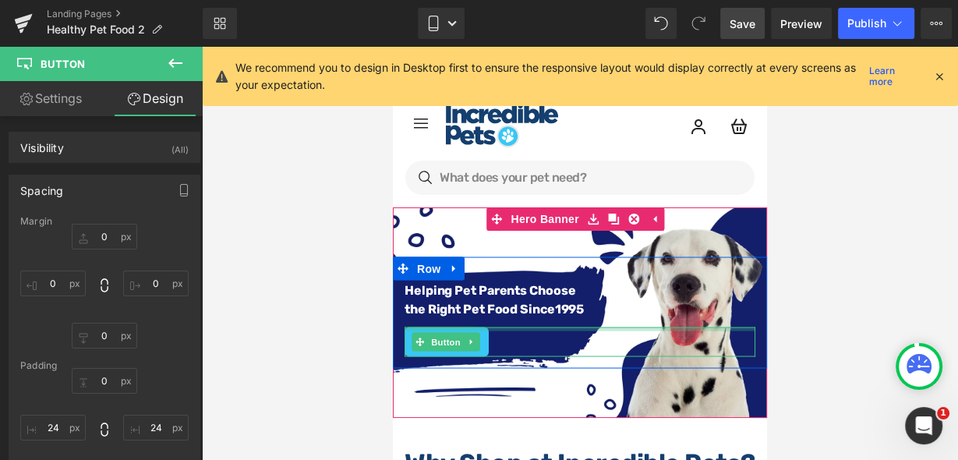
click at [509, 327] on div at bounding box center [580, 329] width 351 height 4
click at [498, 342] on div "Shop Now Button" at bounding box center [580, 342] width 351 height 30
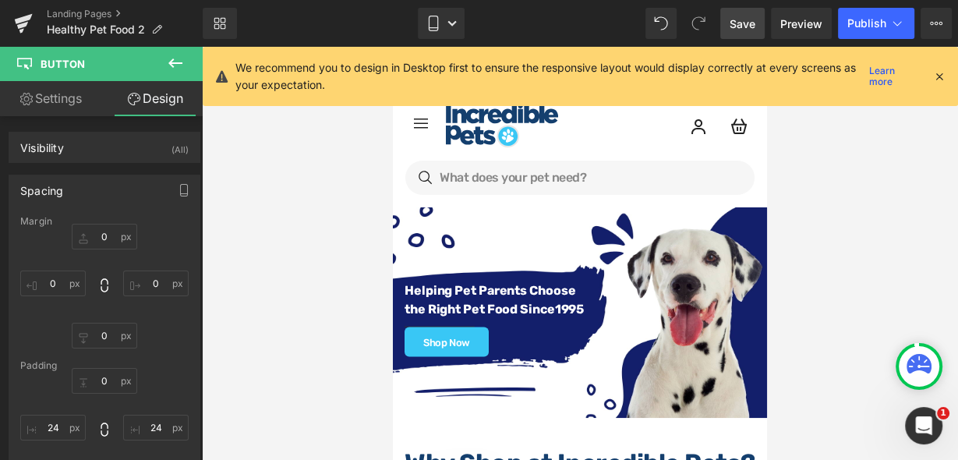
click at [308, 314] on div at bounding box center [580, 253] width 756 height 413
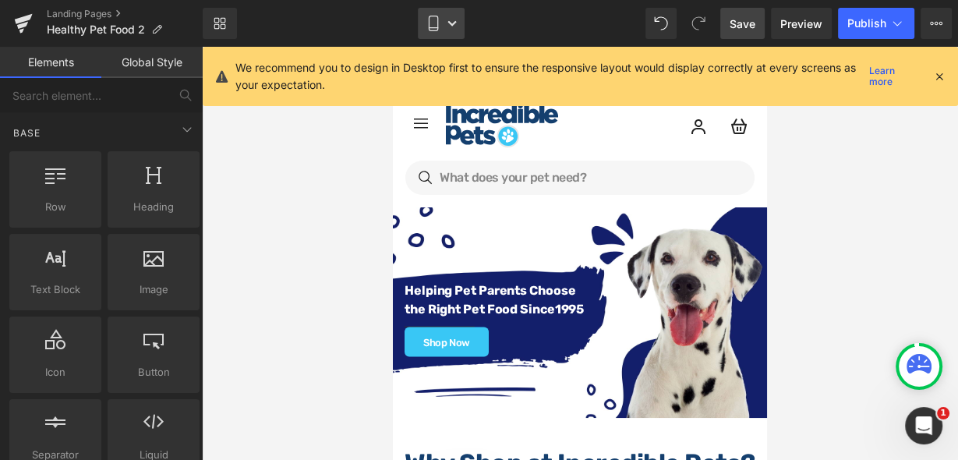
click at [458, 27] on link "Mobile" at bounding box center [441, 23] width 47 height 31
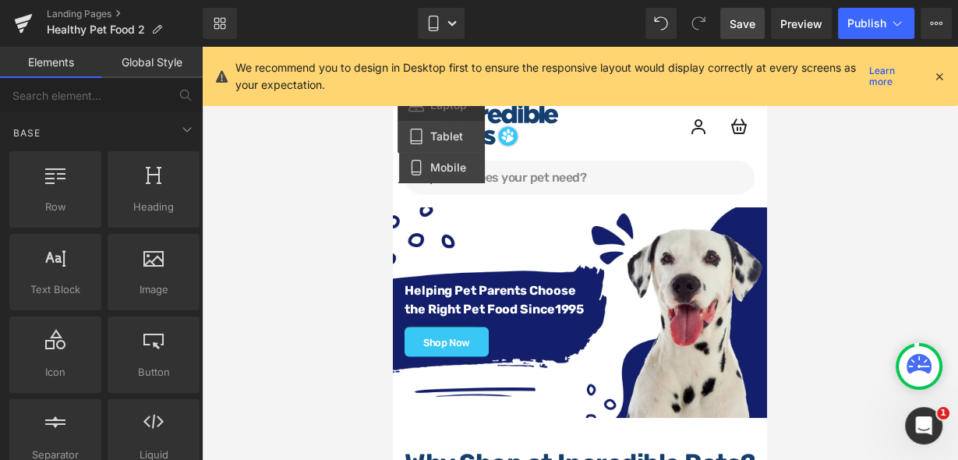
click at [453, 136] on span "Tablet" at bounding box center [446, 136] width 33 height 14
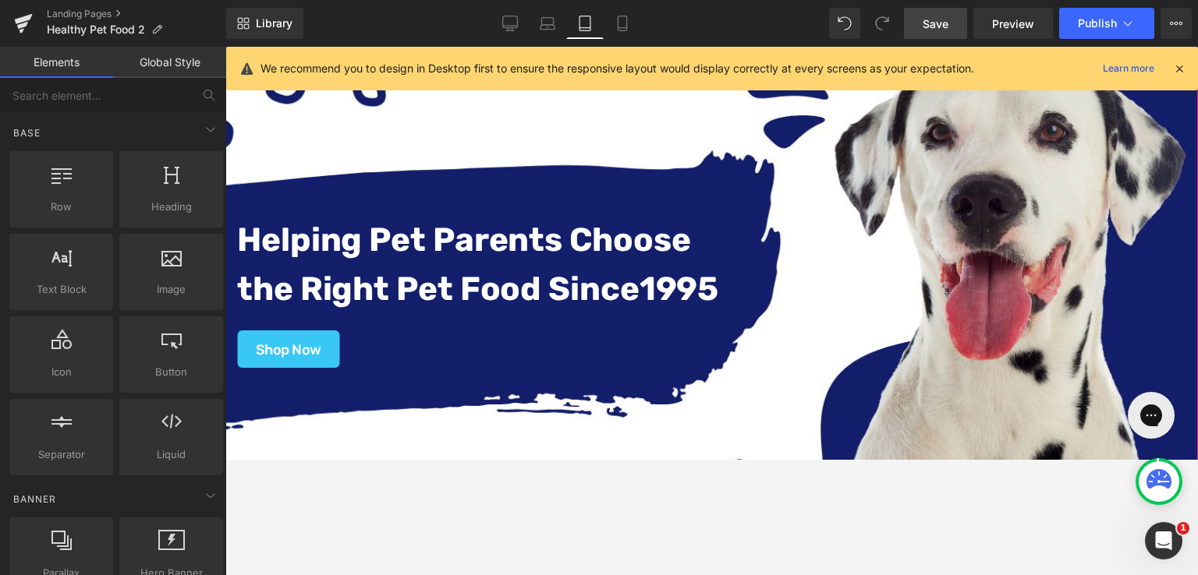
scroll to position [129, 0]
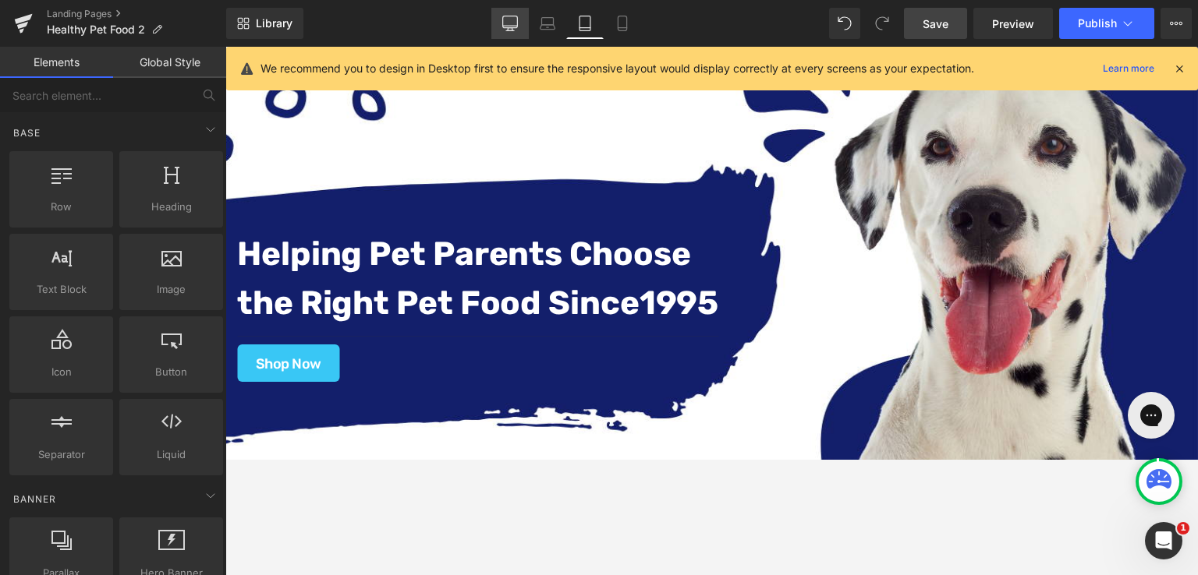
click at [512, 20] on icon at bounding box center [510, 24] width 16 height 16
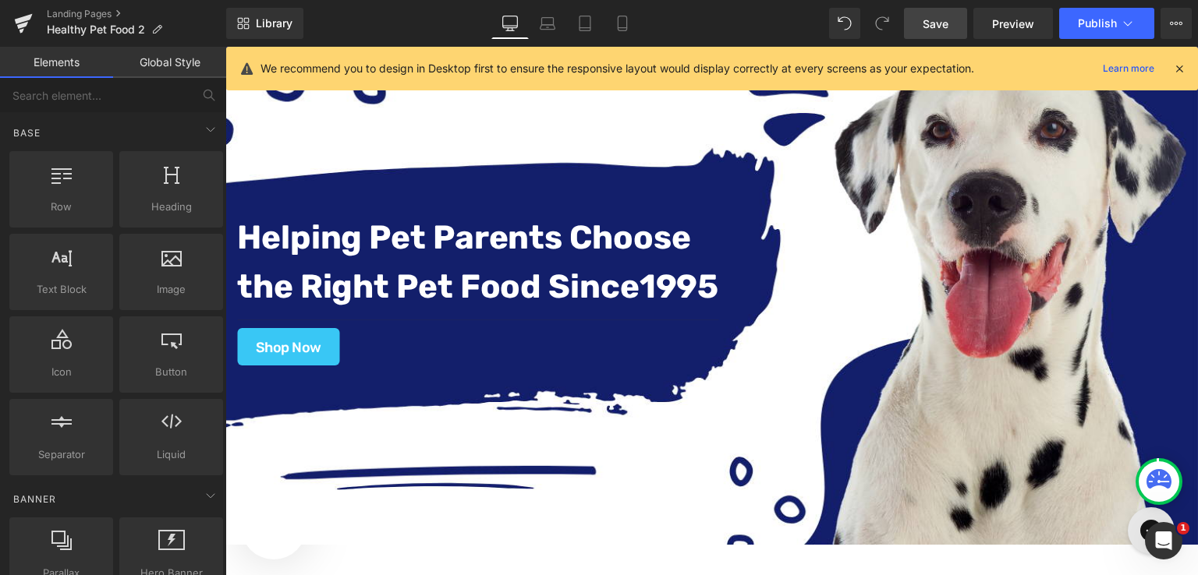
scroll to position [93, 0]
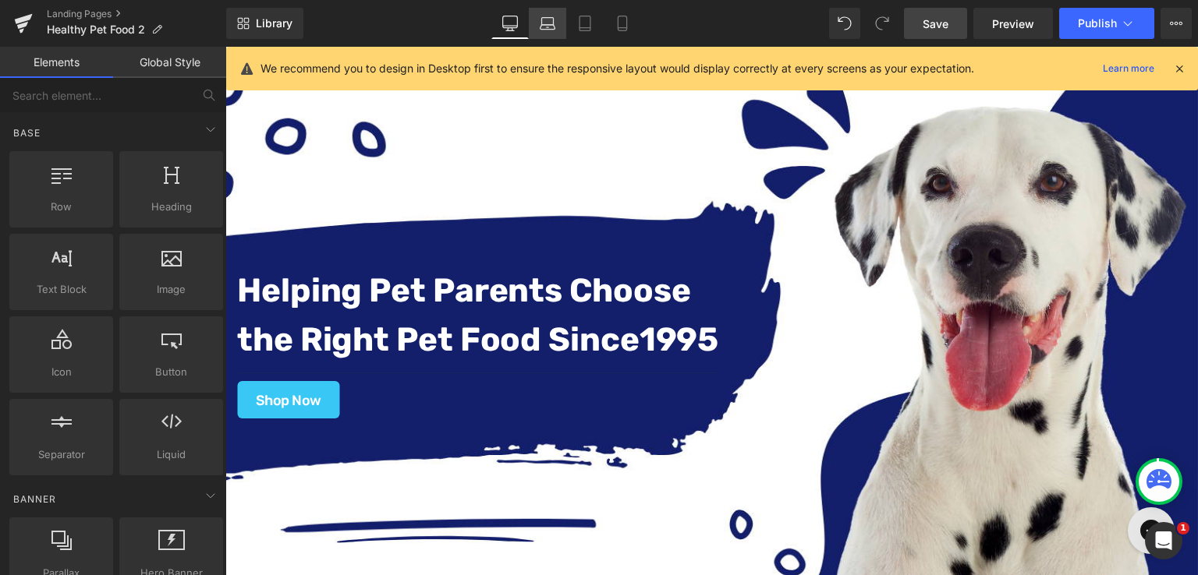
click at [548, 23] on icon at bounding box center [548, 24] width 16 height 16
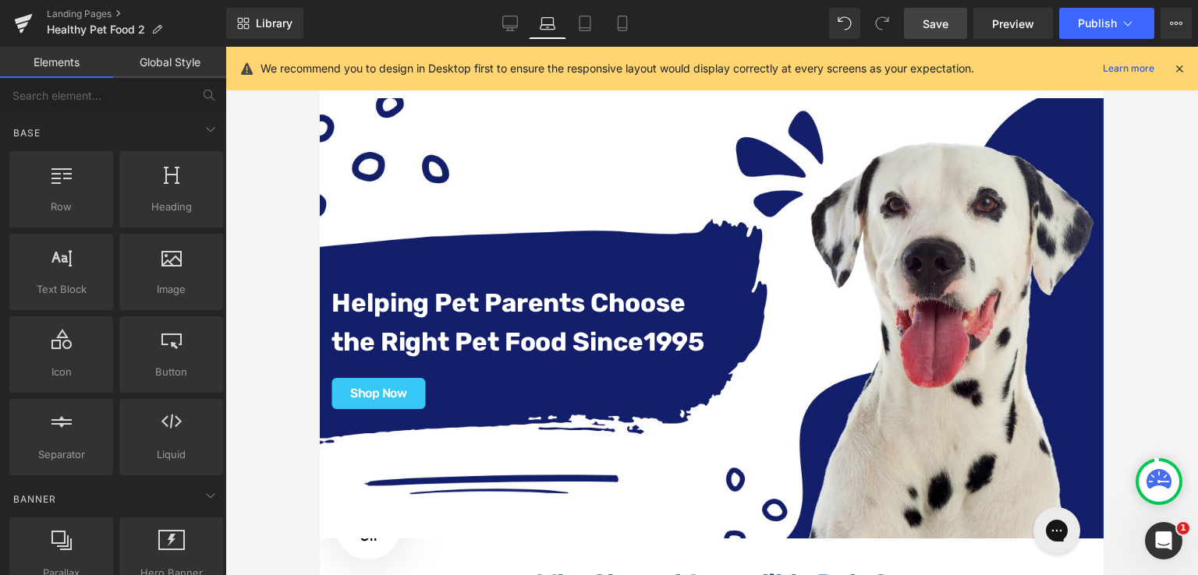
scroll to position [143, 0]
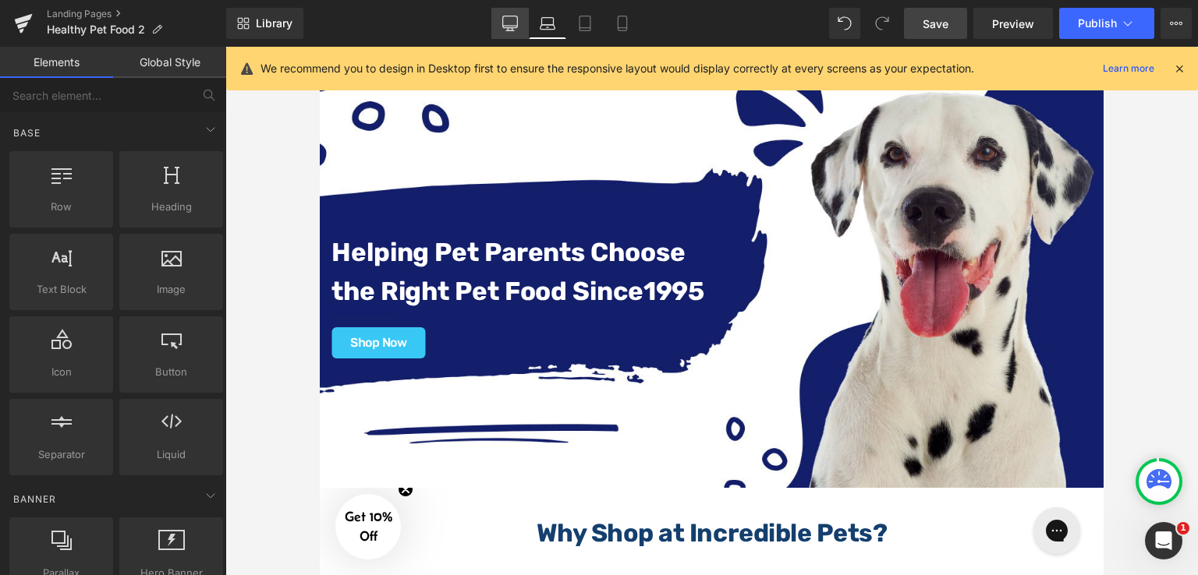
click at [497, 24] on link "Desktop" at bounding box center [509, 23] width 37 height 31
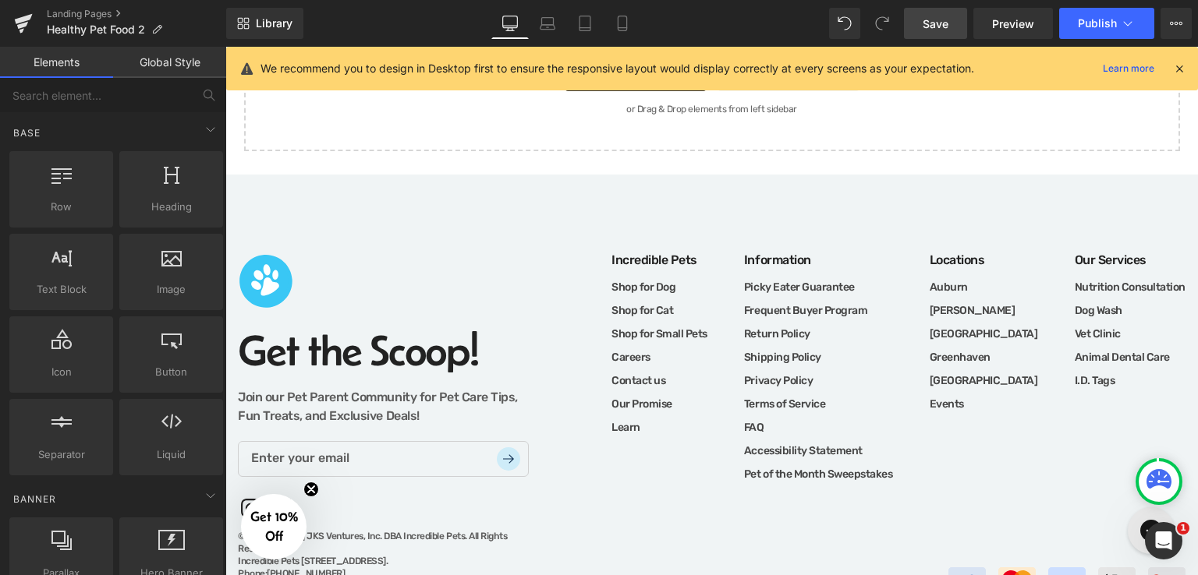
scroll to position [1806, 0]
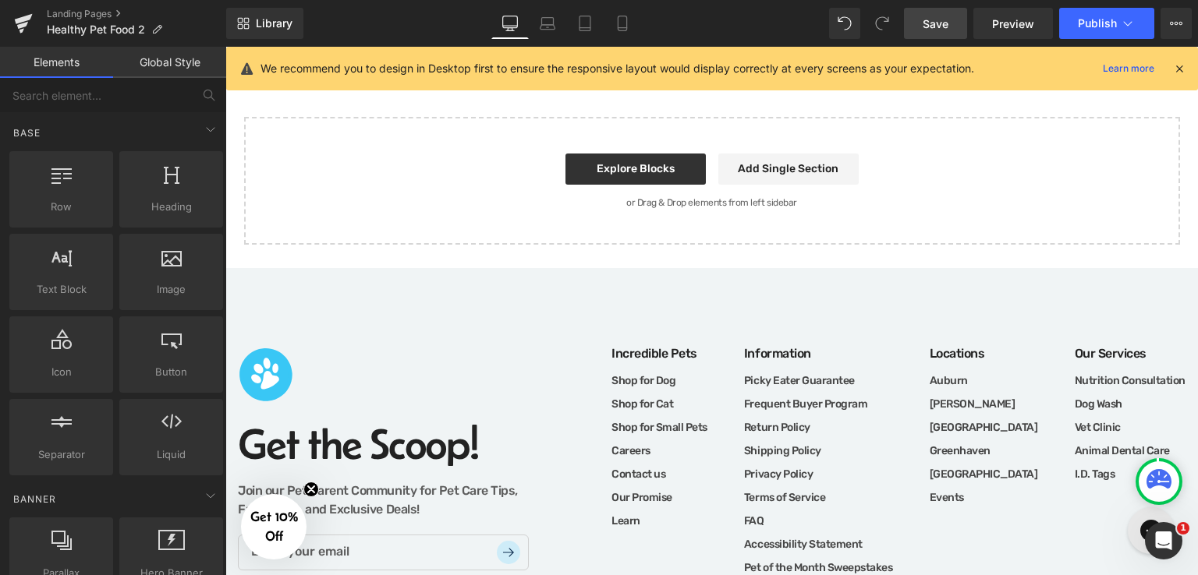
click at [957, 278] on footer "Get the Scoop! Join our Pet Parent Community for Pet Care Tips, Fun Treats, and…" at bounding box center [711, 502] width 972 height 468
click at [972, 280] on footer "Get the Scoop! Join our Pet Parent Community for Pet Care Tips, Fun Treats, and…" at bounding box center [711, 502] width 972 height 468
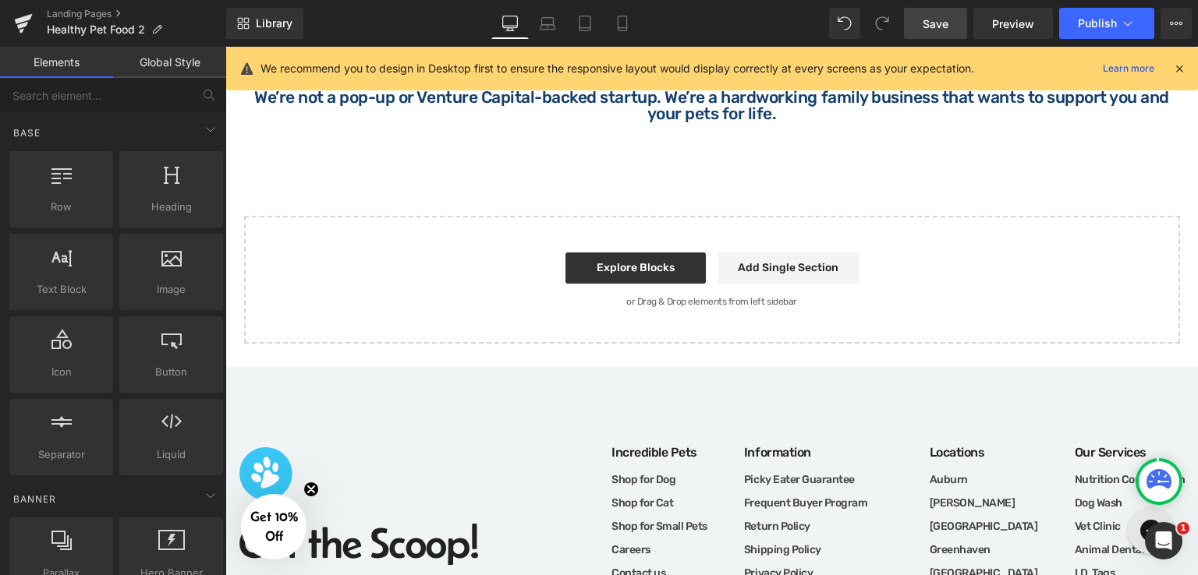
scroll to position [1728, 0]
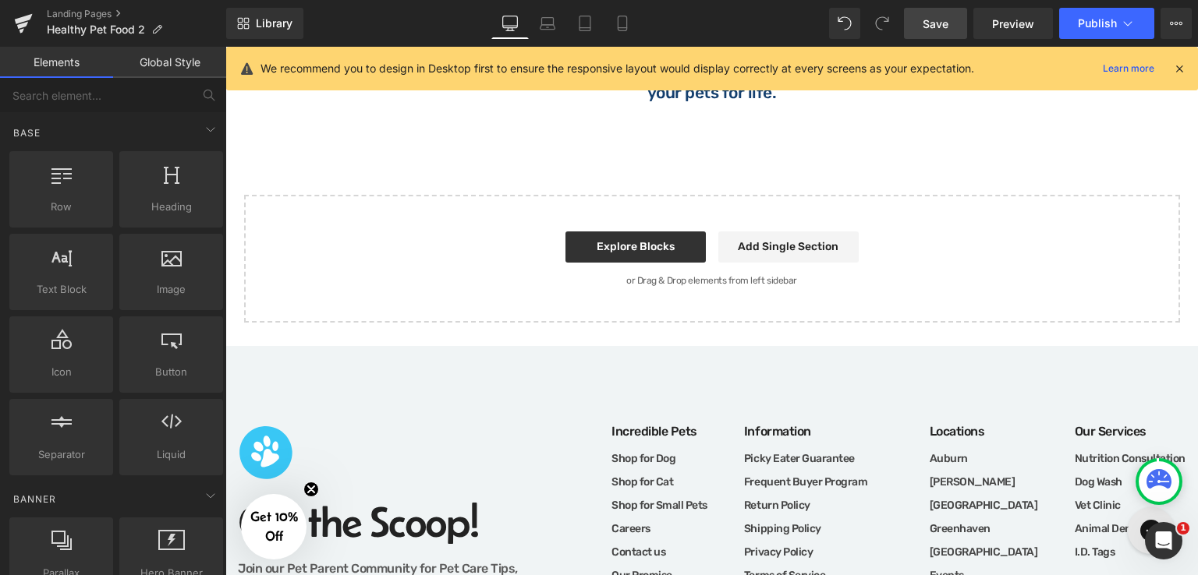
drag, startPoint x: 1134, startPoint y: 368, endPoint x: 749, endPoint y: 350, distance: 385.6
click at [749, 350] on footer "Get the Scoop! Join our Pet Parent Community for Pet Care Tips, Fun Treats, and…" at bounding box center [711, 580] width 972 height 468
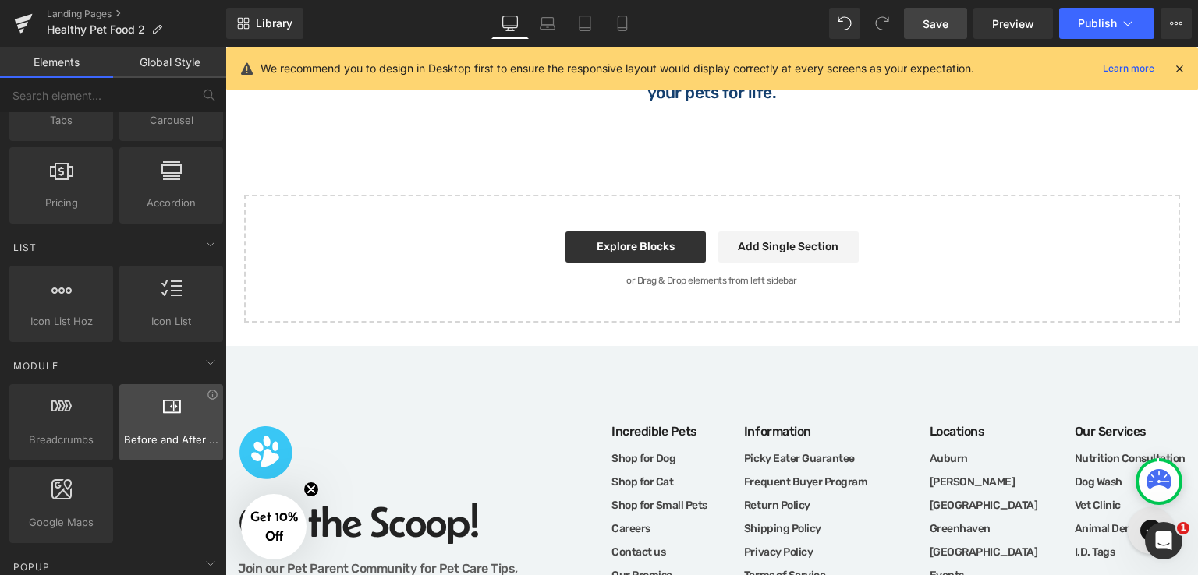
scroll to position [702, 0]
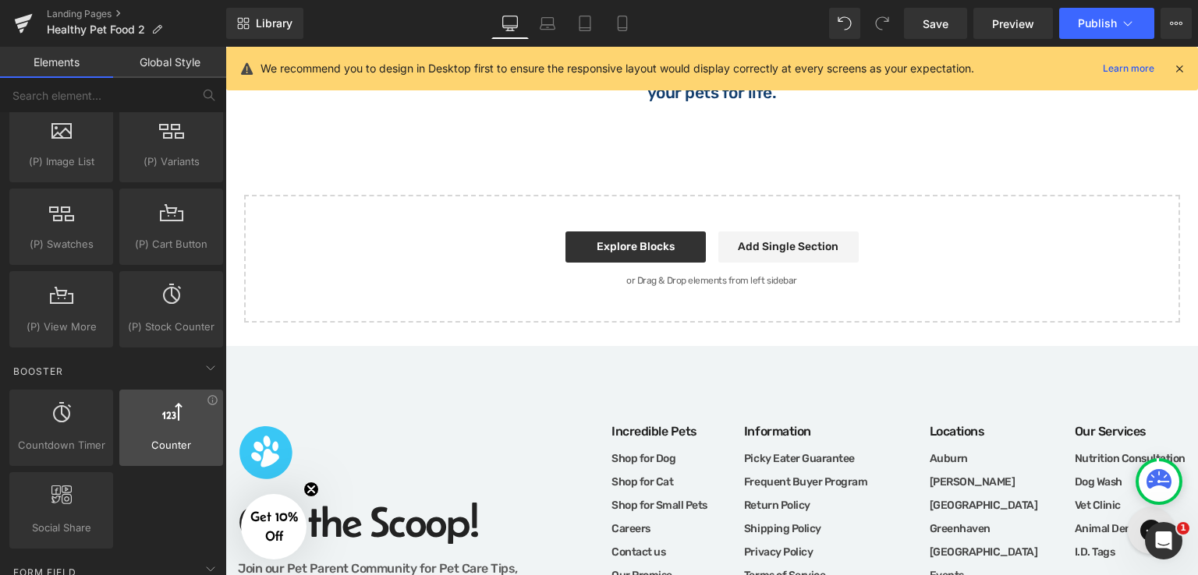
scroll to position [1949, 0]
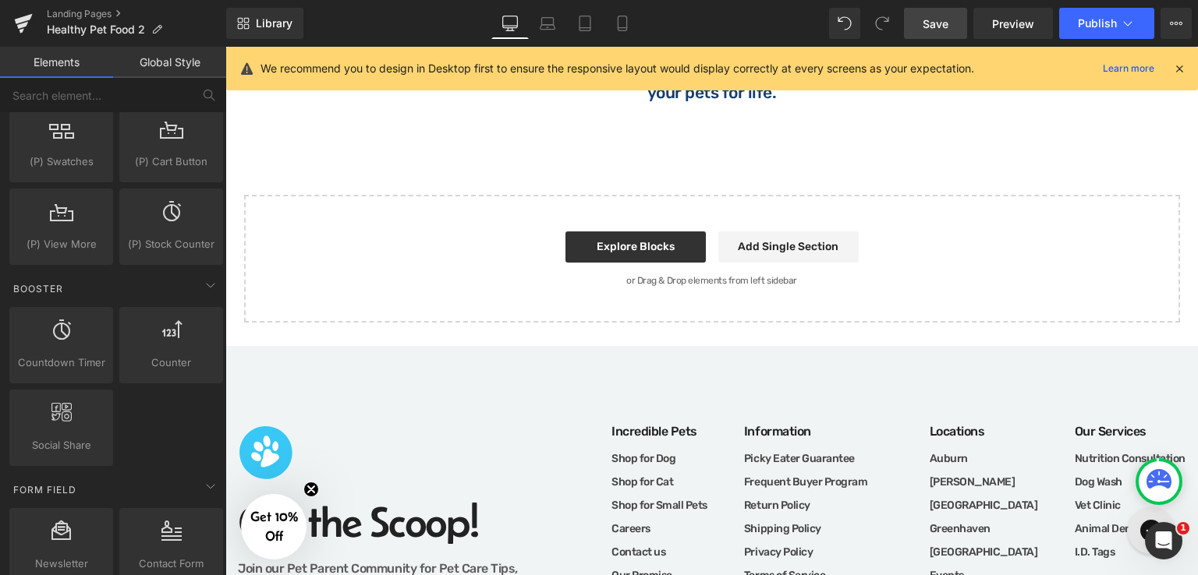
drag, startPoint x: 926, startPoint y: 21, endPoint x: 492, endPoint y: 153, distance: 453.9
click at [926, 21] on span "Save" at bounding box center [935, 24] width 26 height 16
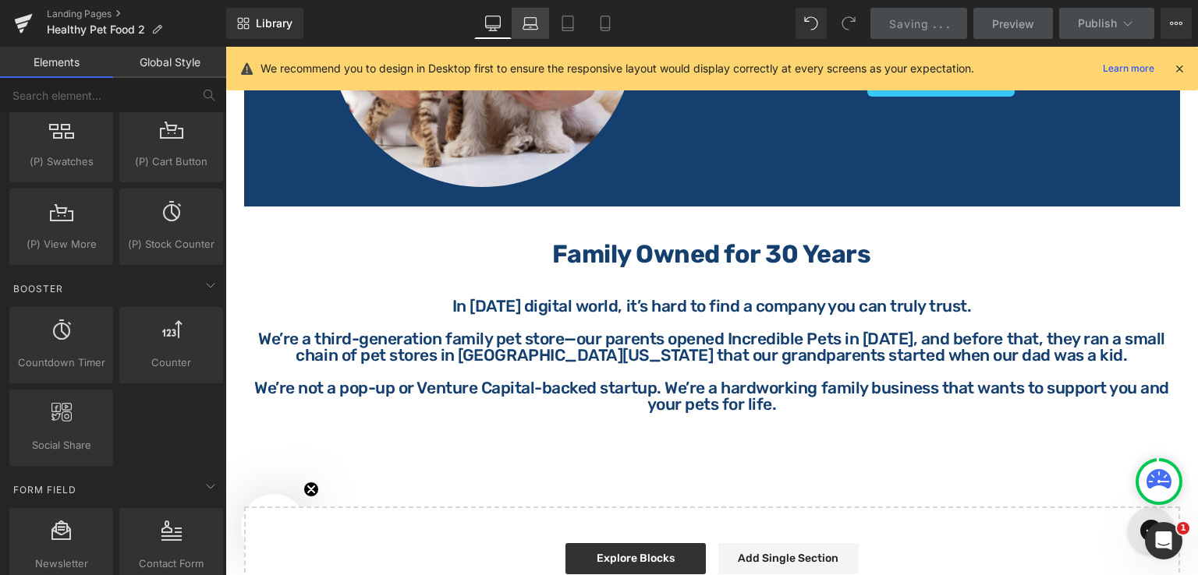
click at [538, 25] on icon at bounding box center [530, 27] width 15 height 5
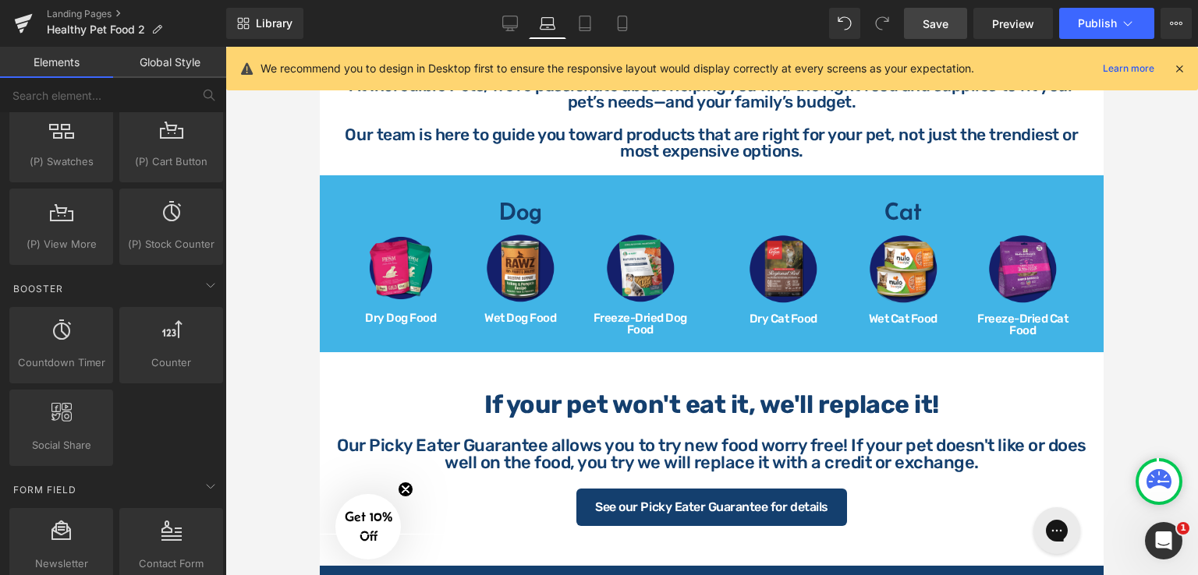
scroll to position [546, 0]
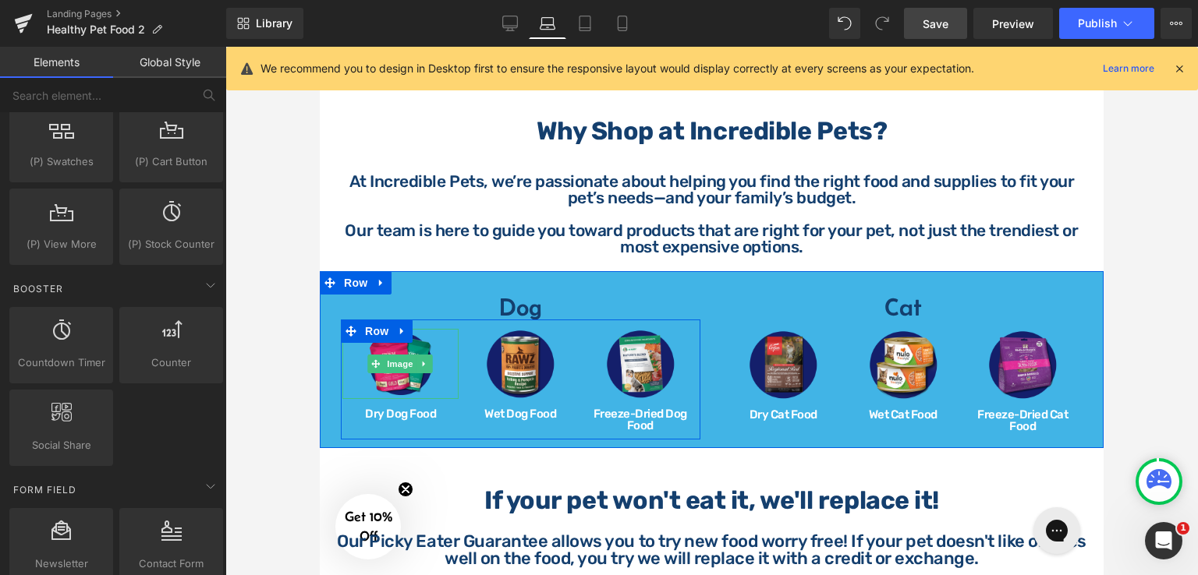
click at [424, 333] on link at bounding box center [400, 364] width 116 height 70
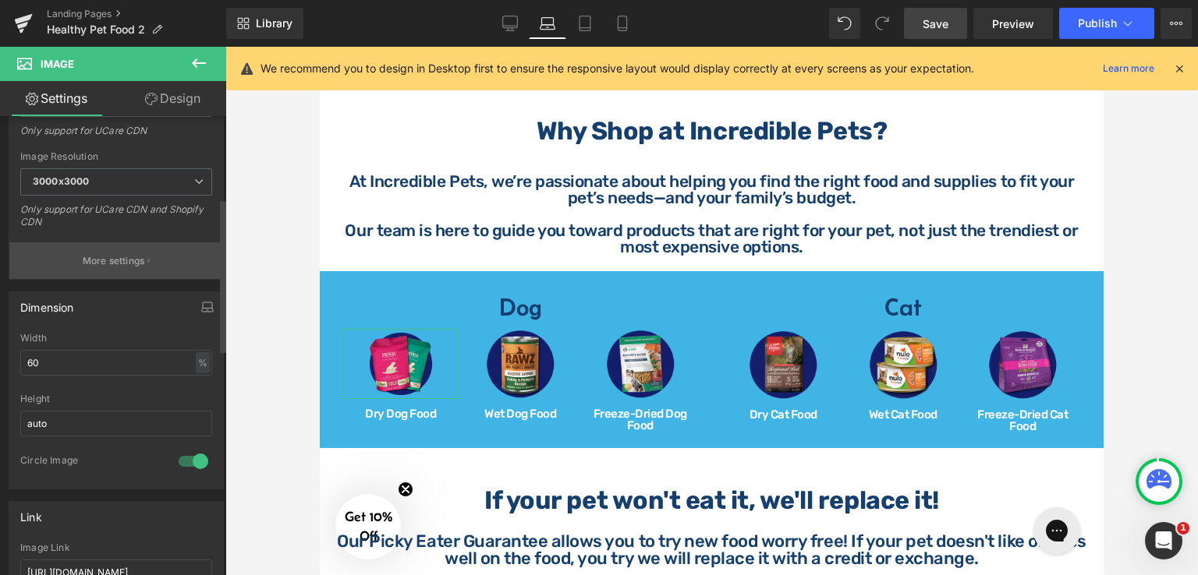
scroll to position [468, 0]
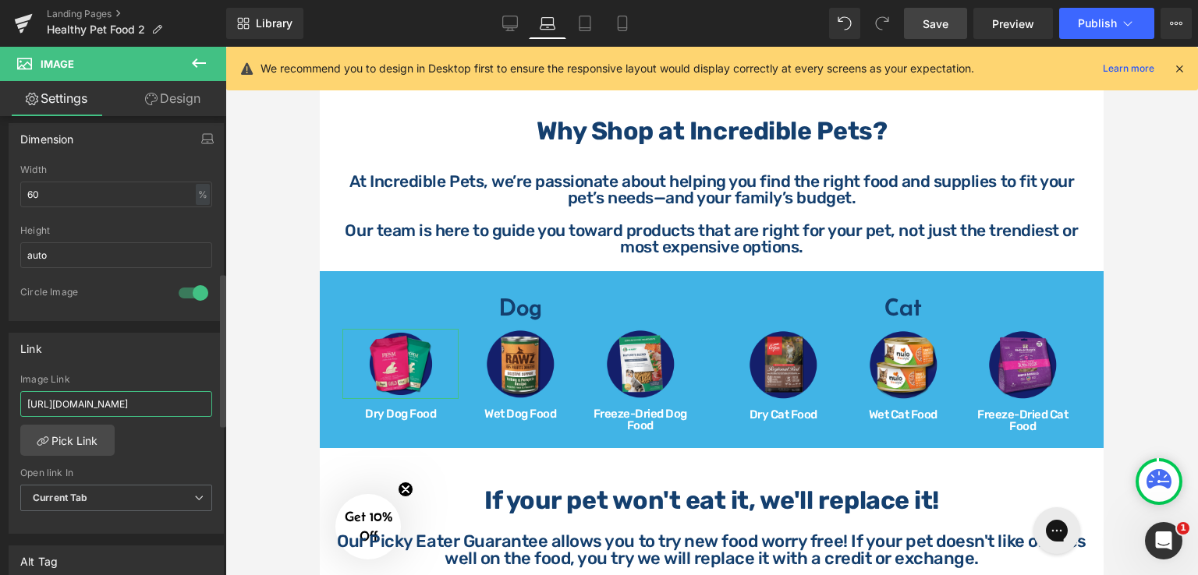
click at [181, 409] on input "[URL][DOMAIN_NAME]" at bounding box center [116, 404] width 192 height 26
click at [156, 406] on input "[URL][DOMAIN_NAME]" at bounding box center [116, 404] width 192 height 26
paste input "dry-"
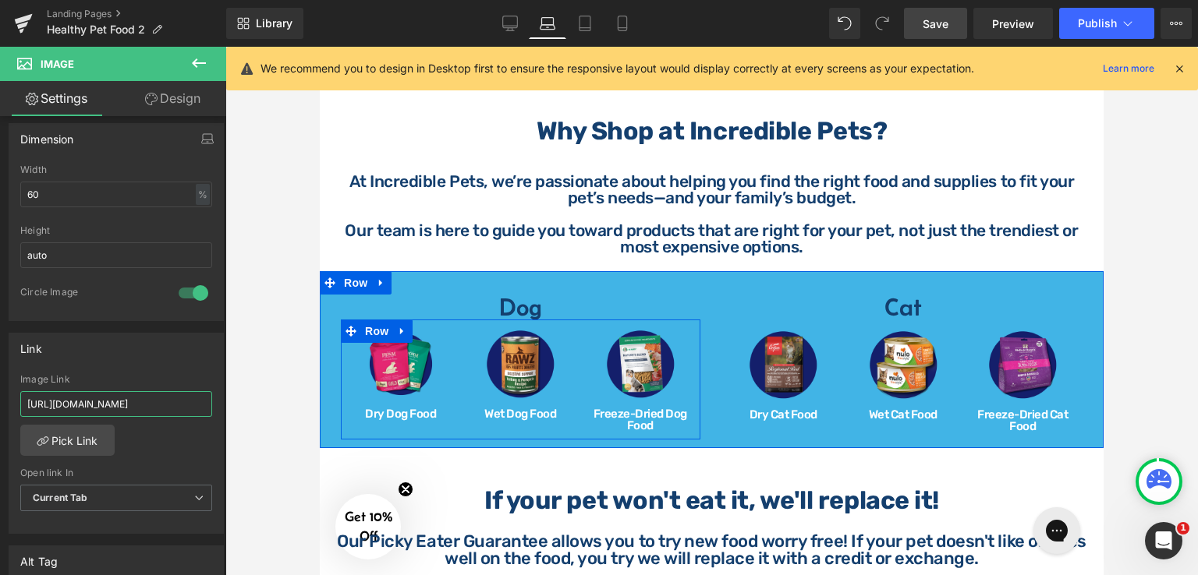
type input "[URL][DOMAIN_NAME]"
click at [522, 334] on img at bounding box center [520, 364] width 70 height 70
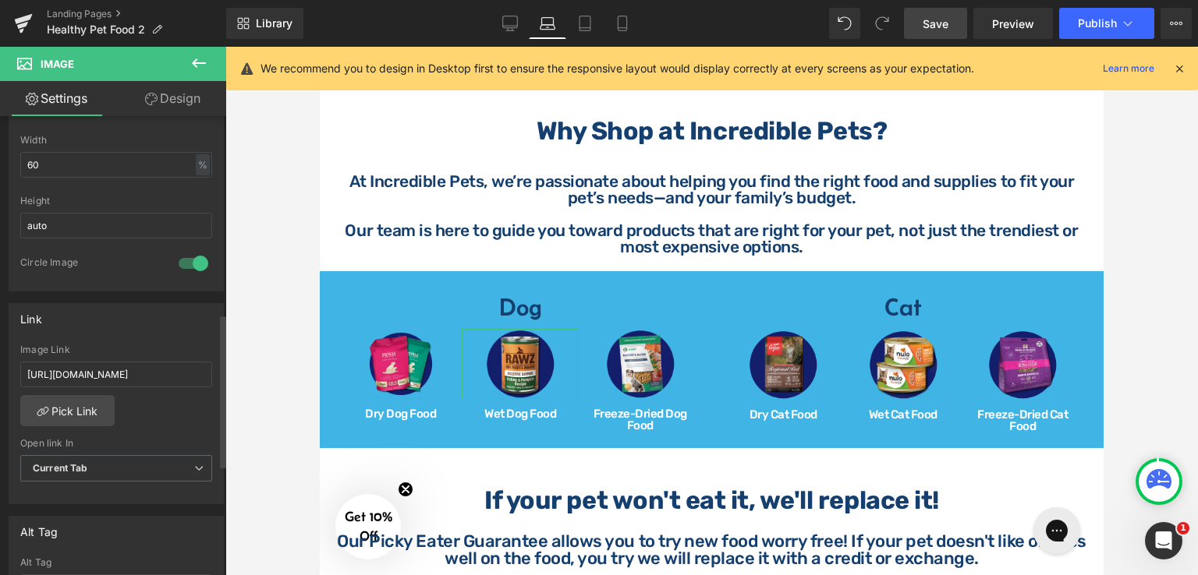
scroll to position [624, 0]
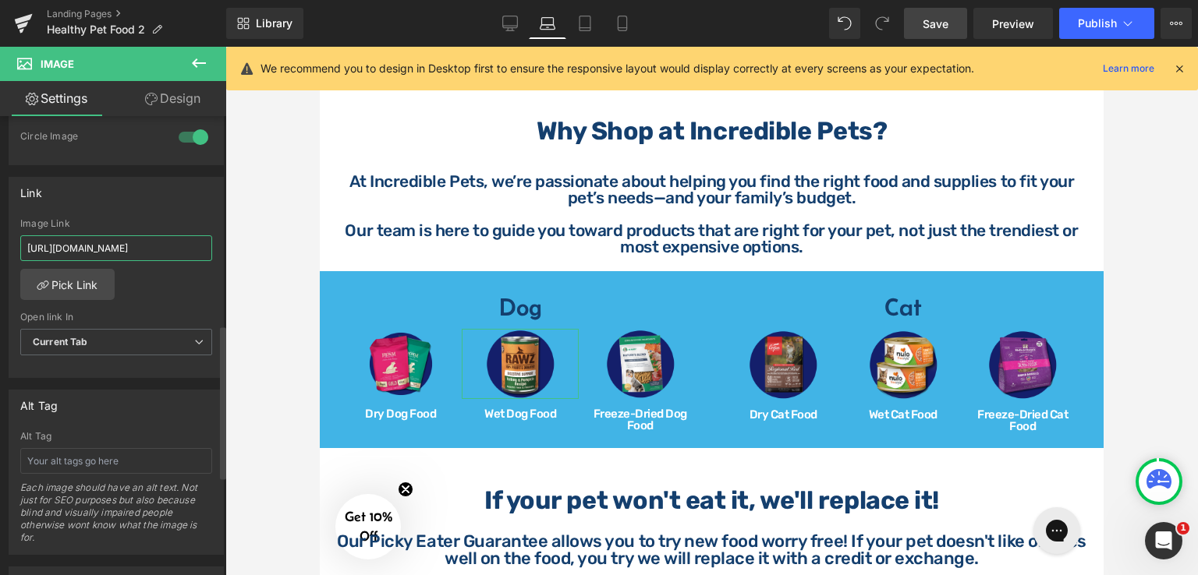
click at [189, 250] on input "[URL][DOMAIN_NAME]" at bounding box center [116, 248] width 192 height 26
click at [646, 331] on img at bounding box center [640, 364] width 70 height 70
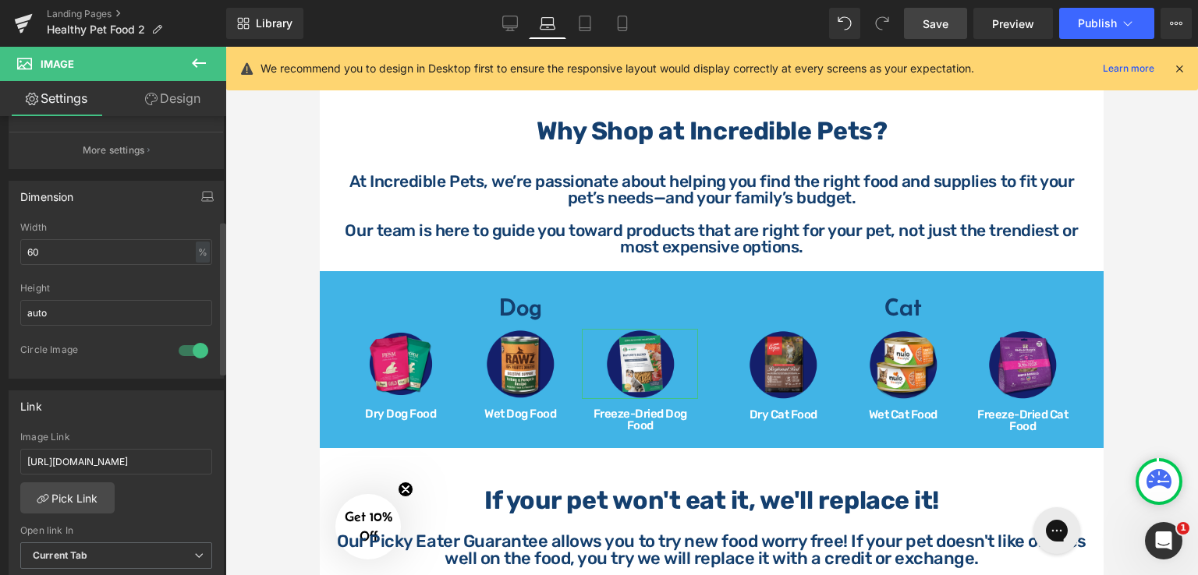
scroll to position [546, 0]
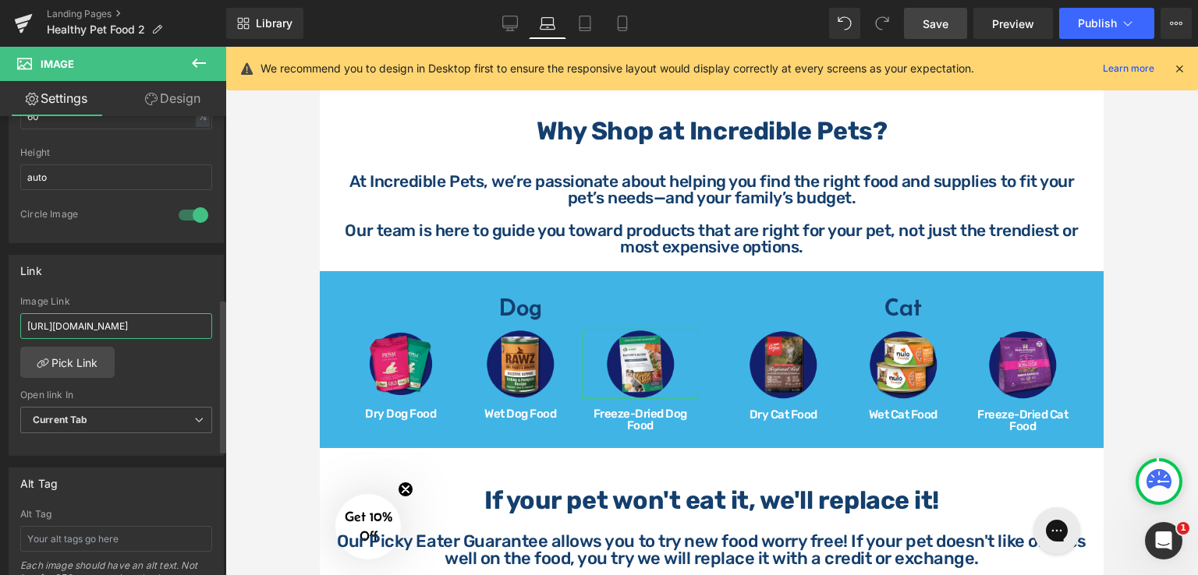
click at [172, 320] on input "[URL][DOMAIN_NAME]" at bounding box center [116, 326] width 192 height 26
click at [808, 338] on link at bounding box center [783, 365] width 116 height 70
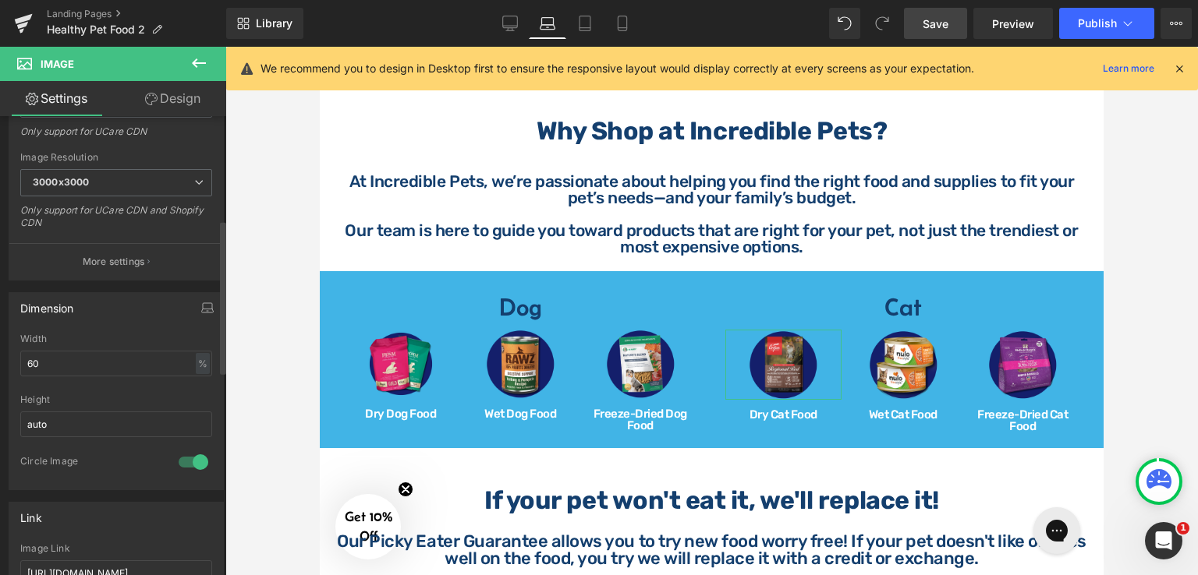
scroll to position [455, 0]
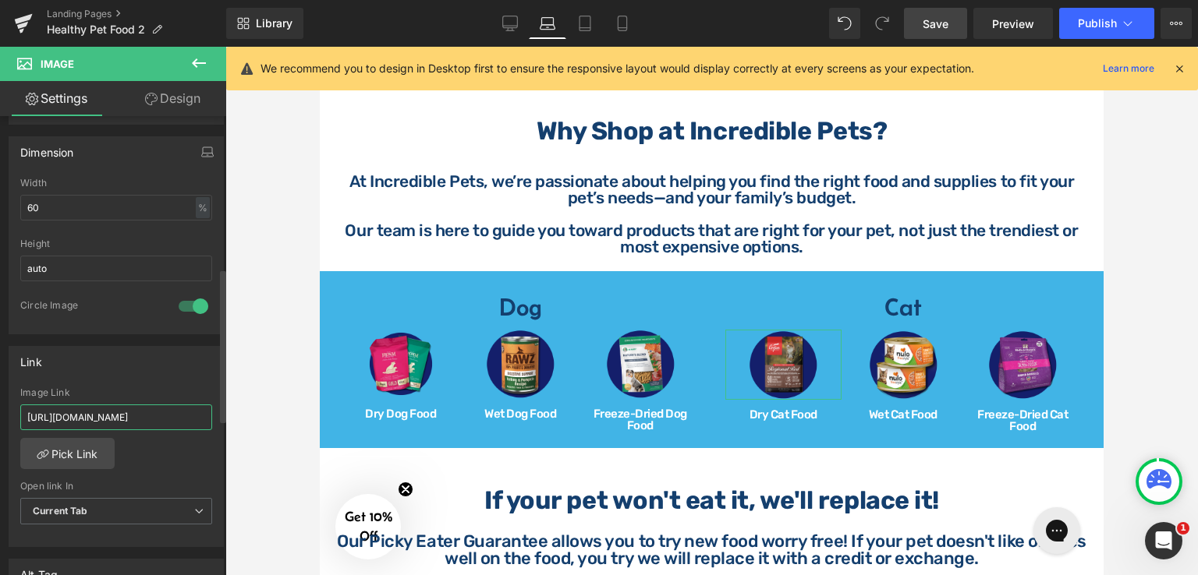
click at [178, 419] on input "[URL][DOMAIN_NAME]" at bounding box center [116, 418] width 192 height 26
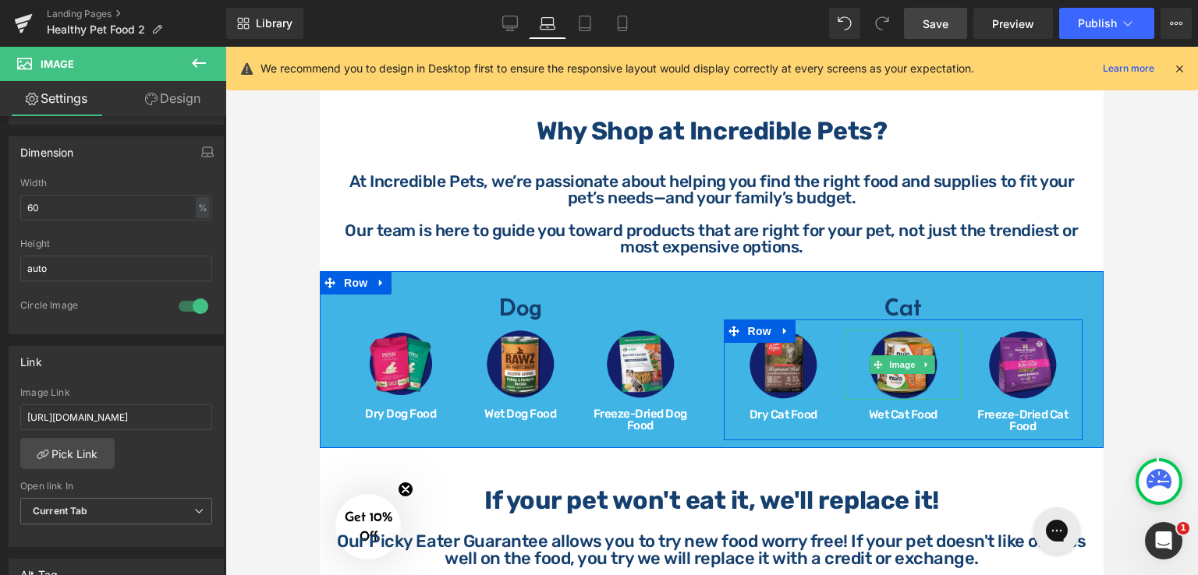
click at [905, 337] on img at bounding box center [903, 365] width 70 height 70
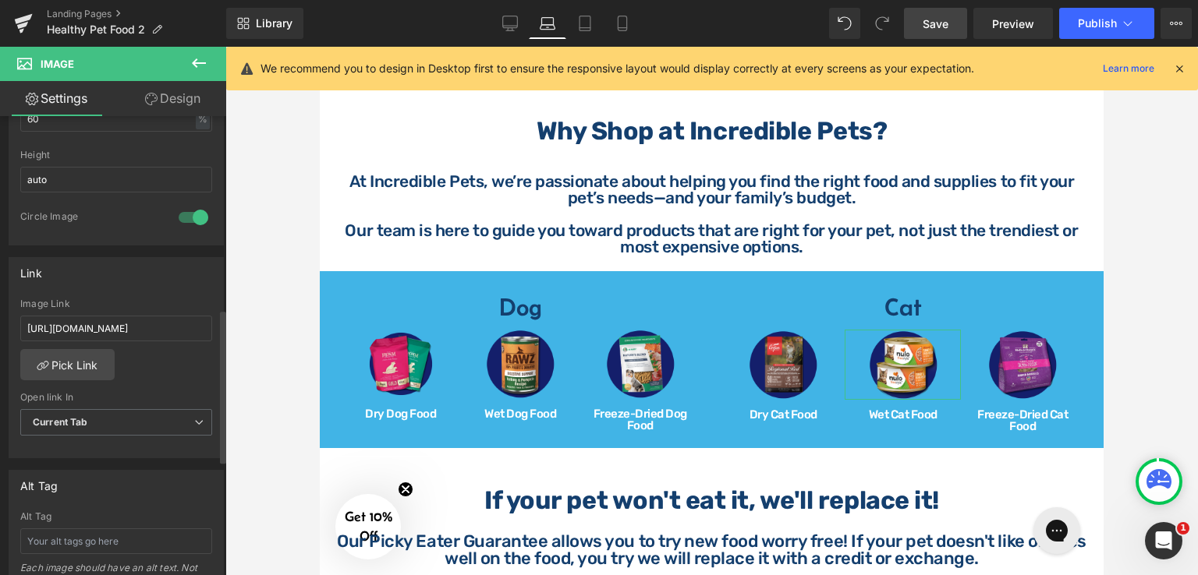
scroll to position [624, 0]
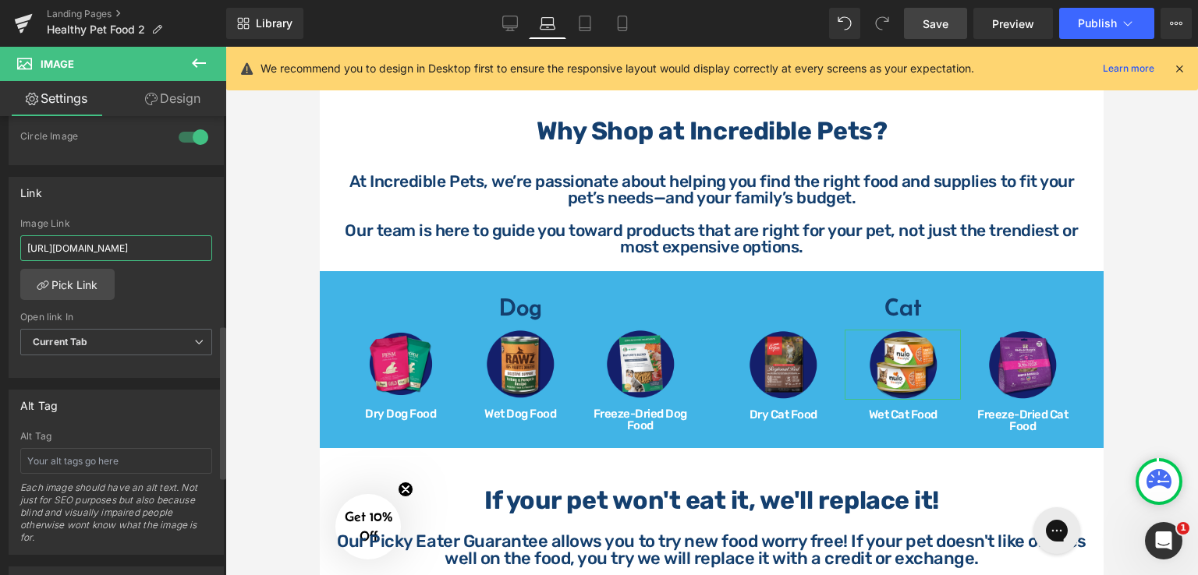
click at [189, 241] on input "[URL][DOMAIN_NAME]" at bounding box center [116, 248] width 192 height 26
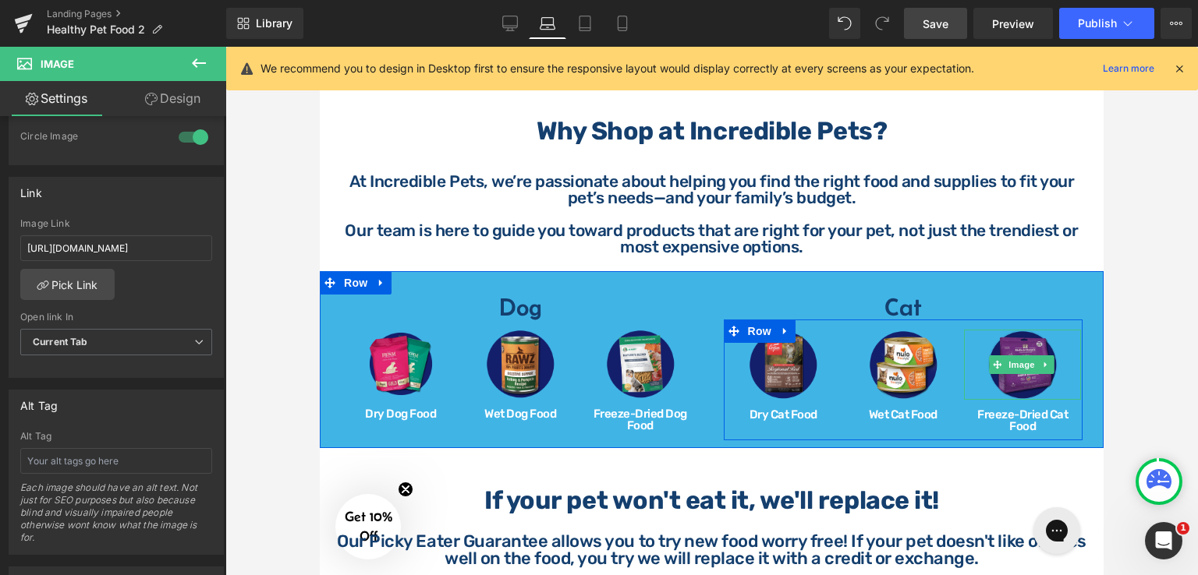
click at [1014, 331] on img at bounding box center [1022, 365] width 70 height 70
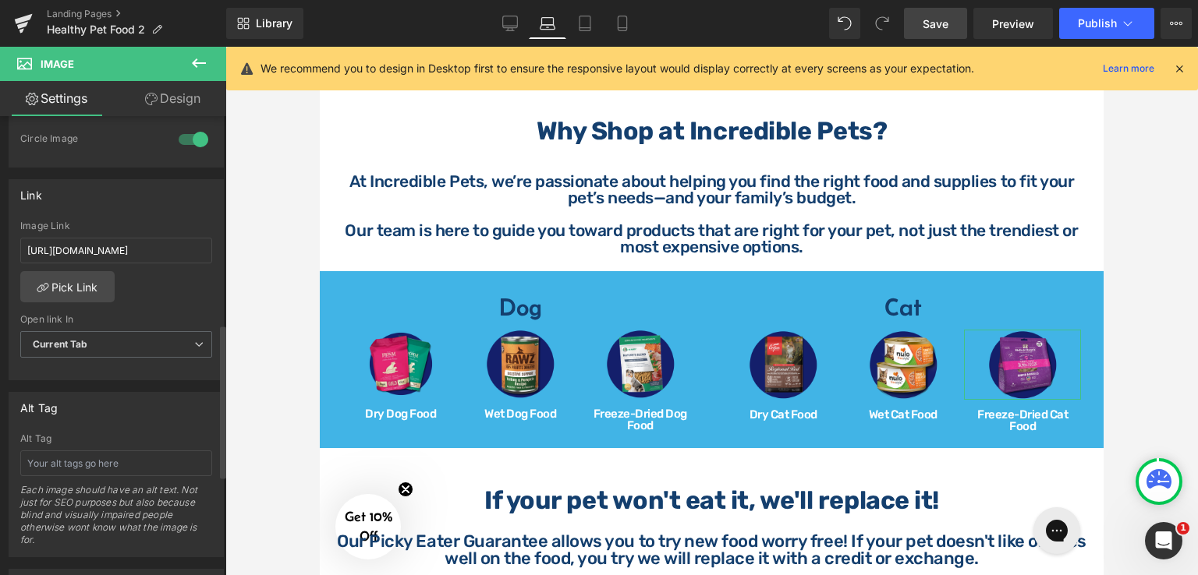
scroll to position [624, 0]
click at [175, 245] on input "[URL][DOMAIN_NAME]" at bounding box center [116, 248] width 192 height 26
click at [583, 28] on icon at bounding box center [584, 28] width 11 height 0
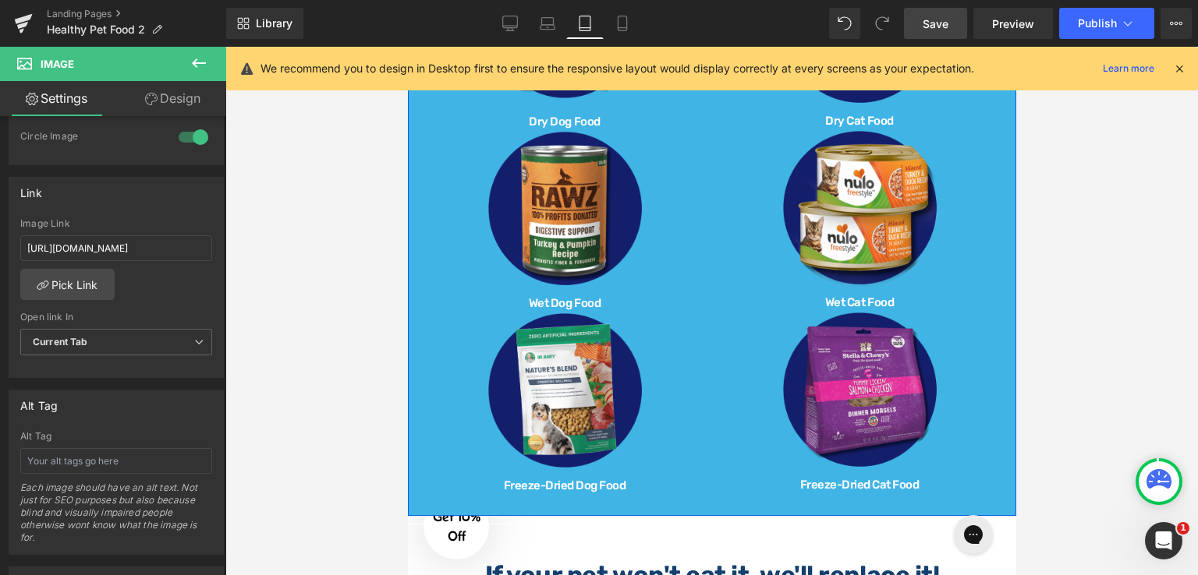
scroll to position [804, 0]
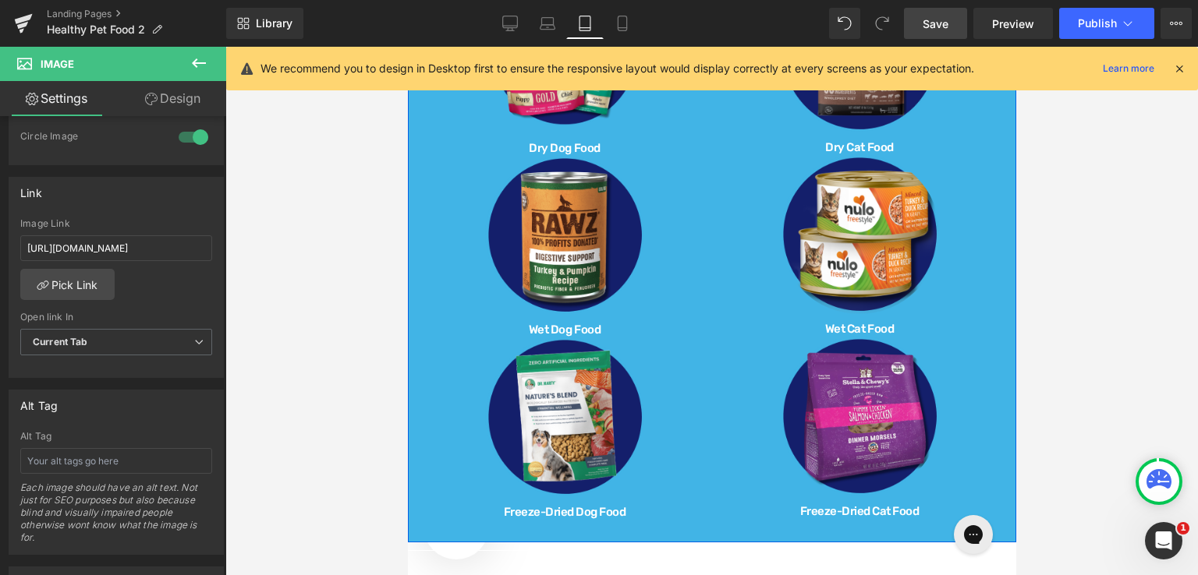
click at [424, 250] on div "Dog Heading Row Image Dry Dog Food Heading Image Wet Dog Food Heading Image Fre…" at bounding box center [563, 232] width 295 height 588
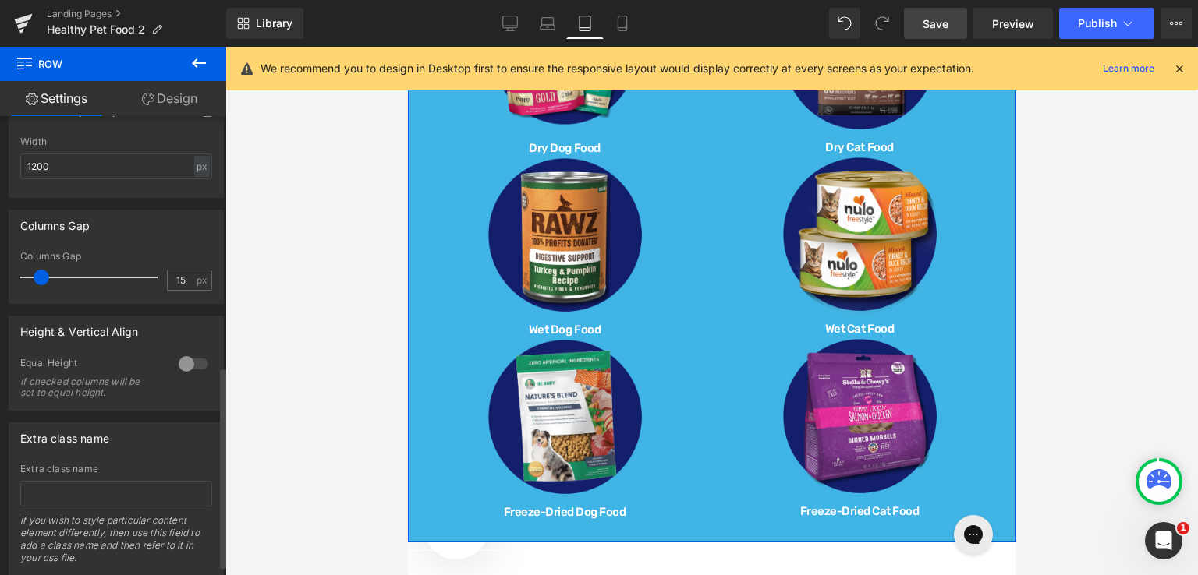
scroll to position [591, 0]
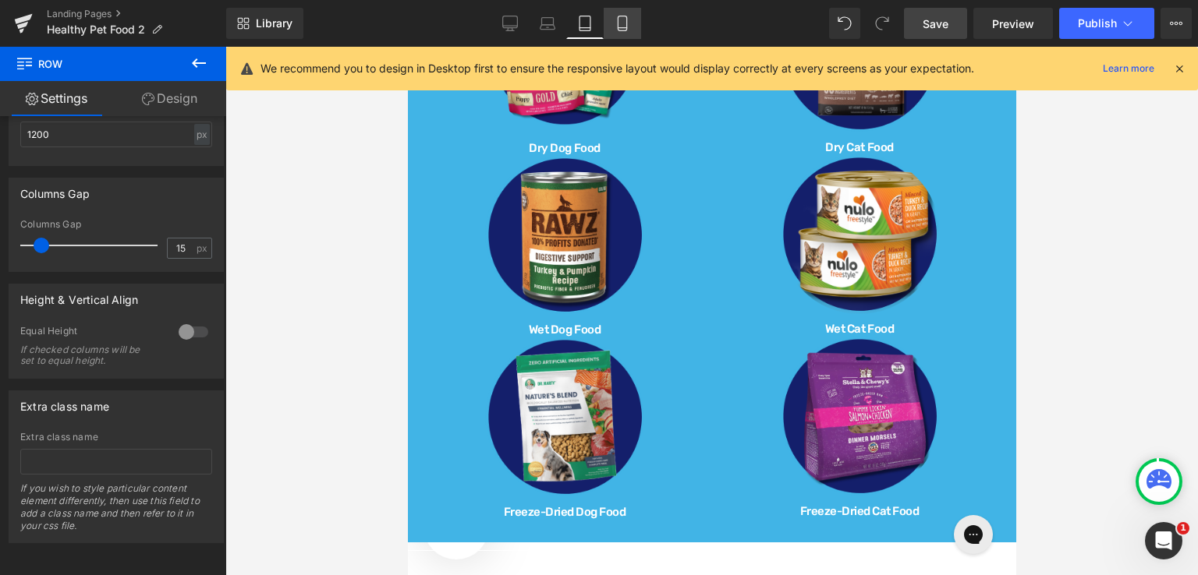
click at [618, 23] on icon at bounding box center [622, 24] width 16 height 16
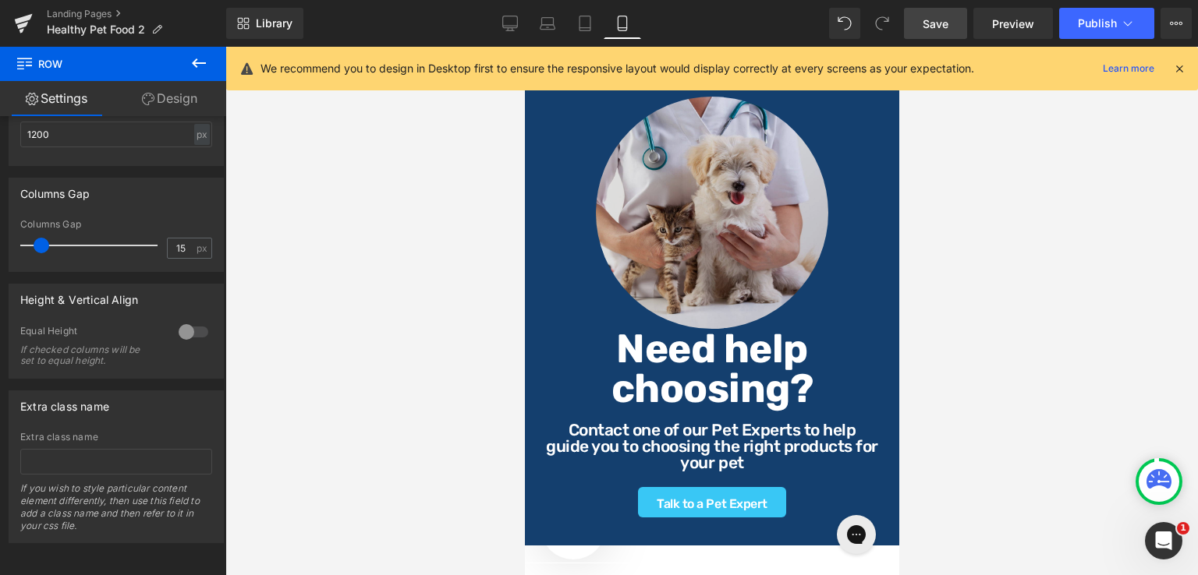
scroll to position [2459, 0]
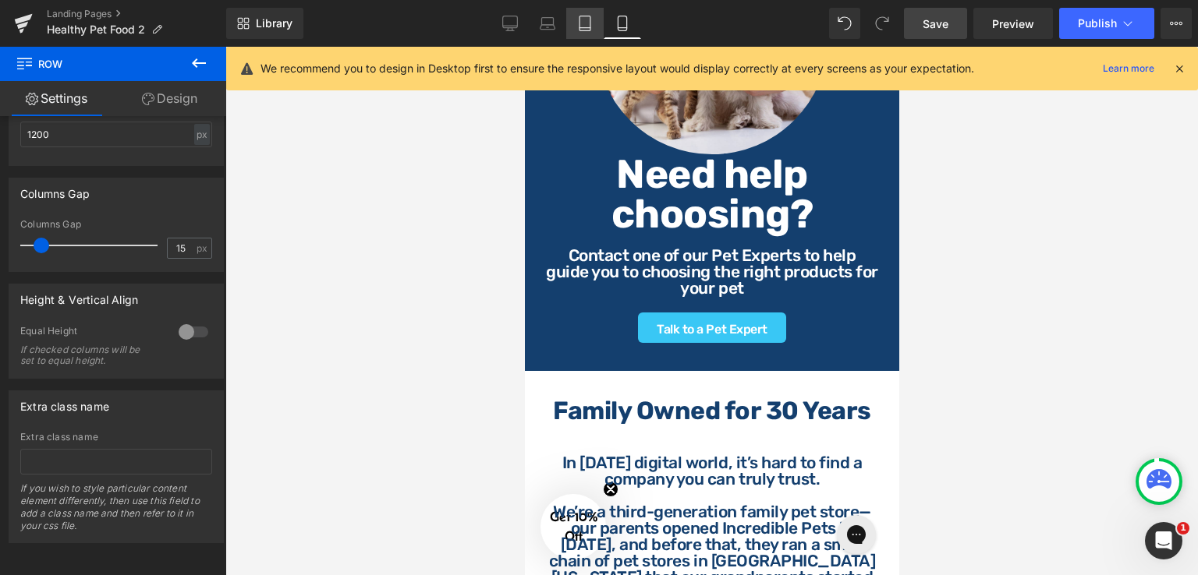
click at [577, 23] on link "Tablet" at bounding box center [584, 23] width 37 height 31
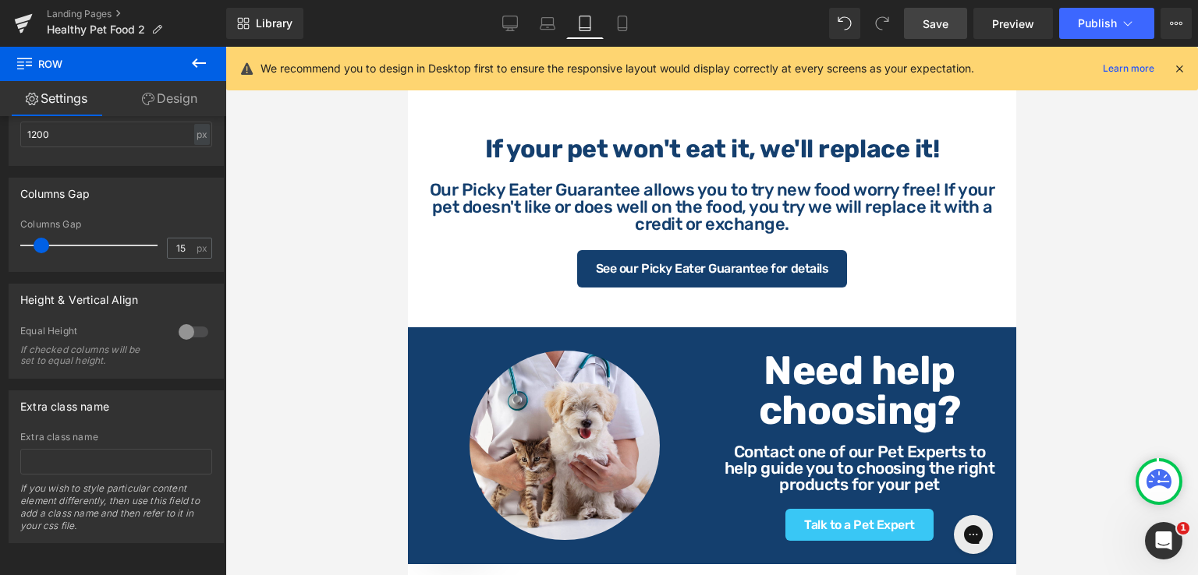
scroll to position [1267, 0]
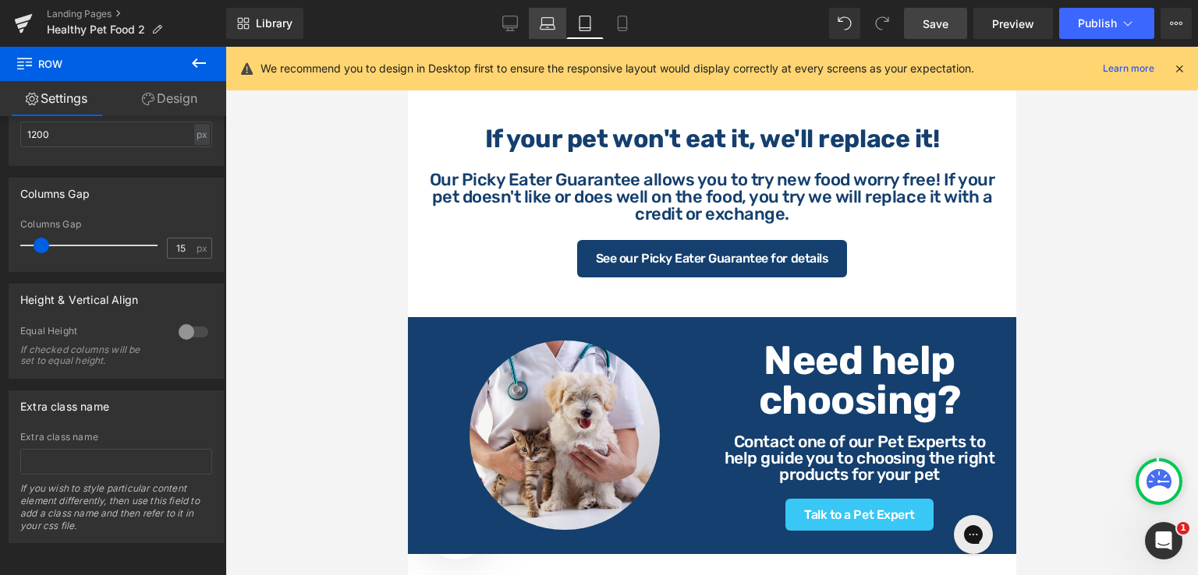
click at [543, 26] on icon at bounding box center [548, 24] width 16 height 16
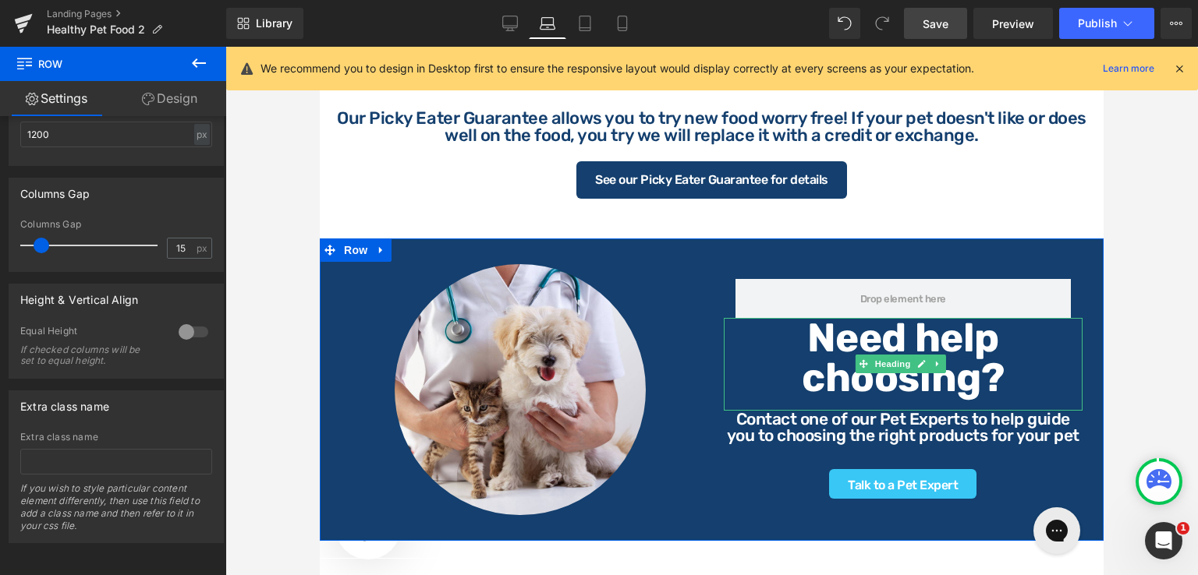
scroll to position [1054, 0]
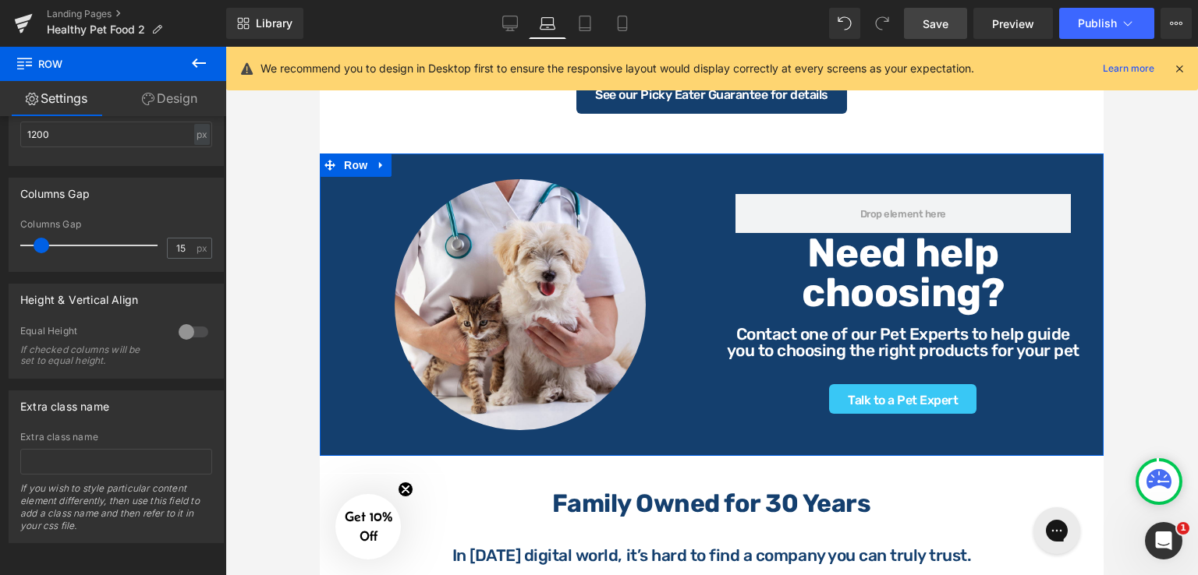
click at [1081, 182] on div "Row Need help choosing? Heading Contact one of our Pet Experts to help guide yo…" at bounding box center [903, 296] width 383 height 235
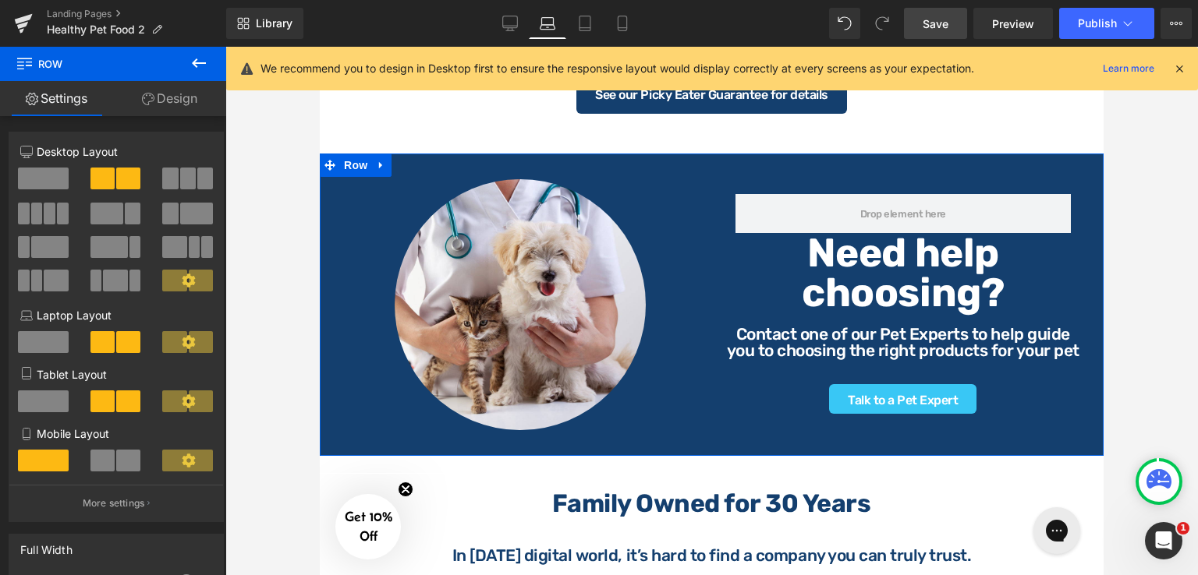
click at [192, 95] on link "Design" at bounding box center [169, 98] width 113 height 35
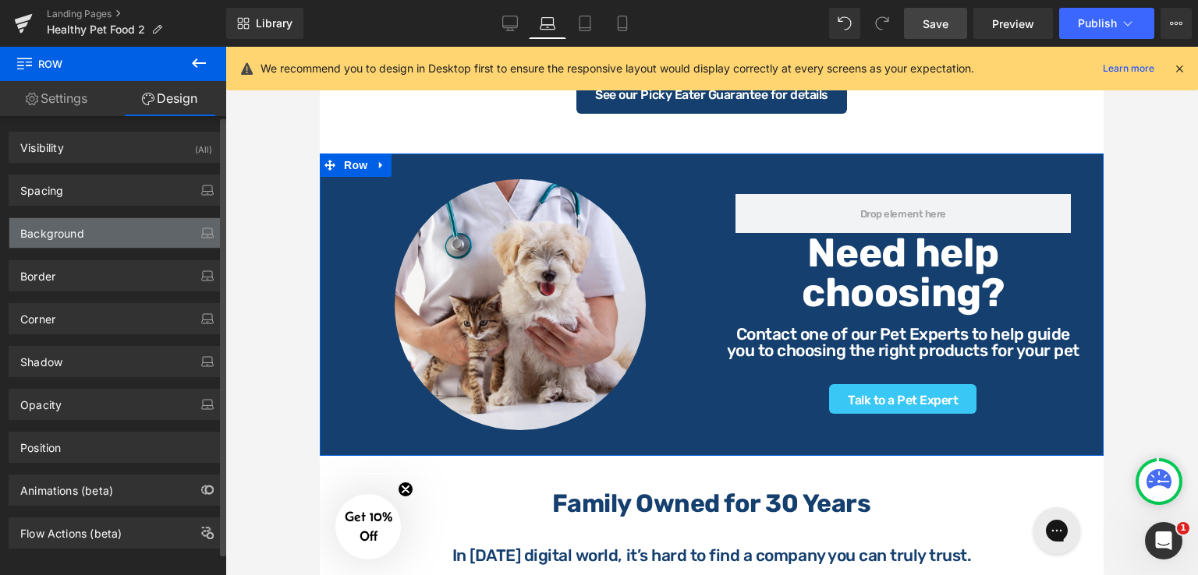
type input "#143f6e"
click at [137, 229] on div "Background" at bounding box center [116, 233] width 214 height 30
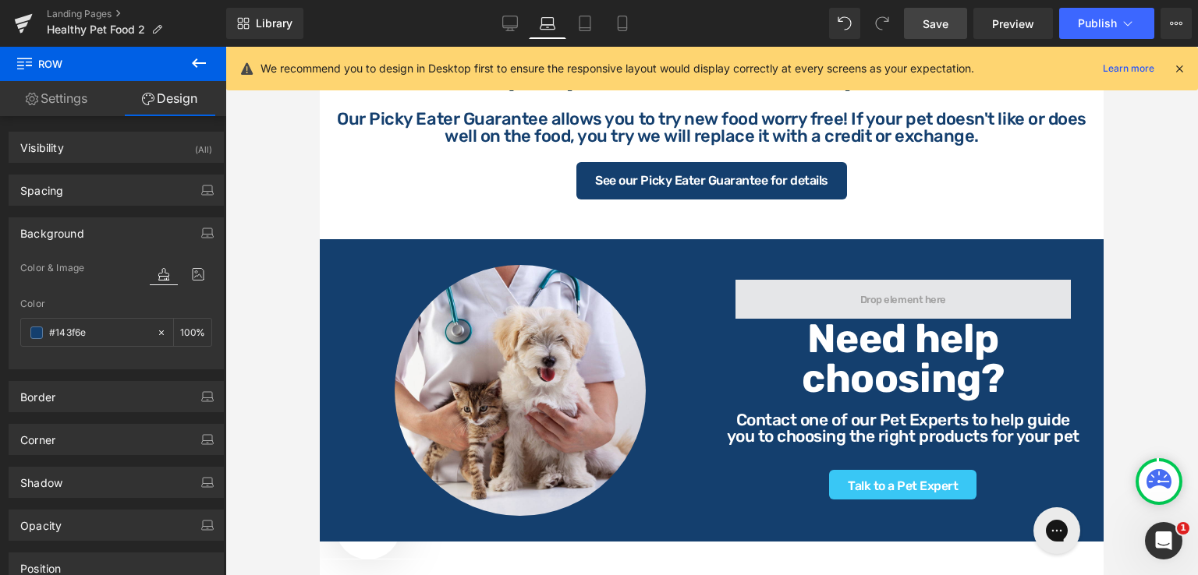
scroll to position [1014, 0]
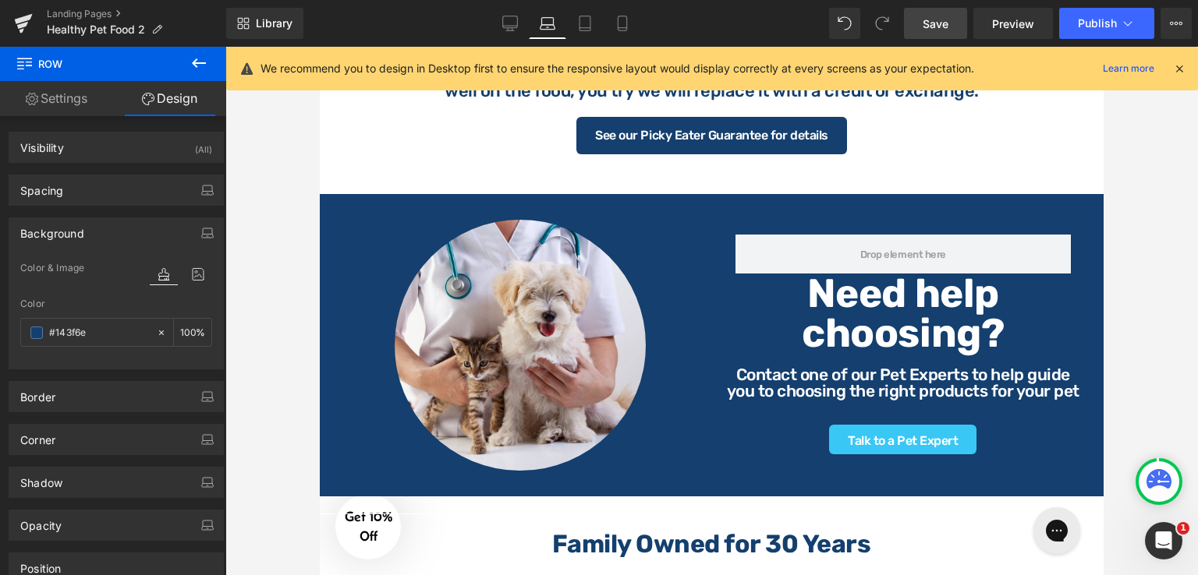
drag, startPoint x: 507, startPoint y: 16, endPoint x: 630, endPoint y: 71, distance: 134.8
click at [507, 17] on icon at bounding box center [510, 24] width 16 height 16
type input "100"
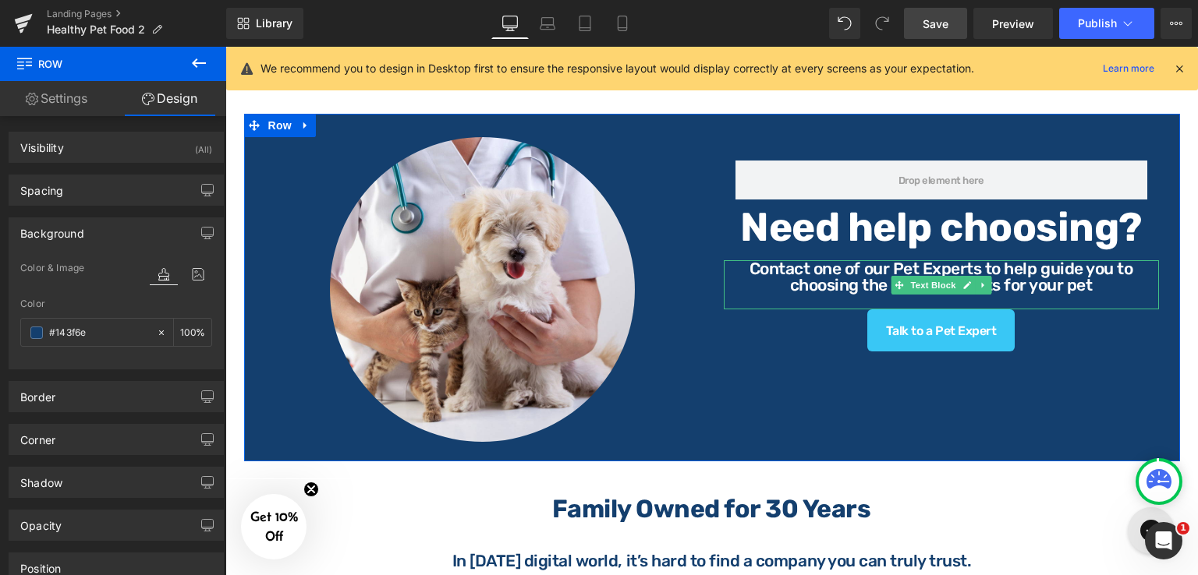
scroll to position [1160, 0]
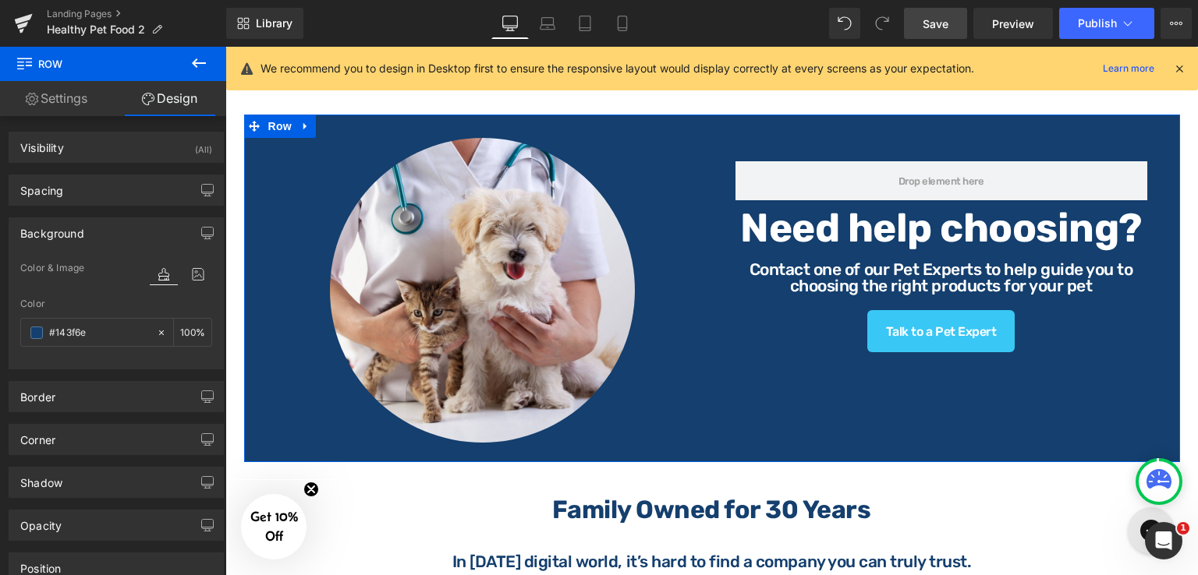
click at [1138, 416] on div "Image Row Need help choosing? Heading Contact one of our Pet Experts to help gu…" at bounding box center [712, 289] width 936 height 348
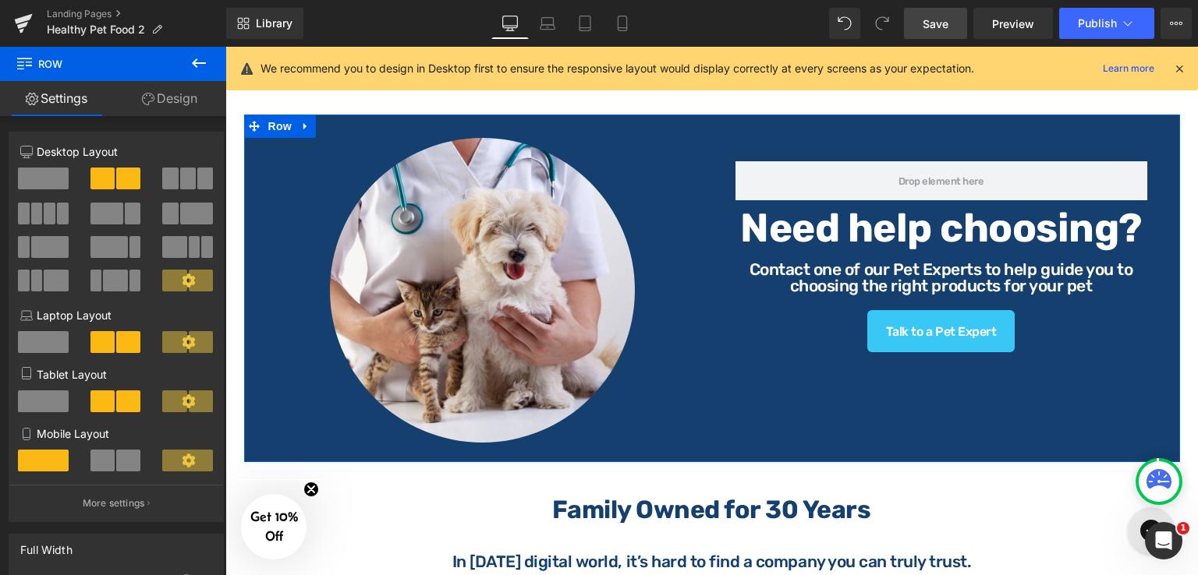
click at [1162, 416] on div "Image Row Need help choosing? Heading Contact one of our Pet Experts to help gu…" at bounding box center [712, 289] width 936 height 348
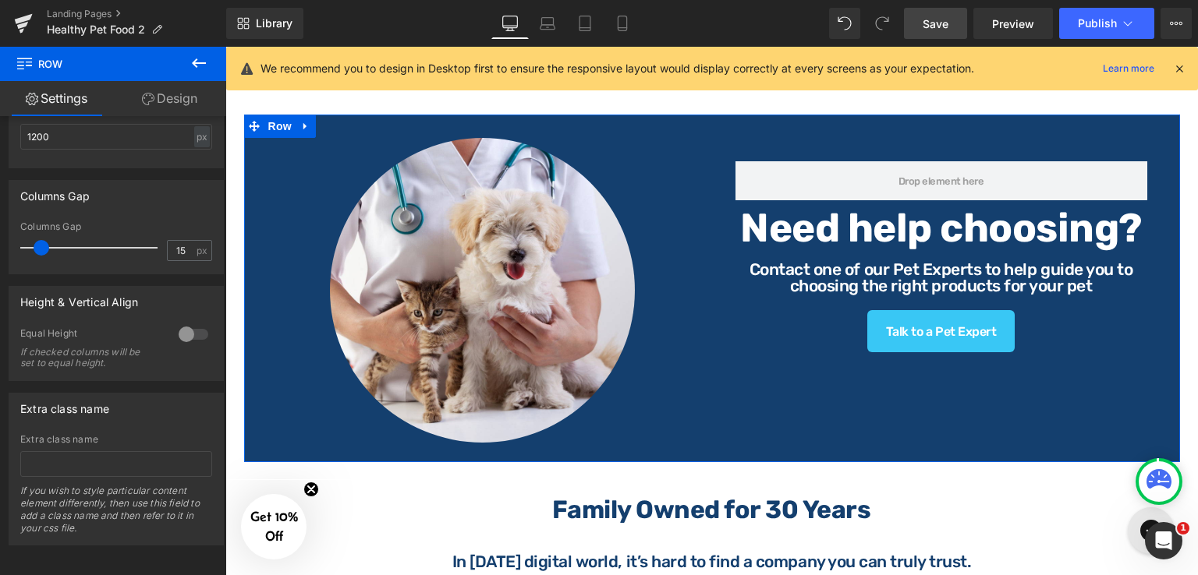
scroll to position [591, 0]
click at [189, 93] on link "Design" at bounding box center [169, 98] width 113 height 35
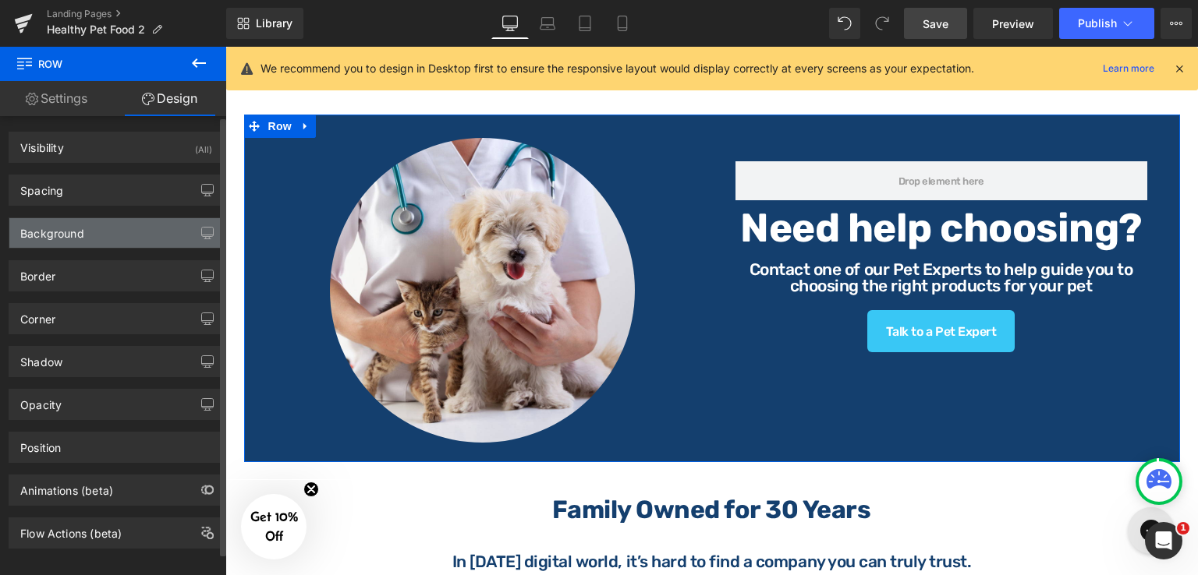
click at [133, 227] on div "Background" at bounding box center [116, 233] width 214 height 30
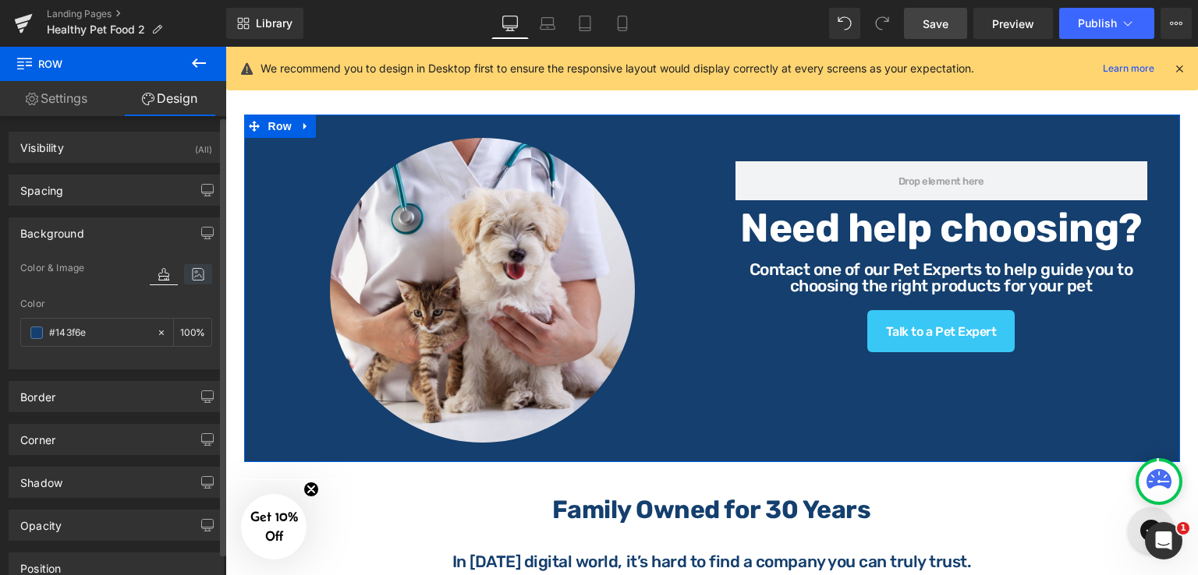
click at [195, 269] on icon at bounding box center [198, 274] width 28 height 20
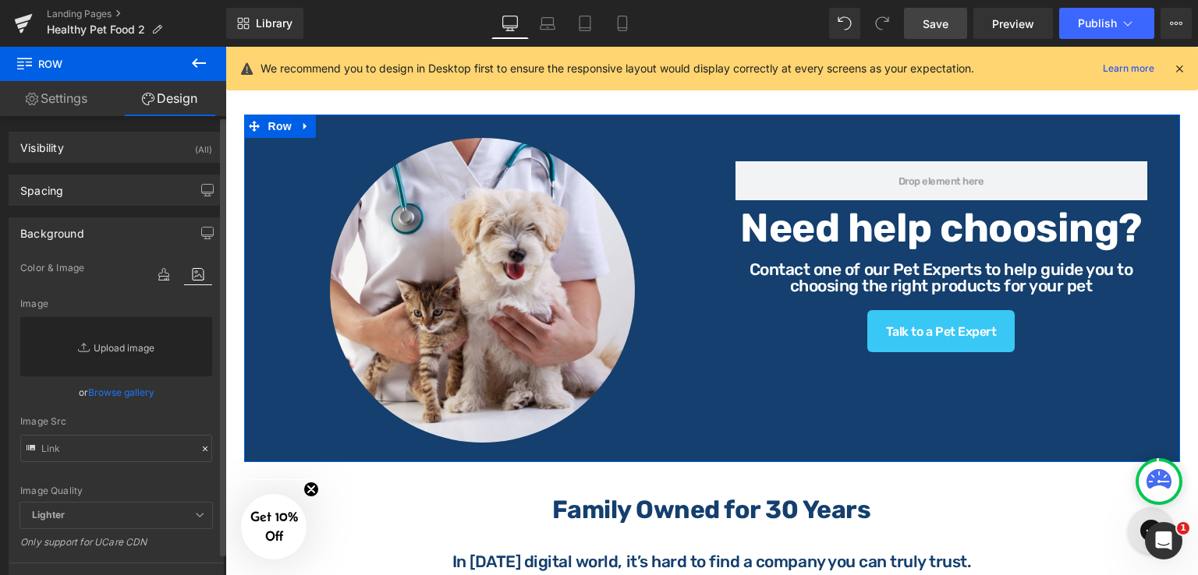
click at [136, 349] on link "Replace Image" at bounding box center [116, 346] width 192 height 59
type input "C:\fakepath\HB (2).png"
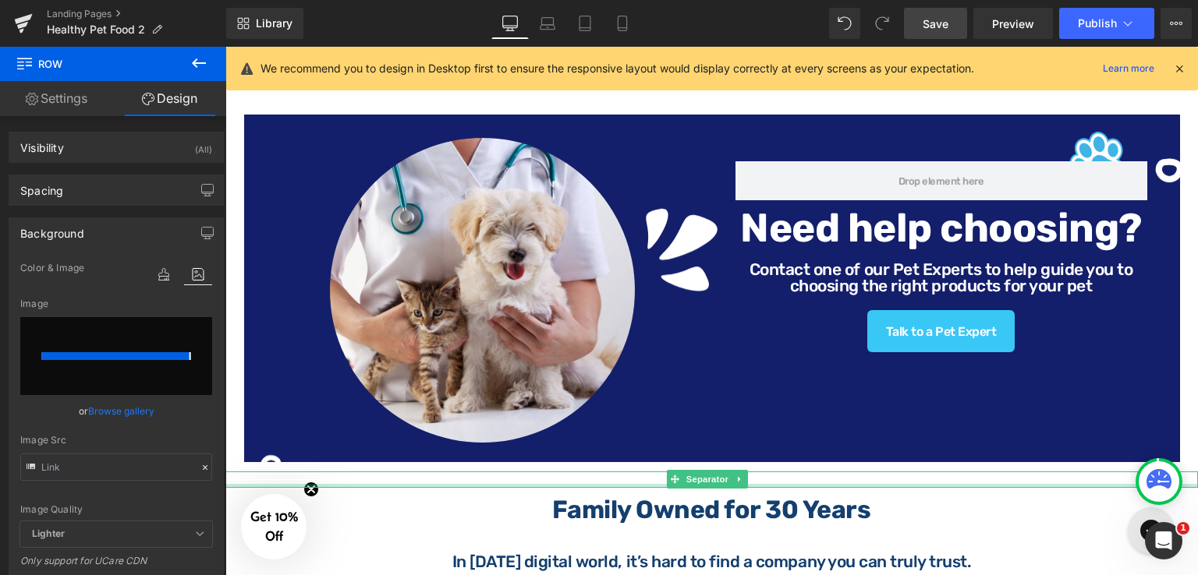
type input "https://ucarecdn.com/bffa42c4-17c0-408f-9760-3a1e1073201e/-/format/auto/-/previ…"
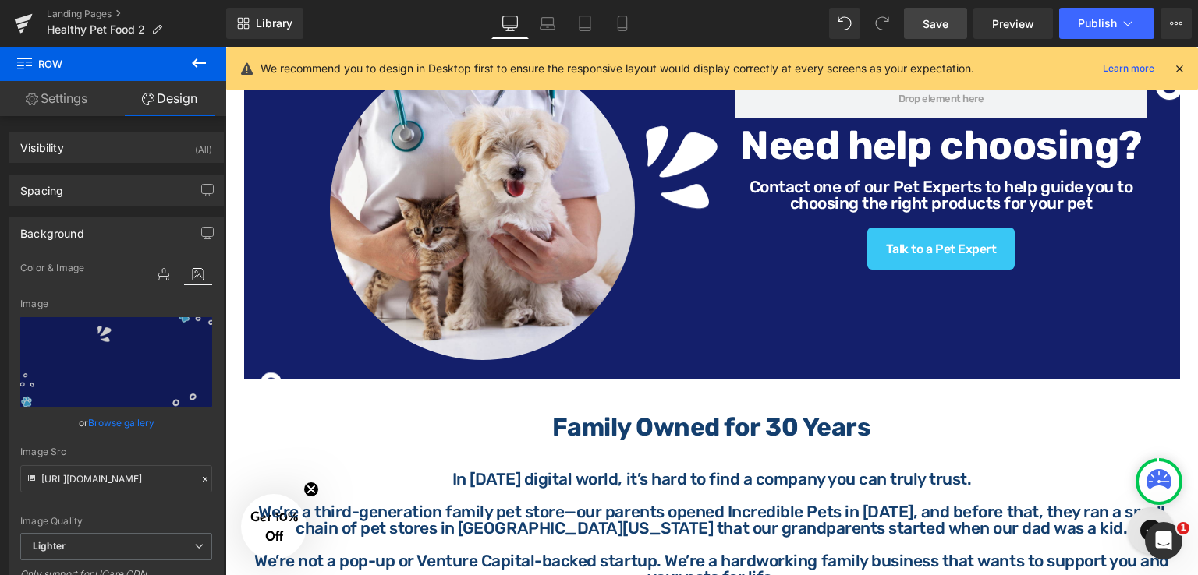
scroll to position [1170, 0]
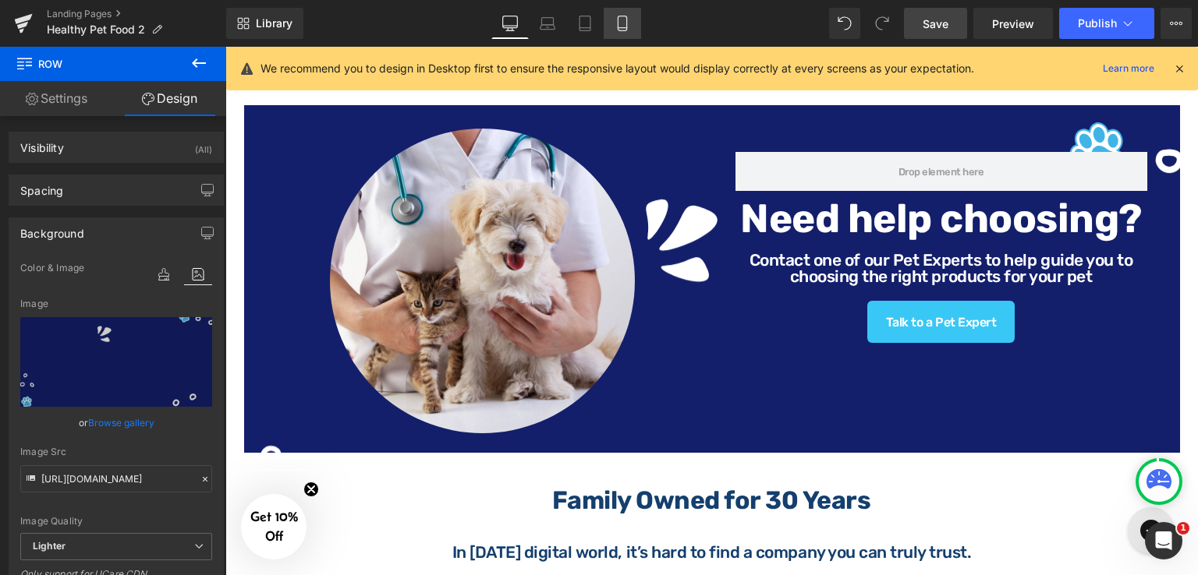
click at [618, 19] on icon at bounding box center [622, 23] width 9 height 15
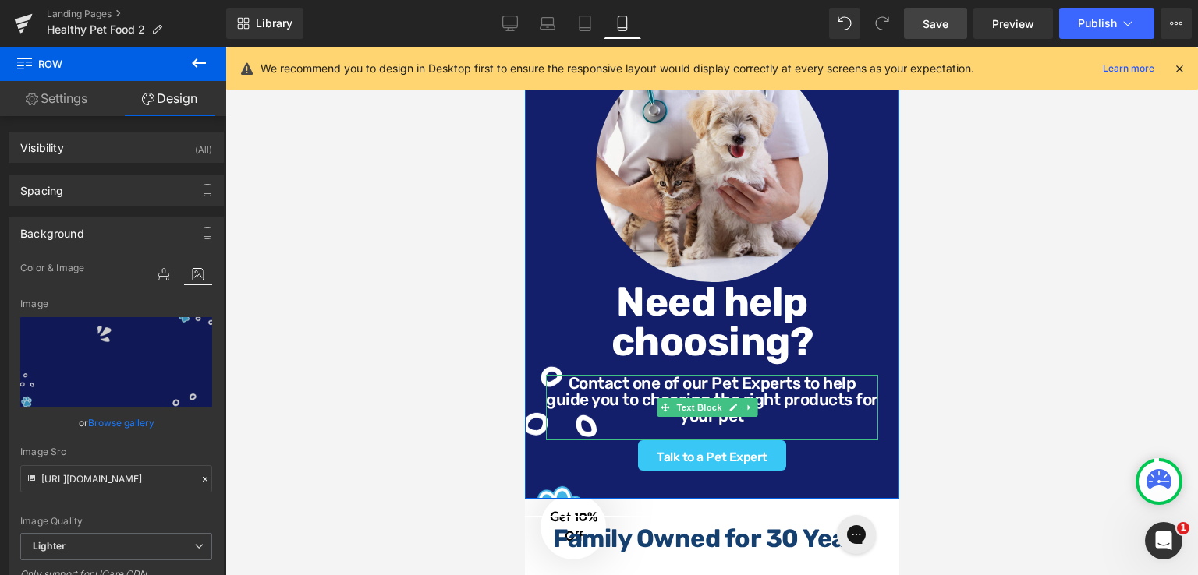
scroll to position [2167, 0]
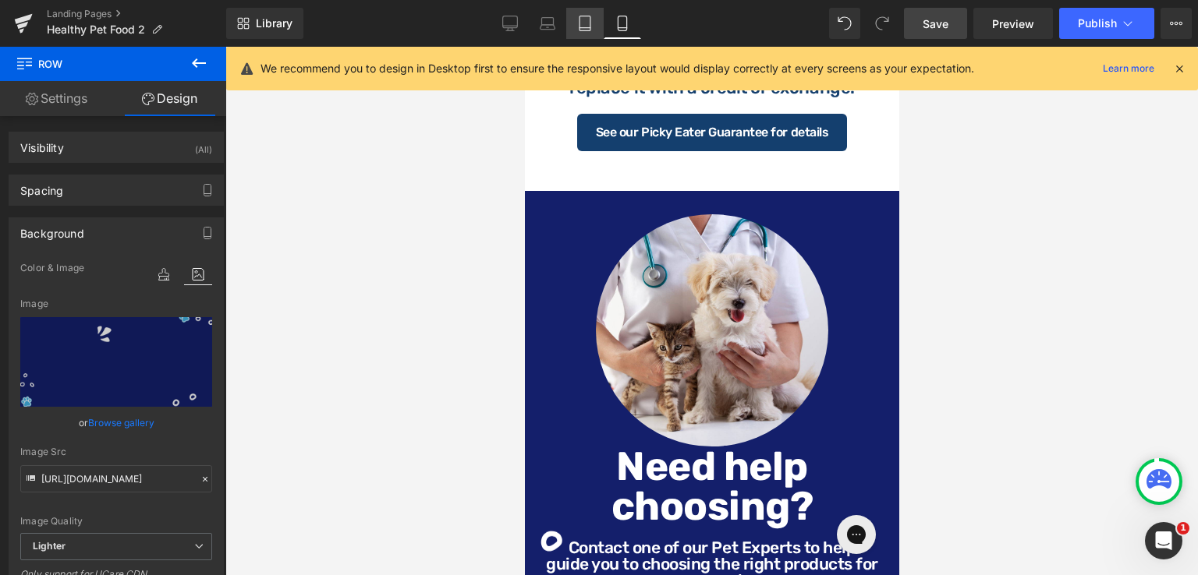
click at [575, 12] on link "Tablet" at bounding box center [584, 23] width 37 height 31
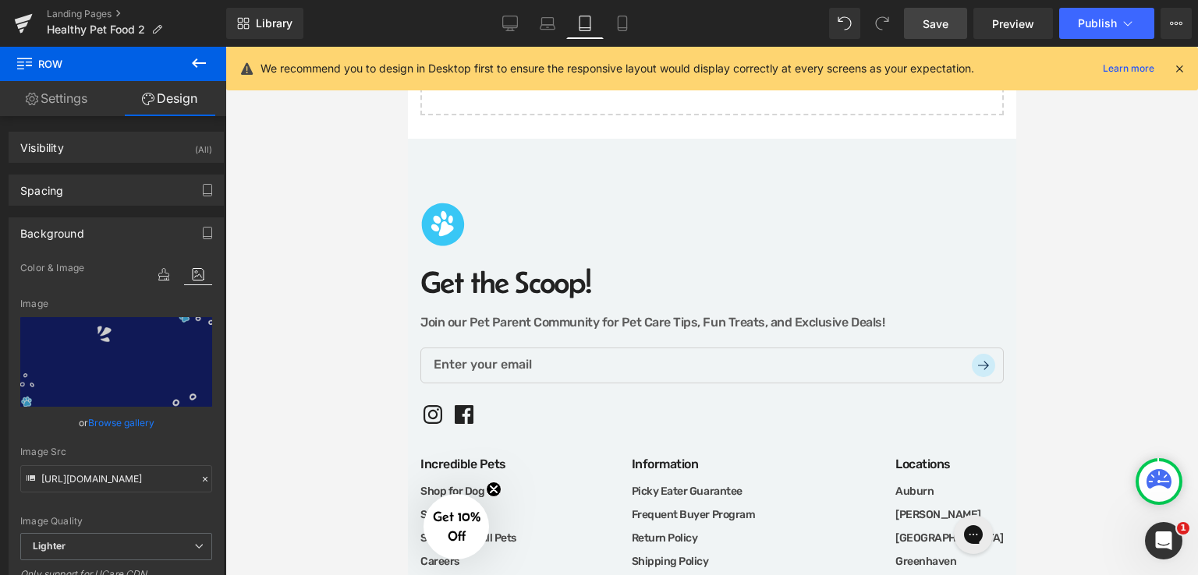
scroll to position [1392, 0]
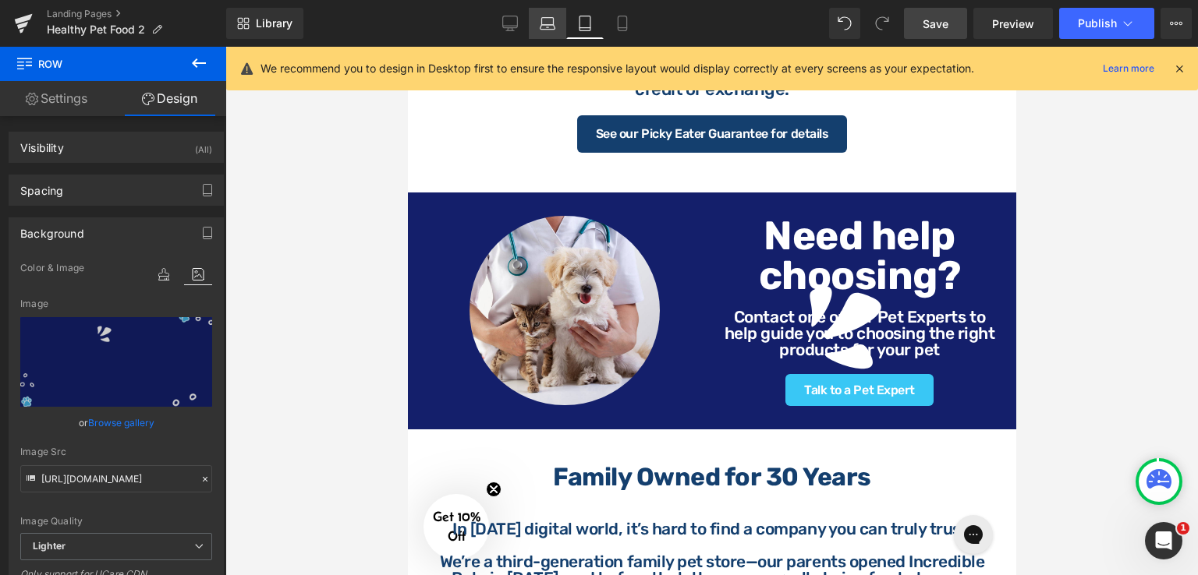
click at [551, 27] on icon at bounding box center [548, 24] width 16 height 16
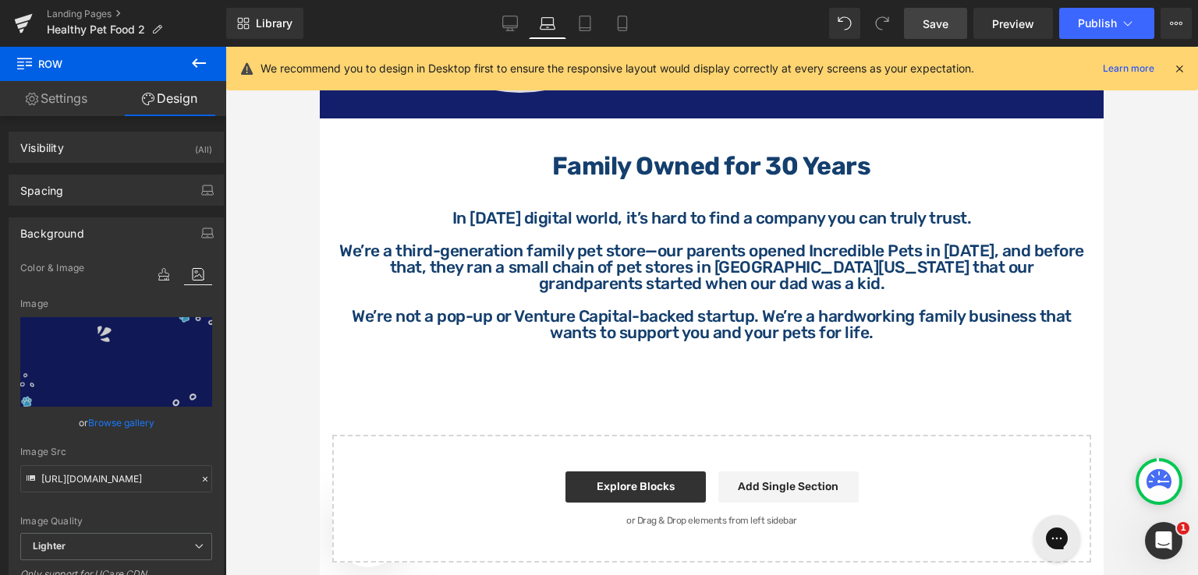
scroll to position [1023, 0]
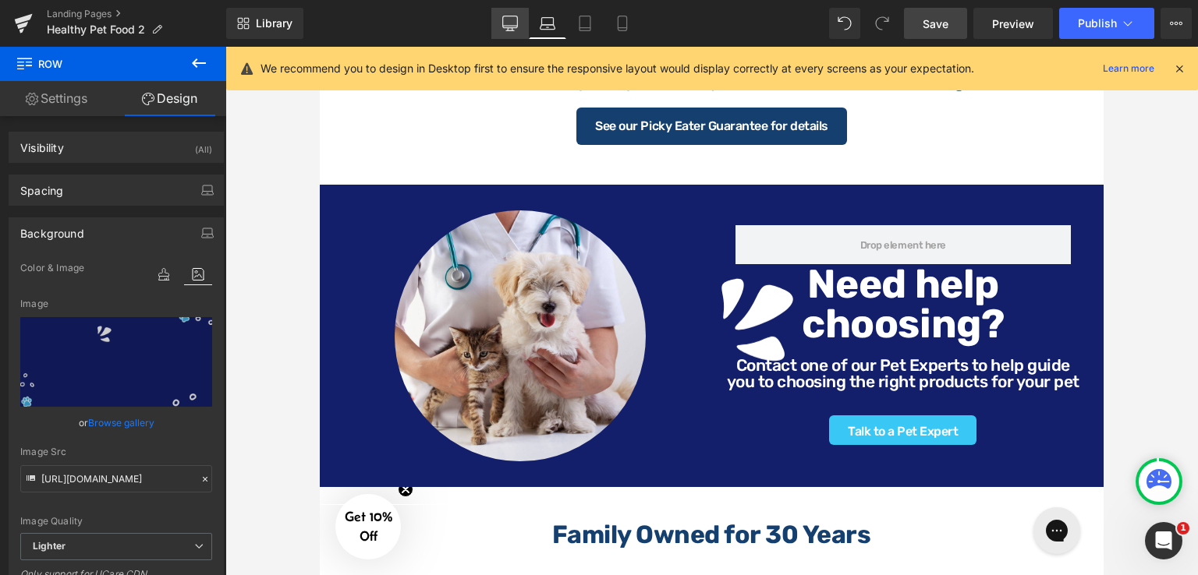
click at [505, 26] on icon at bounding box center [510, 26] width 15 height 0
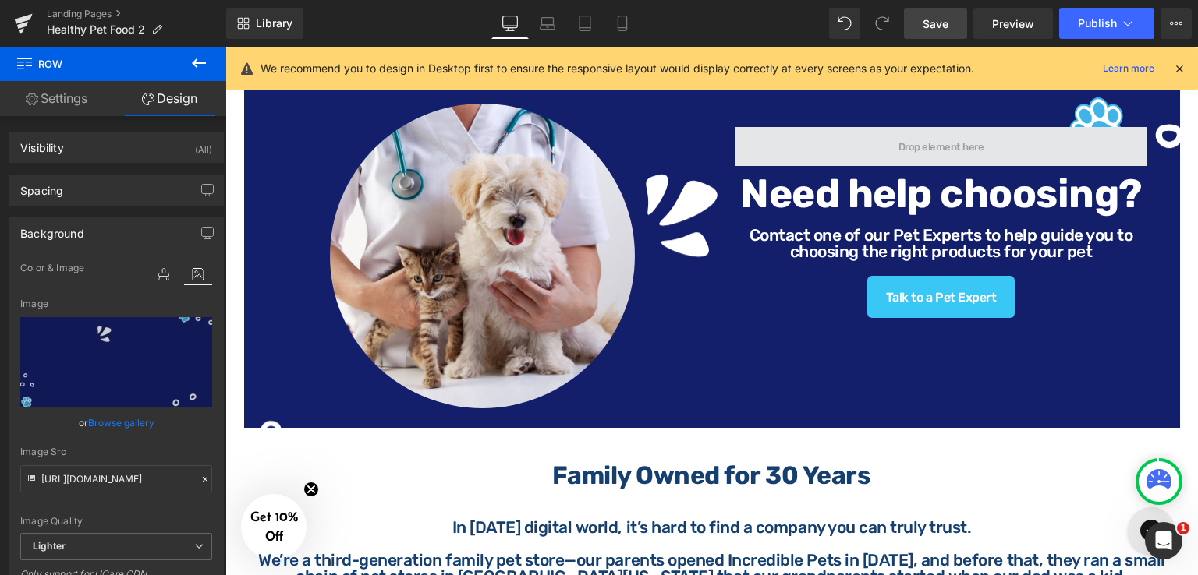
scroll to position [1092, 0]
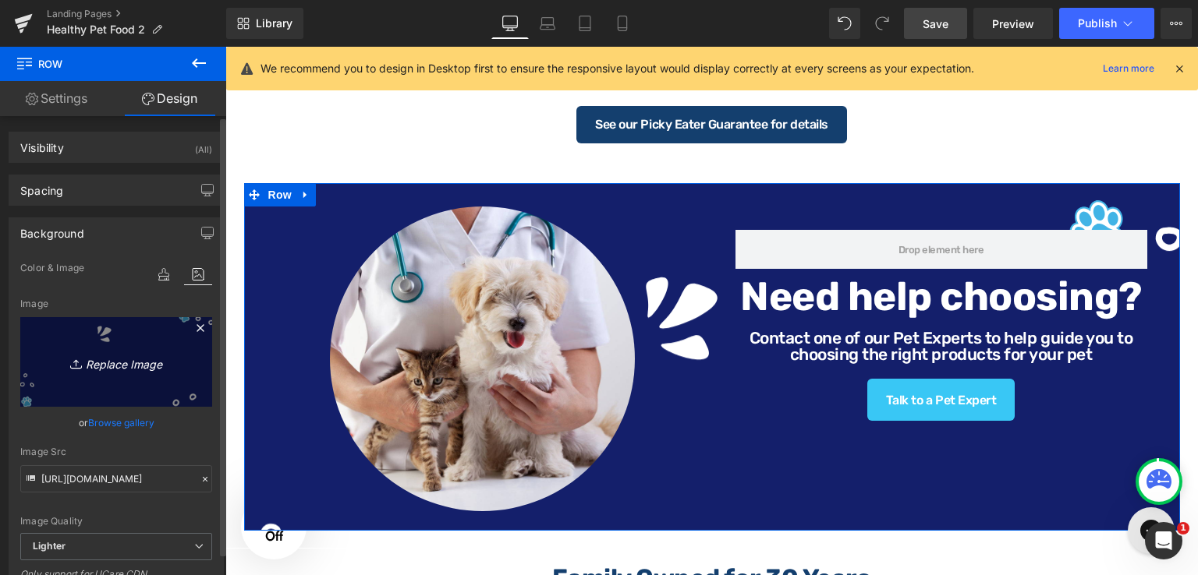
click at [119, 368] on icon "Replace Image" at bounding box center [116, 361] width 125 height 19
type input "C:\fakepath\HB (3).png"
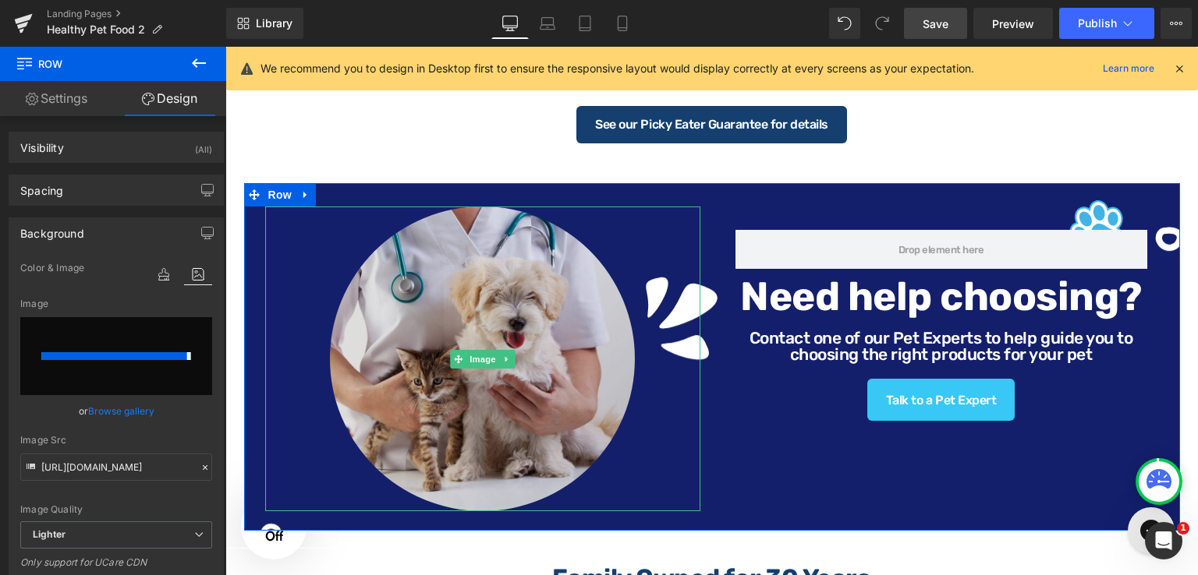
type input "https://ucarecdn.com/6ae16d6e-6b8d-4b24-8f8e-64eee3602ca8/-/format/auto/-/previ…"
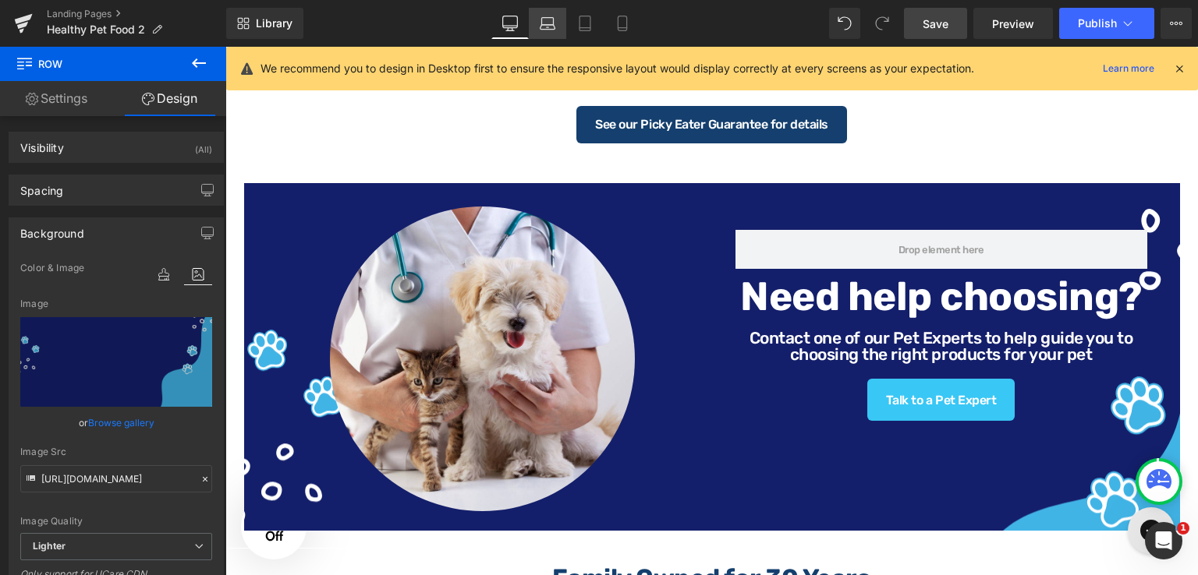
click at [561, 20] on link "Laptop" at bounding box center [547, 23] width 37 height 31
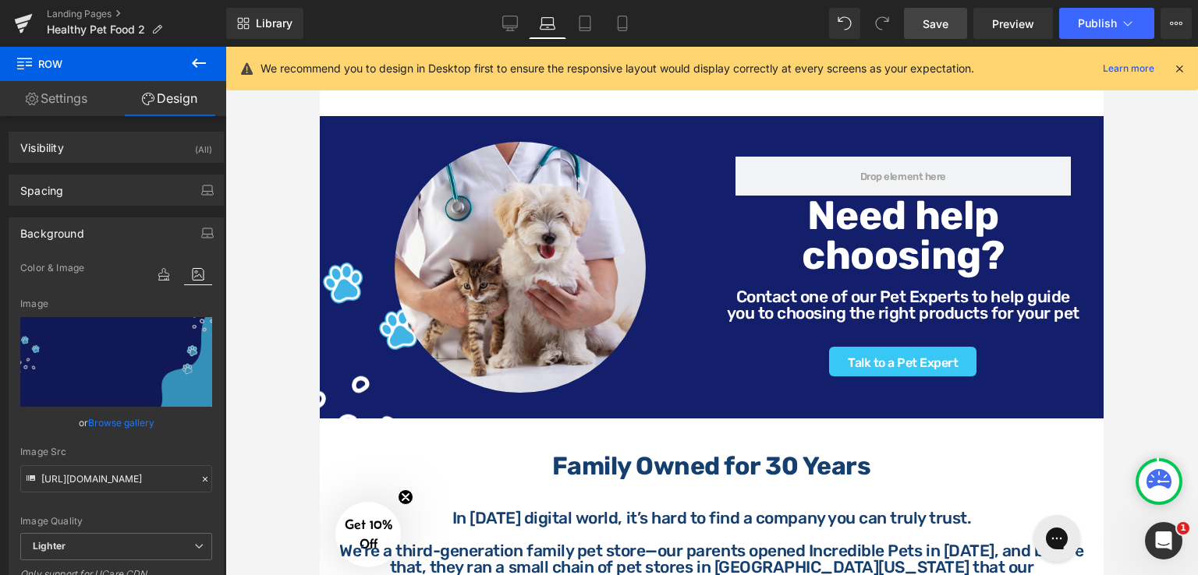
scroll to position [1023, 0]
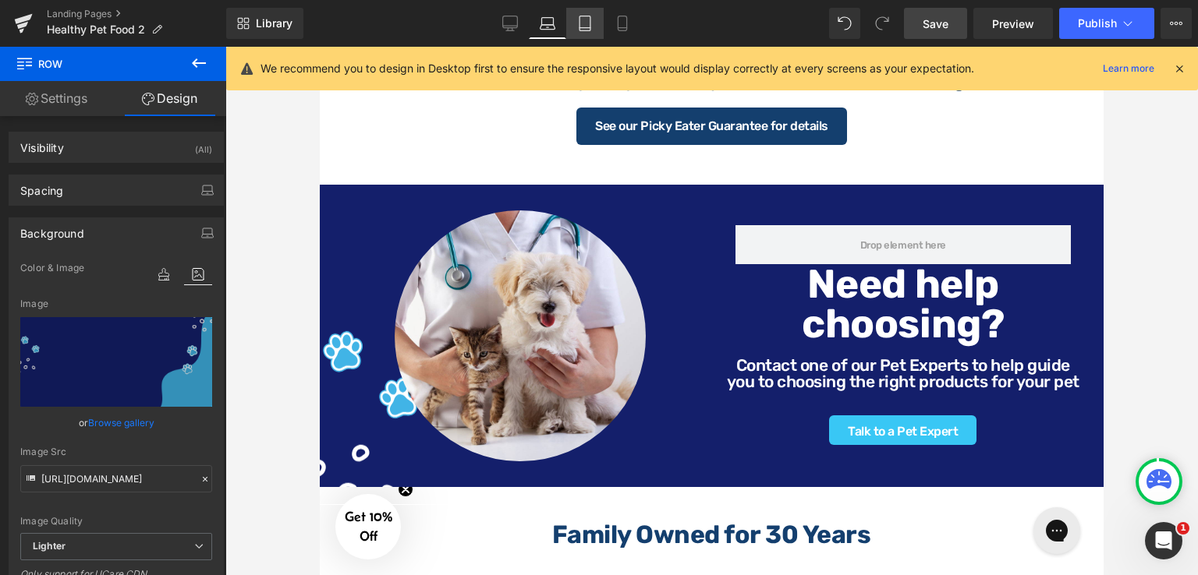
click at [583, 23] on icon at bounding box center [585, 24] width 16 height 16
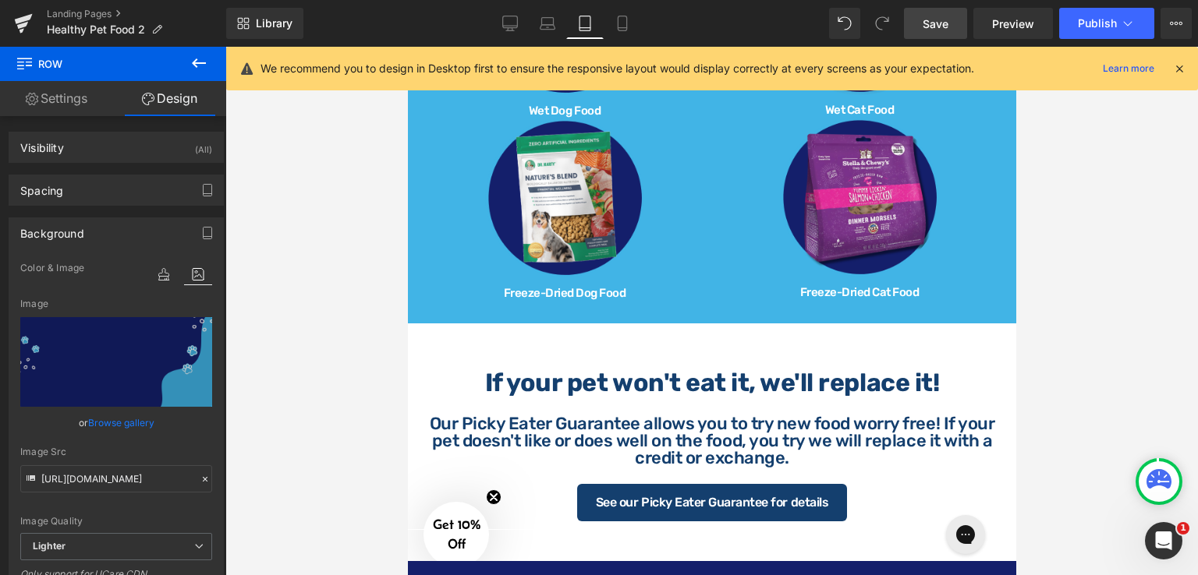
scroll to position [1392, 0]
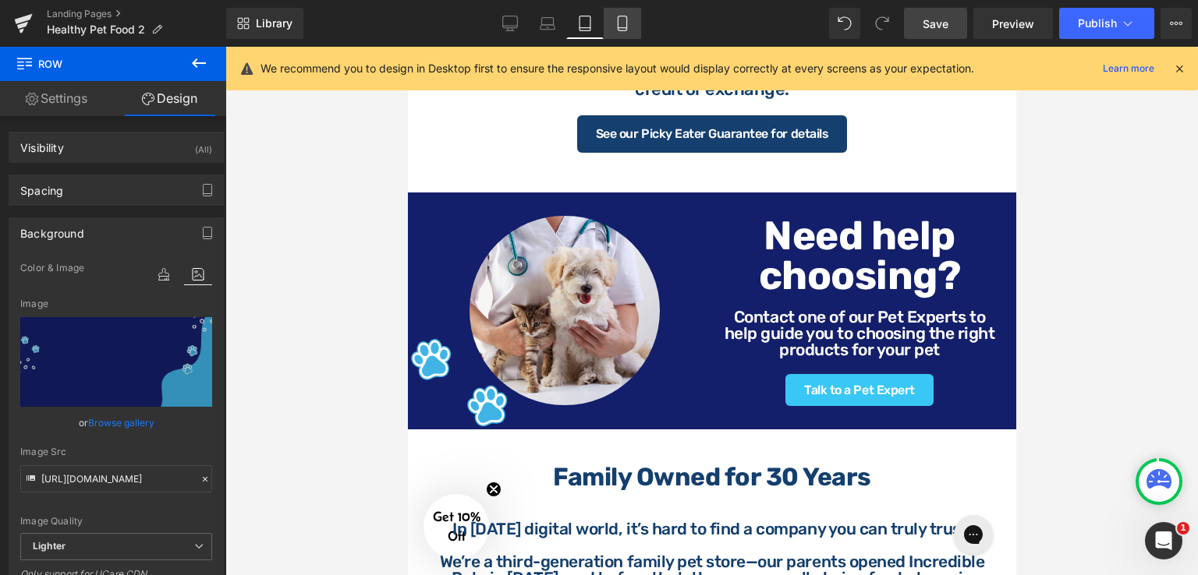
click at [619, 22] on icon at bounding box center [622, 24] width 16 height 16
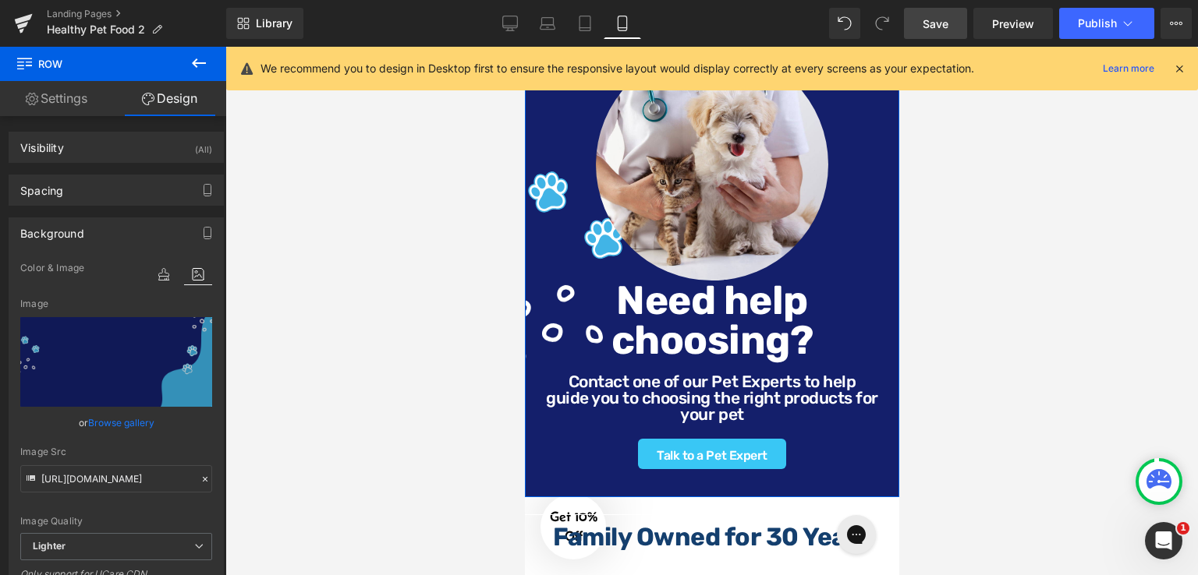
scroll to position [2245, 0]
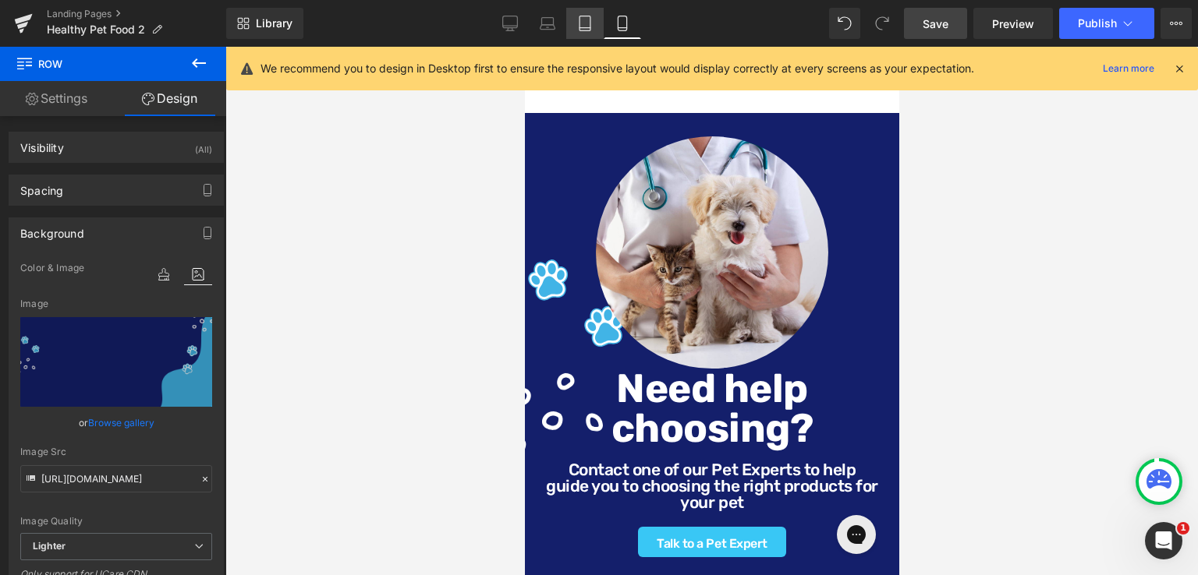
click at [582, 29] on icon at bounding box center [585, 24] width 16 height 16
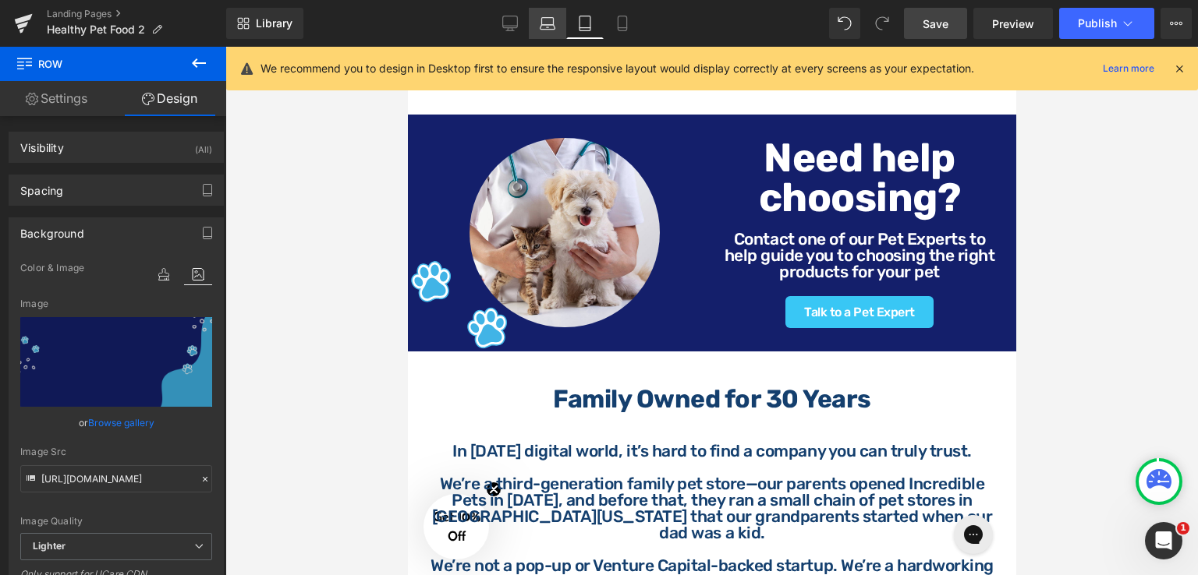
click at [550, 28] on icon at bounding box center [548, 24] width 16 height 16
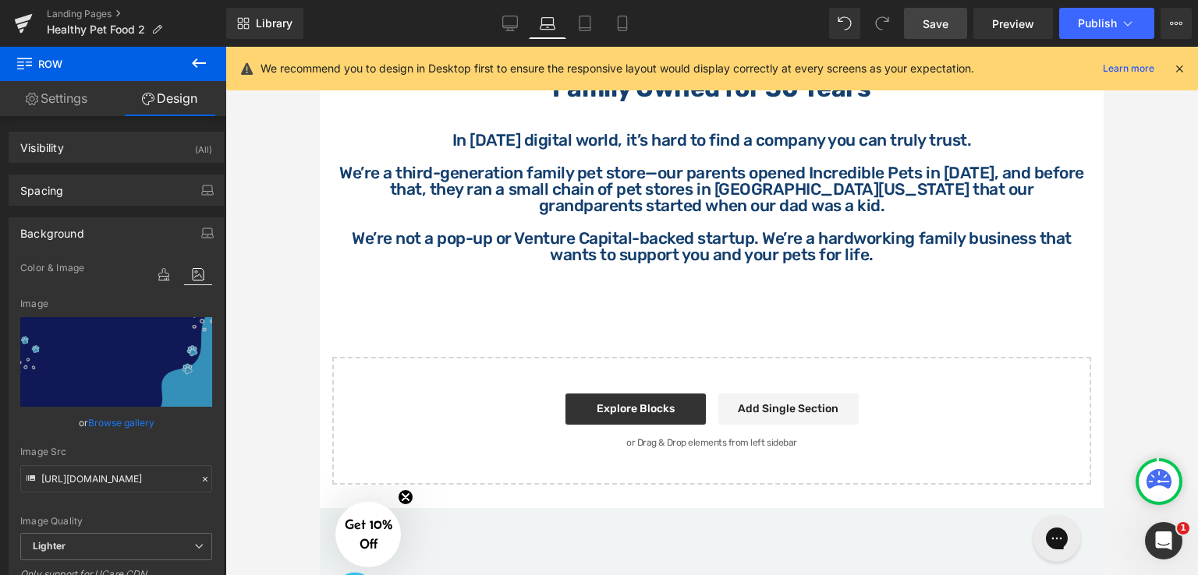
scroll to position [1101, 0]
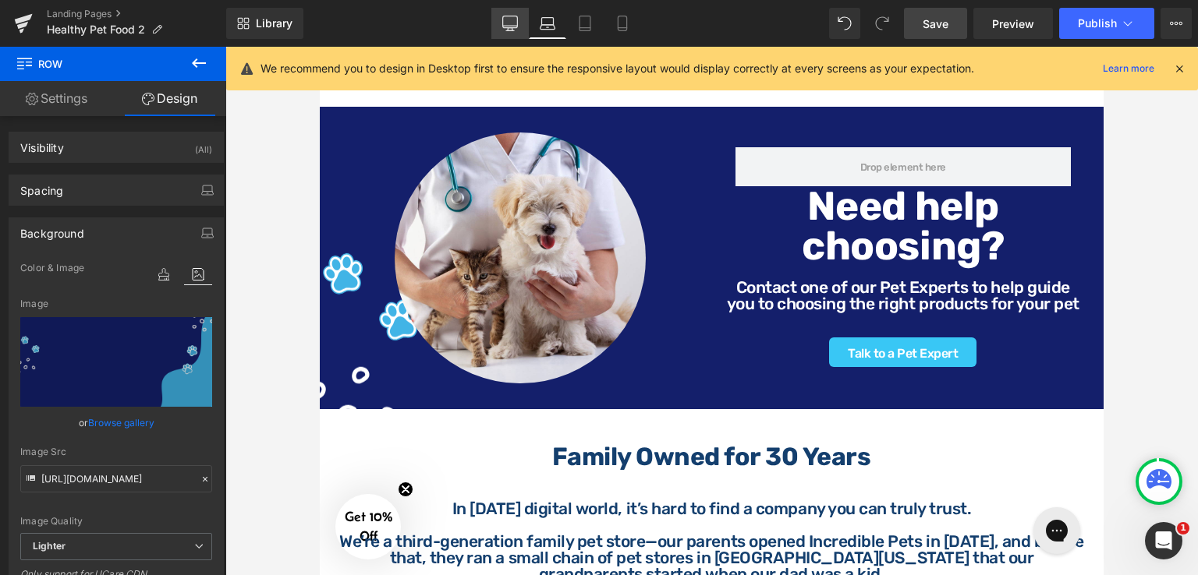
click at [497, 24] on link "Desktop" at bounding box center [509, 23] width 37 height 31
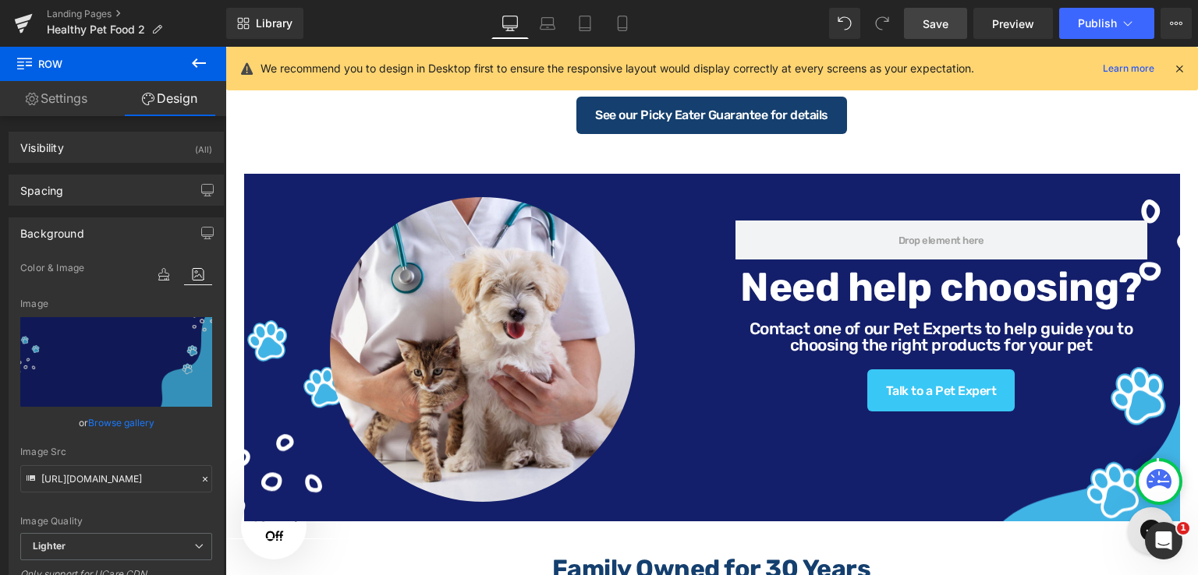
scroll to position [1170, 0]
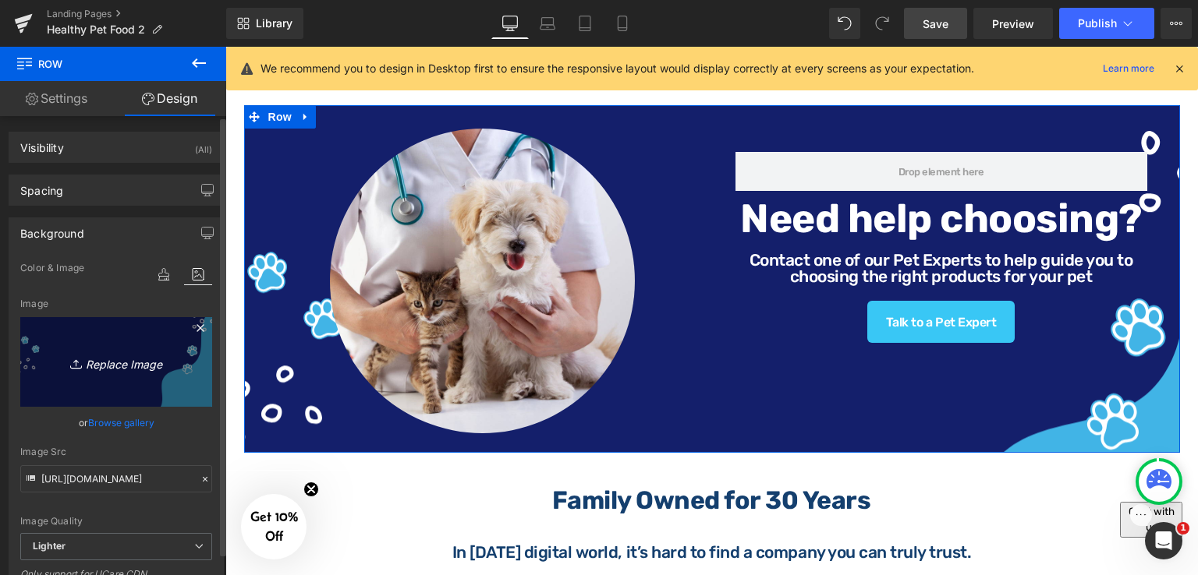
click at [101, 359] on icon "Replace Image" at bounding box center [116, 361] width 125 height 19
type input "C:\fakepath\HB (5).png"
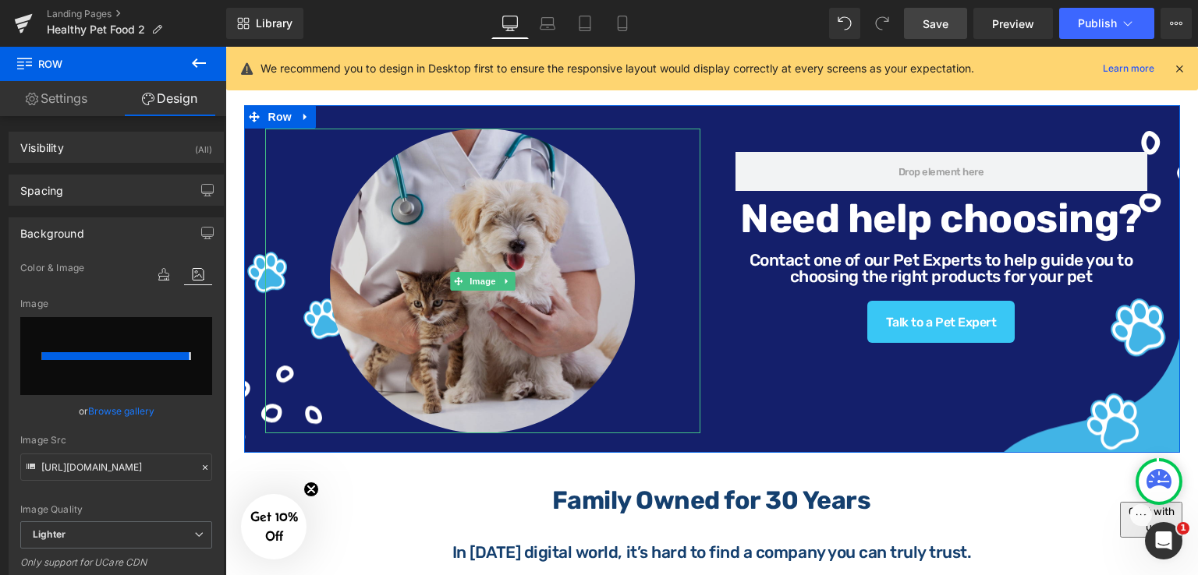
type input "https://ucarecdn.com/fa28a2a1-8505-42bb-bf95-bb6c340f0a21/-/format/auto/-/previ…"
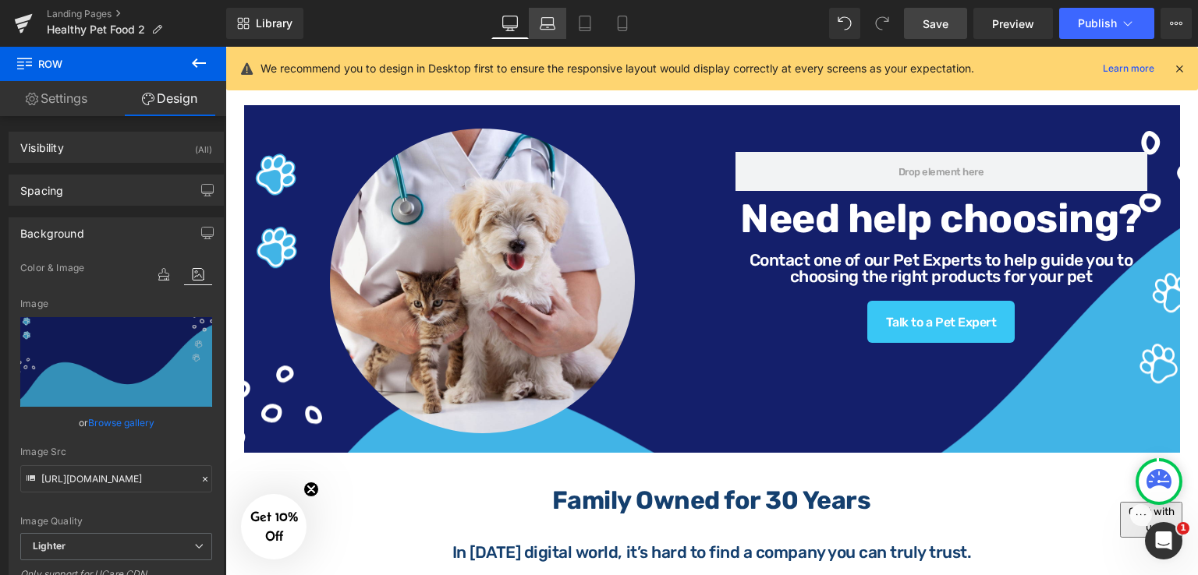
click at [554, 20] on icon at bounding box center [548, 21] width 12 height 7
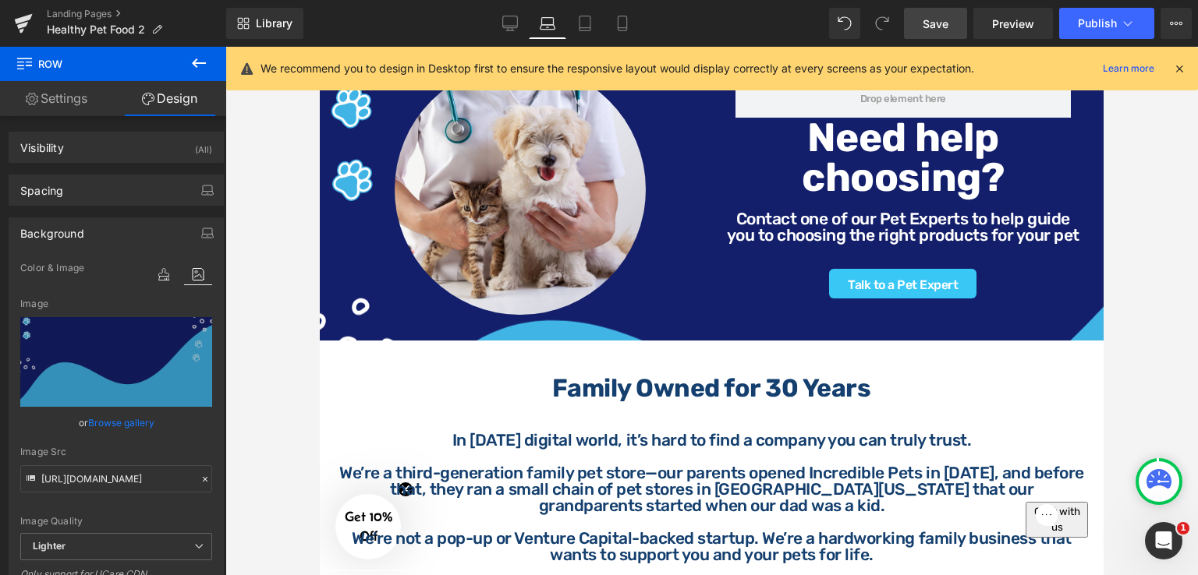
scroll to position [1101, 0]
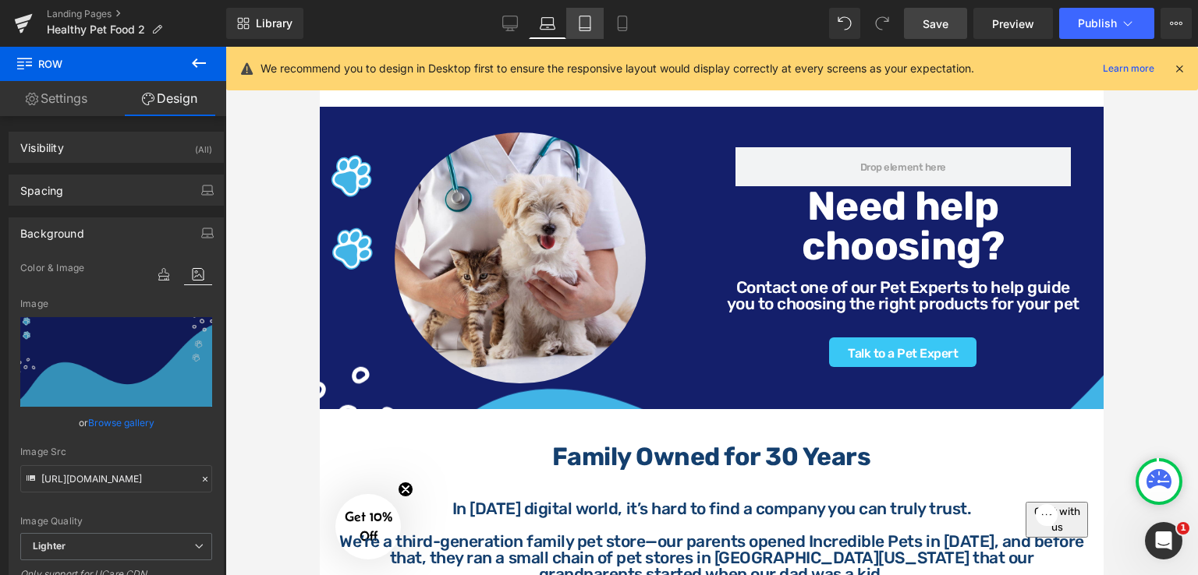
click at [585, 26] on icon at bounding box center [585, 24] width 16 height 16
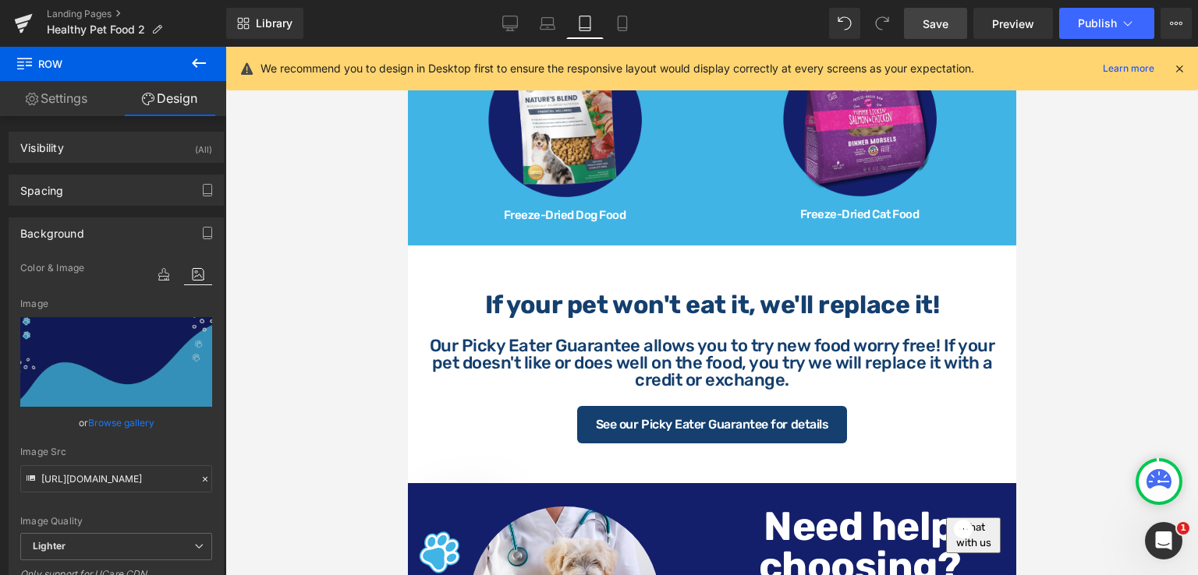
scroll to position [1470, 0]
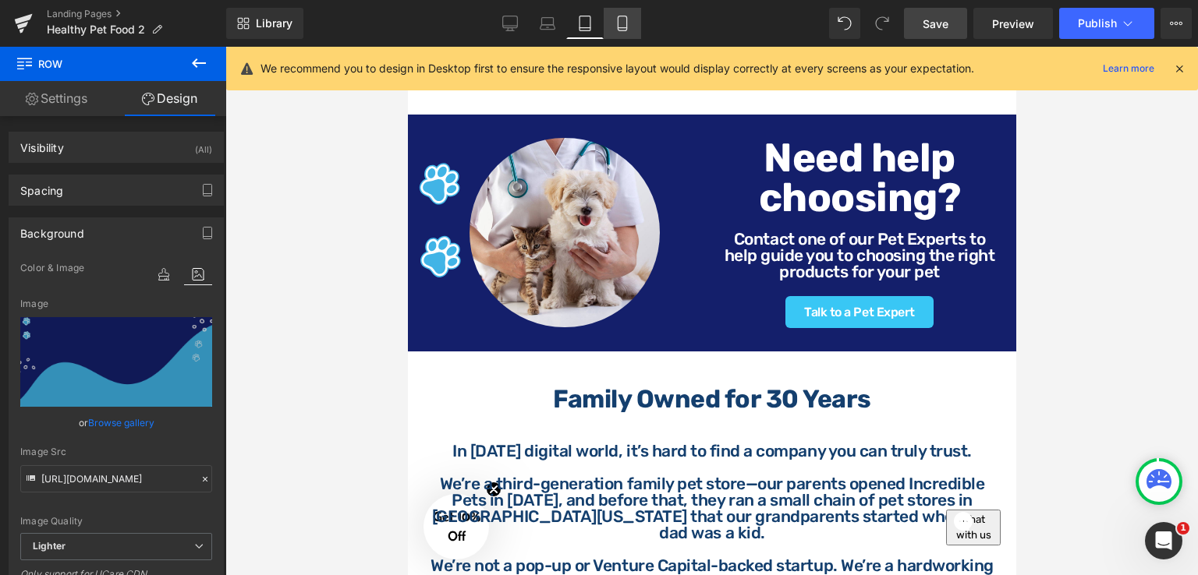
click at [618, 30] on icon at bounding box center [622, 24] width 16 height 16
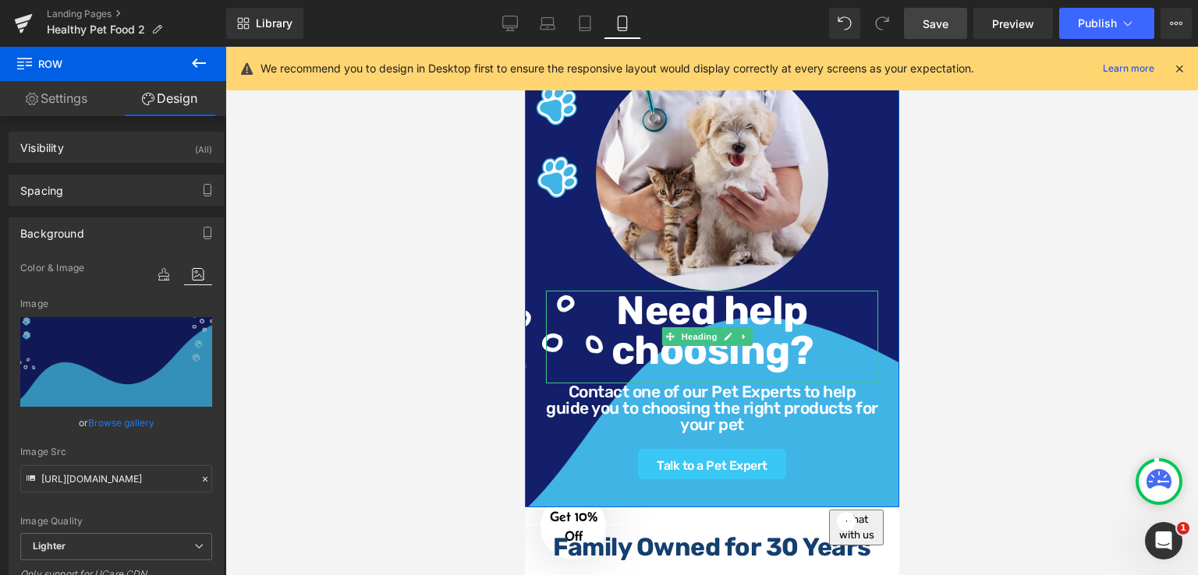
scroll to position [2245, 0]
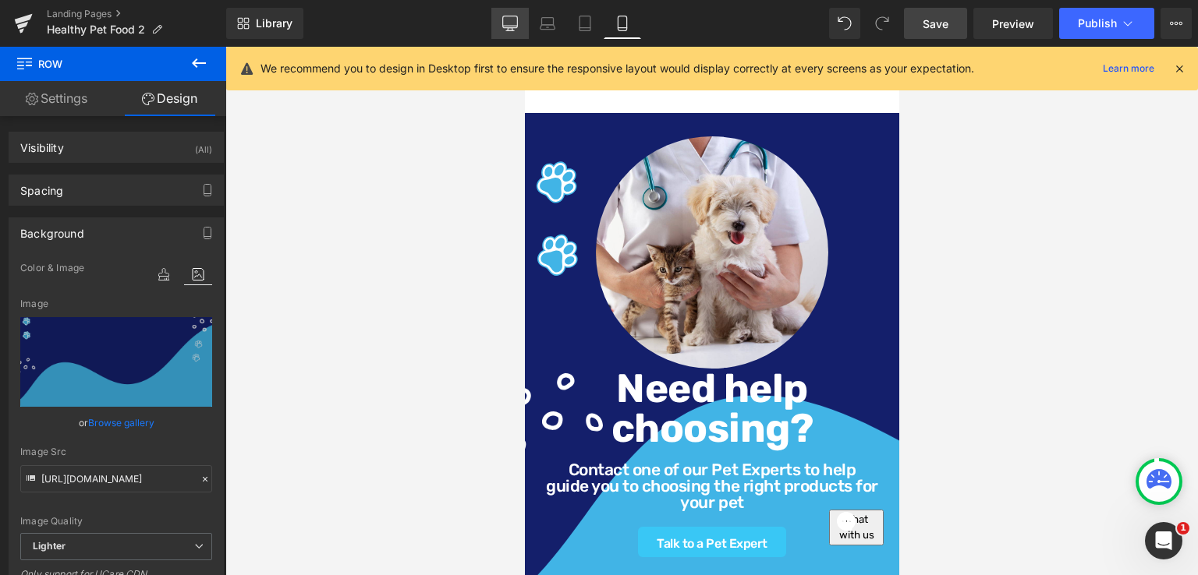
click at [507, 13] on link "Desktop" at bounding box center [509, 23] width 37 height 31
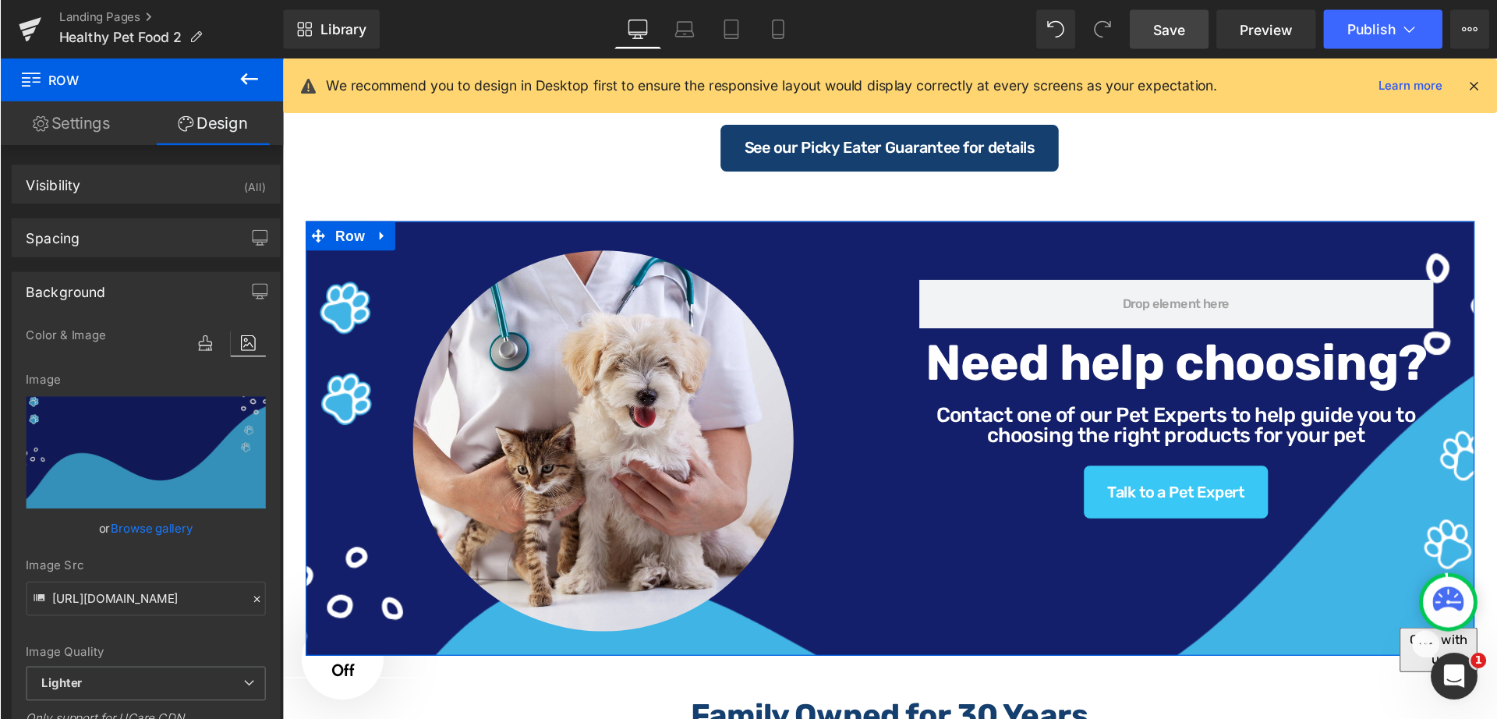
scroll to position [1092, 0]
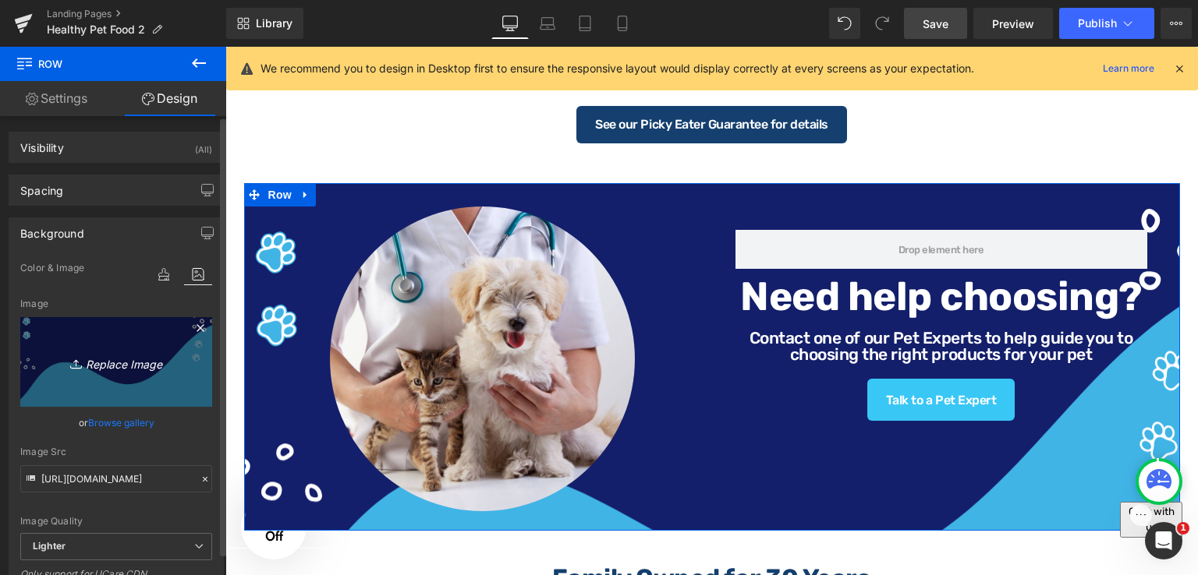
click at [107, 353] on icon "Replace Image" at bounding box center [116, 361] width 125 height 19
type input "C:\fakepath\HB (6).png"
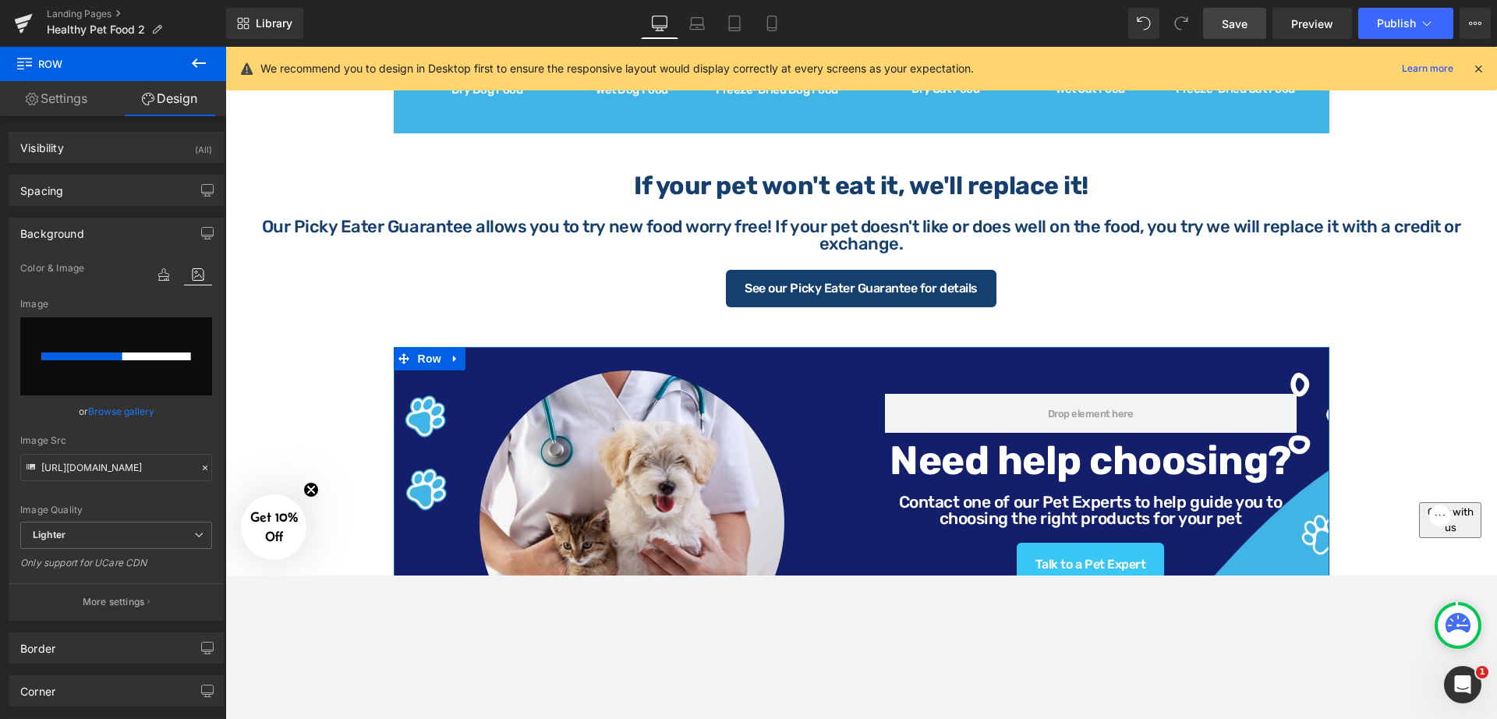
scroll to position [1255, 0]
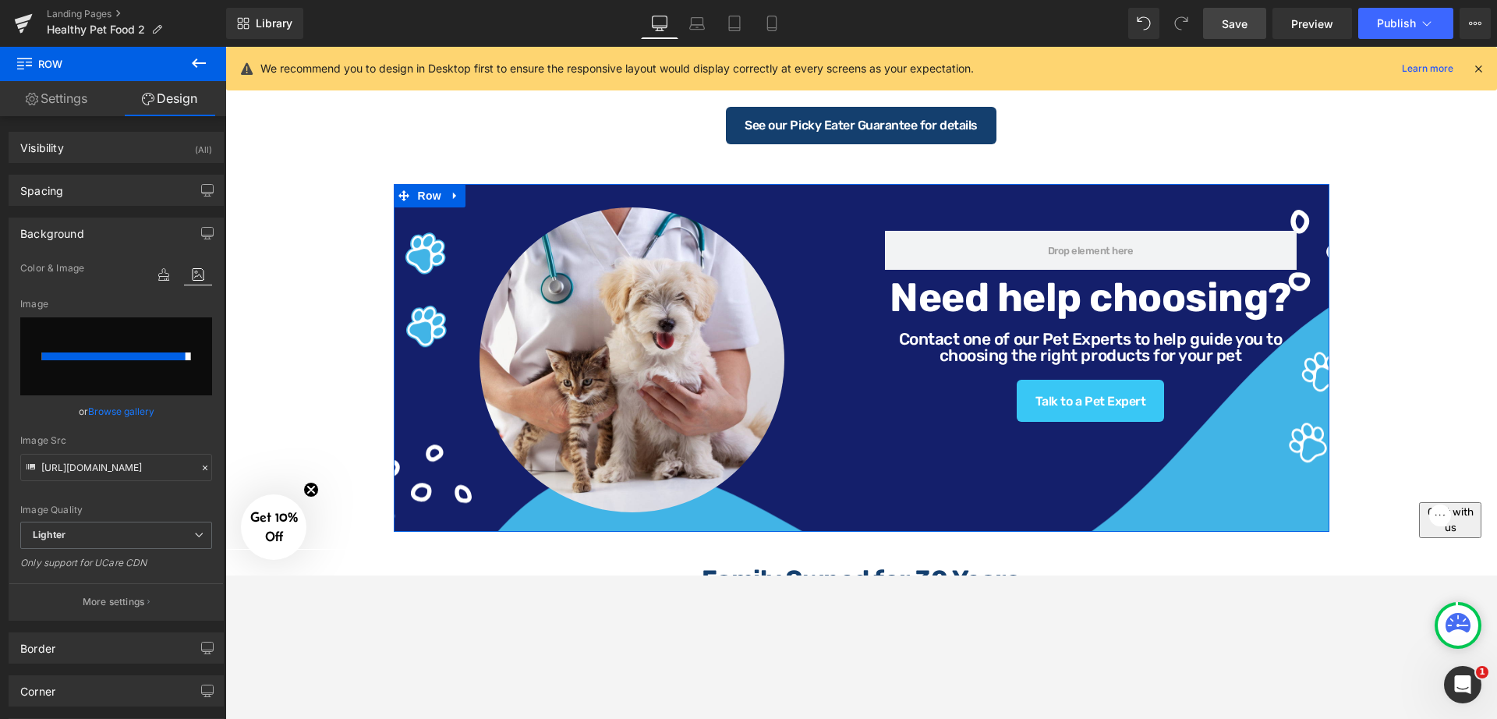
type input "https://ucarecdn.com/a124e783-bd64-46e3-87fa-4e184aaf2a05/-/format/auto/-/previ…"
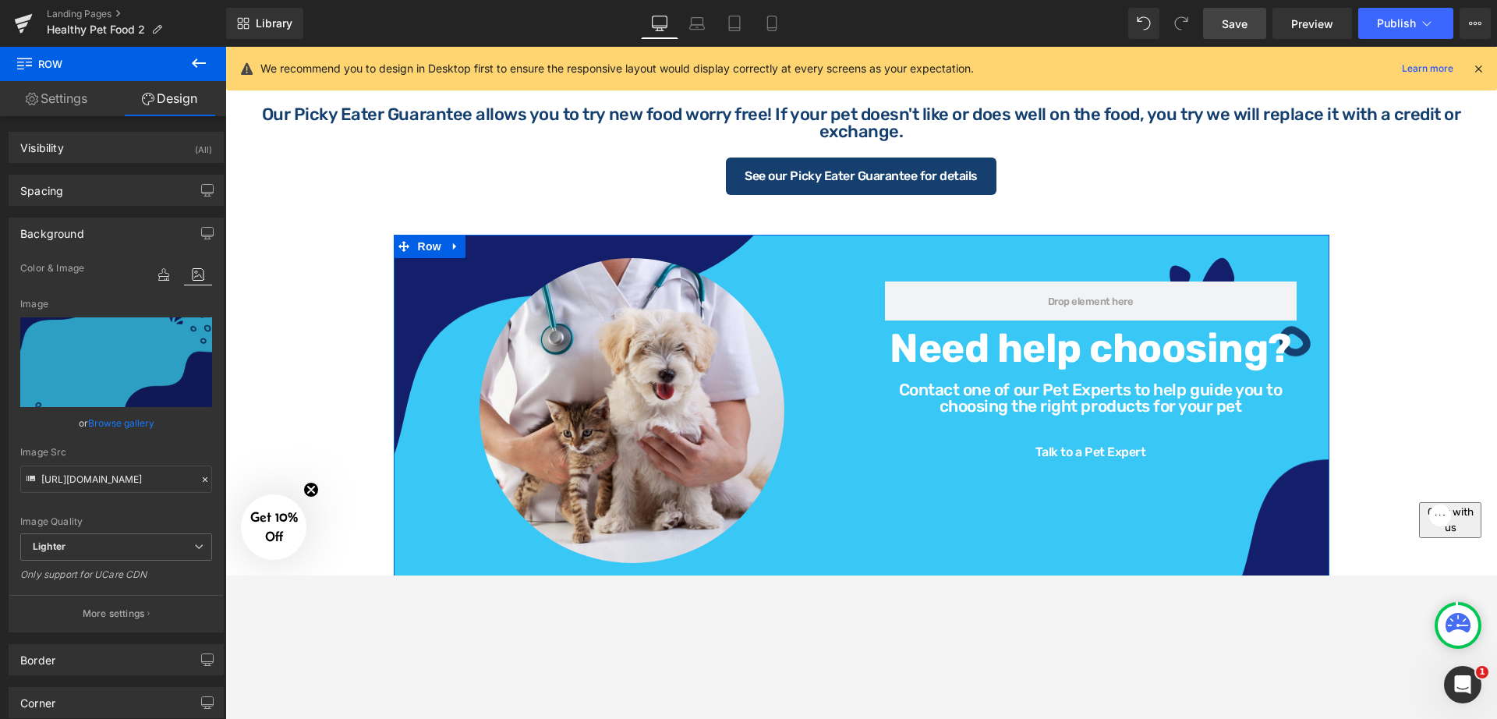
scroll to position [1157, 0]
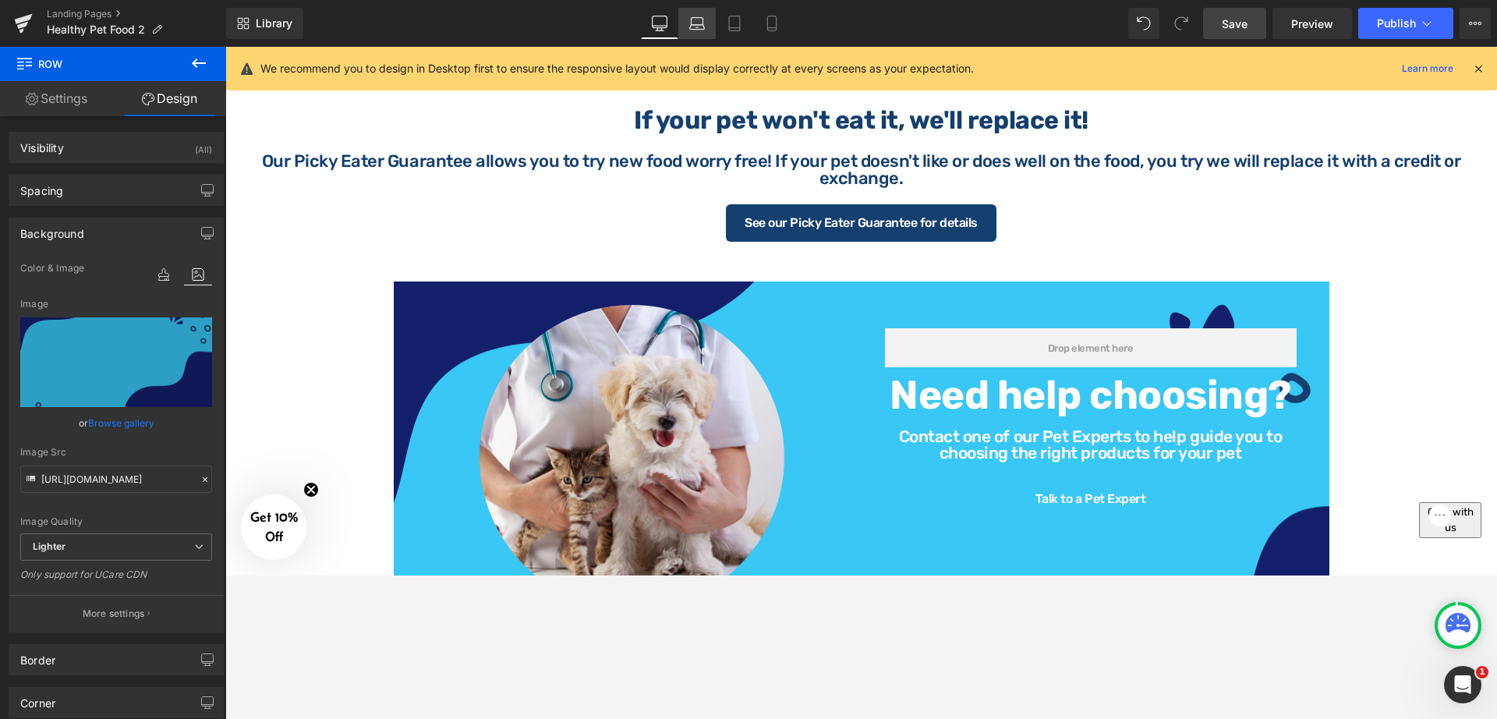
click at [693, 27] on icon at bounding box center [697, 24] width 16 height 16
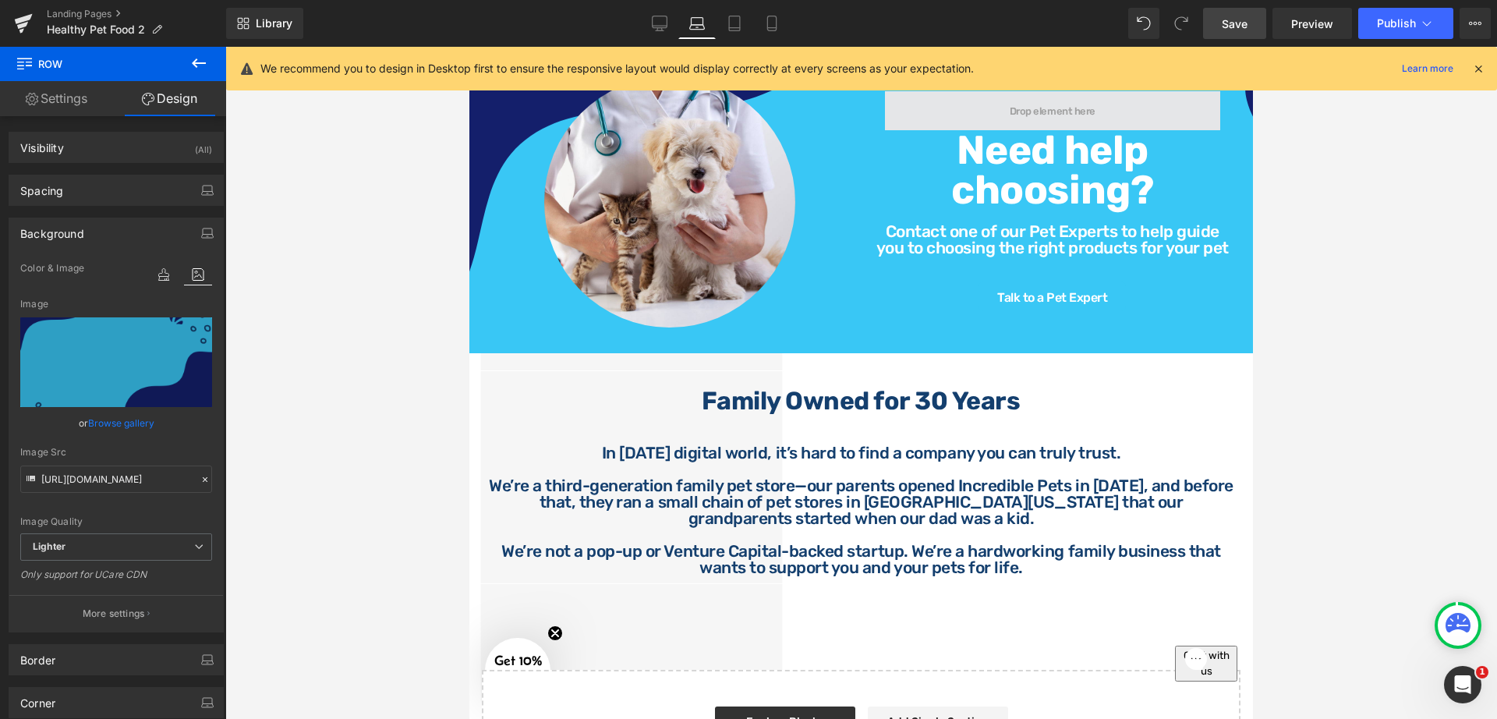
scroll to position [925, 0]
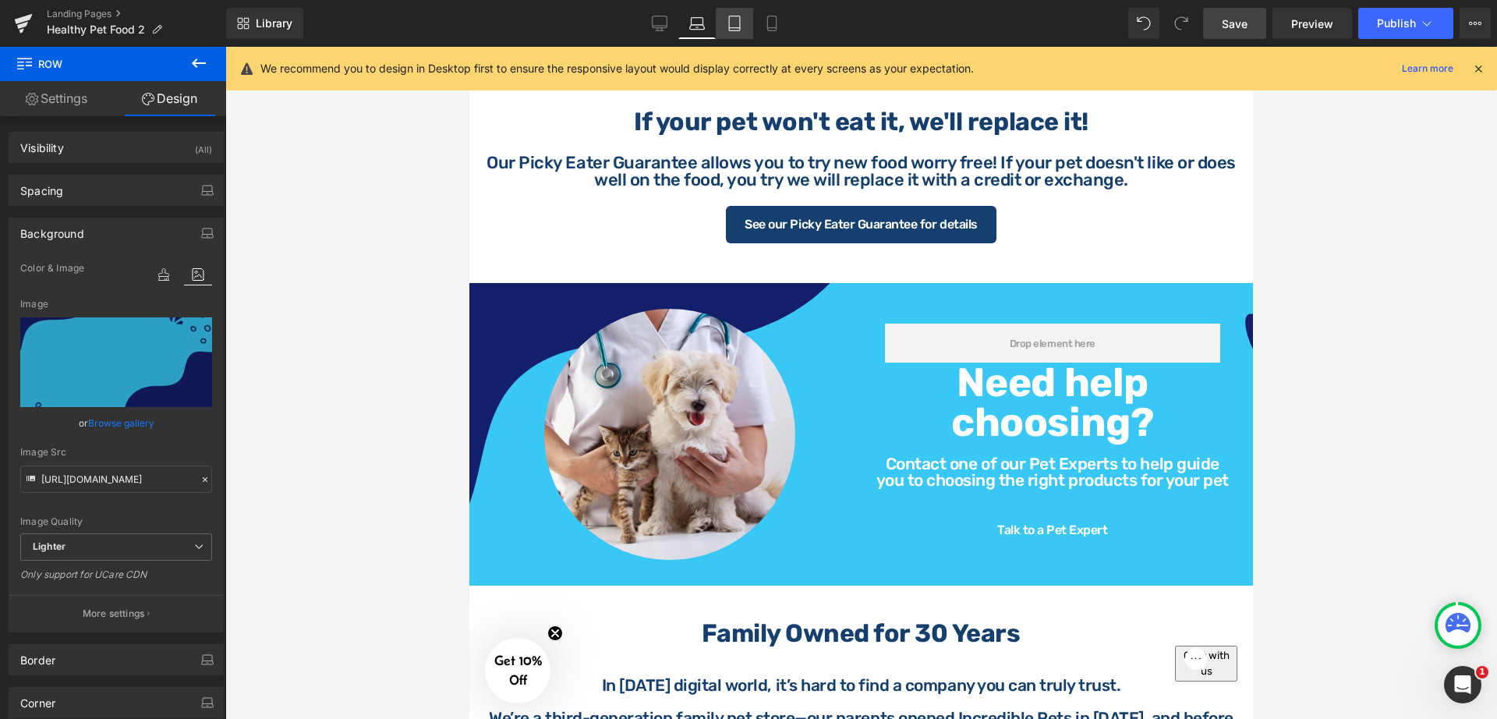
click at [736, 28] on icon at bounding box center [734, 28] width 11 height 0
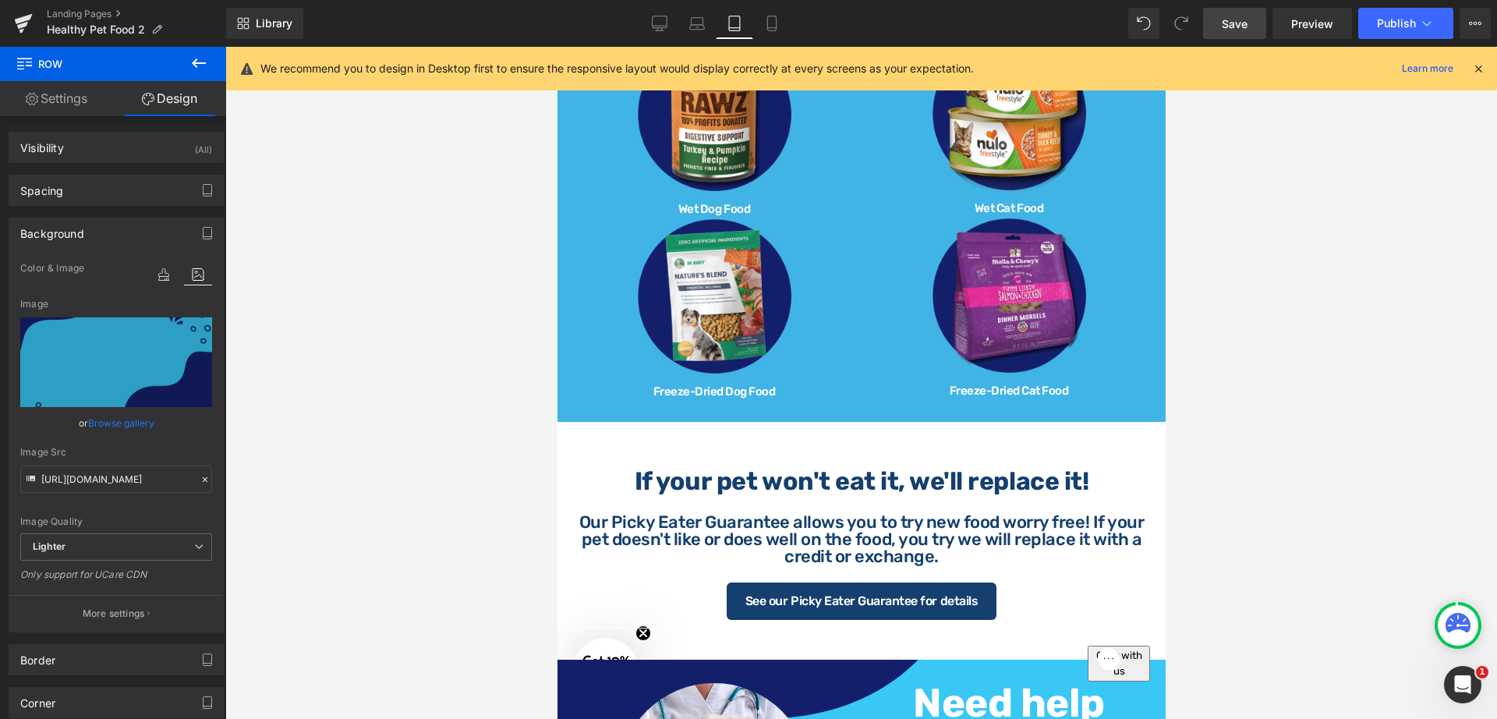
scroll to position [1294, 0]
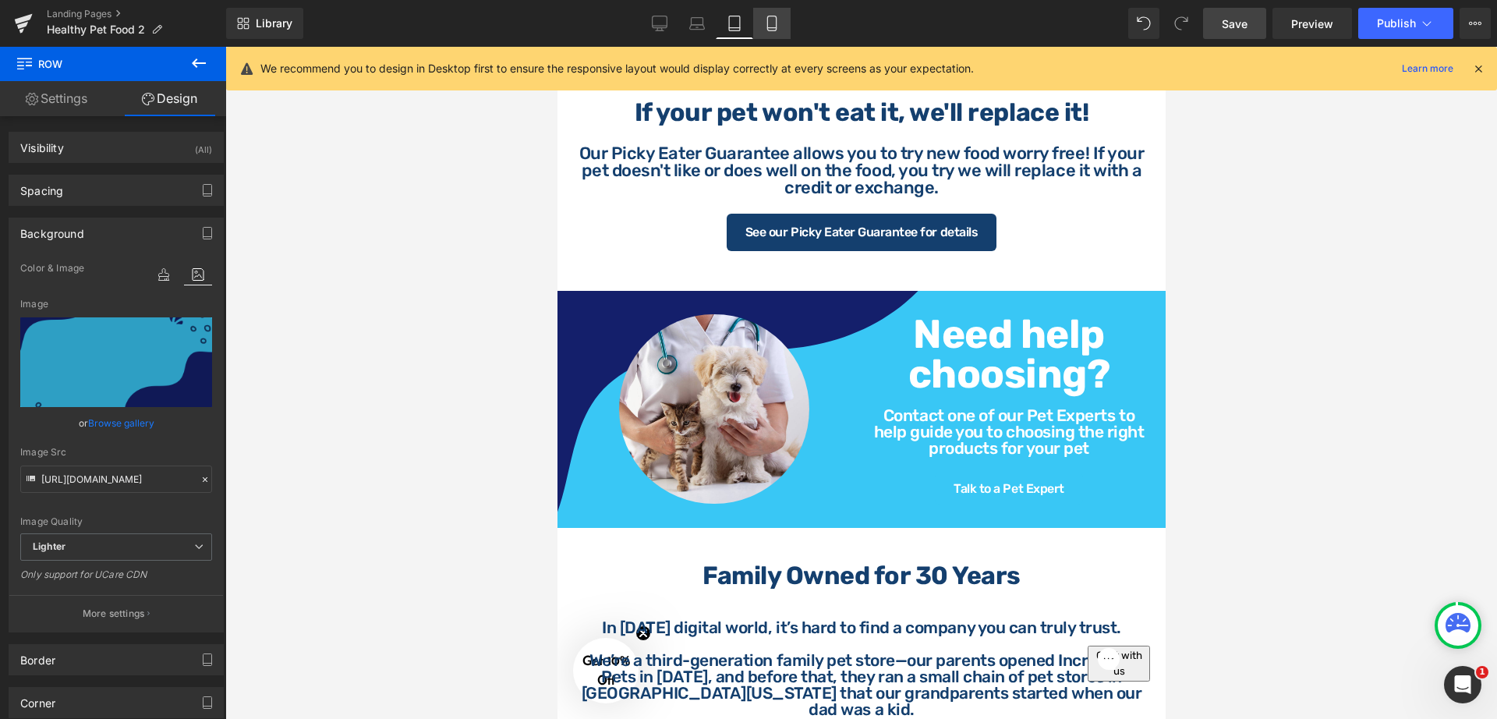
click at [759, 33] on link "Mobile" at bounding box center [771, 23] width 37 height 31
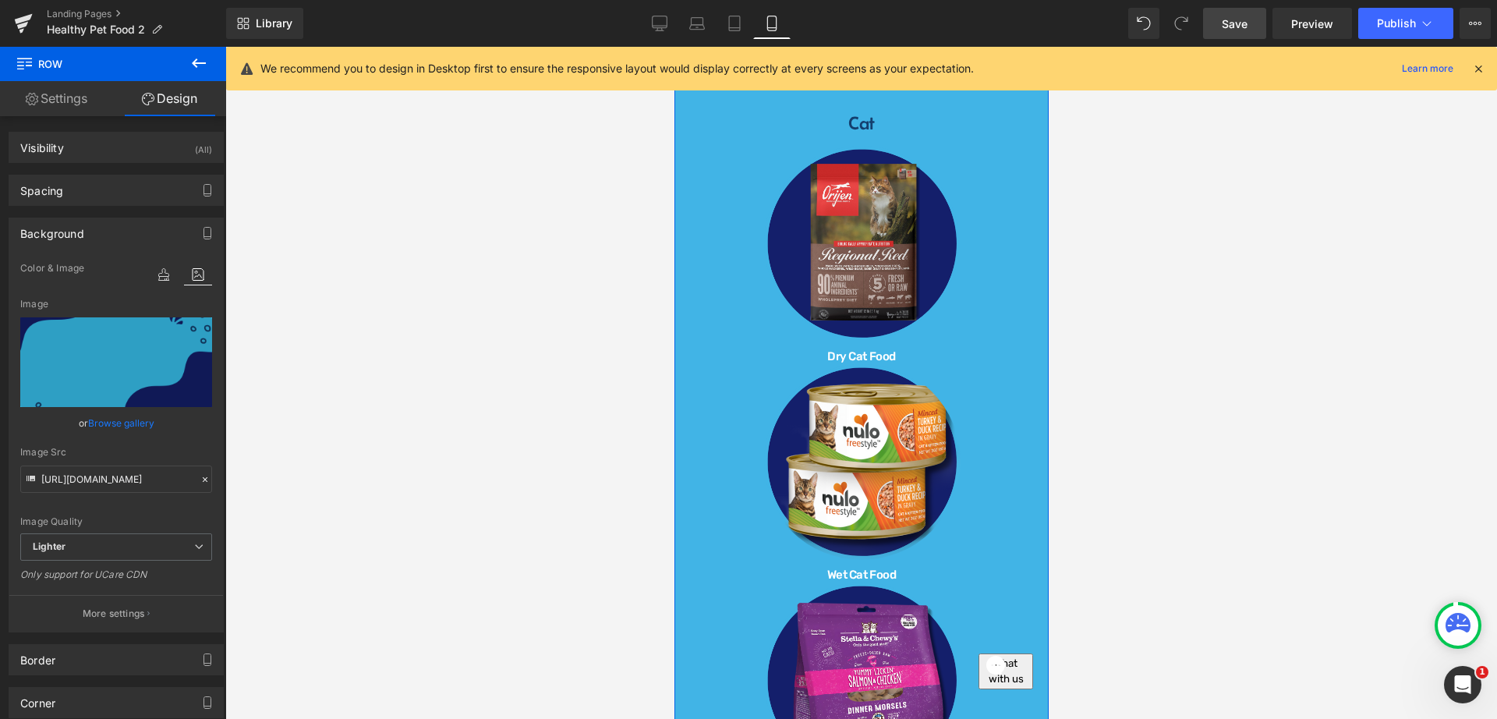
scroll to position [1385, 0]
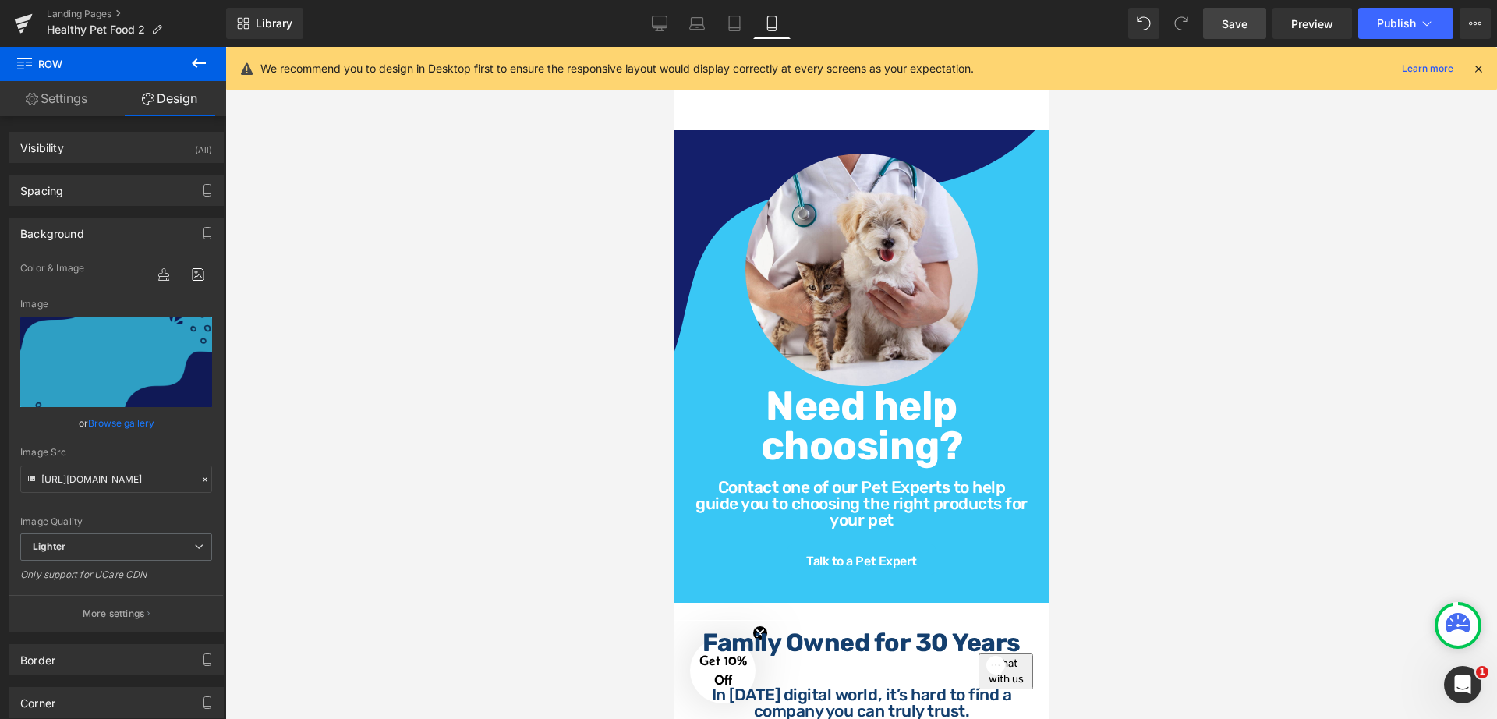
scroll to position [2243, 0]
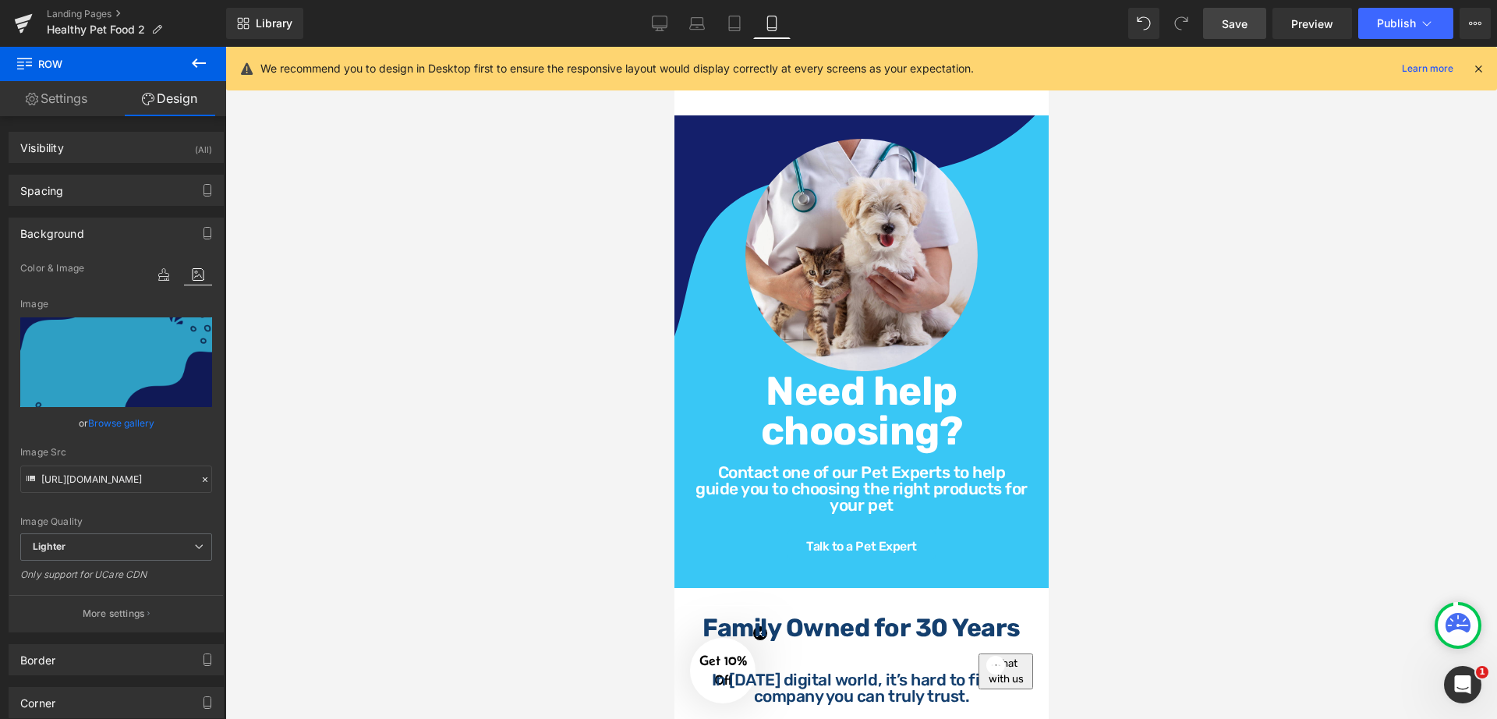
drag, startPoint x: 1043, startPoint y: 319, endPoint x: 1787, endPoint y: 56, distance: 789.7
click at [649, 19] on link "Desktop" at bounding box center [659, 23] width 37 height 31
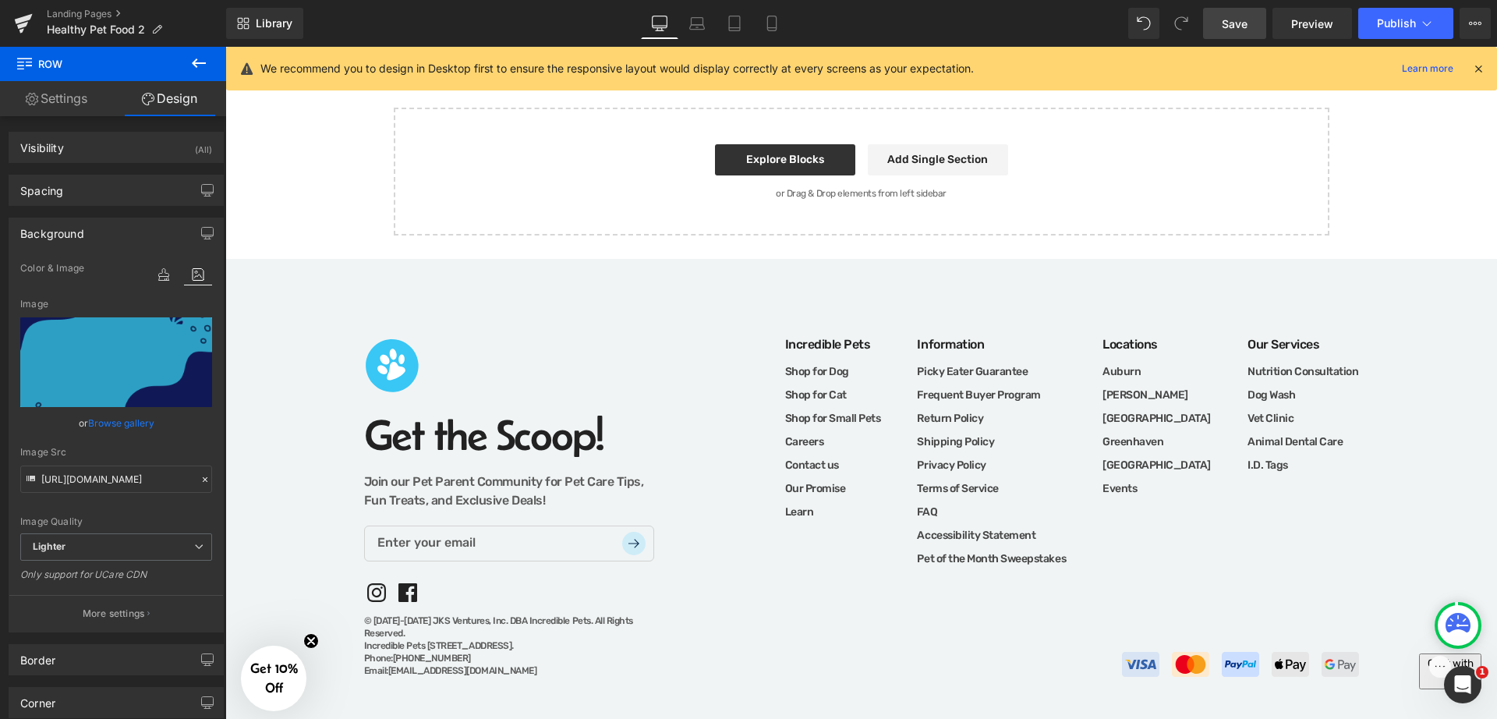
scroll to position [1333, 0]
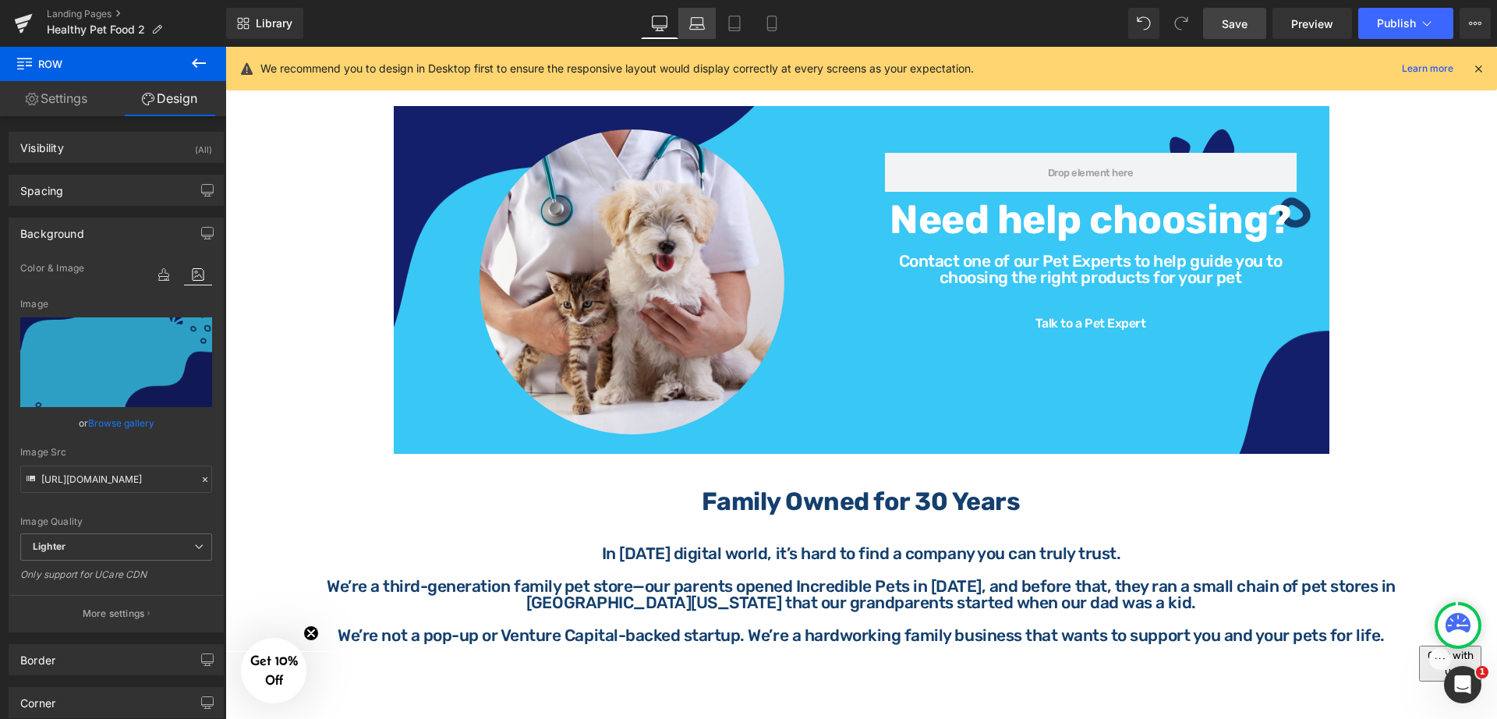
click at [701, 32] on link "Laptop" at bounding box center [696, 23] width 37 height 31
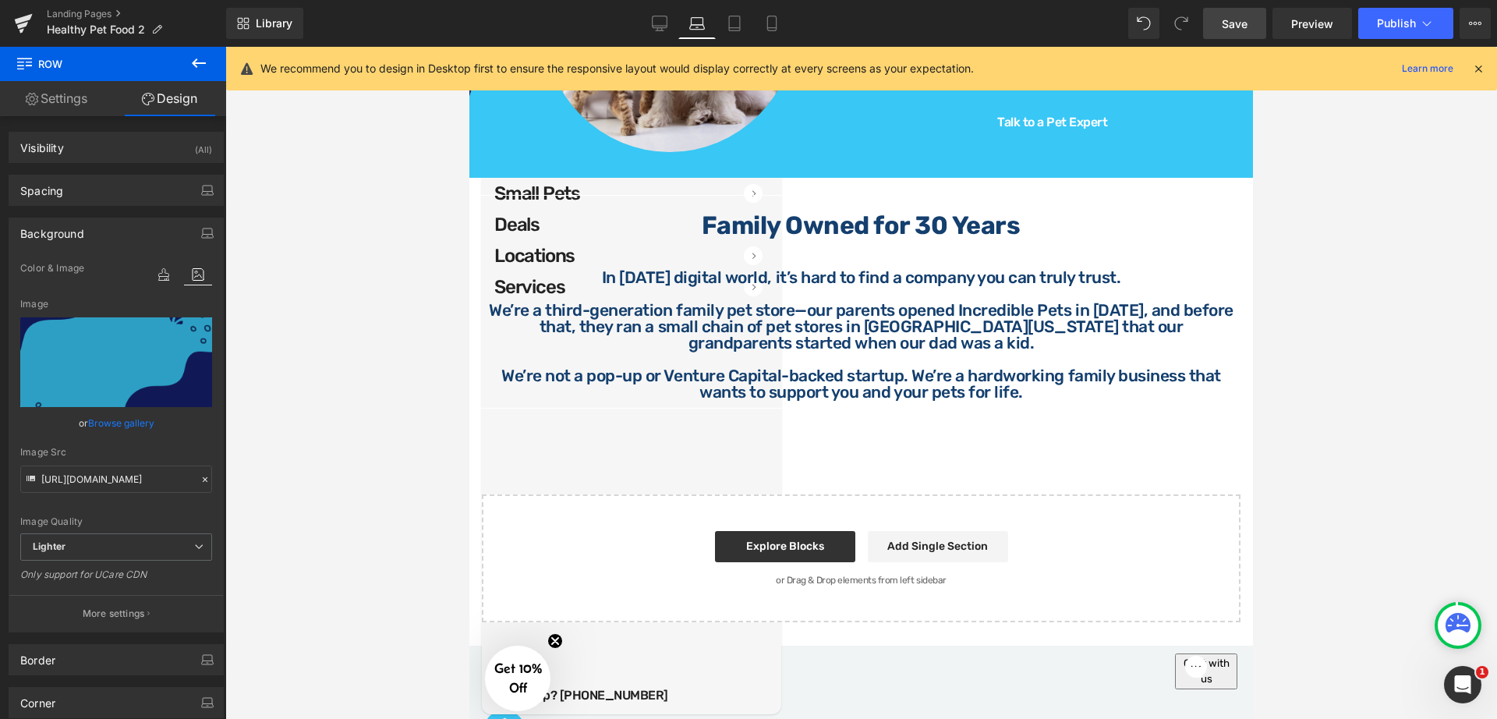
scroll to position [1100, 0]
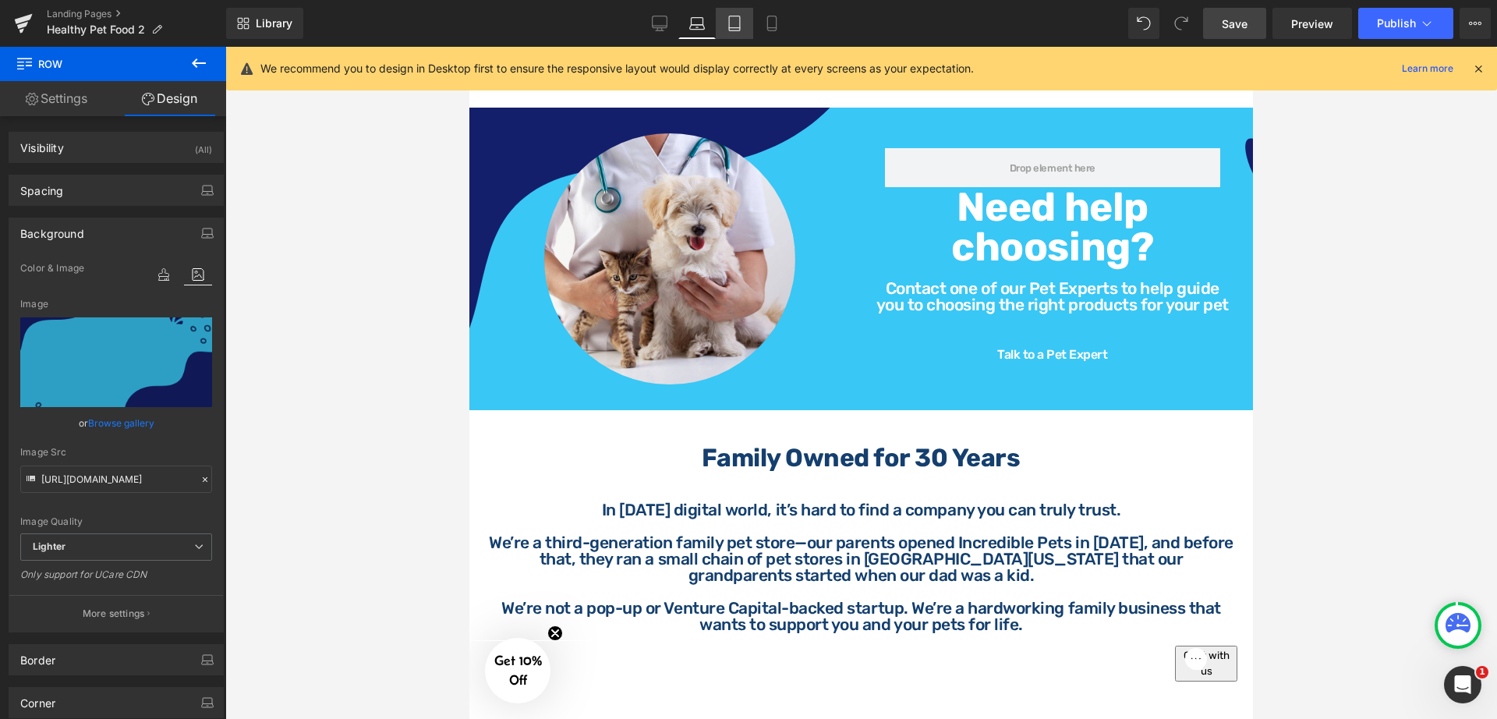
click at [730, 30] on icon at bounding box center [734, 23] width 11 height 15
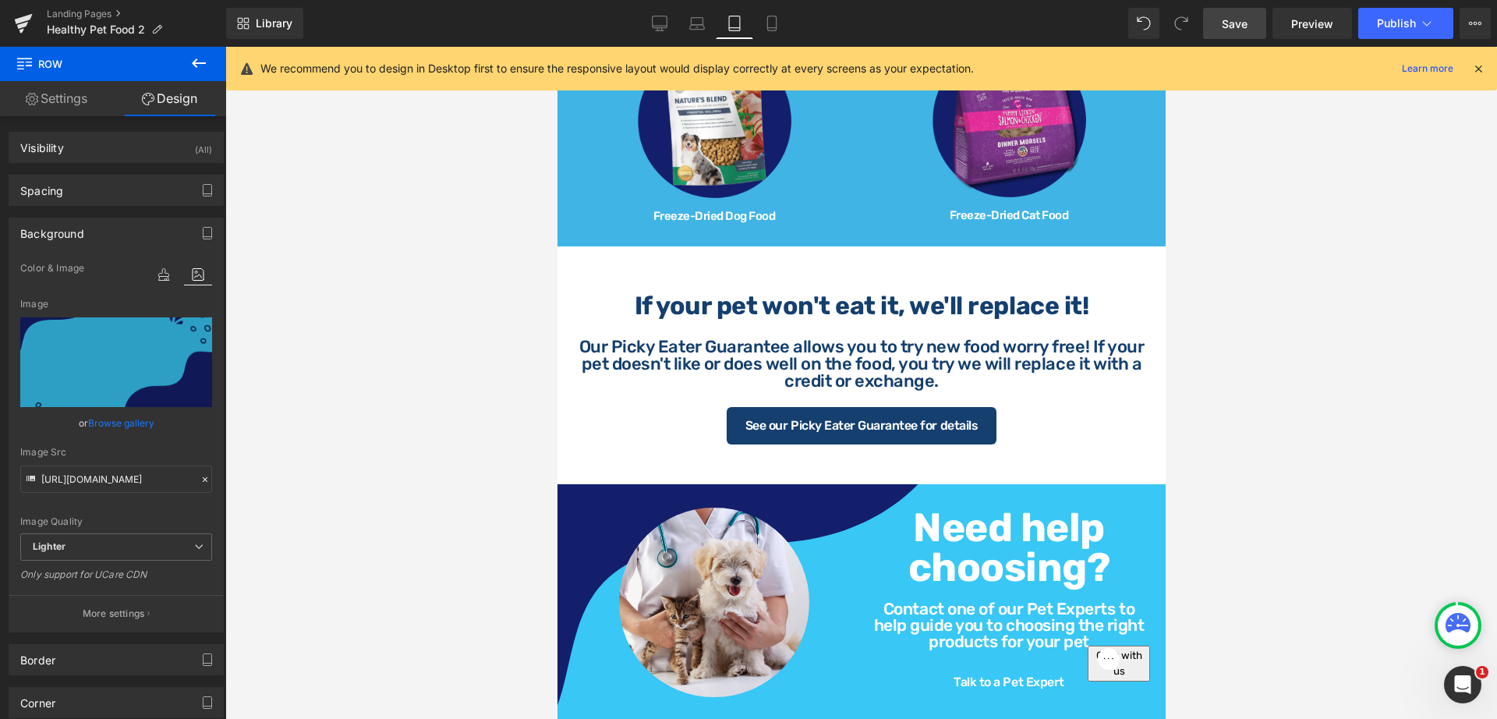
scroll to position [1469, 0]
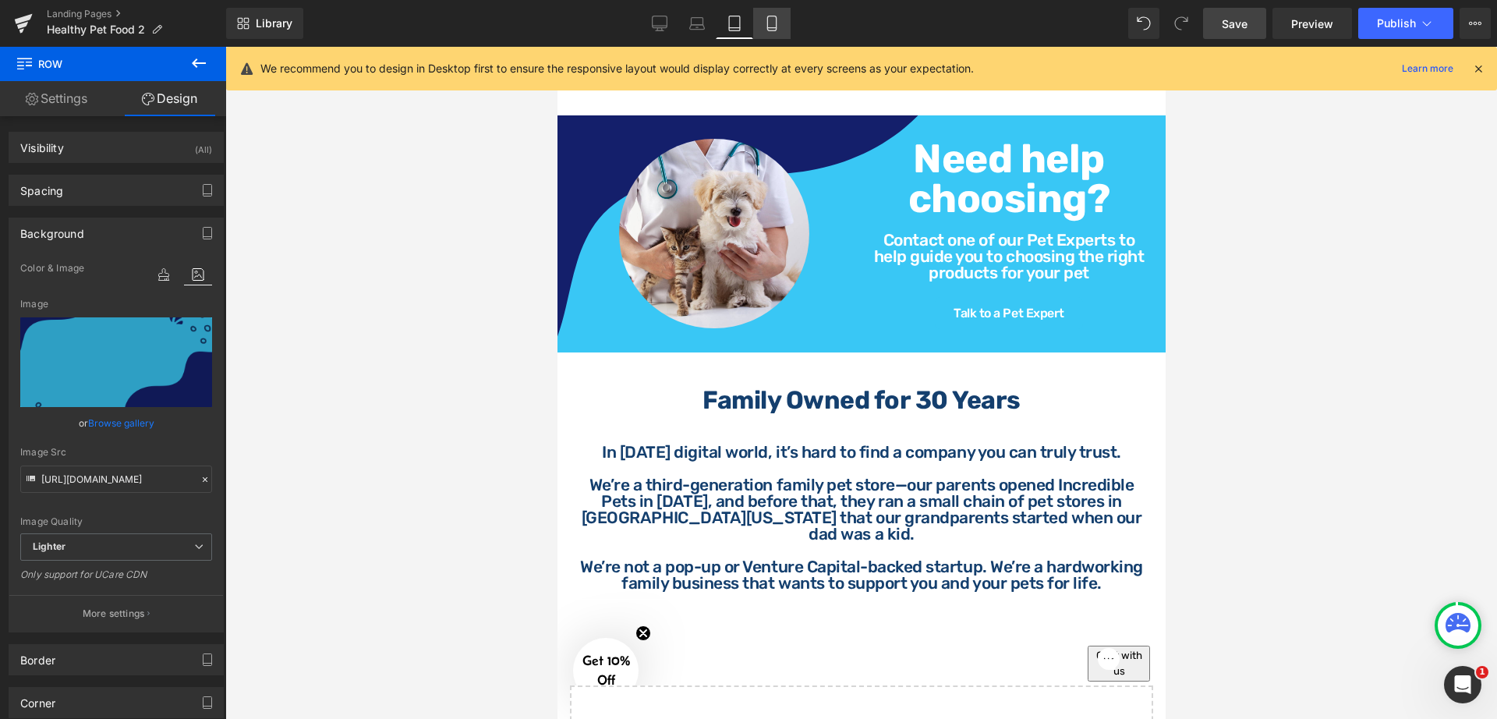
click at [775, 26] on icon at bounding box center [772, 24] width 16 height 16
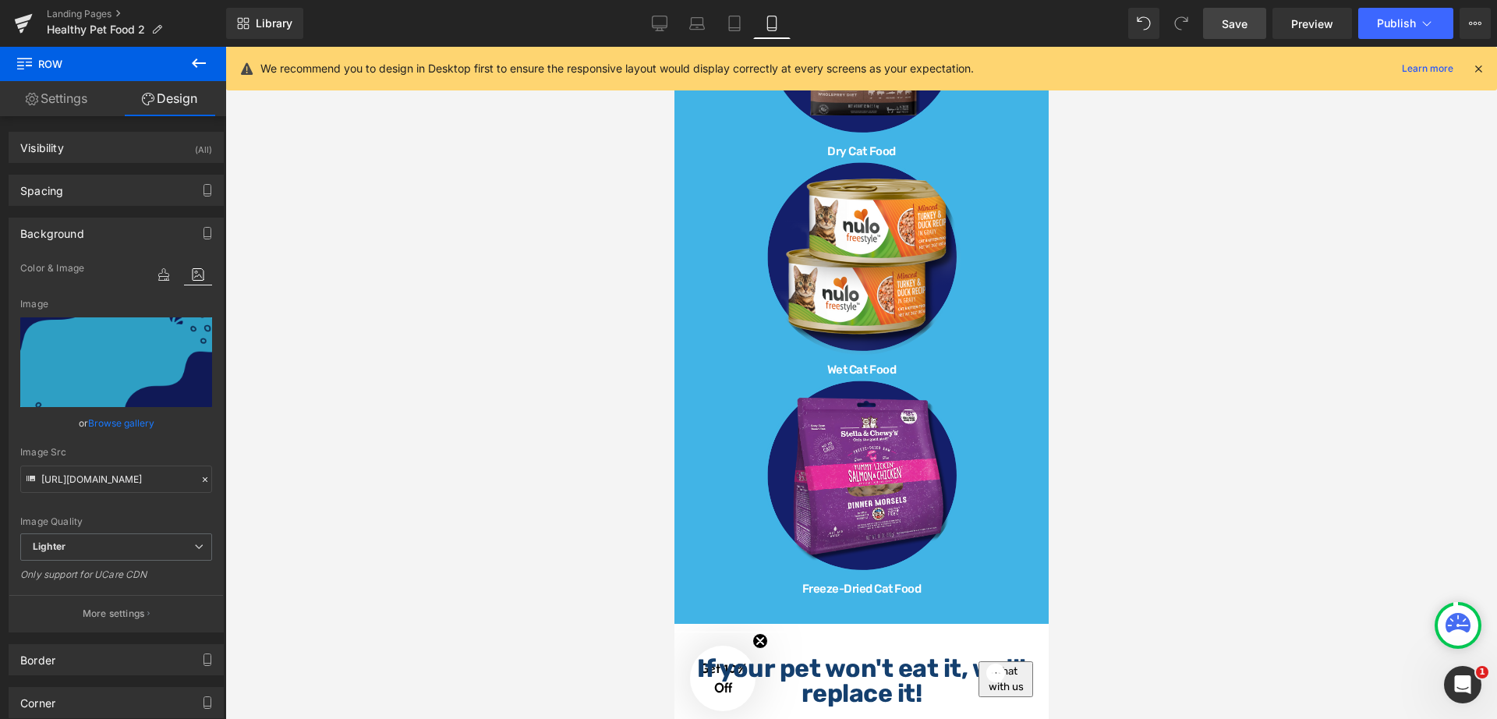
scroll to position [2243, 0]
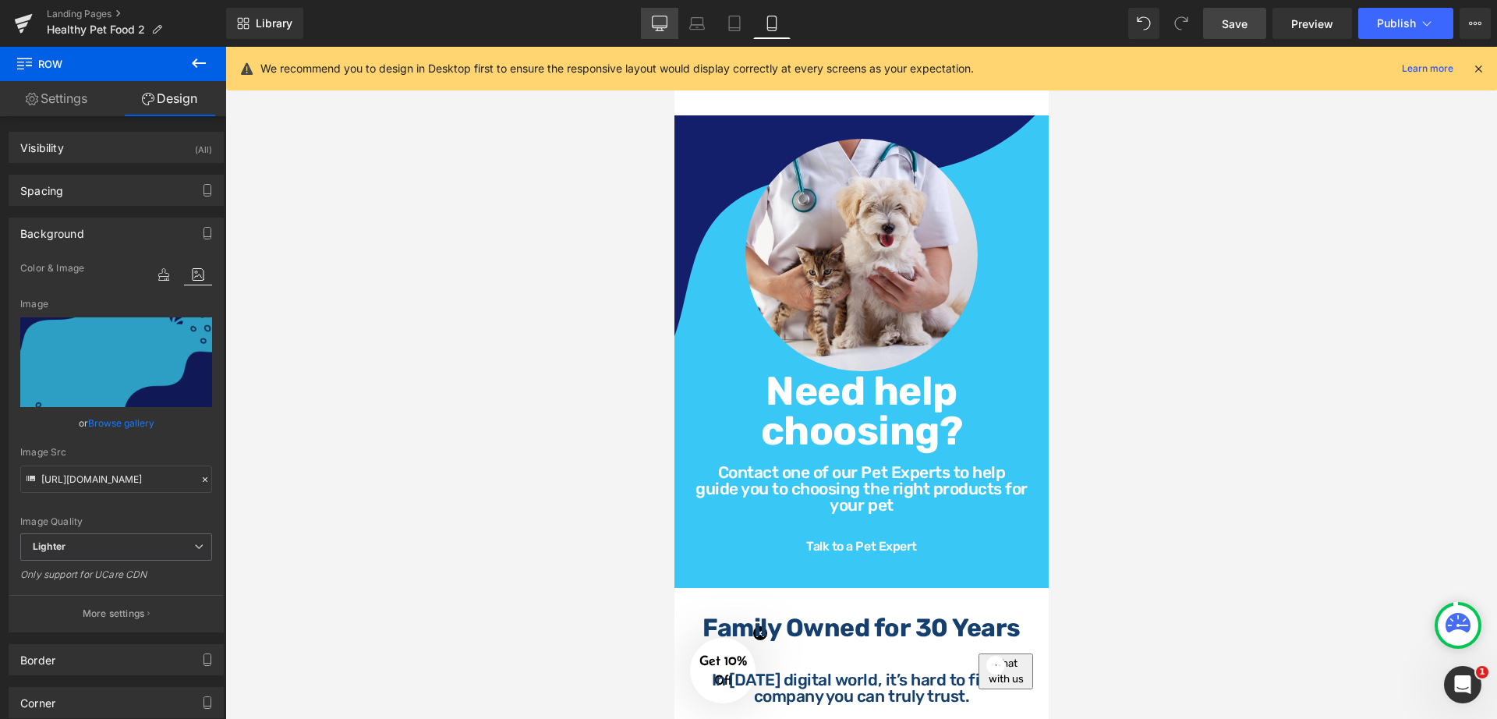
click at [673, 34] on link "Desktop" at bounding box center [659, 23] width 37 height 31
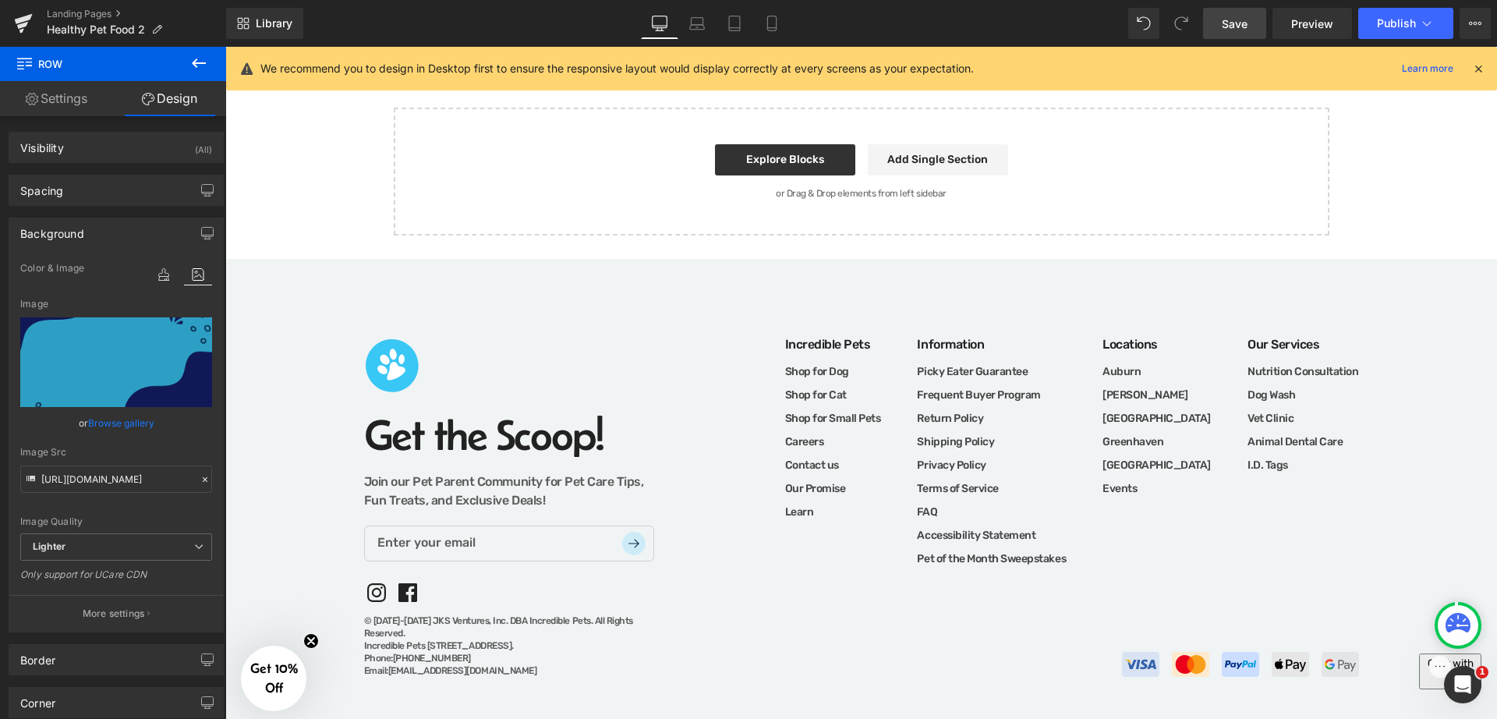
scroll to position [1333, 0]
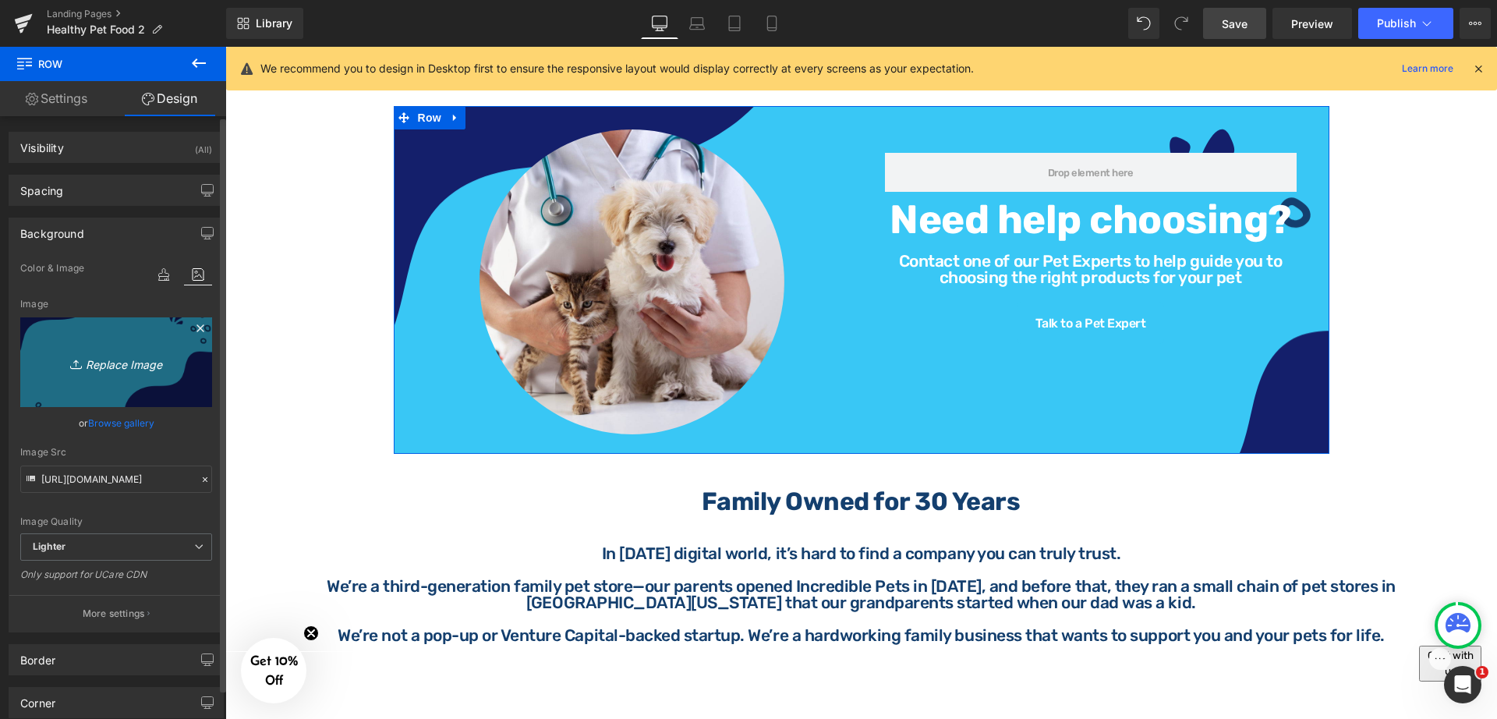
click at [126, 362] on icon "Replace Image" at bounding box center [116, 361] width 125 height 19
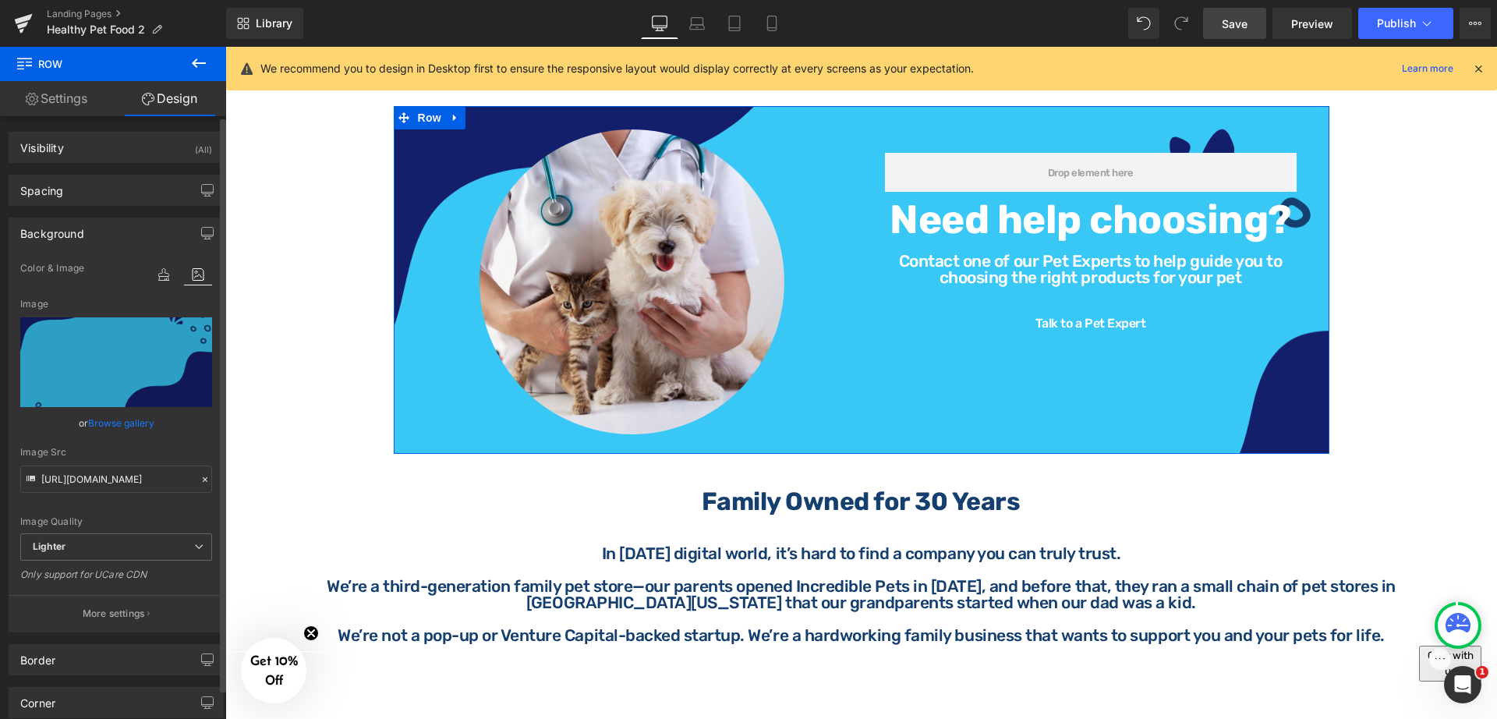
click at [142, 427] on link "Browse gallery" at bounding box center [121, 422] width 66 height 27
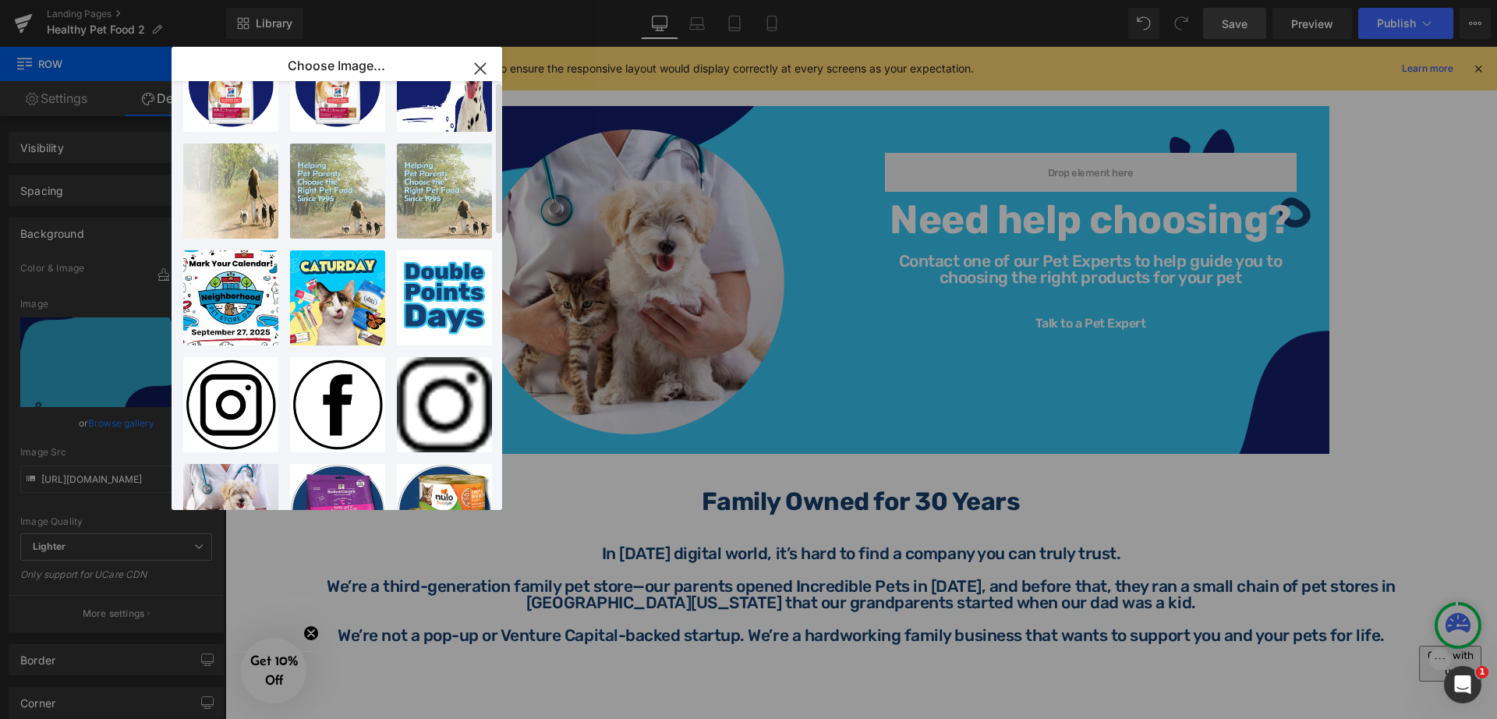
scroll to position [0, 0]
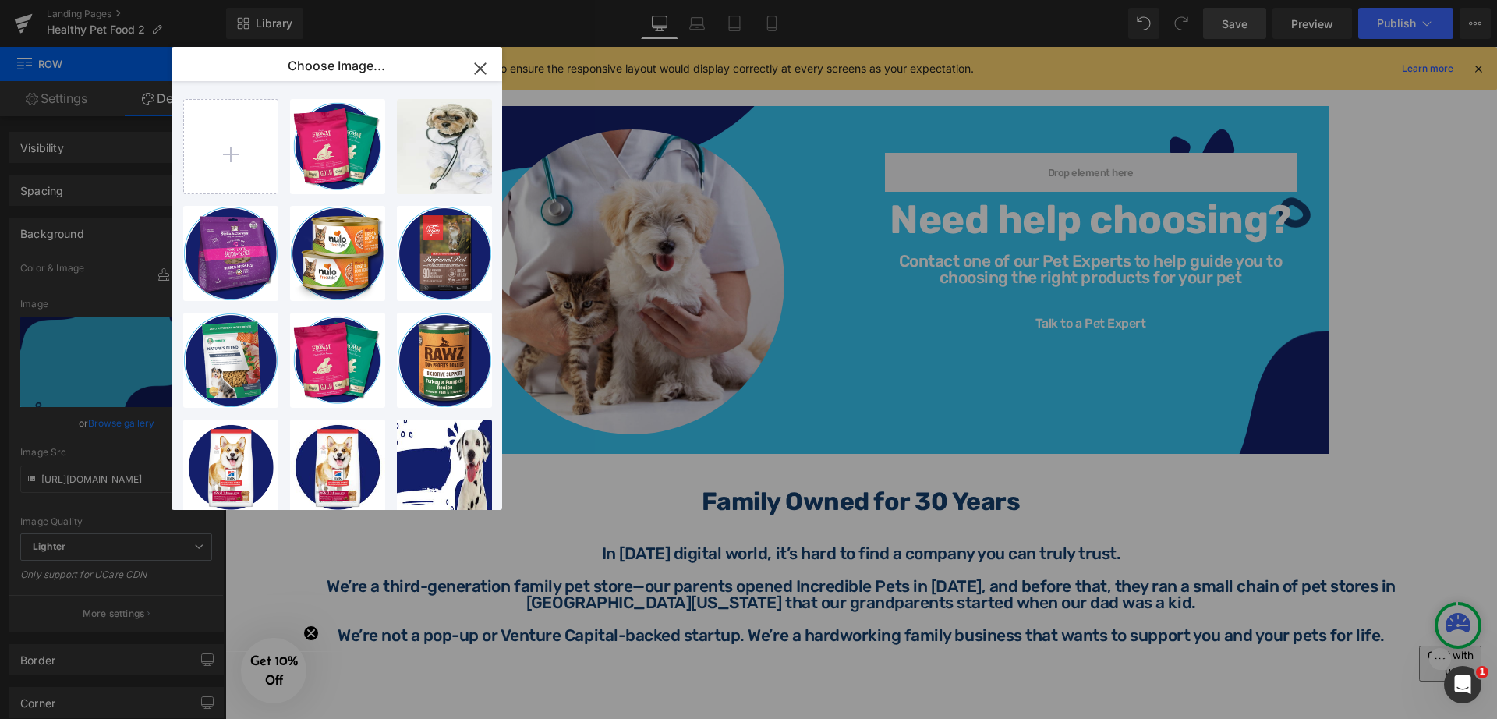
click at [475, 68] on icon "button" at bounding box center [480, 68] width 25 height 25
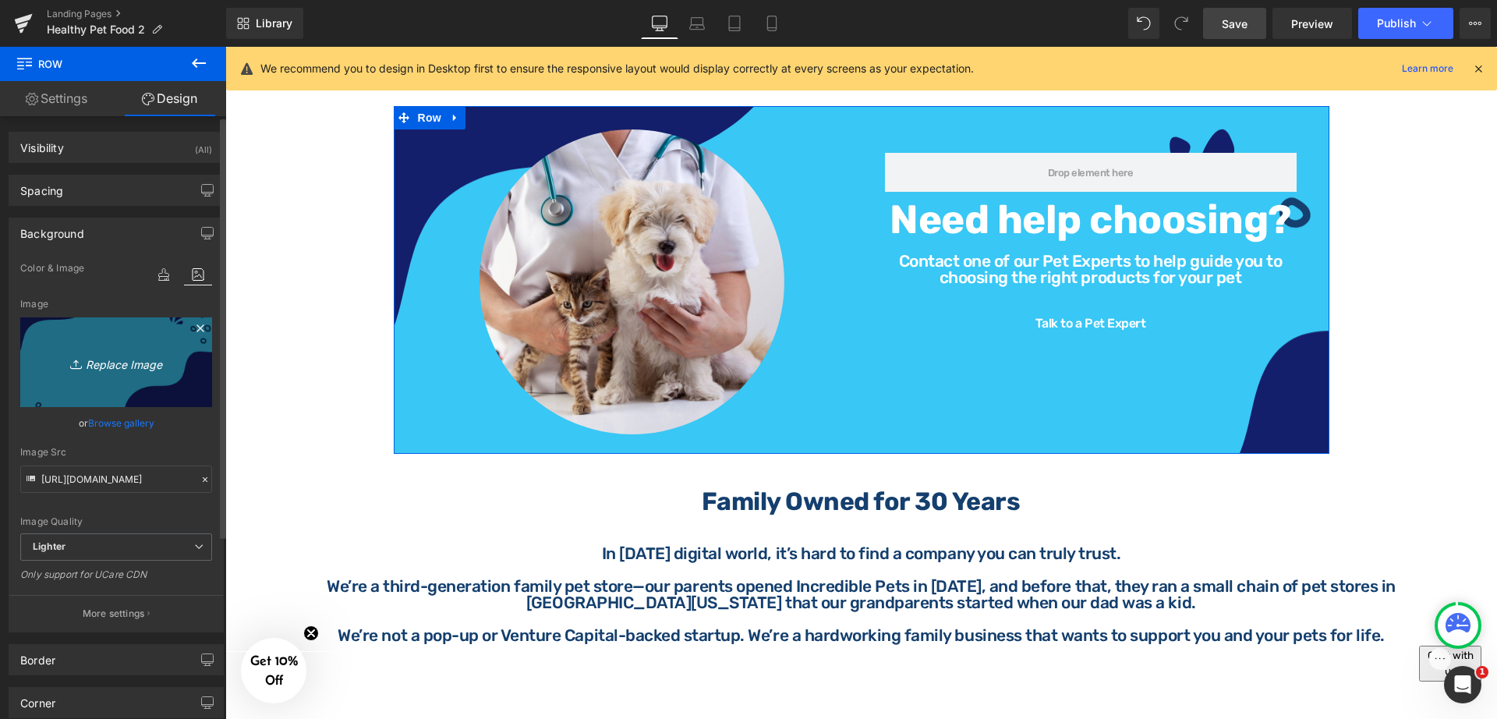
click at [119, 359] on icon "Replace Image" at bounding box center [116, 361] width 125 height 19
type input "C:\fakepath\HB (7).png"
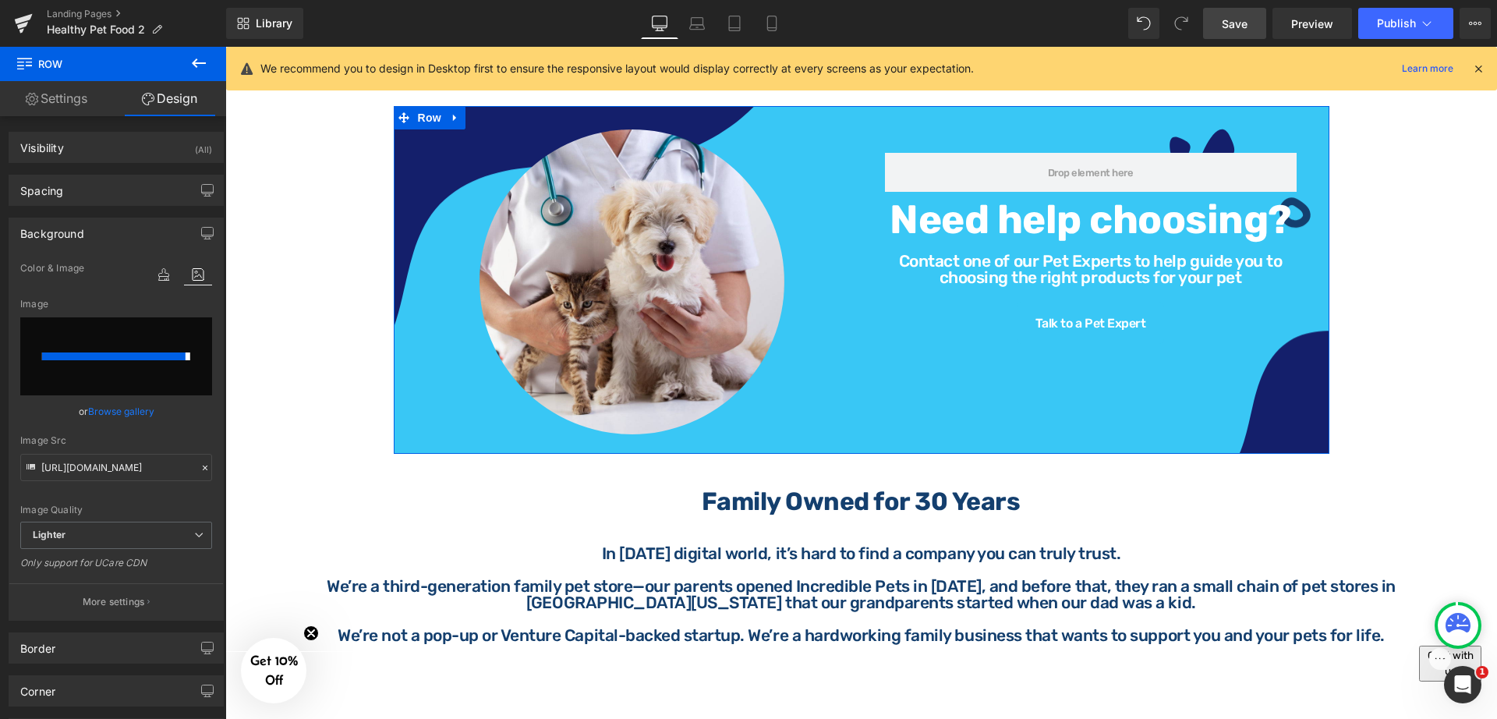
type input "https://ucarecdn.com/b5918bf7-37e6-4a9a-baa8-77a287731d24/-/format/auto/-/previ…"
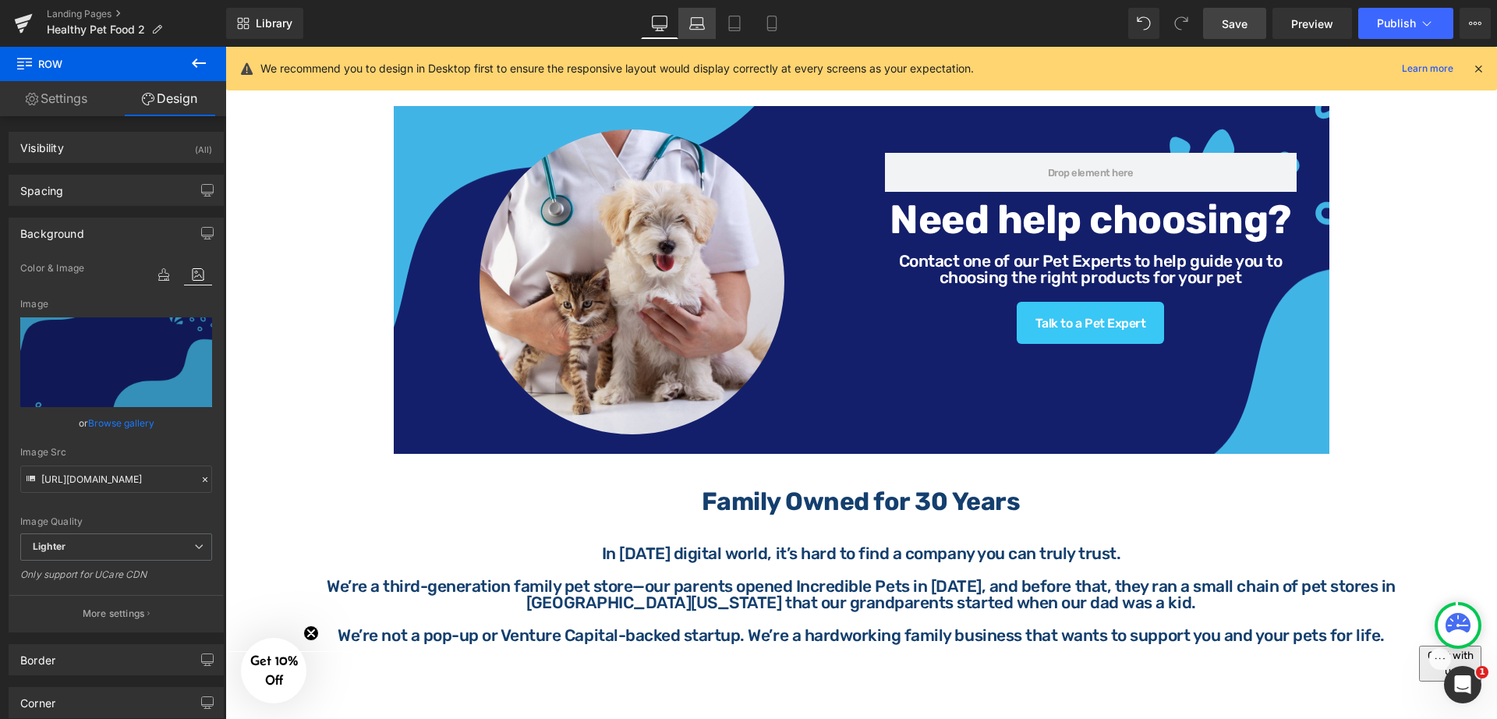
click at [710, 30] on link "Laptop" at bounding box center [696, 23] width 37 height 31
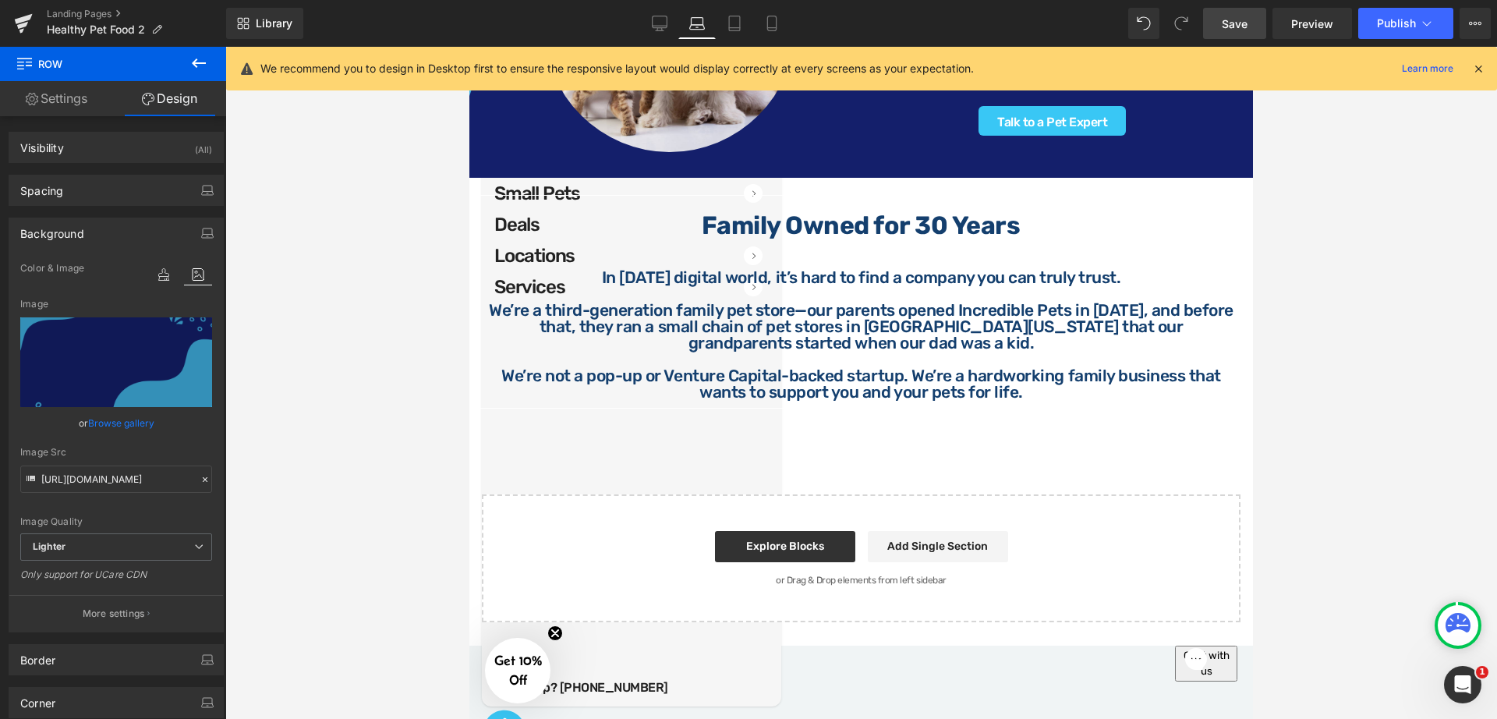
scroll to position [1100, 0]
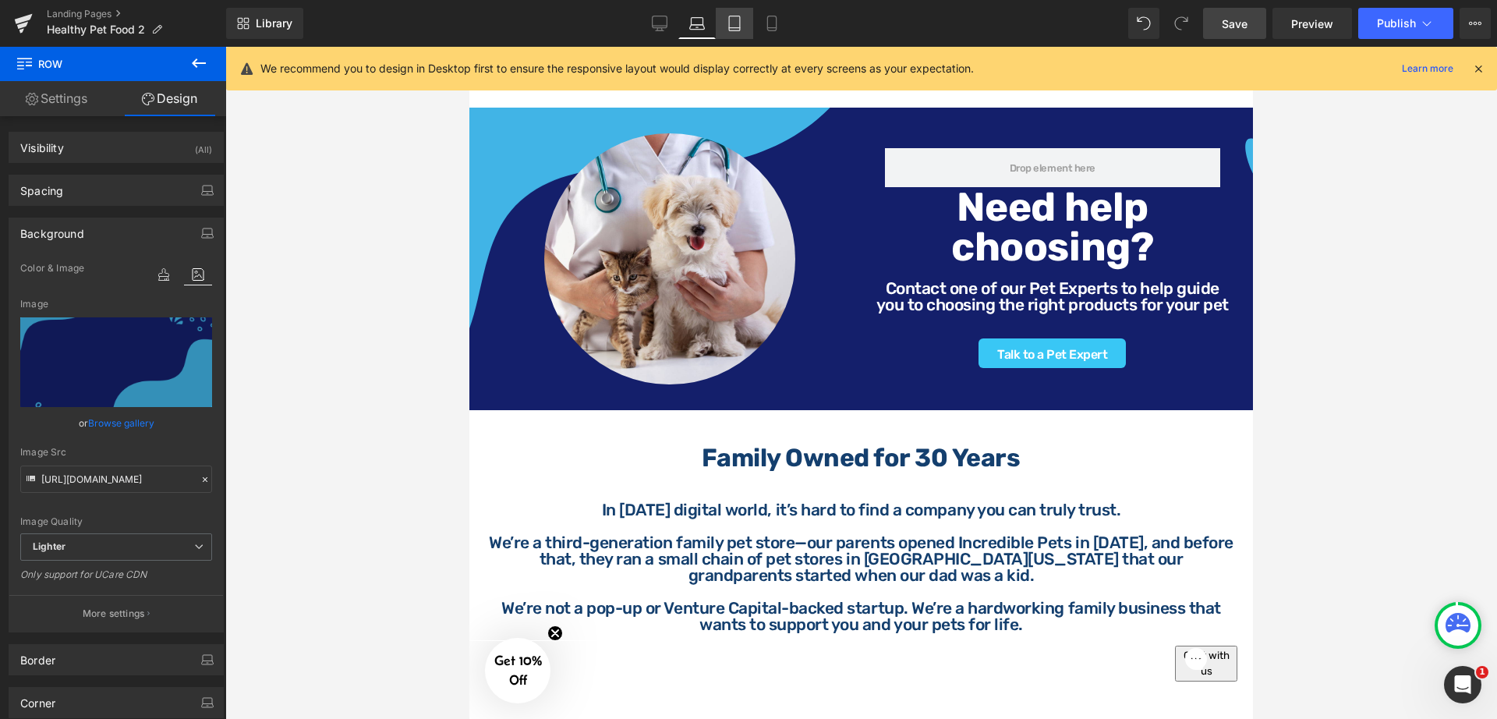
click at [748, 30] on link "Tablet" at bounding box center [734, 23] width 37 height 31
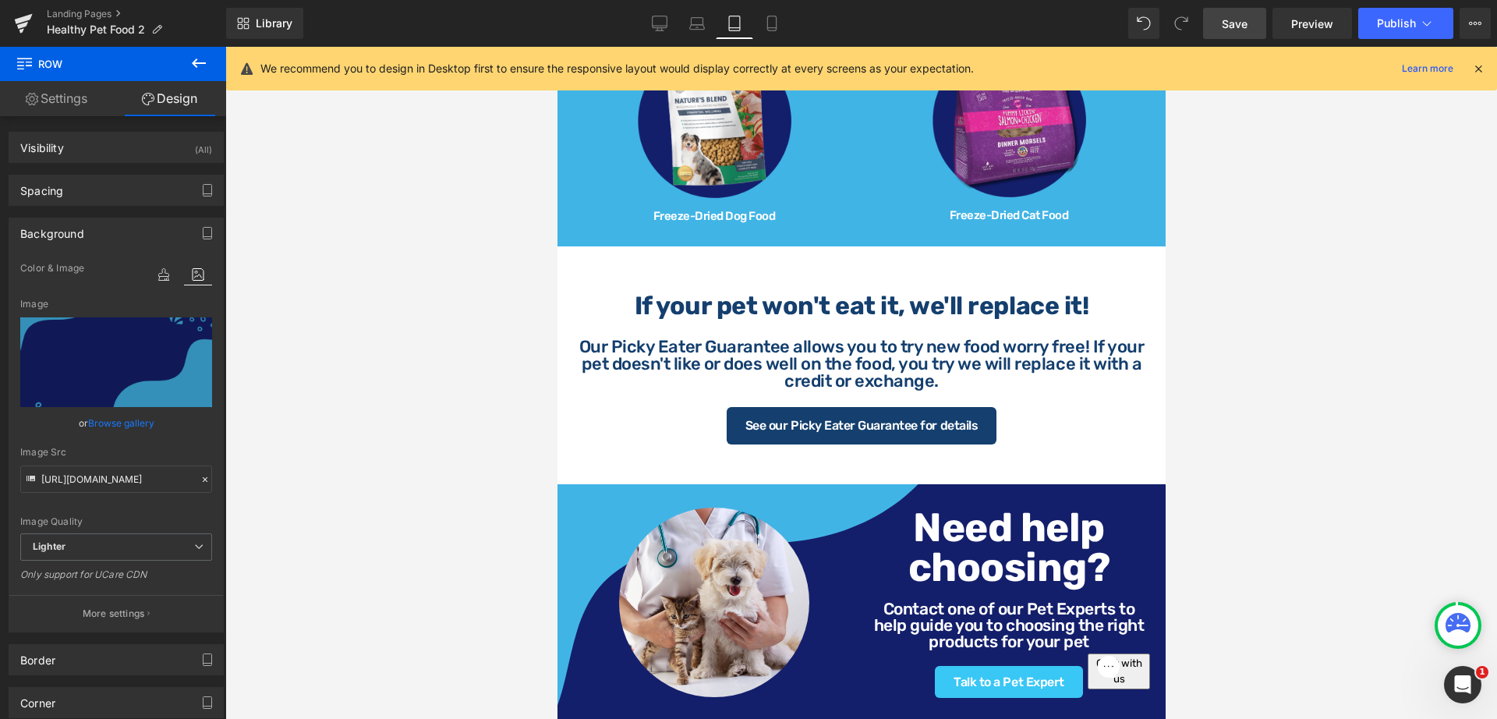
scroll to position [1469, 0]
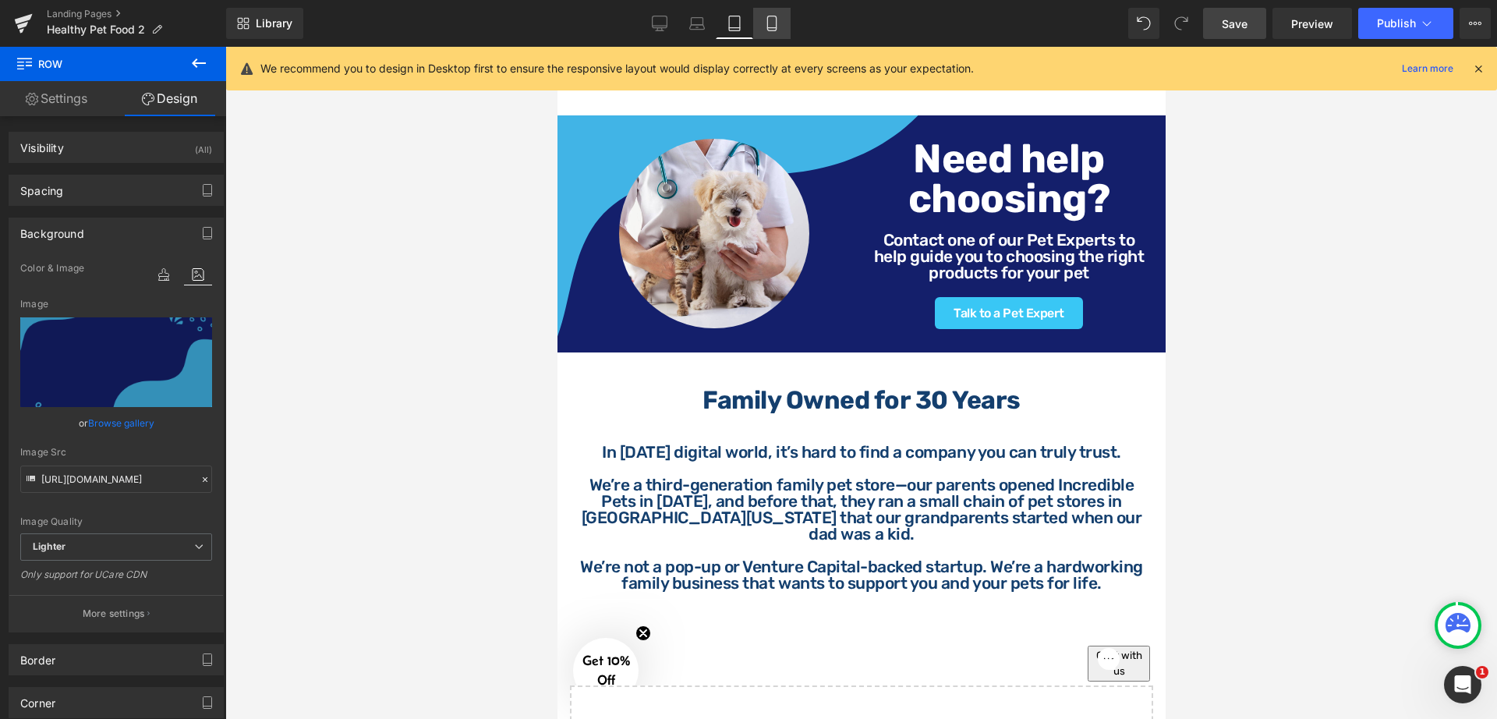
click at [772, 22] on icon at bounding box center [772, 24] width 16 height 16
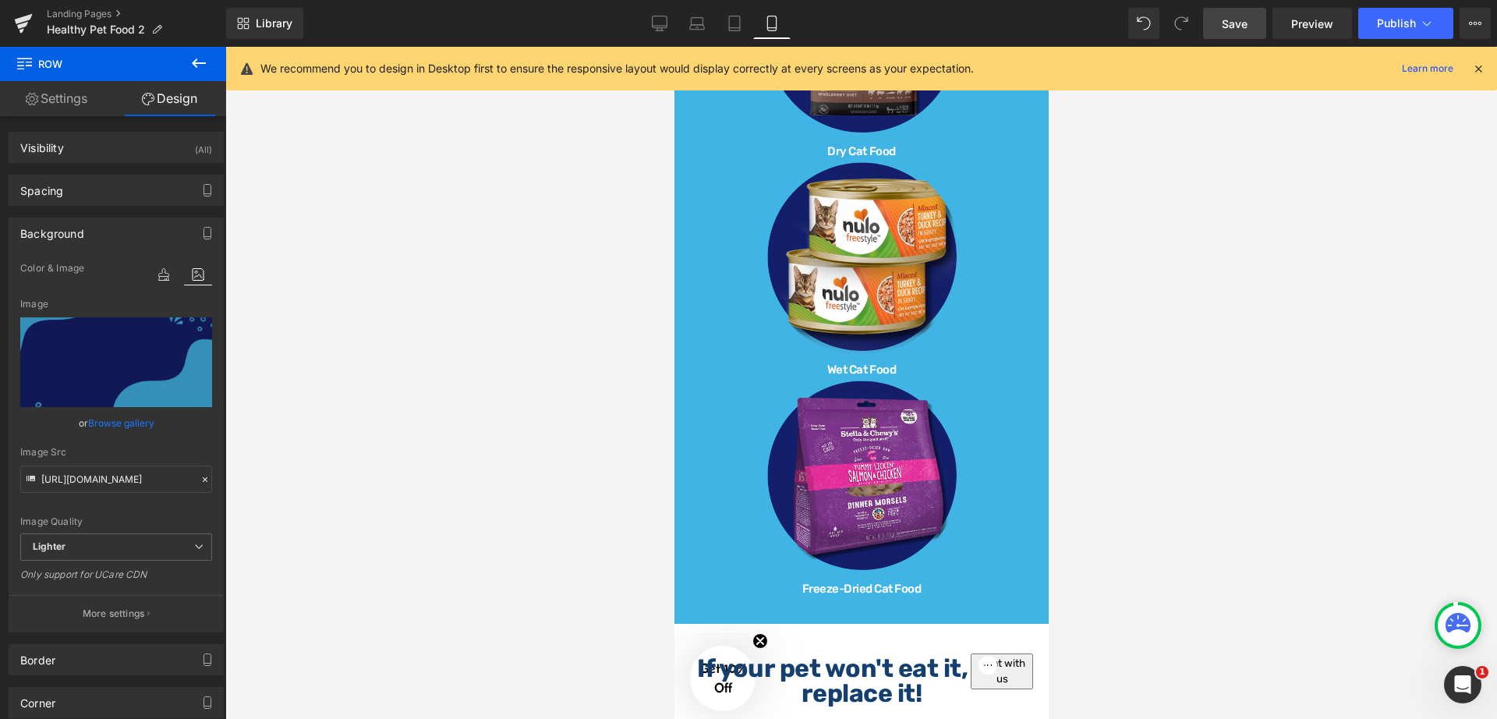
scroll to position [2243, 0]
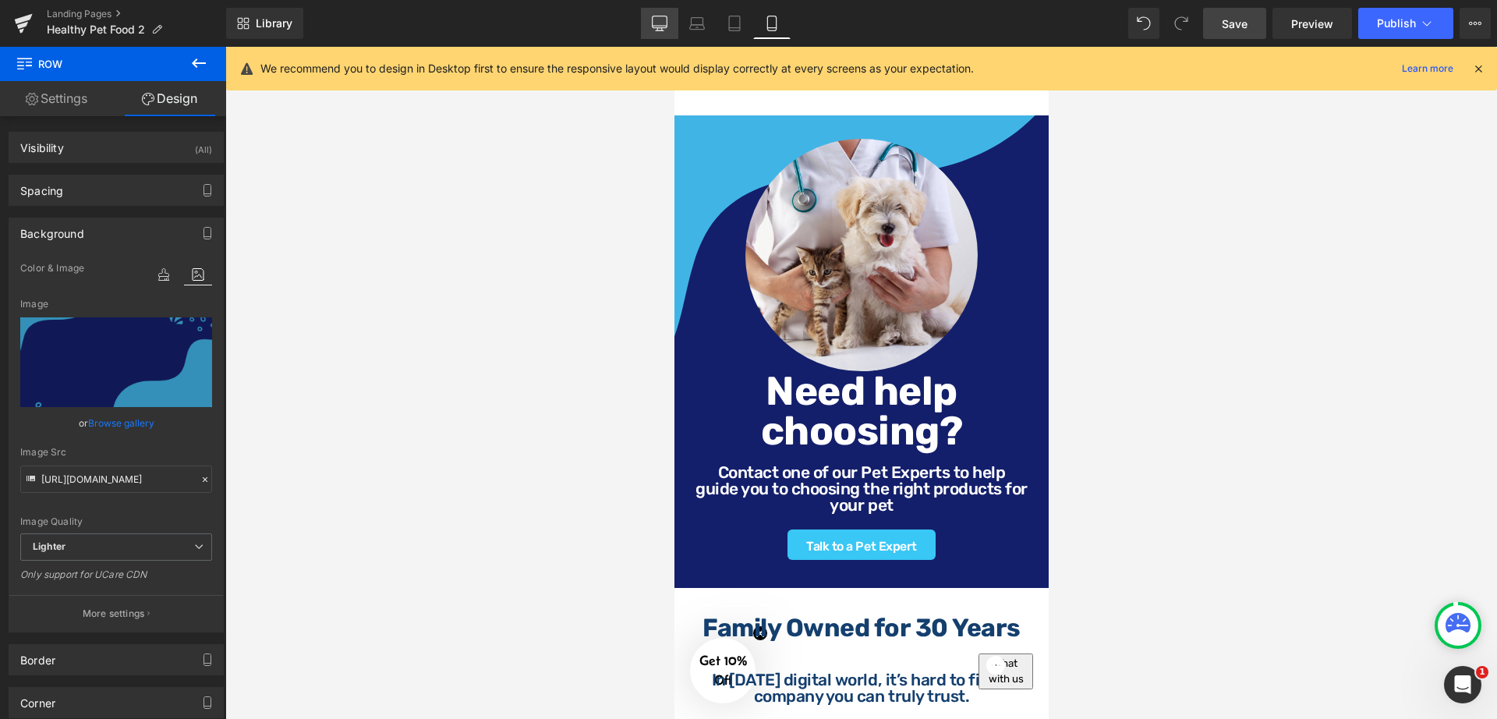
click at [668, 34] on link "Desktop" at bounding box center [659, 23] width 37 height 31
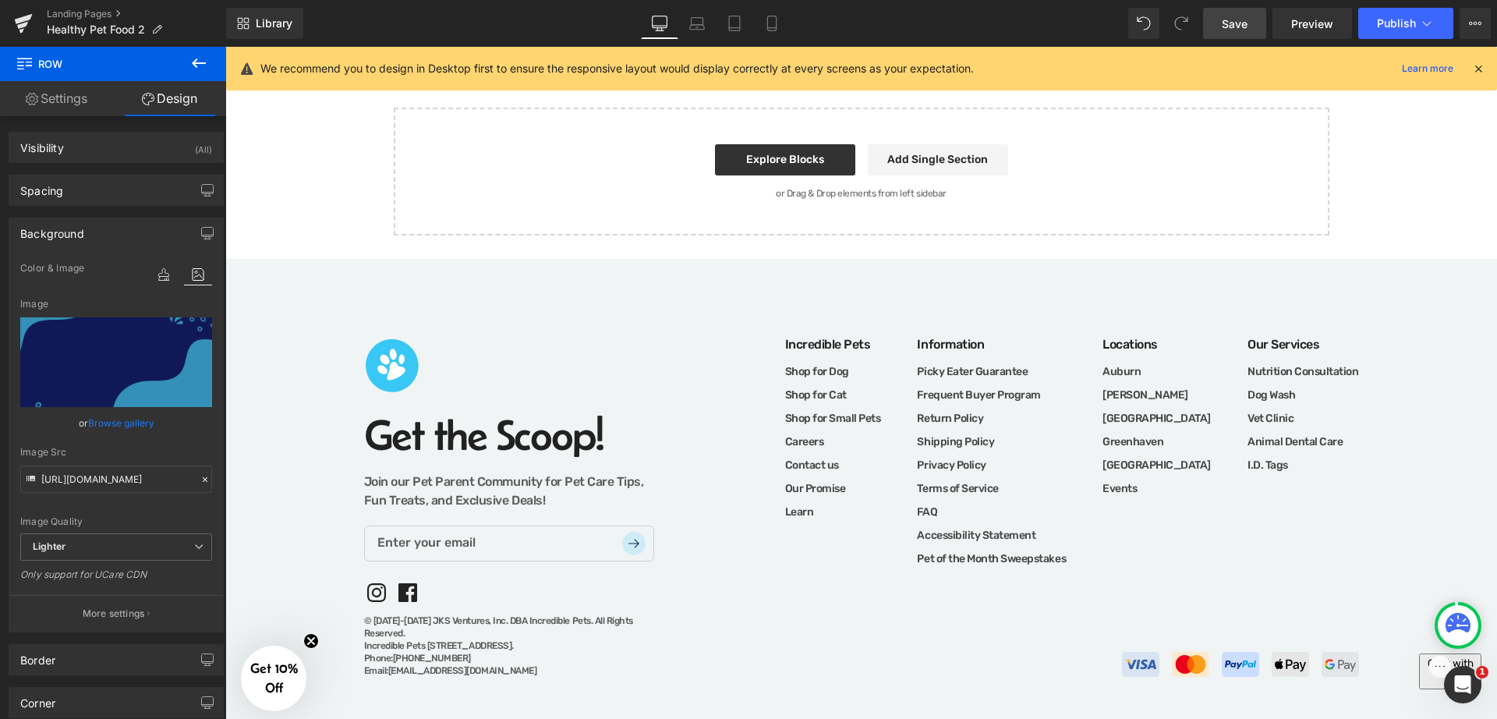
scroll to position [1333, 0]
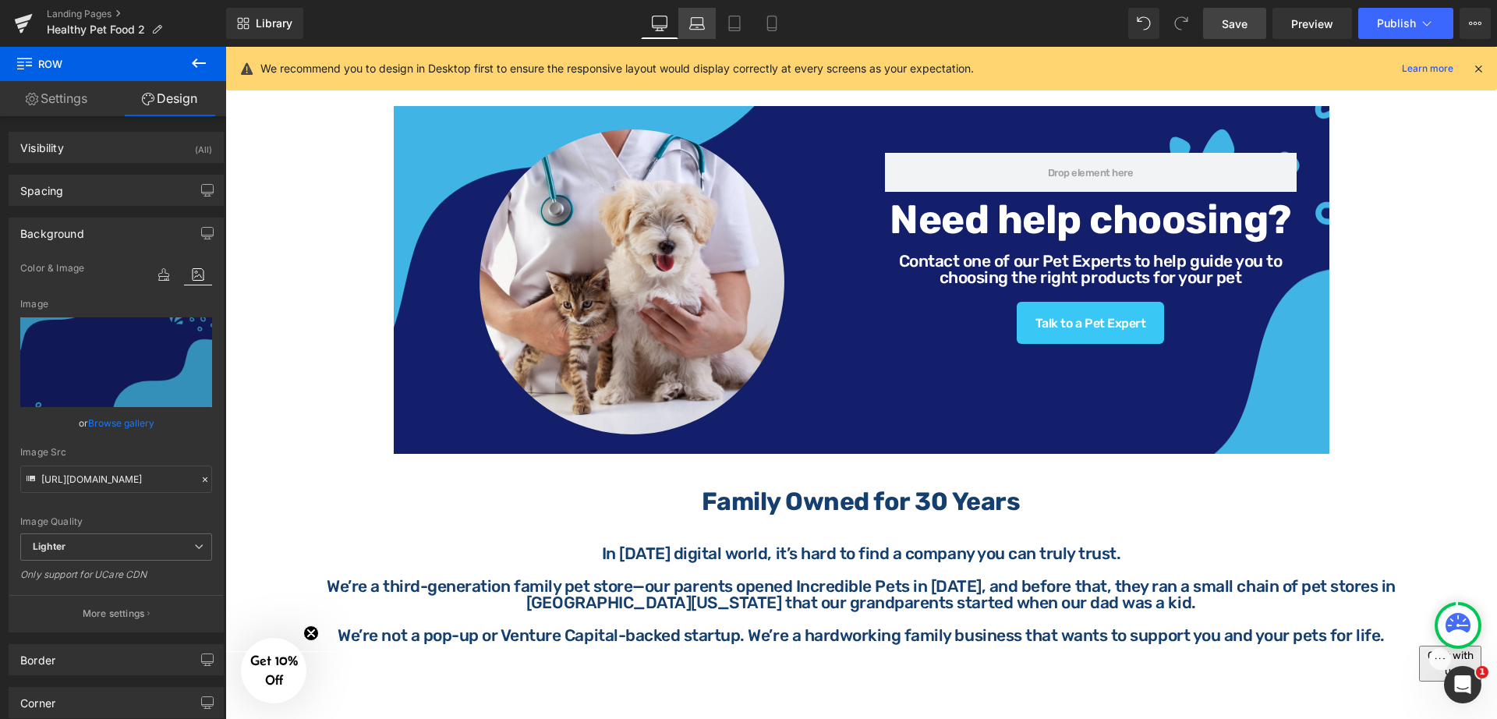
click at [697, 27] on icon at bounding box center [697, 24] width 16 height 16
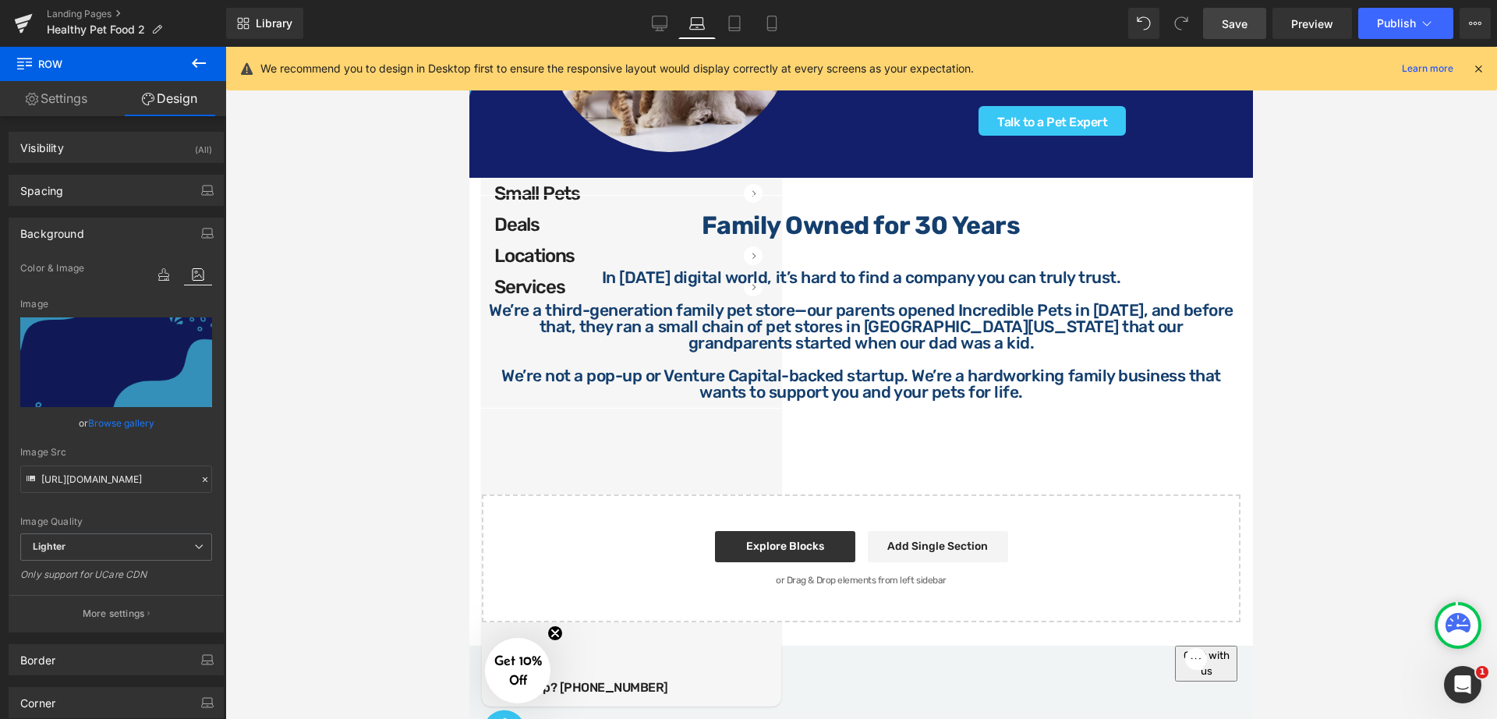
scroll to position [1100, 0]
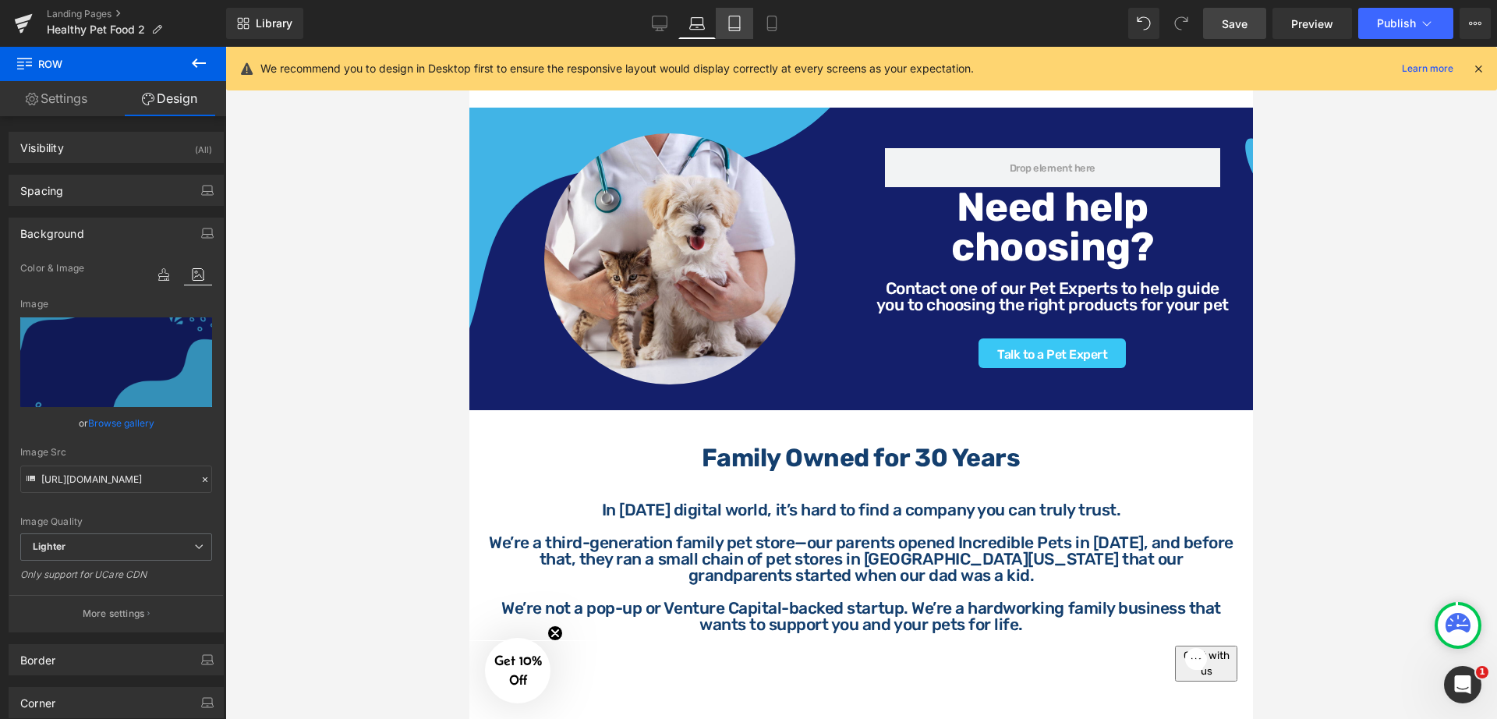
click at [731, 28] on icon at bounding box center [734, 28] width 11 height 0
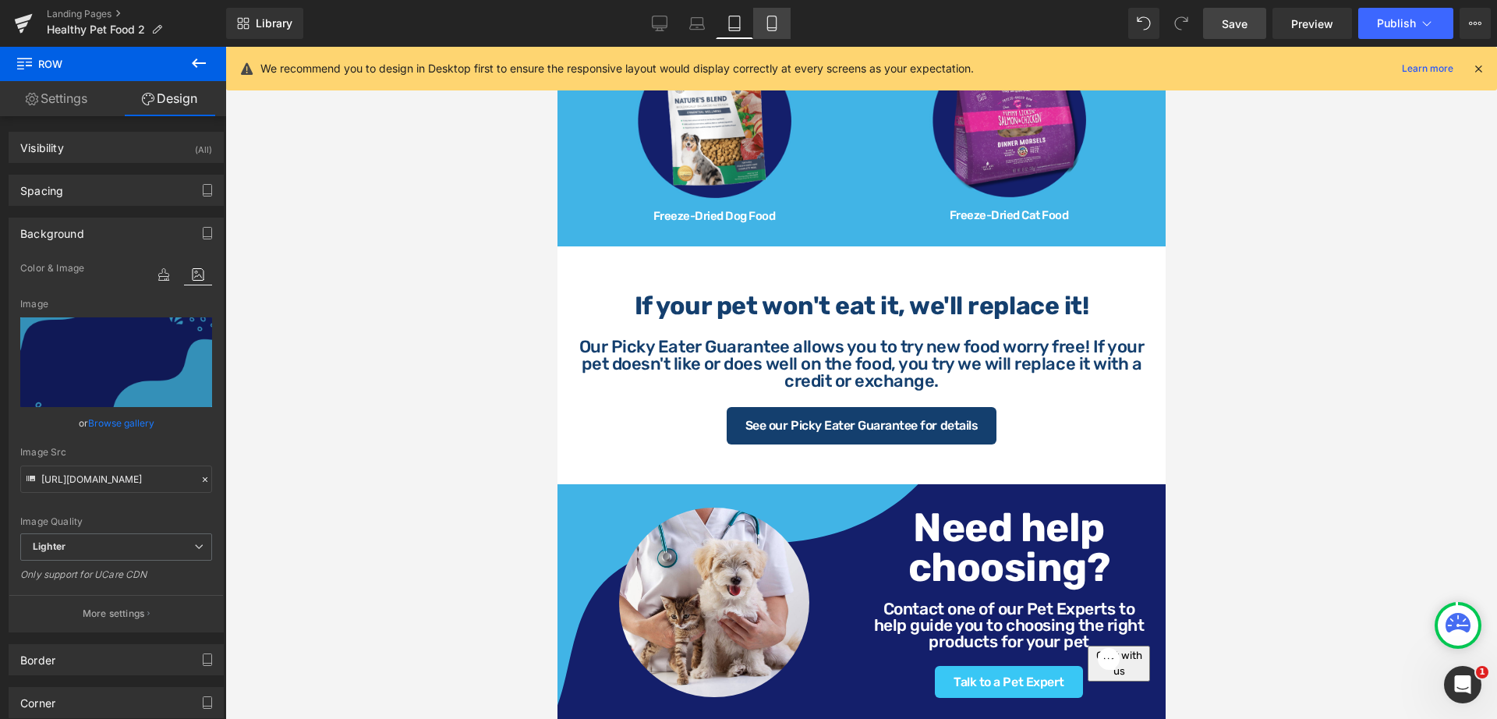
scroll to position [1469, 0]
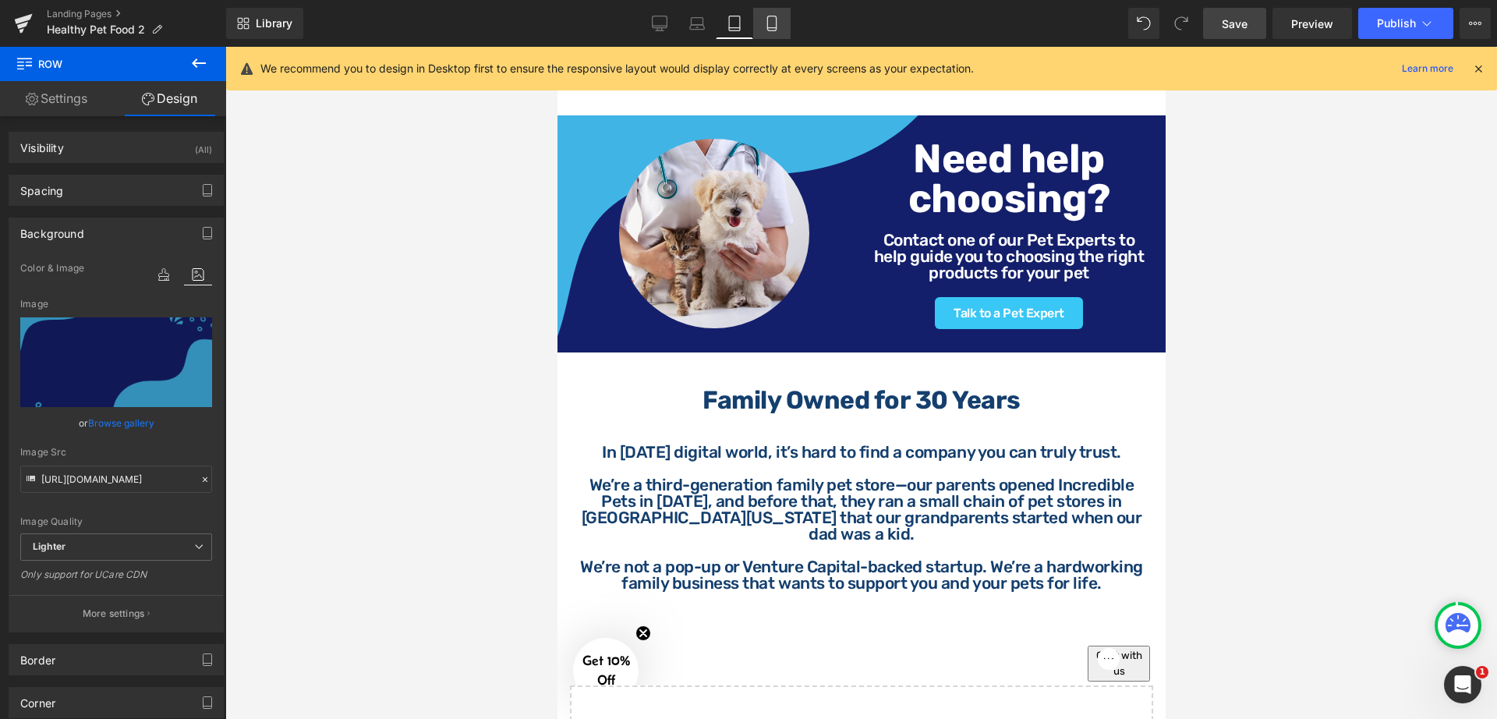
click at [770, 22] on icon at bounding box center [772, 24] width 16 height 16
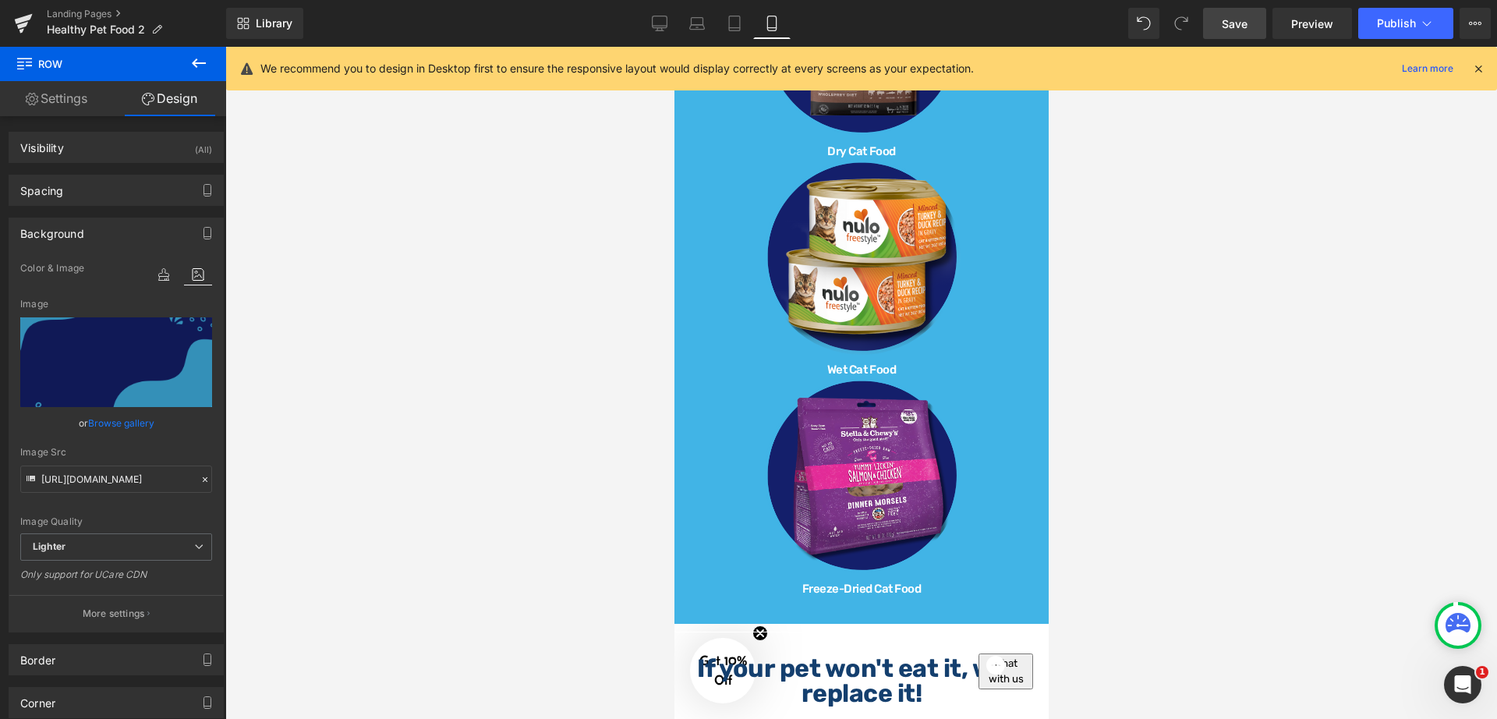
scroll to position [2243, 0]
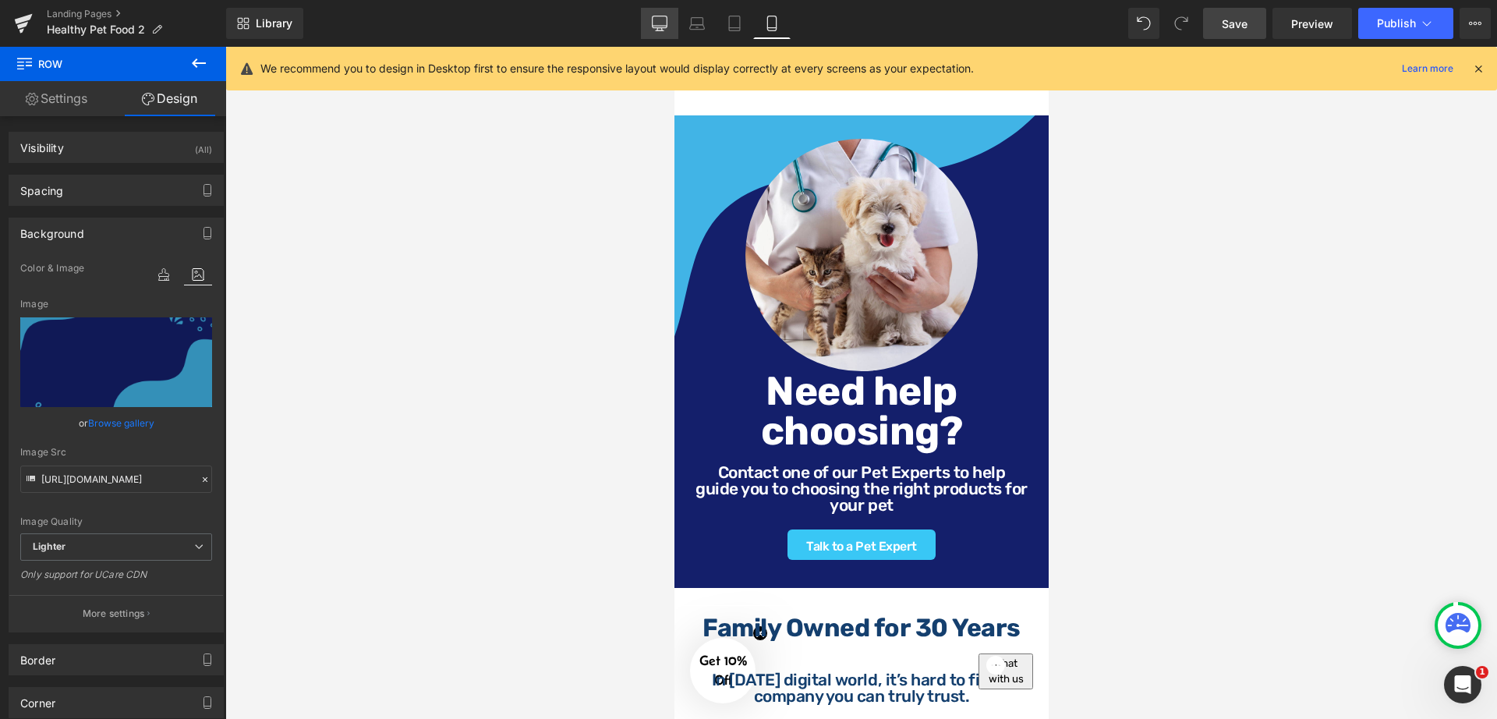
click at [672, 19] on link "Desktop" at bounding box center [659, 23] width 37 height 31
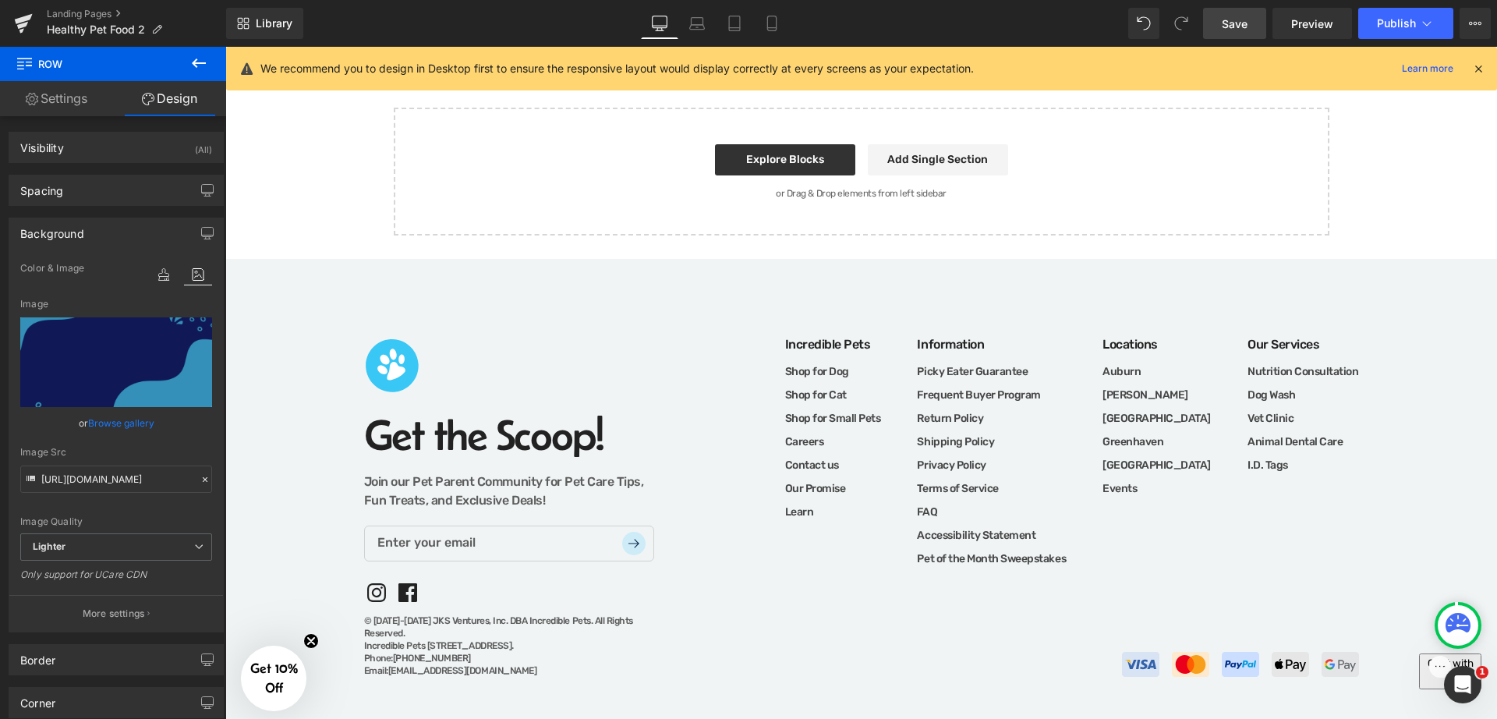
scroll to position [1333, 0]
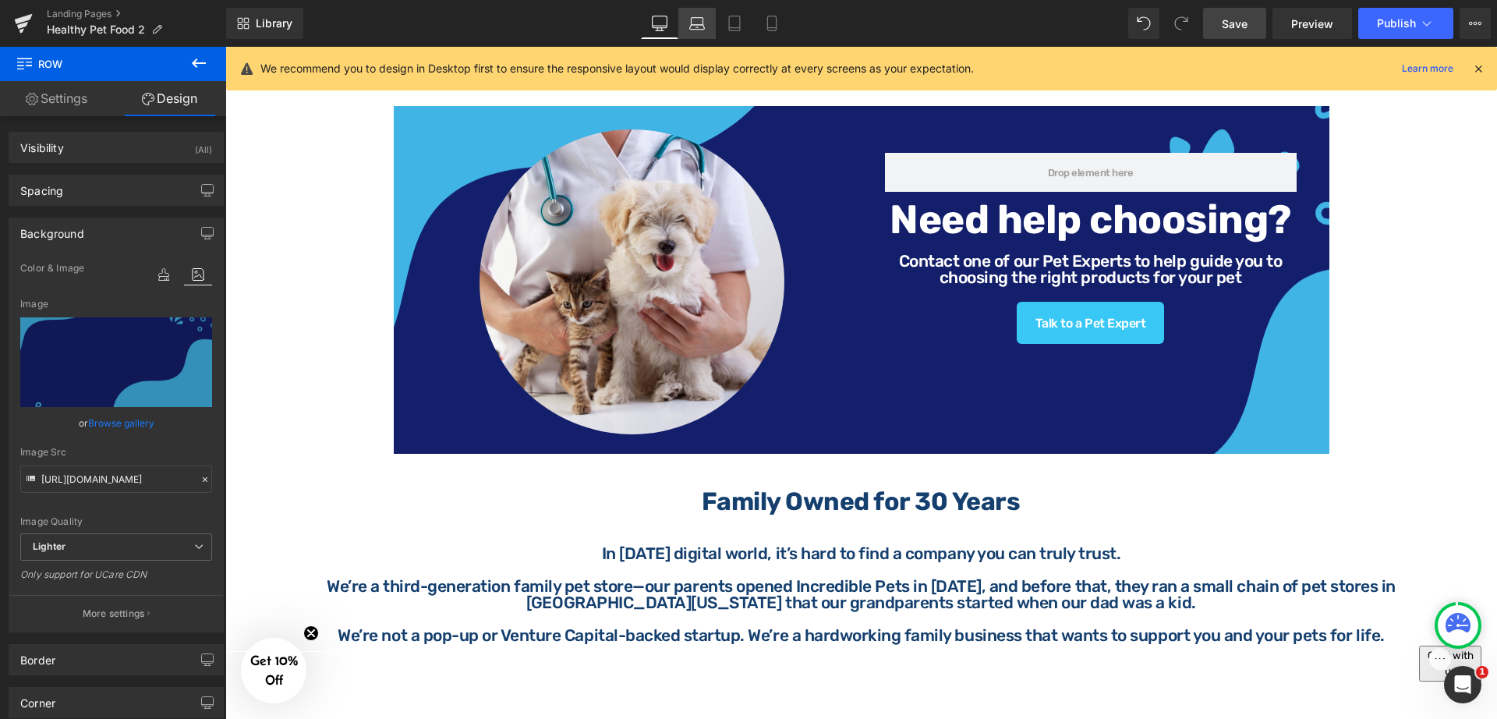
click at [694, 23] on icon at bounding box center [697, 24] width 16 height 16
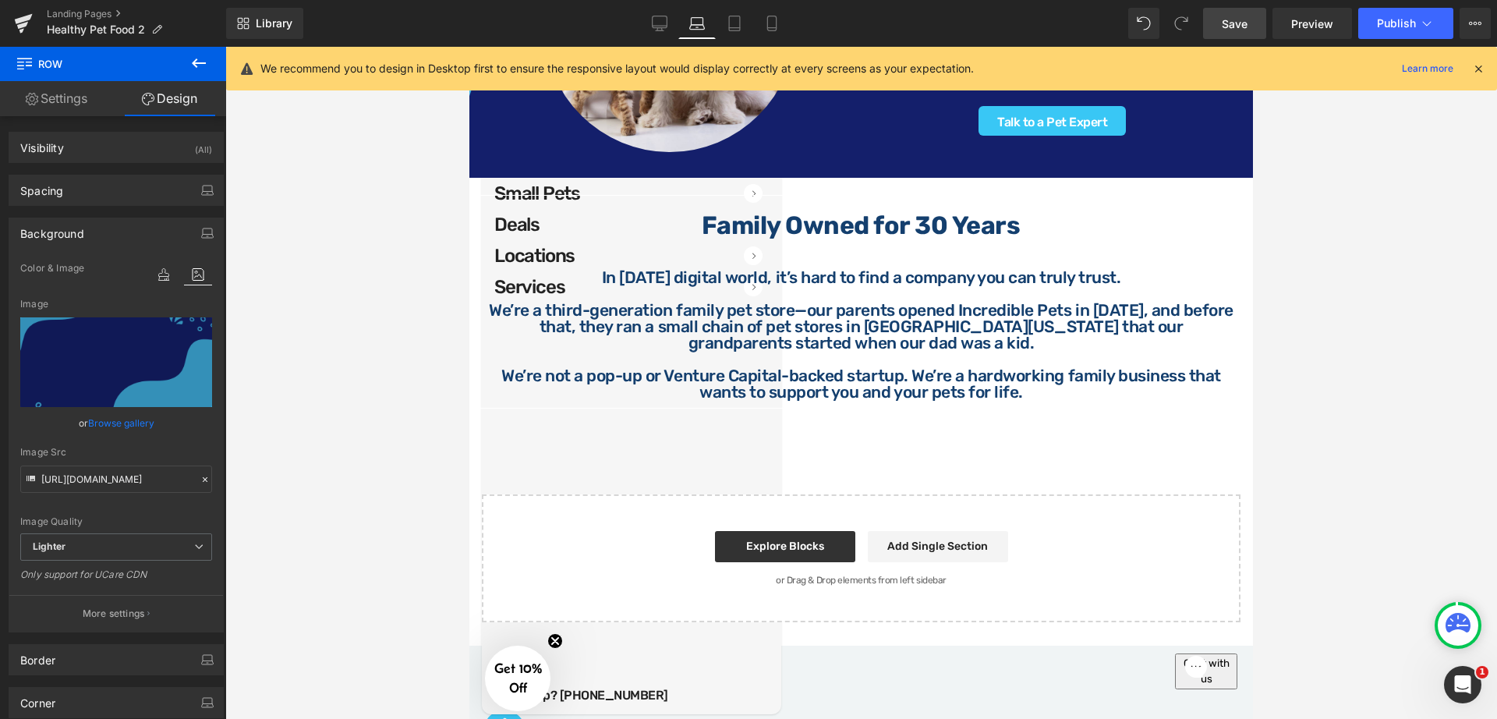
scroll to position [1100, 0]
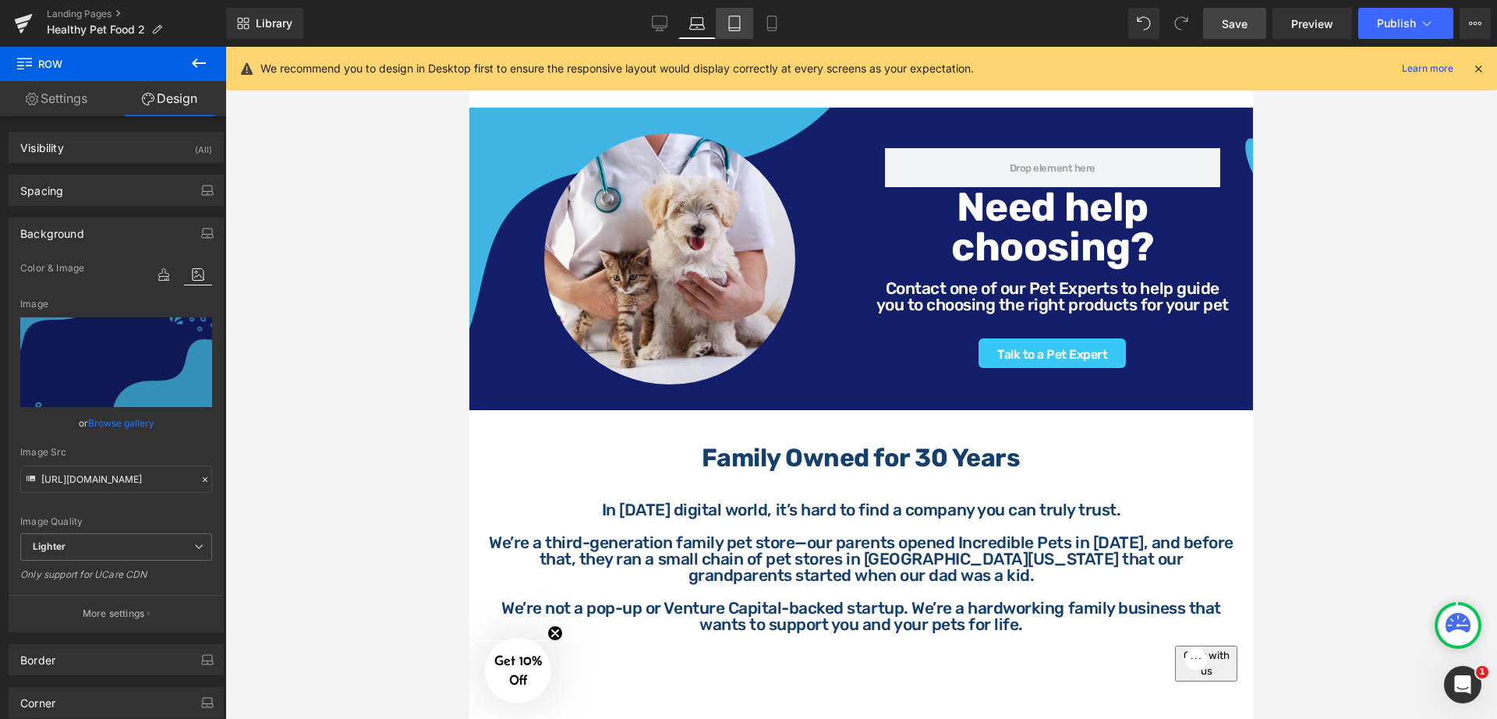
click at [724, 32] on link "Tablet" at bounding box center [734, 23] width 37 height 31
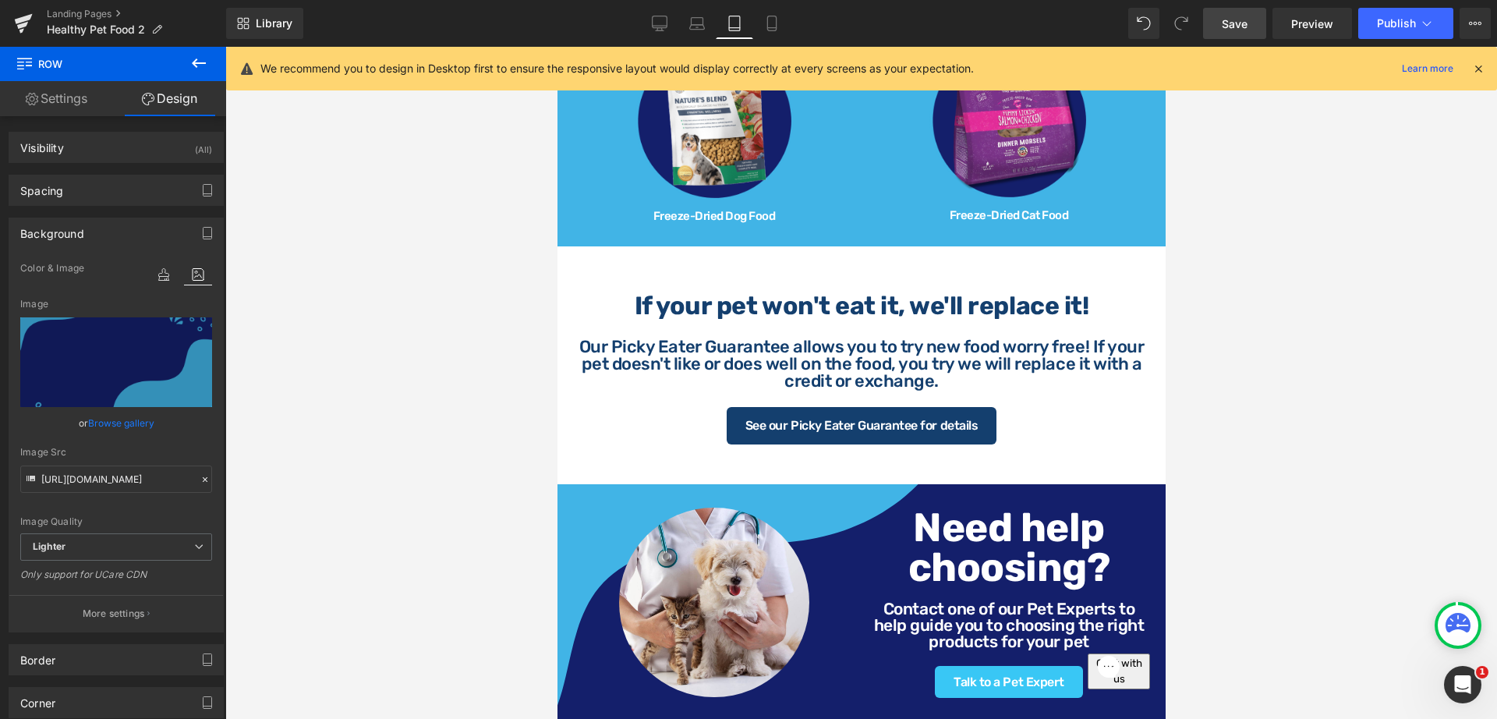
scroll to position [1469, 0]
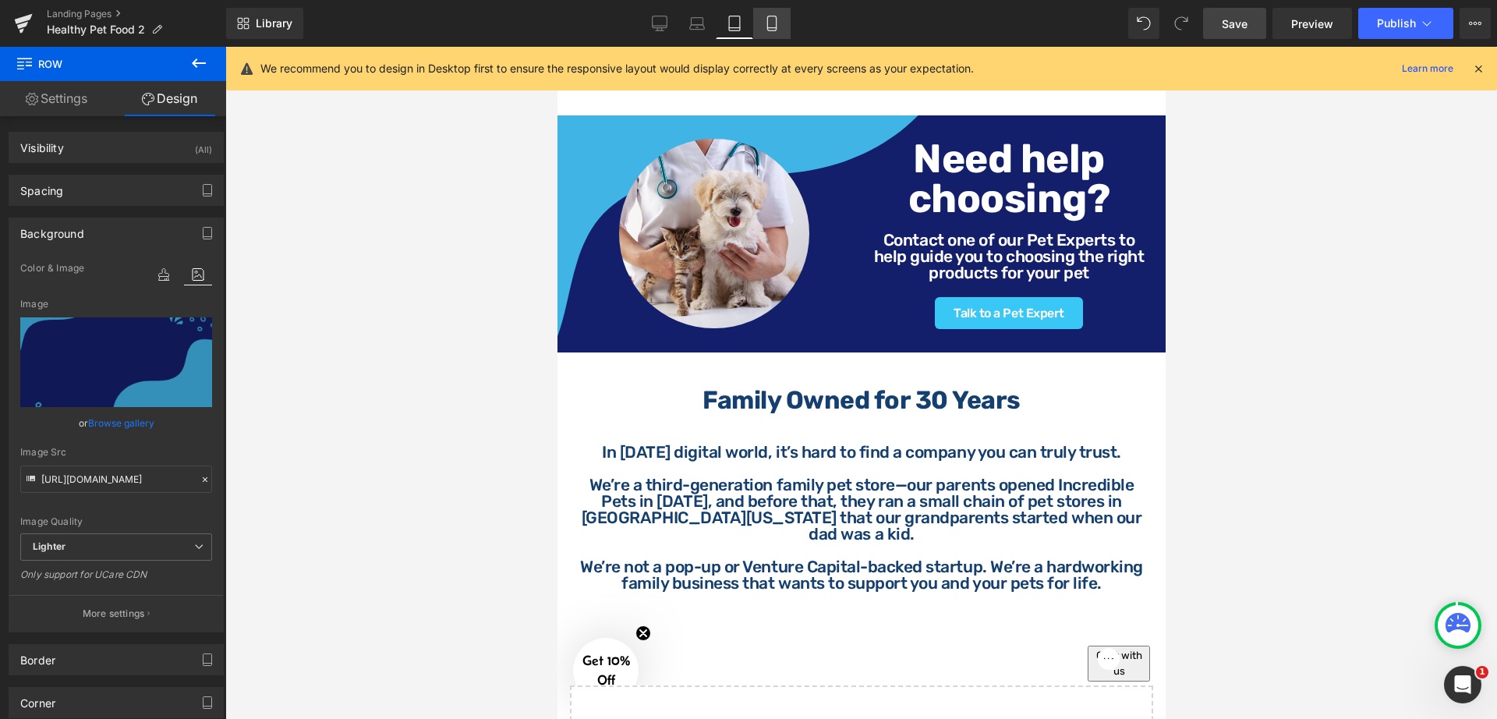
click at [784, 27] on link "Mobile" at bounding box center [771, 23] width 37 height 31
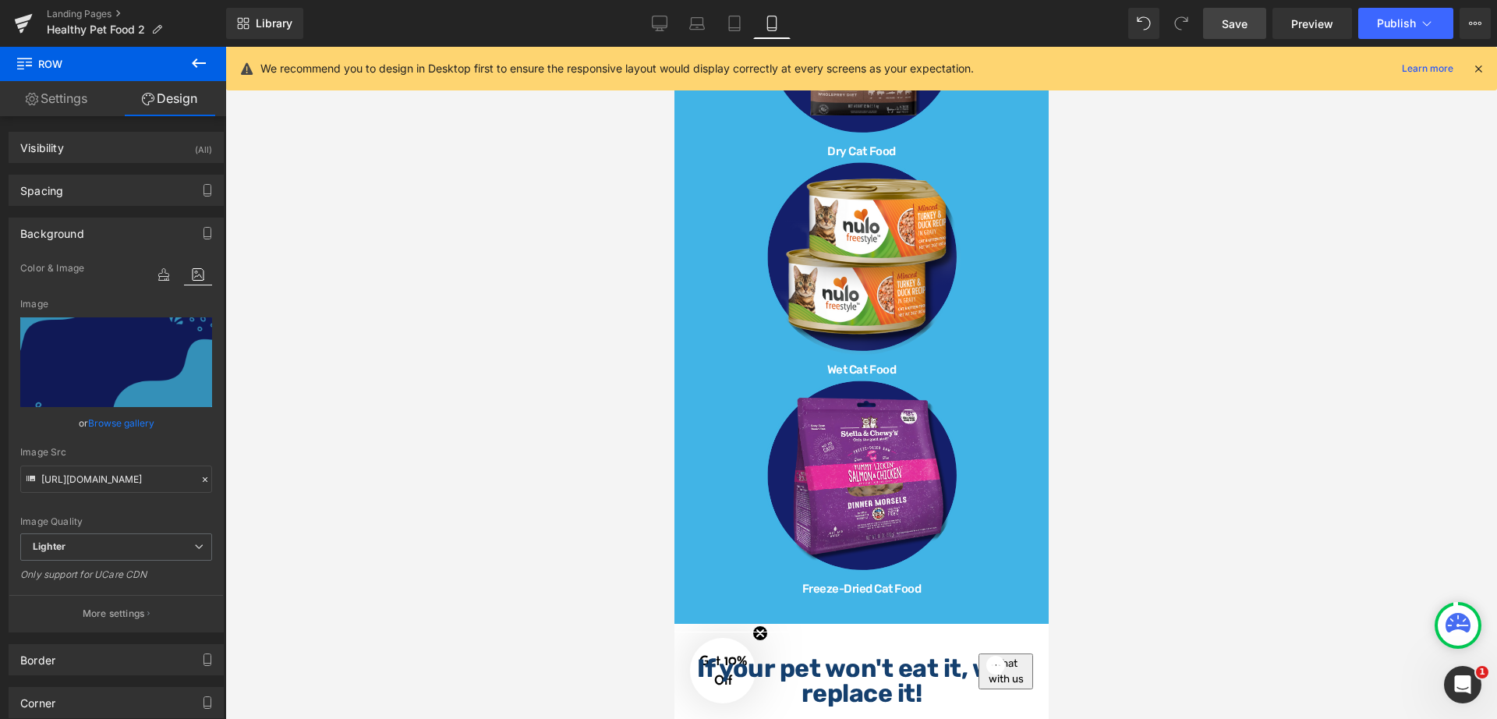
scroll to position [2243, 0]
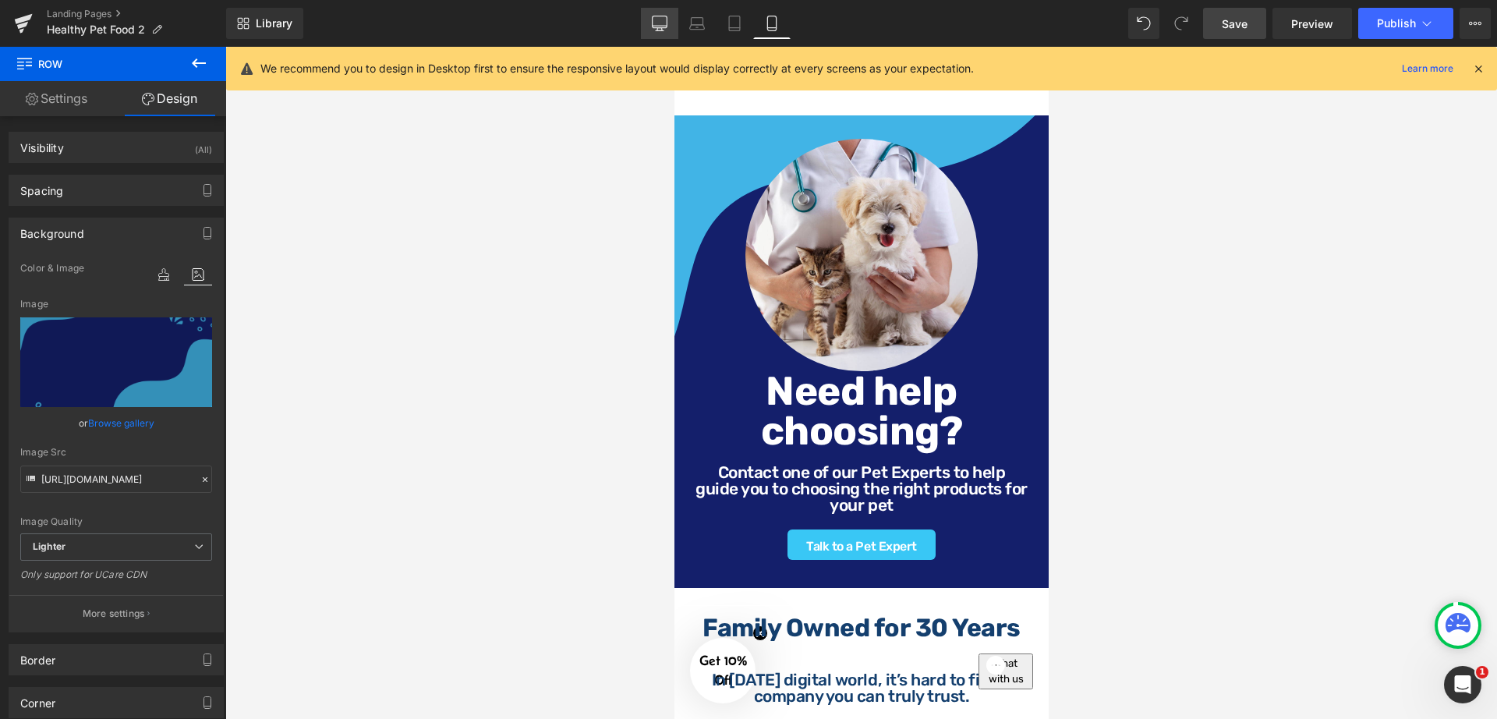
click at [667, 32] on link "Desktop" at bounding box center [659, 23] width 37 height 31
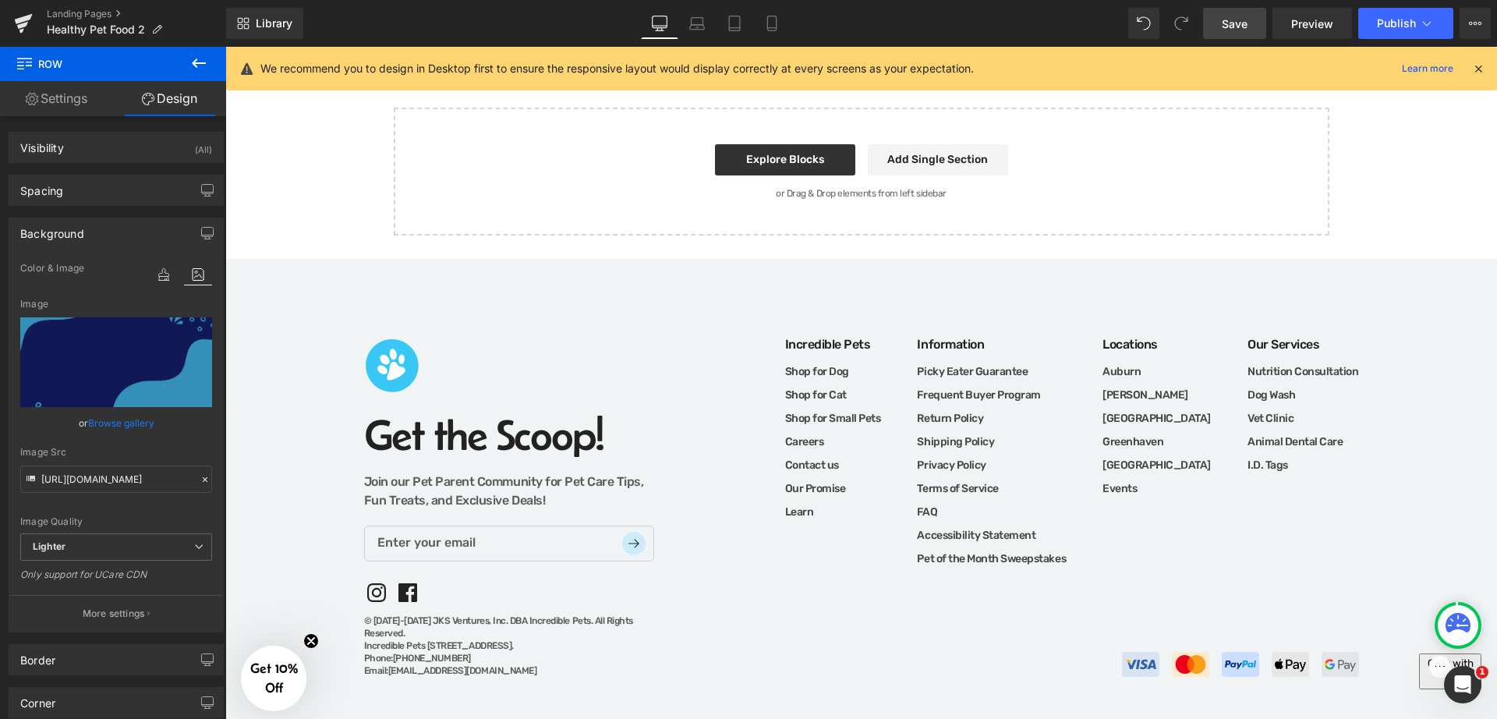
scroll to position [1333, 0]
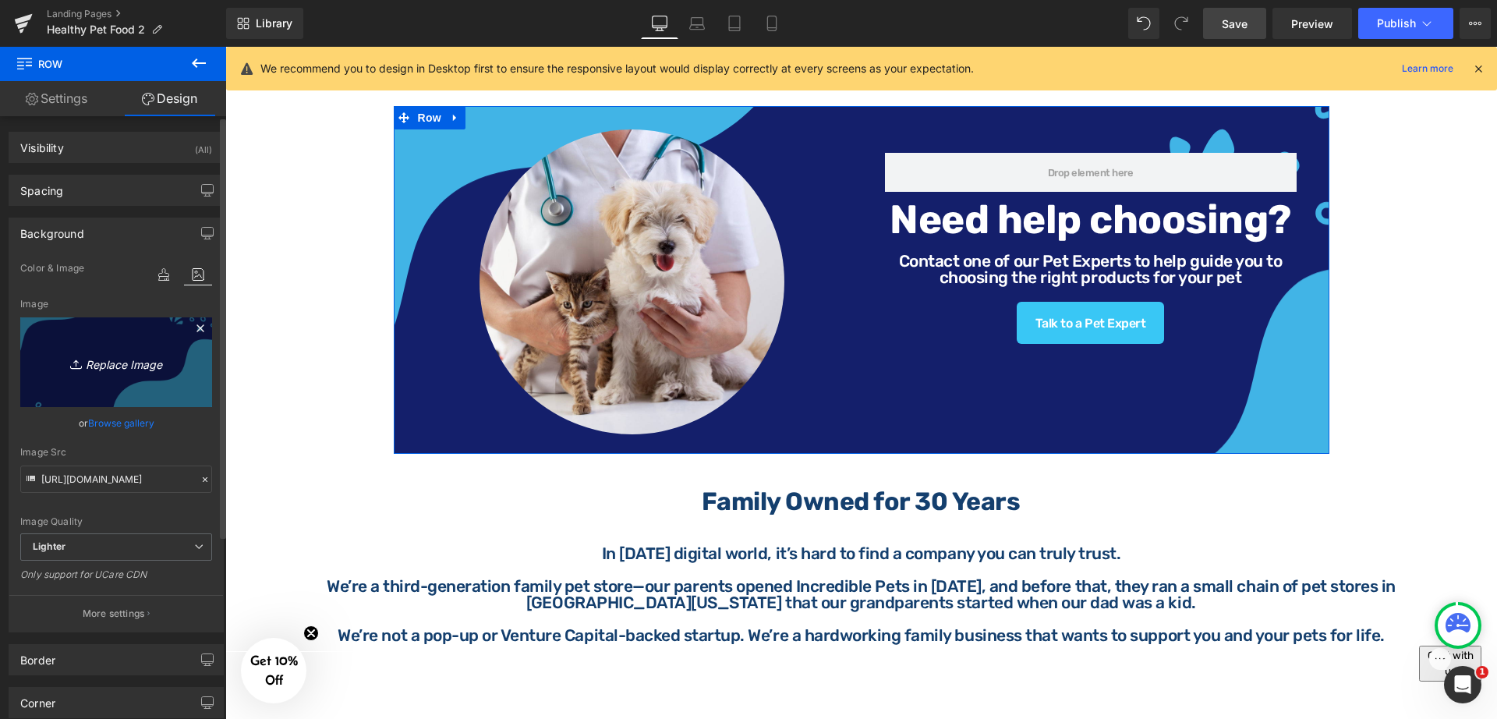
click at [143, 364] on icon "Replace Image" at bounding box center [116, 361] width 125 height 19
type input "C:\fakepath\HB (8).png"
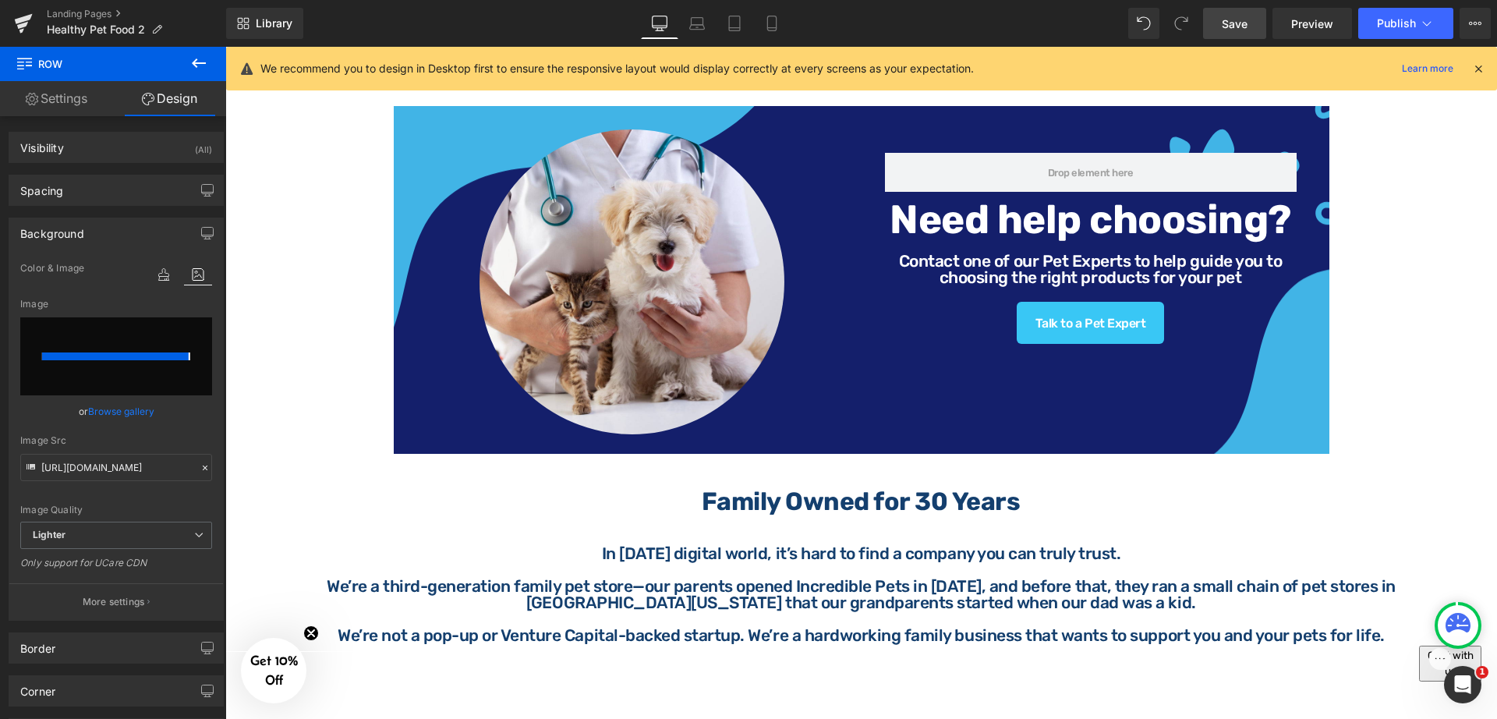
type input "https://ucarecdn.com/0b477511-646f-46be-b6d6-398aeb0bc9ce/-/format/auto/-/previ…"
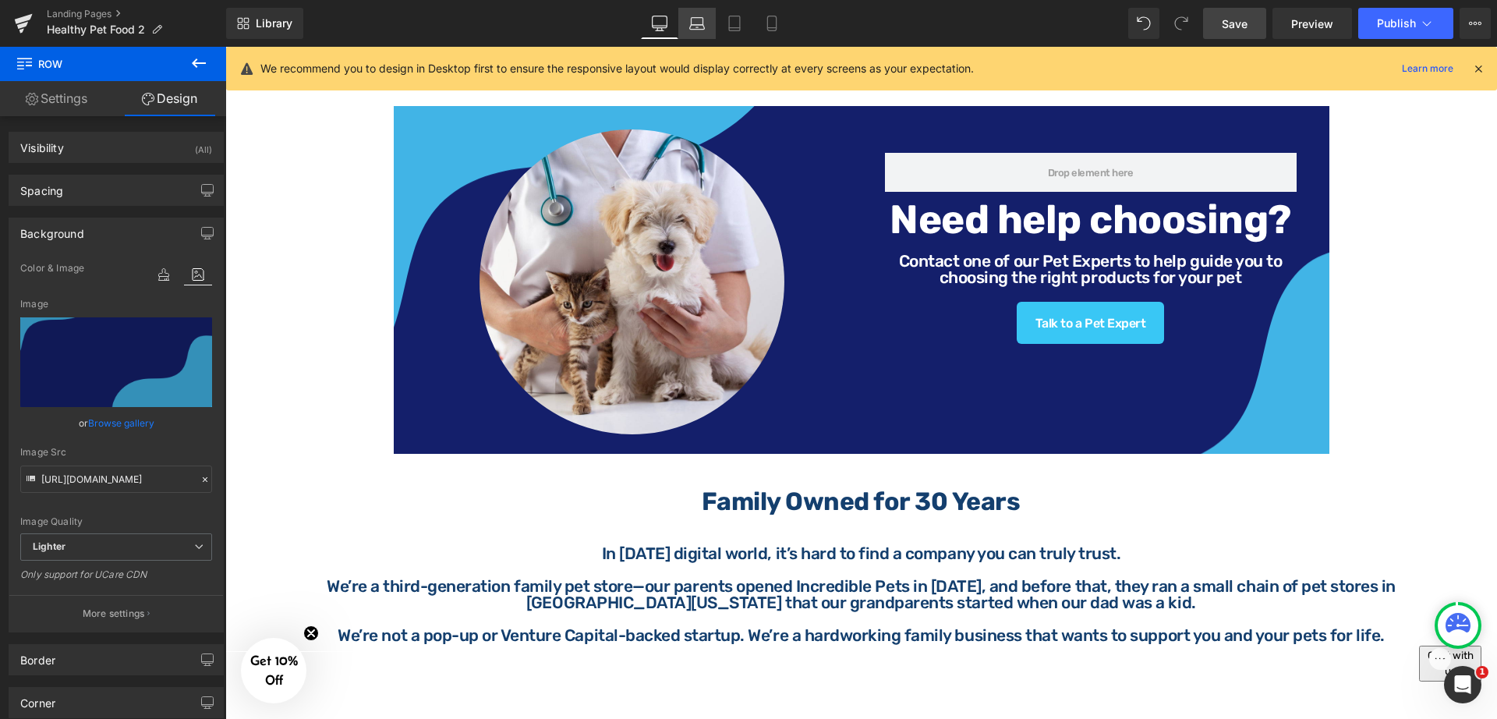
click at [696, 23] on icon at bounding box center [697, 24] width 16 height 16
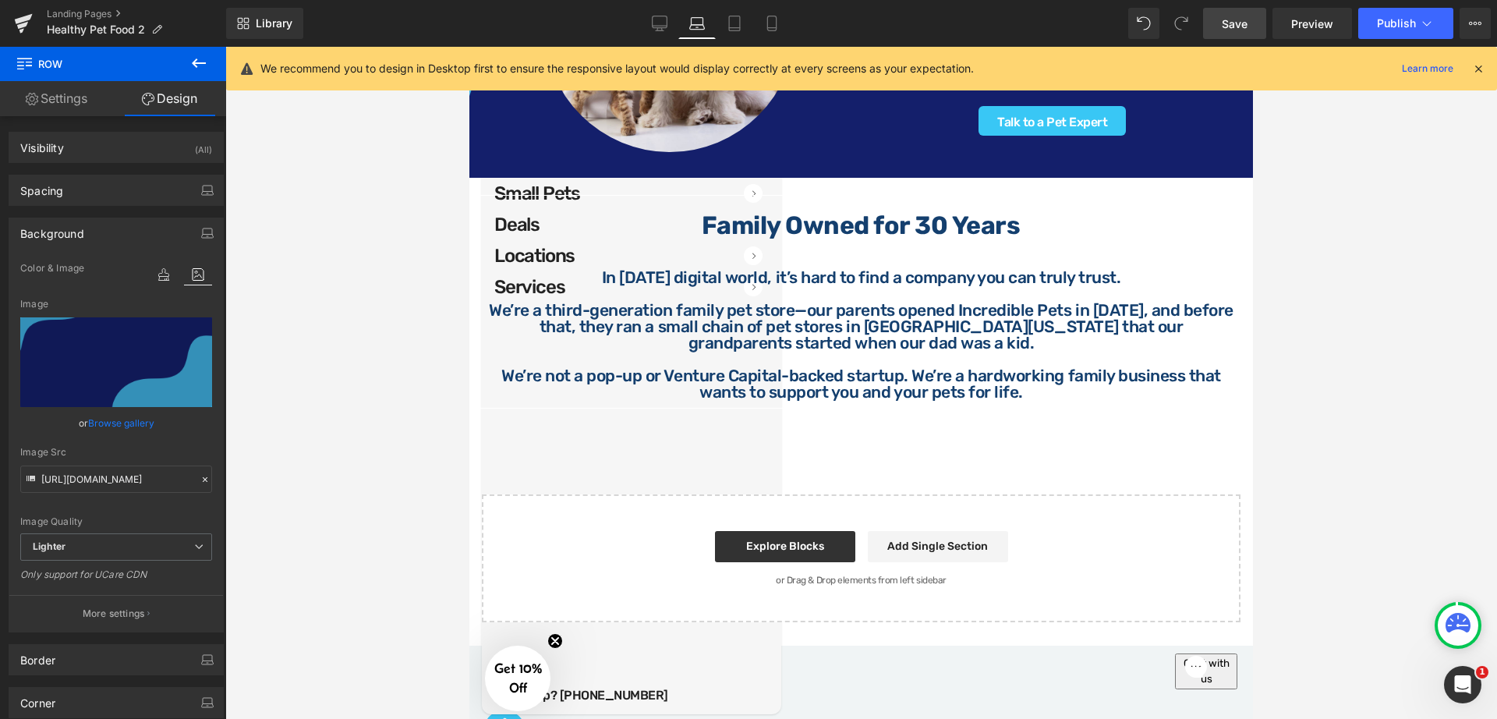
scroll to position [1100, 0]
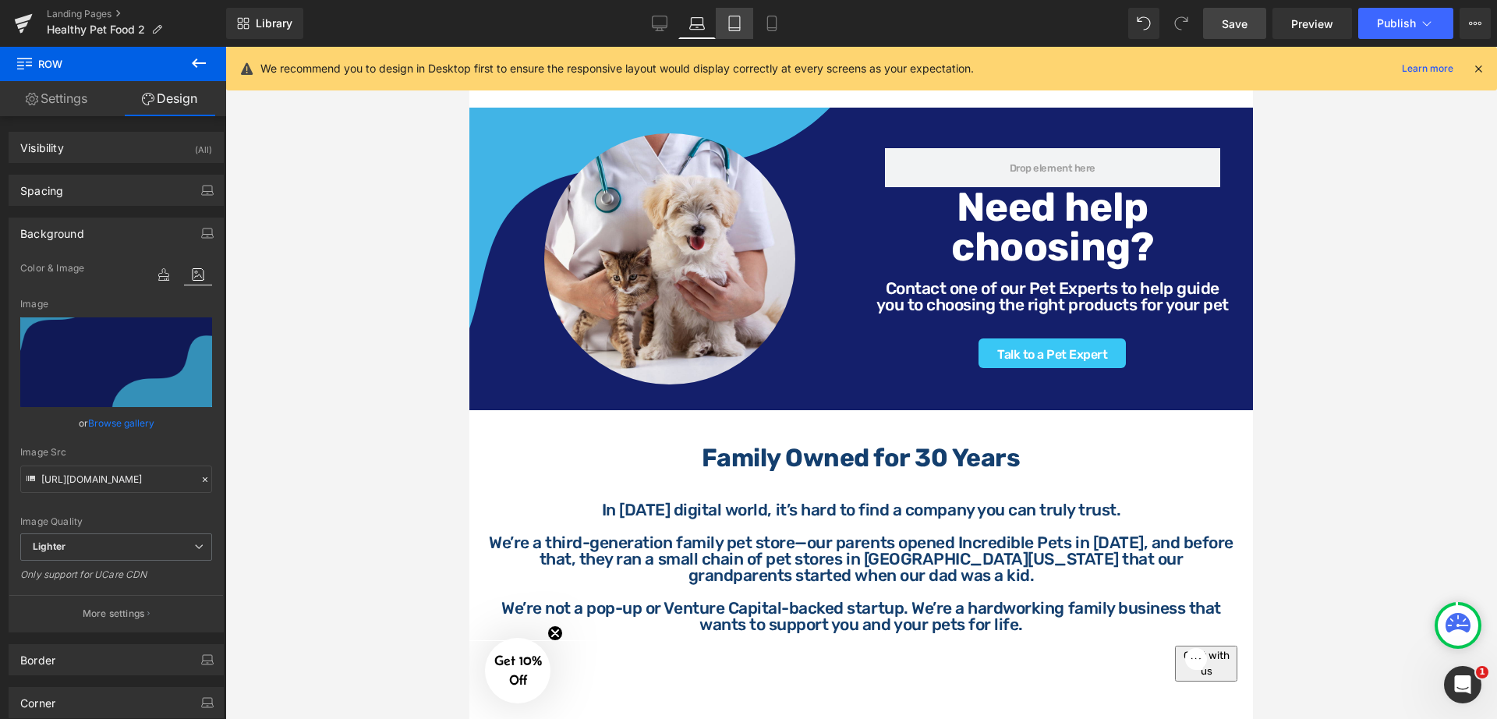
click at [735, 27] on icon at bounding box center [735, 24] width 16 height 16
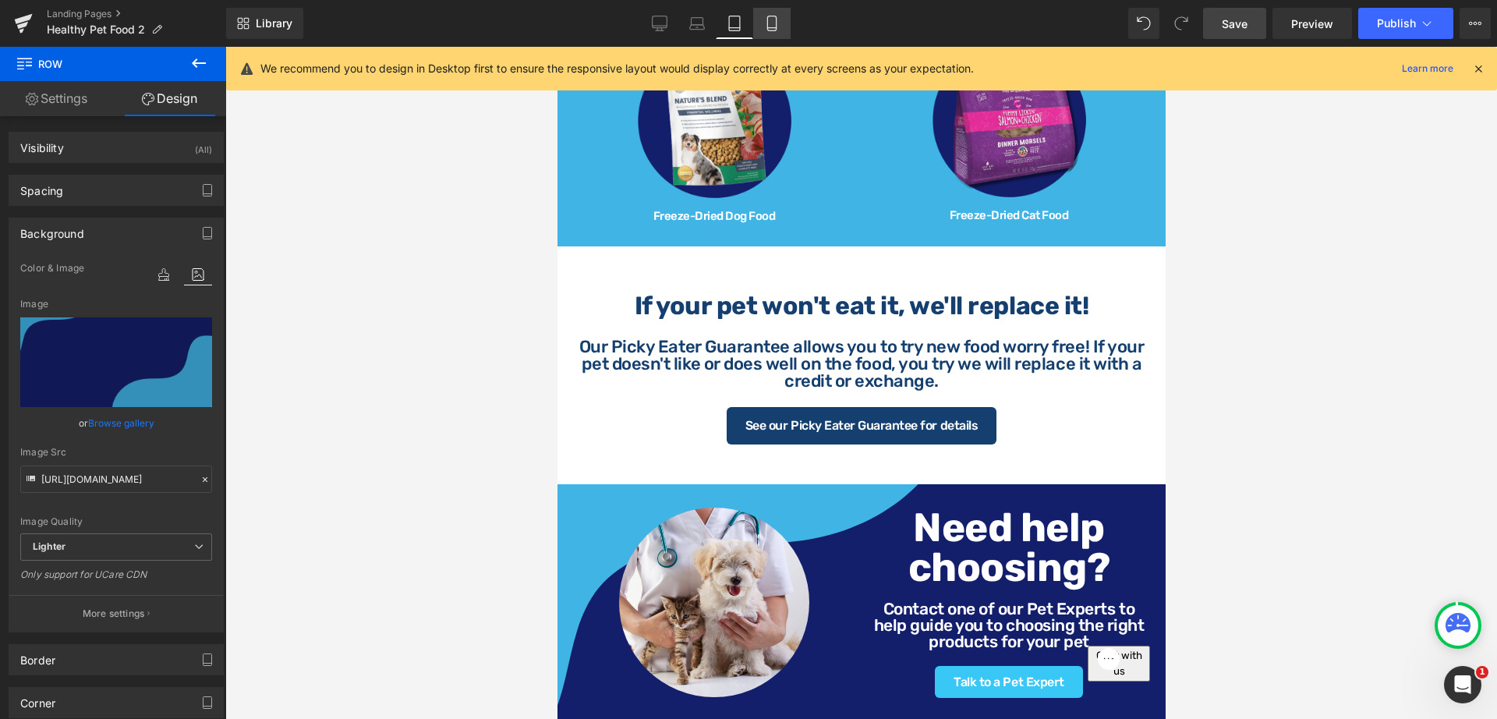
scroll to position [1469, 0]
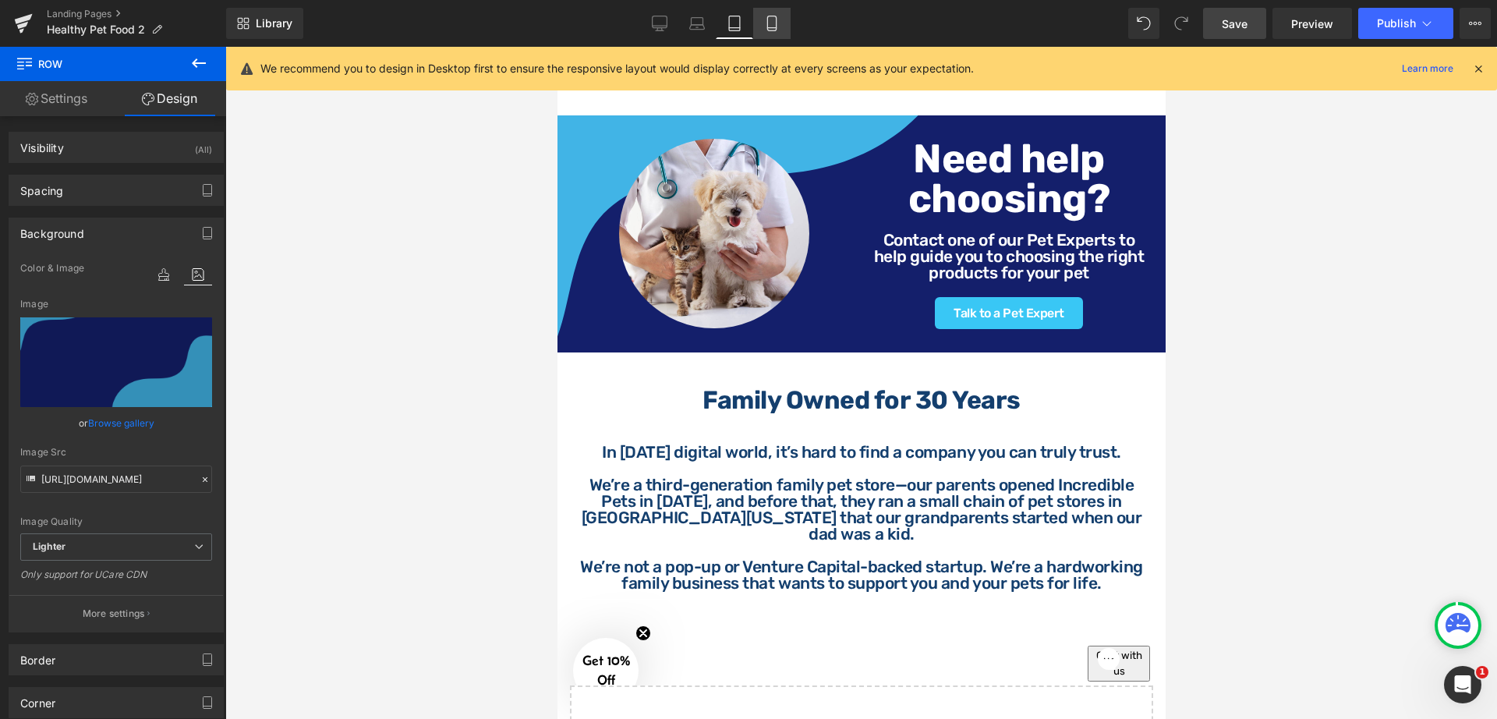
click at [773, 34] on link "Mobile" at bounding box center [771, 23] width 37 height 31
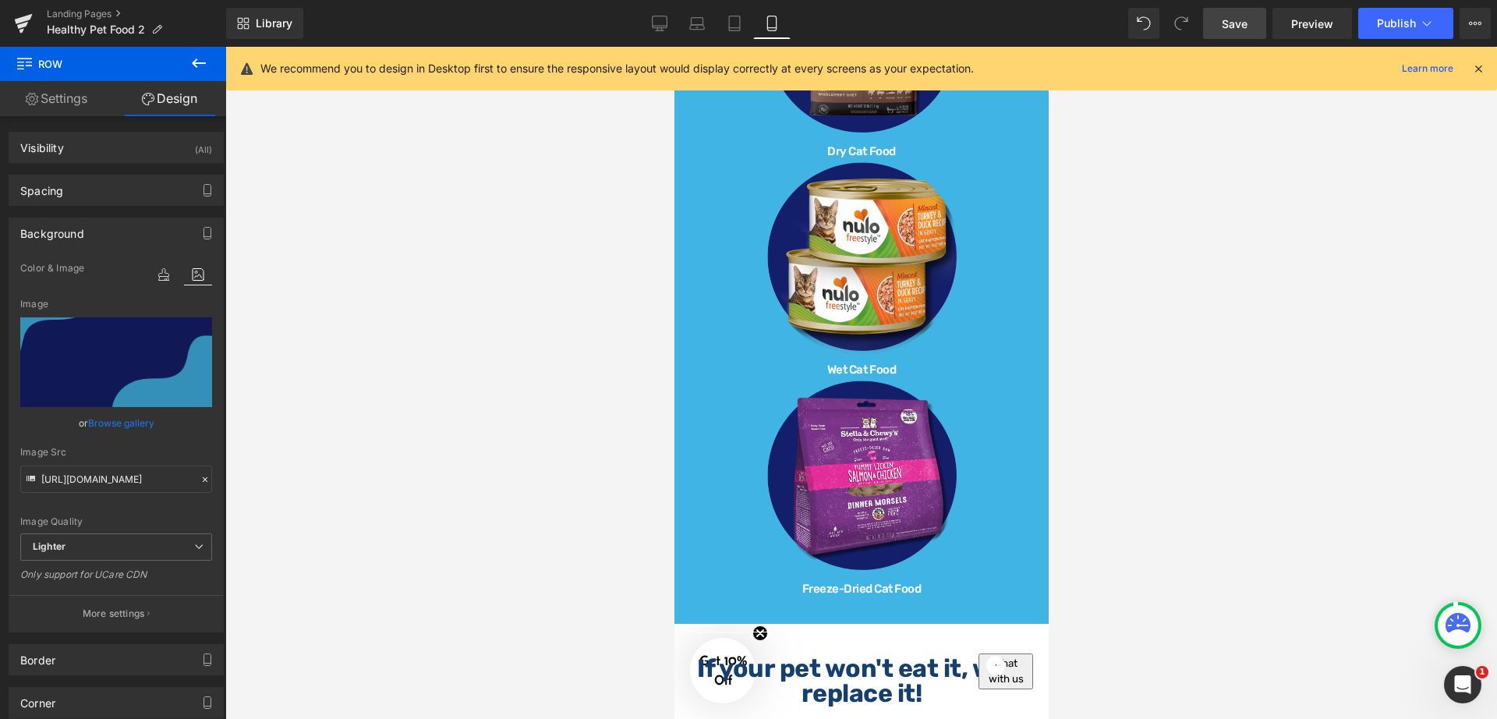
scroll to position [2243, 0]
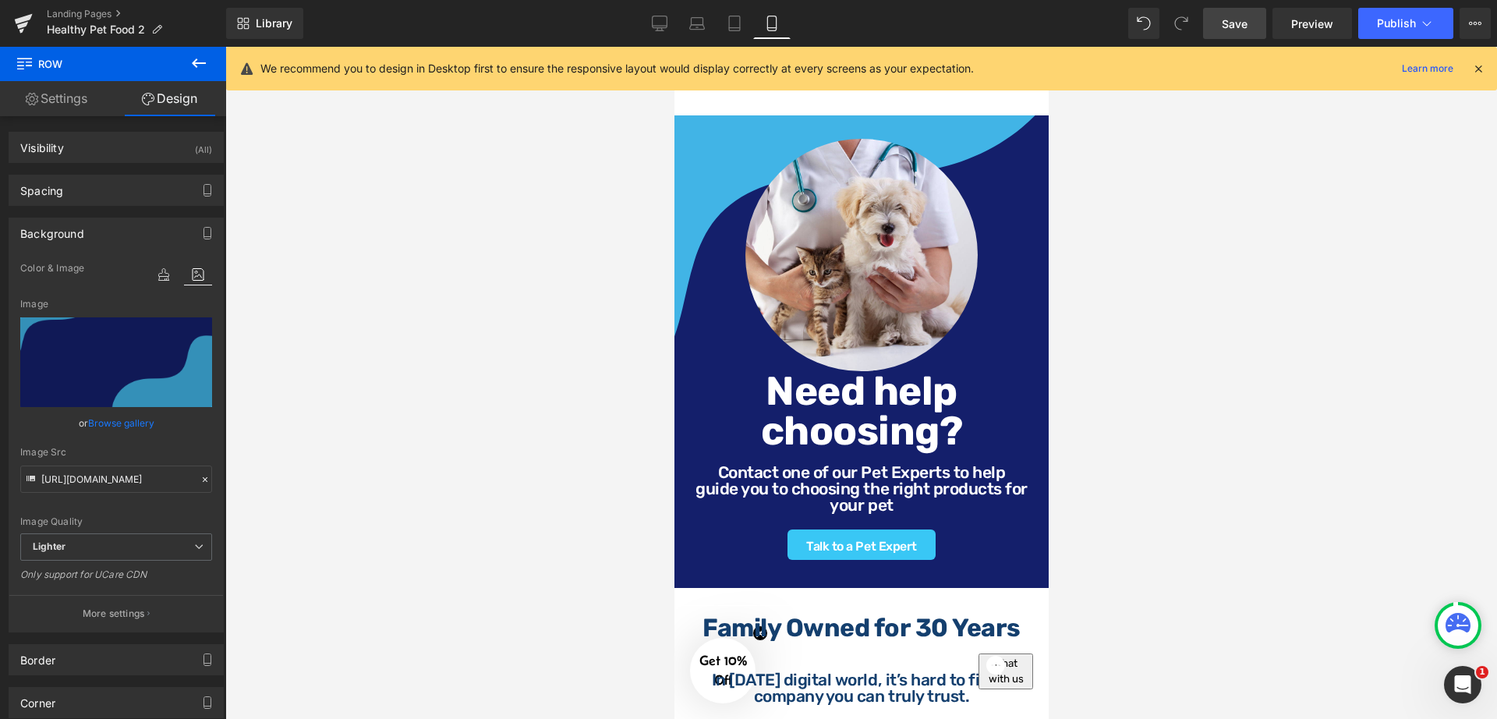
click at [1197, 23] on span "Save" at bounding box center [1235, 24] width 26 height 16
click at [669, 24] on link "Desktop" at bounding box center [659, 23] width 37 height 31
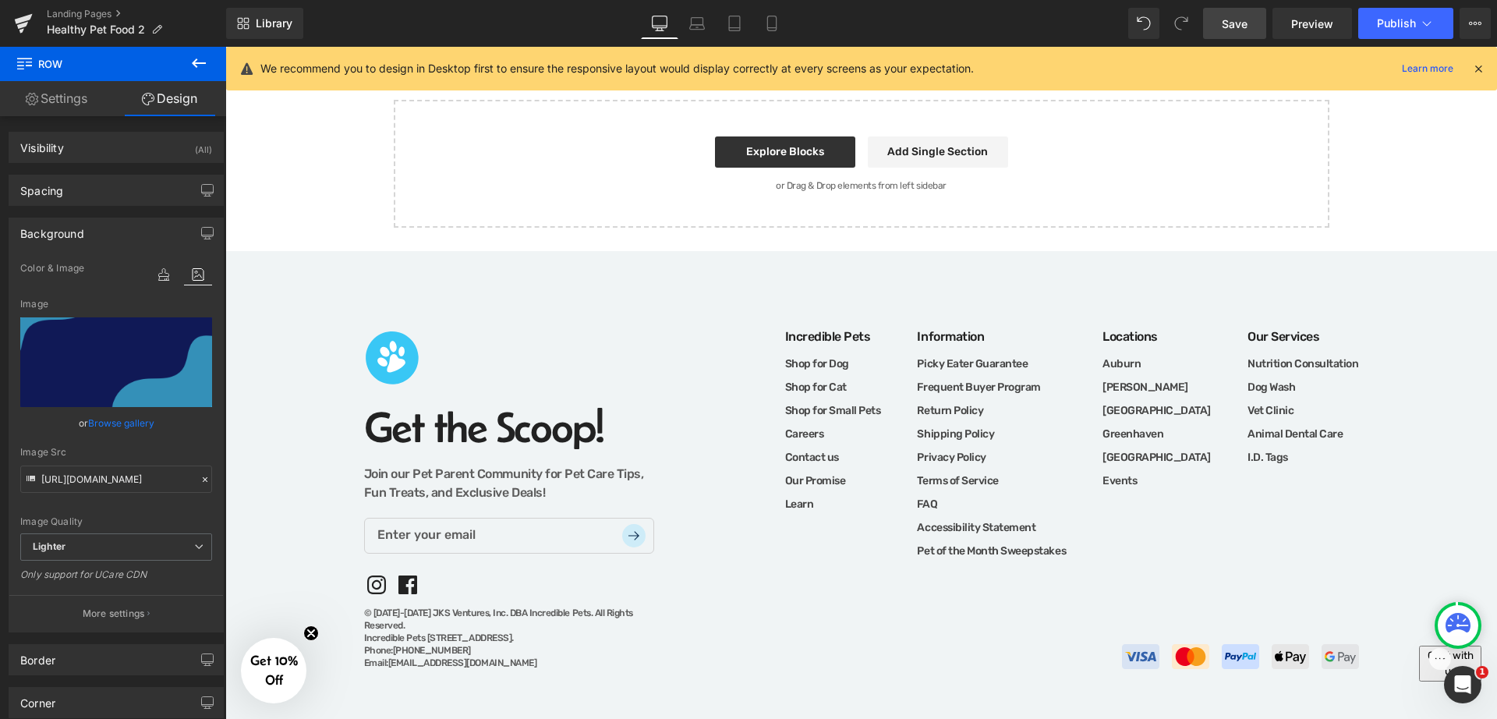
scroll to position [1333, 0]
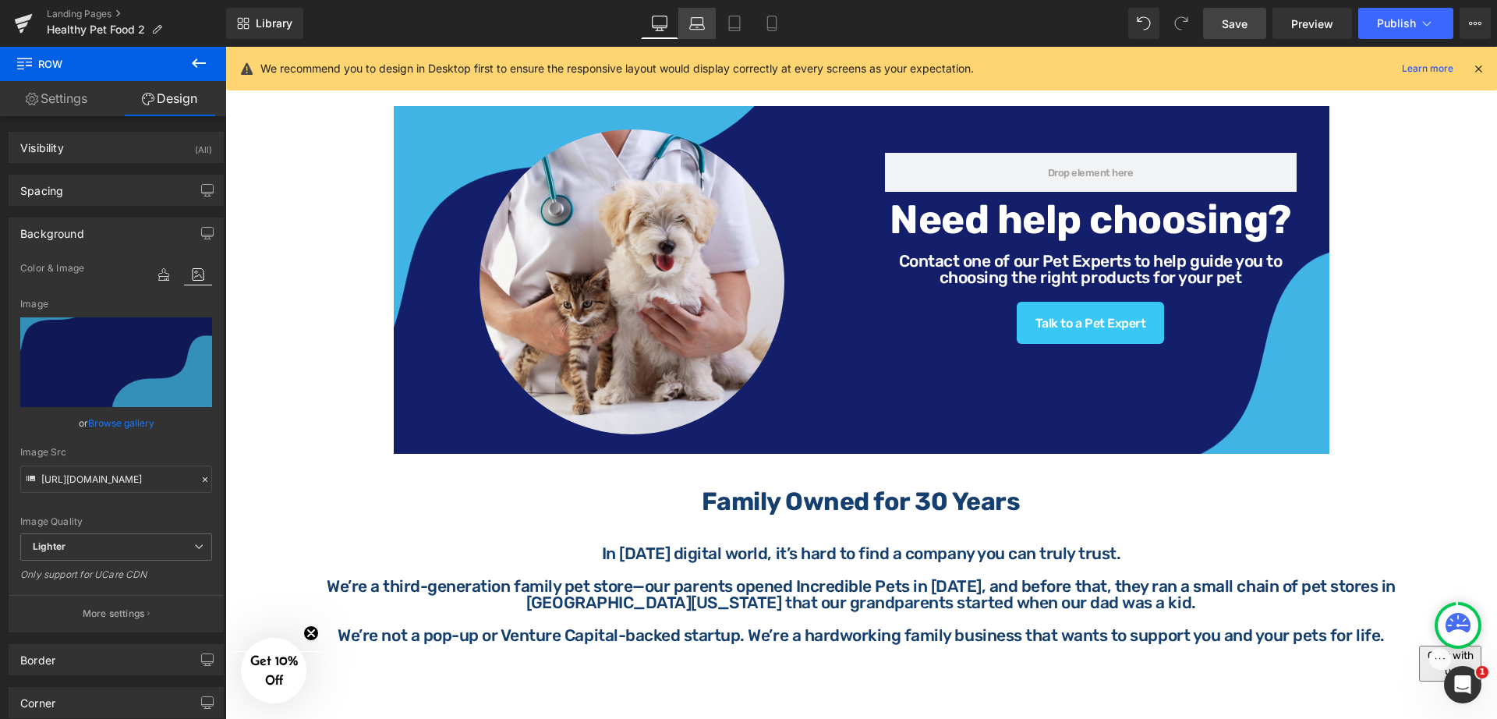
click at [708, 26] on link "Laptop" at bounding box center [696, 23] width 37 height 31
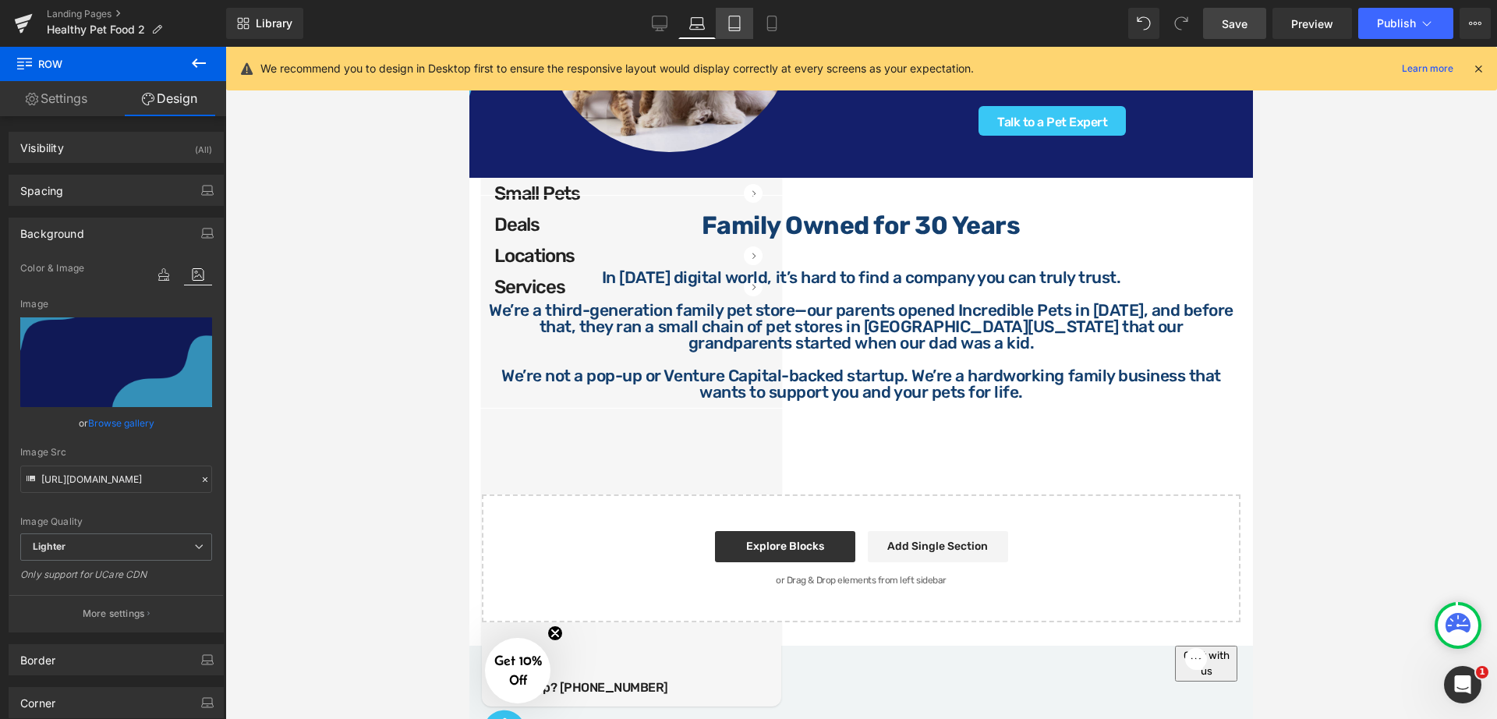
scroll to position [1100, 0]
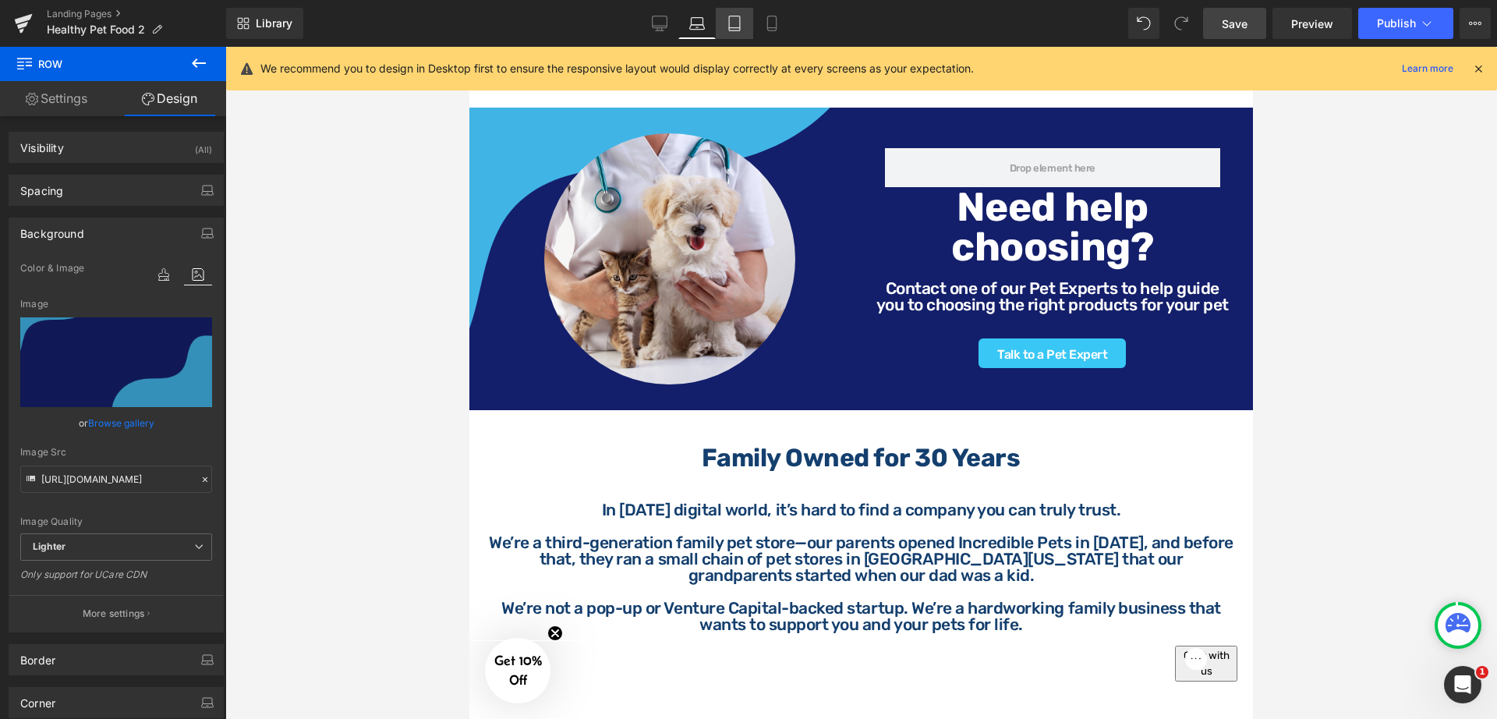
click at [728, 27] on icon at bounding box center [735, 24] width 16 height 16
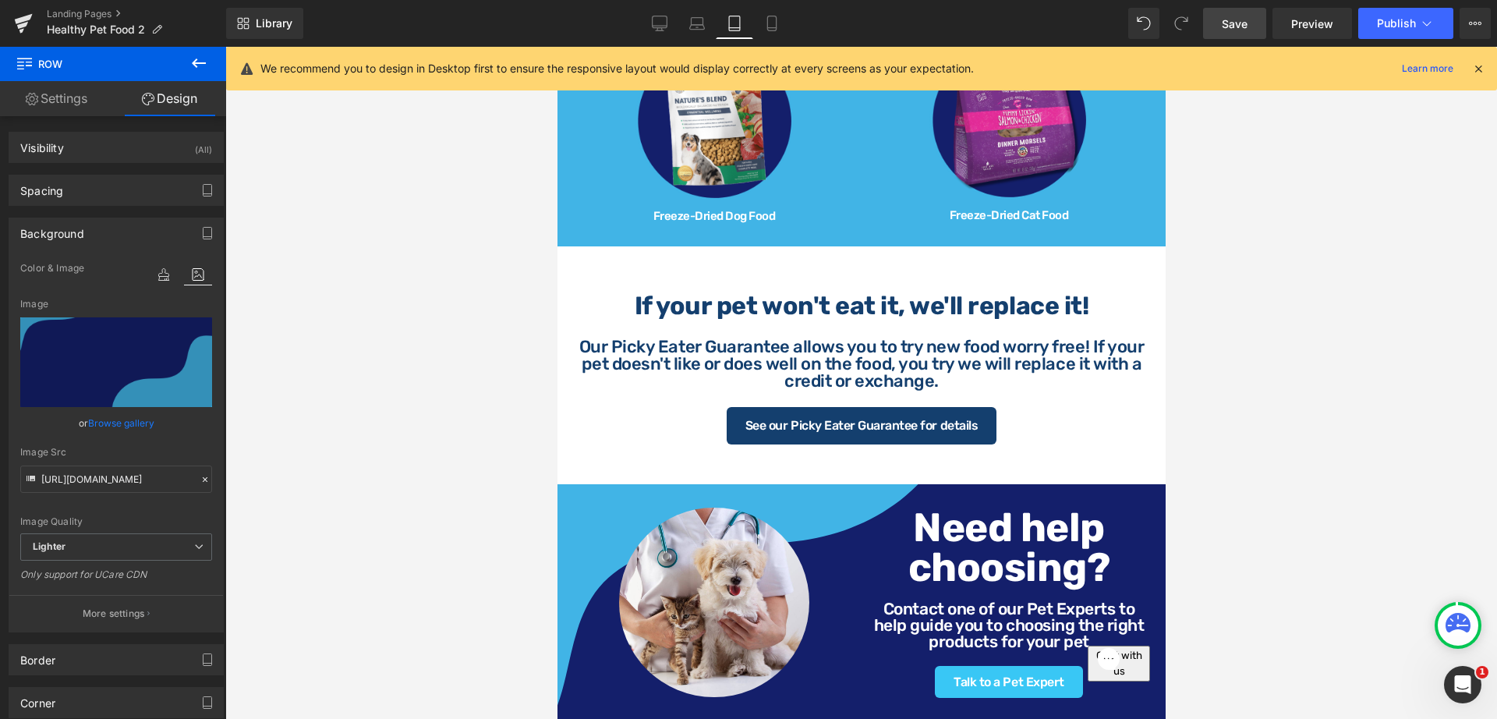
scroll to position [1469, 0]
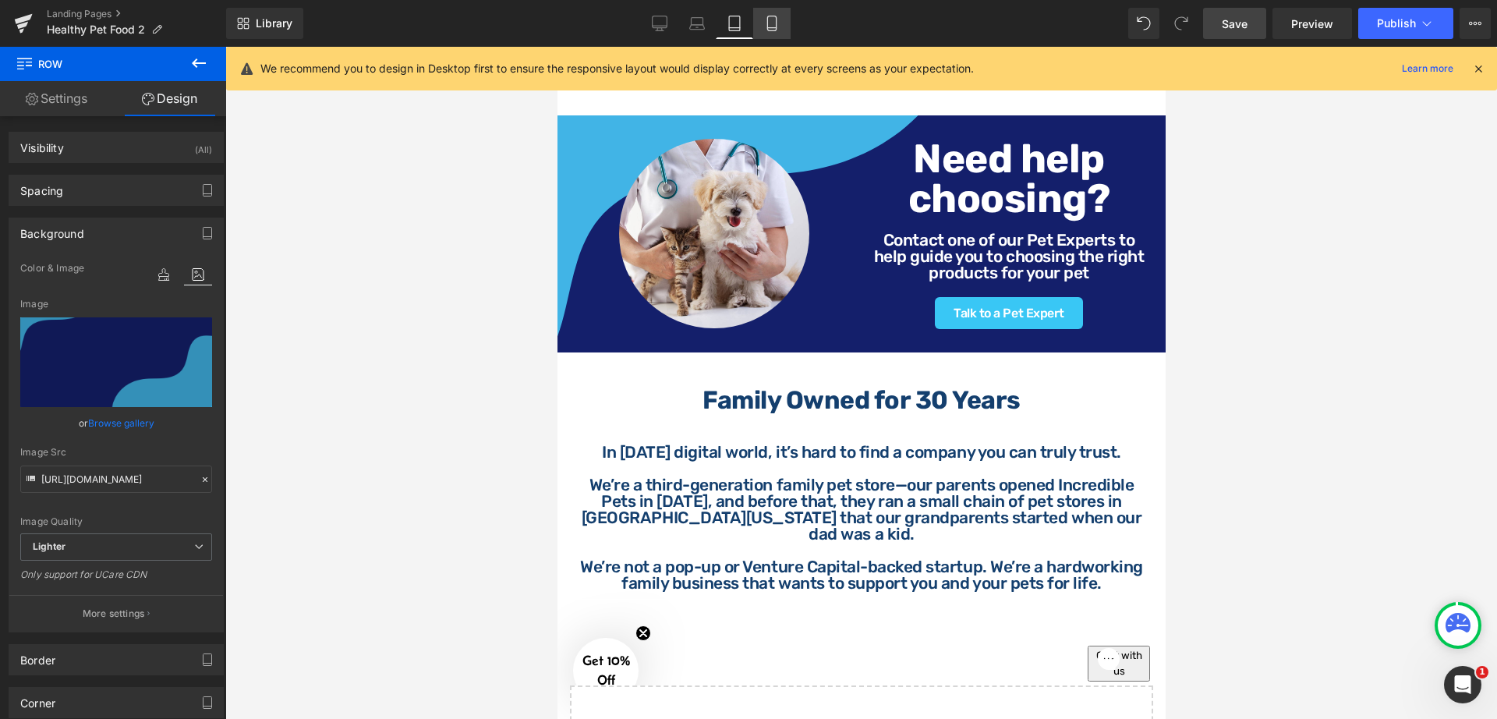
click at [769, 27] on icon at bounding box center [772, 24] width 16 height 16
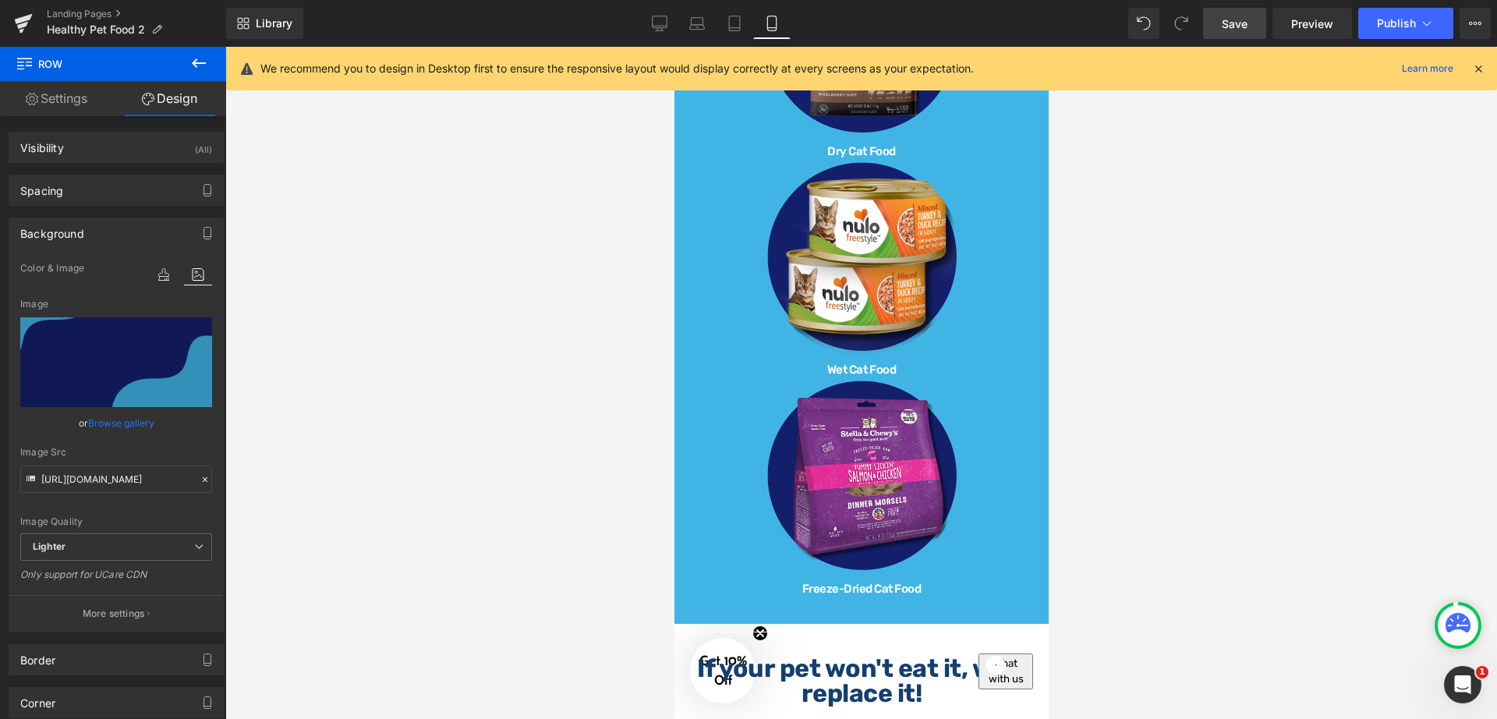
scroll to position [2243, 0]
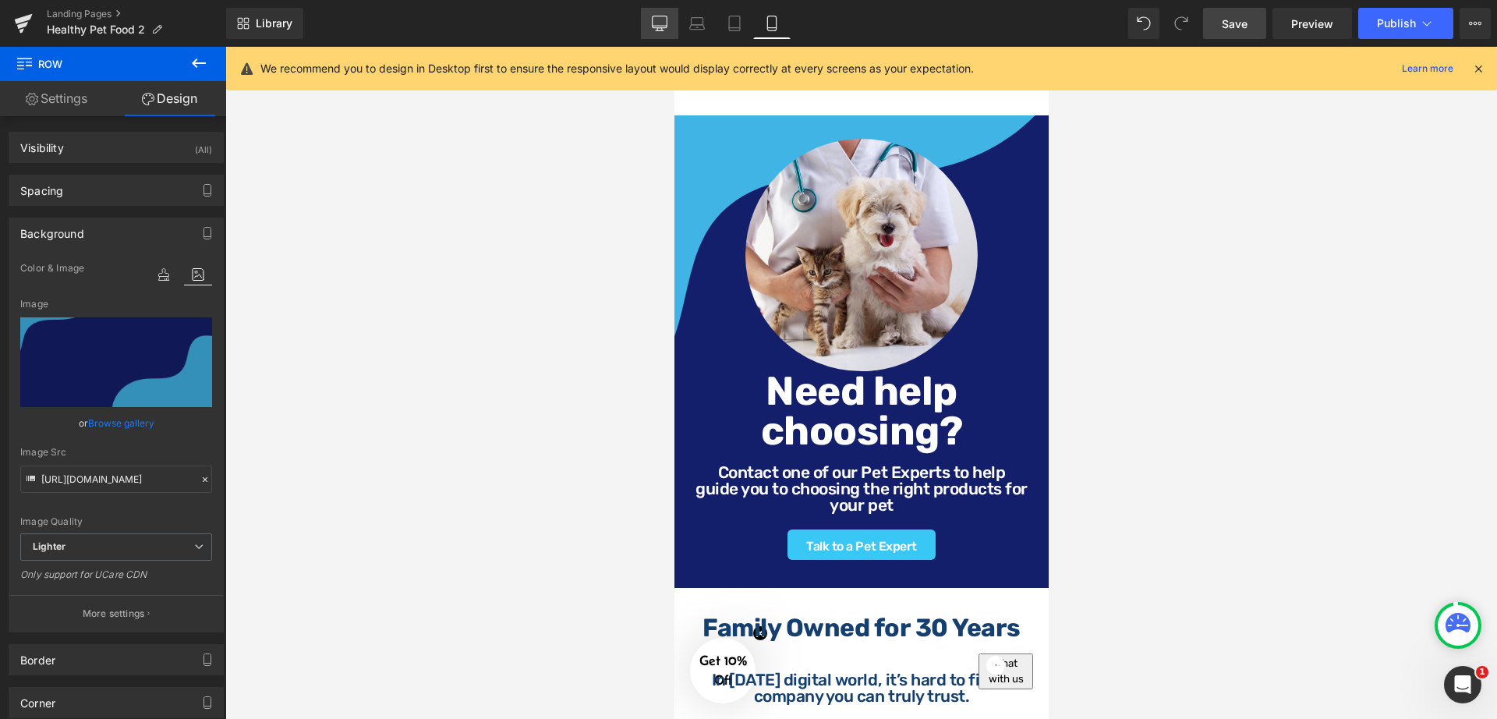
click at [666, 25] on icon at bounding box center [660, 24] width 16 height 16
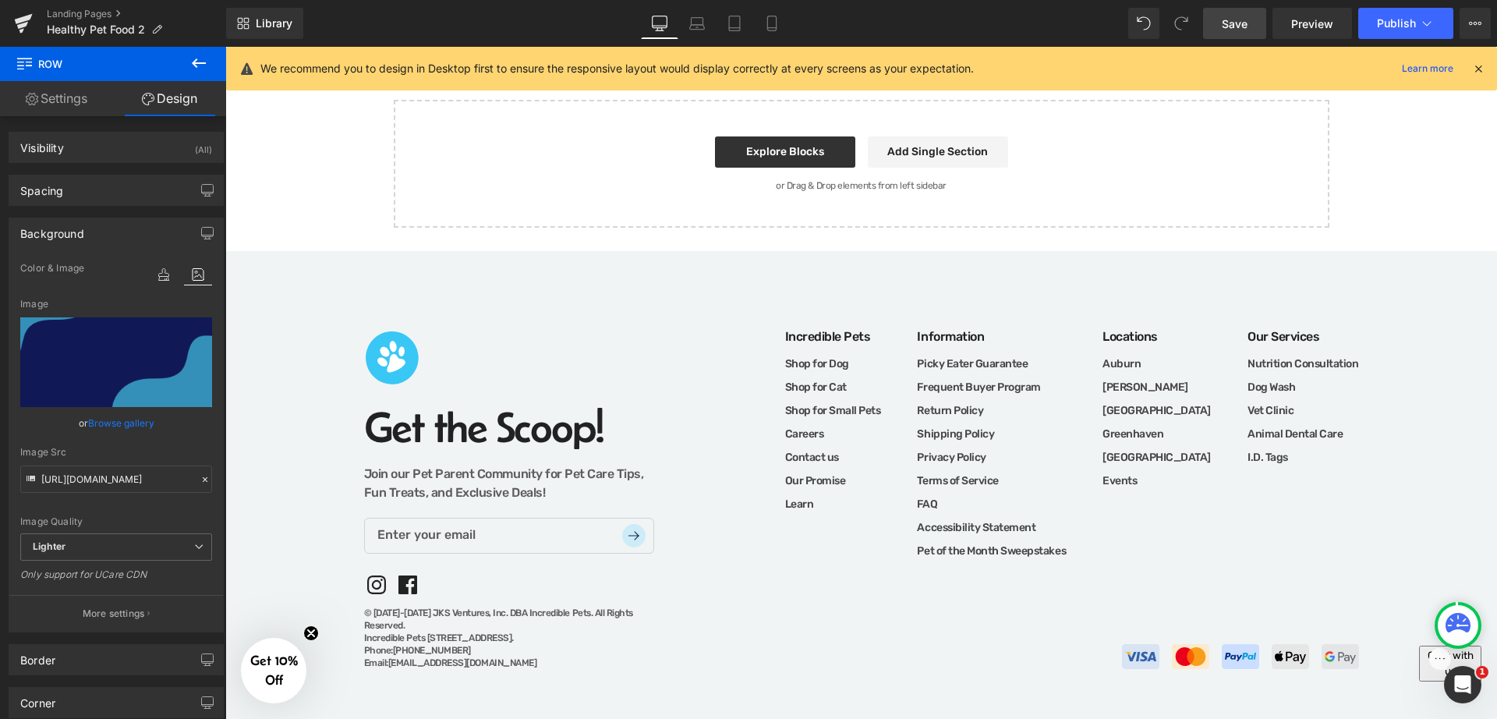
scroll to position [1333, 0]
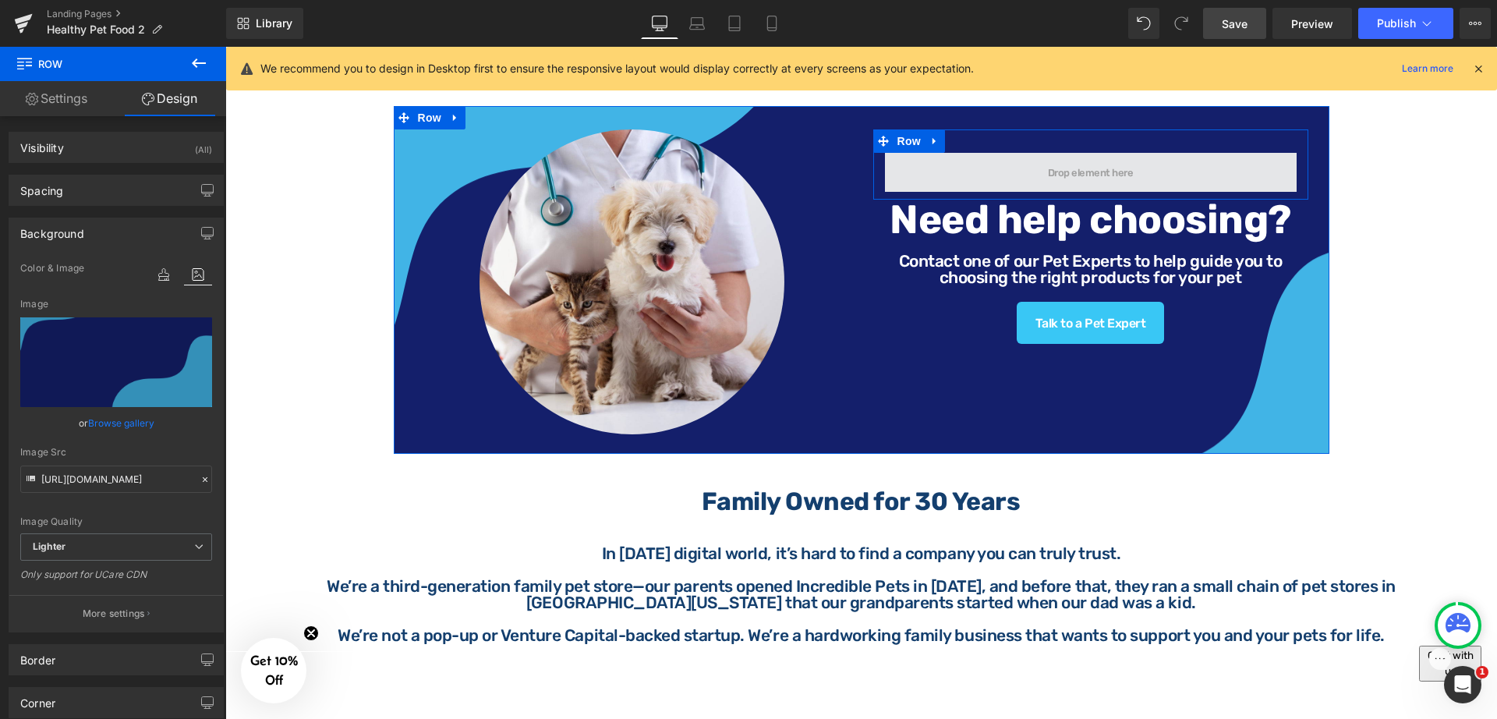
click at [1018, 154] on span at bounding box center [1091, 172] width 412 height 39
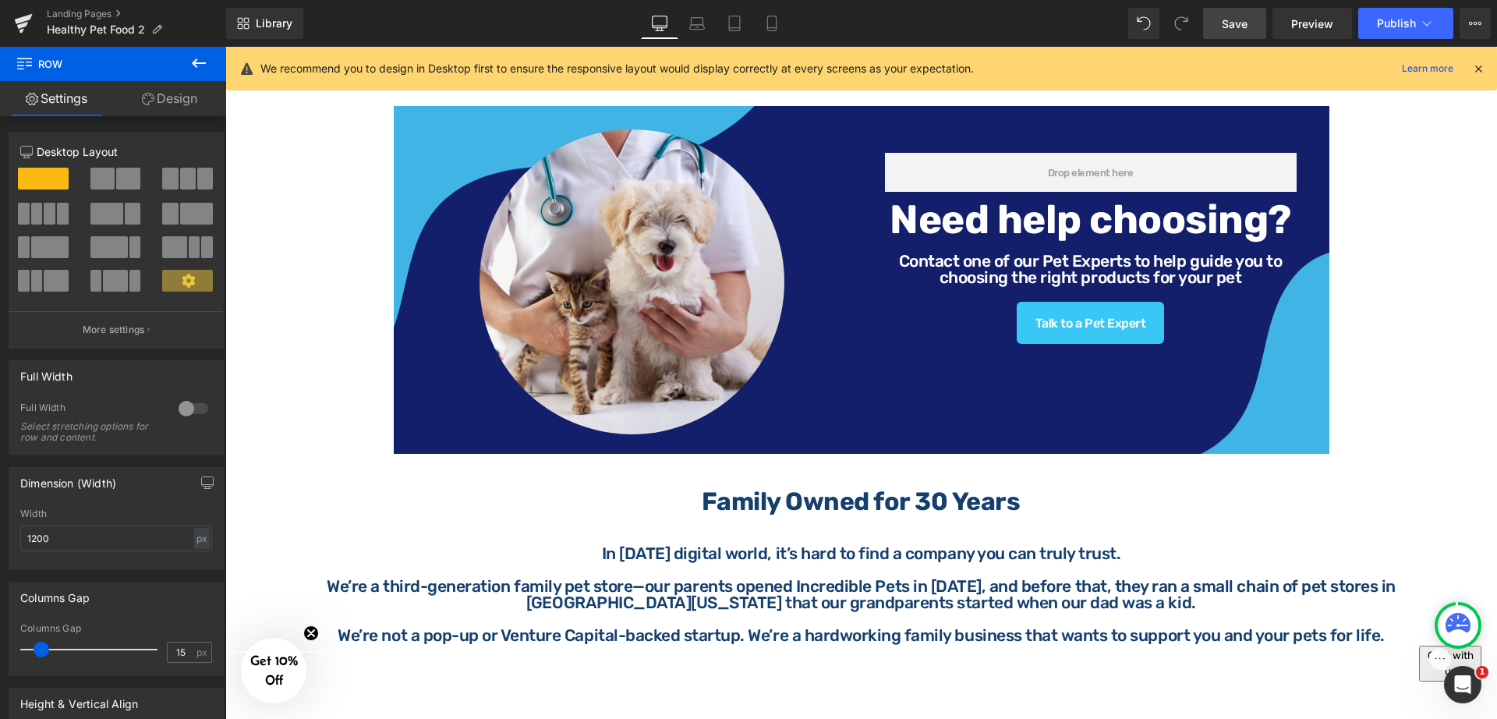
click at [206, 58] on icon at bounding box center [198, 63] width 19 height 19
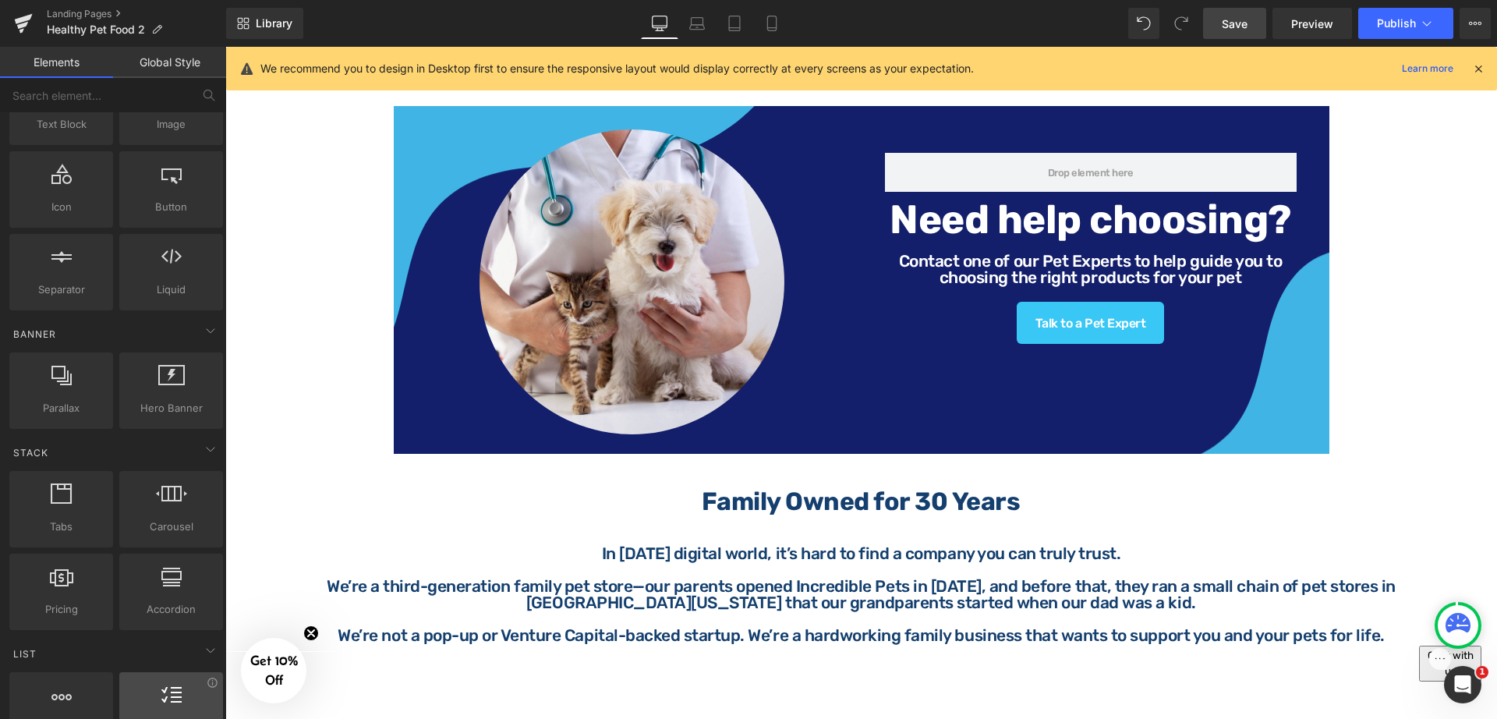
scroll to position [0, 0]
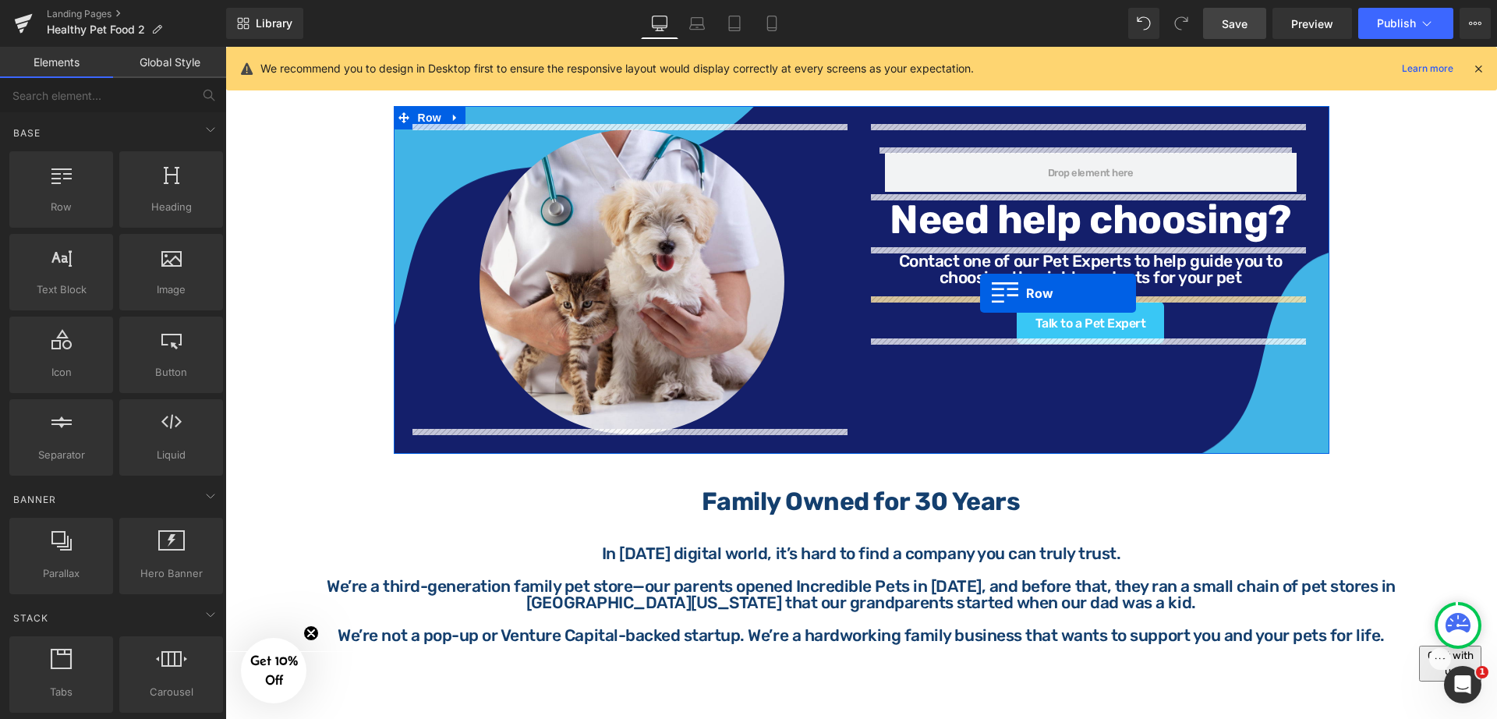
drag, startPoint x: 300, startPoint y: 256, endPoint x: 980, endPoint y: 293, distance: 681.0
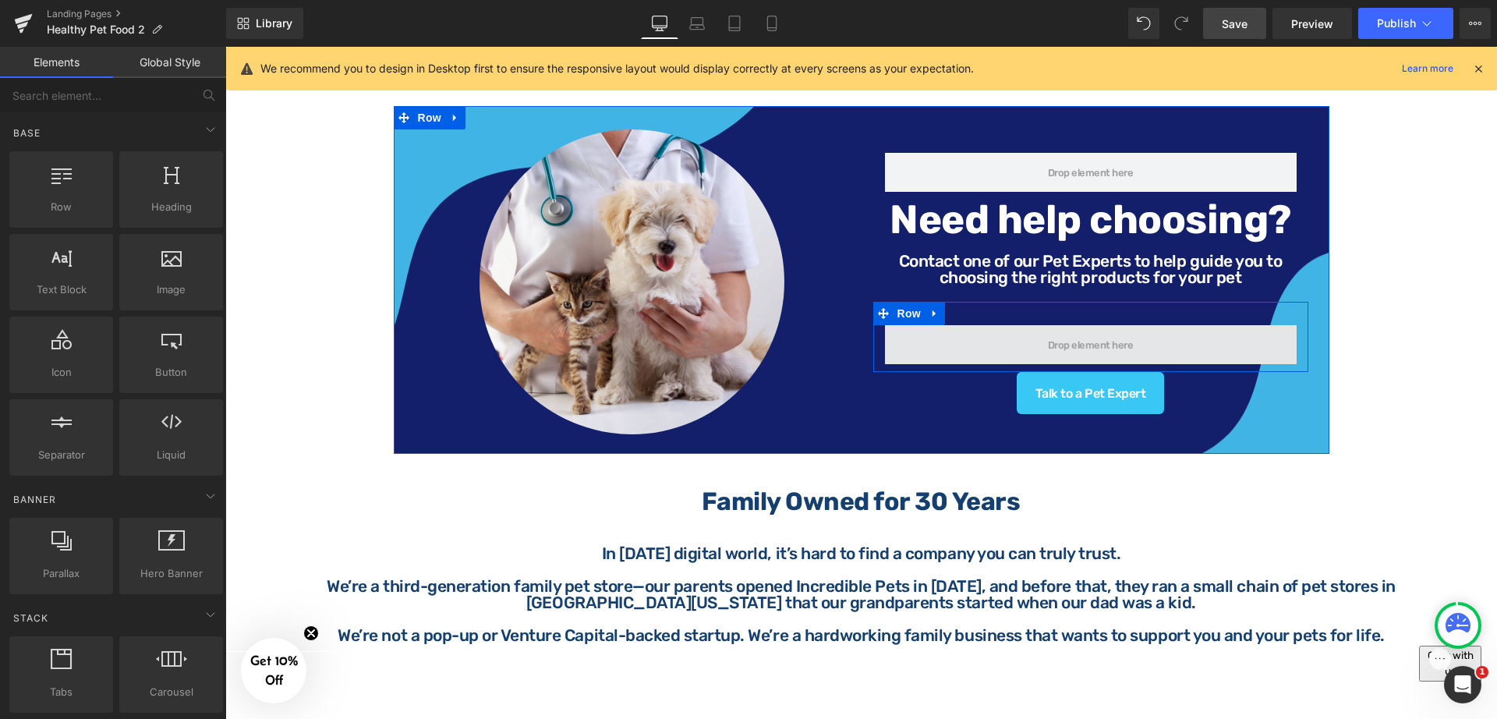
click at [1075, 339] on span at bounding box center [1091, 345] width 97 height 18
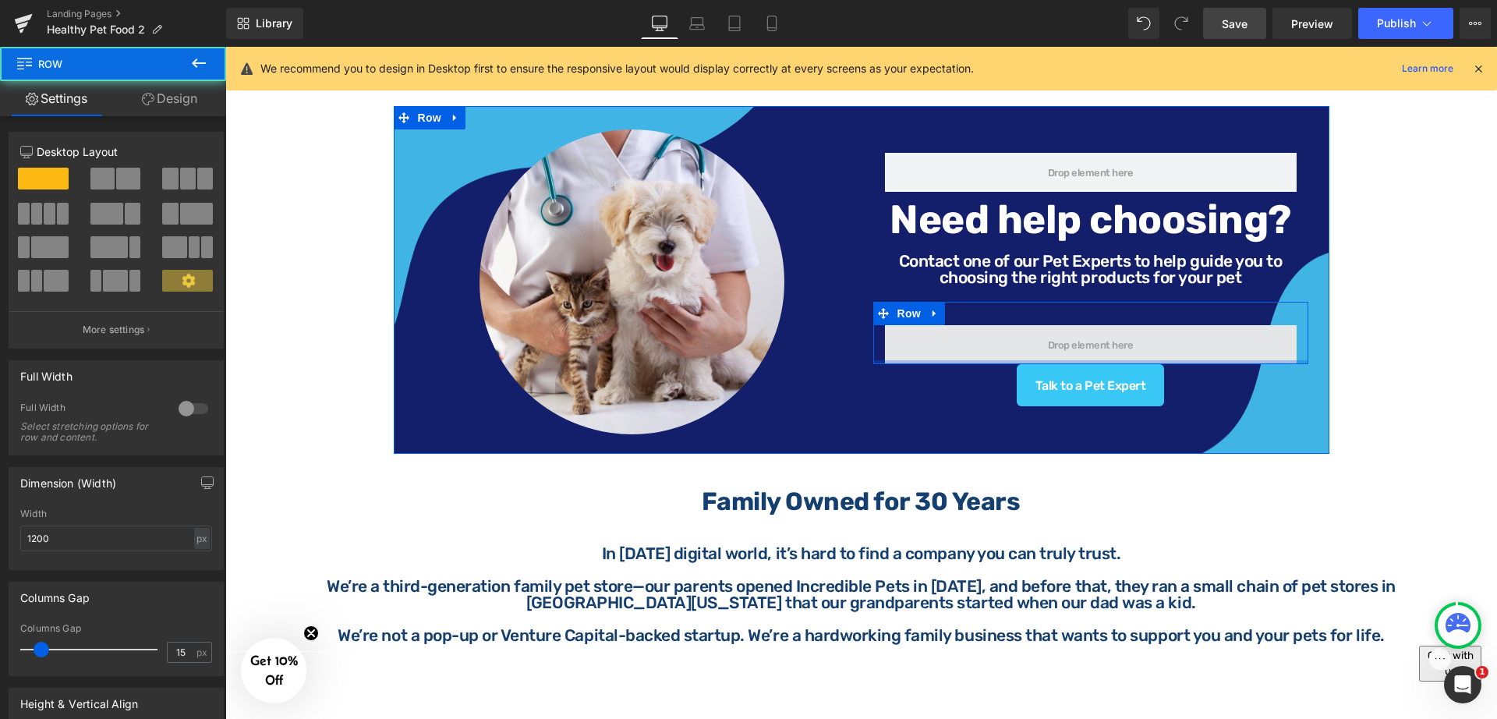
drag, startPoint x: 1221, startPoint y: 345, endPoint x: 1219, endPoint y: 322, distance: 22.7
click at [1197, 322] on div "Row" at bounding box center [1090, 333] width 435 height 62
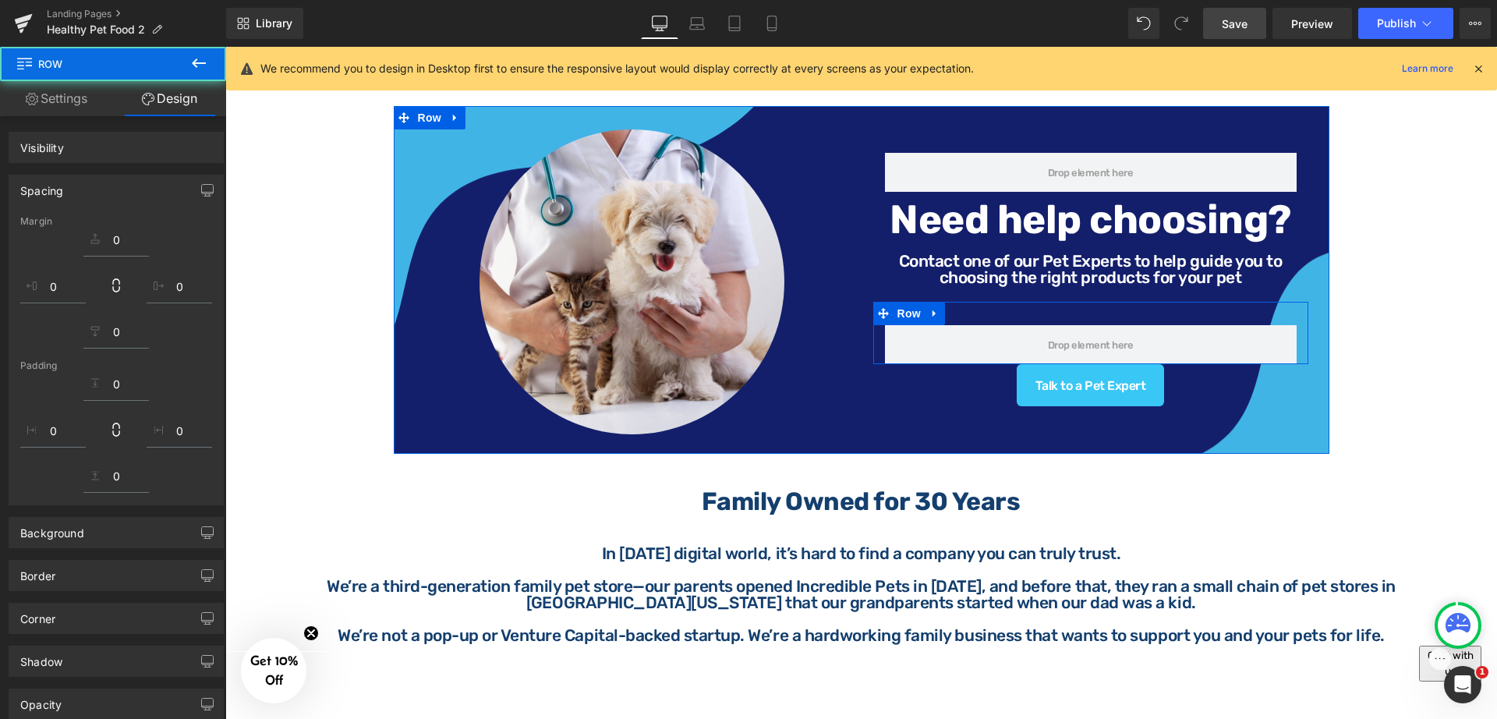
click at [1197, 315] on div "Row" at bounding box center [1090, 333] width 435 height 62
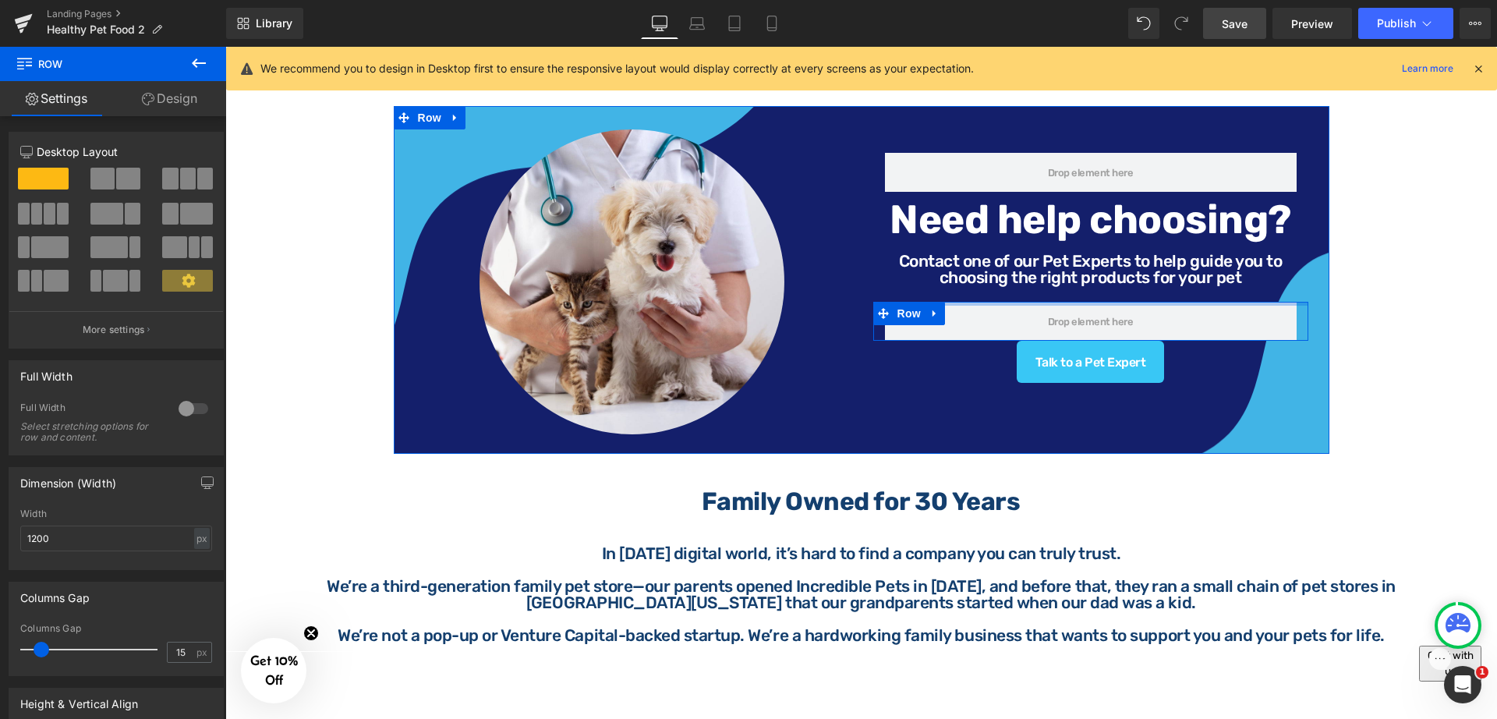
drag, startPoint x: 1156, startPoint y: 297, endPoint x: 1173, endPoint y: 264, distance: 36.6
click at [1173, 264] on div "Row Need help choosing? Heading Contact one of our Pet Experts to help guide yo…" at bounding box center [1091, 255] width 458 height 253
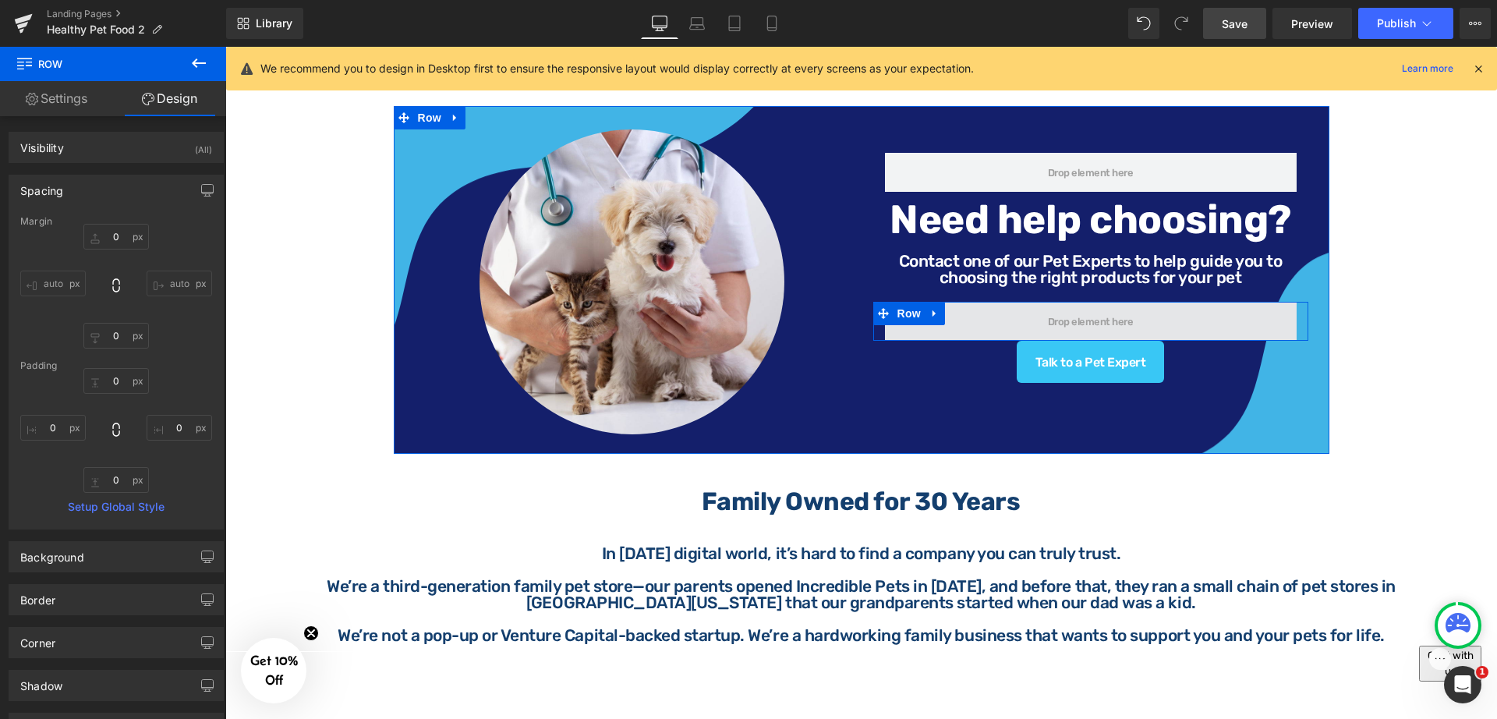
click at [1192, 313] on span at bounding box center [1091, 321] width 412 height 39
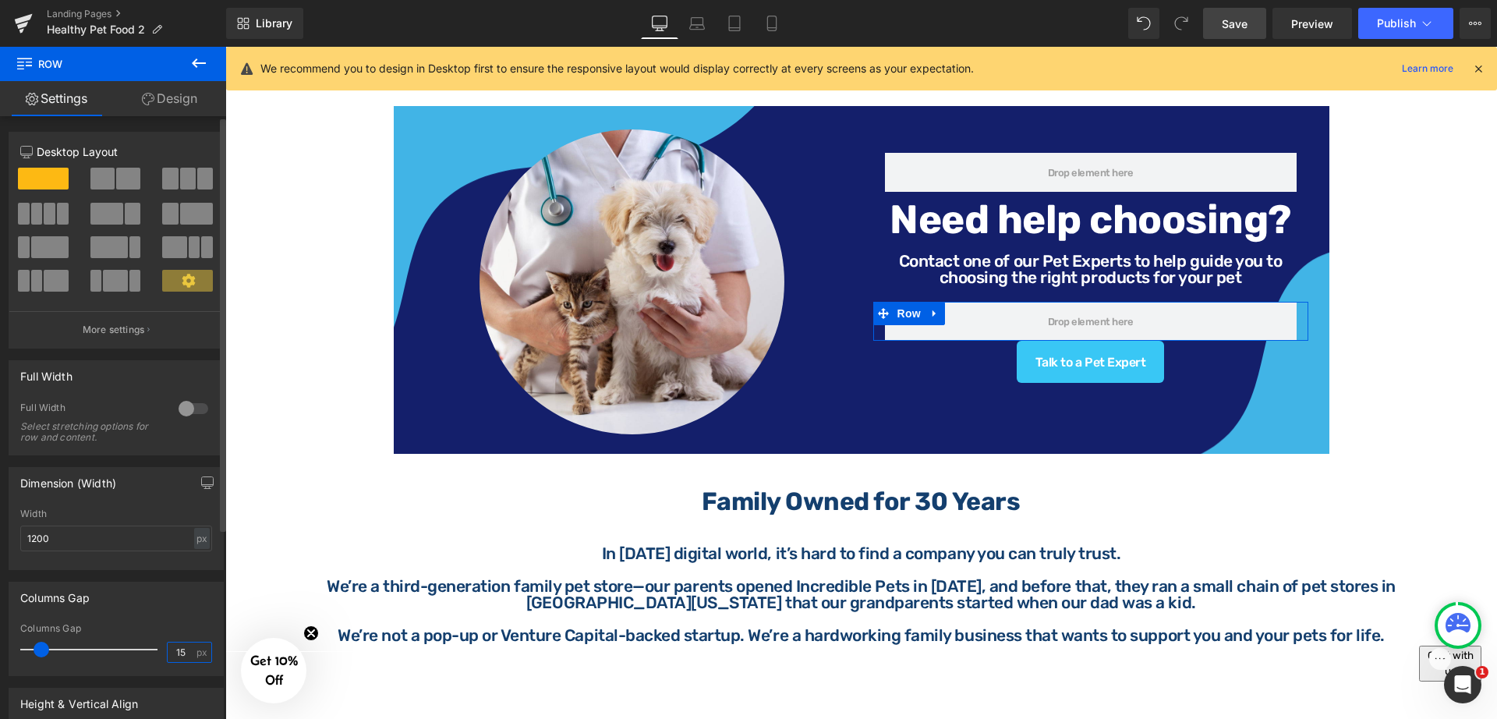
click at [186, 575] on input "15" at bounding box center [181, 652] width 27 height 19
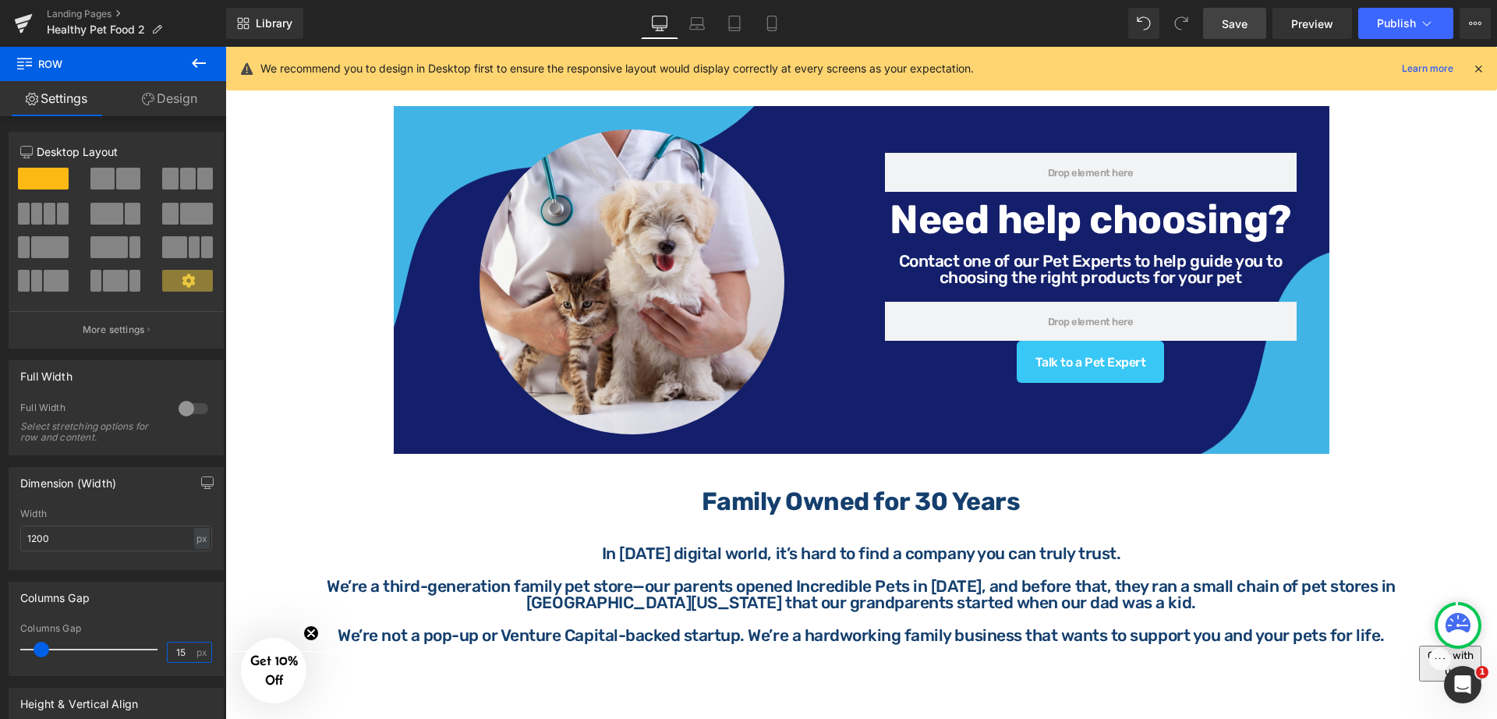
type input "1"
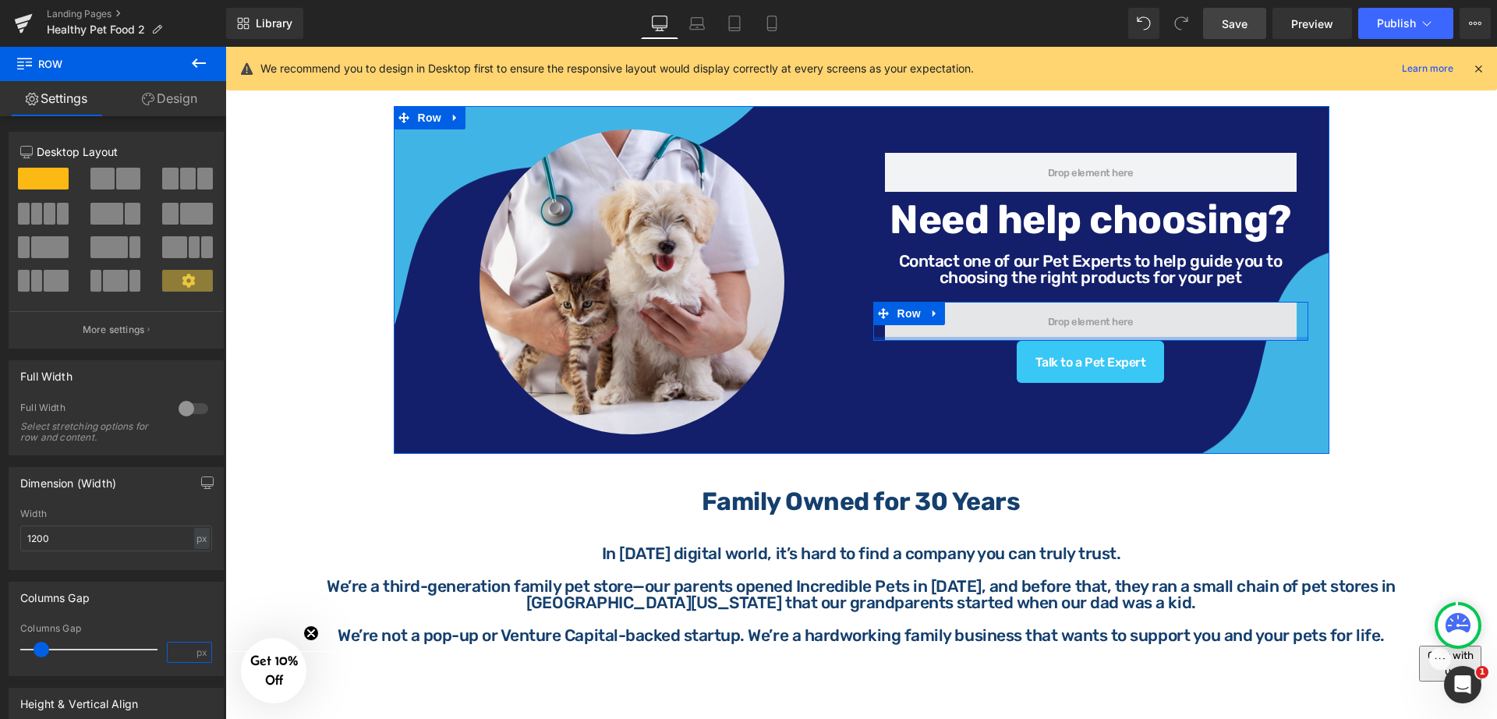
drag, startPoint x: 1178, startPoint y: 334, endPoint x: 1181, endPoint y: 313, distance: 21.2
click at [1181, 313] on div "Row" at bounding box center [1090, 321] width 435 height 39
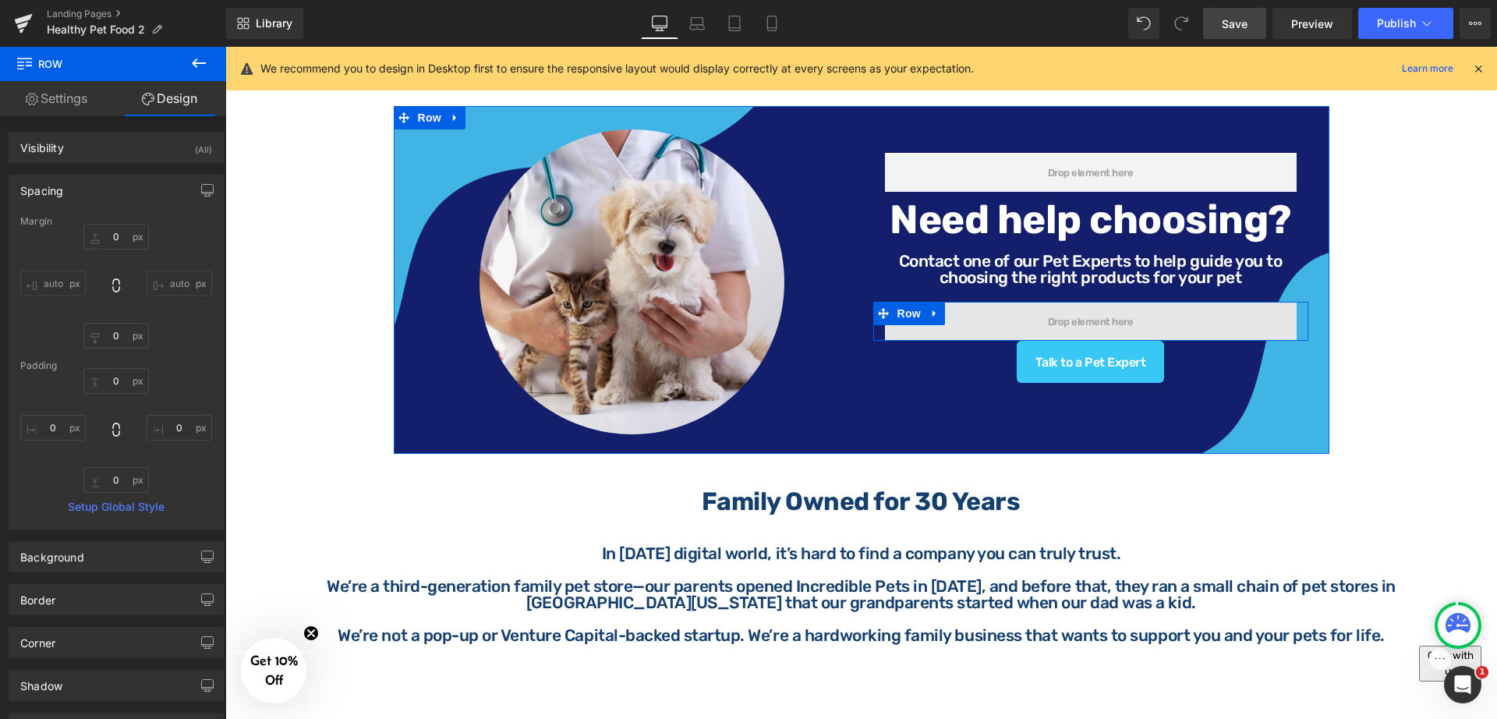
click at [1125, 315] on span at bounding box center [1091, 322] width 97 height 18
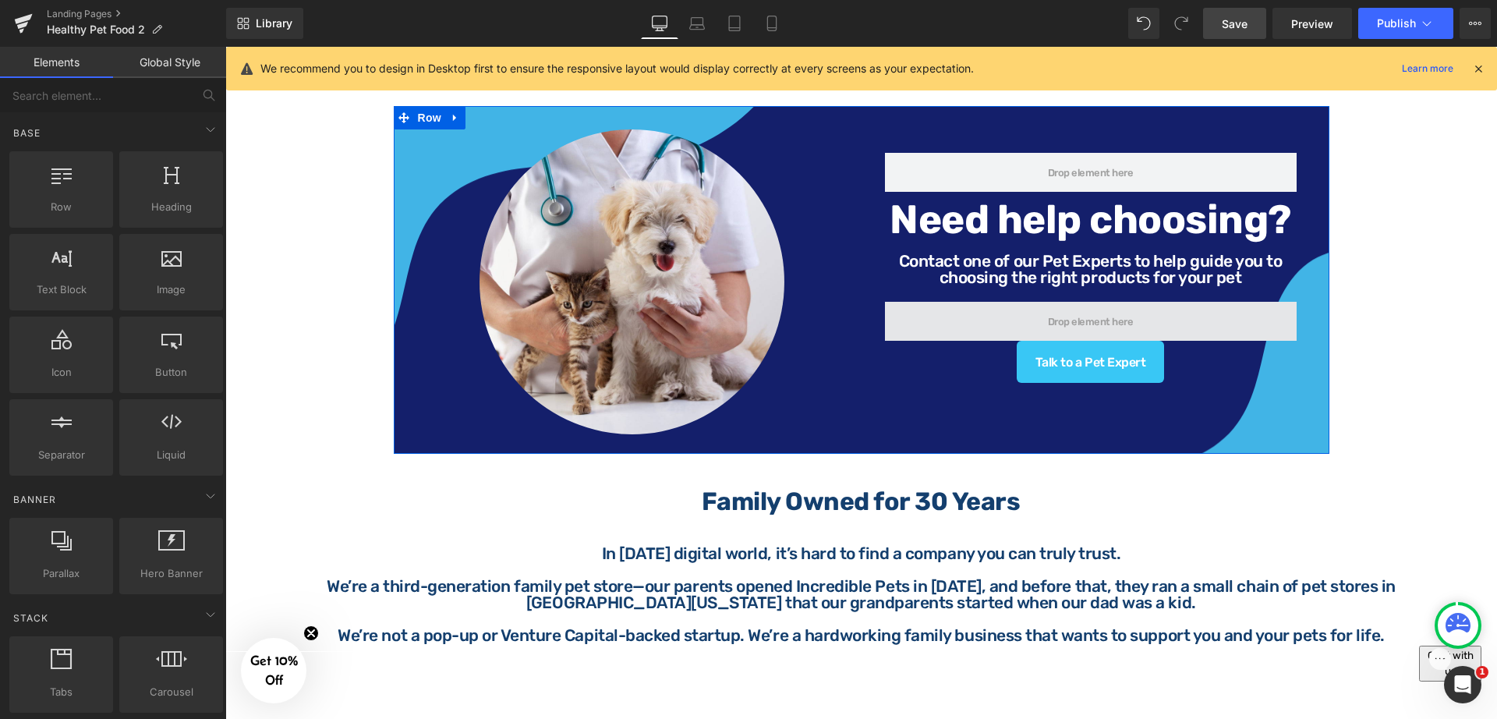
click at [1168, 314] on span at bounding box center [1091, 321] width 412 height 39
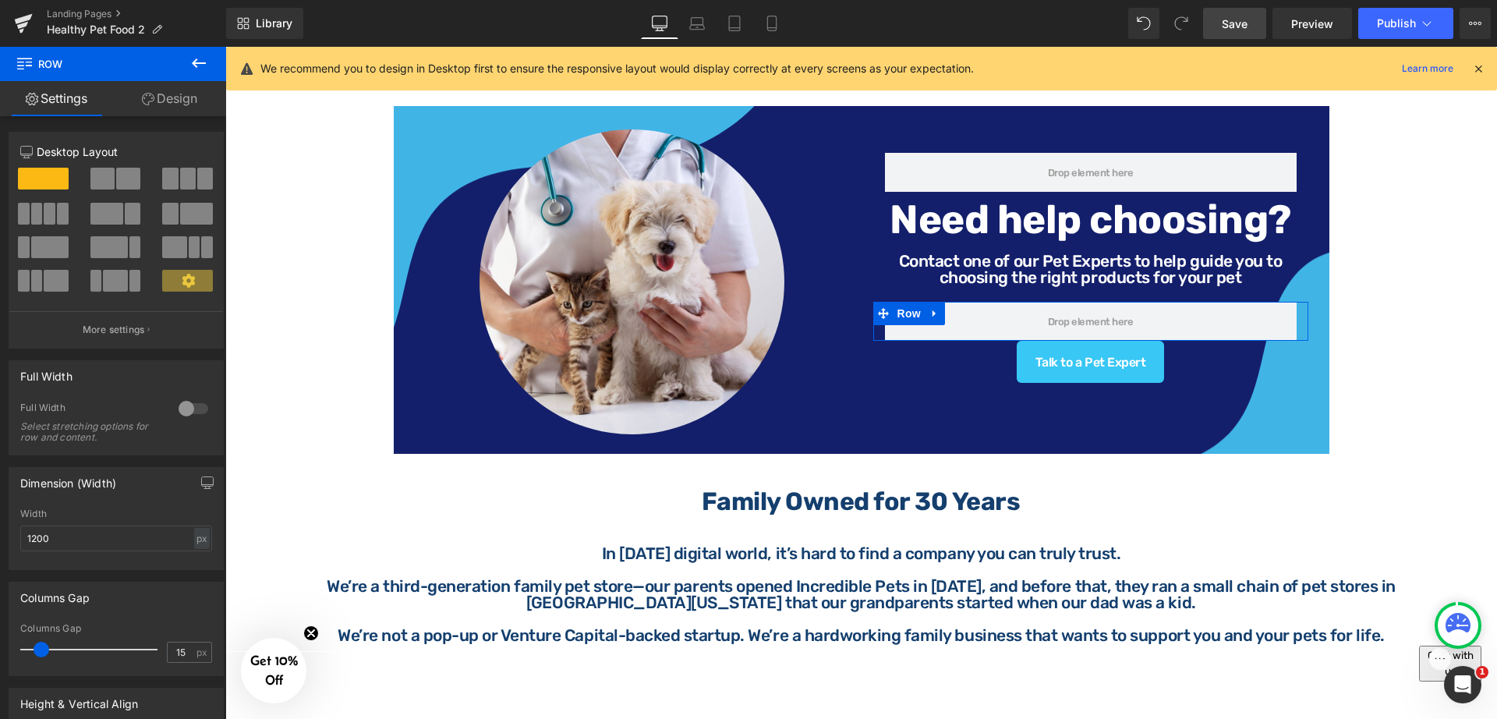
click at [177, 101] on link "Design" at bounding box center [169, 98] width 113 height 35
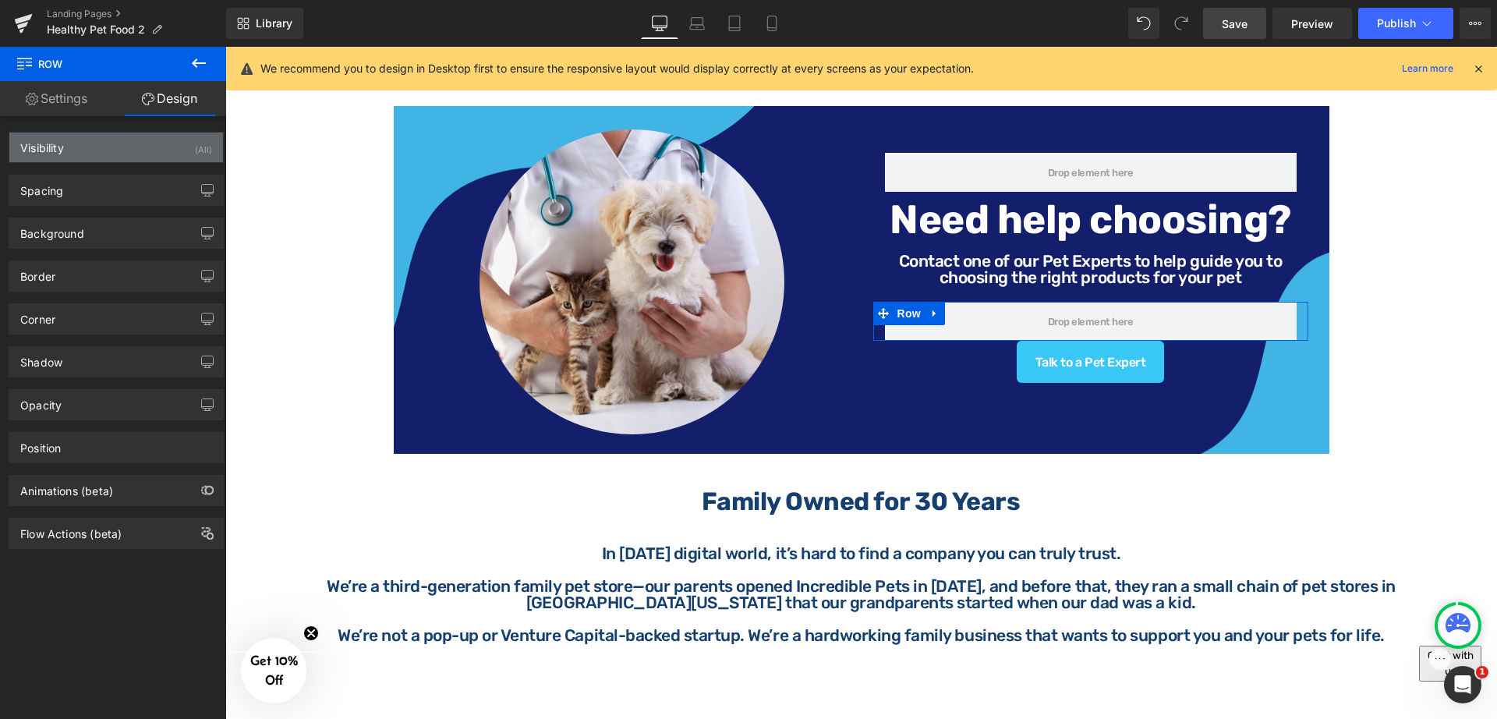
click at [108, 151] on div "Visibility (All)" at bounding box center [116, 148] width 214 height 30
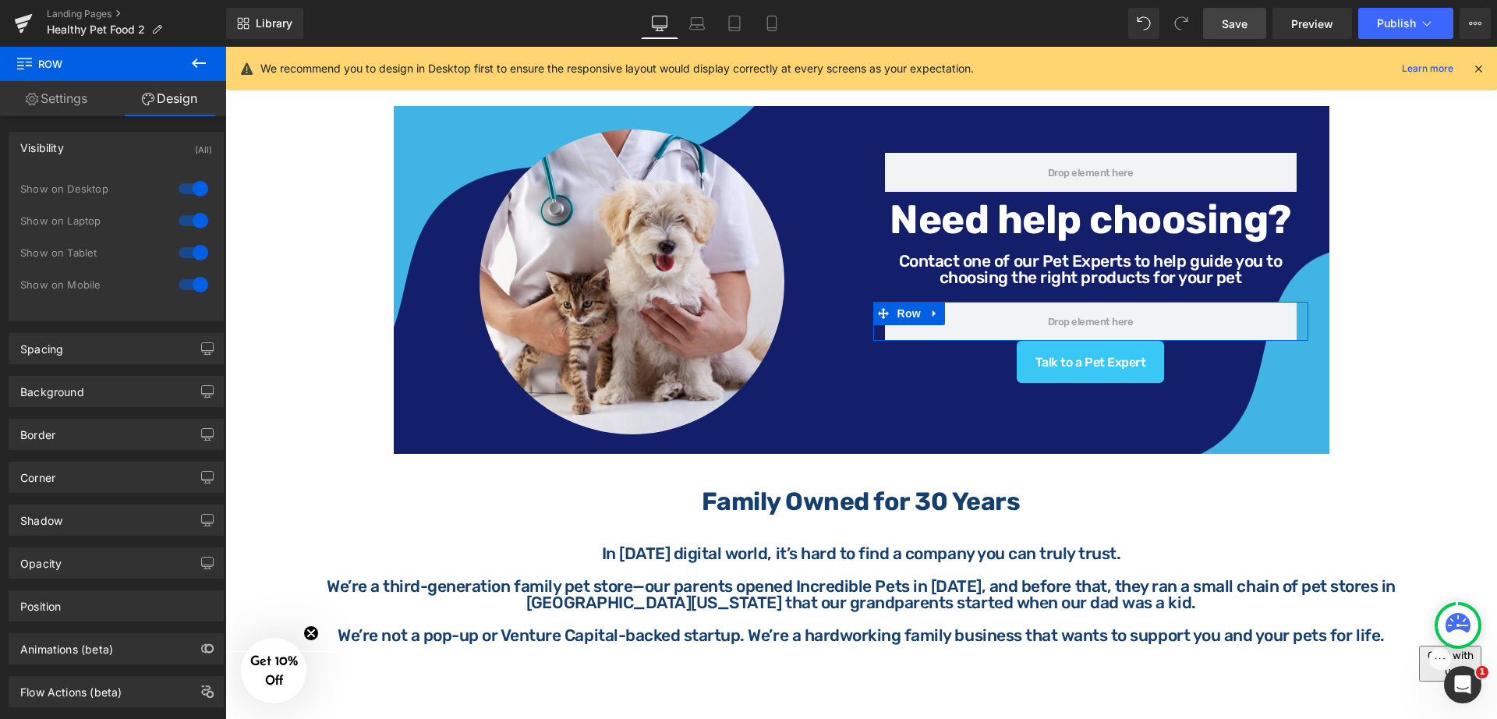
click at [183, 221] on div at bounding box center [193, 220] width 37 height 25
click at [188, 248] on div at bounding box center [193, 252] width 37 height 25
click at [189, 281] on div at bounding box center [193, 284] width 37 height 25
click at [67, 103] on link "Settings" at bounding box center [56, 98] width 113 height 35
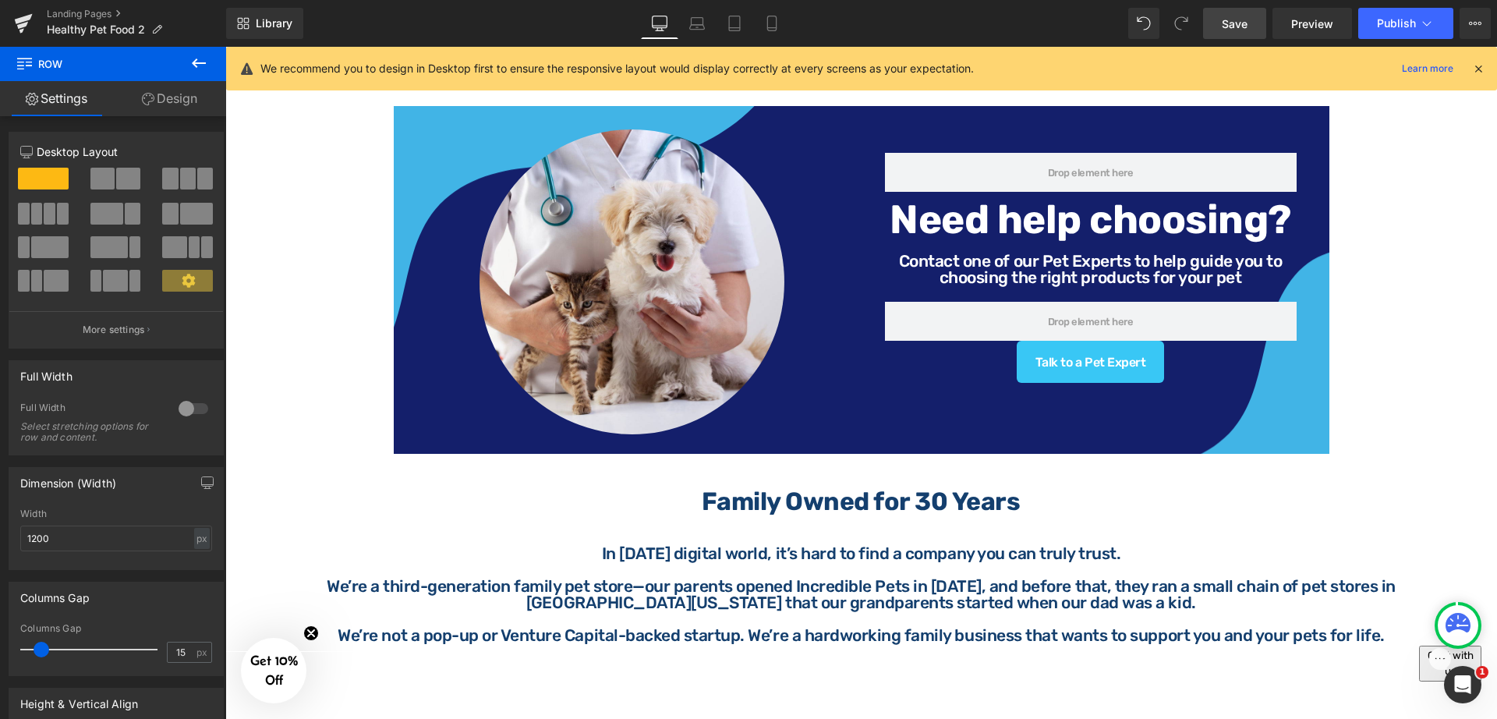
click at [193, 68] on icon at bounding box center [198, 63] width 19 height 19
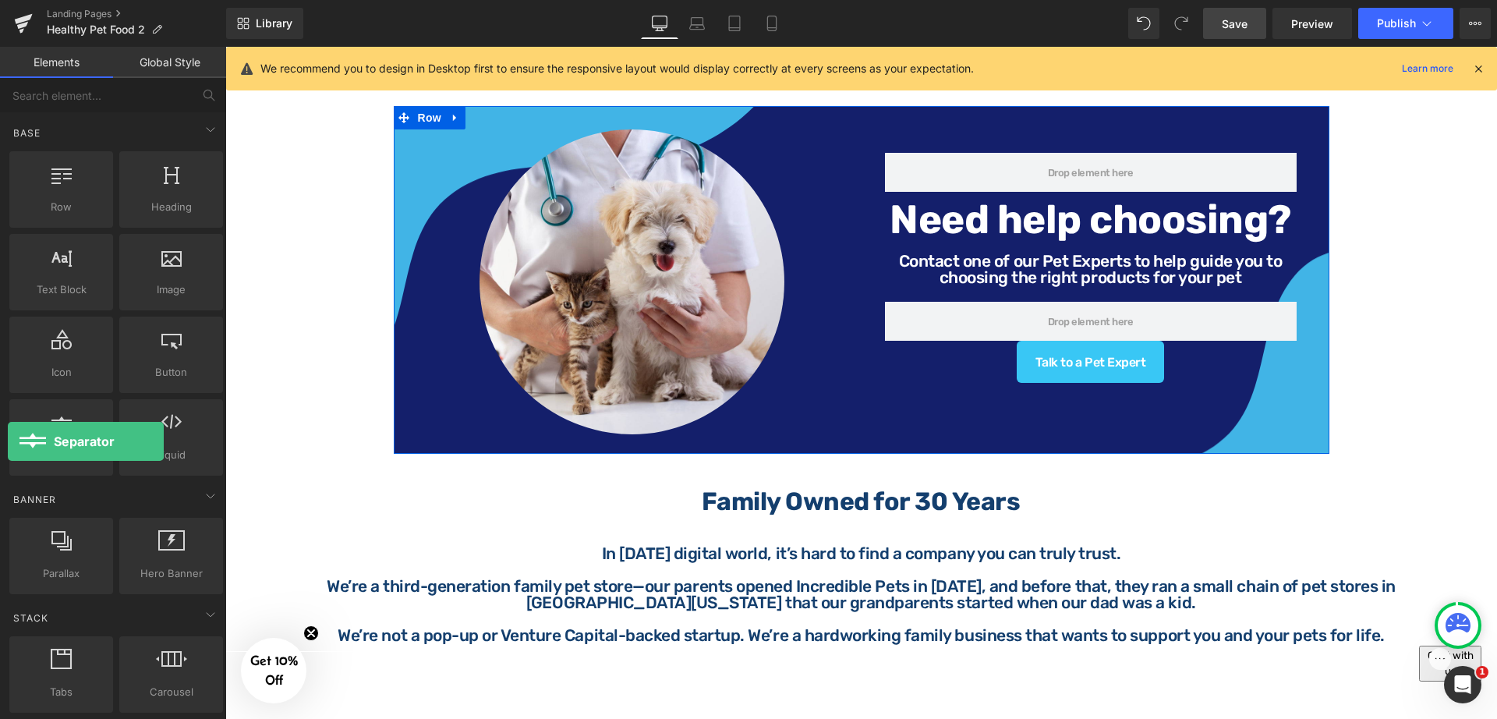
drag, startPoint x: 62, startPoint y: 437, endPoint x: 8, endPoint y: 441, distance: 54.8
click at [8, 441] on div "Separator separators, dividers, horizontal lines" at bounding box center [61, 437] width 110 height 83
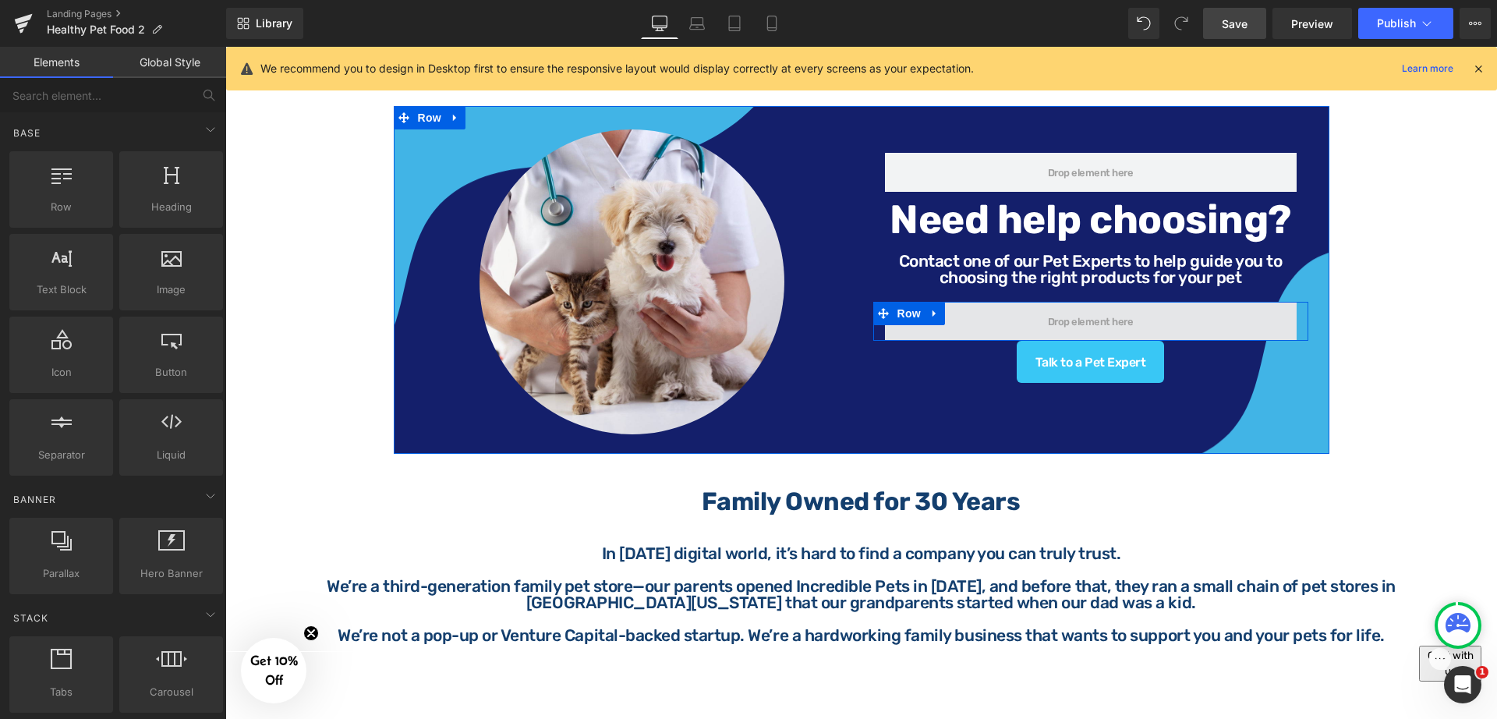
click at [1197, 320] on span at bounding box center [1091, 321] width 412 height 39
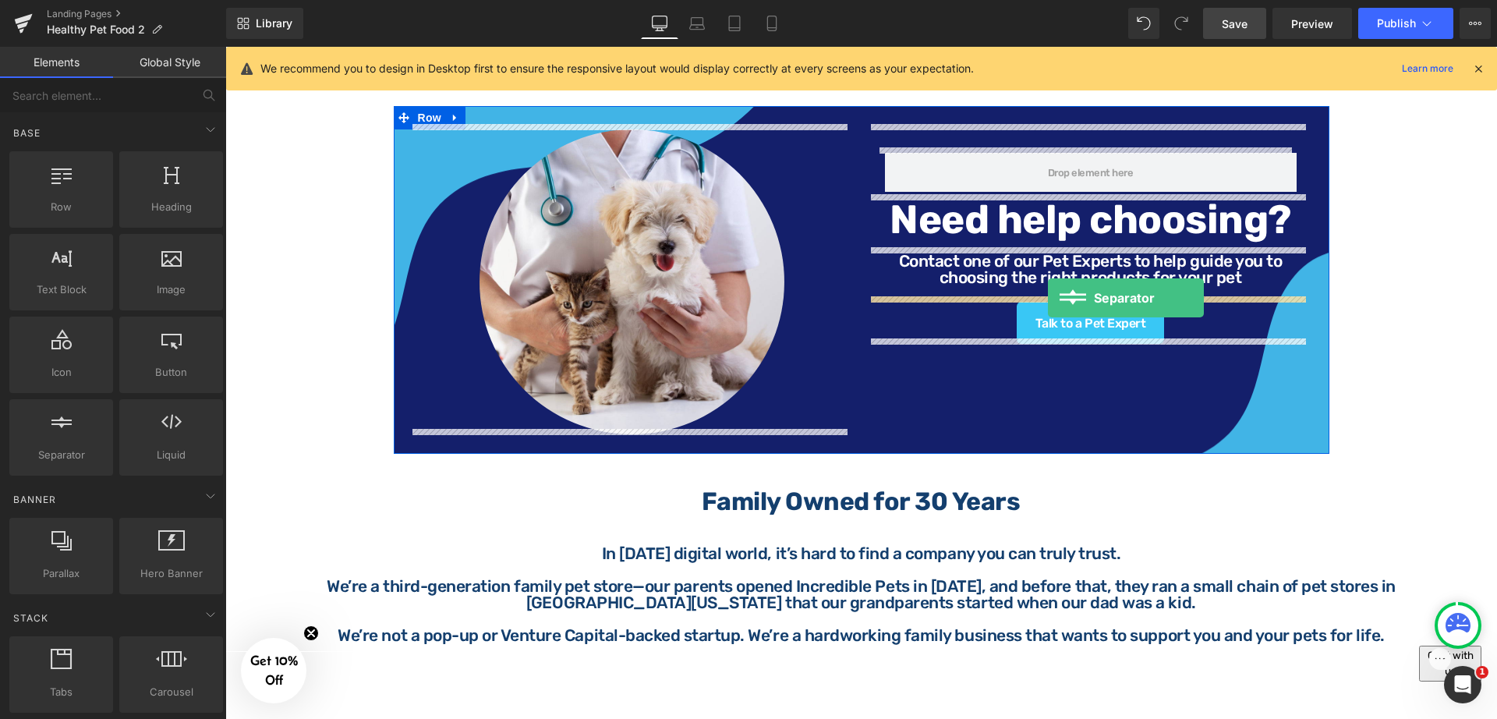
drag, startPoint x: 299, startPoint y: 492, endPoint x: 1048, endPoint y: 298, distance: 774.1
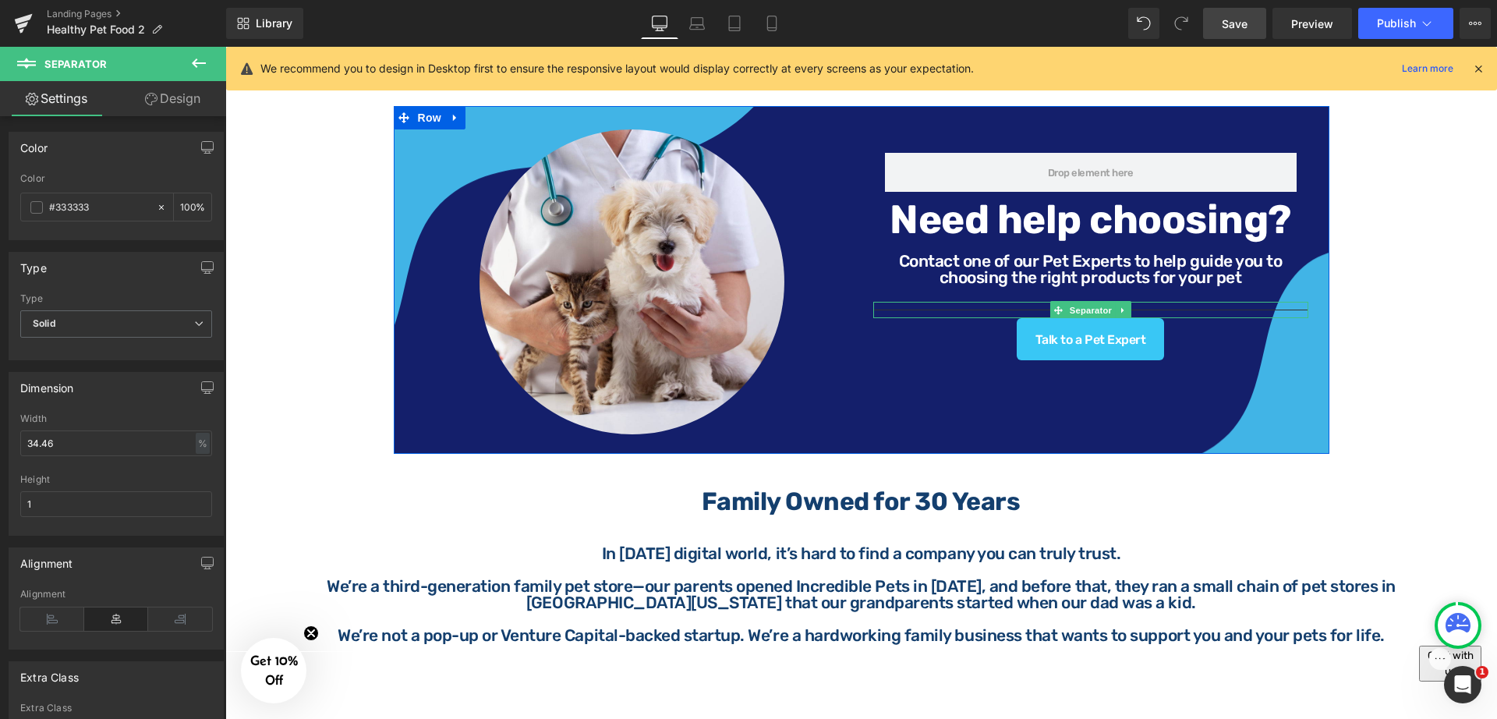
click at [1197, 303] on div at bounding box center [1090, 310] width 435 height 16
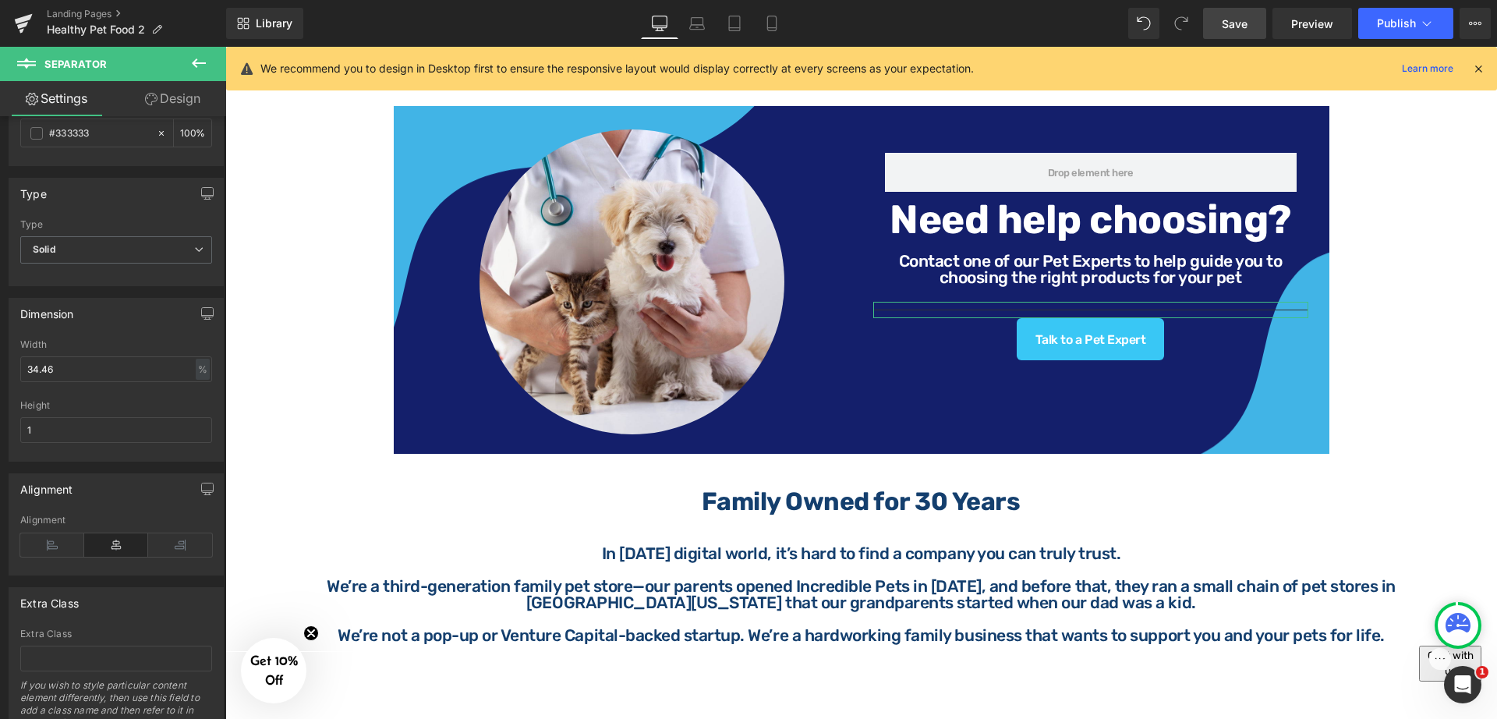
scroll to position [142, 0]
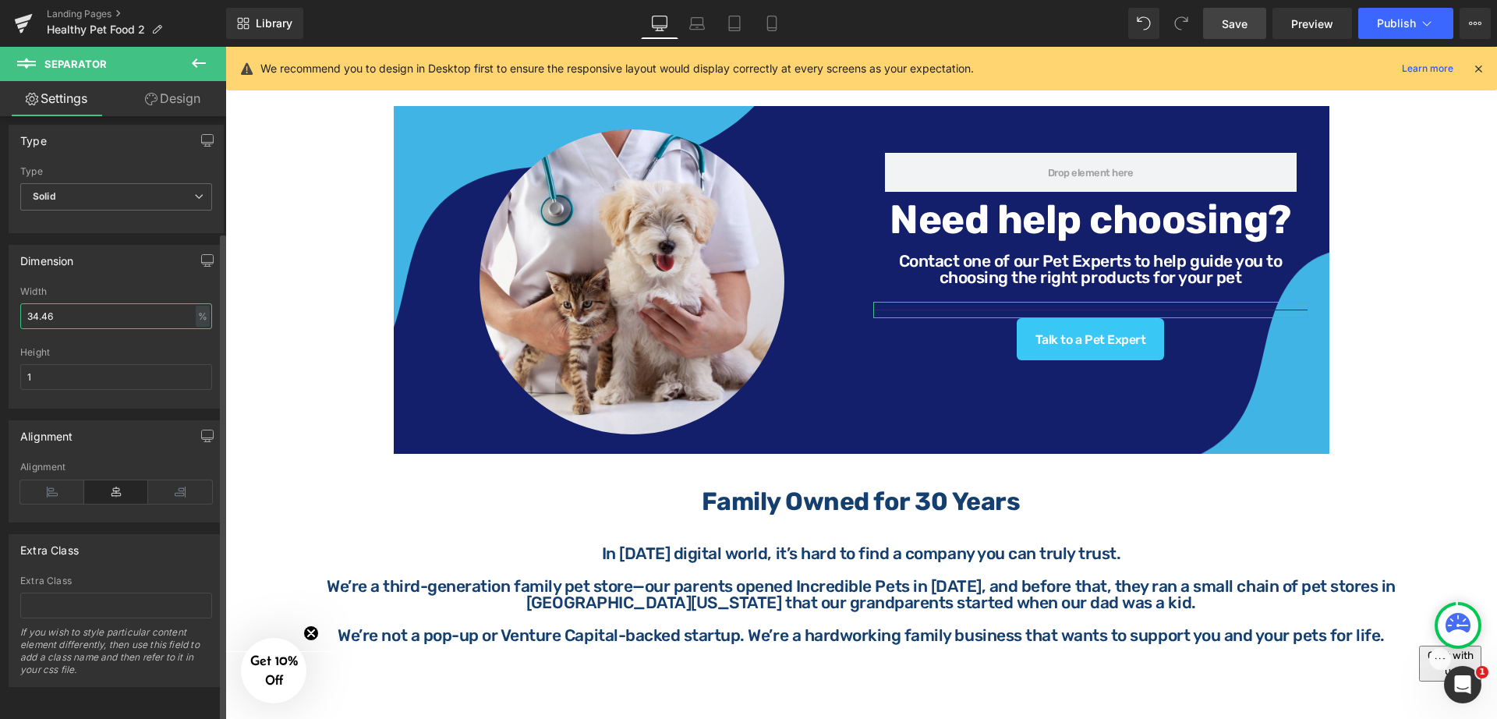
drag, startPoint x: 111, startPoint y: 299, endPoint x: 7, endPoint y: 298, distance: 103.7
click at [7, 298] on div "Dimension 34.46% Width 34.46 % % px 1px Height 1" at bounding box center [116, 320] width 233 height 175
type input "10"
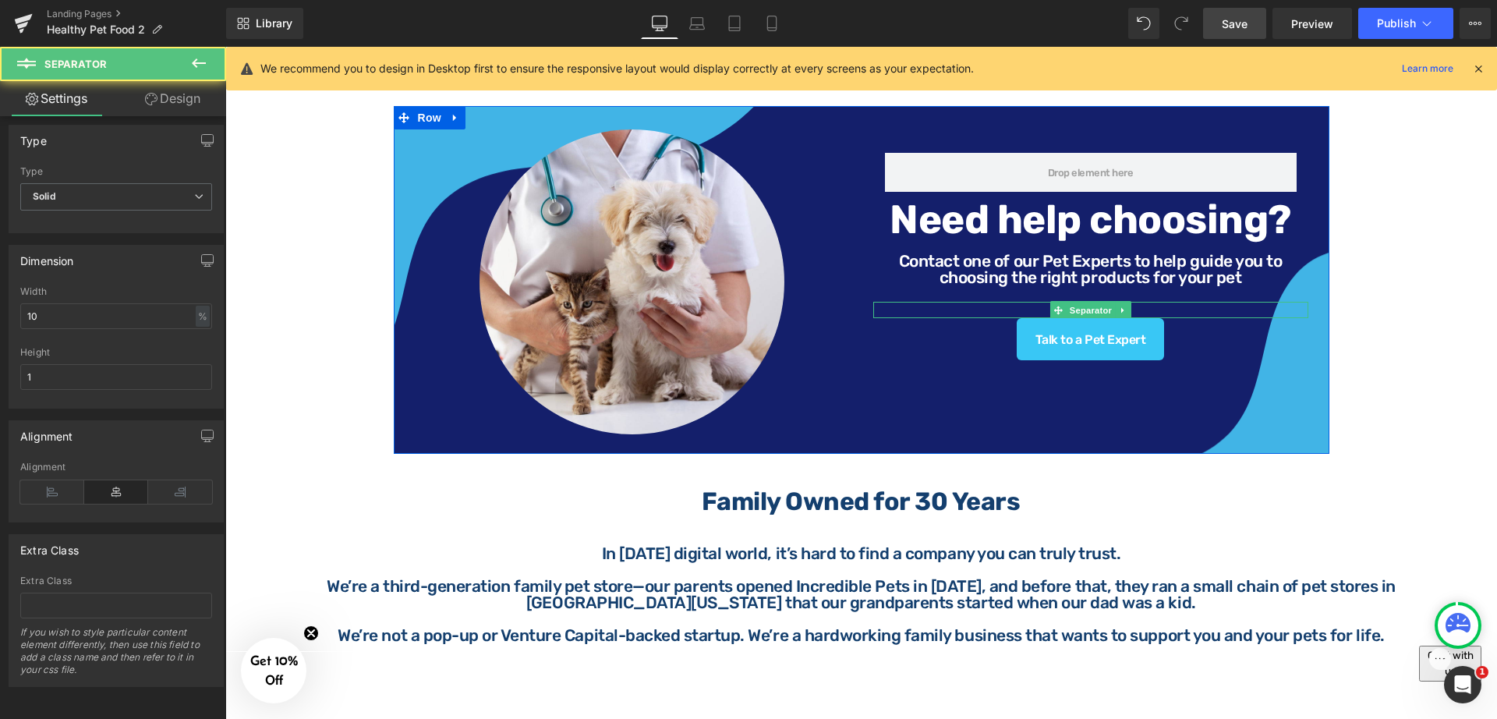
click at [1174, 307] on div at bounding box center [1090, 310] width 435 height 16
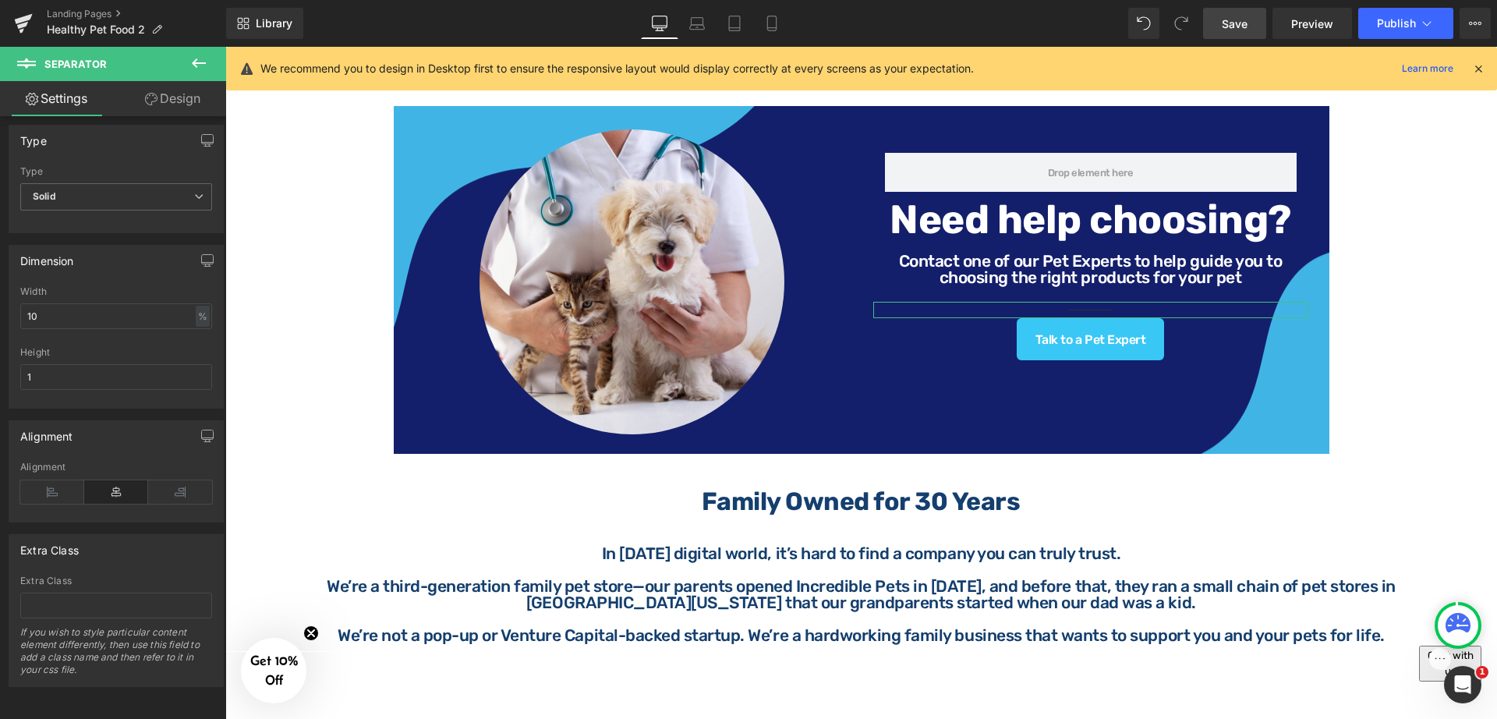
click at [166, 106] on link "Design" at bounding box center [172, 98] width 113 height 35
click at [0, 0] on div "Visibility" at bounding box center [0, 0] width 0 height 0
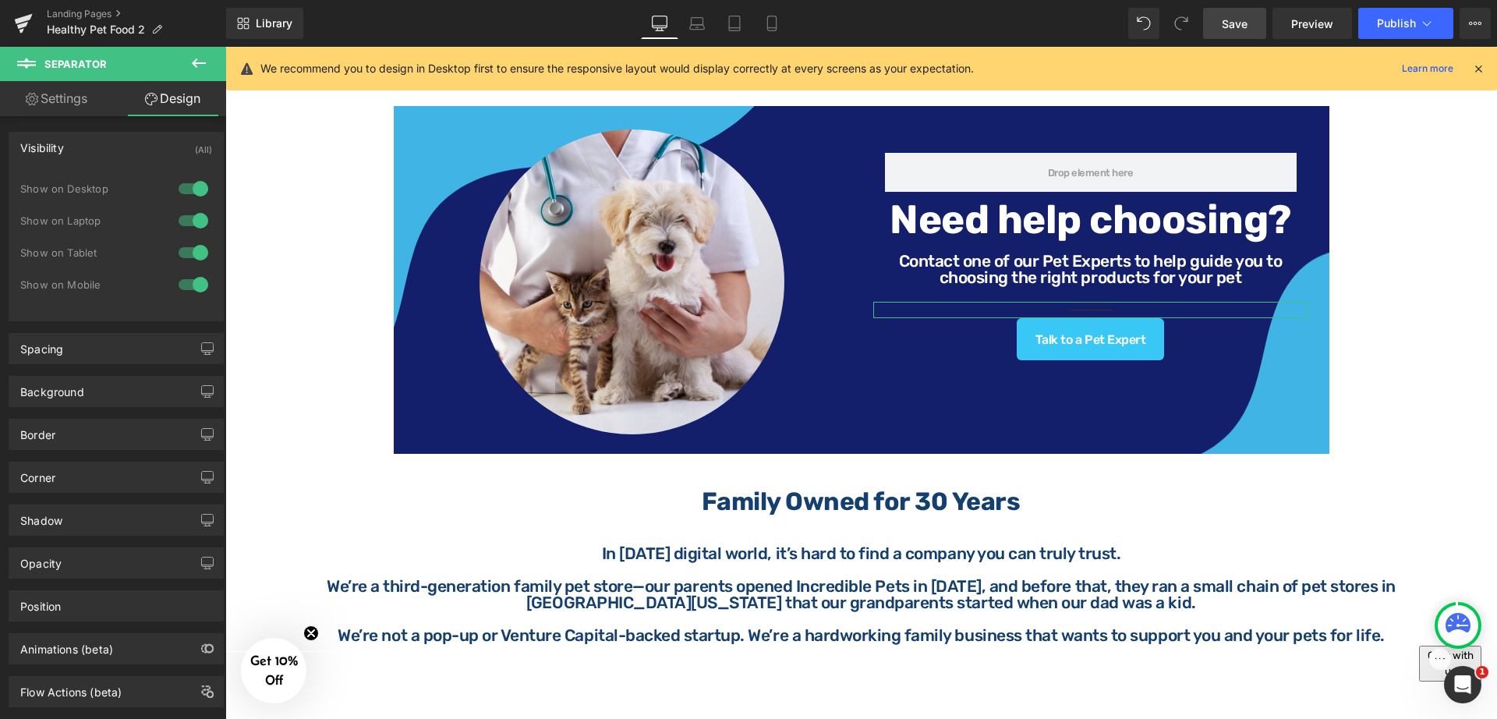
click at [190, 225] on div at bounding box center [193, 220] width 37 height 25
click at [189, 250] on div at bounding box center [193, 252] width 37 height 25
click at [182, 289] on div at bounding box center [193, 284] width 37 height 25
click at [1185, 305] on div at bounding box center [1090, 310] width 435 height 16
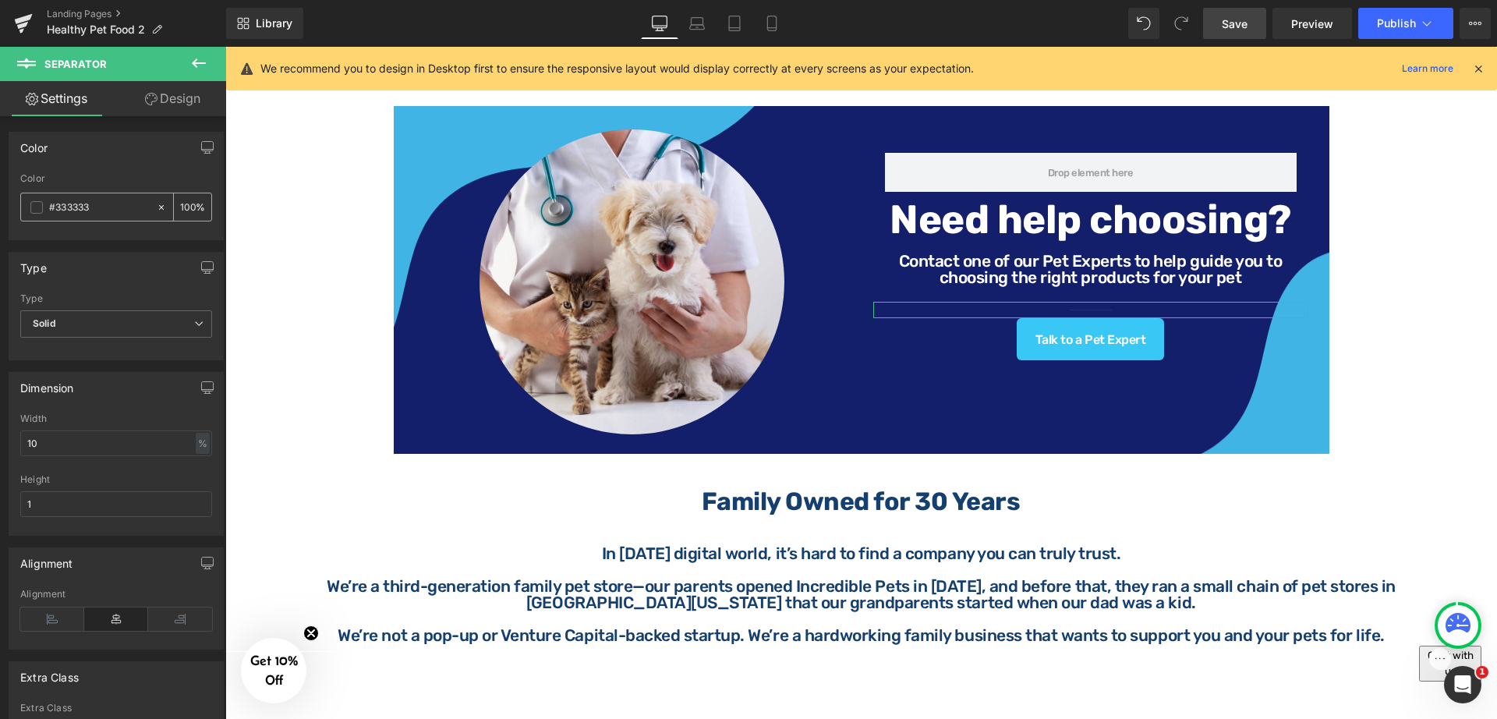
click at [35, 206] on span at bounding box center [36, 207] width 12 height 12
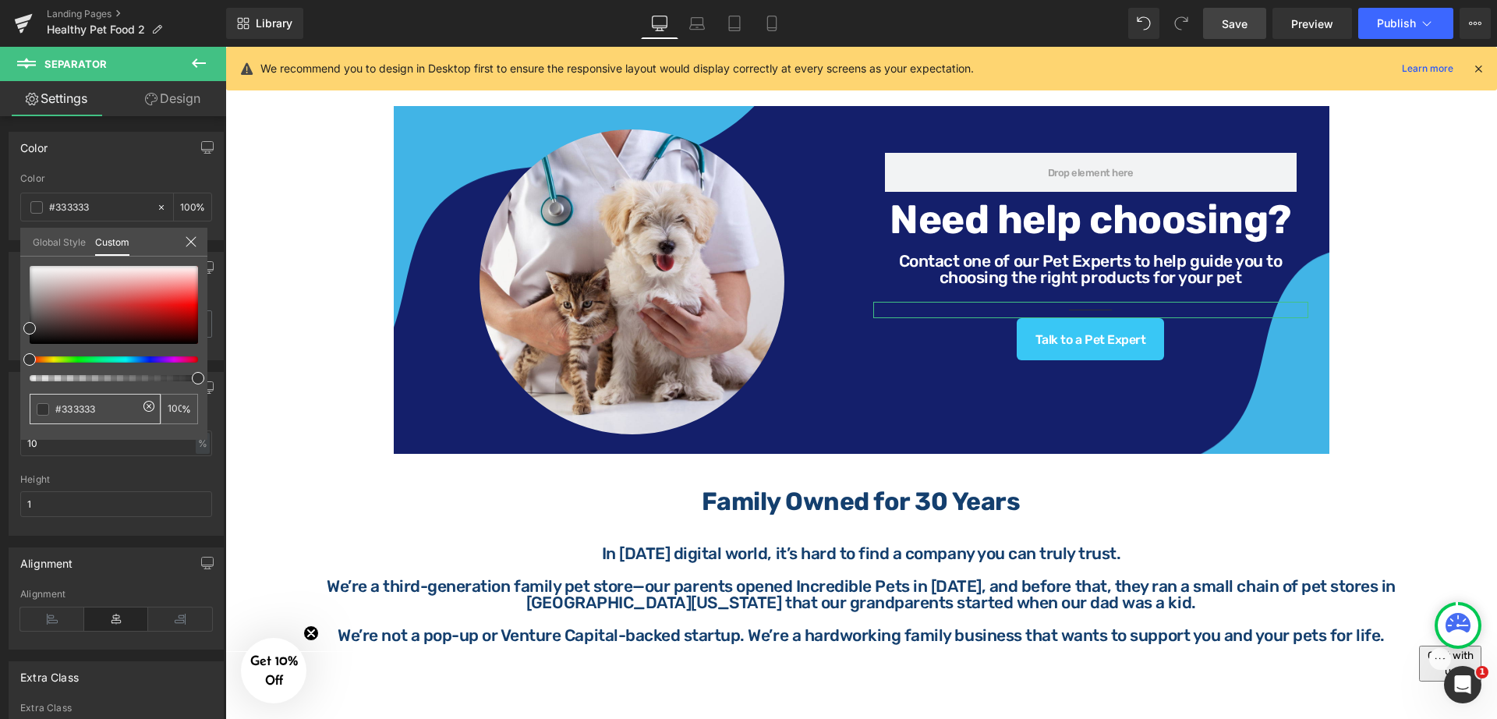
click at [92, 409] on input "#333333" at bounding box center [96, 409] width 83 height 16
paste input "143f6e"
type input "#143f6e"
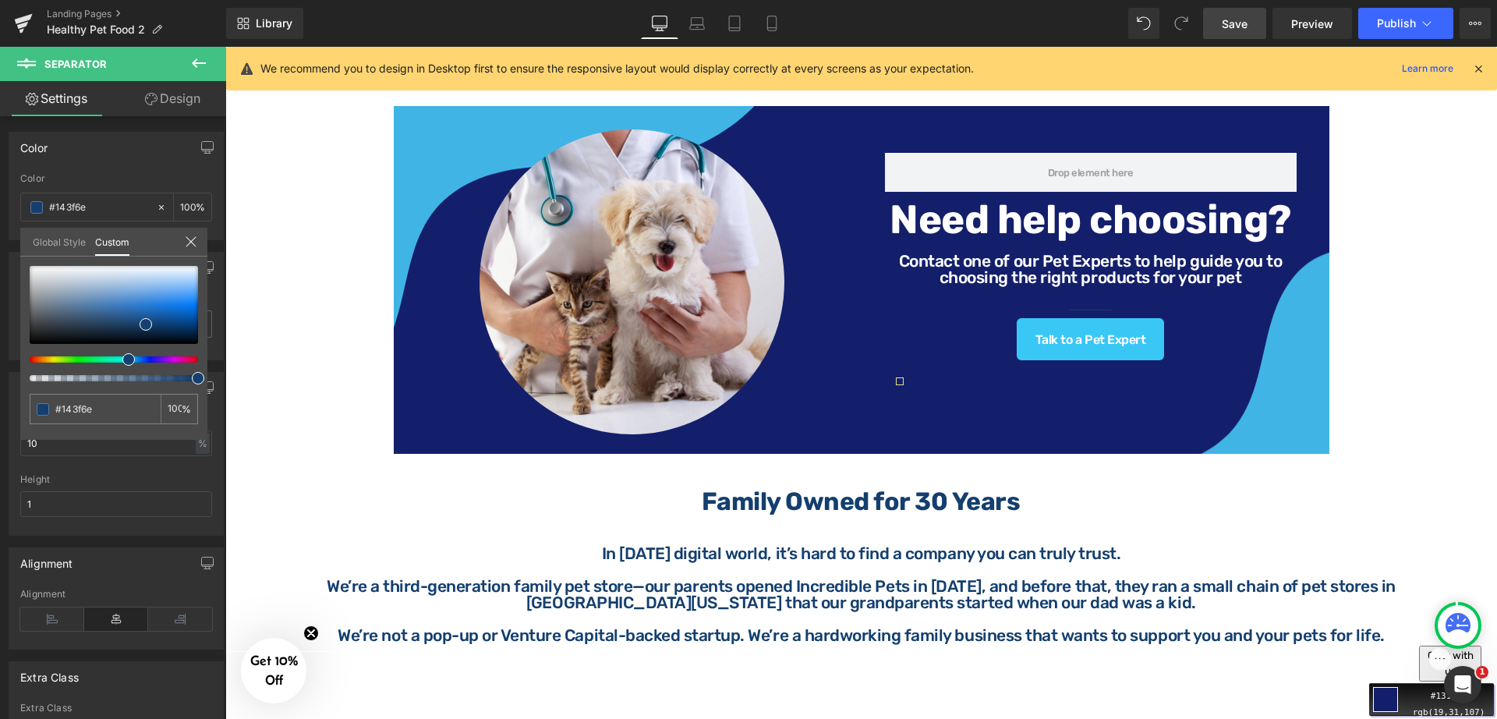
click at [919, 389] on div "Move your 🖱️ to pick a color #131f6b rgb(19,31,107)" at bounding box center [748, 359] width 1497 height 719
click at [110, 414] on input "#143f6e" at bounding box center [96, 409] width 83 height 16
paste input "31f6b"
type input "#131f6b"
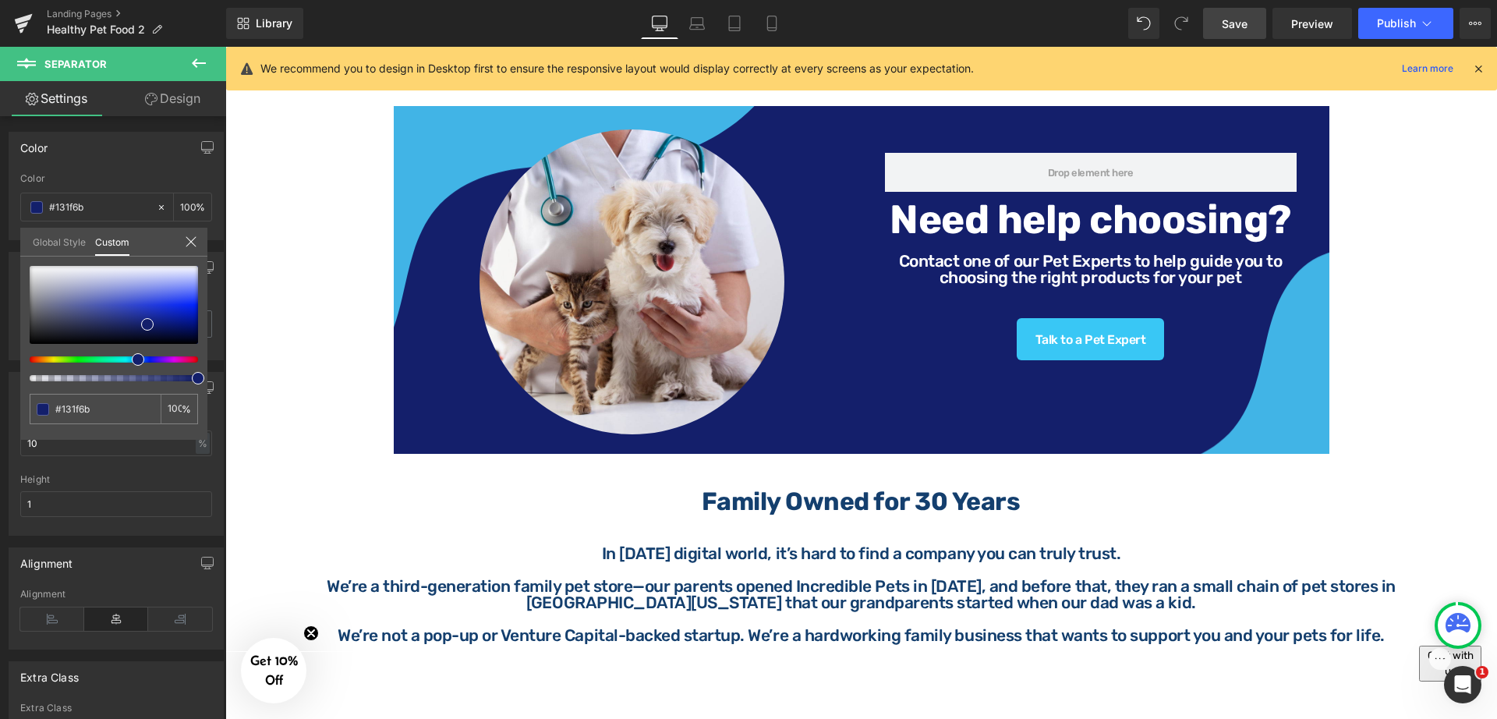
click at [321, 213] on body "Free Shipping on orders over $50 Free Next Day Delivery within 20 miles Find a …" at bounding box center [861, 35] width 1272 height 2643
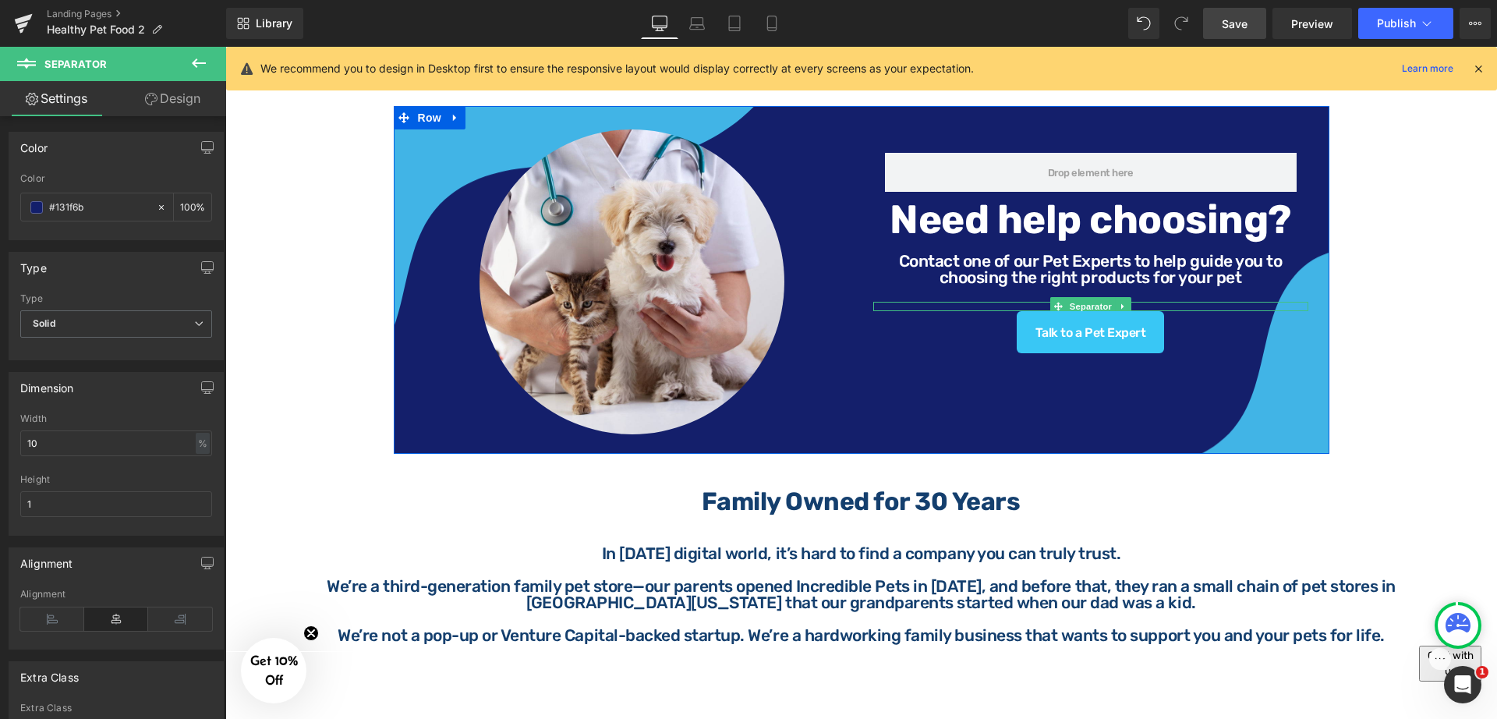
drag, startPoint x: 1180, startPoint y: 309, endPoint x: 1184, endPoint y: 302, distance: 8.4
click at [1184, 302] on div "Separator" at bounding box center [1090, 306] width 435 height 9
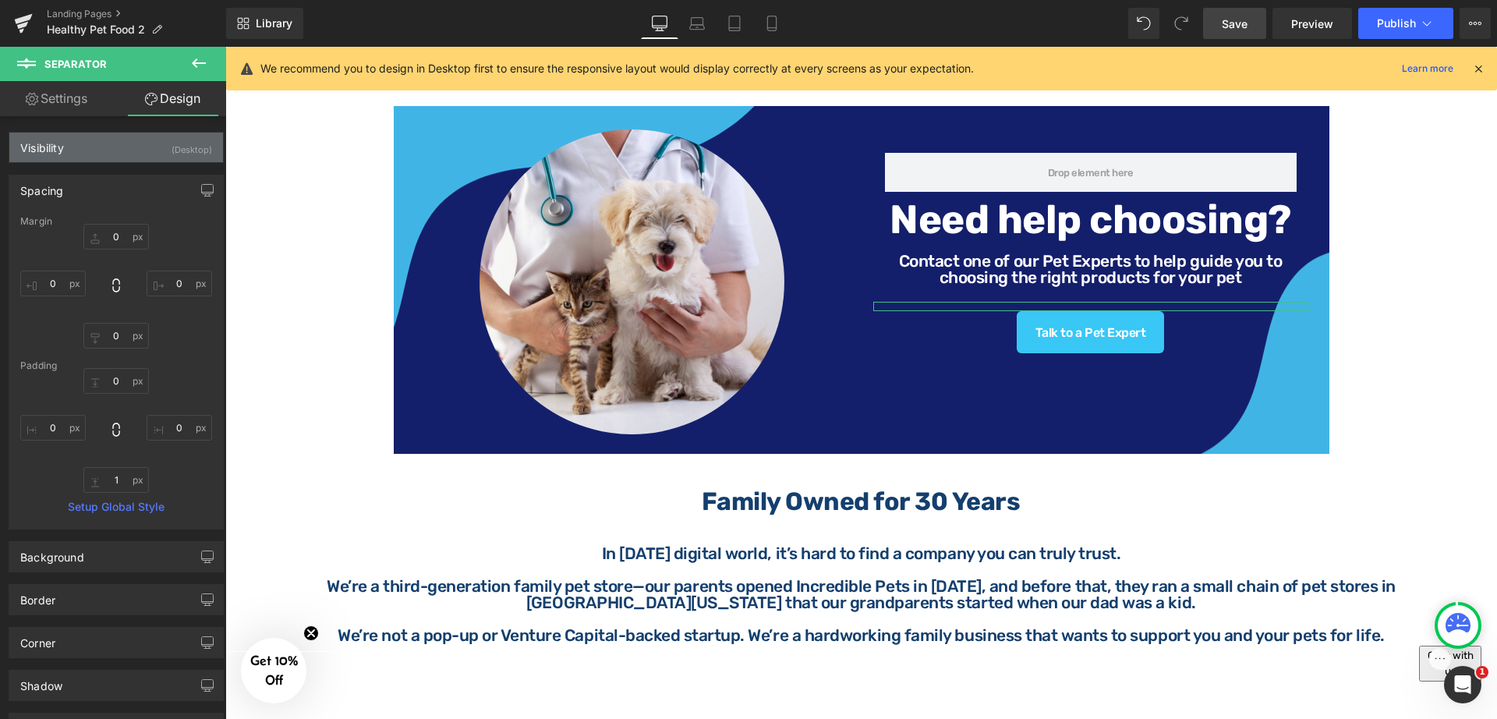
click at [123, 139] on div "Visibility (Desktop)" at bounding box center [116, 148] width 214 height 30
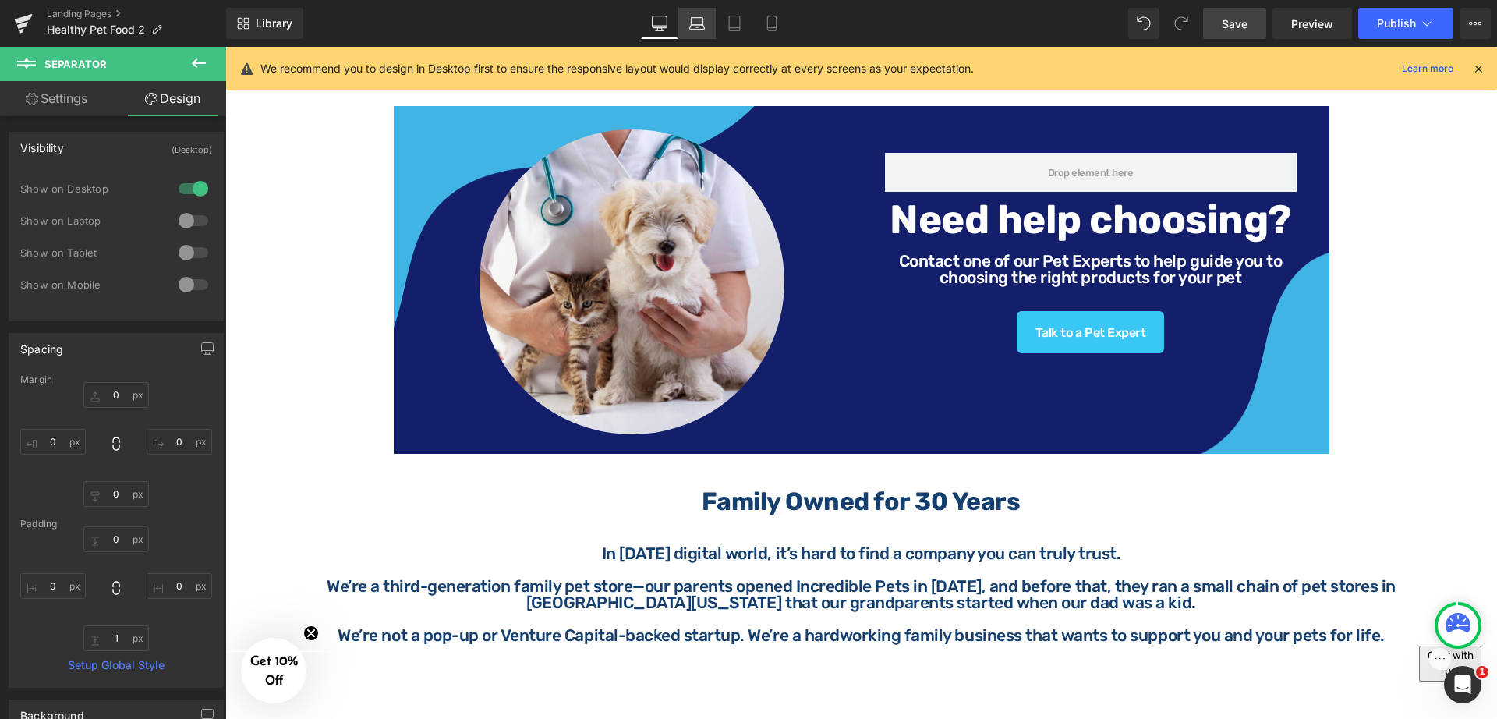
click at [691, 20] on icon at bounding box center [697, 24] width 16 height 16
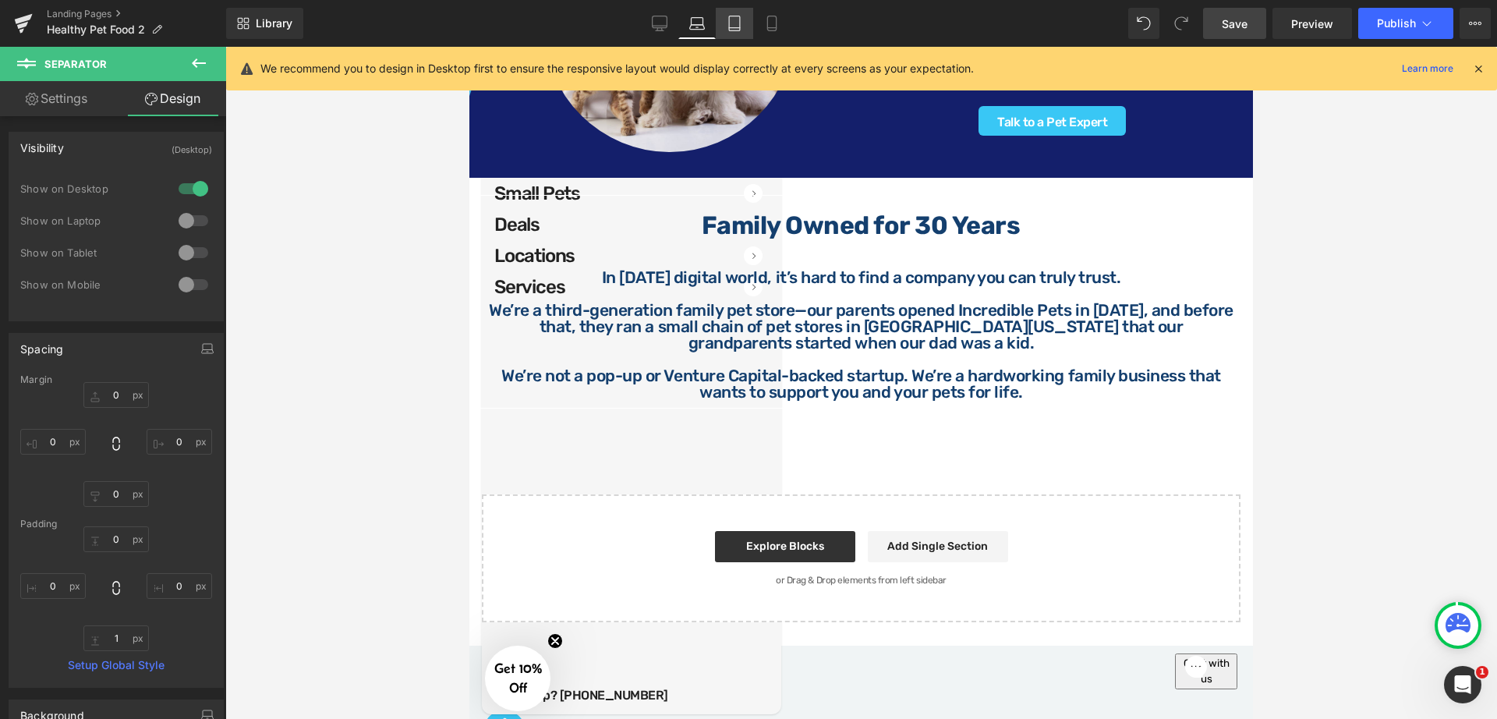
type input "0"
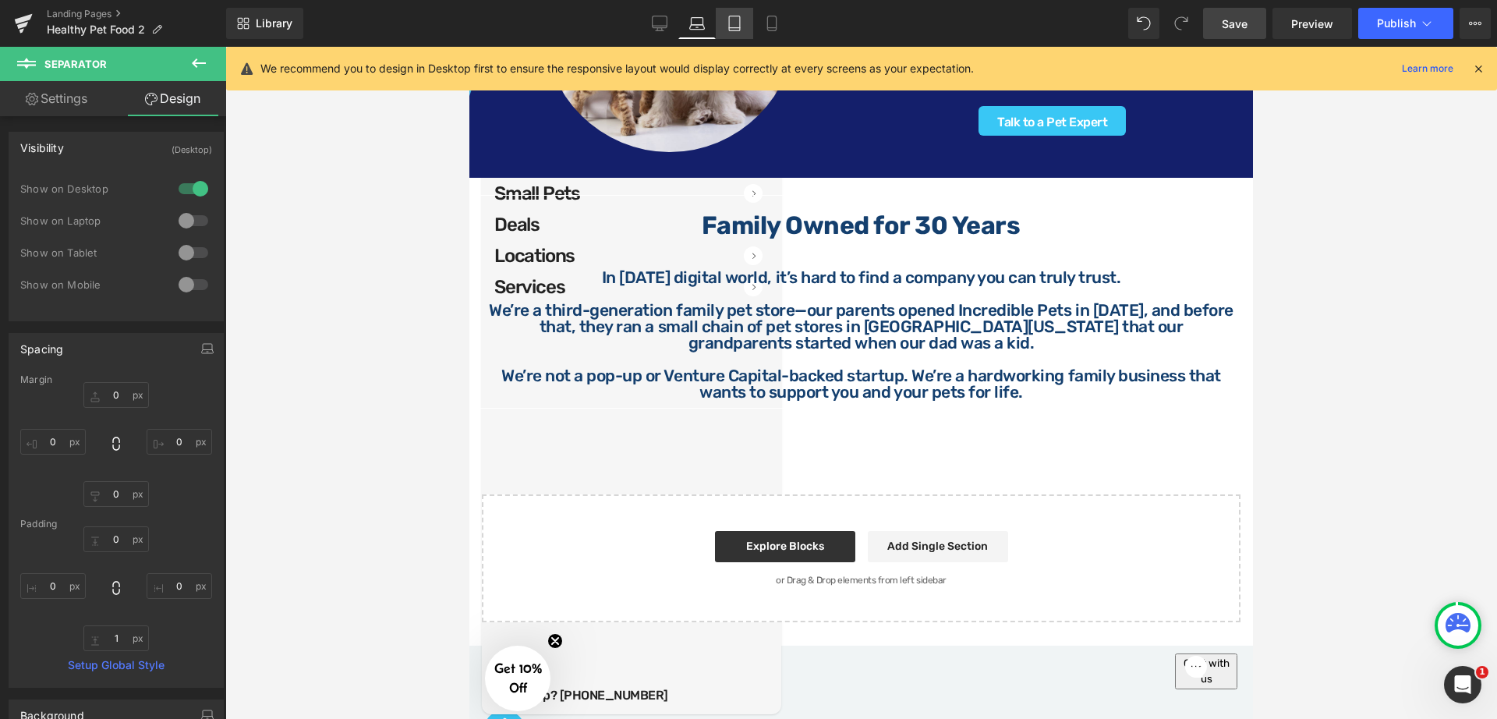
type input "0"
type input "1"
type input "0"
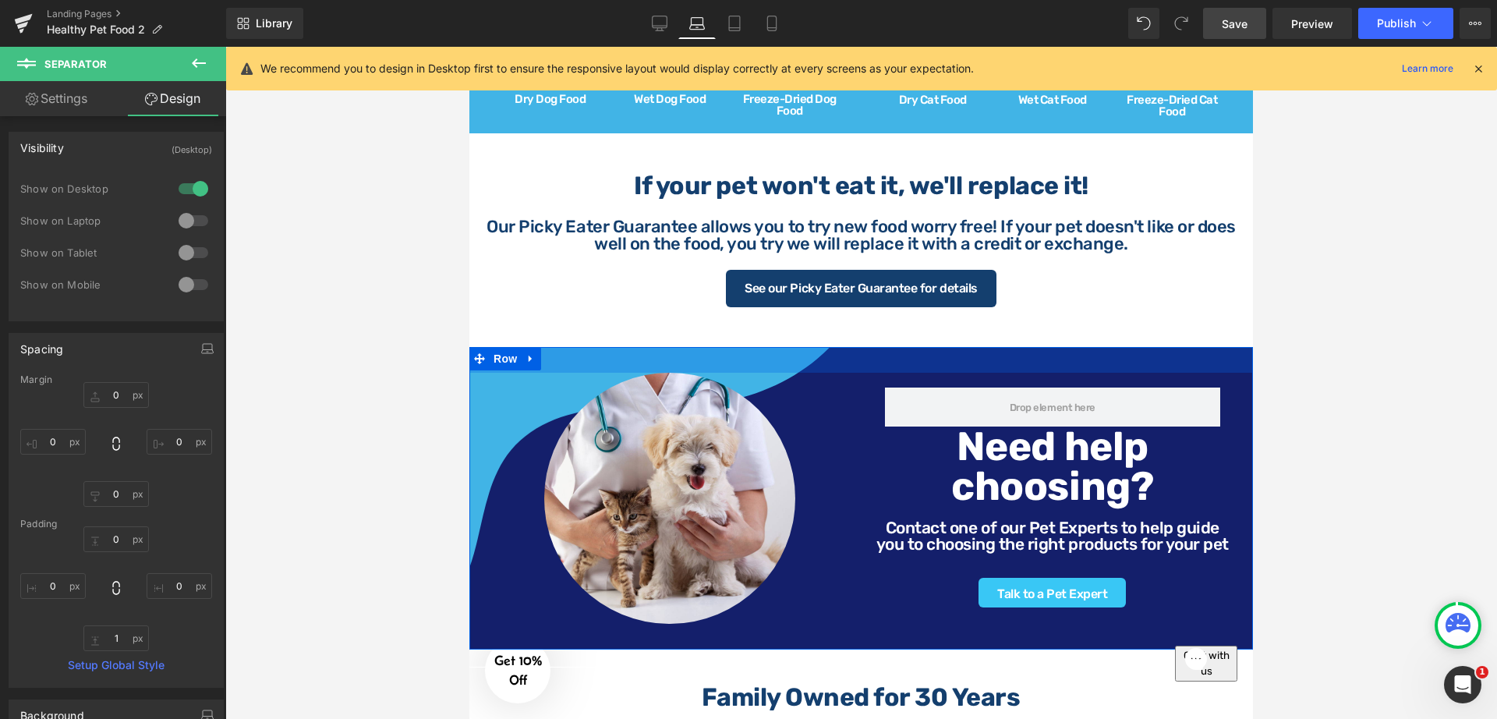
scroll to position [975, 0]
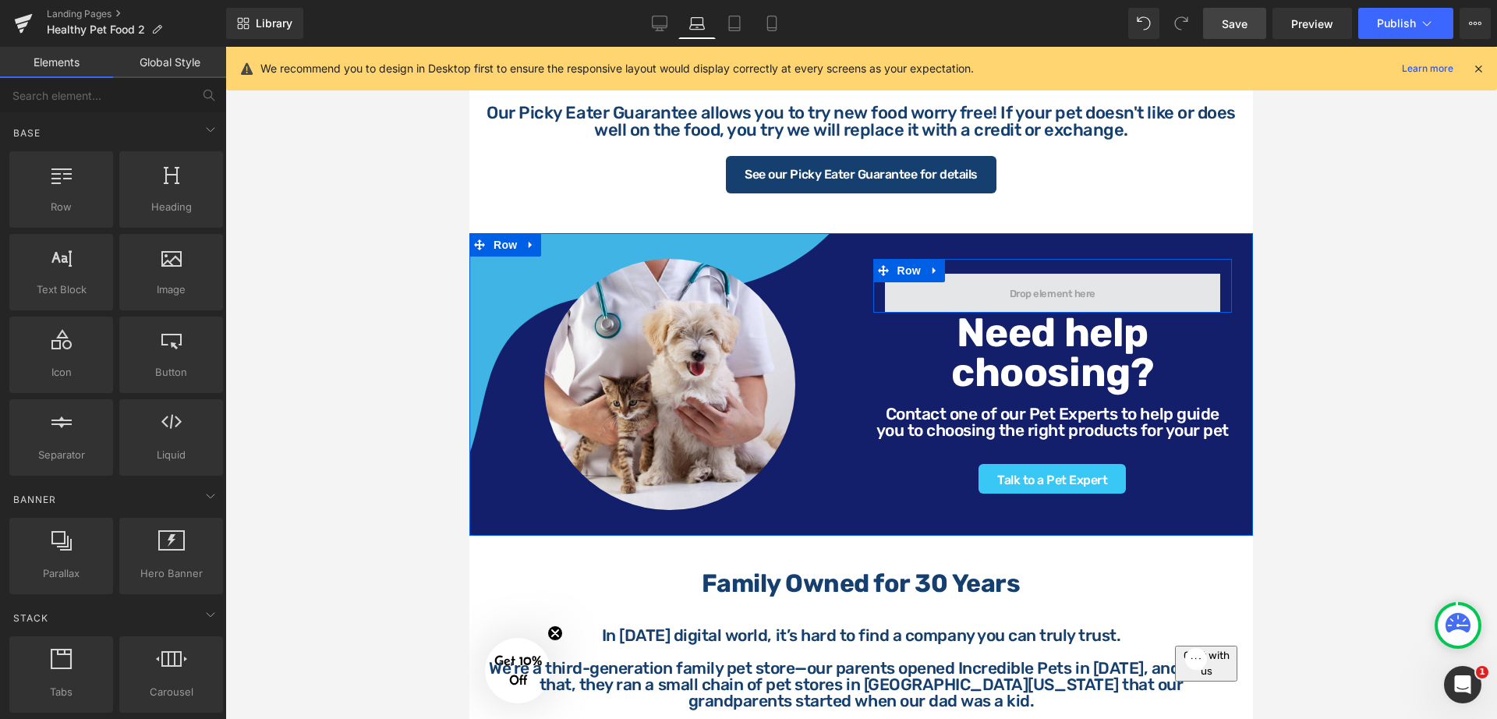
click at [1072, 284] on span at bounding box center [1052, 293] width 97 height 18
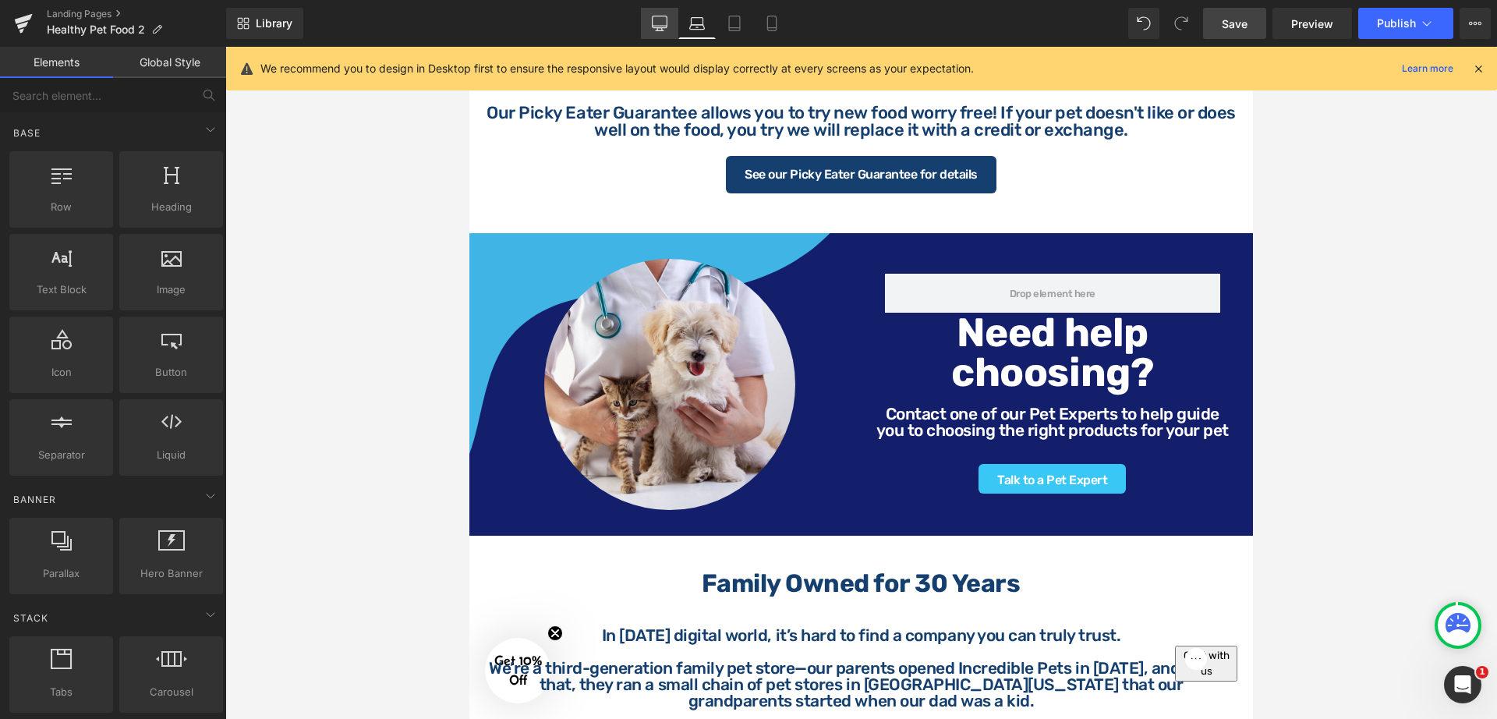
click at [660, 23] on icon at bounding box center [660, 24] width 16 height 16
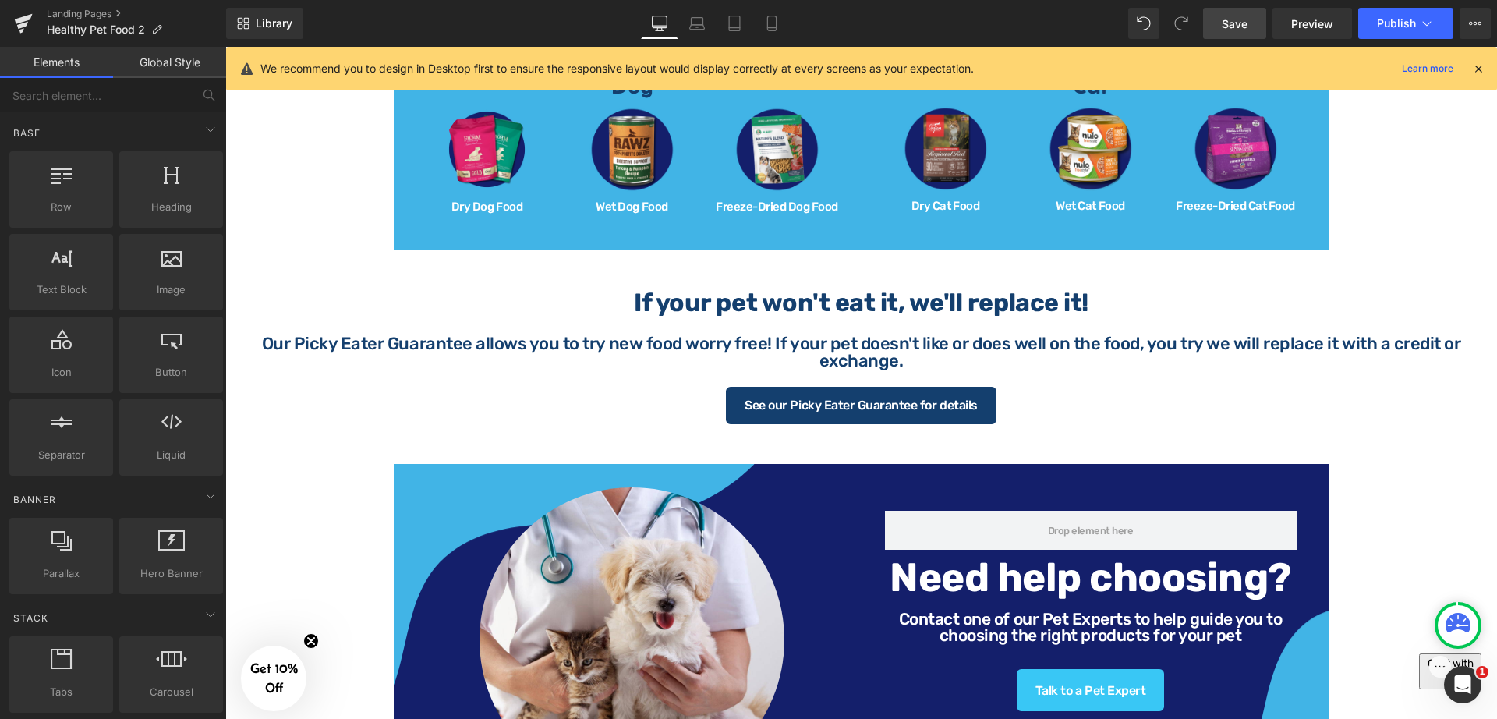
scroll to position [1258, 0]
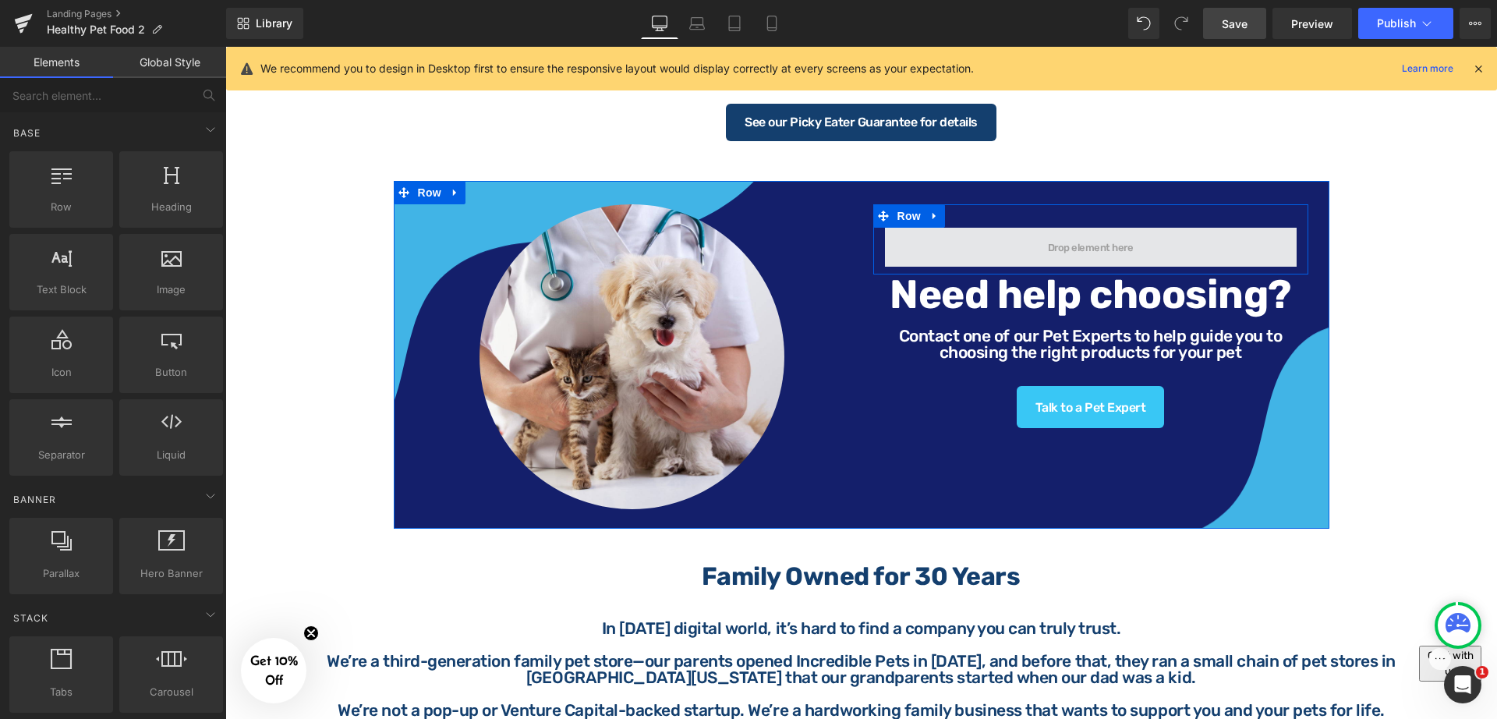
click at [1184, 236] on span at bounding box center [1091, 247] width 412 height 39
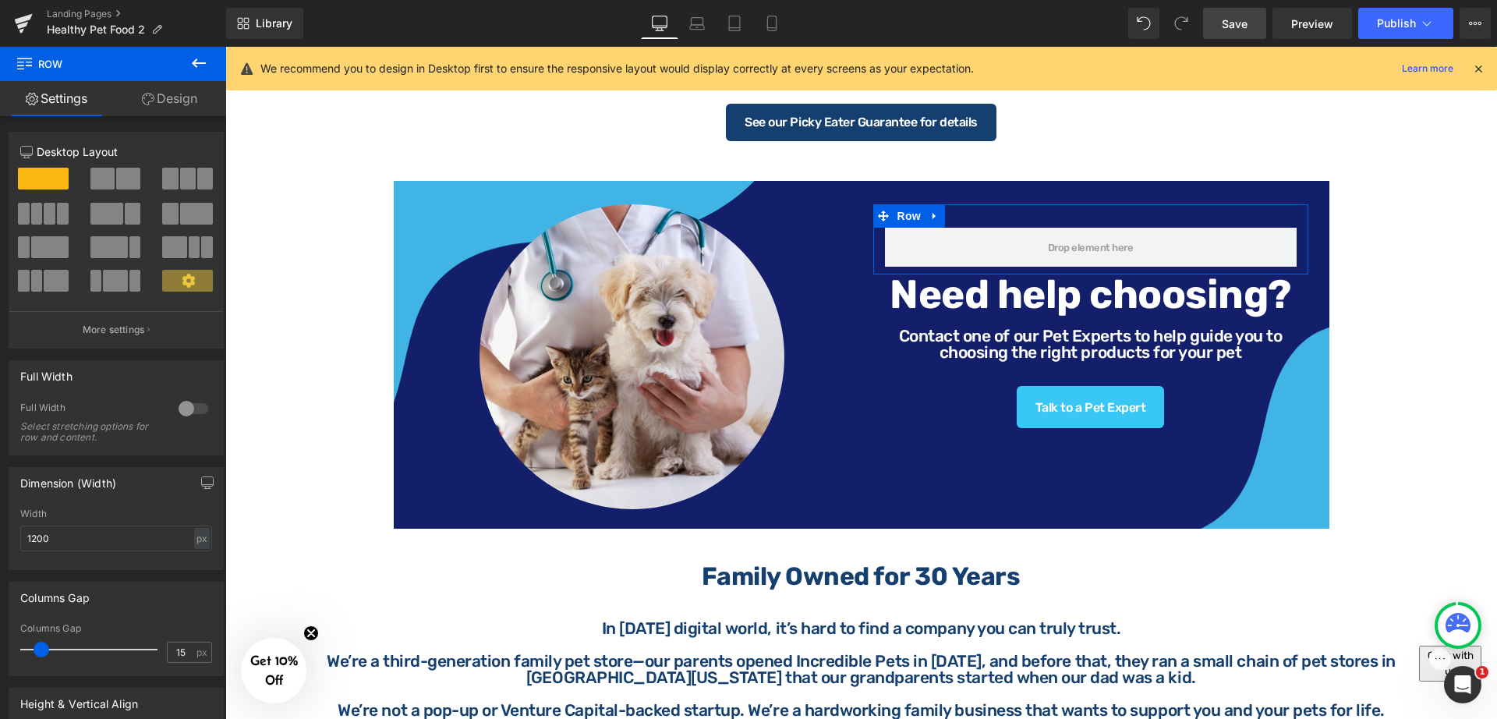
click at [162, 90] on link "Design" at bounding box center [169, 98] width 113 height 35
click at [0, 0] on div "Visibility" at bounding box center [0, 0] width 0 height 0
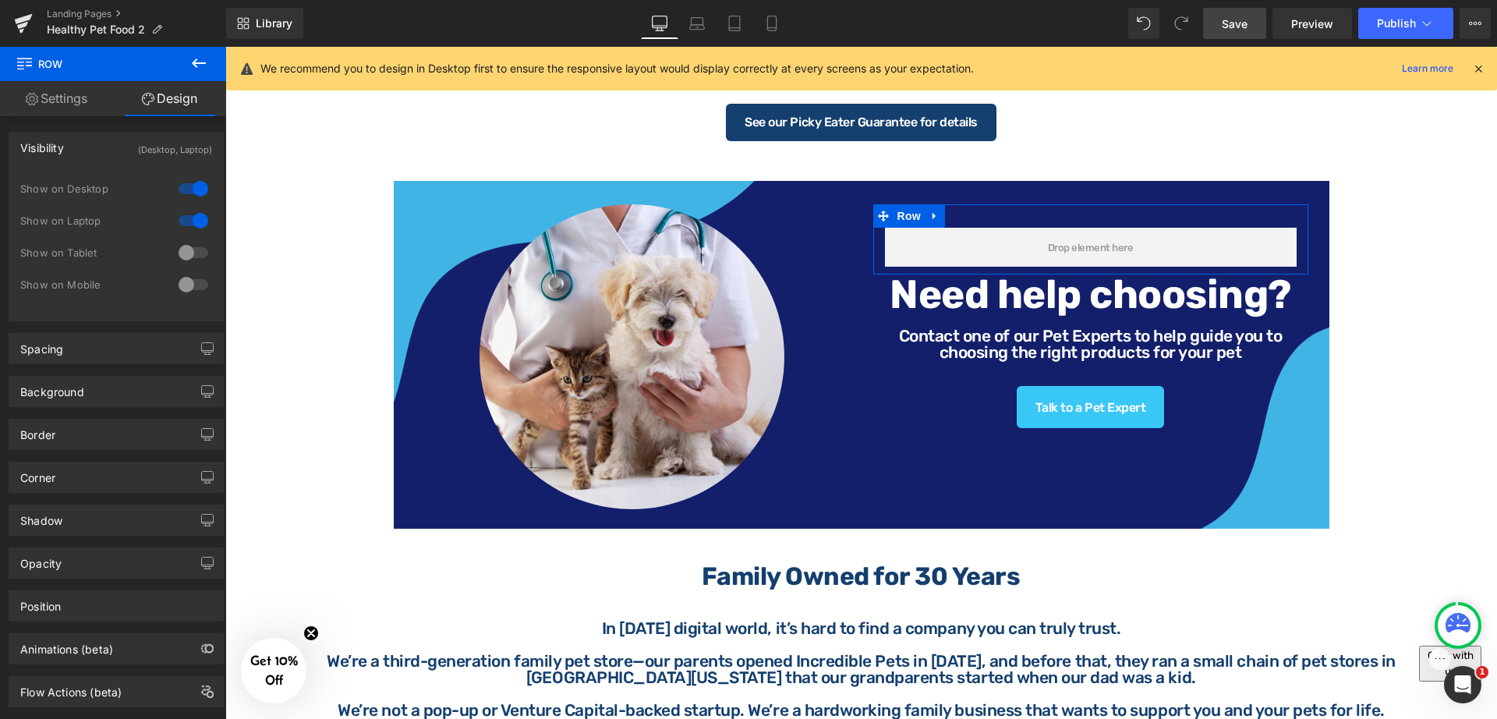
click at [180, 216] on div at bounding box center [193, 220] width 37 height 25
click at [699, 14] on link "Laptop" at bounding box center [696, 23] width 37 height 31
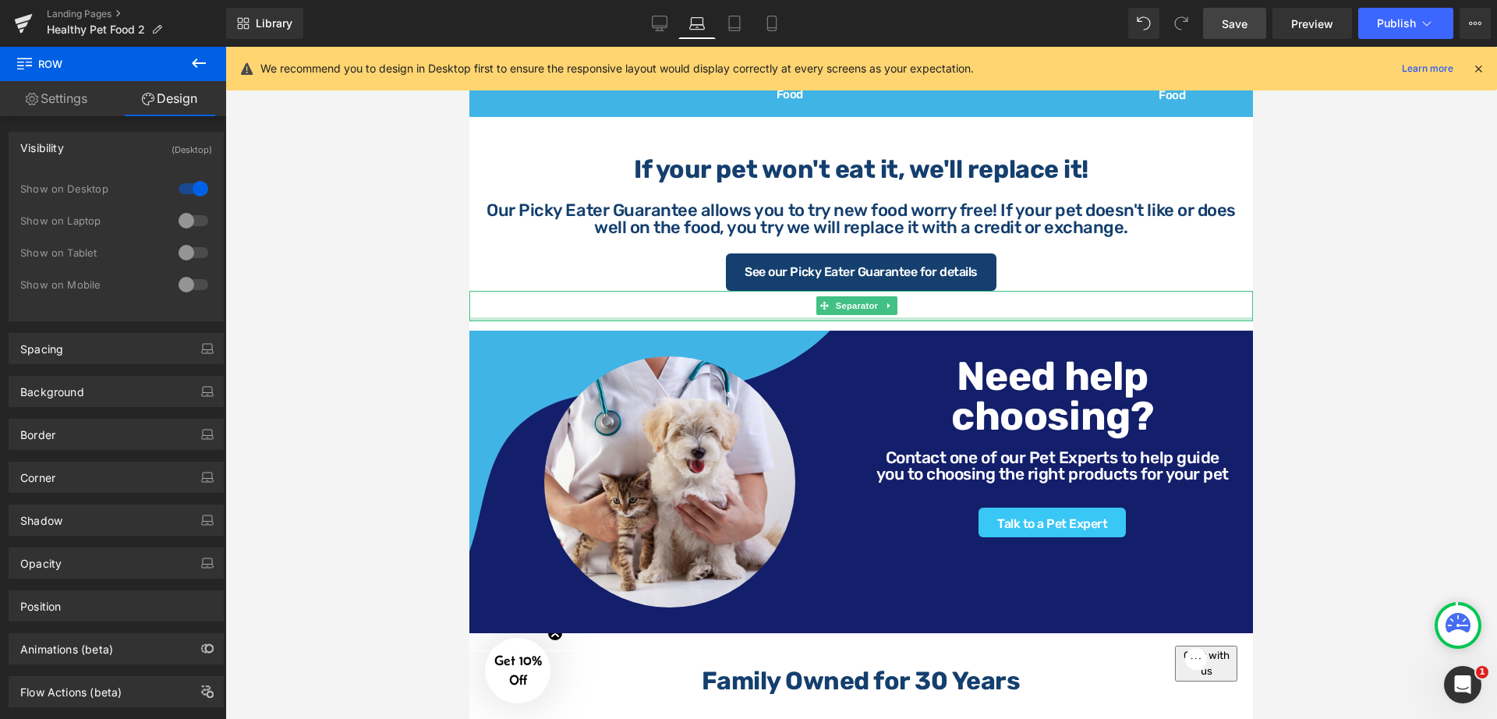
scroll to position [975, 0]
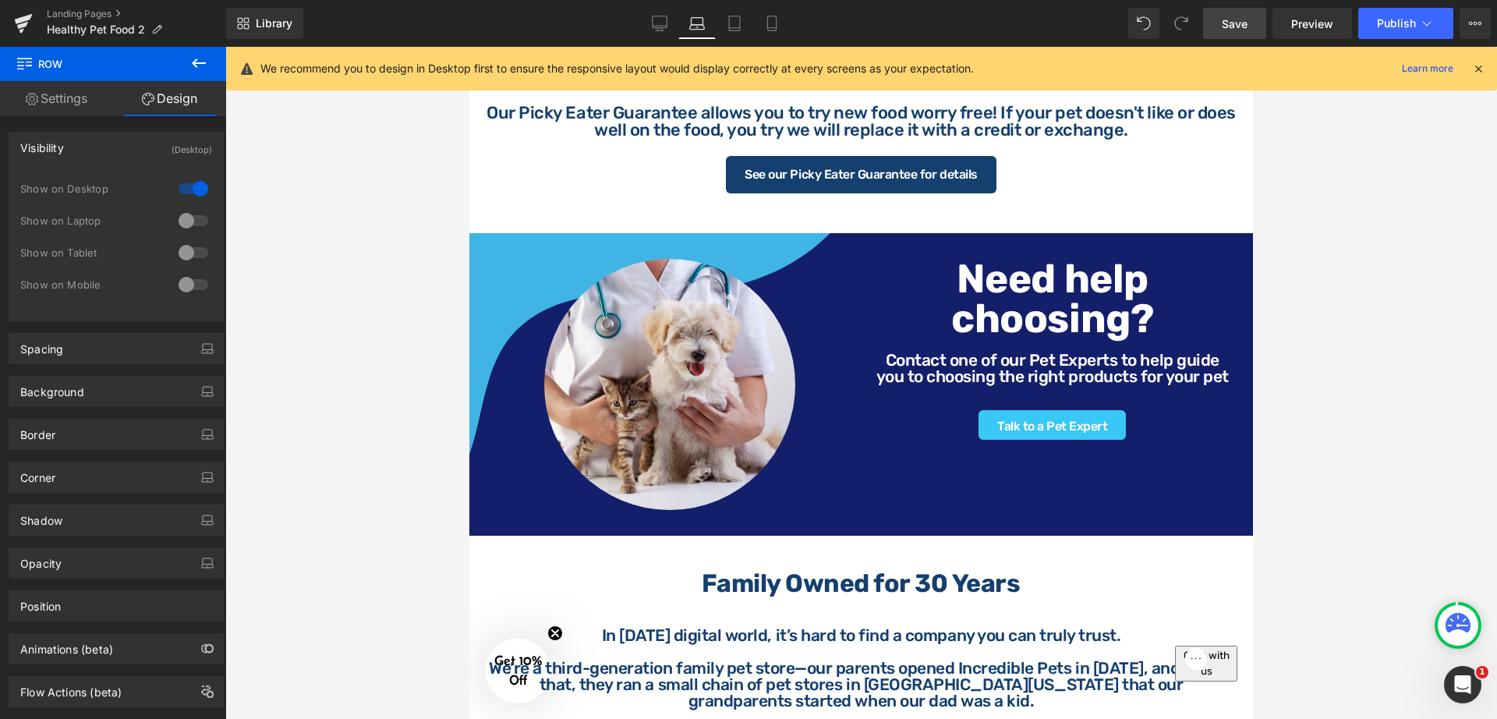
click at [198, 223] on div at bounding box center [193, 220] width 37 height 25
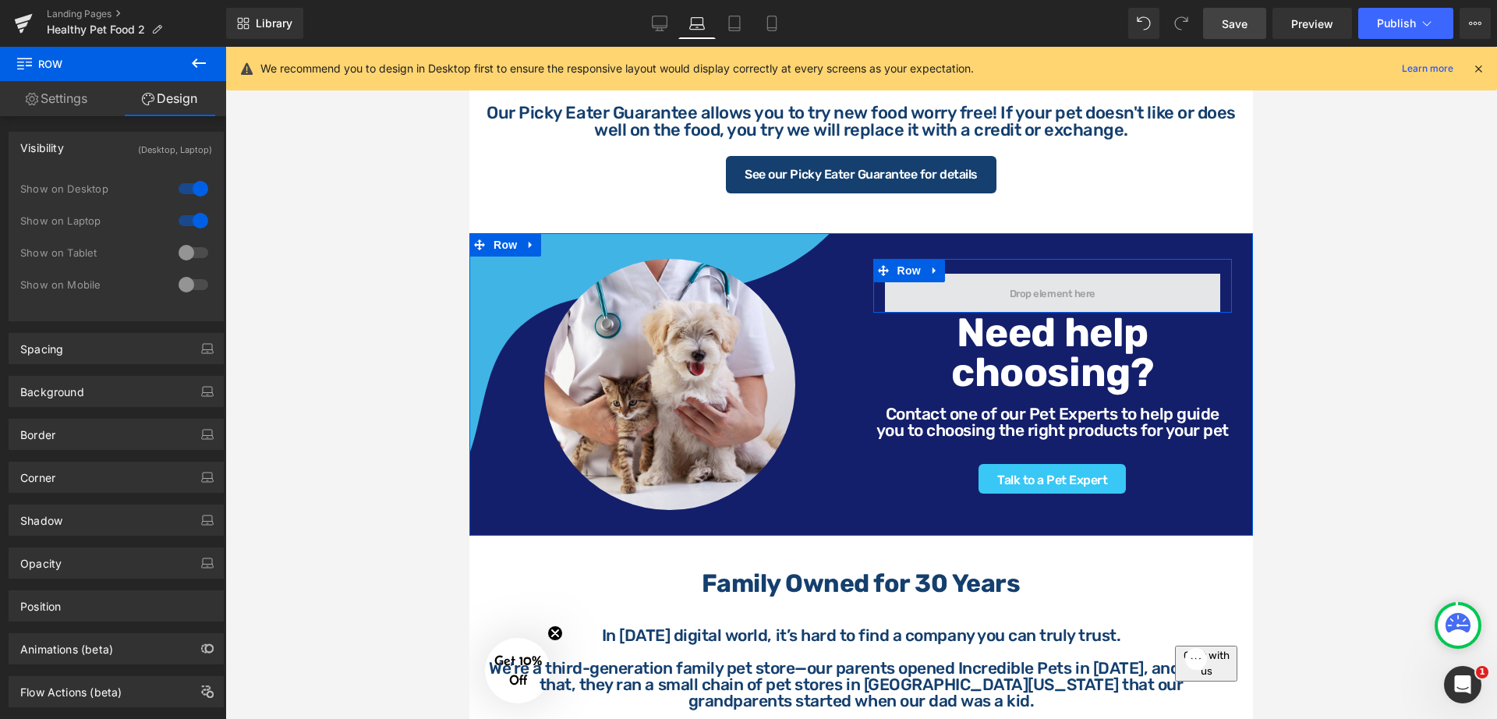
click at [1164, 300] on span at bounding box center [1053, 293] width 336 height 39
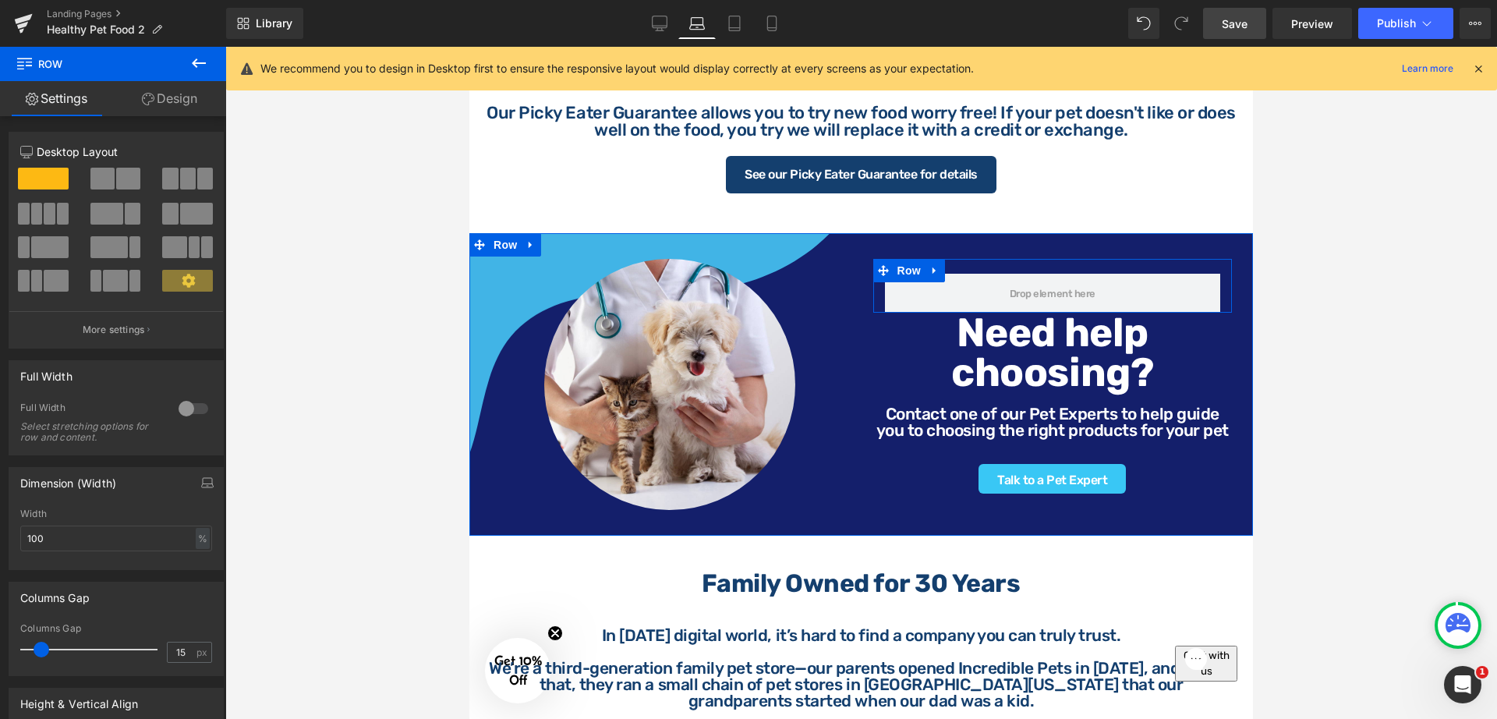
drag, startPoint x: 1181, startPoint y: 304, endPoint x: 1110, endPoint y: 259, distance: 84.1
click at [1187, 284] on div "Row" at bounding box center [1052, 286] width 359 height 54
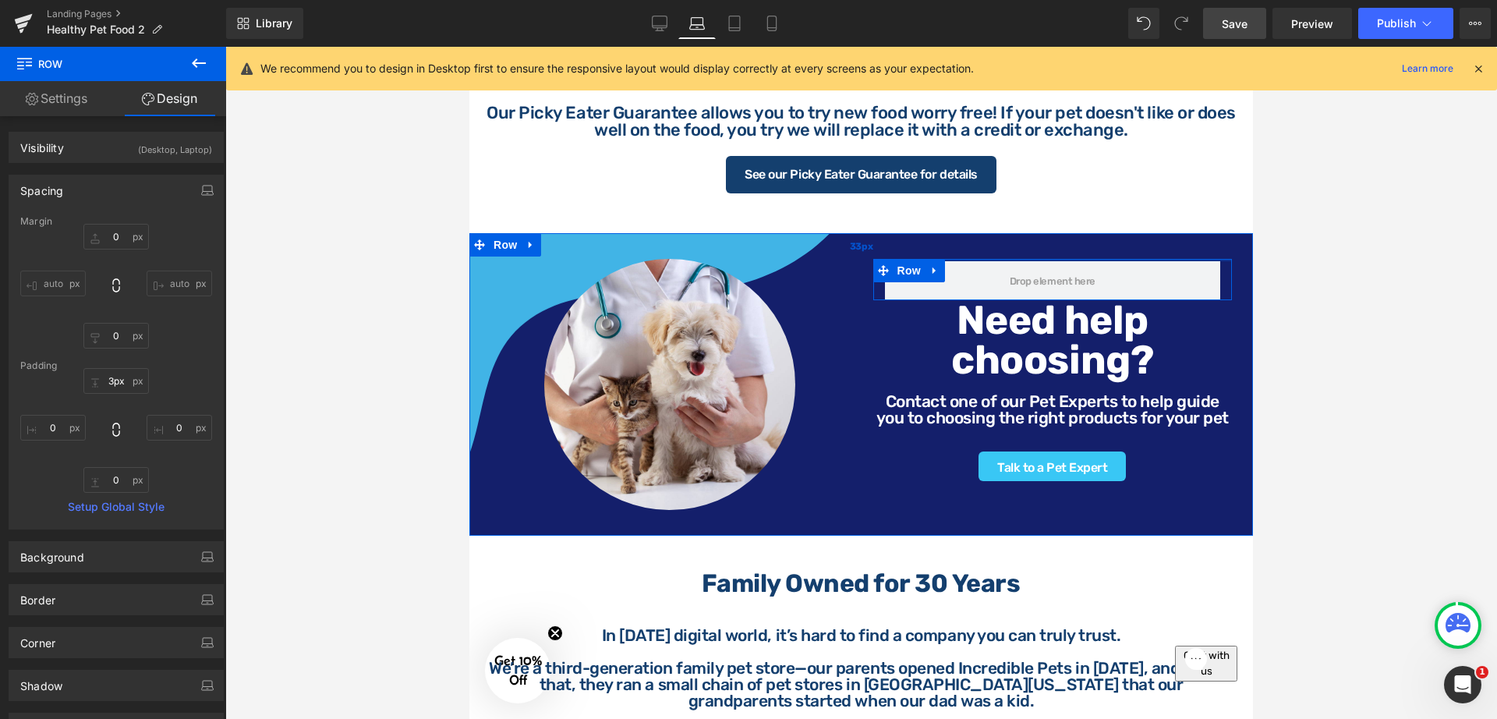
type input "1px"
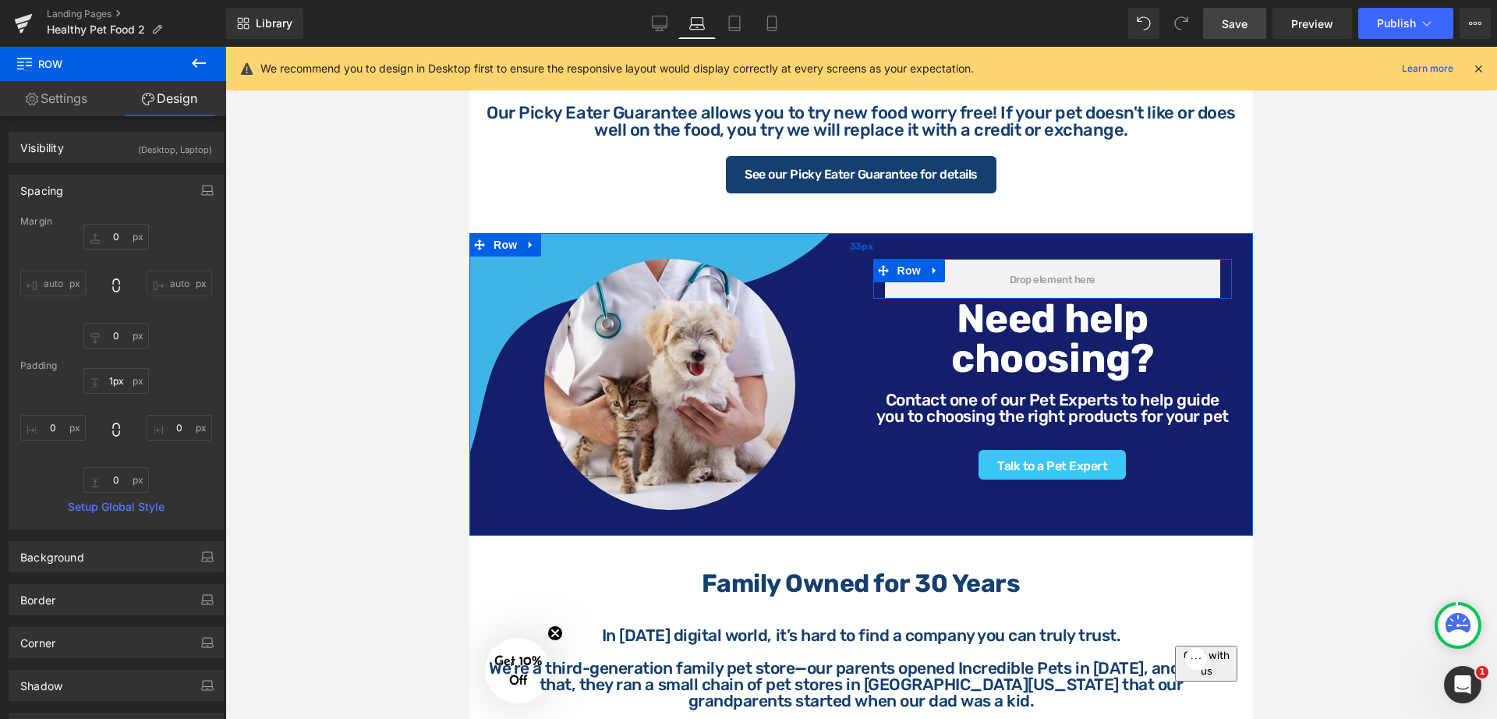
drag, startPoint x: 1111, startPoint y: 259, endPoint x: 1128, endPoint y: 240, distance: 24.9
click at [1128, 240] on div "Image Row Need help choosing? Heading Contact one of our Pet Experts to help gu…" at bounding box center [861, 384] width 784 height 303
click at [1197, 289] on div at bounding box center [861, 383] width 1272 height 672
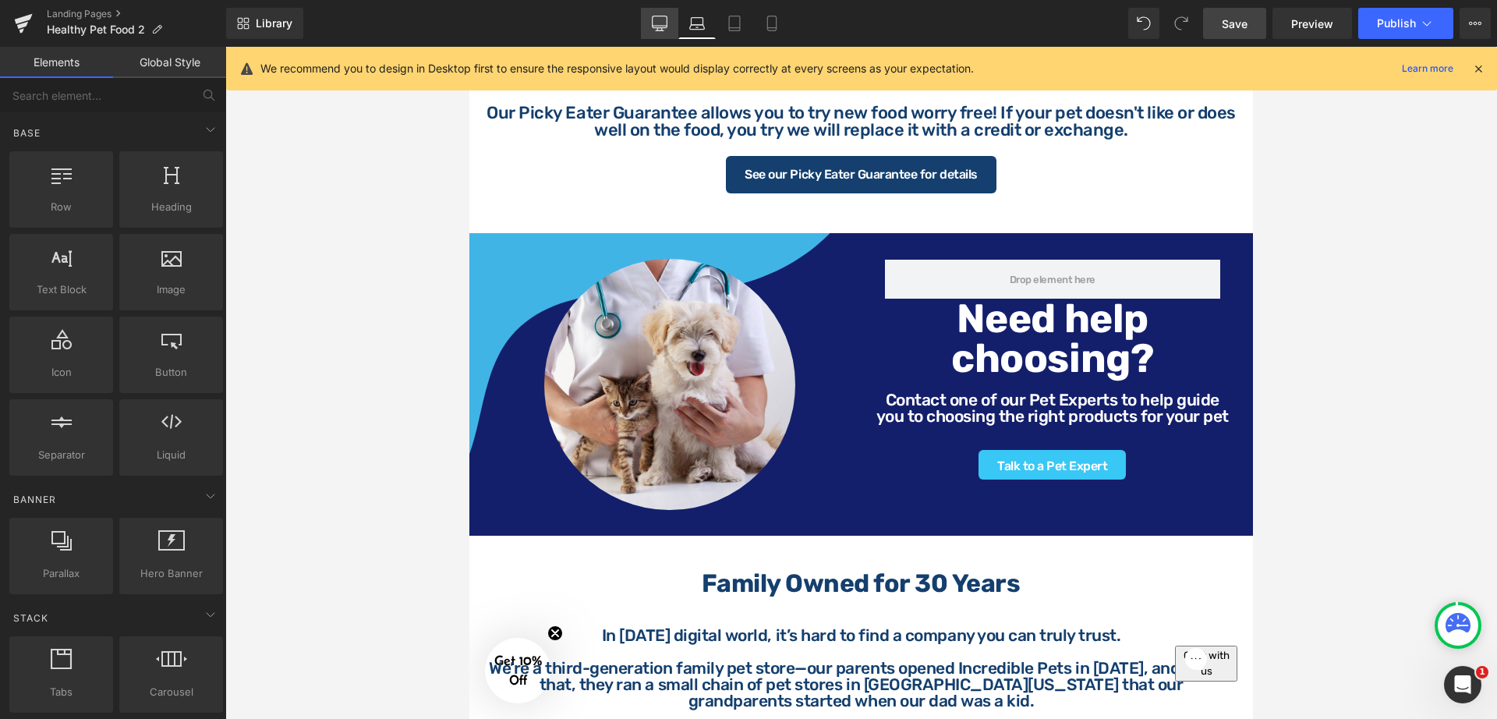
click at [667, 16] on icon at bounding box center [660, 22] width 15 height 12
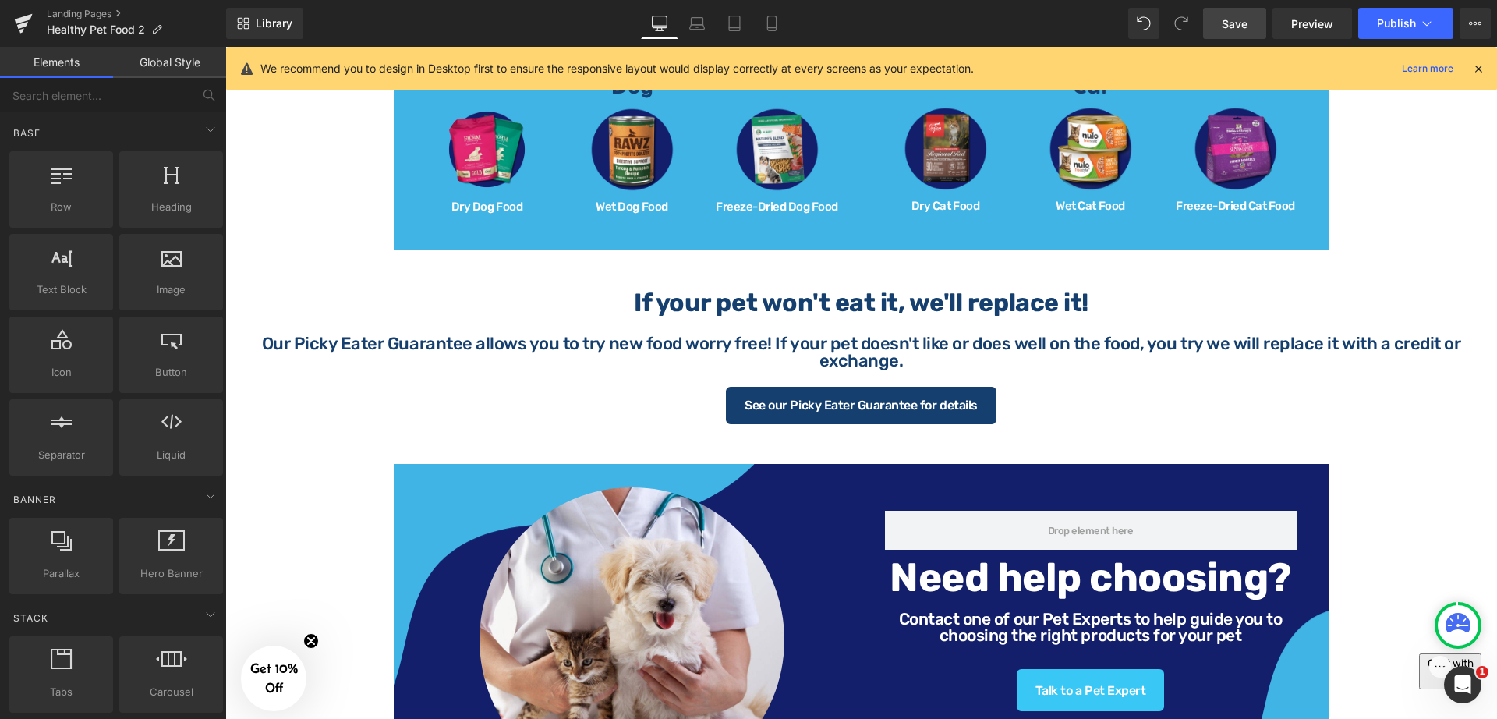
scroll to position [1258, 0]
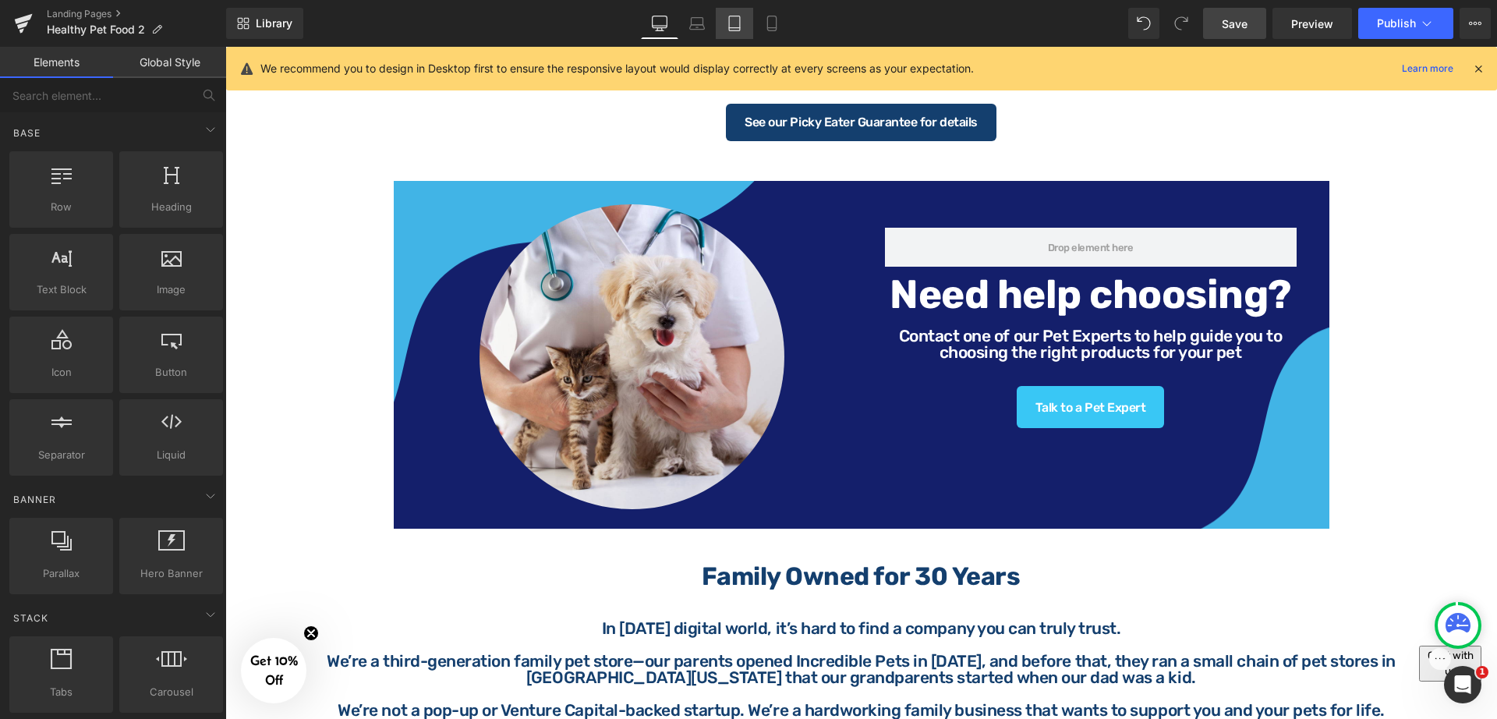
click at [735, 29] on icon at bounding box center [735, 24] width 16 height 16
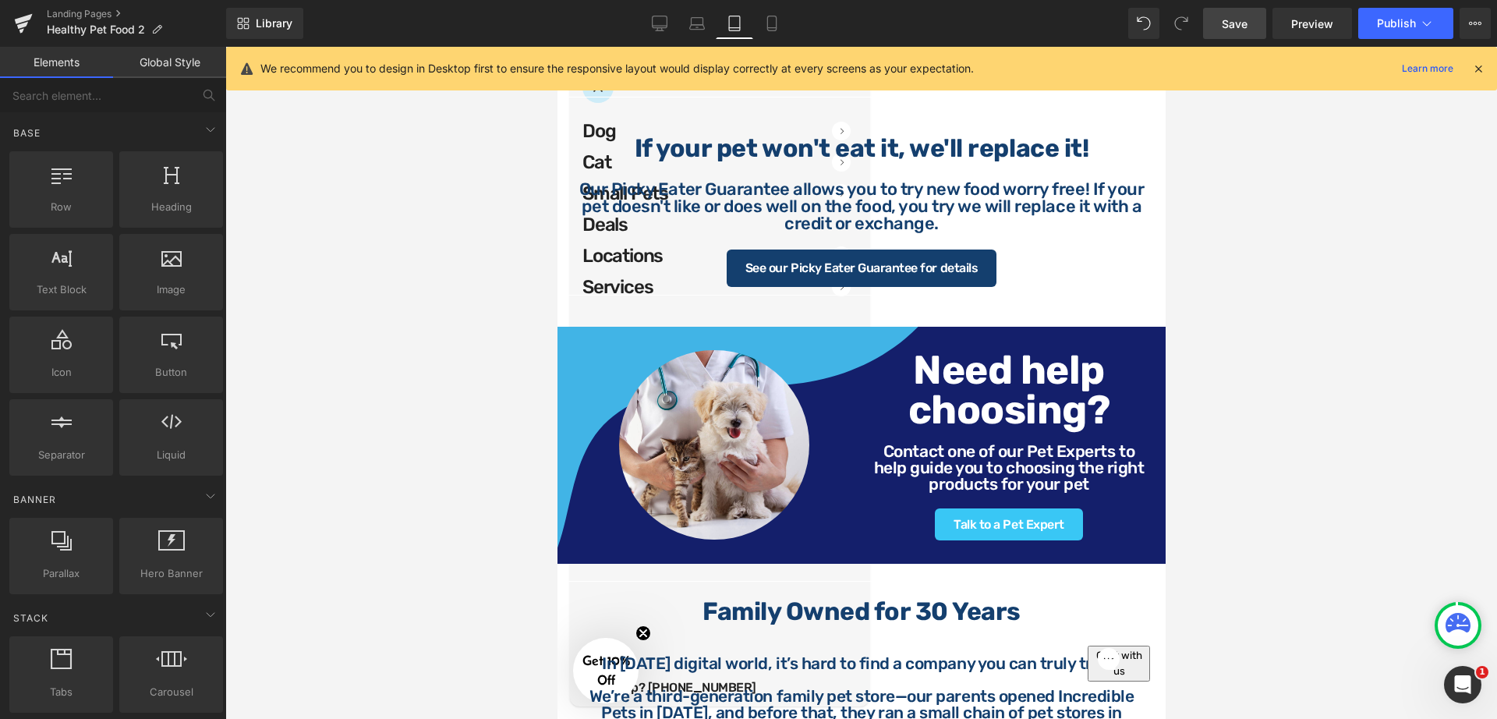
scroll to position [1378, 0]
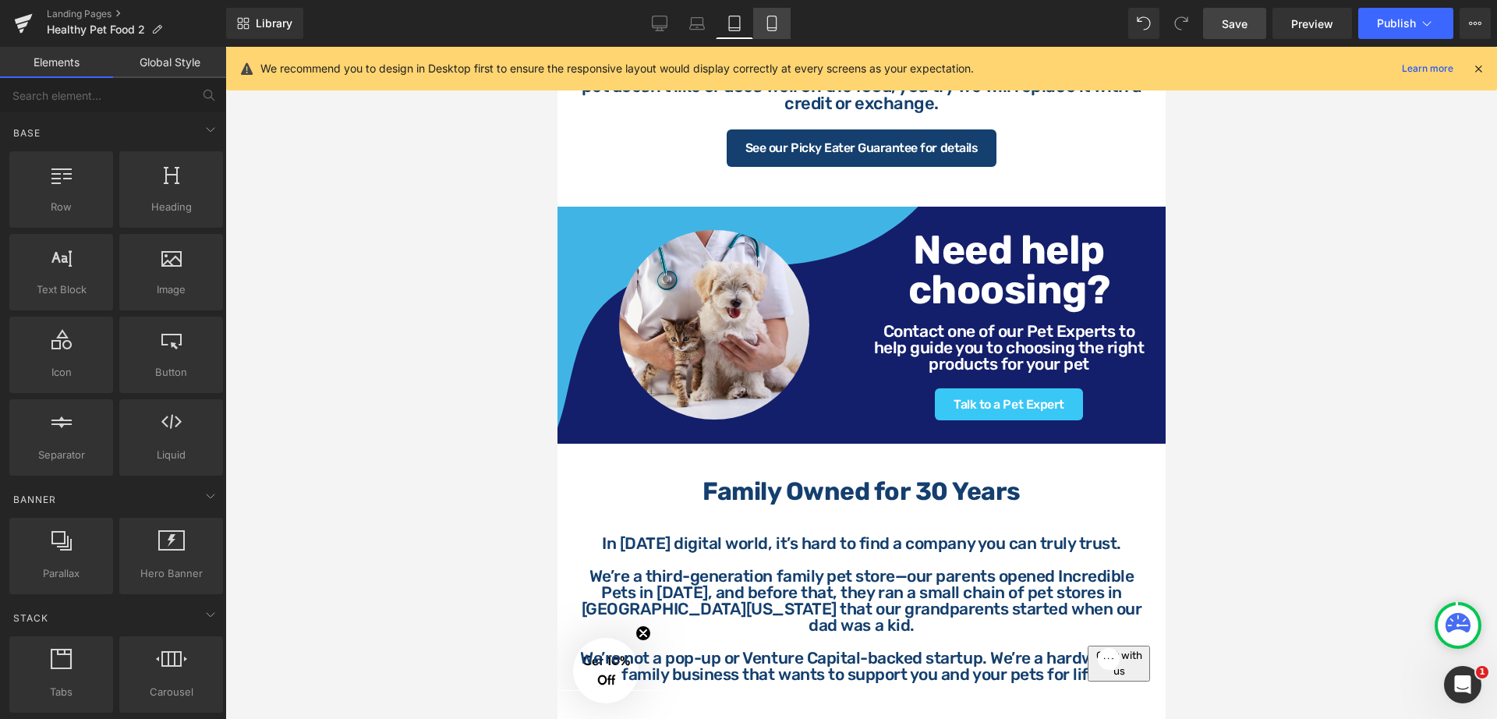
click at [771, 28] on icon at bounding box center [771, 28] width 9 height 0
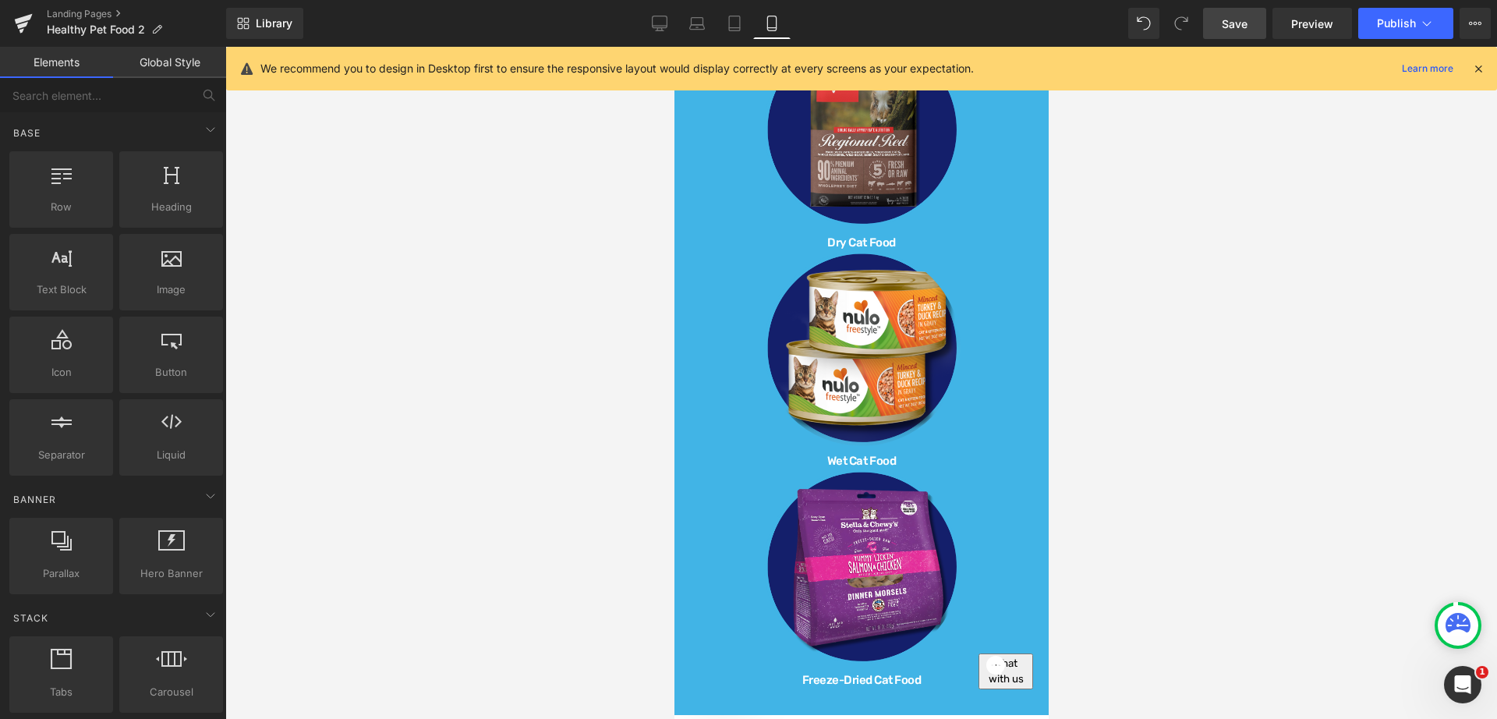
scroll to position [2220, 0]
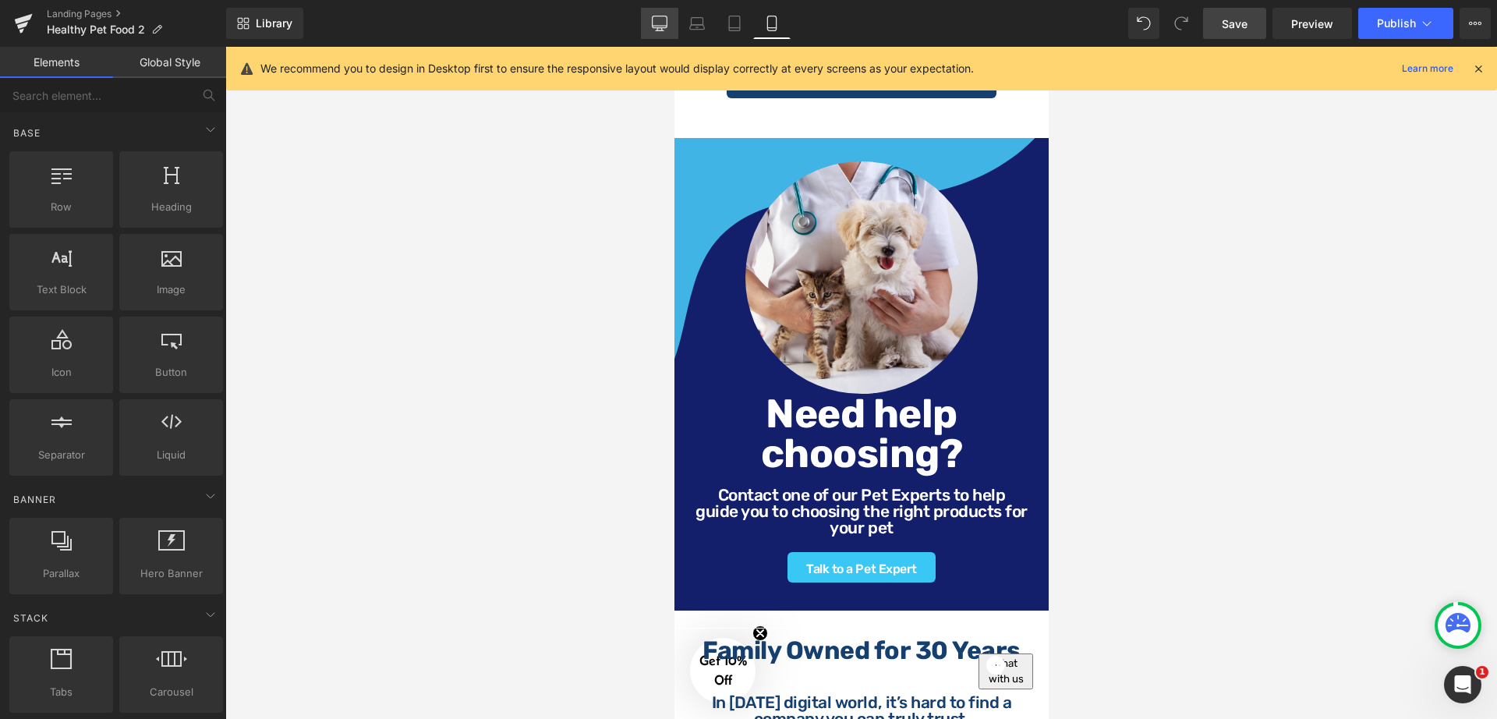
click at [643, 18] on link "Desktop" at bounding box center [659, 23] width 37 height 31
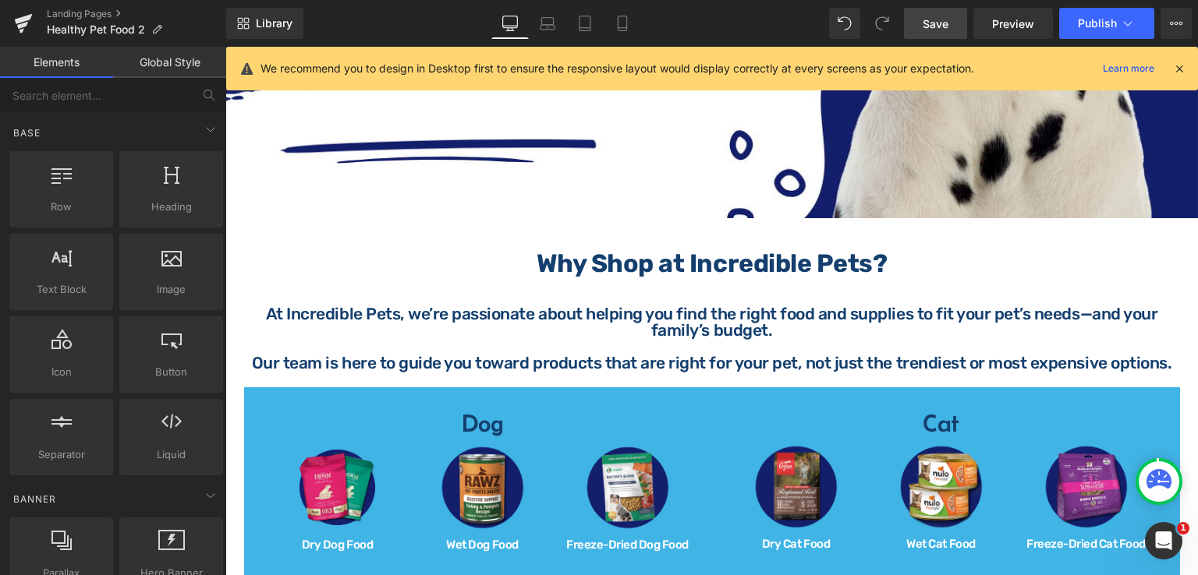
scroll to position [620, 0]
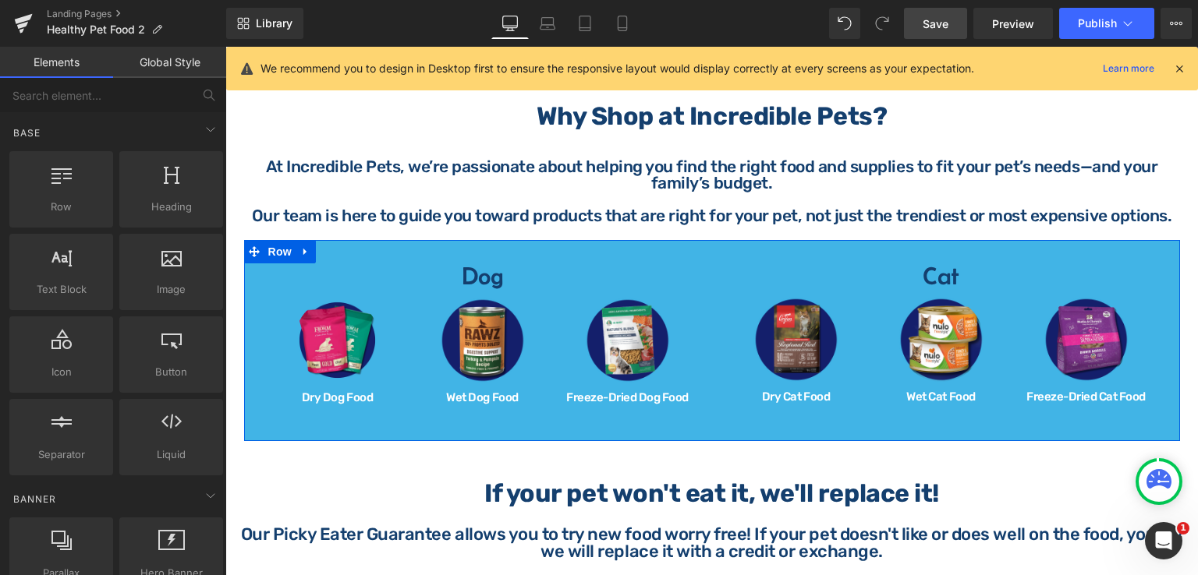
click at [1161, 264] on div "Cat Heading Image Dry Cat Food Heading Image Wet Cat Food Heading Image Freeze-…" at bounding box center [941, 337] width 458 height 147
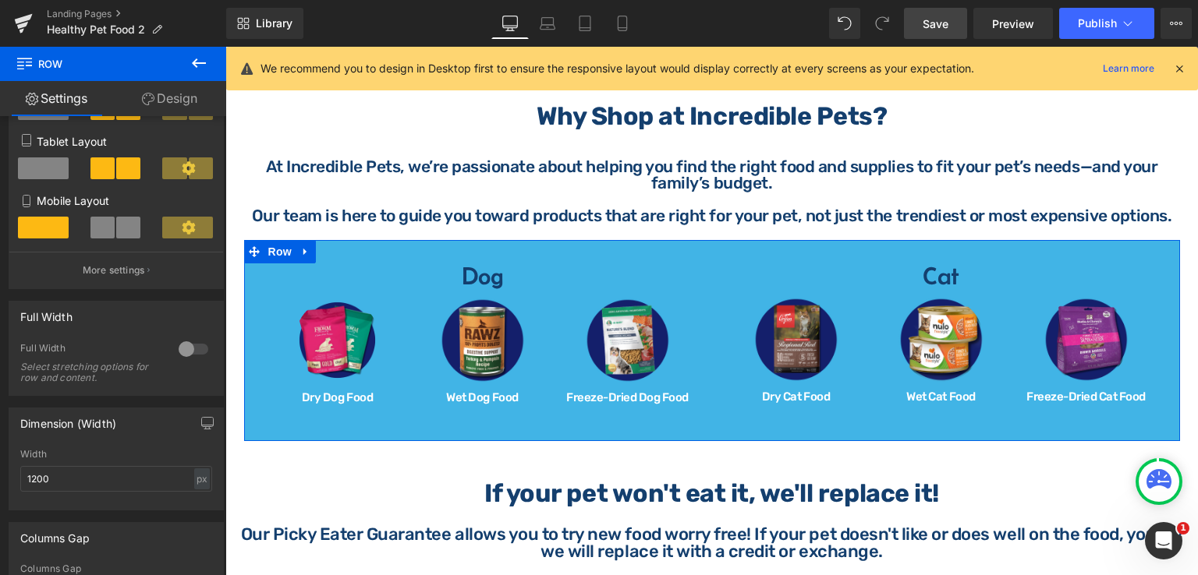
scroll to position [234, 0]
click at [190, 357] on div at bounding box center [193, 348] width 37 height 25
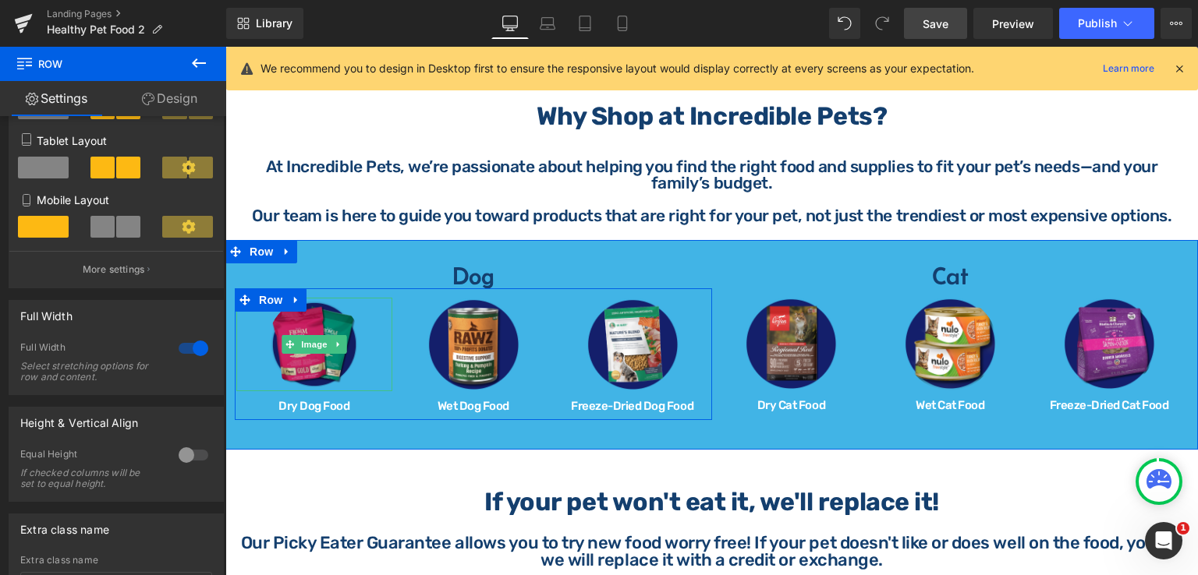
click at [323, 317] on img at bounding box center [314, 345] width 94 height 94
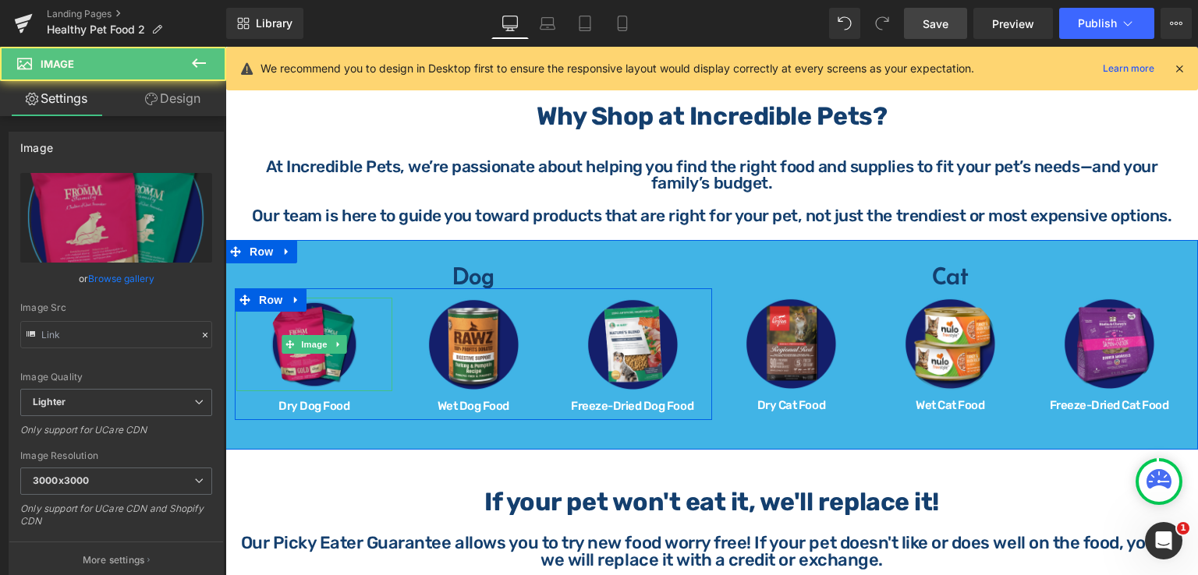
type input "[URL][DOMAIN_NAME]"
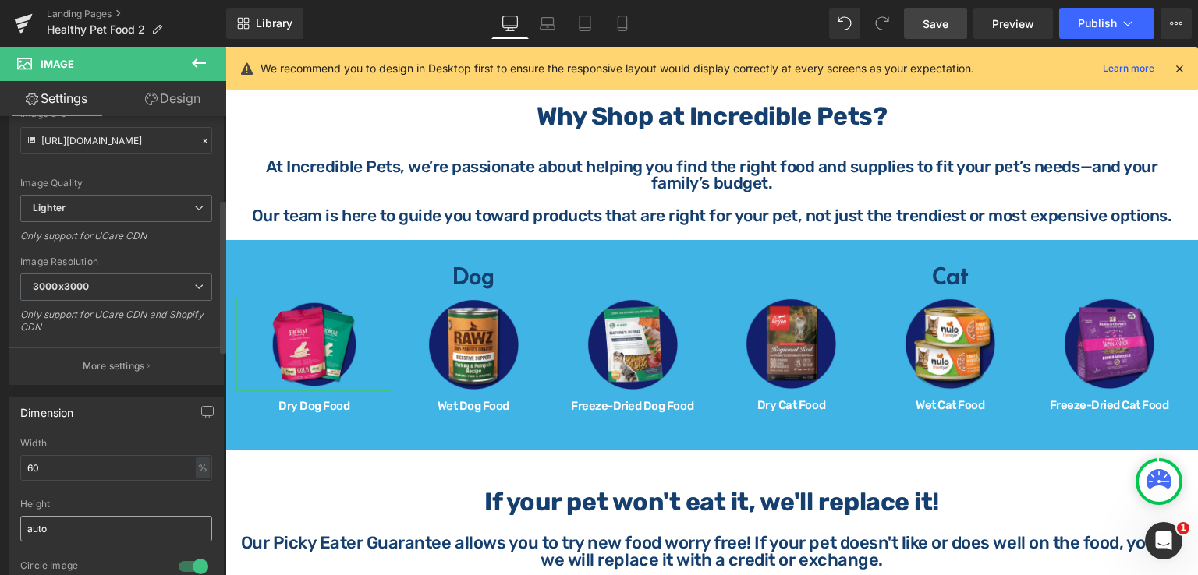
scroll to position [312, 0]
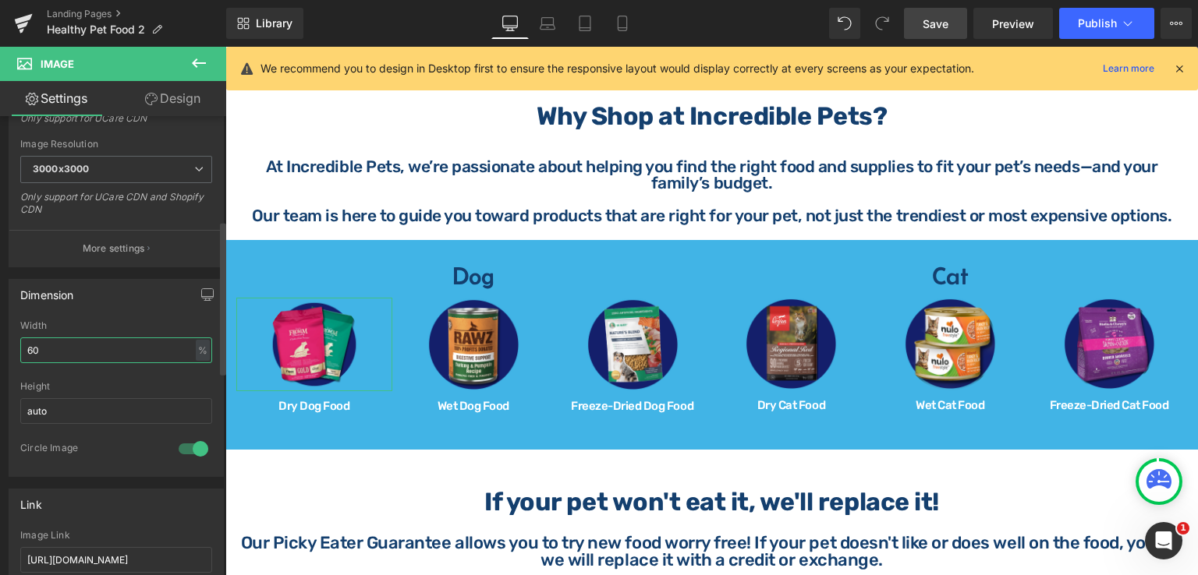
click at [44, 353] on input "60" at bounding box center [116, 351] width 192 height 26
type input "6"
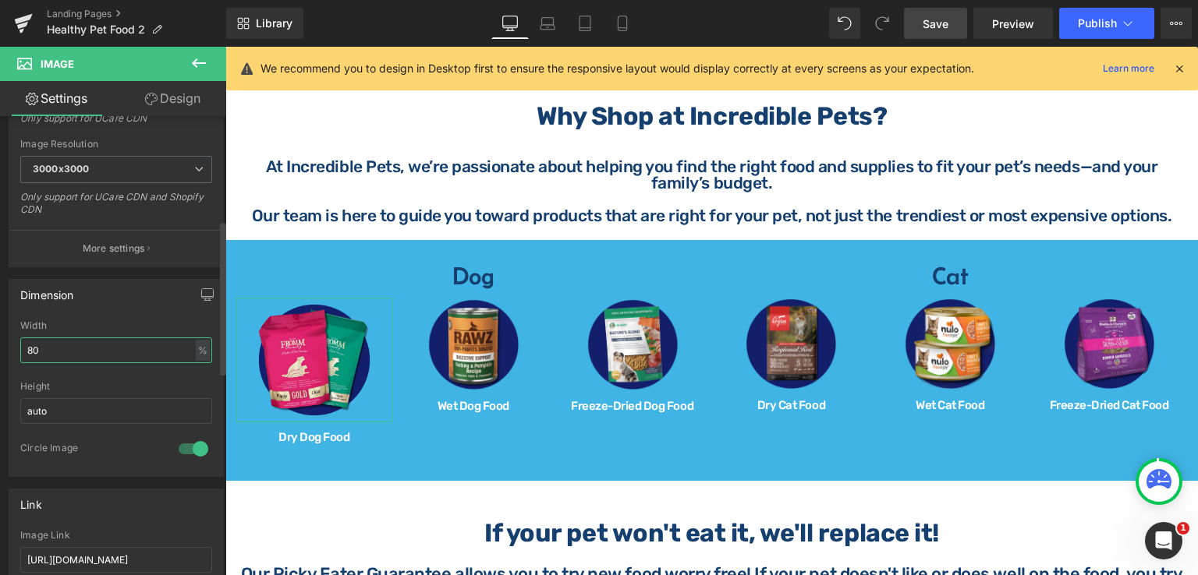
type input "80"
click at [141, 310] on div "Dimension 80% Width 80 % % px auto Height auto 1 Circle Image" at bounding box center [116, 378] width 215 height 198
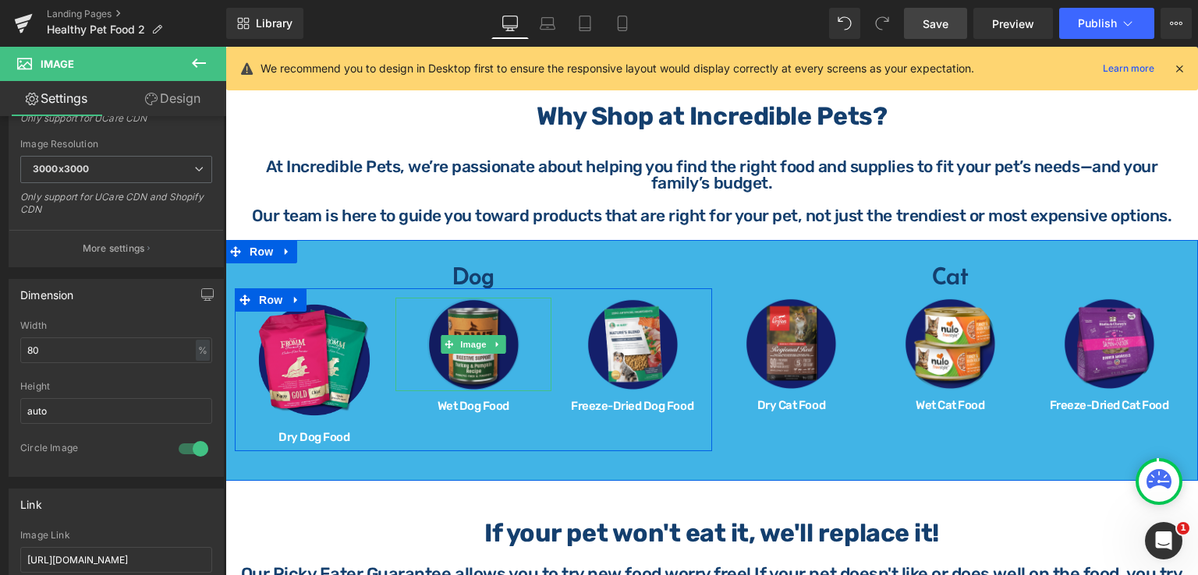
click at [483, 315] on img at bounding box center [474, 345] width 94 height 94
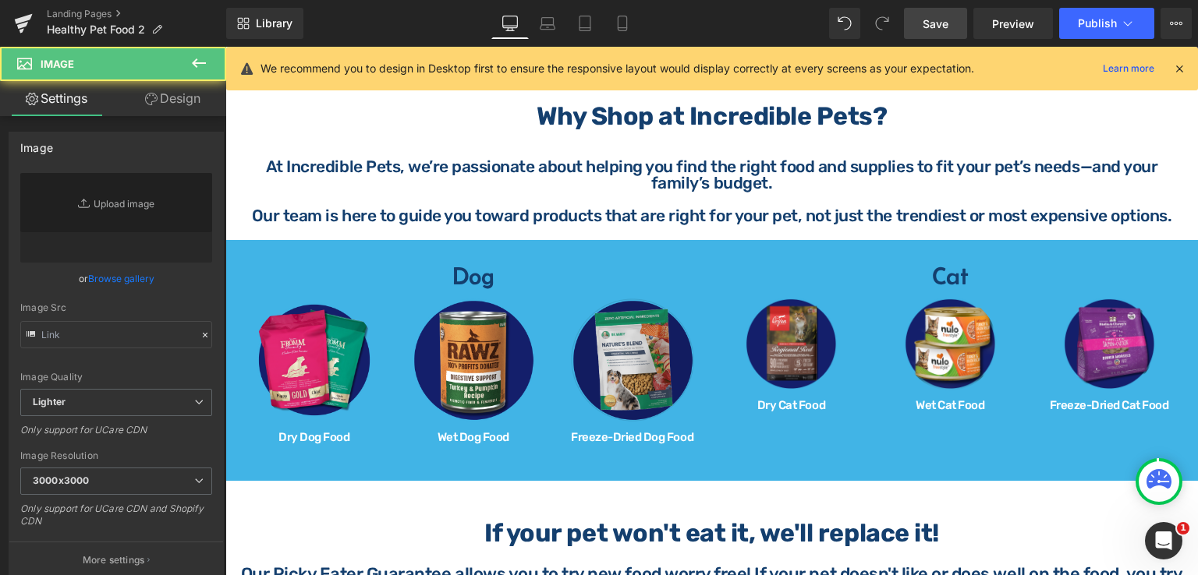
type input "[URL][DOMAIN_NAME]"
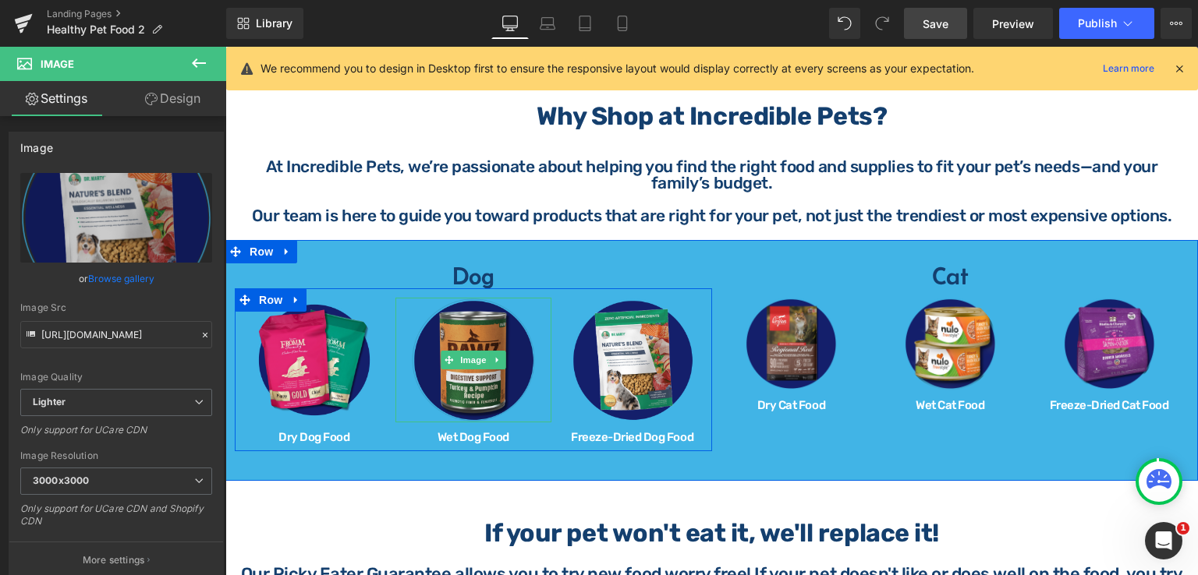
click at [487, 369] on img at bounding box center [473, 360] width 125 height 125
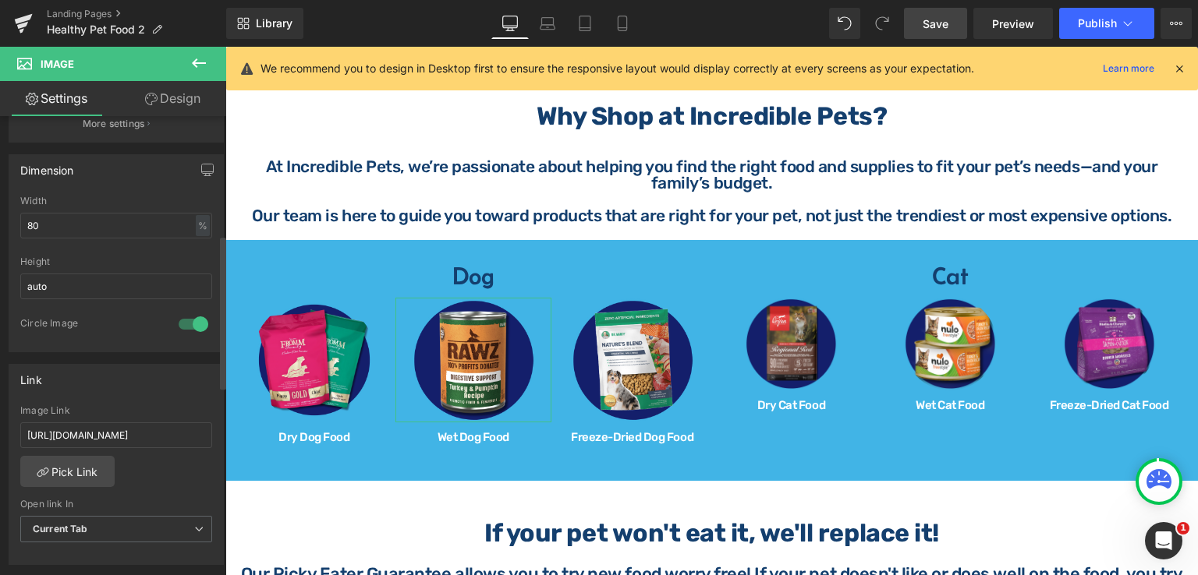
scroll to position [546, 0]
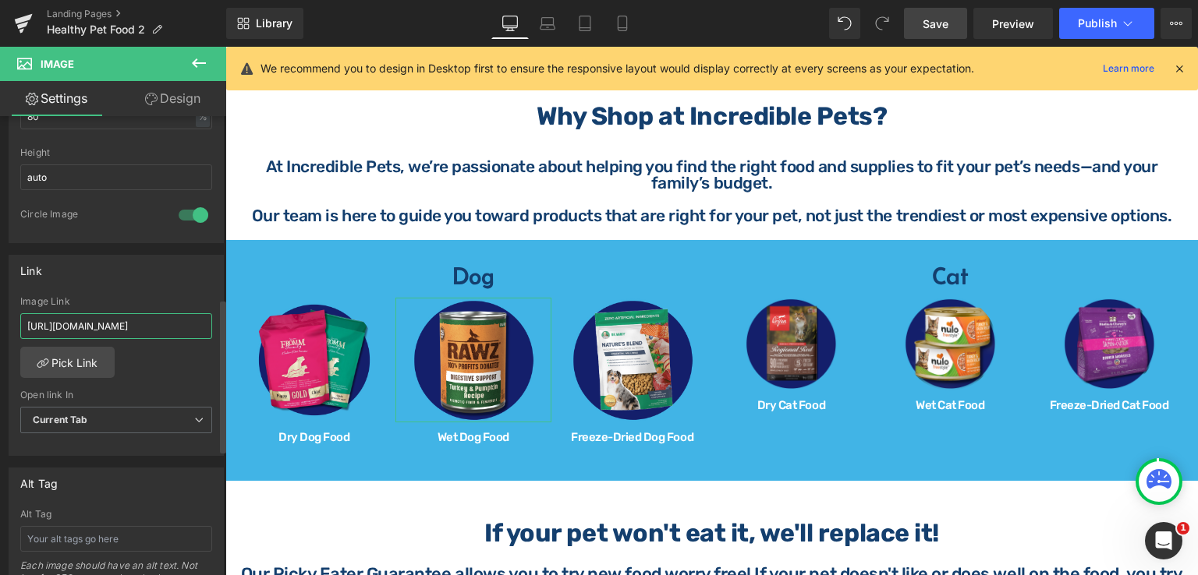
click at [163, 320] on input "[URL][DOMAIN_NAME]" at bounding box center [116, 326] width 192 height 26
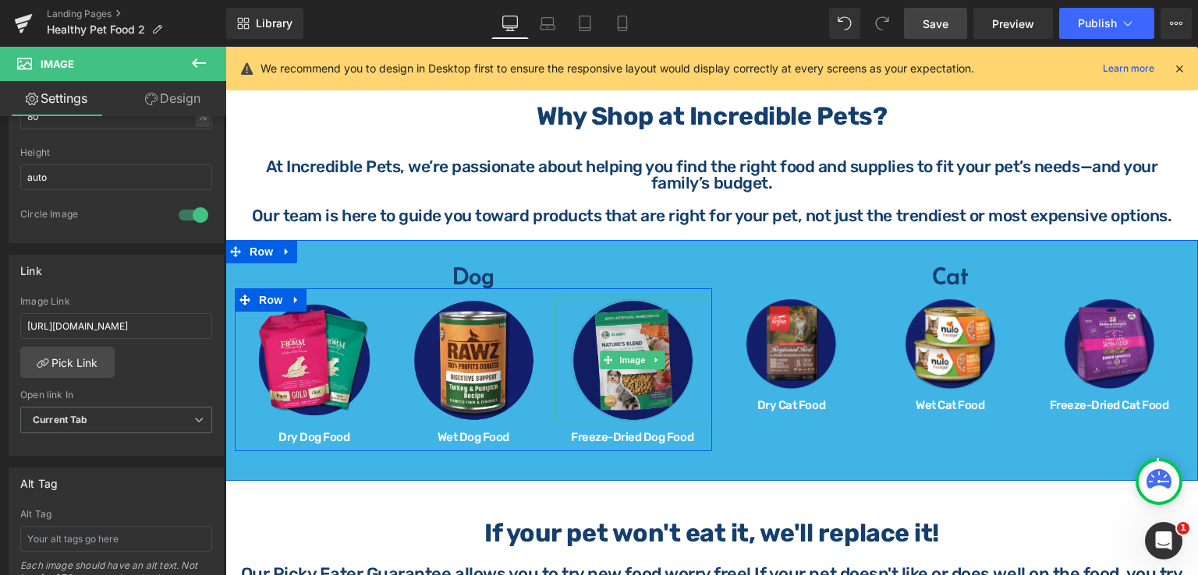
click at [643, 325] on img at bounding box center [632, 360] width 125 height 125
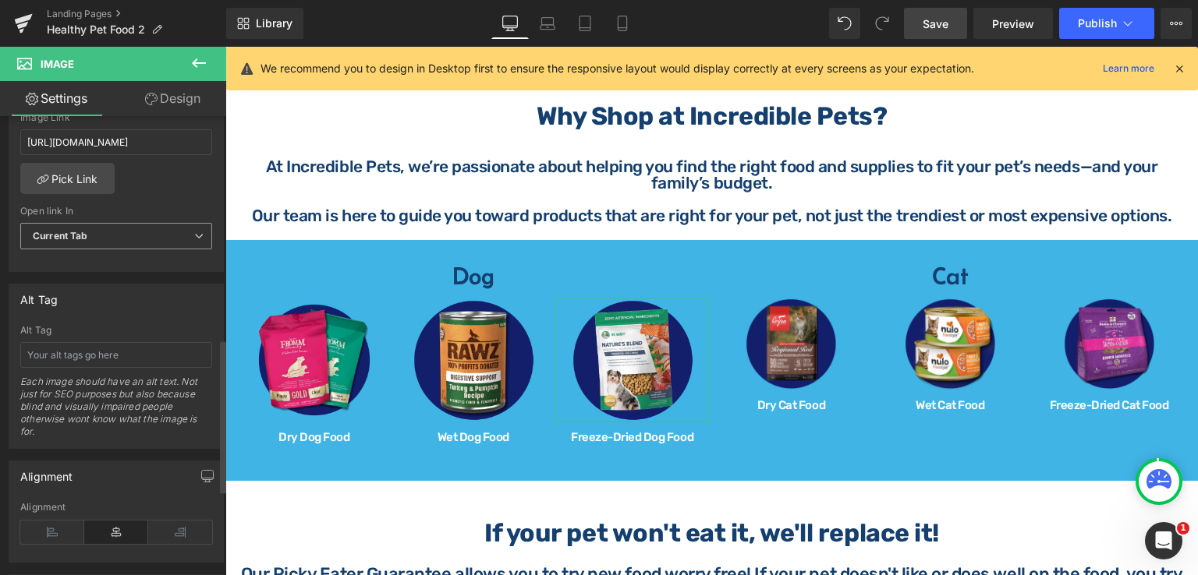
scroll to position [624, 0]
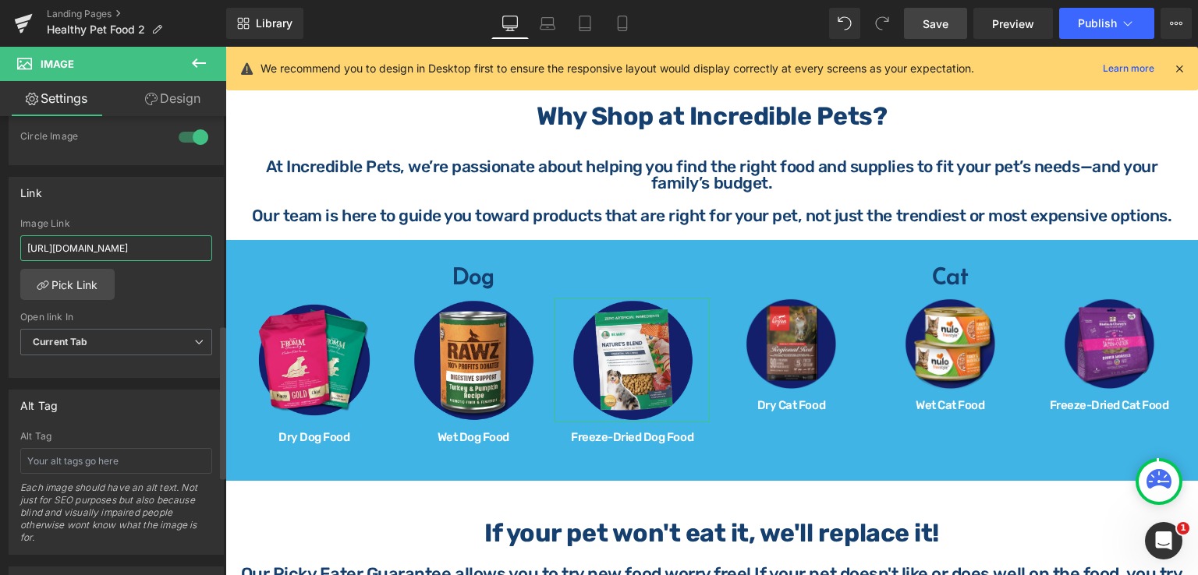
click at [183, 241] on input "[URL][DOMAIN_NAME]" at bounding box center [116, 248] width 192 height 26
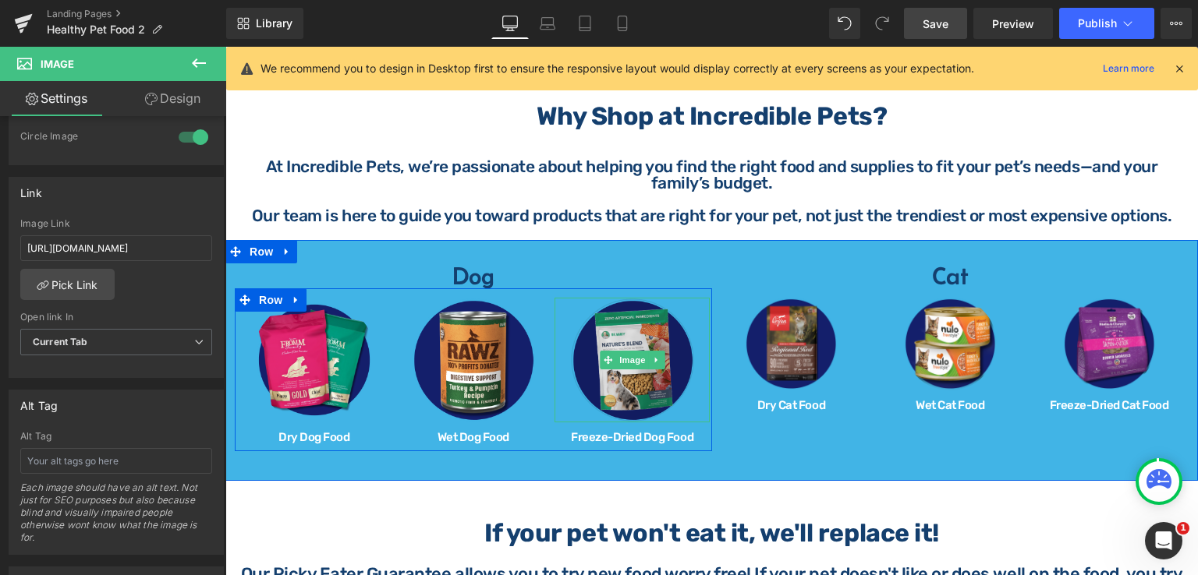
scroll to position [0, 0]
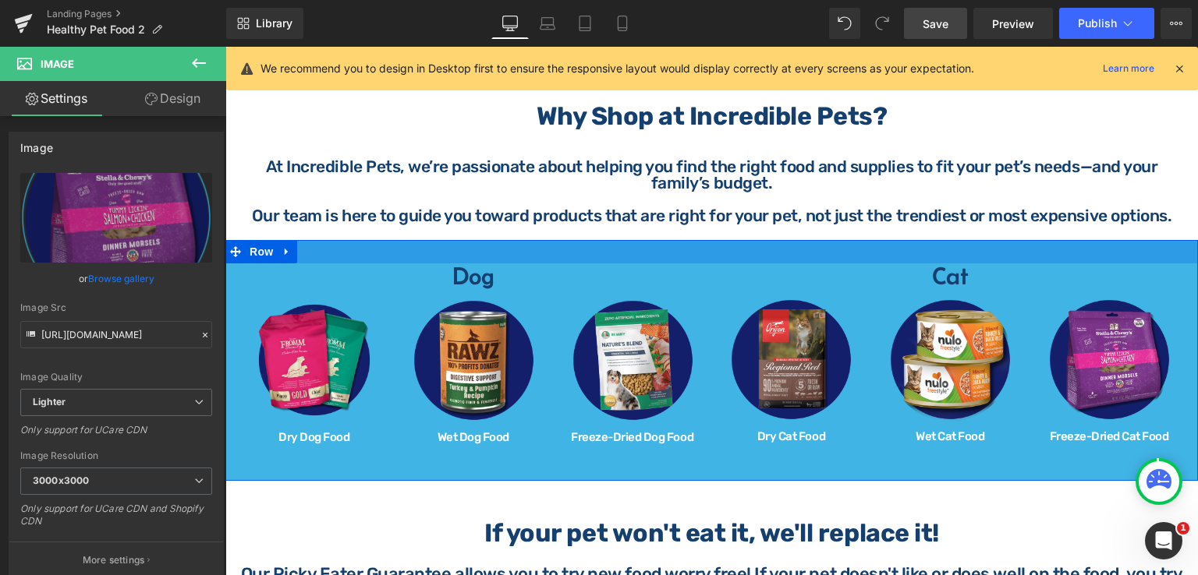
click at [768, 248] on div at bounding box center [711, 251] width 972 height 23
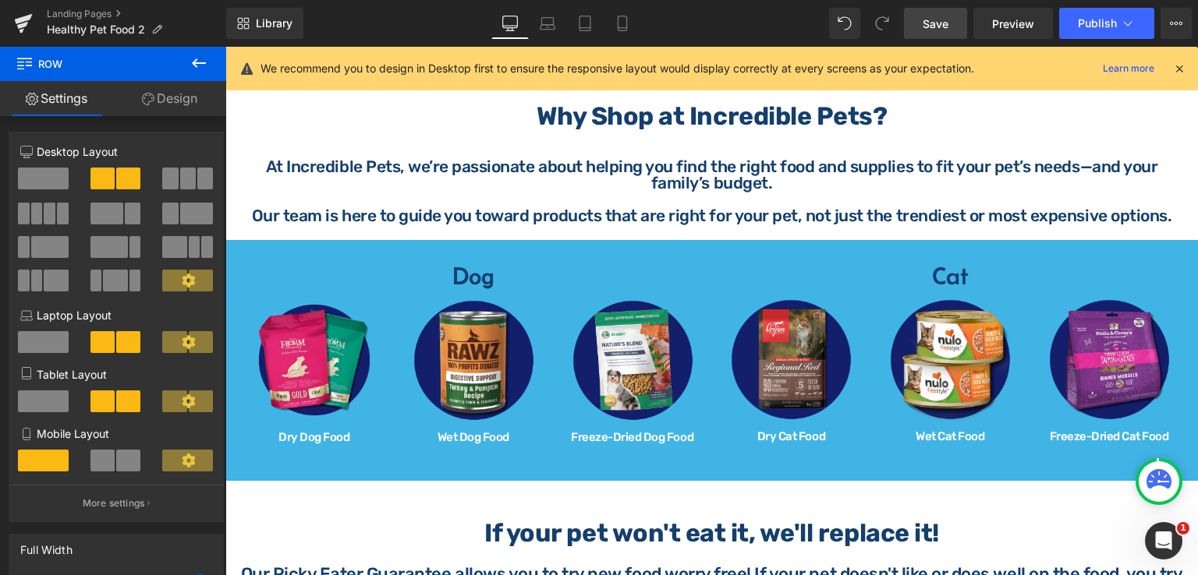
click at [939, 13] on link "Save" at bounding box center [935, 23] width 63 height 31
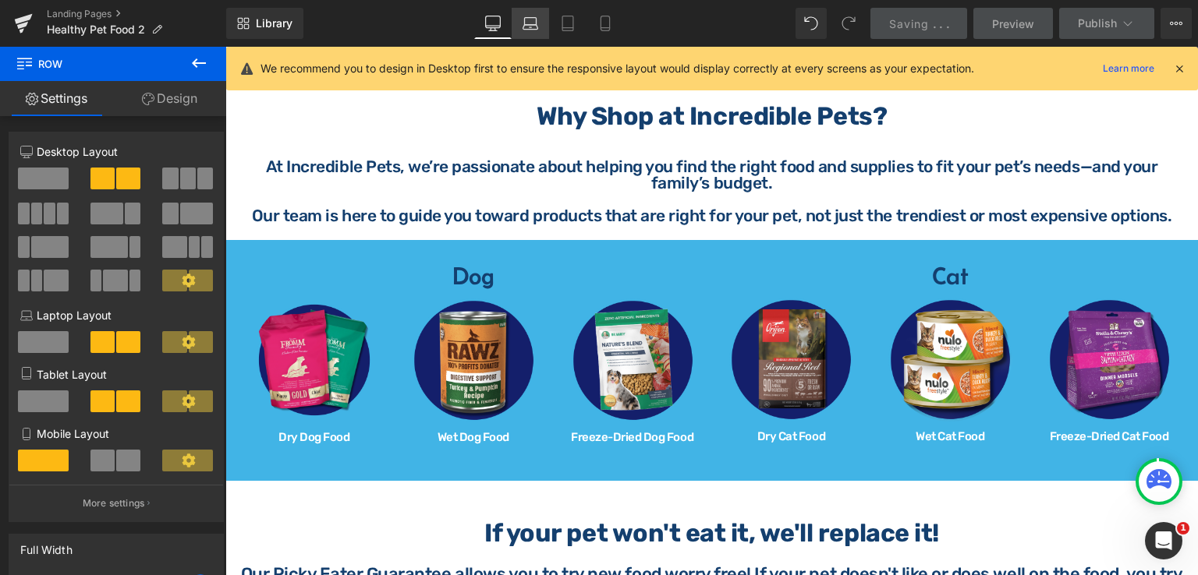
click at [527, 30] on icon at bounding box center [530, 24] width 16 height 16
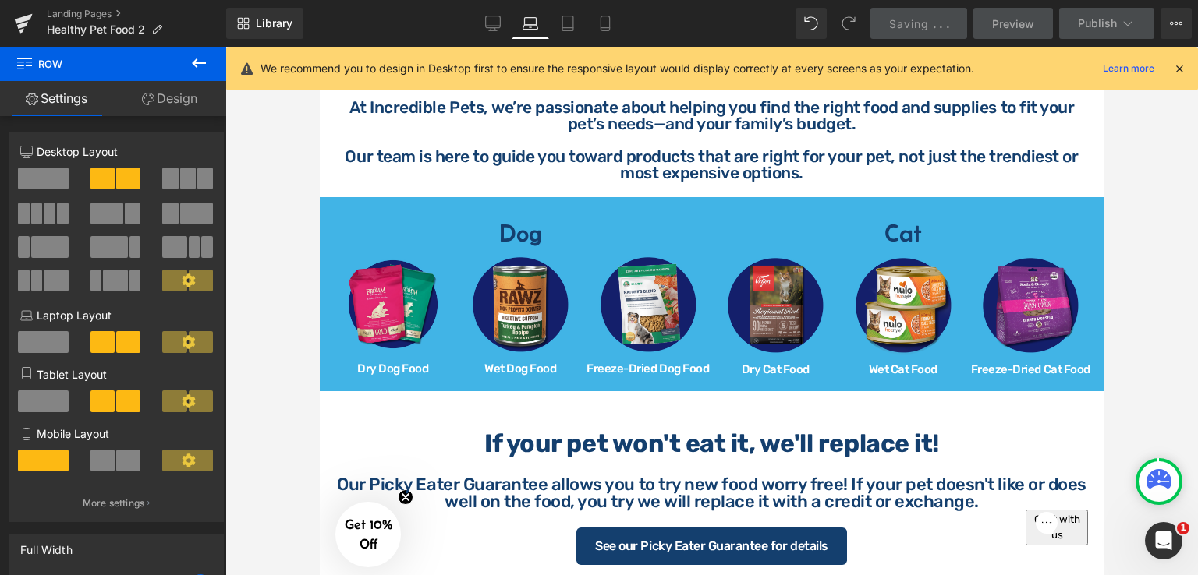
scroll to position [577, 0]
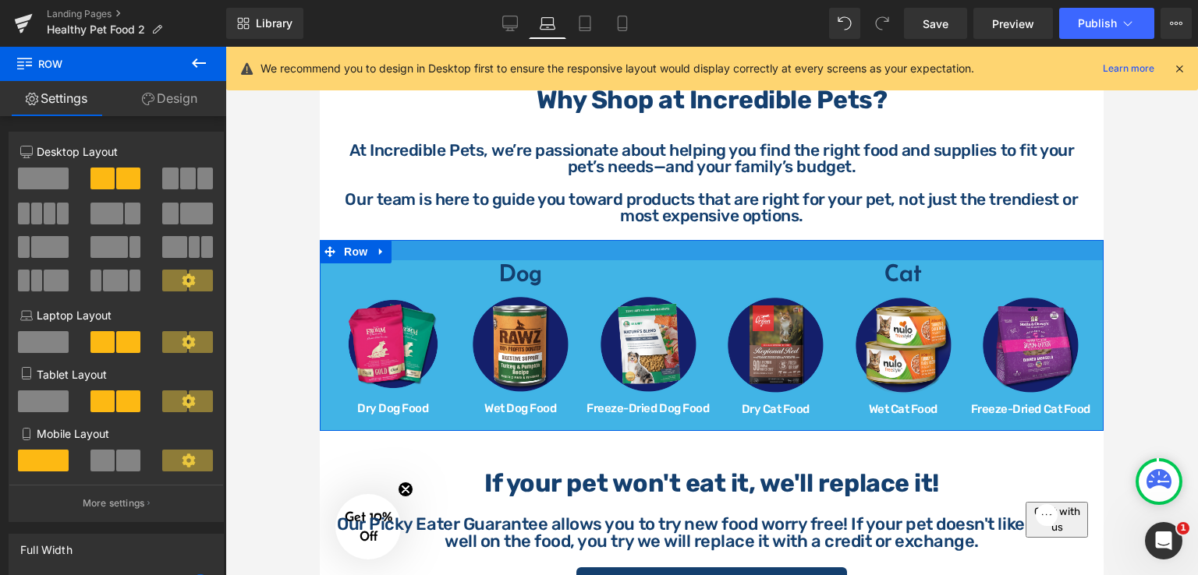
click at [730, 251] on div at bounding box center [712, 250] width 784 height 20
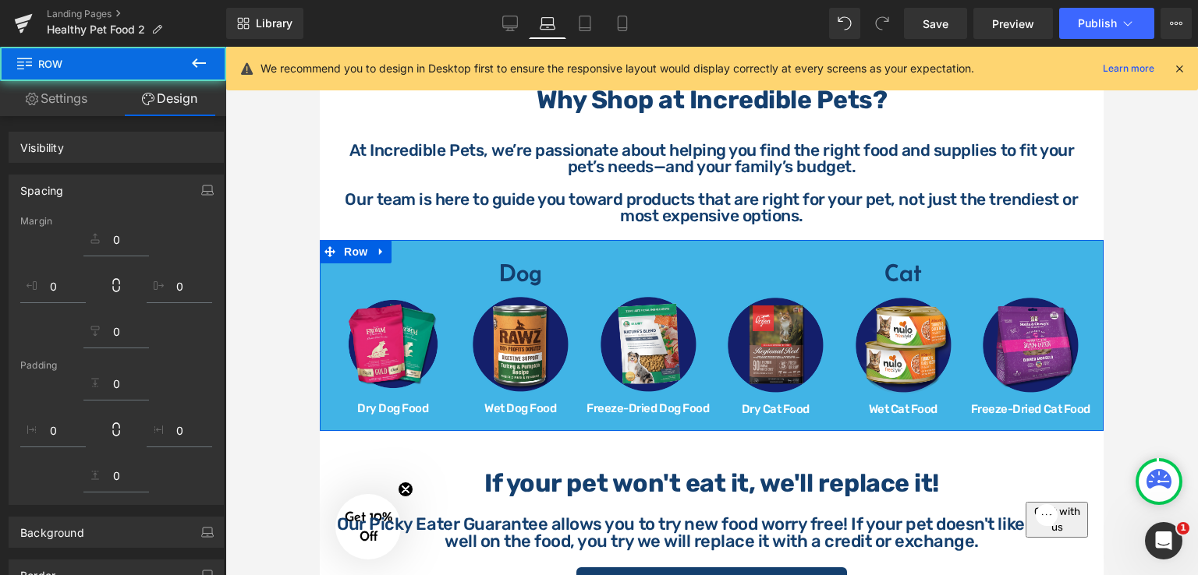
click at [712, 264] on h4 "Cat" at bounding box center [903, 272] width 383 height 25
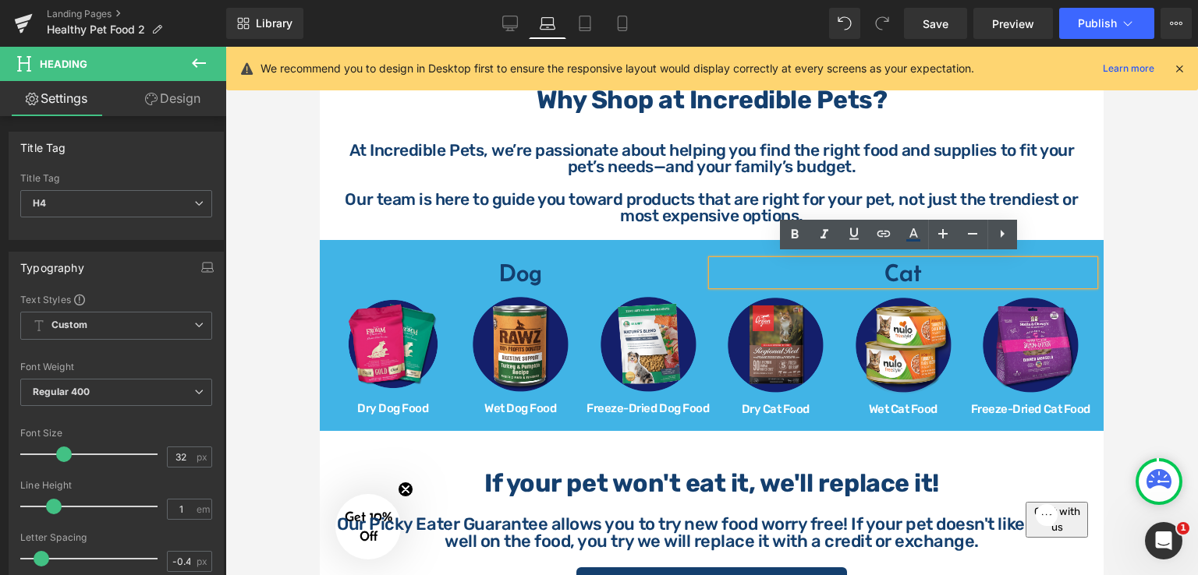
click at [702, 240] on div "Dog Heading Row Image Dry Dog Food Heading Image Wet Dog Food Heading Image Fre…" at bounding box center [712, 336] width 784 height 192
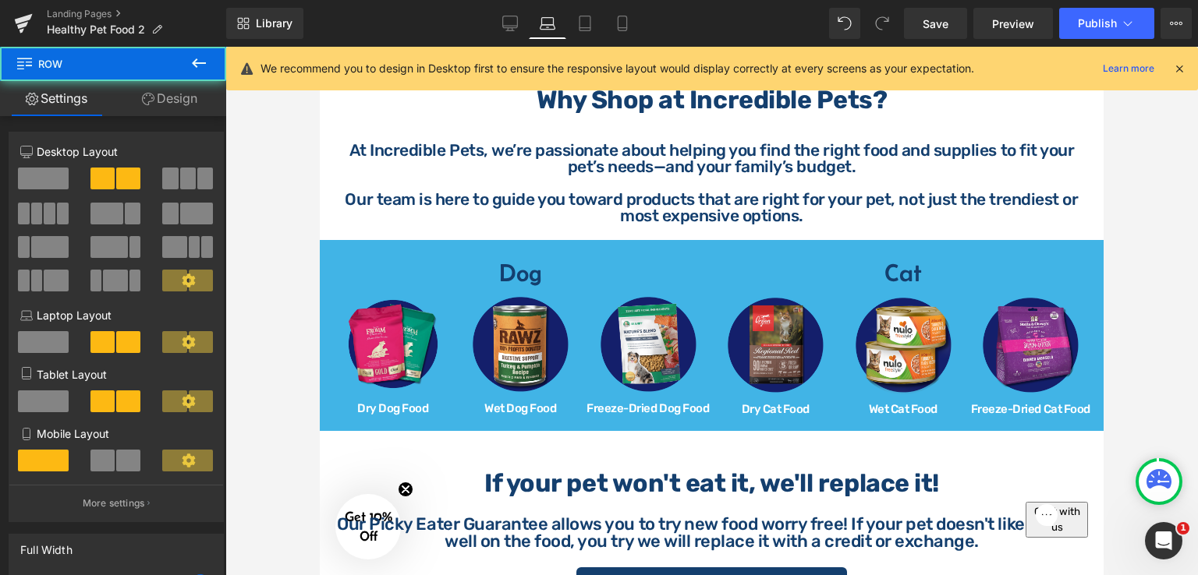
click at [702, 240] on div "Dog Heading Row Image Dry Dog Food Heading Image Wet Dog Food Heading Image Fre…" at bounding box center [712, 336] width 784 height 192
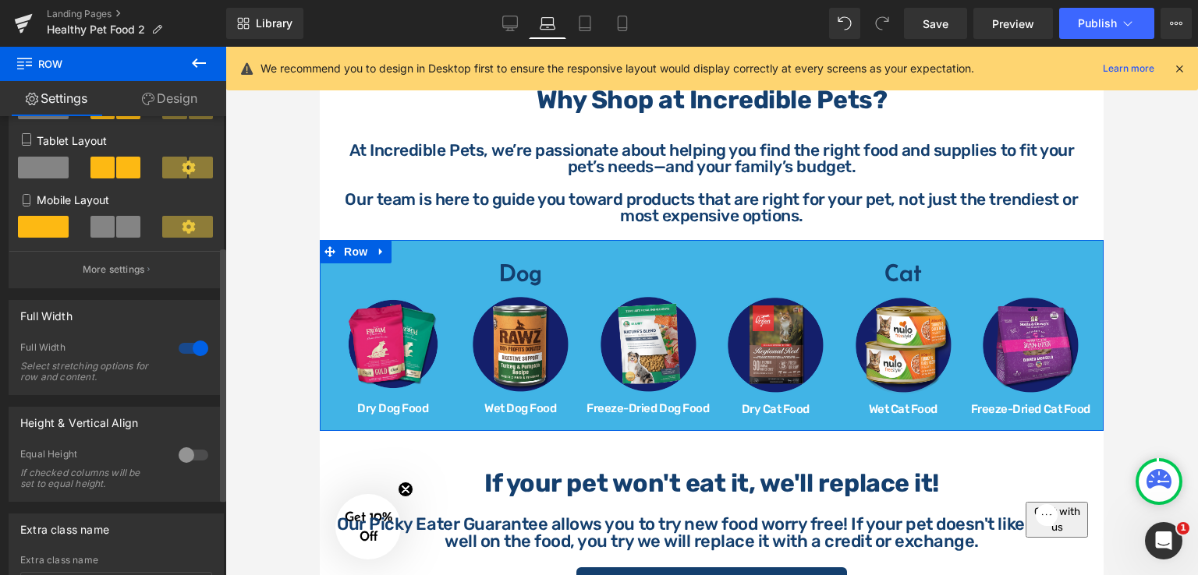
scroll to position [371, 0]
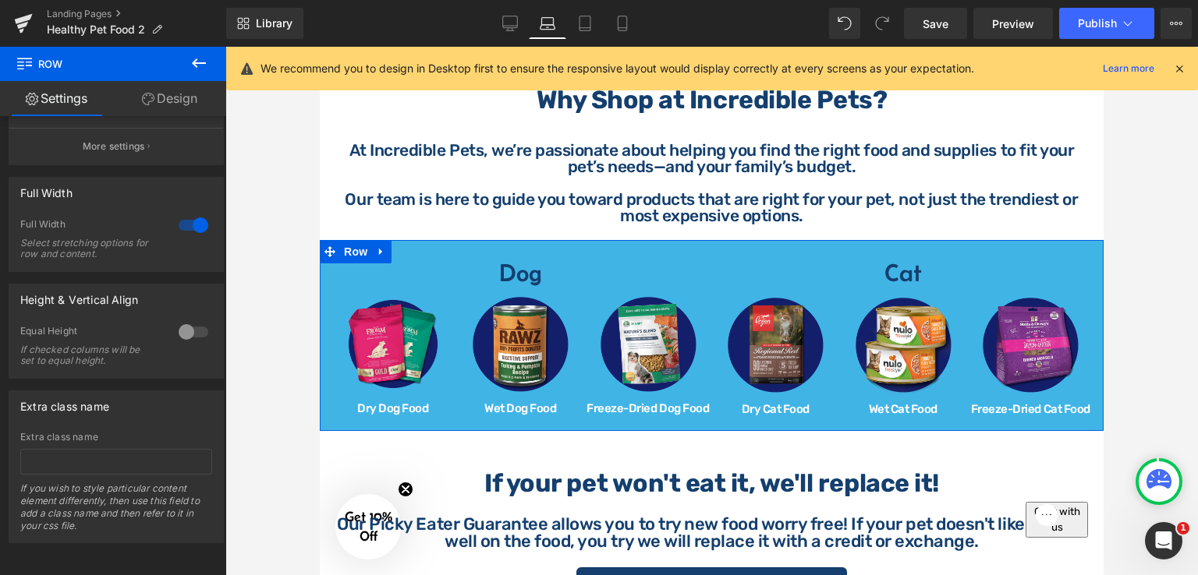
click at [187, 101] on link "Design" at bounding box center [169, 98] width 113 height 35
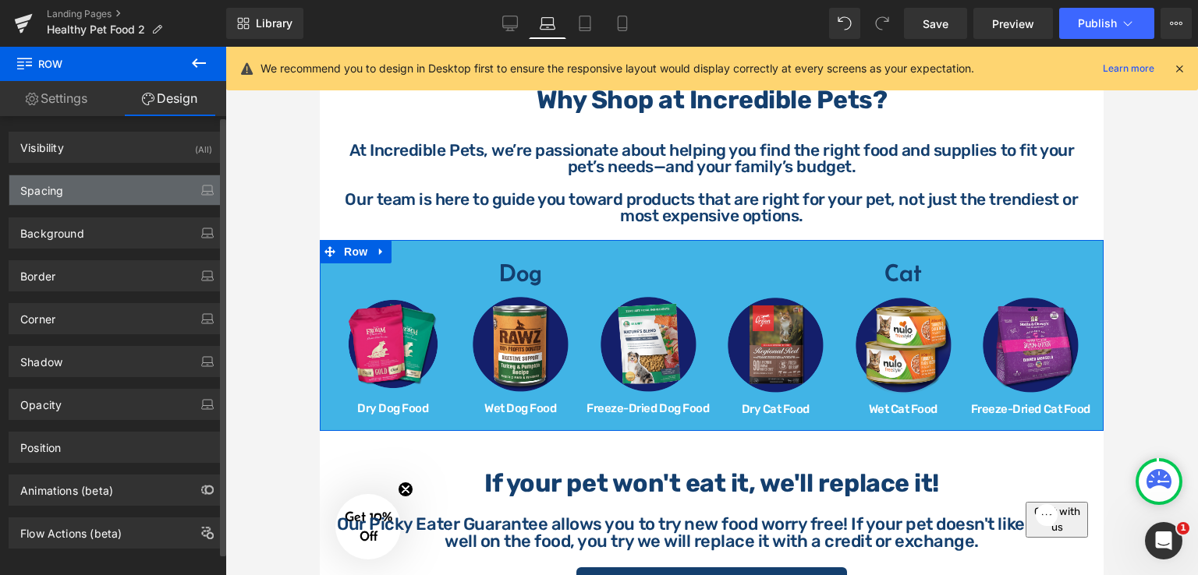
type input "0"
type input "26"
type input "12"
type input "10"
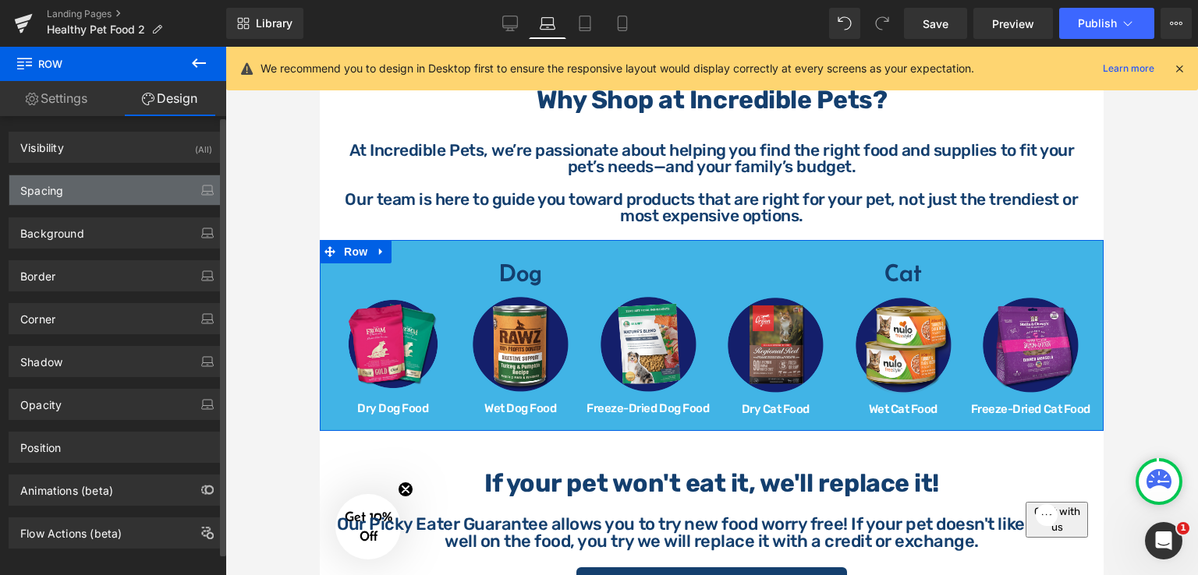
type input "12"
click at [142, 190] on div "Spacing" at bounding box center [116, 190] width 214 height 30
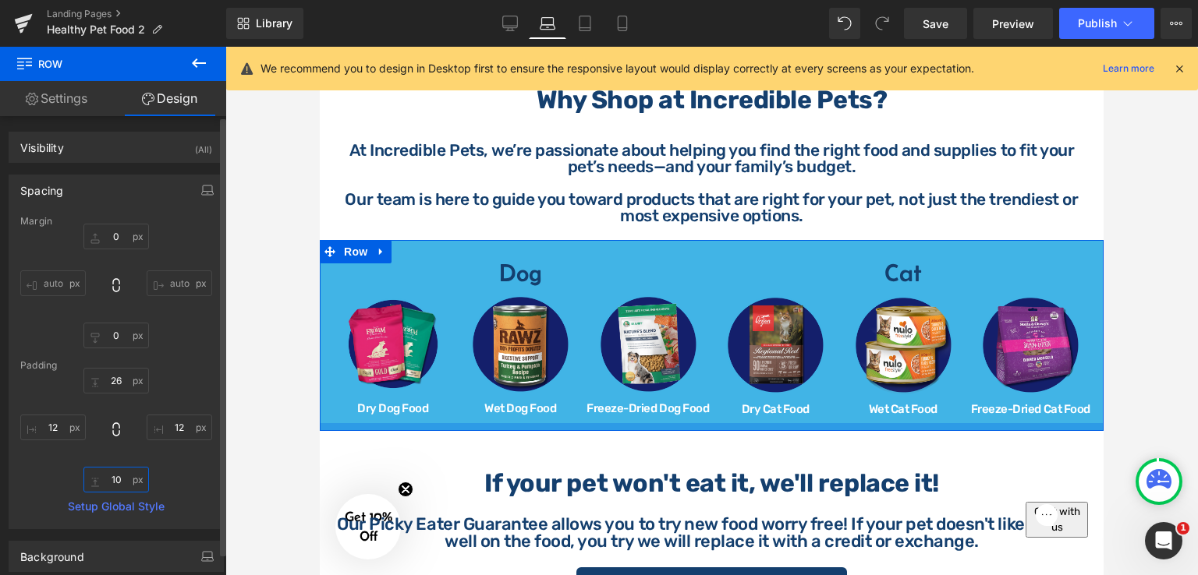
click at [119, 484] on input "10" at bounding box center [115, 480] width 65 height 26
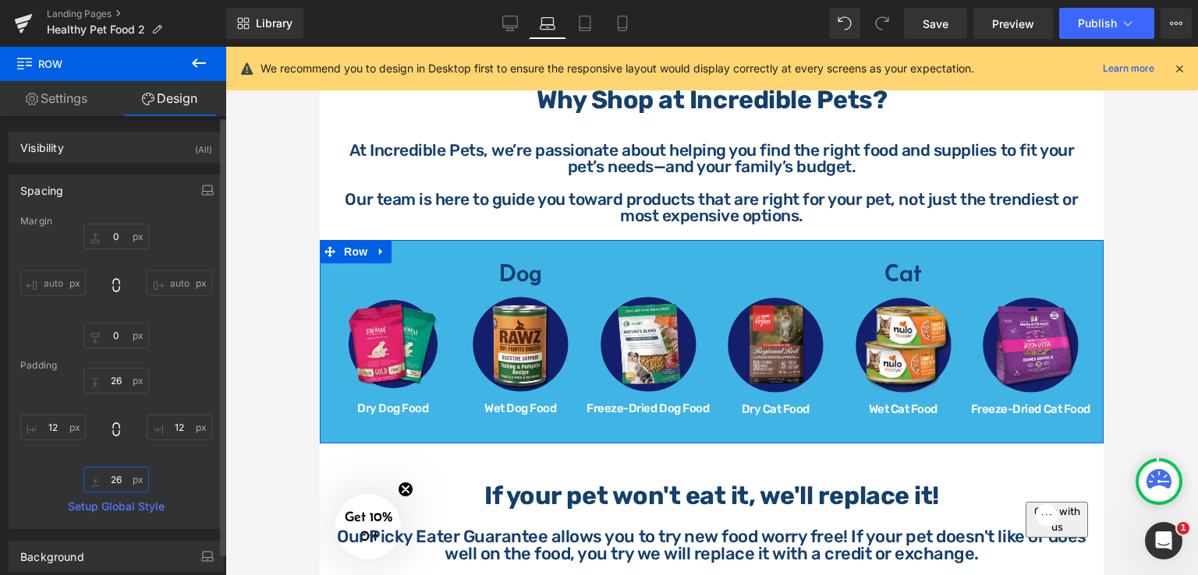
type input "26"
click at [587, 29] on icon at bounding box center [585, 24] width 16 height 16
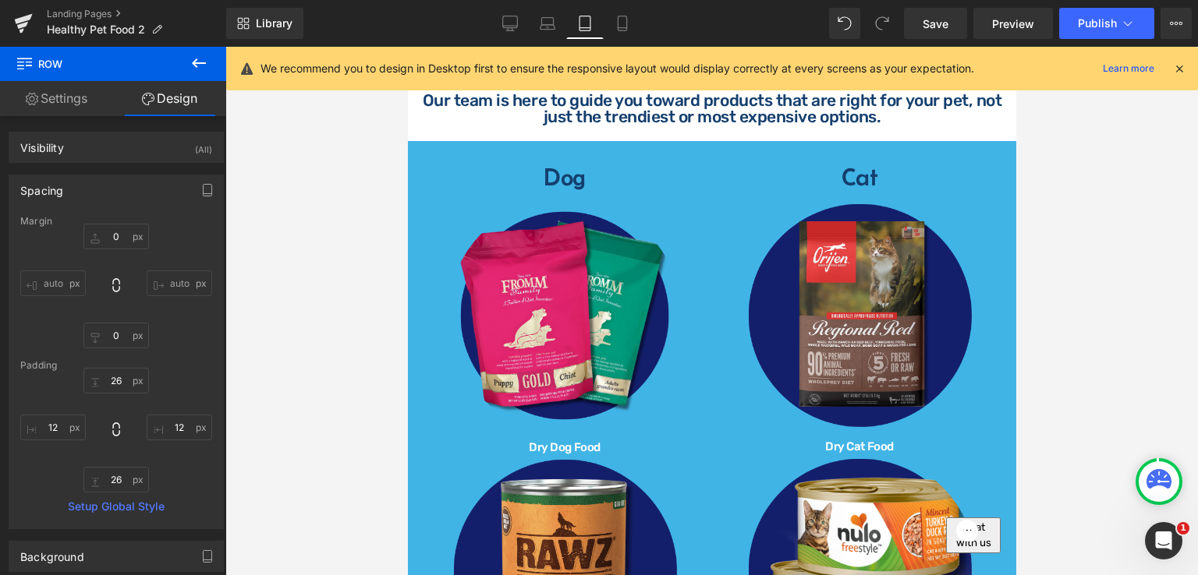
type input "0"
type input "30"
type input "12"
type input "21"
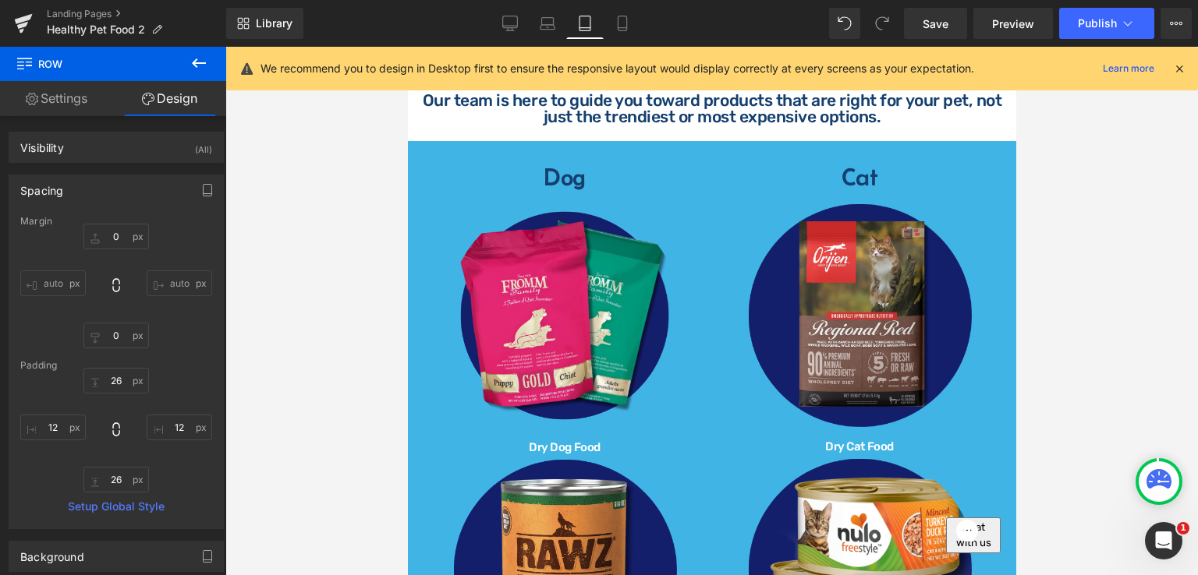
type input "12"
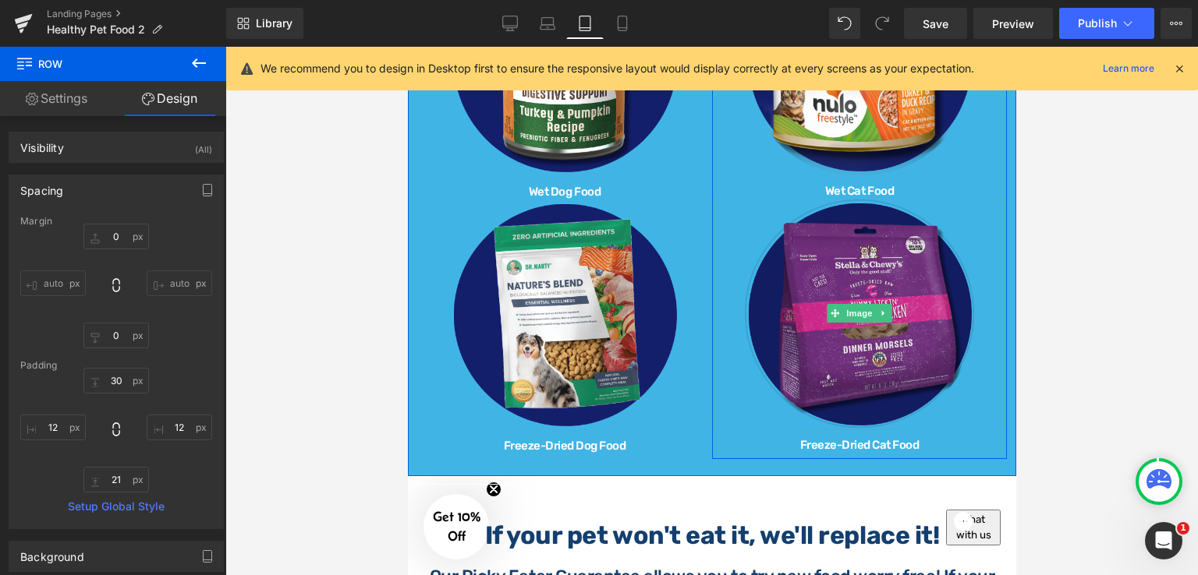
scroll to position [1180, 0]
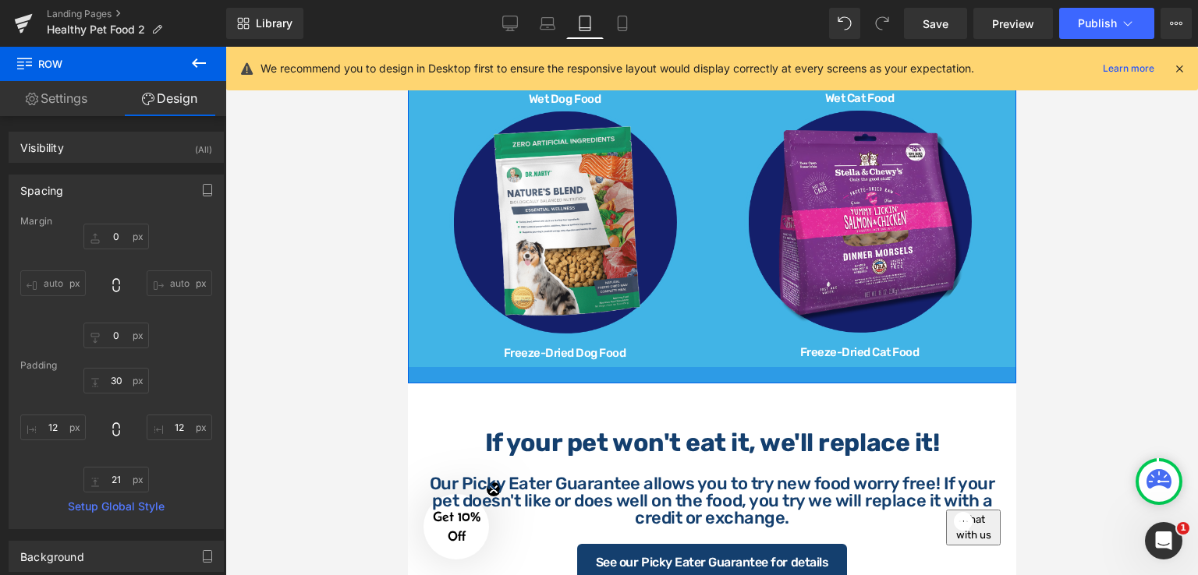
click at [708, 368] on div at bounding box center [711, 375] width 608 height 16
click at [126, 483] on input "21" at bounding box center [115, 480] width 65 height 26
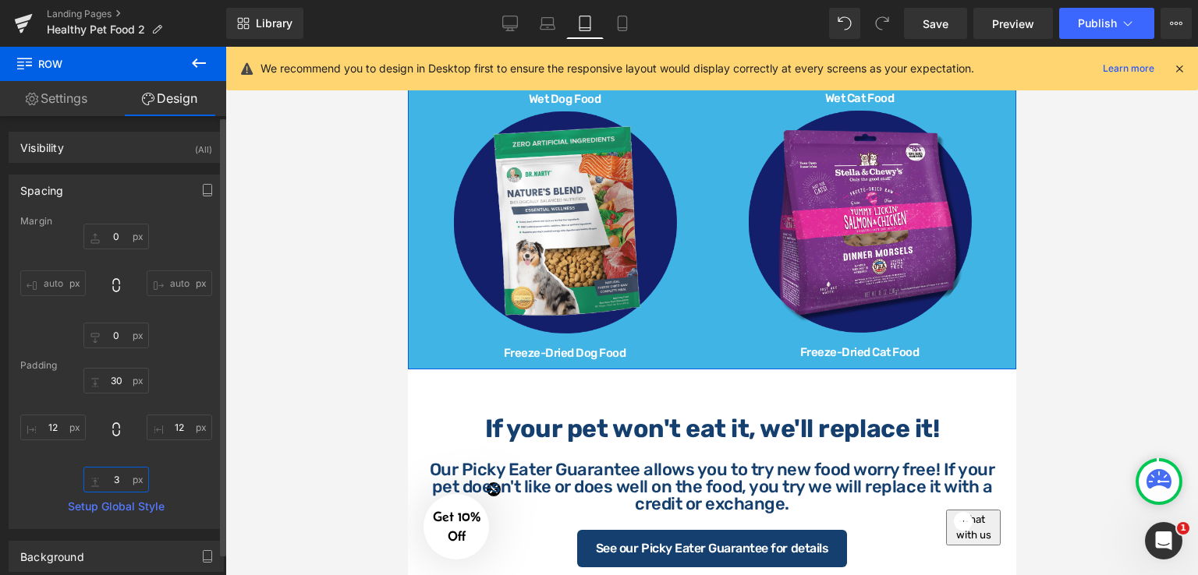
type input "30"
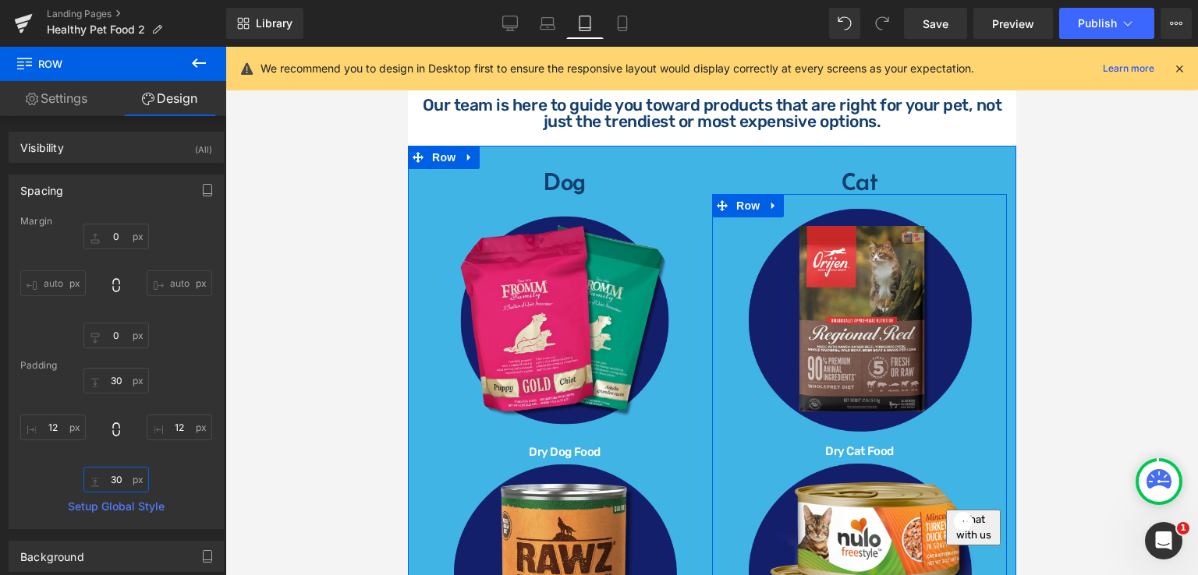
scroll to position [556, 0]
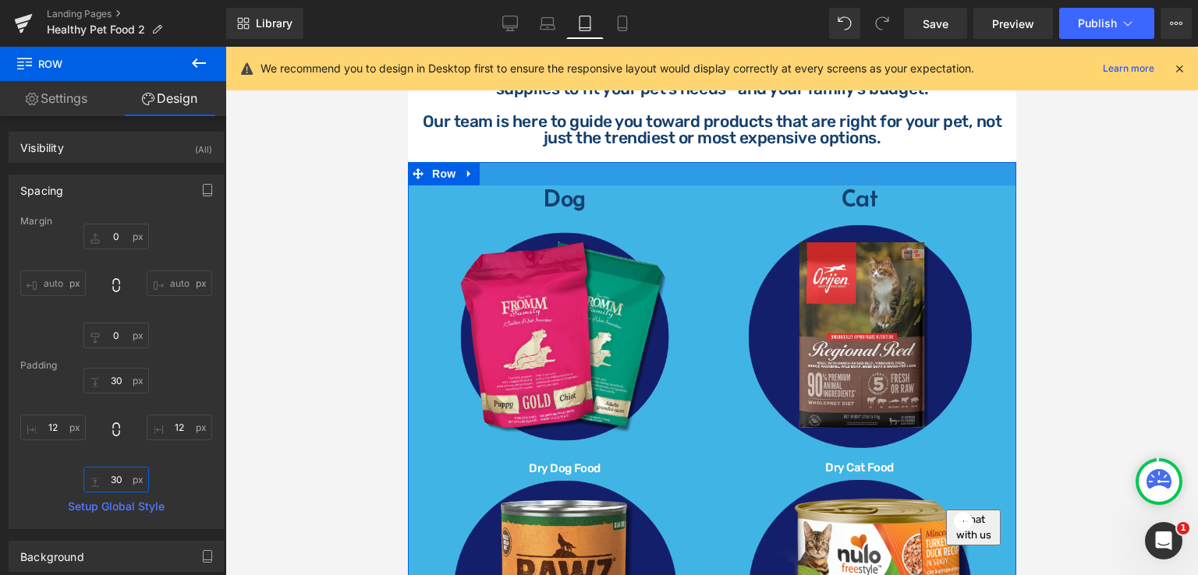
click at [646, 166] on div at bounding box center [711, 173] width 608 height 23
click at [769, 166] on div at bounding box center [711, 173] width 608 height 23
type input "29px"
click at [996, 178] on div at bounding box center [711, 173] width 608 height 23
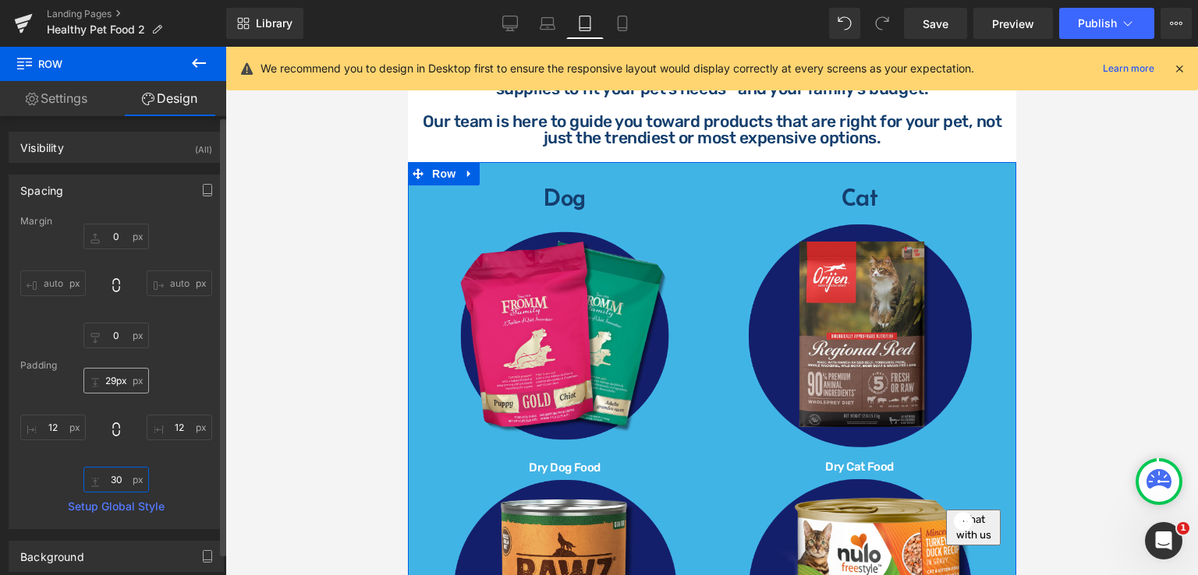
type input "30"
click at [116, 379] on input "29px" at bounding box center [115, 381] width 65 height 26
click at [113, 381] on input "29px" at bounding box center [115, 381] width 65 height 26
type input "2px"
type input "30"
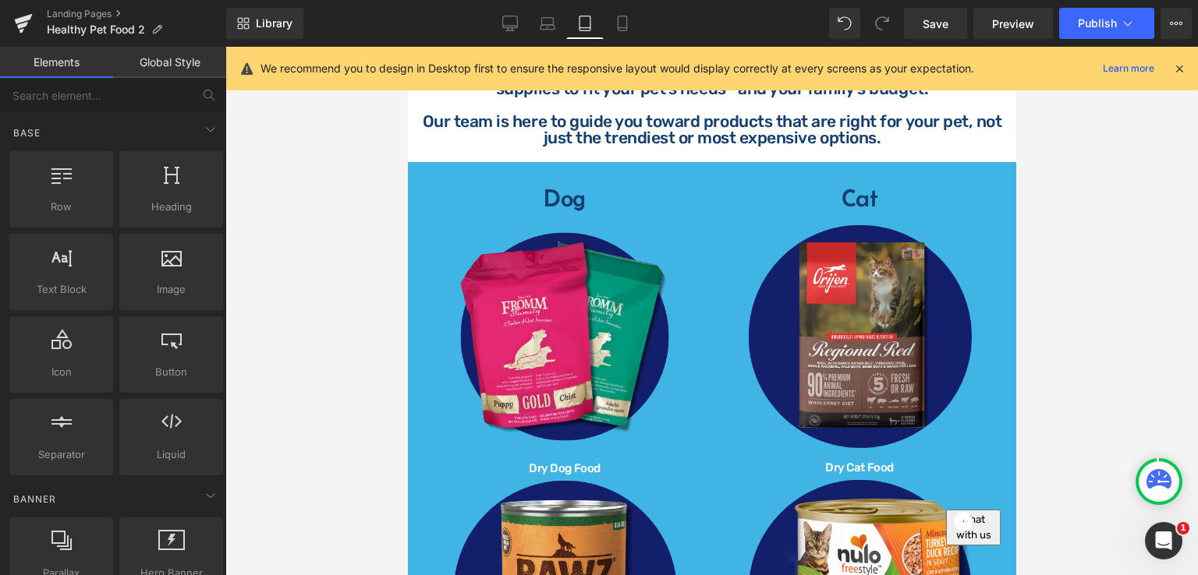
click at [278, 356] on div at bounding box center [711, 311] width 972 height 529
click at [614, 23] on icon at bounding box center [622, 24] width 16 height 16
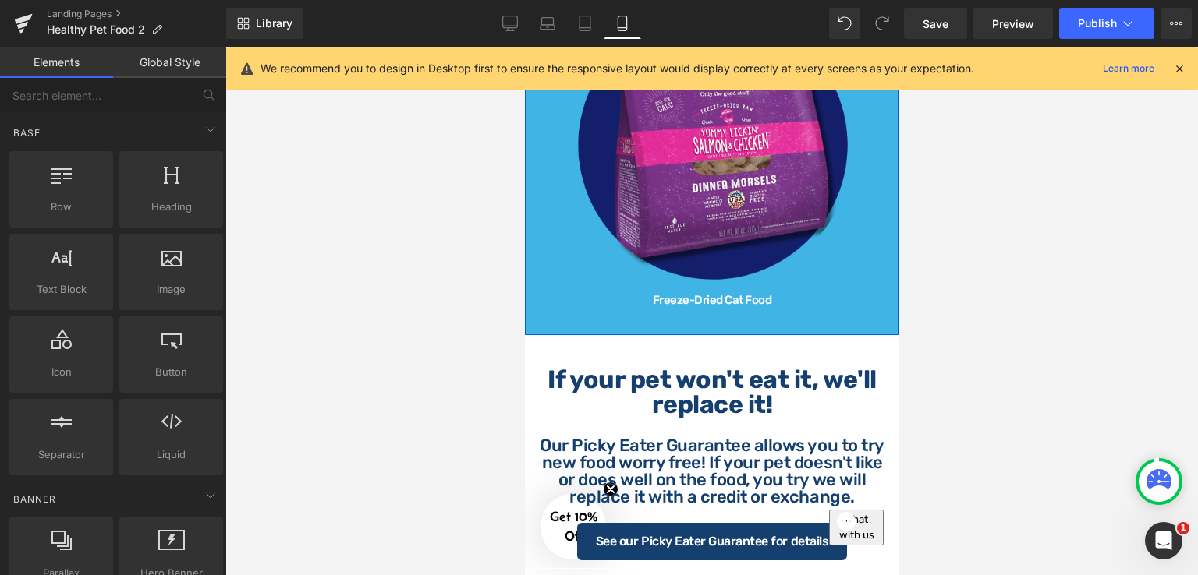
scroll to position [2274, 0]
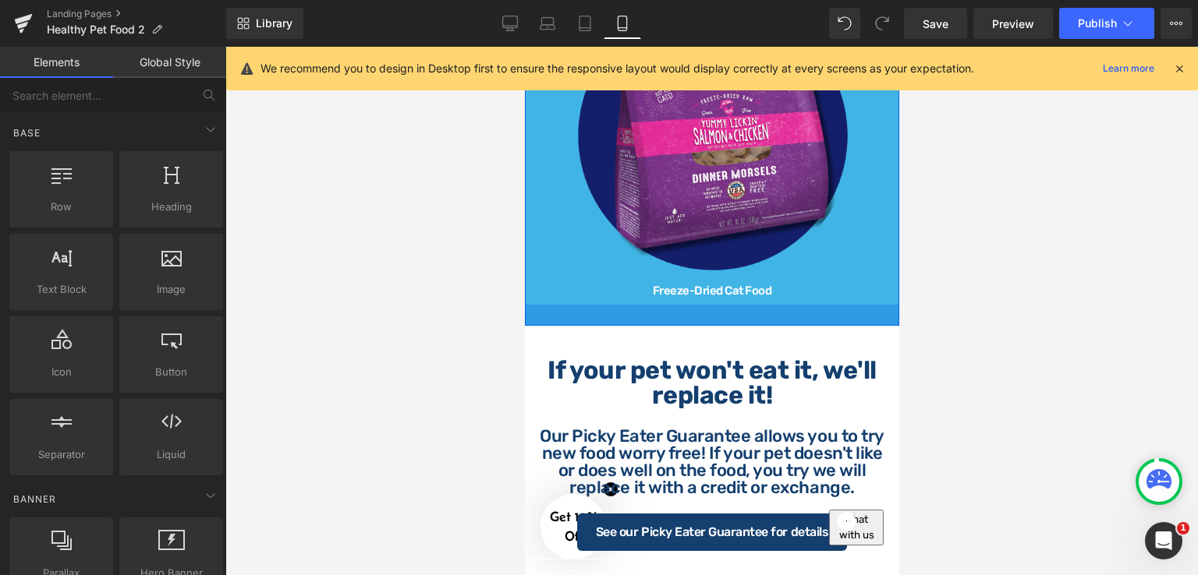
click at [873, 326] on div at bounding box center [711, 315] width 374 height 21
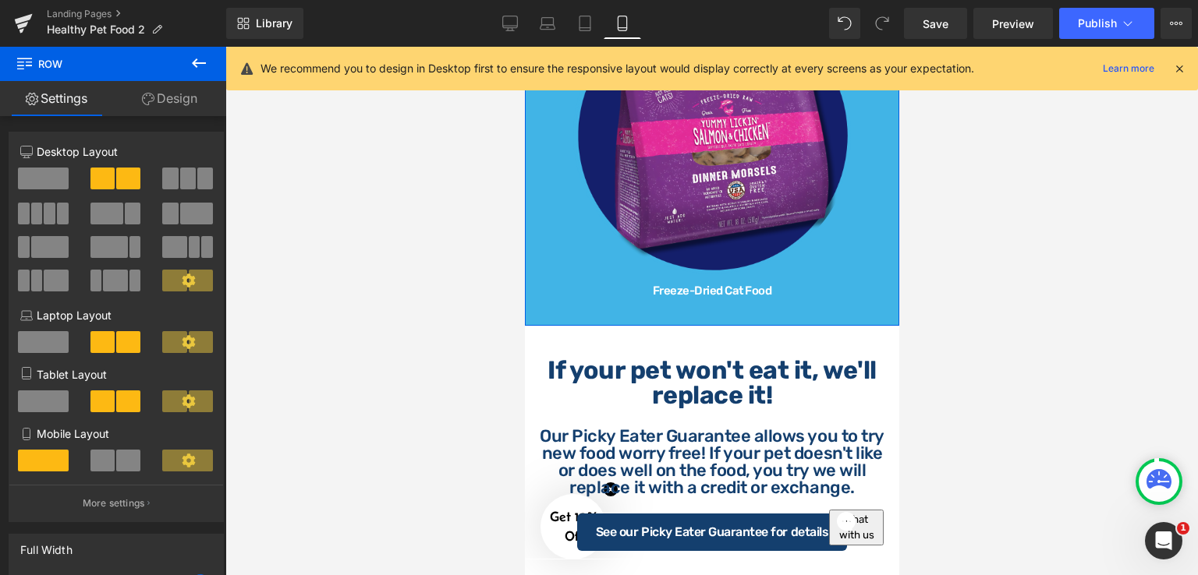
click at [181, 100] on link "Design" at bounding box center [169, 98] width 113 height 35
click at [0, 0] on div "Spacing" at bounding box center [0, 0] width 0 height 0
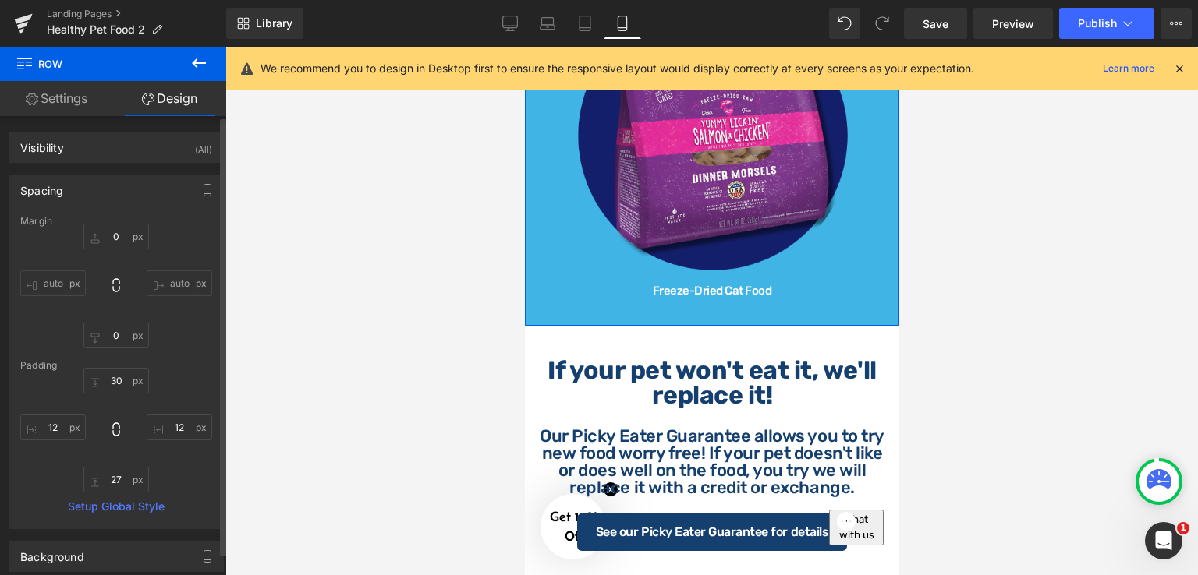
type input "0"
type input "30"
type input "12"
type input "27"
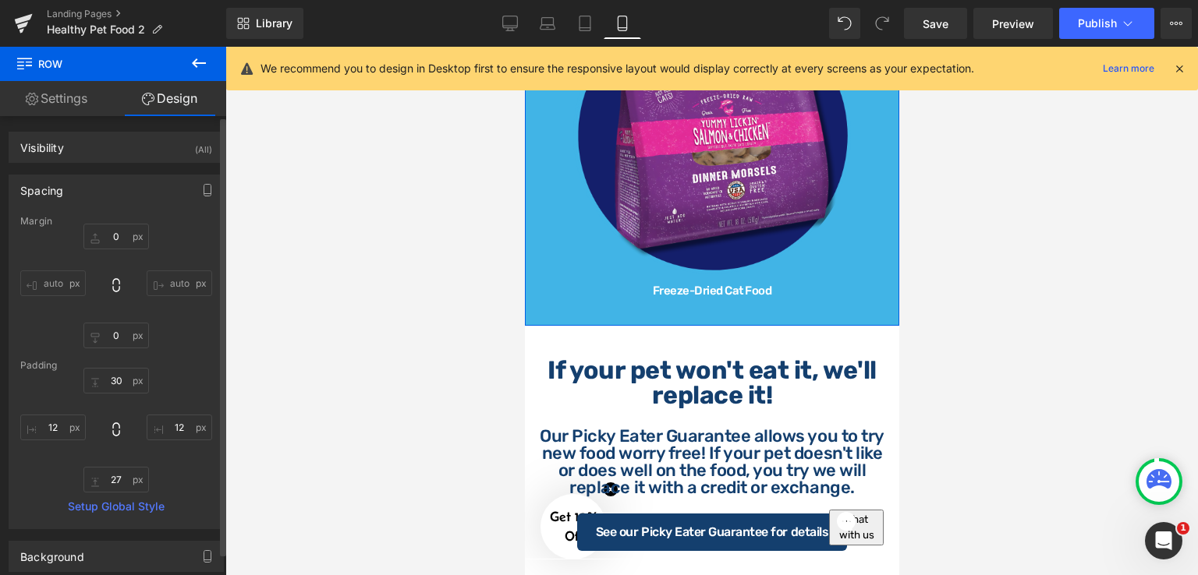
type input "12"
click at [127, 480] on input "27" at bounding box center [115, 480] width 65 height 26
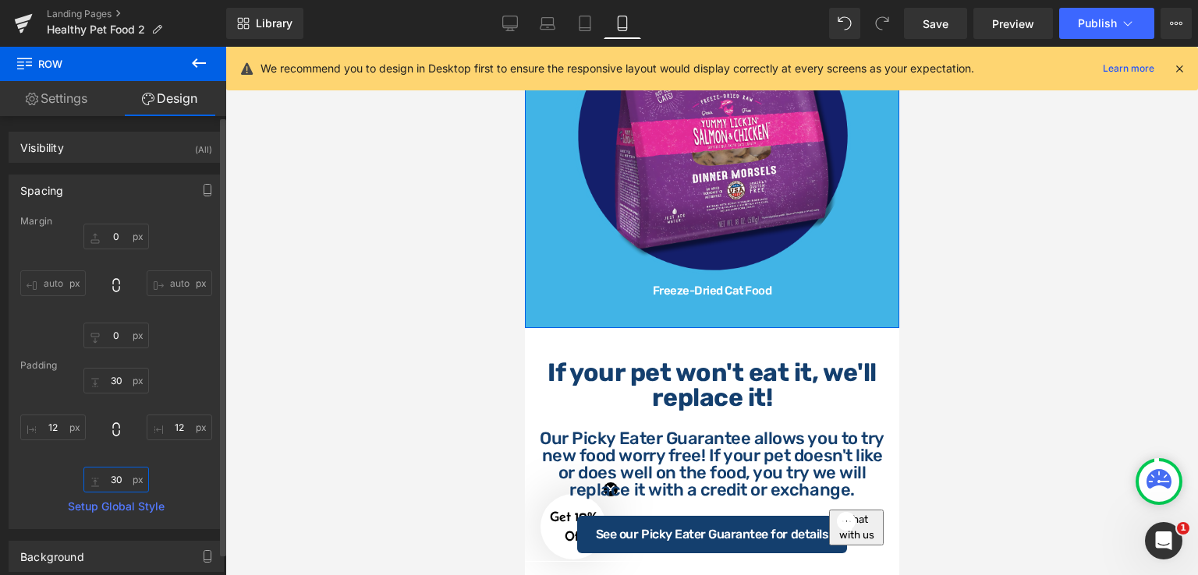
type input "30"
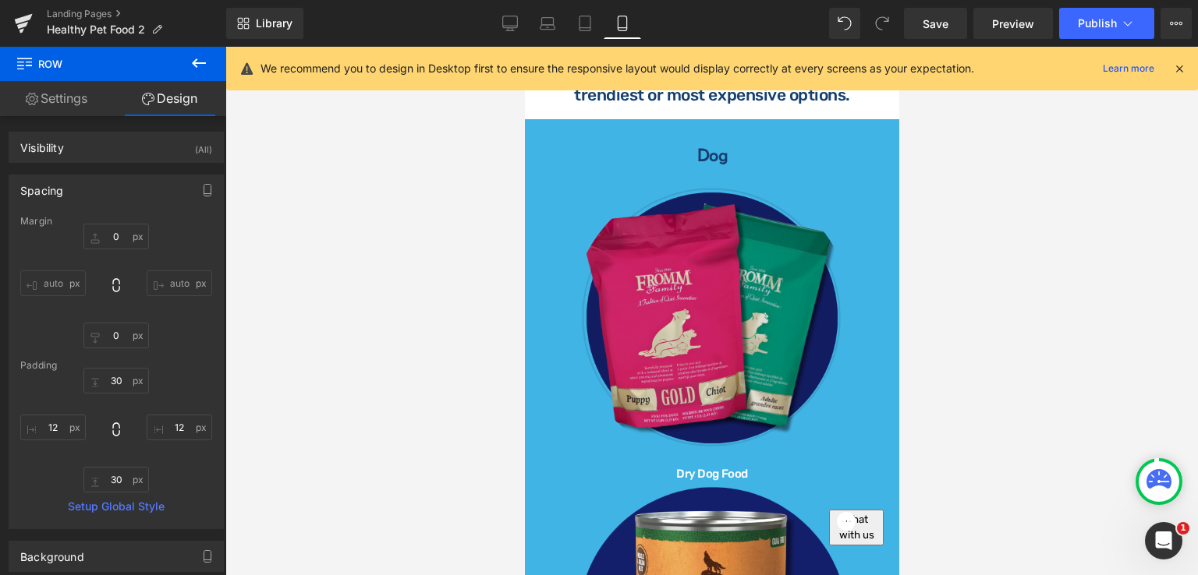
scroll to position [543, 0]
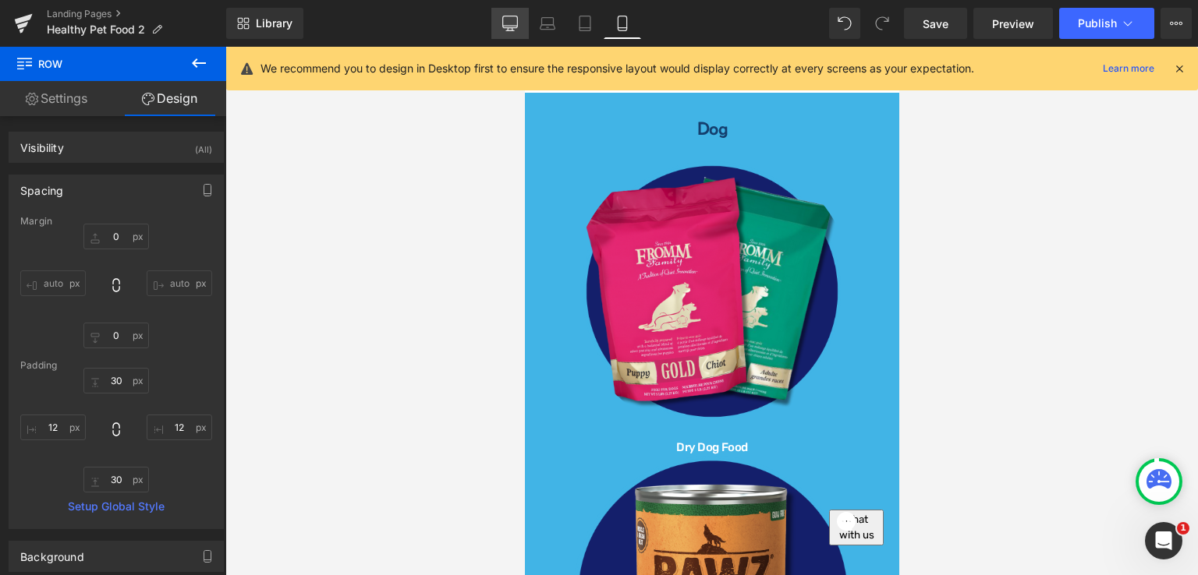
click at [515, 29] on icon at bounding box center [510, 24] width 16 height 16
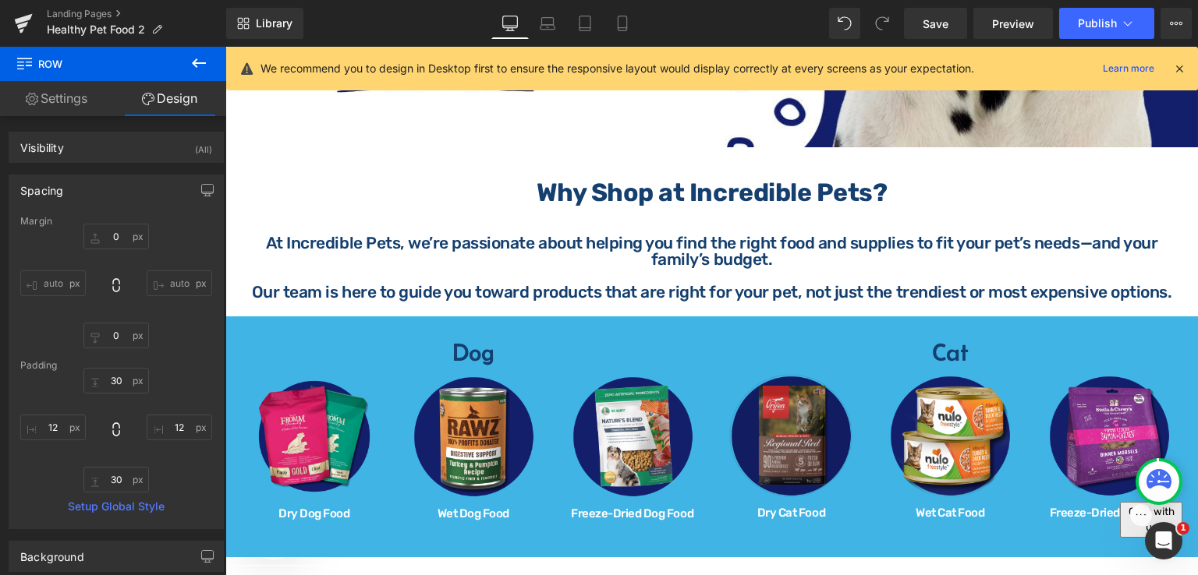
type input "0"
type input "30"
type input "12"
type input "38"
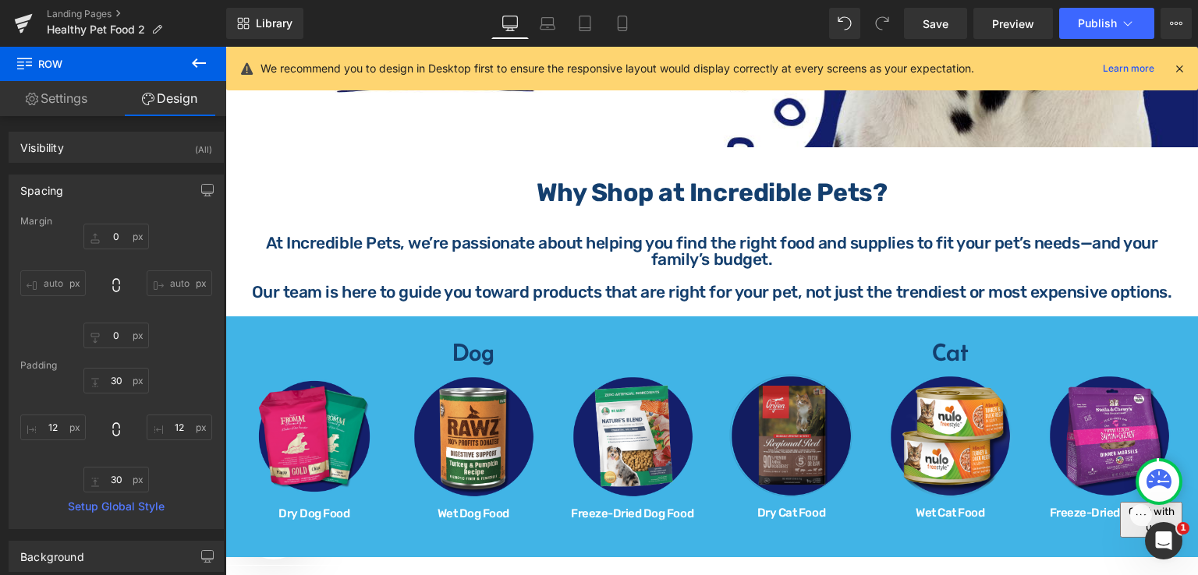
type input "12"
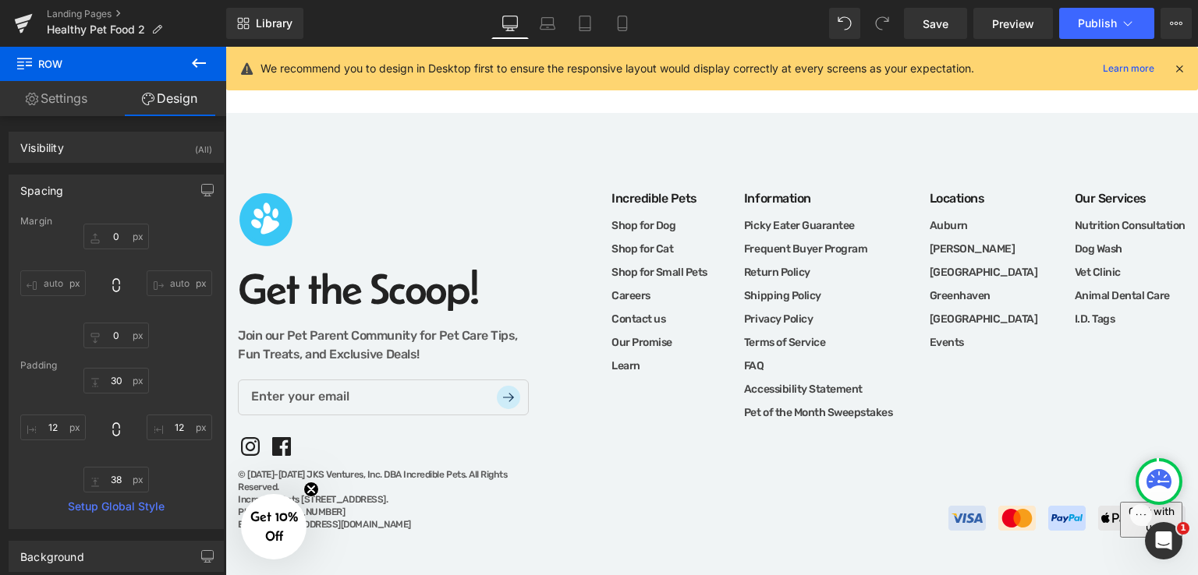
scroll to position [2001, 0]
click at [922, 26] on link "Save" at bounding box center [935, 23] width 63 height 31
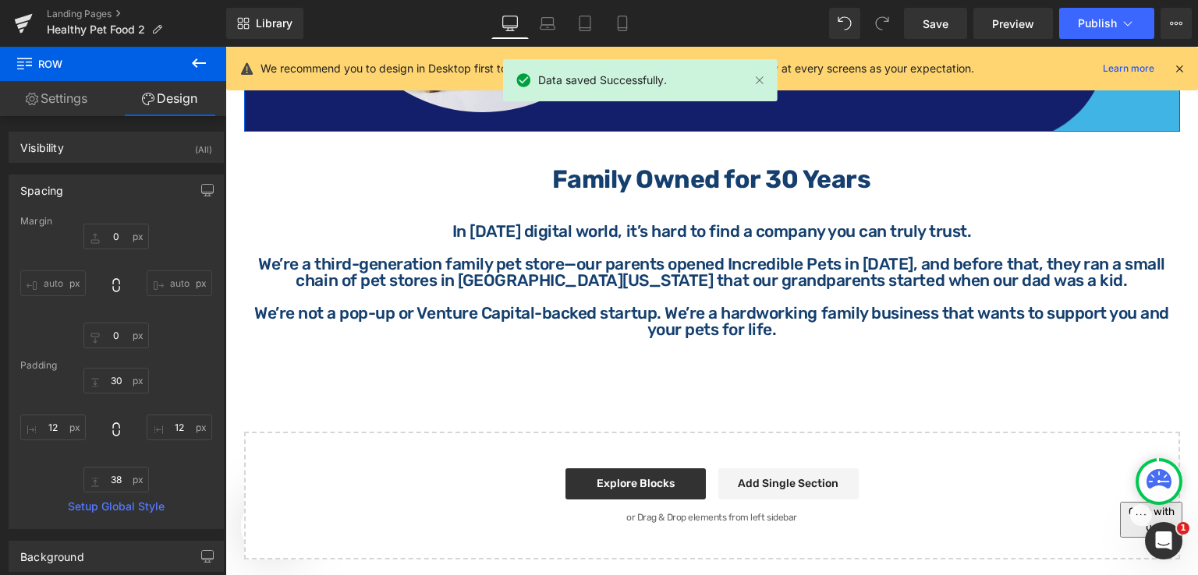
scroll to position [1611, 0]
